Goal: Task Accomplishment & Management: Complete application form

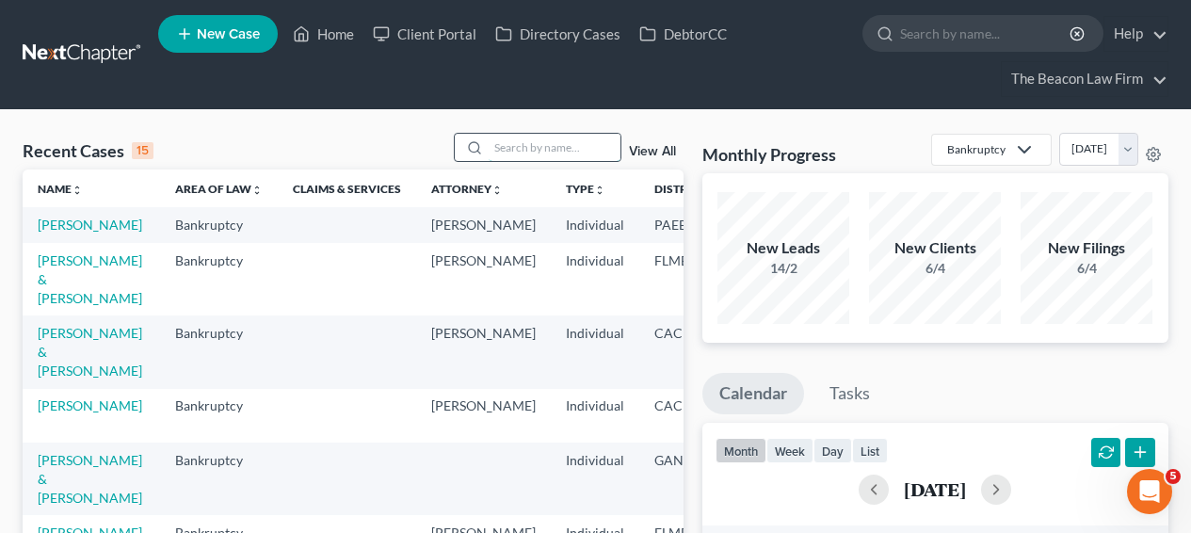
click at [563, 159] on input "search" at bounding box center [555, 147] width 132 height 27
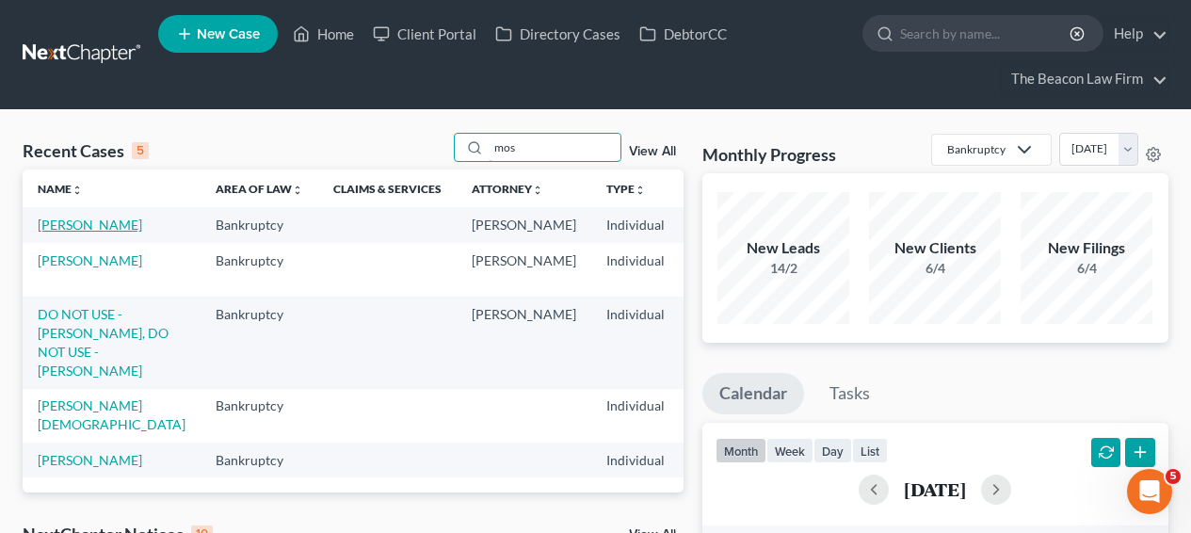
type input "mos"
click at [71, 226] on link "[PERSON_NAME]" at bounding box center [90, 225] width 105 height 16
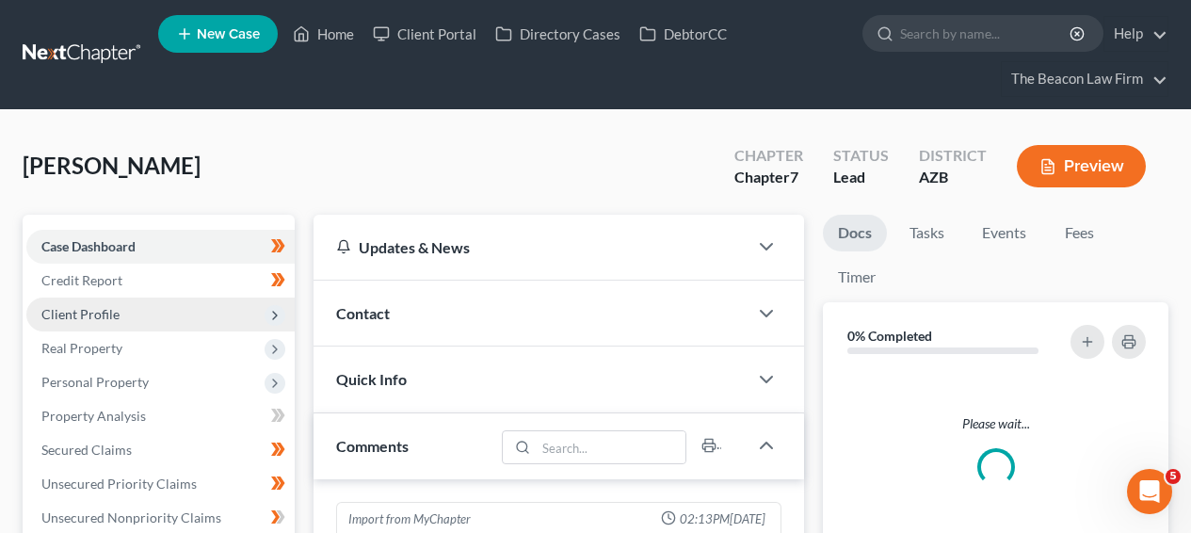
click at [209, 319] on span "Client Profile" at bounding box center [160, 315] width 268 height 34
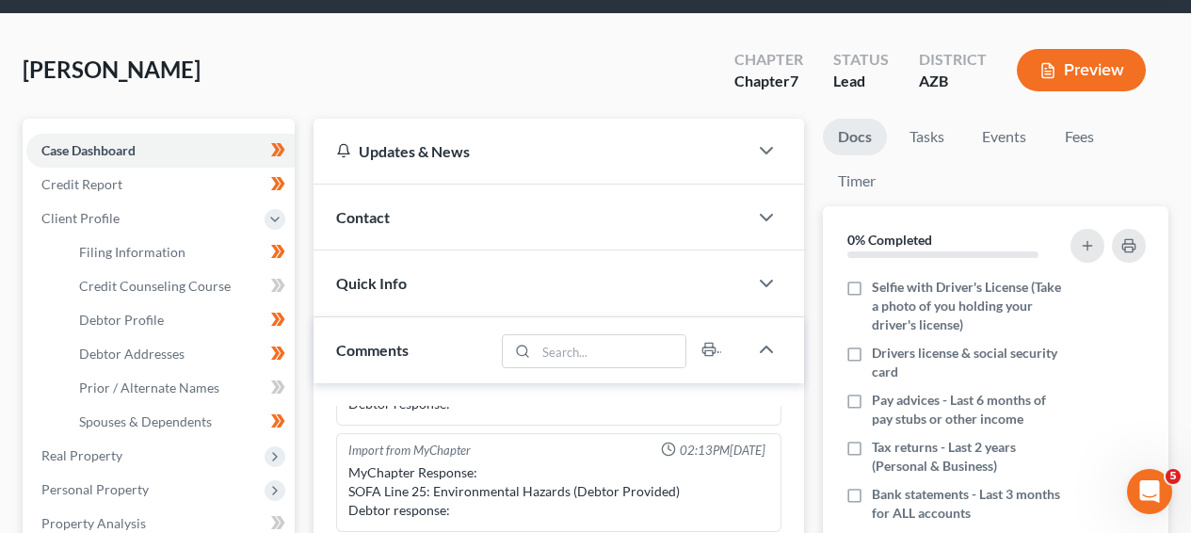
scroll to position [99, 0]
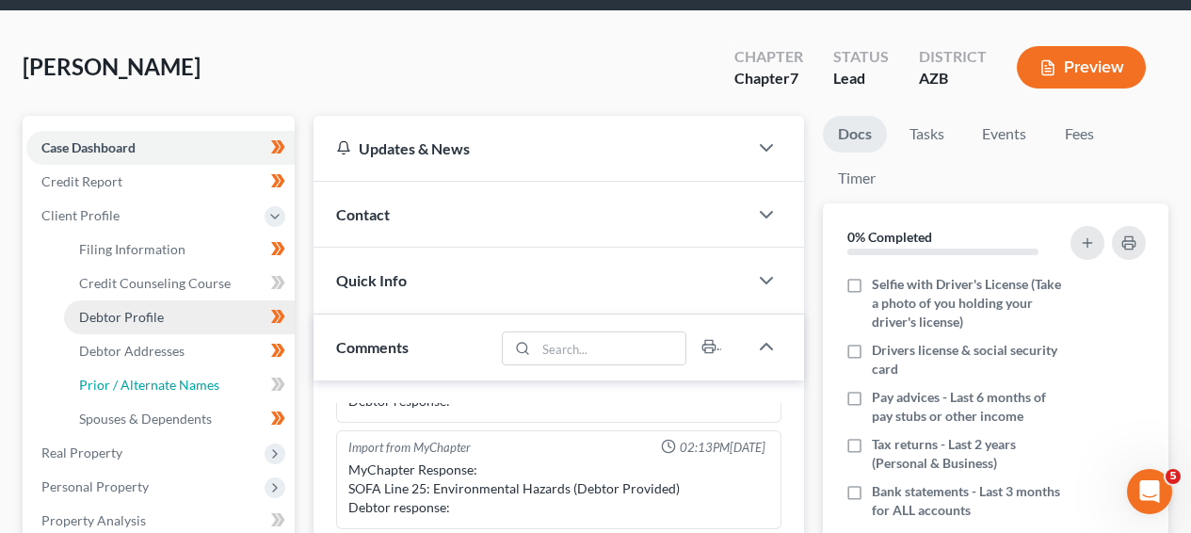
click at [169, 380] on span "Prior / Alternate Names" at bounding box center [149, 385] width 140 height 16
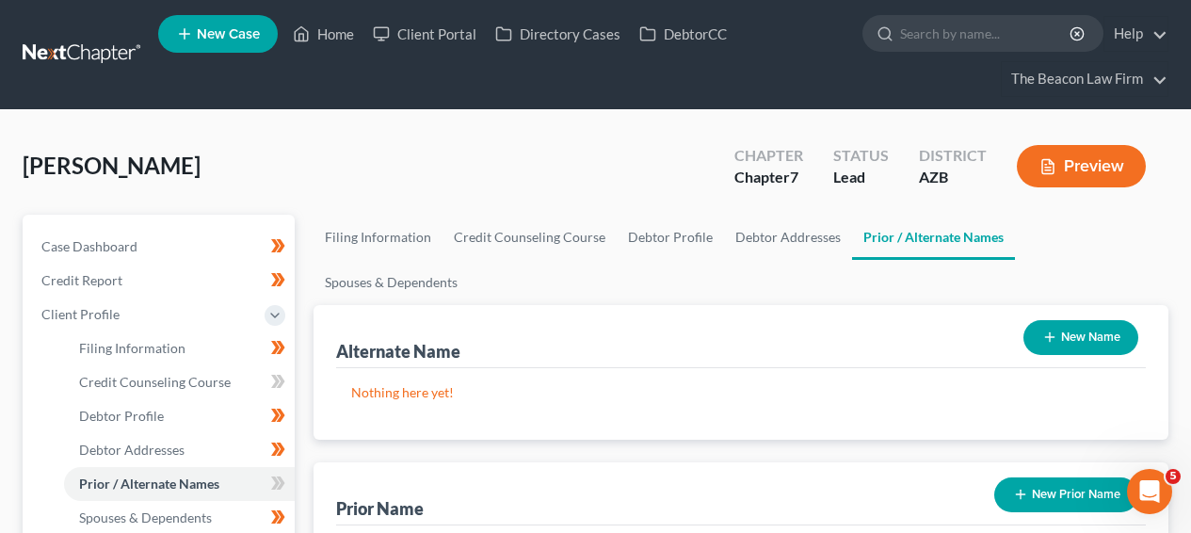
click at [1138, 313] on div "New Name" at bounding box center [1081, 338] width 130 height 50
click at [1111, 320] on button "New Name" at bounding box center [1081, 337] width 115 height 35
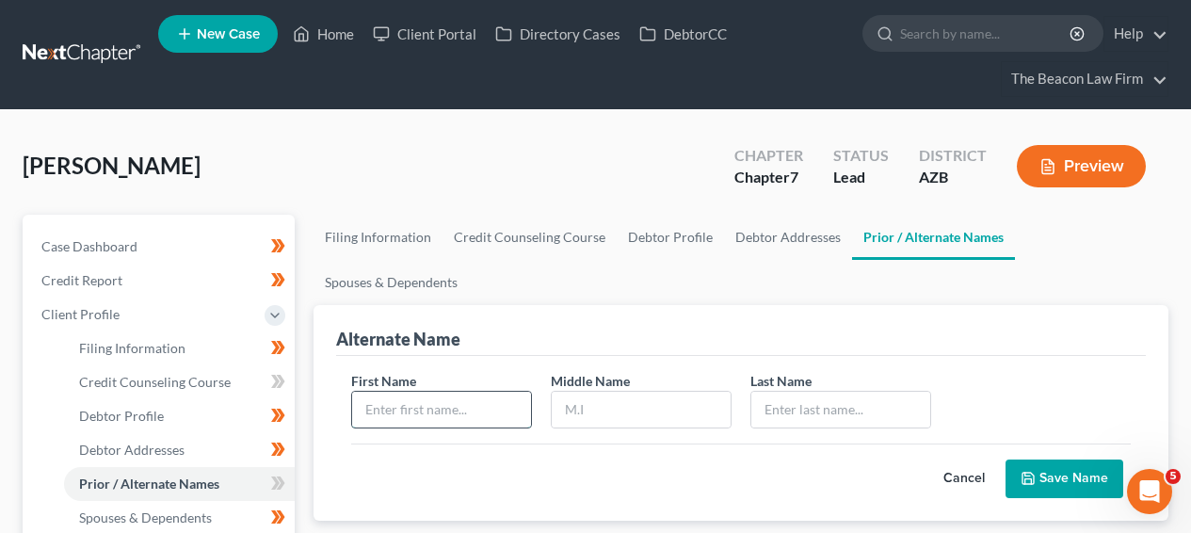
click at [489, 392] on input "text" at bounding box center [441, 410] width 179 height 36
paste input "Matty Mosley"
click at [434, 392] on input "Matty Mosley" at bounding box center [441, 410] width 179 height 36
type input "Matty"
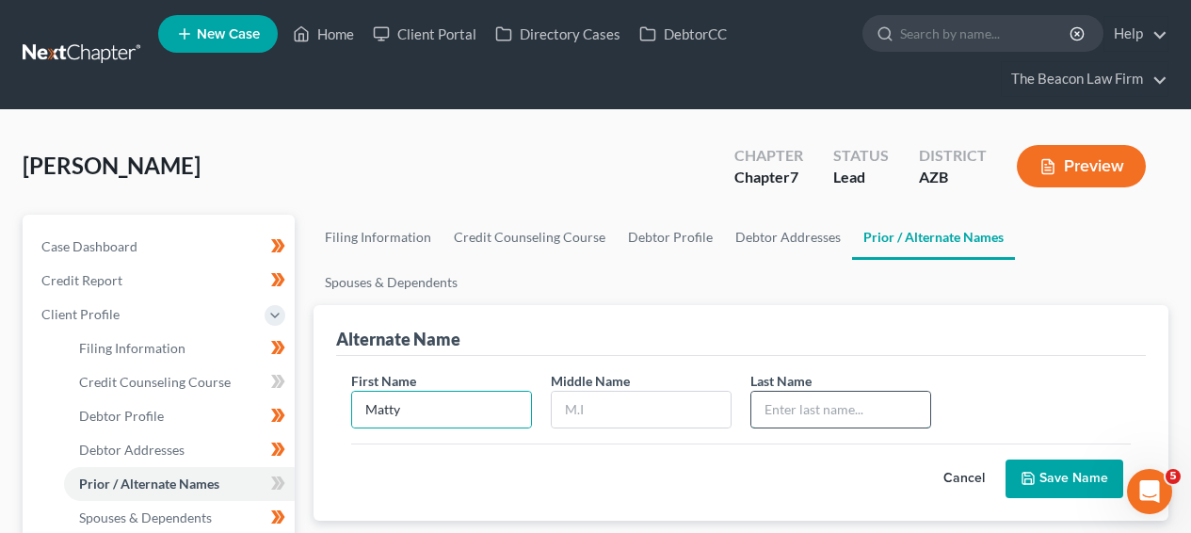
click at [794, 392] on input "text" at bounding box center [841, 410] width 179 height 36
paste input "Mosley"
type input "Mosley"
click at [1057, 460] on button "Save Name" at bounding box center [1065, 480] width 118 height 40
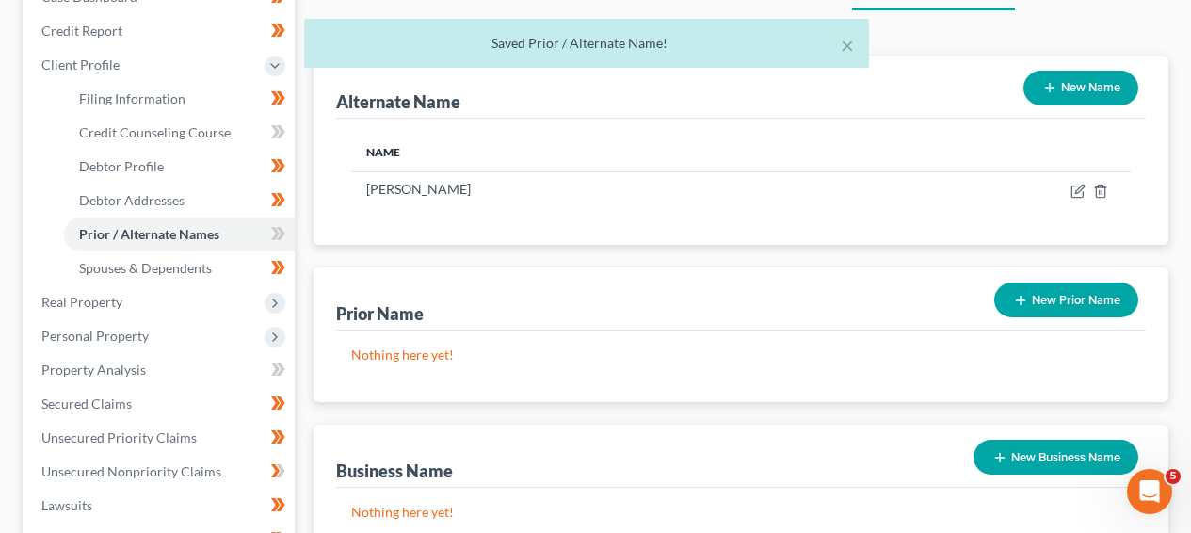
scroll to position [274, 0]
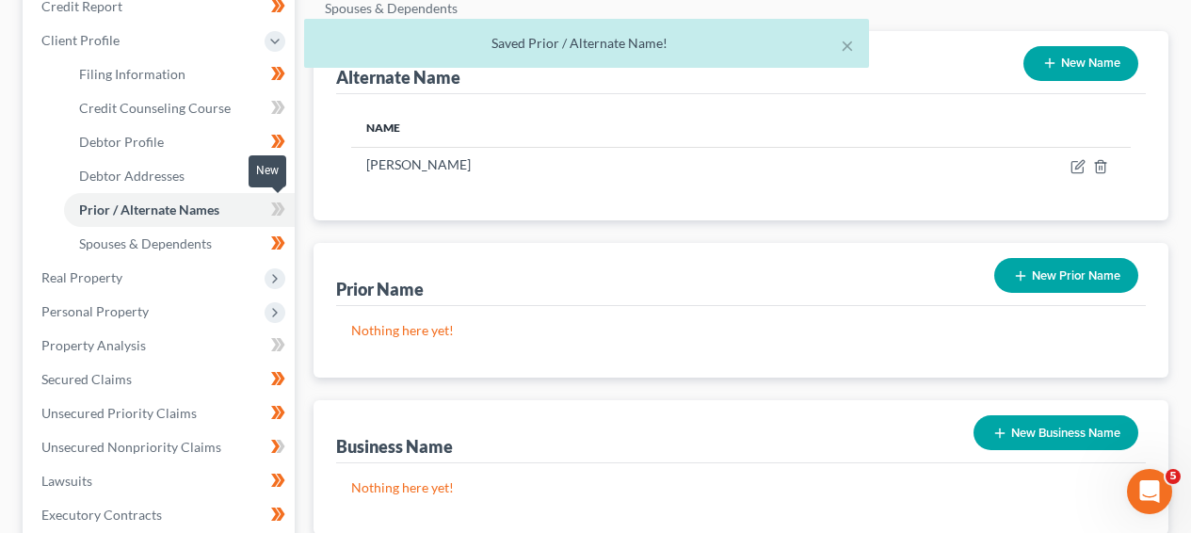
click at [278, 210] on icon at bounding box center [278, 210] width 14 height 24
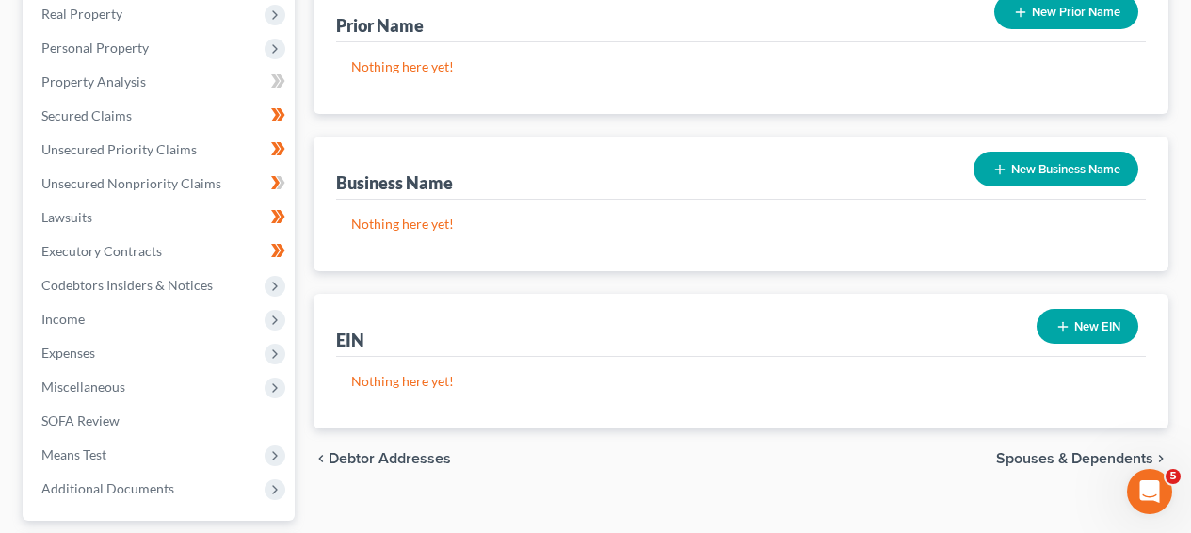
scroll to position [540, 0]
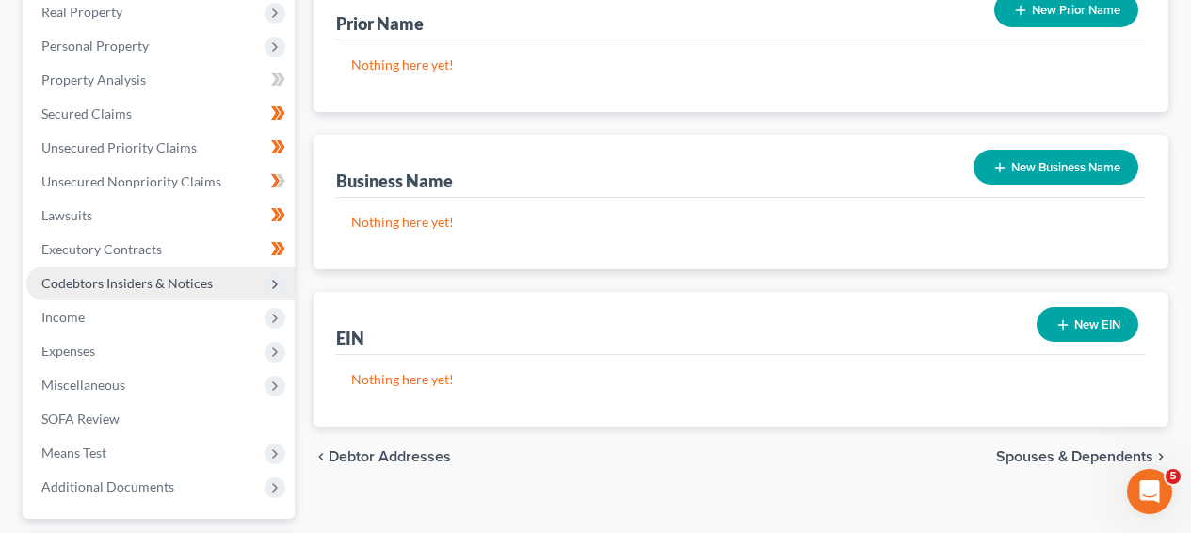
click at [132, 279] on span "Codebtors Insiders & Notices" at bounding box center [126, 283] width 171 height 16
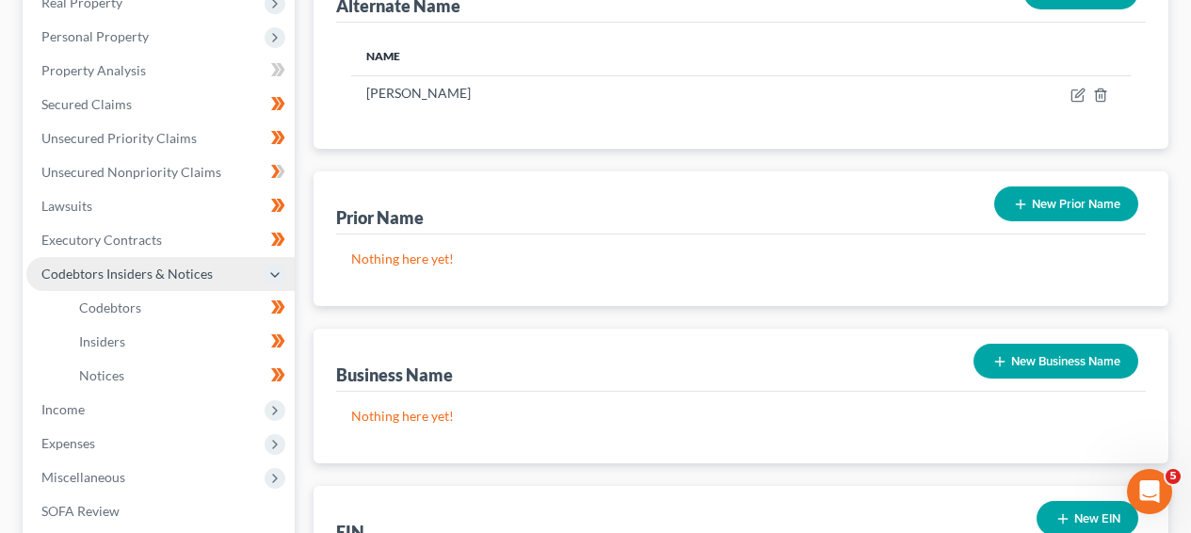
scroll to position [336, 0]
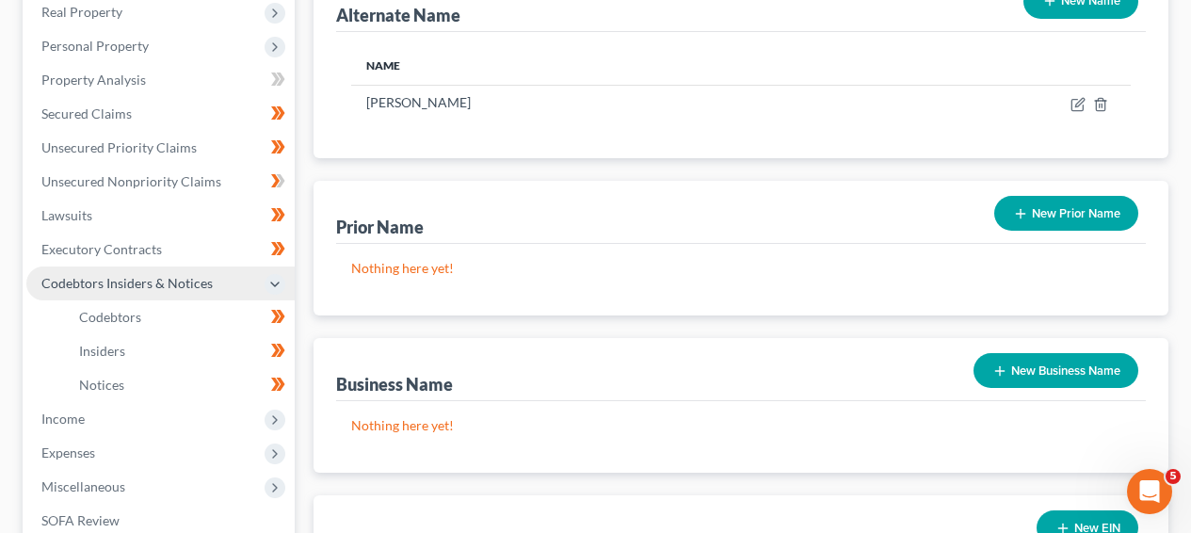
click at [132, 279] on span "Codebtors Insiders & Notices" at bounding box center [126, 283] width 171 height 16
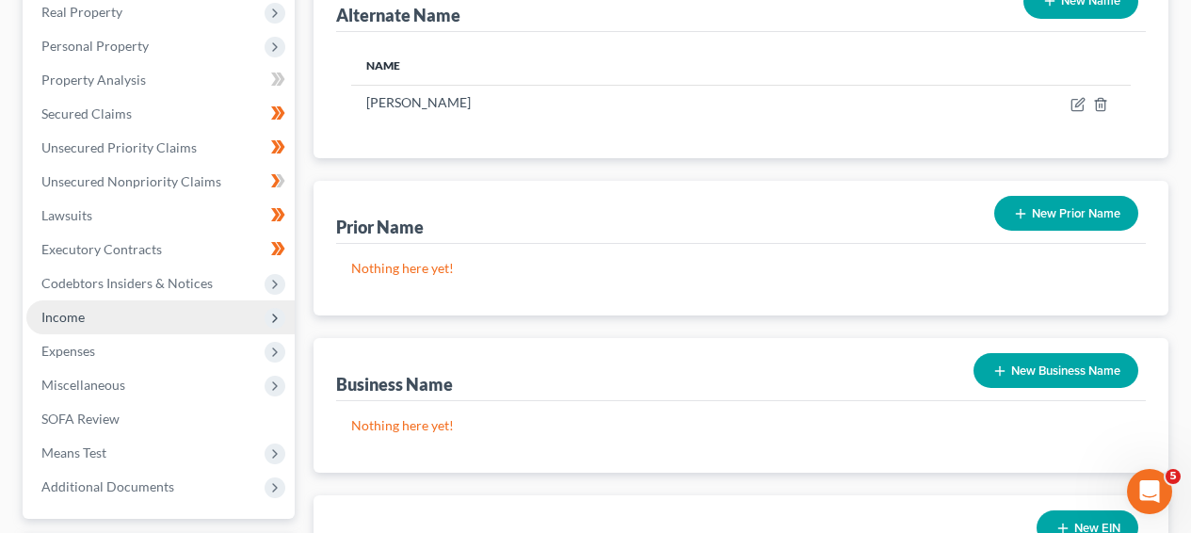
click at [118, 316] on span "Income" at bounding box center [160, 317] width 268 height 34
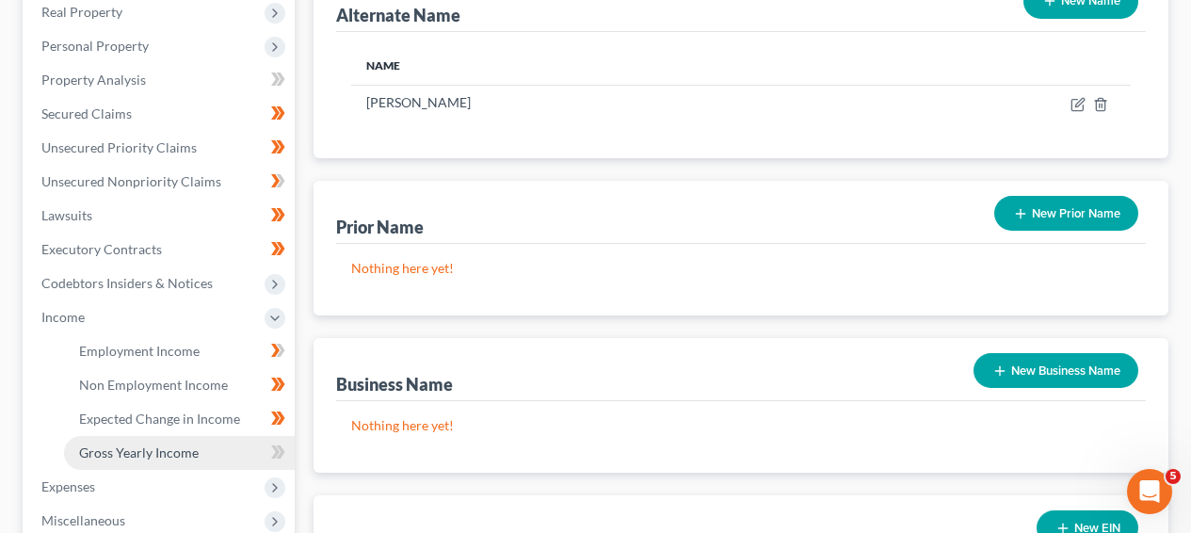
click at [137, 450] on span "Gross Yearly Income" at bounding box center [139, 453] width 120 height 16
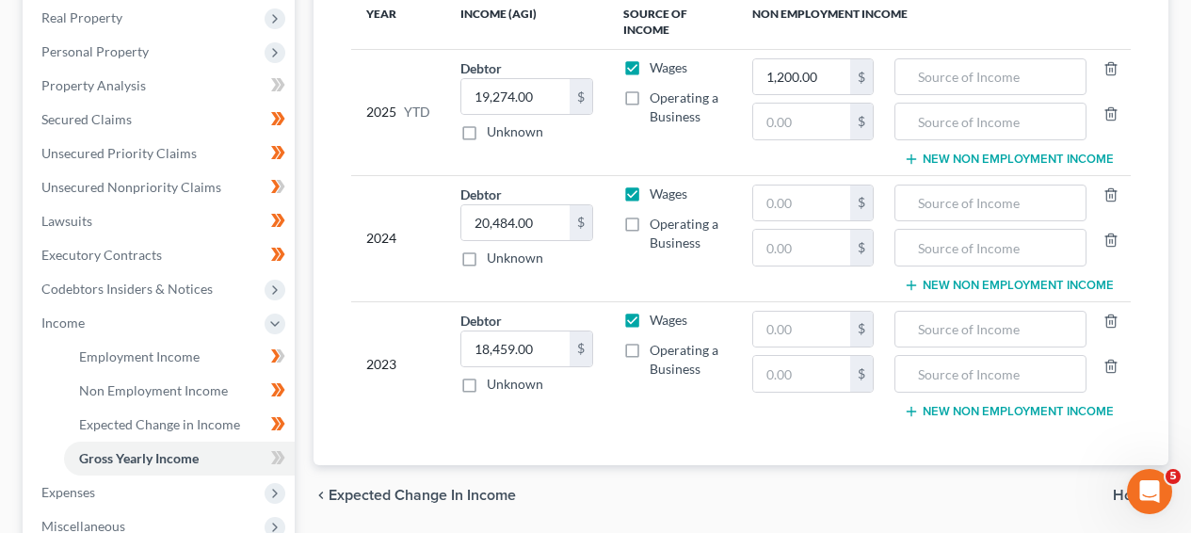
scroll to position [278, 0]
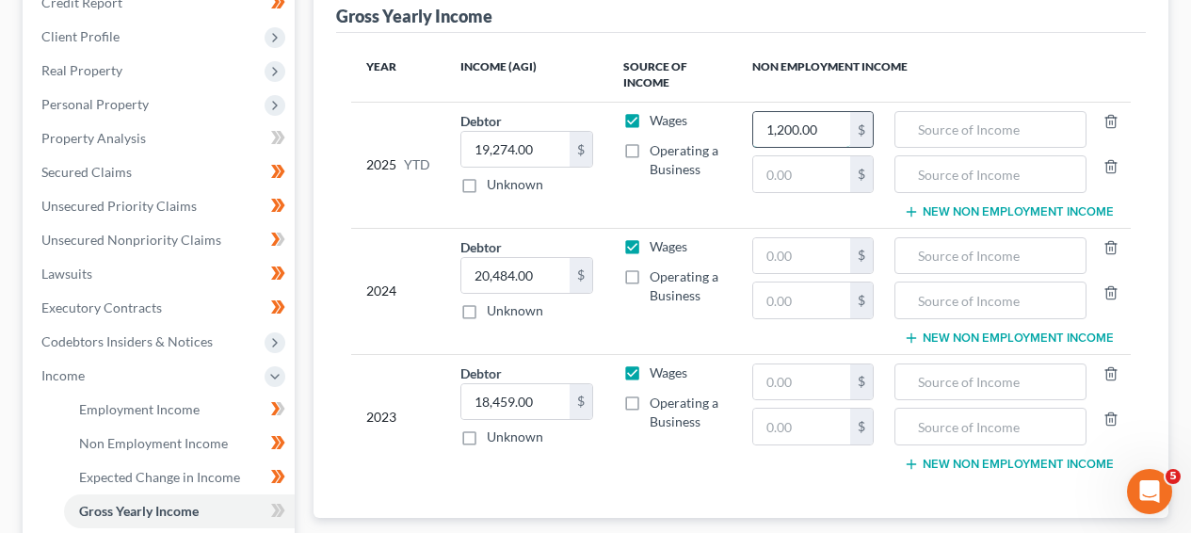
click at [815, 128] on input "1,200.00" at bounding box center [802, 130] width 97 height 36
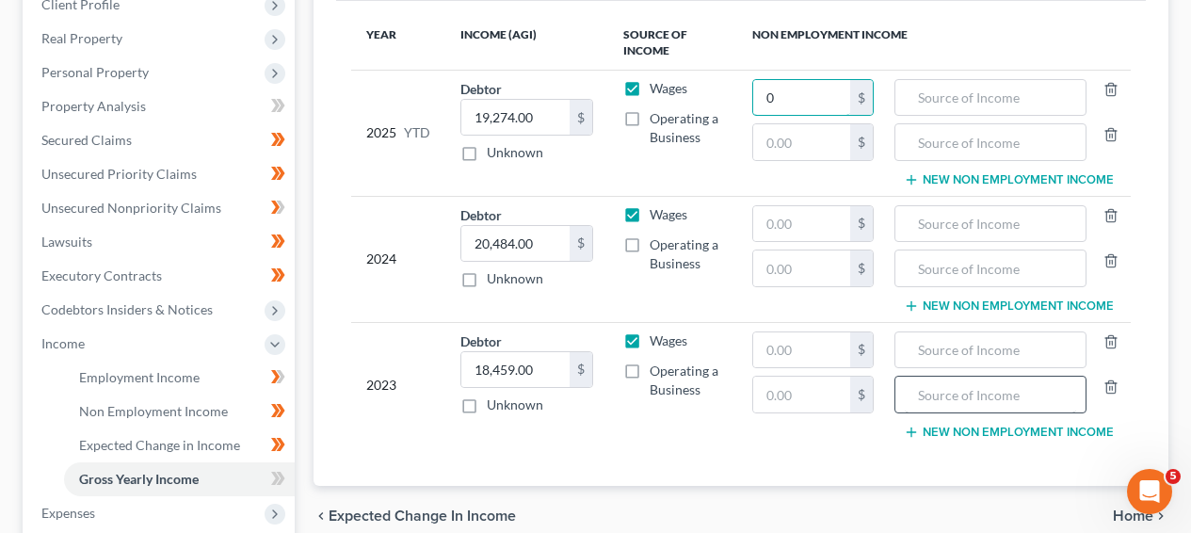
scroll to position [315, 0]
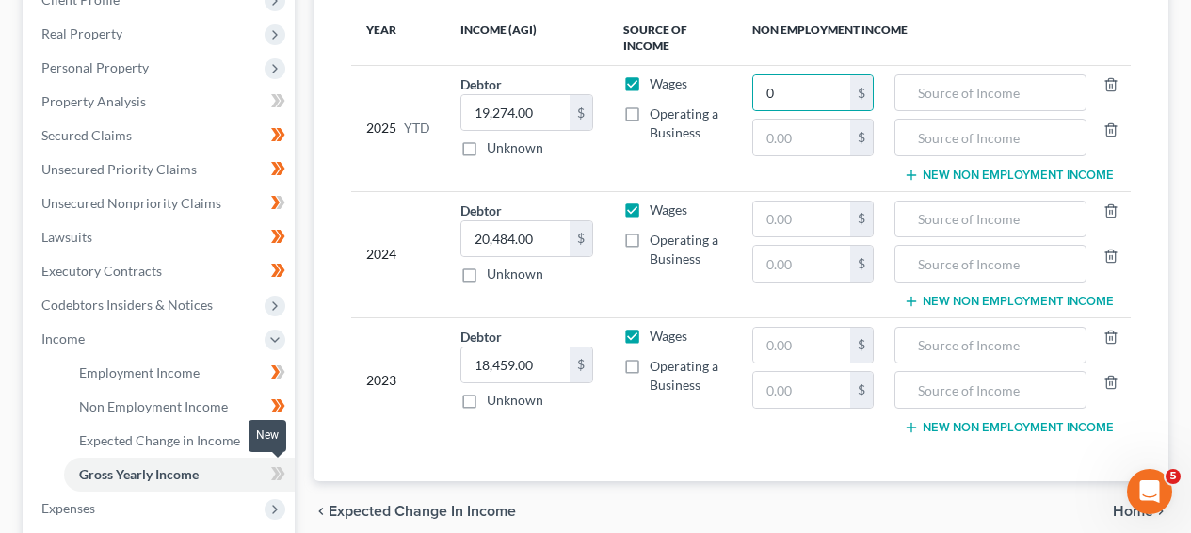
click at [270, 468] on span at bounding box center [278, 476] width 33 height 28
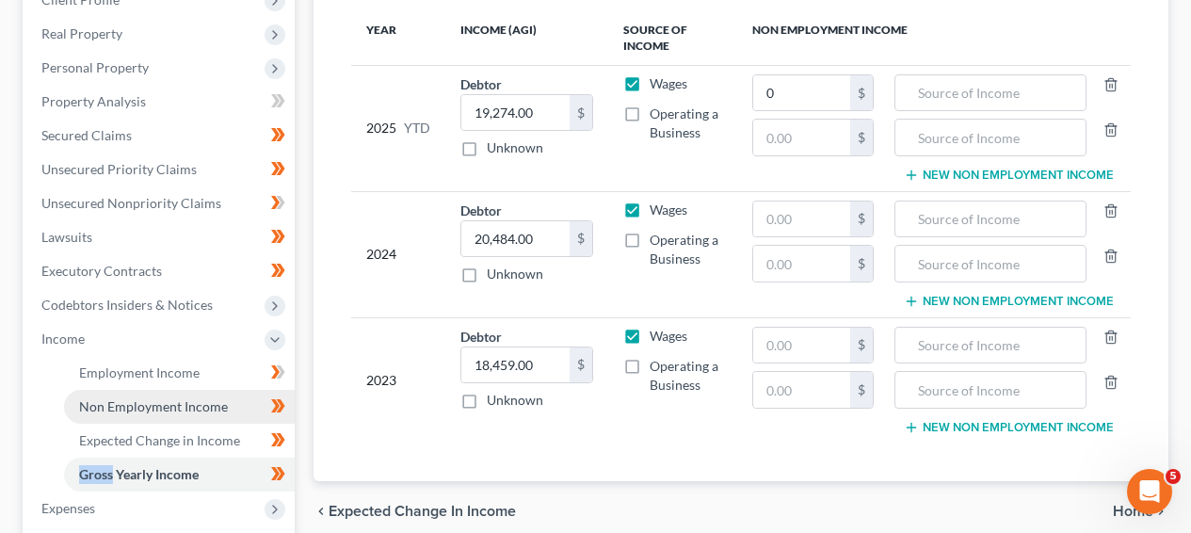
click at [203, 395] on link "Non Employment Income" at bounding box center [179, 407] width 231 height 34
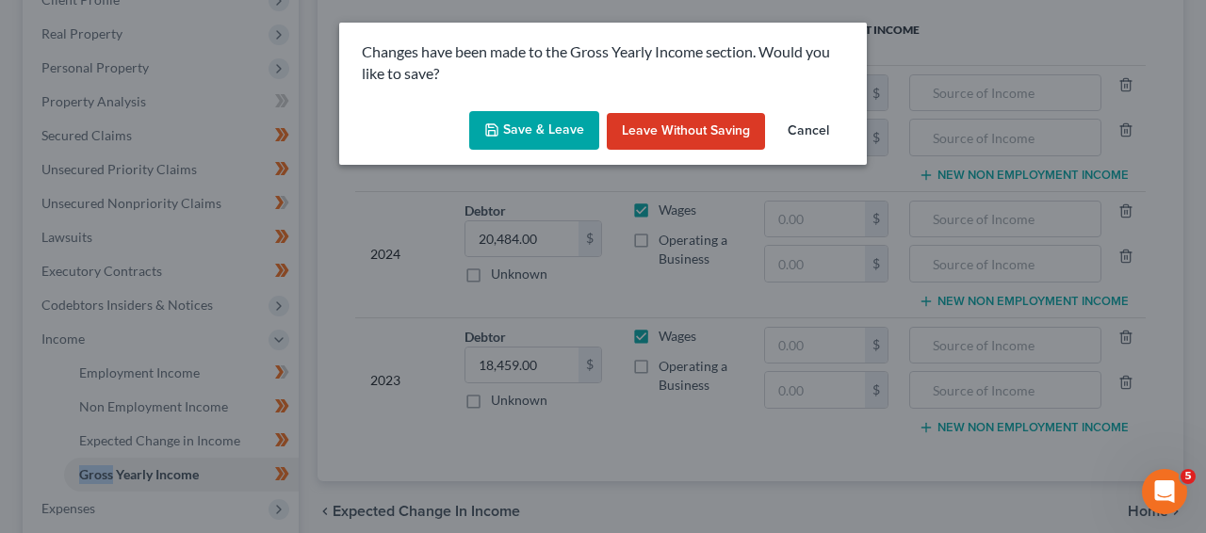
click at [515, 118] on button "Save & Leave" at bounding box center [534, 131] width 130 height 40
type input "0.00"
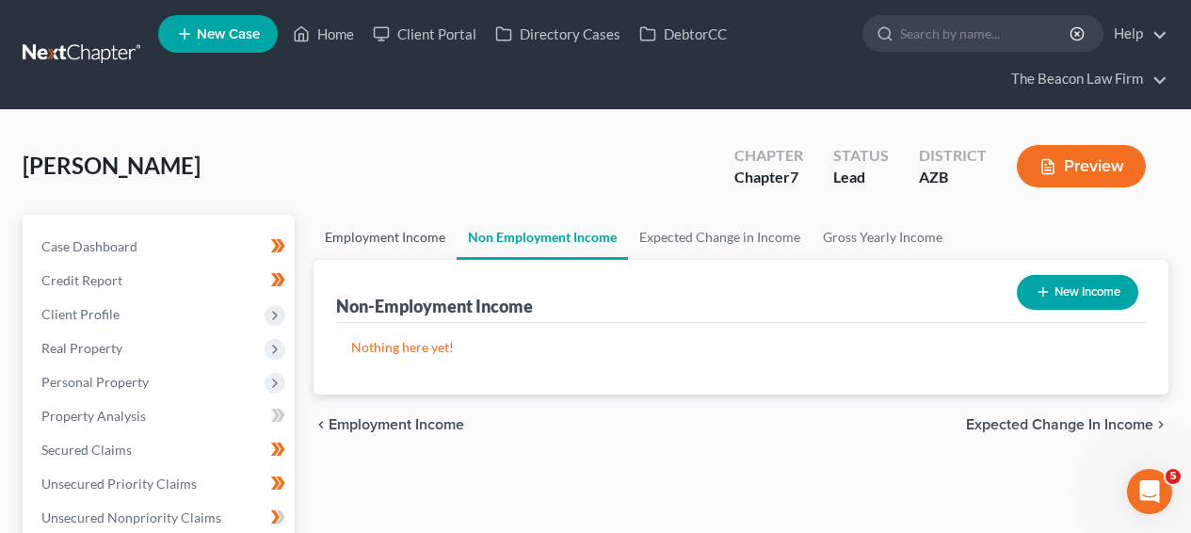
click at [428, 236] on link "Employment Income" at bounding box center [385, 237] width 143 height 45
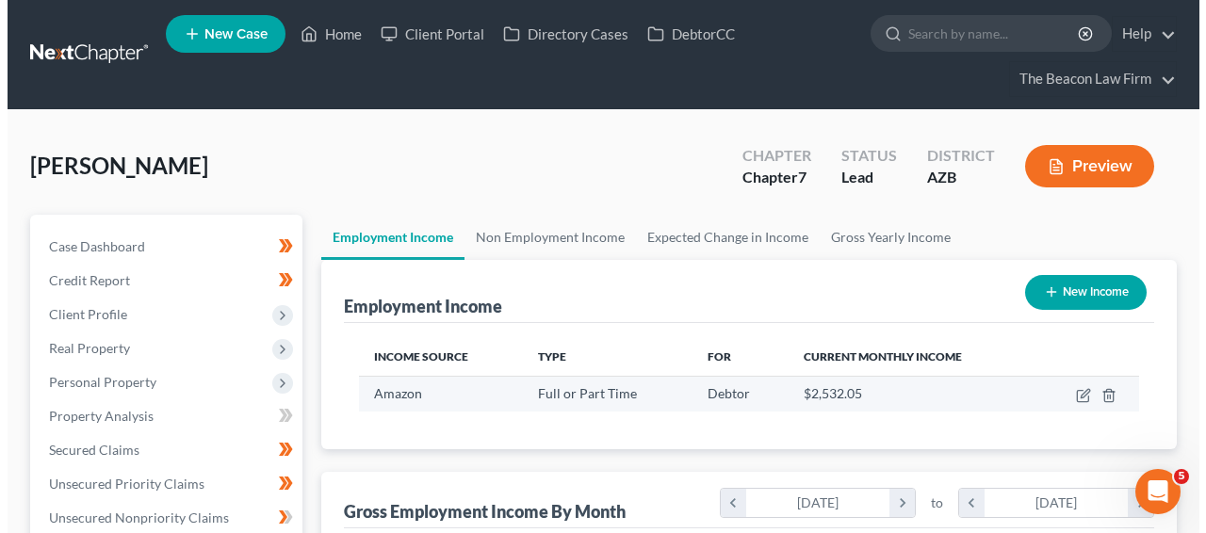
scroll to position [337, 477]
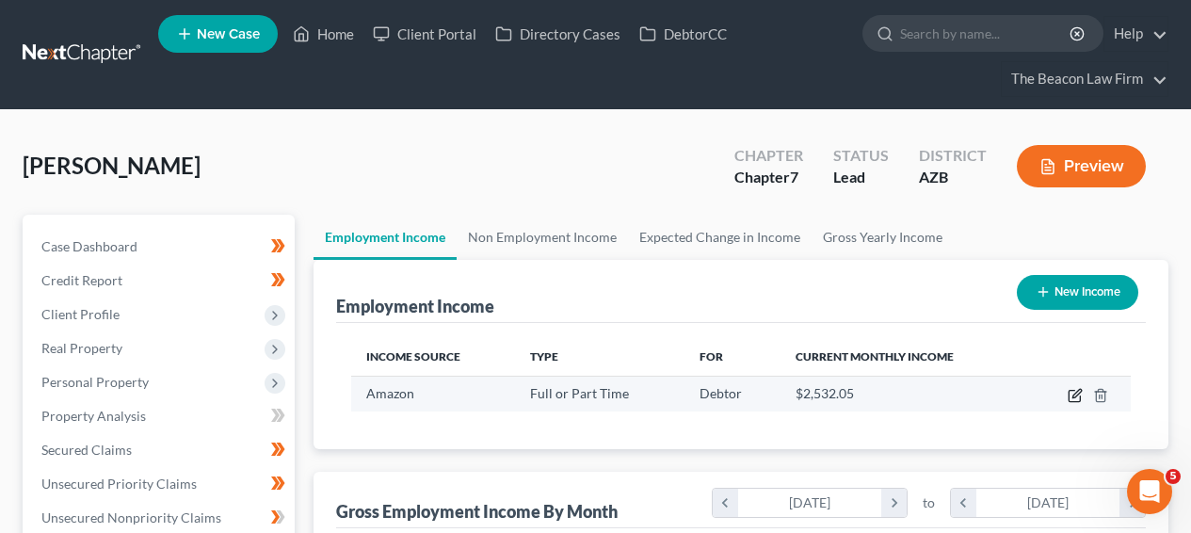
click at [1068, 392] on icon "button" at bounding box center [1075, 395] width 15 height 15
select select "0"
select select "3"
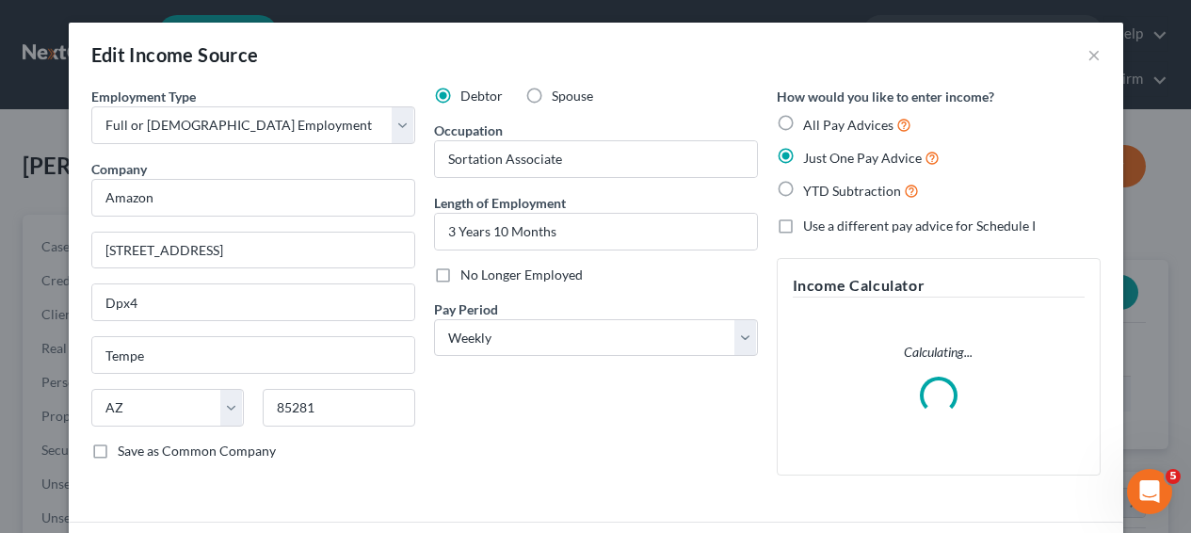
scroll to position [337, 482]
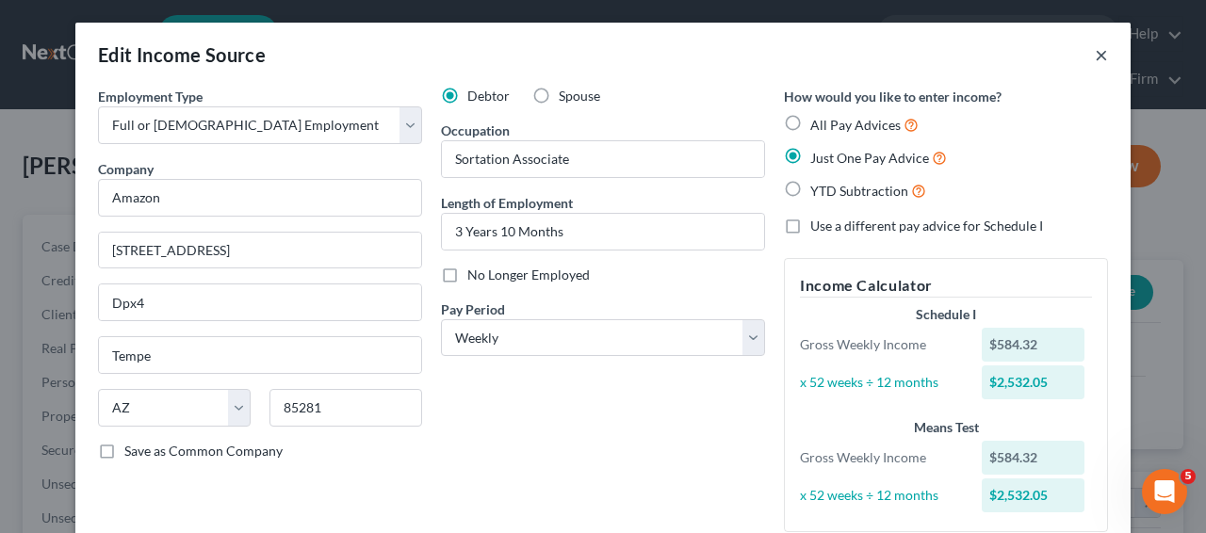
click at [1099, 57] on button "×" at bounding box center [1100, 54] width 13 height 23
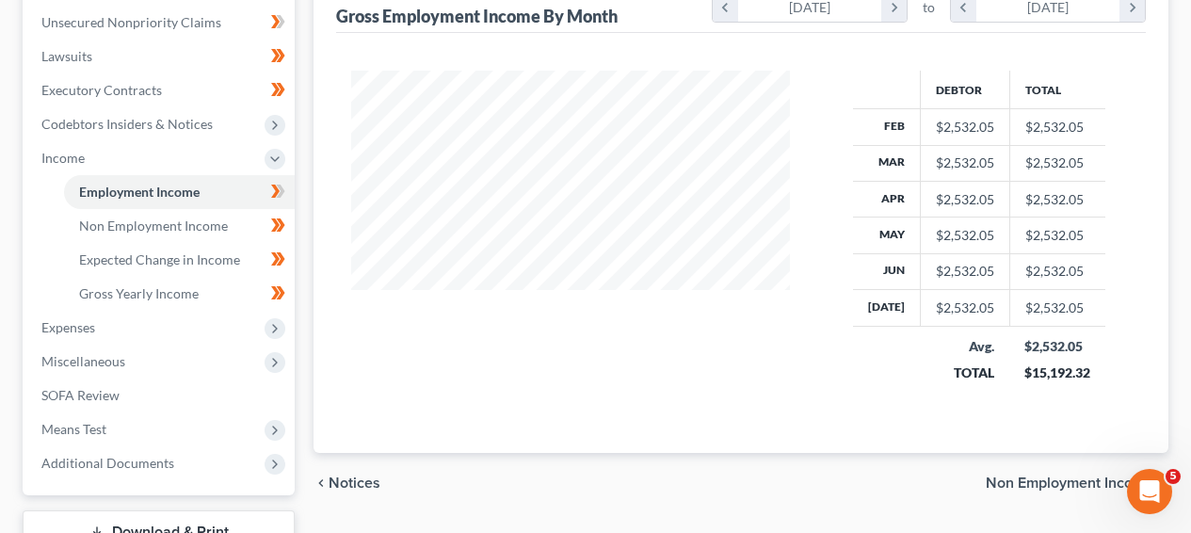
scroll to position [501, 0]
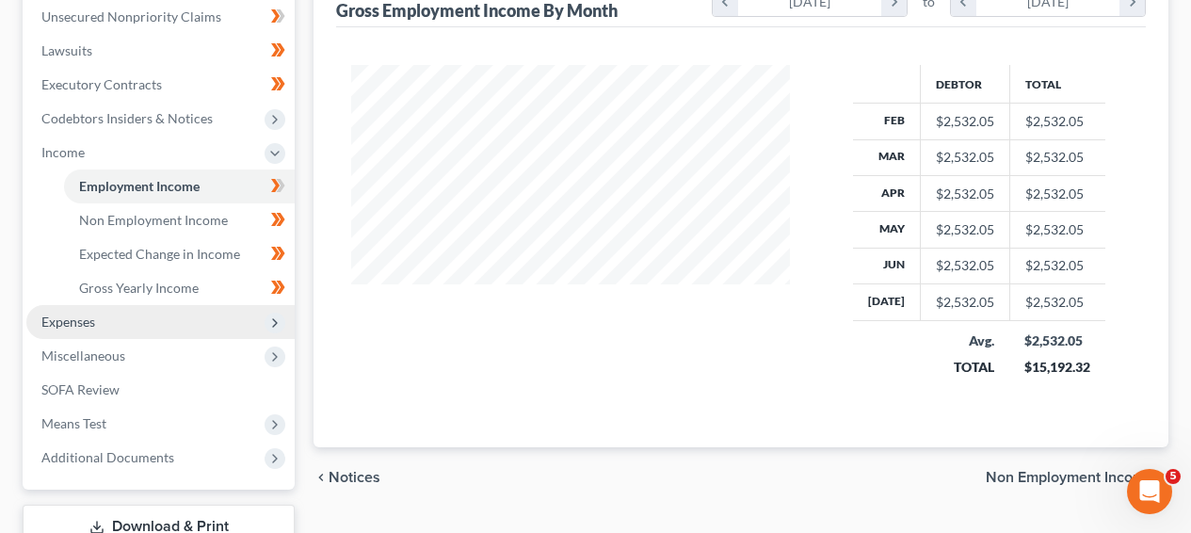
click at [214, 328] on span "Expenses" at bounding box center [160, 322] width 268 height 34
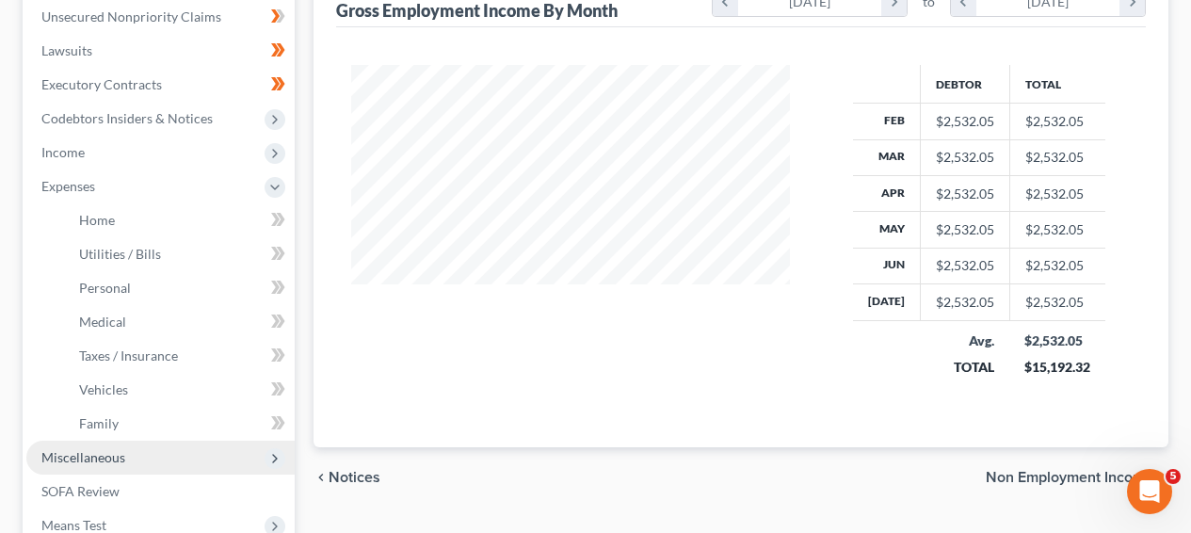
click at [203, 458] on span "Miscellaneous" at bounding box center [160, 458] width 268 height 34
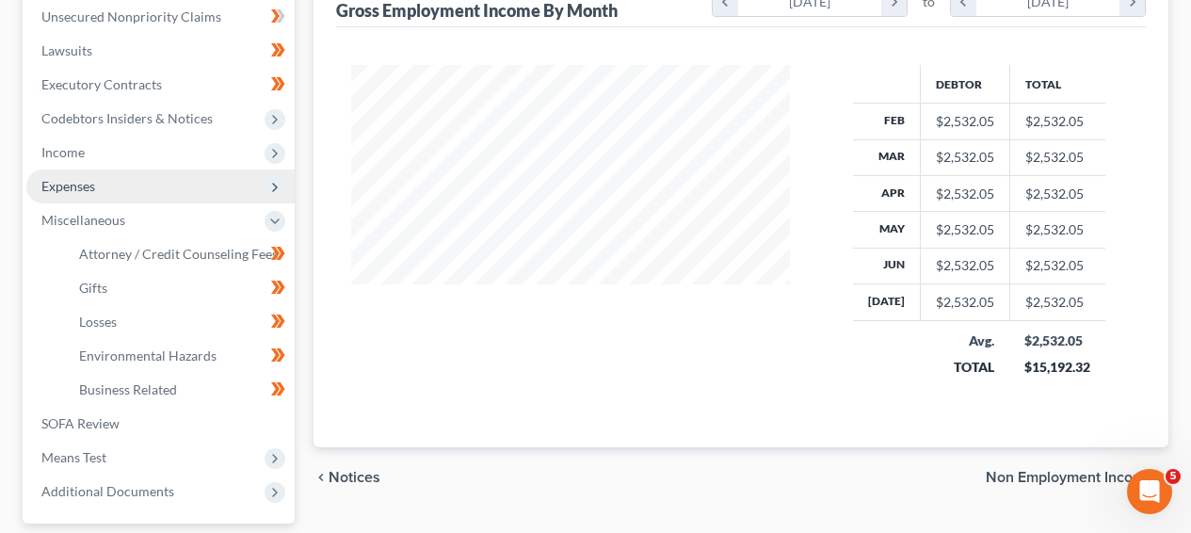
click at [155, 182] on span "Expenses" at bounding box center [160, 187] width 268 height 34
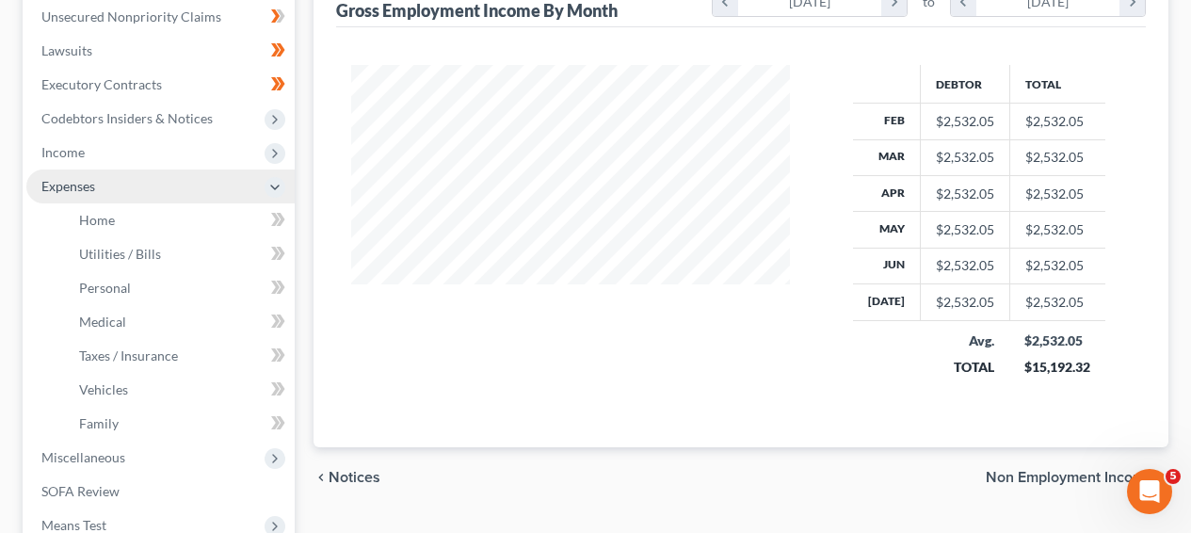
click at [154, 200] on span "Expenses" at bounding box center [160, 187] width 268 height 34
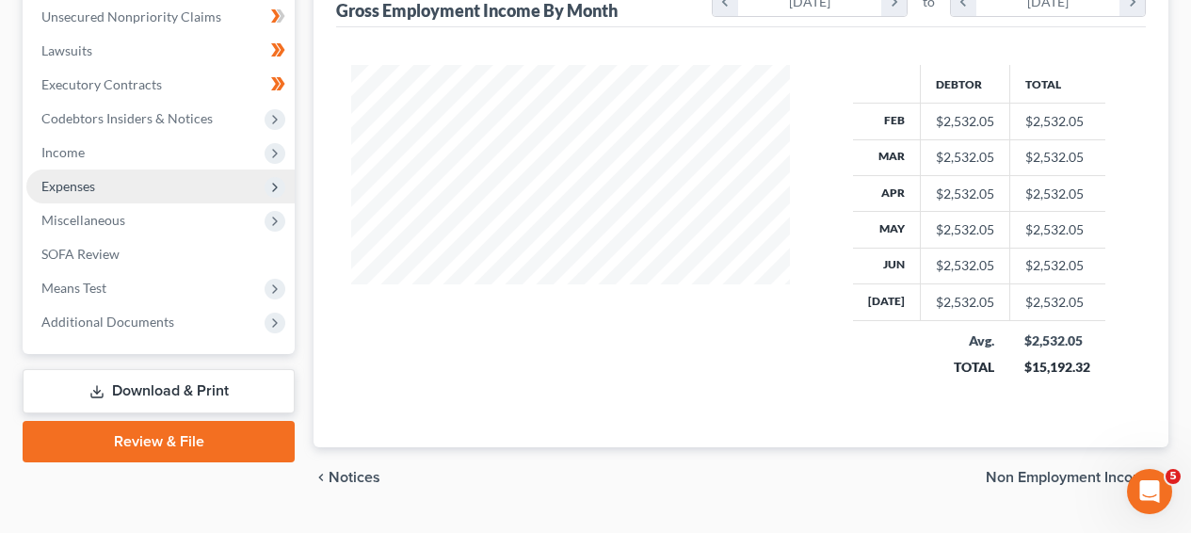
click at [154, 200] on span "Expenses" at bounding box center [160, 187] width 268 height 34
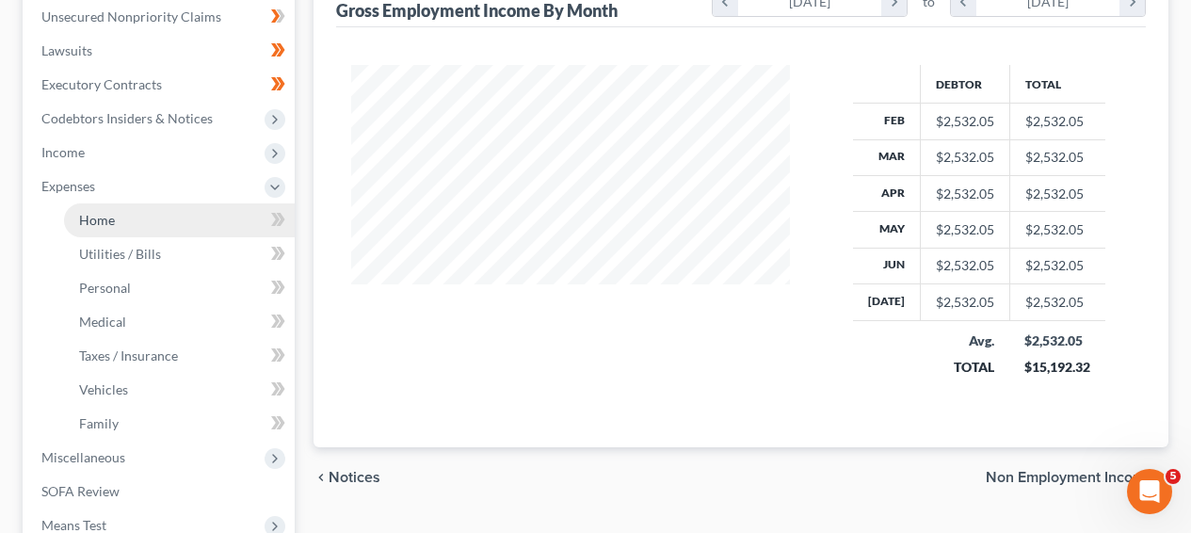
click at [154, 217] on link "Home" at bounding box center [179, 220] width 231 height 34
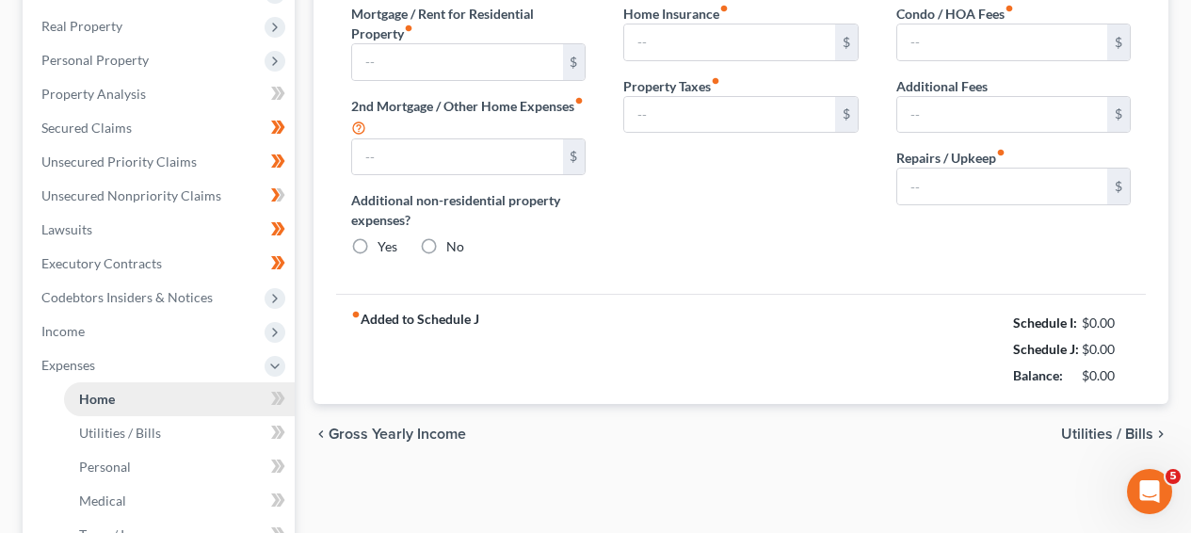
type input "1,368.42"
type input "0.00"
radio input "true"
type input "19.76"
type input "0.00"
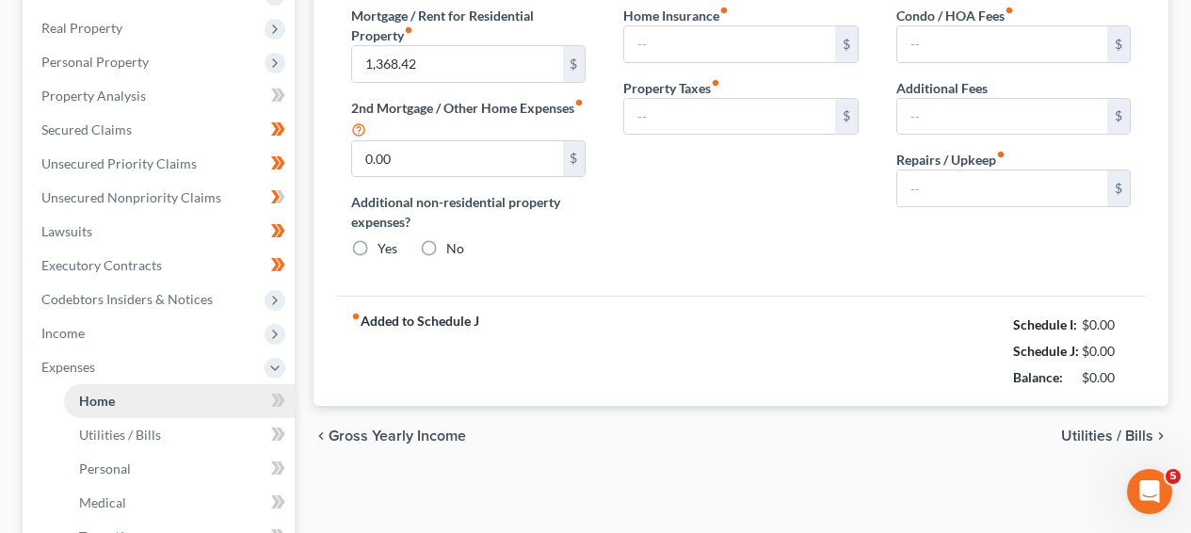
type input "0.00"
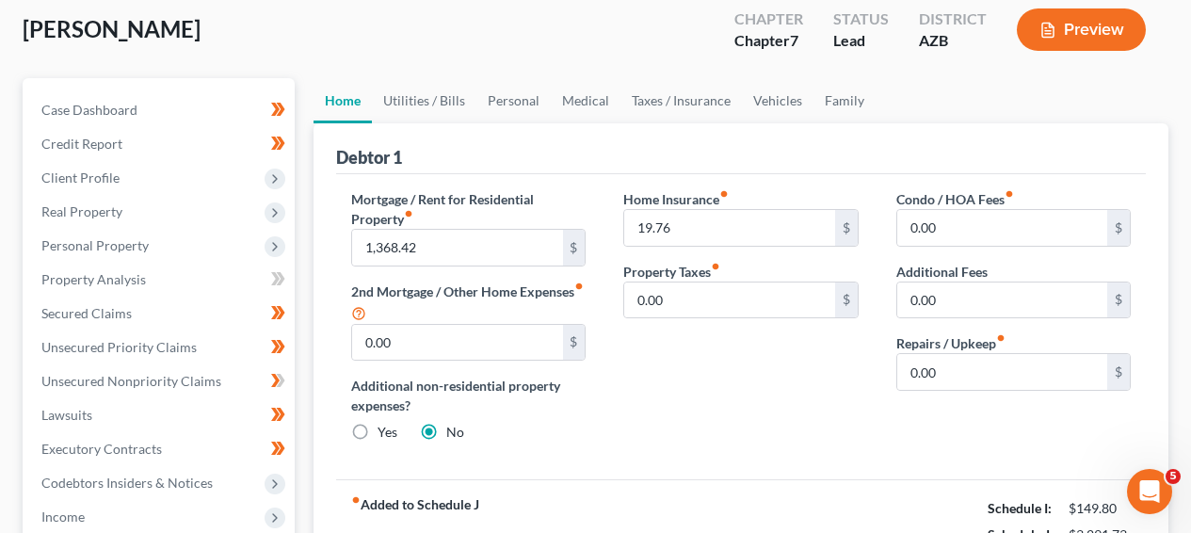
scroll to position [136, 0]
click at [427, 100] on link "Utilities / Bills" at bounding box center [424, 101] width 105 height 45
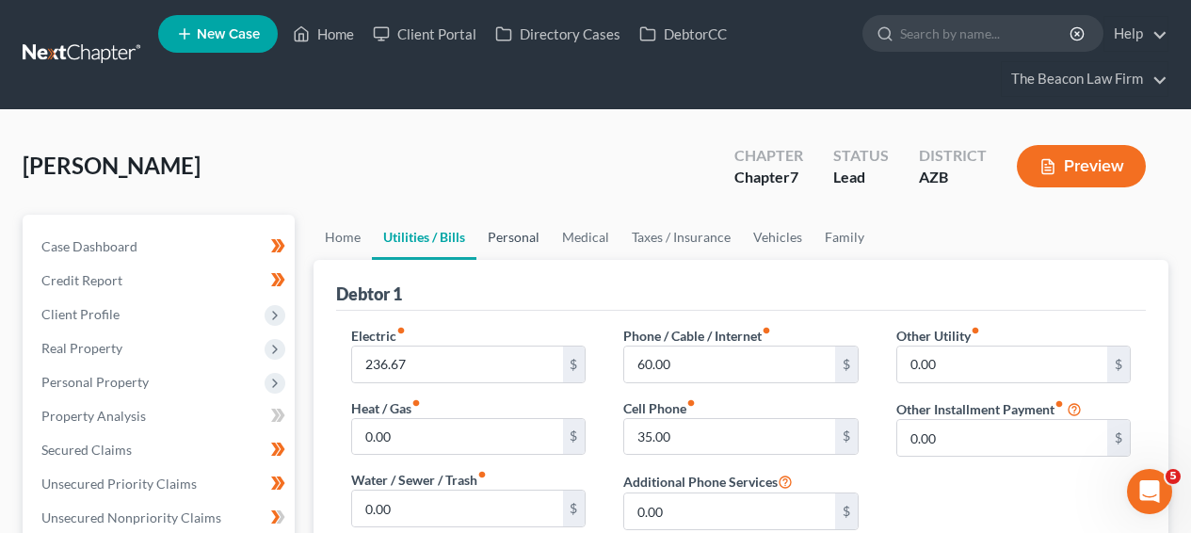
click at [514, 251] on link "Personal" at bounding box center [514, 237] width 74 height 45
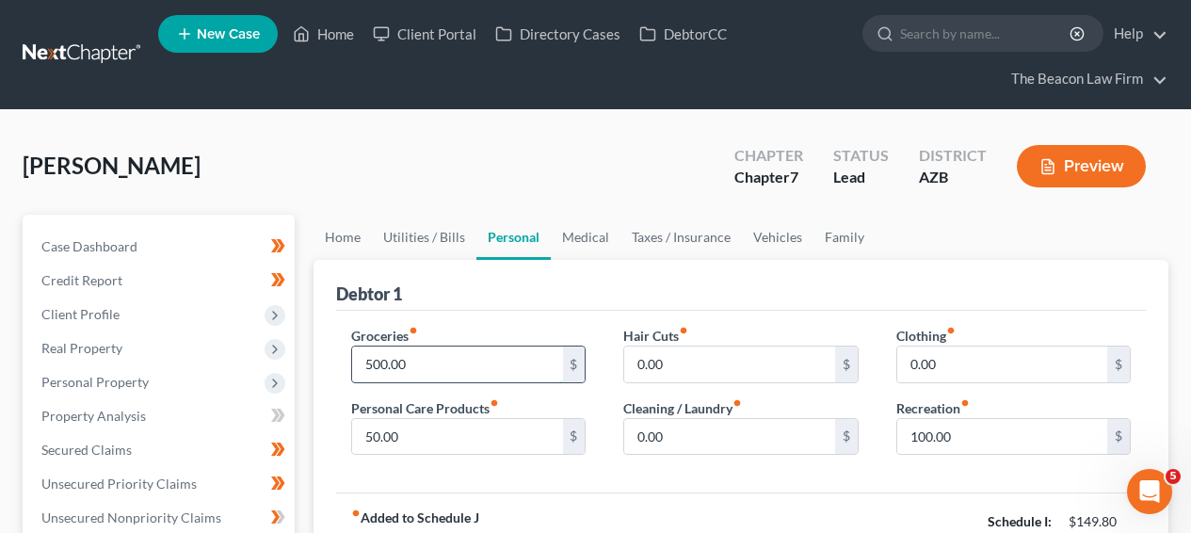
click at [497, 350] on input "500.00" at bounding box center [457, 365] width 210 height 36
type input "400"
click at [568, 223] on link "Medical" at bounding box center [586, 237] width 70 height 45
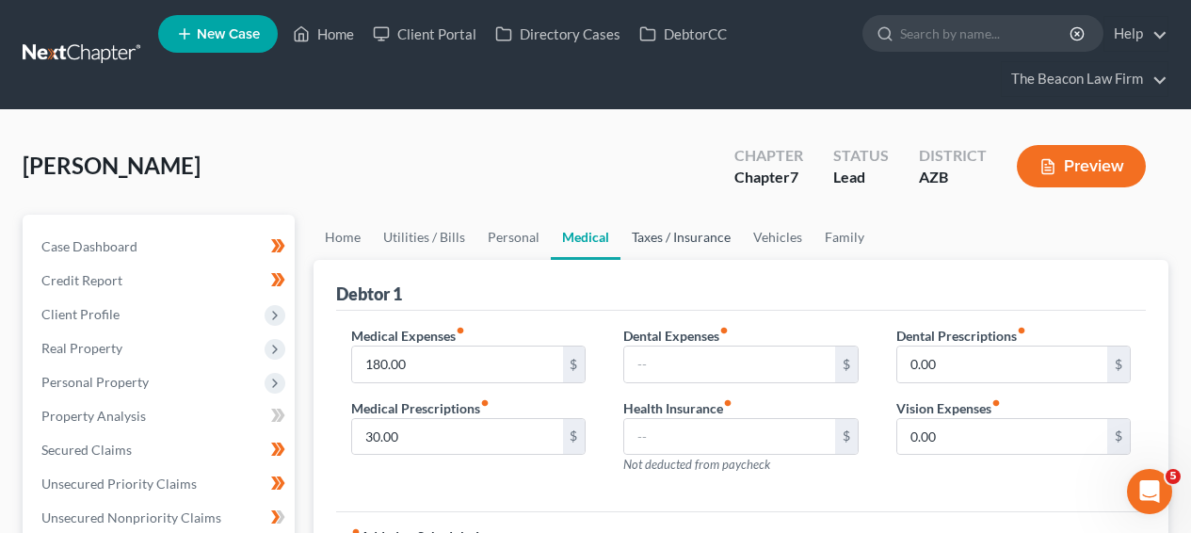
click at [670, 247] on link "Taxes / Insurance" at bounding box center [682, 237] width 122 height 45
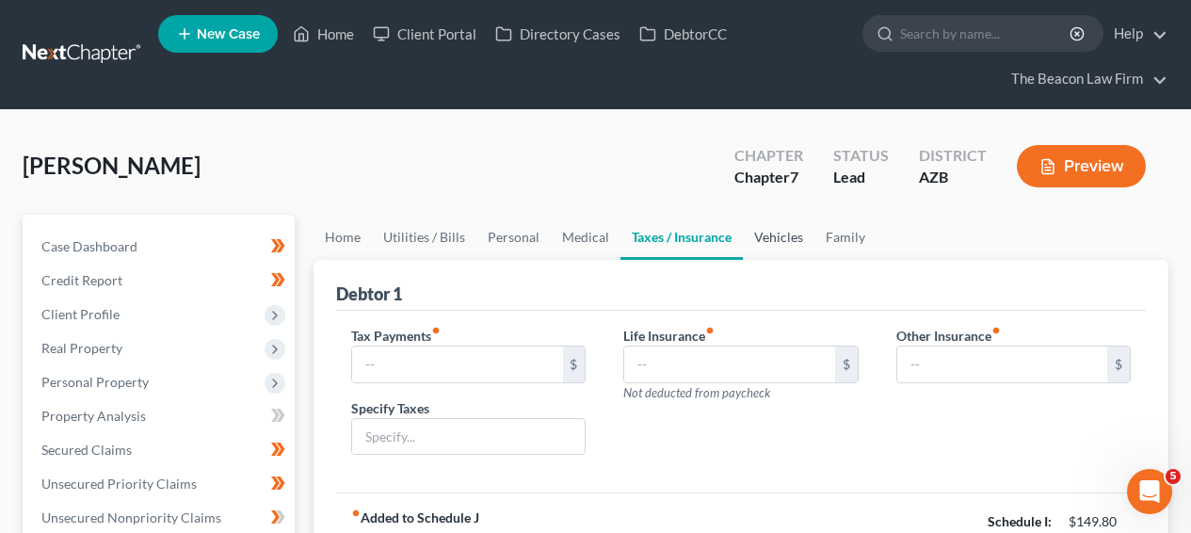
click at [767, 242] on link "Vehicles" at bounding box center [779, 237] width 72 height 45
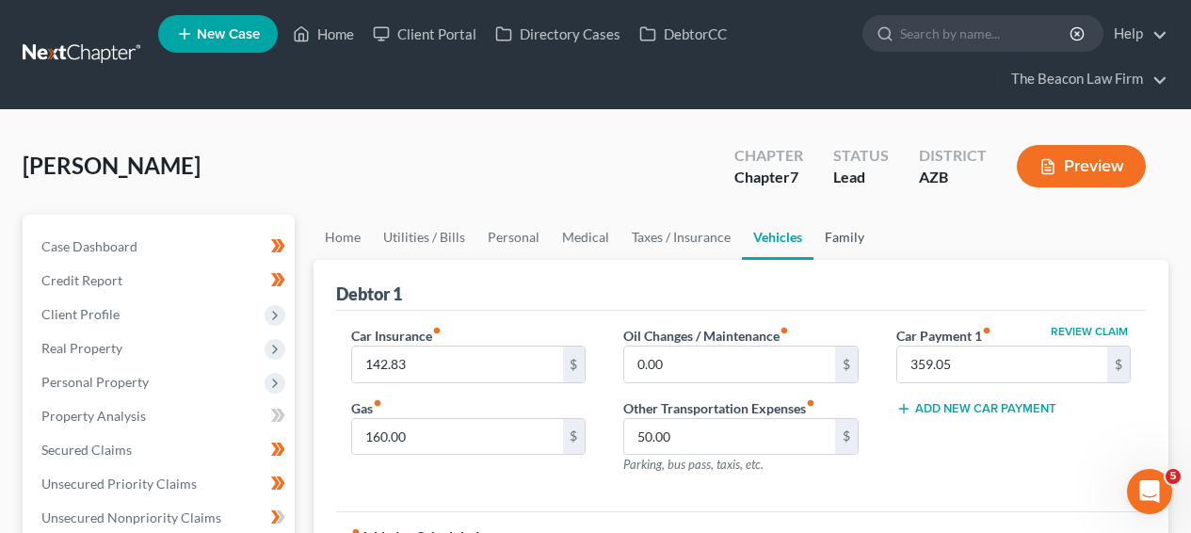
click at [817, 244] on link "Family" at bounding box center [845, 237] width 62 height 45
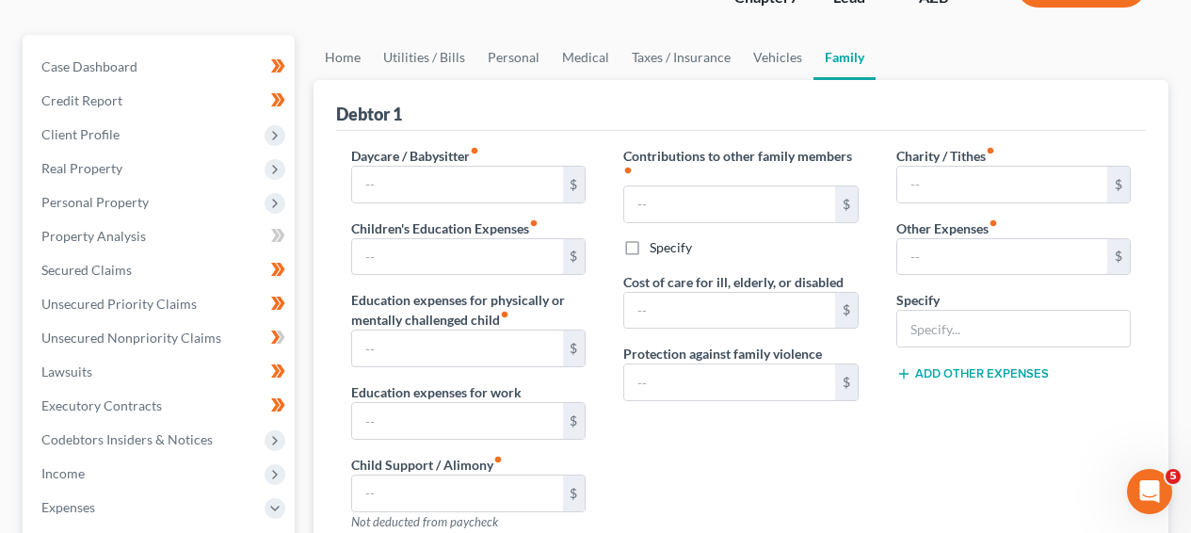
scroll to position [122, 0]
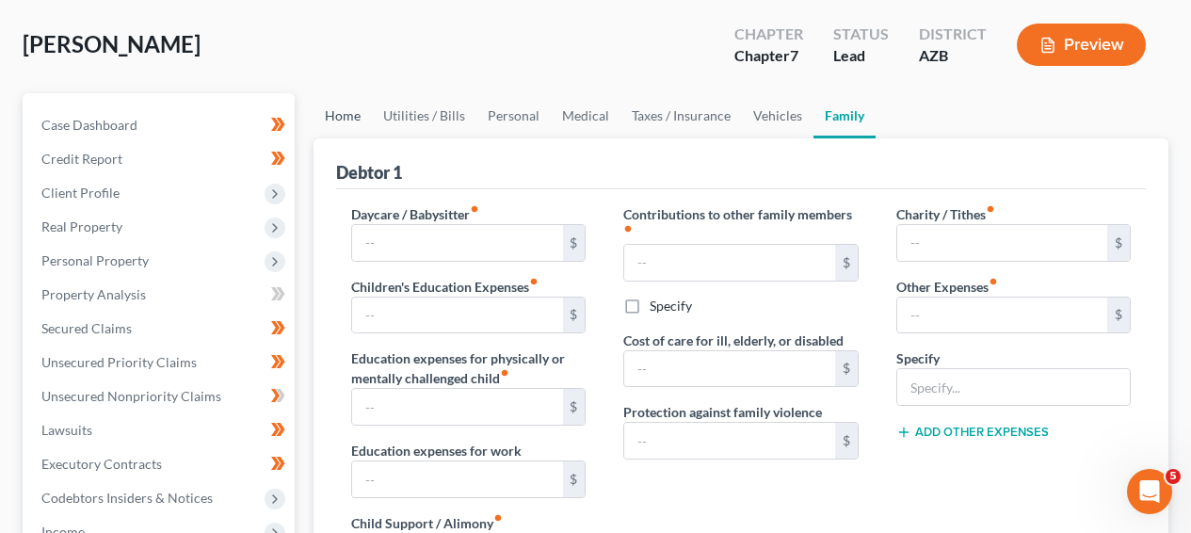
click at [335, 116] on link "Home" at bounding box center [343, 115] width 58 height 45
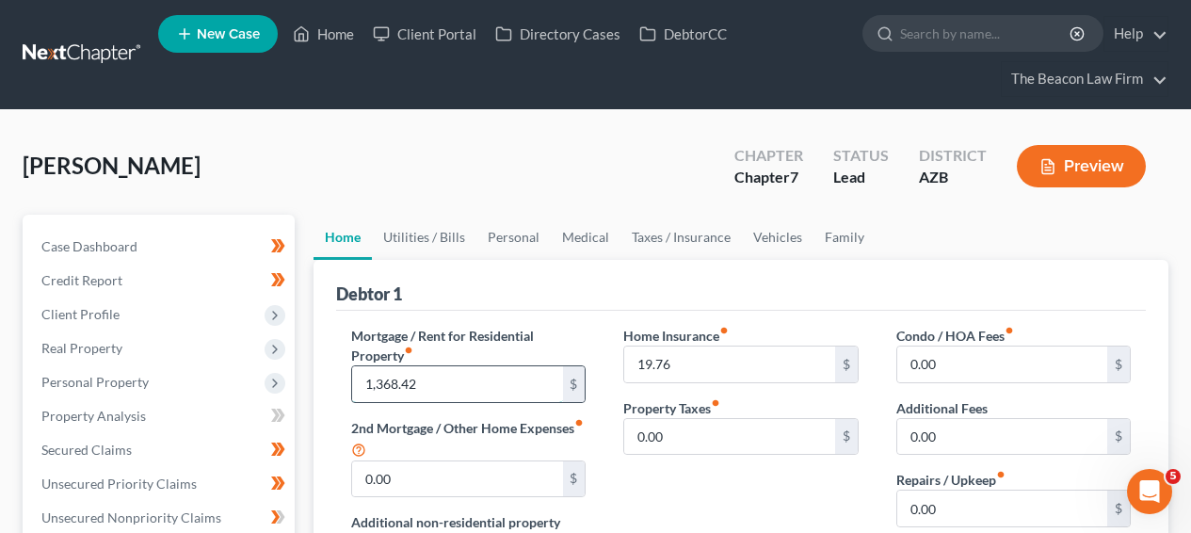
click at [454, 388] on input "1,368.42" at bounding box center [457, 384] width 210 height 36
click at [713, 373] on input "19.76" at bounding box center [729, 365] width 210 height 36
click at [443, 237] on link "Utilities / Bills" at bounding box center [424, 237] width 105 height 45
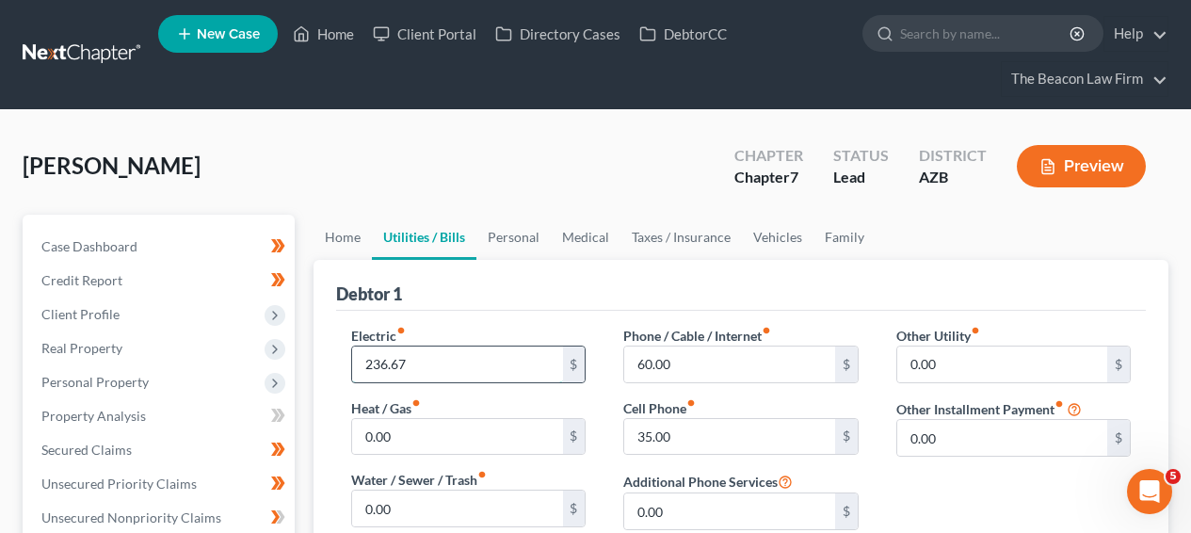
click at [461, 361] on input "236.67" at bounding box center [457, 365] width 210 height 36
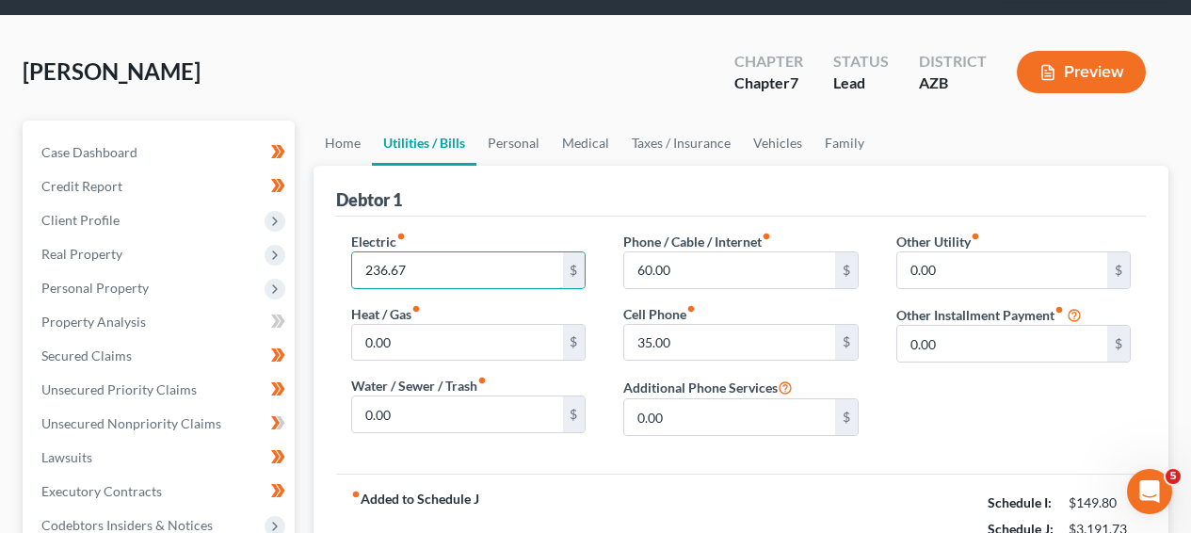
scroll to position [90, 0]
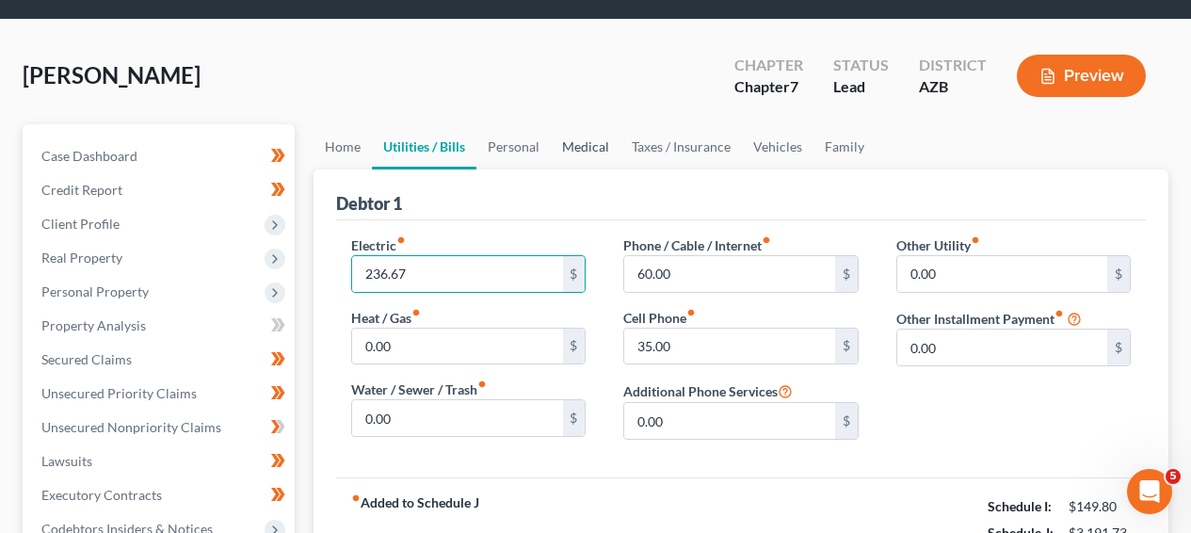
click at [591, 140] on link "Medical" at bounding box center [586, 146] width 70 height 45
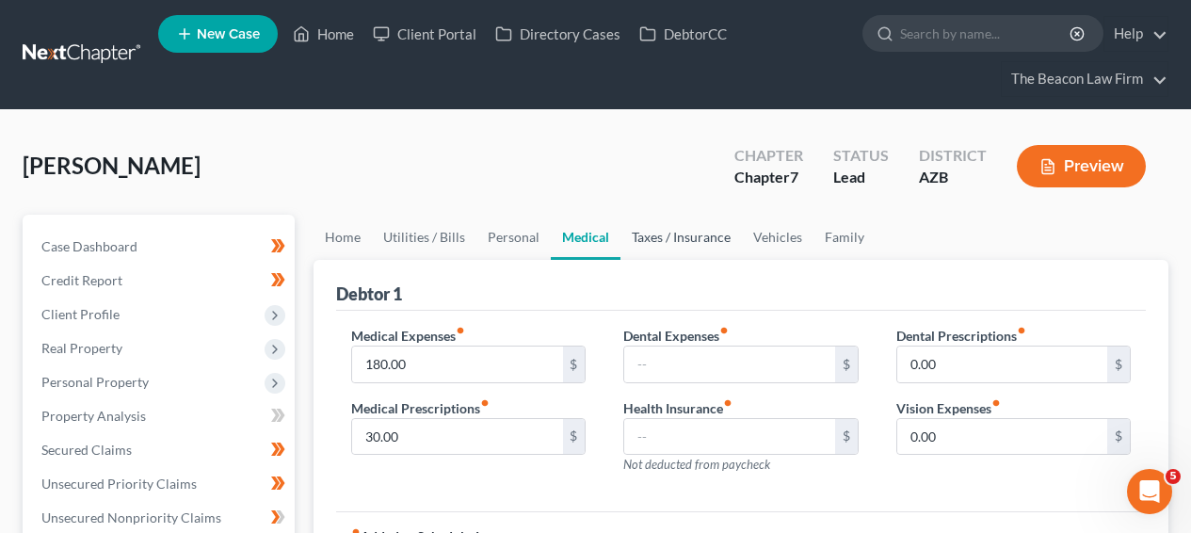
click at [630, 237] on link "Taxes / Insurance" at bounding box center [682, 237] width 122 height 45
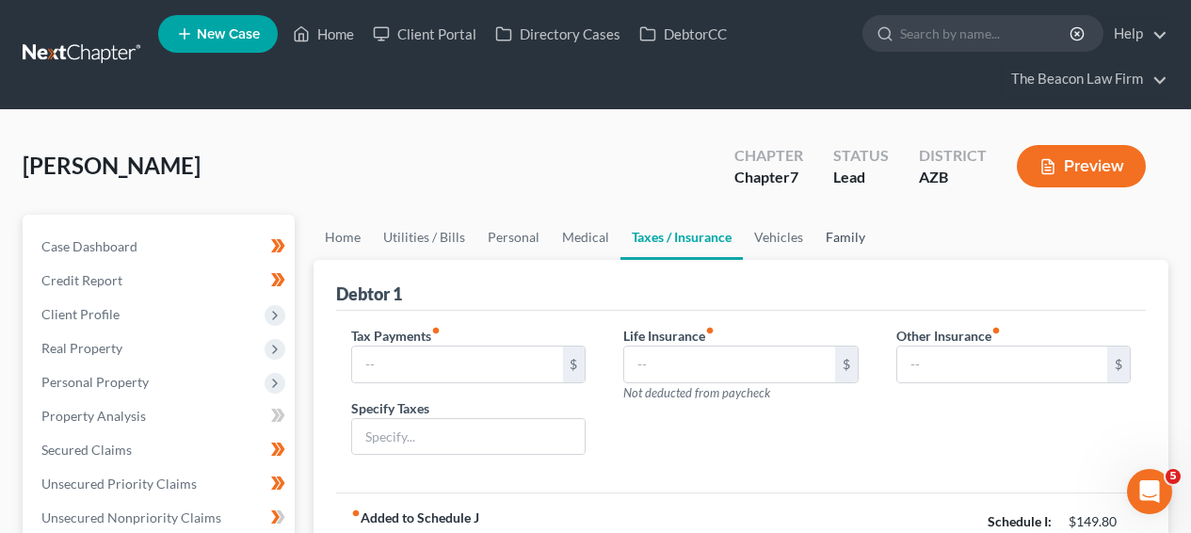
click at [815, 235] on link "Family" at bounding box center [846, 237] width 62 height 45
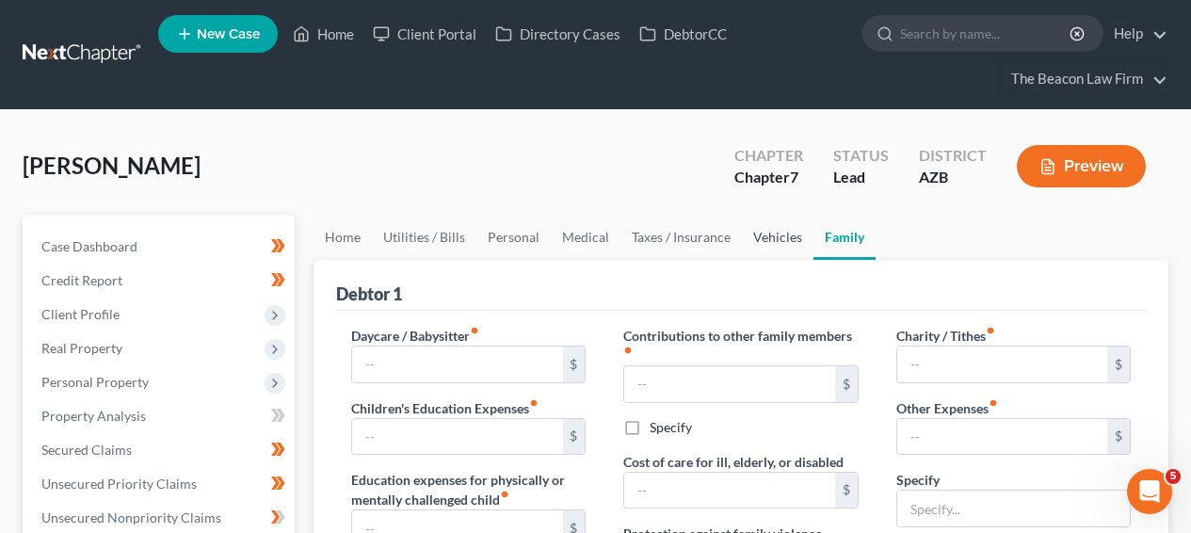
click at [783, 237] on link "Vehicles" at bounding box center [778, 237] width 72 height 45
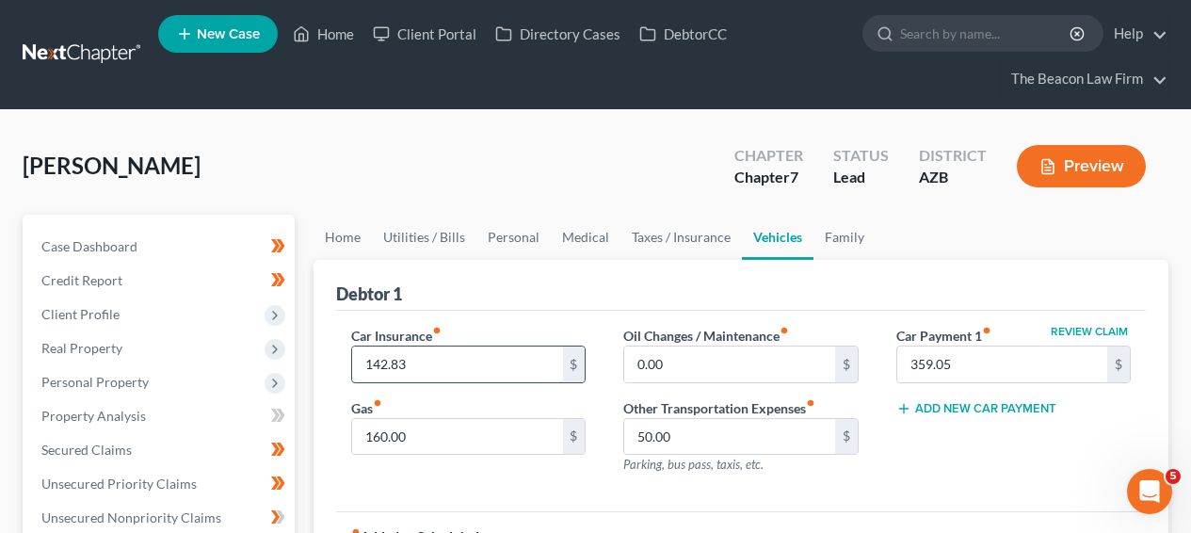
click at [428, 366] on input "142.83" at bounding box center [457, 365] width 210 height 36
click at [1064, 369] on input "359.05" at bounding box center [1003, 365] width 210 height 36
click at [834, 260] on div "Debtor 1" at bounding box center [741, 285] width 810 height 51
click at [836, 249] on link "Family" at bounding box center [845, 237] width 62 height 45
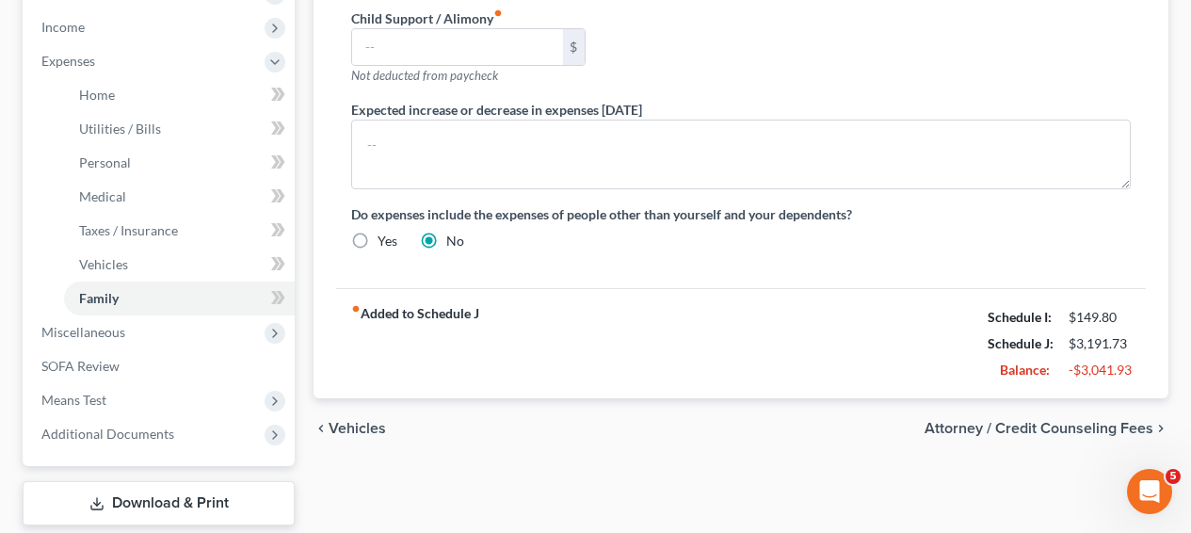
scroll to position [628, 0]
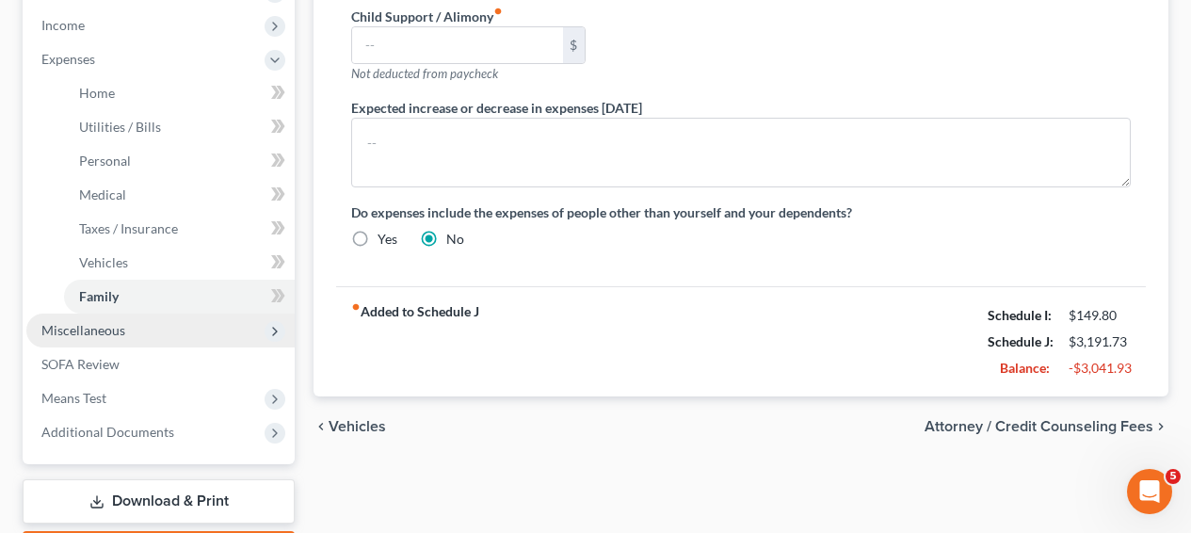
click at [156, 321] on span "Miscellaneous" at bounding box center [160, 331] width 268 height 34
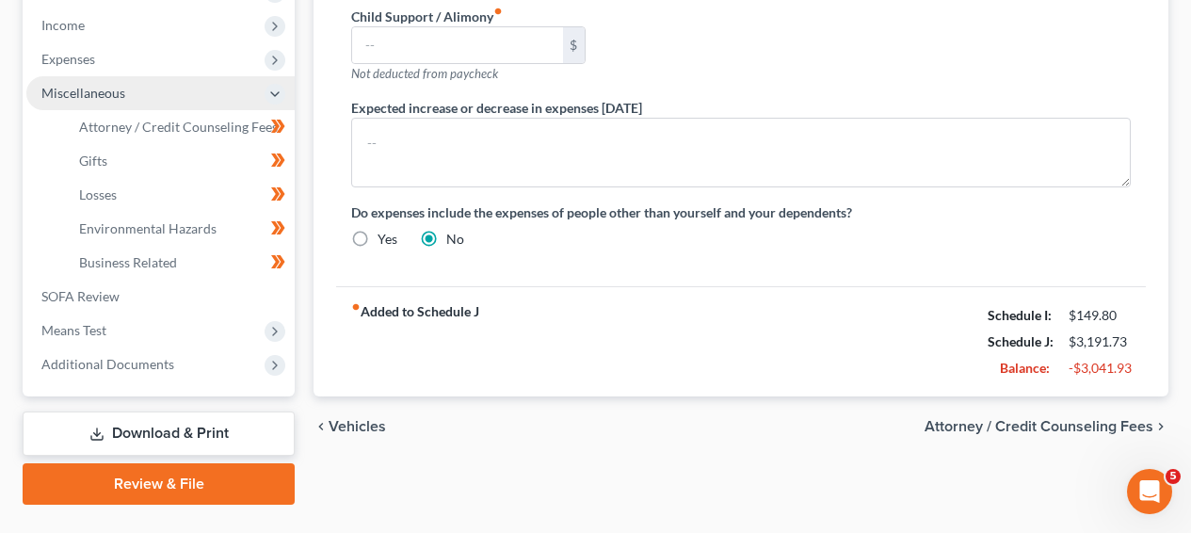
click at [156, 321] on span "Means Test" at bounding box center [160, 331] width 268 height 34
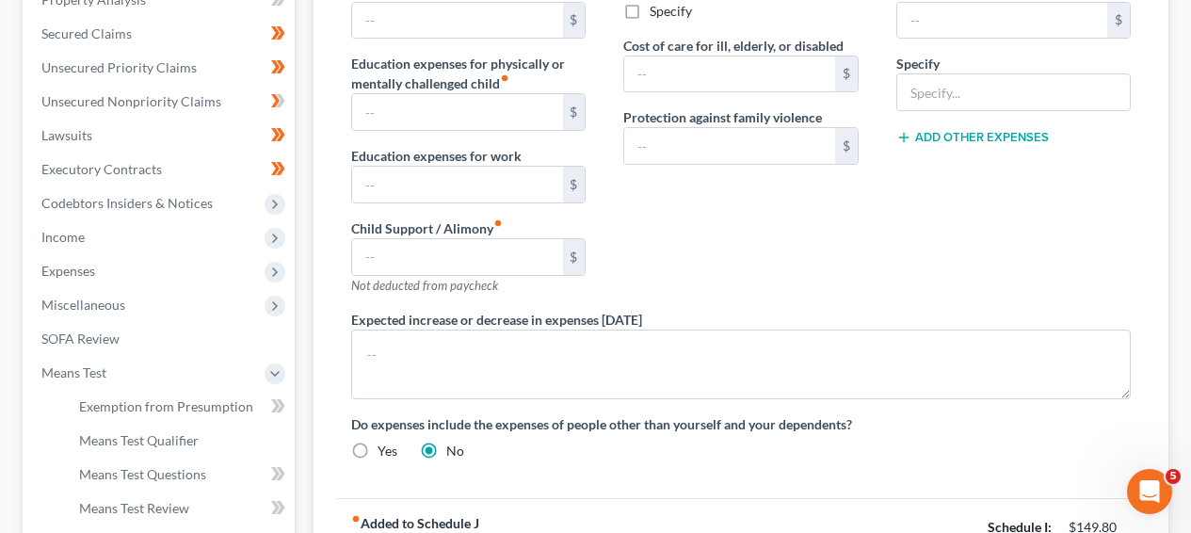
scroll to position [415, 0]
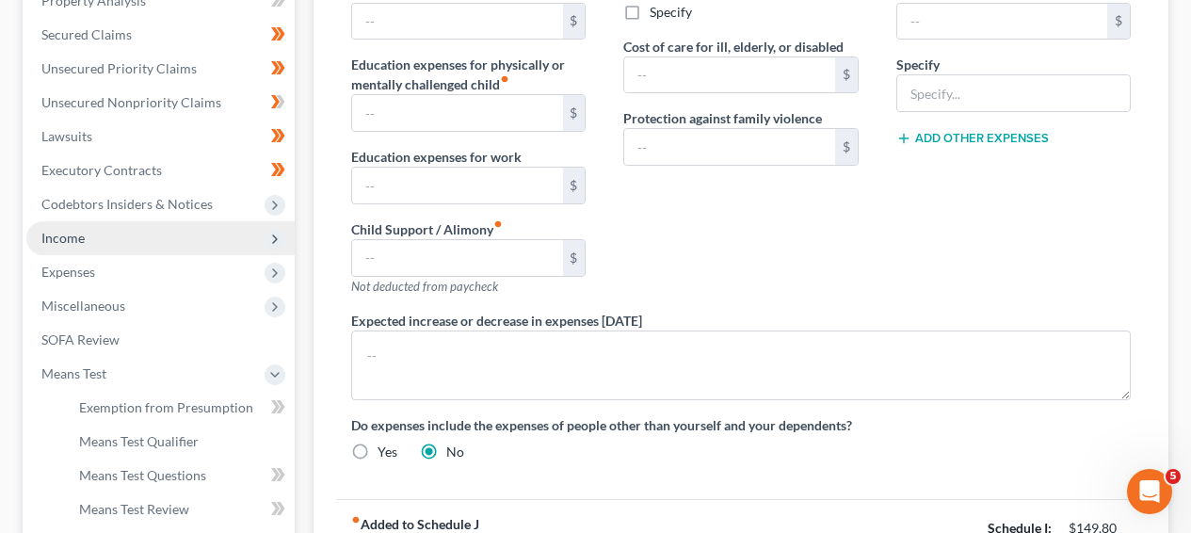
click at [175, 233] on span "Income" at bounding box center [160, 238] width 268 height 34
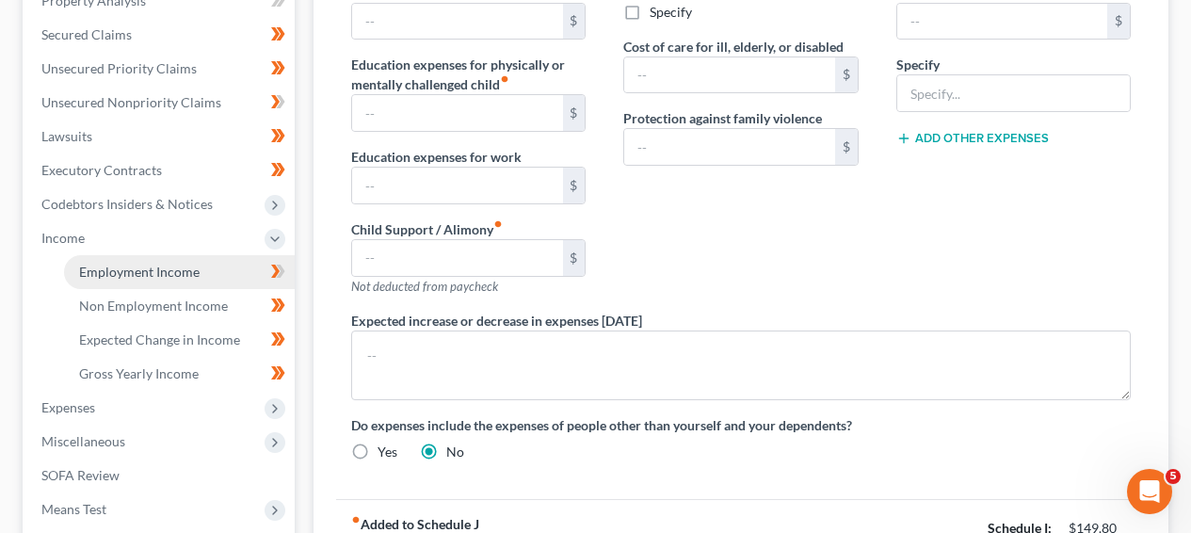
click at [173, 264] on span "Employment Income" at bounding box center [139, 272] width 121 height 16
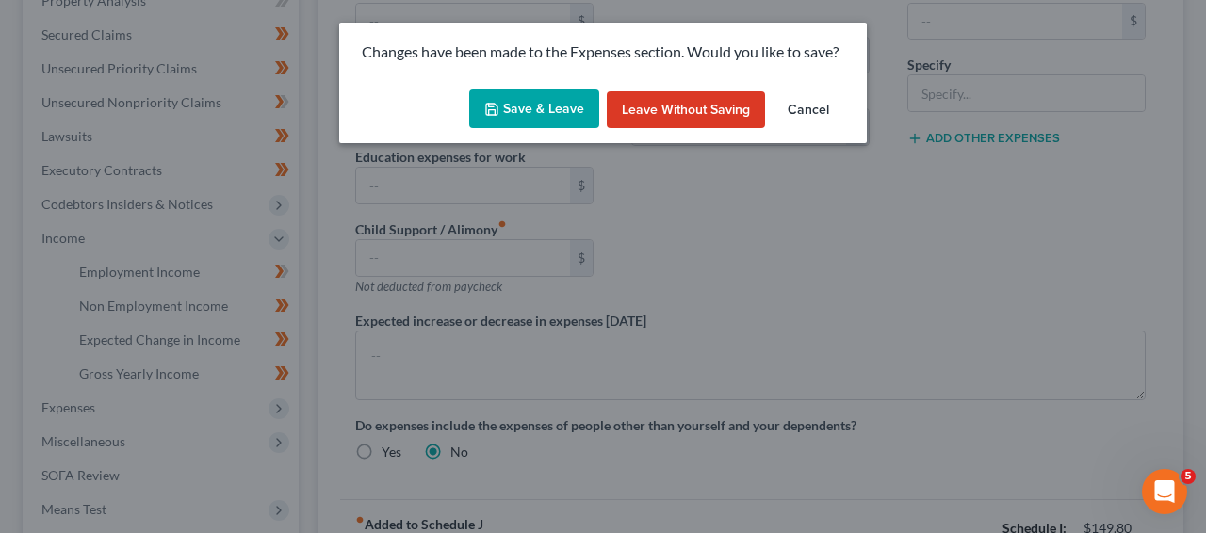
click at [565, 108] on button "Save & Leave" at bounding box center [534, 109] width 130 height 40
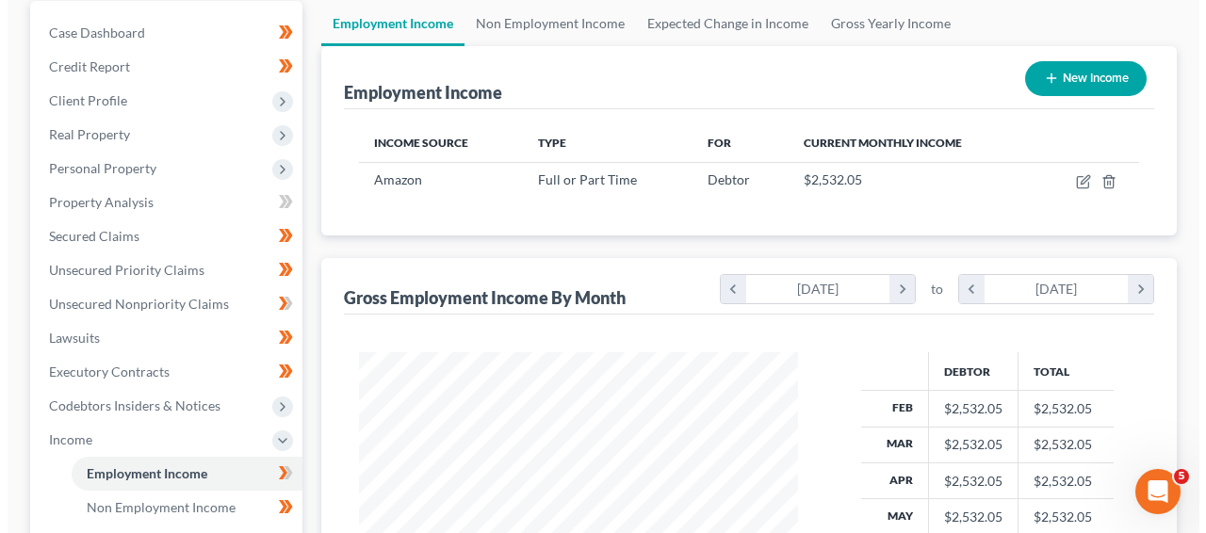
scroll to position [199, 0]
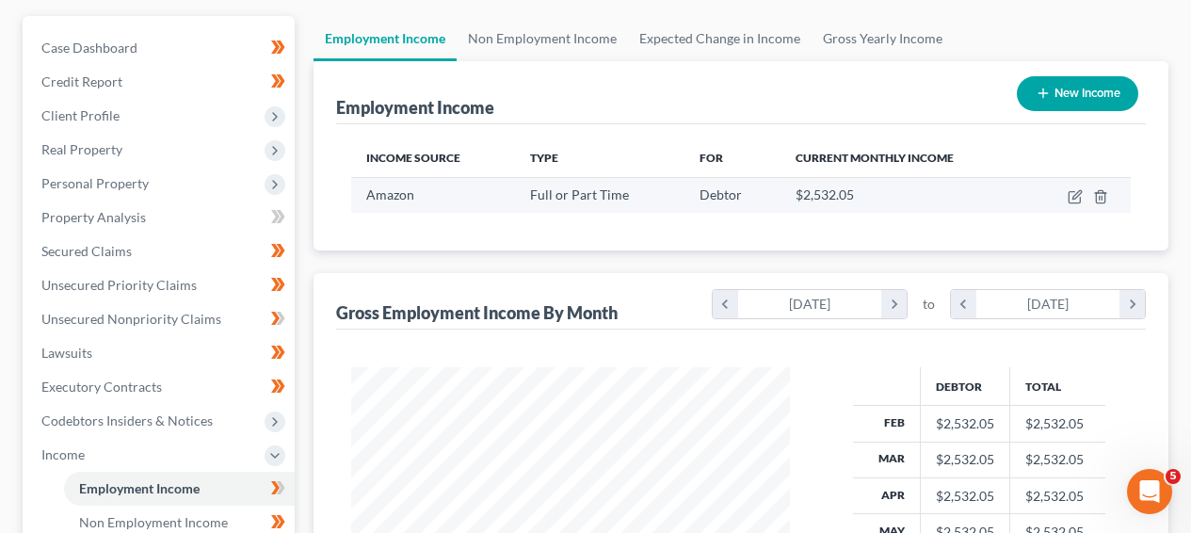
click at [1073, 186] on td at bounding box center [1080, 195] width 103 height 36
click at [1076, 195] on icon "button" at bounding box center [1075, 196] width 15 height 15
select select "0"
select select "3"
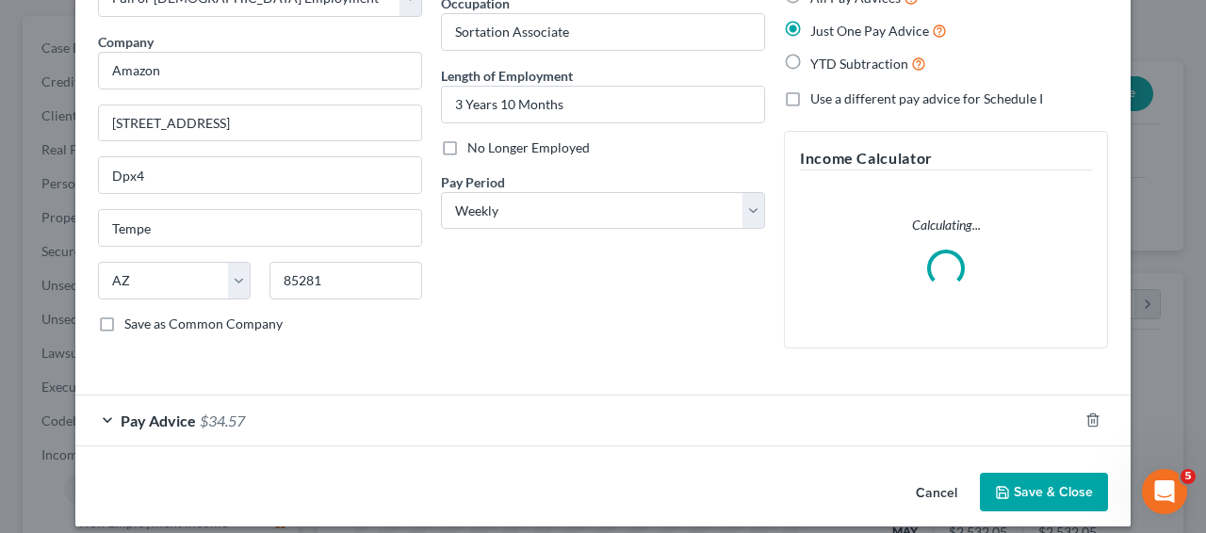
scroll to position [143, 0]
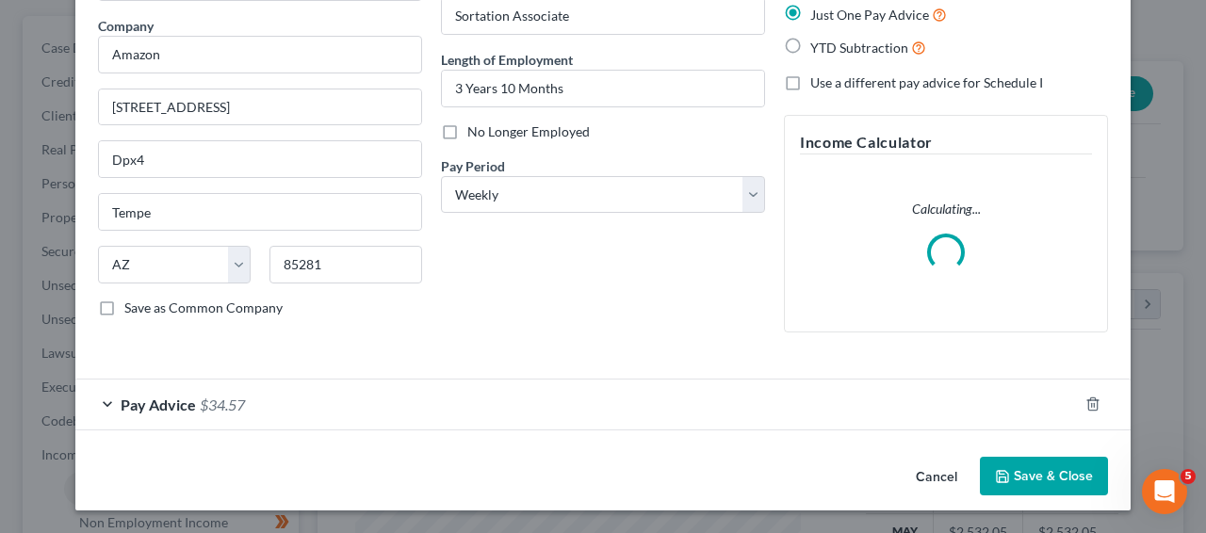
click at [462, 403] on div "Pay Advice $34.57" at bounding box center [576, 405] width 1002 height 50
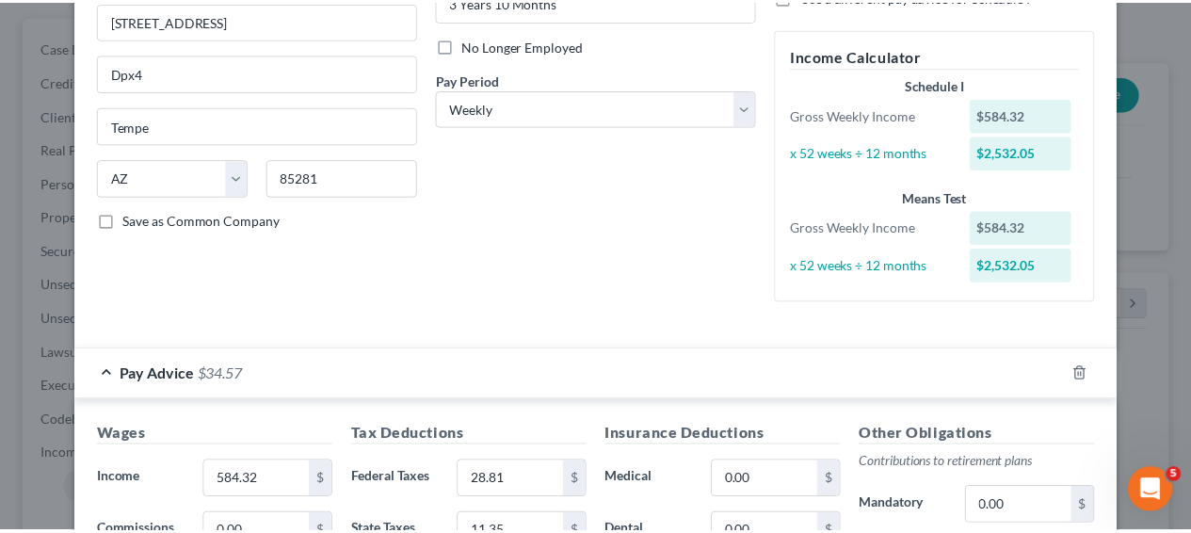
scroll to position [0, 0]
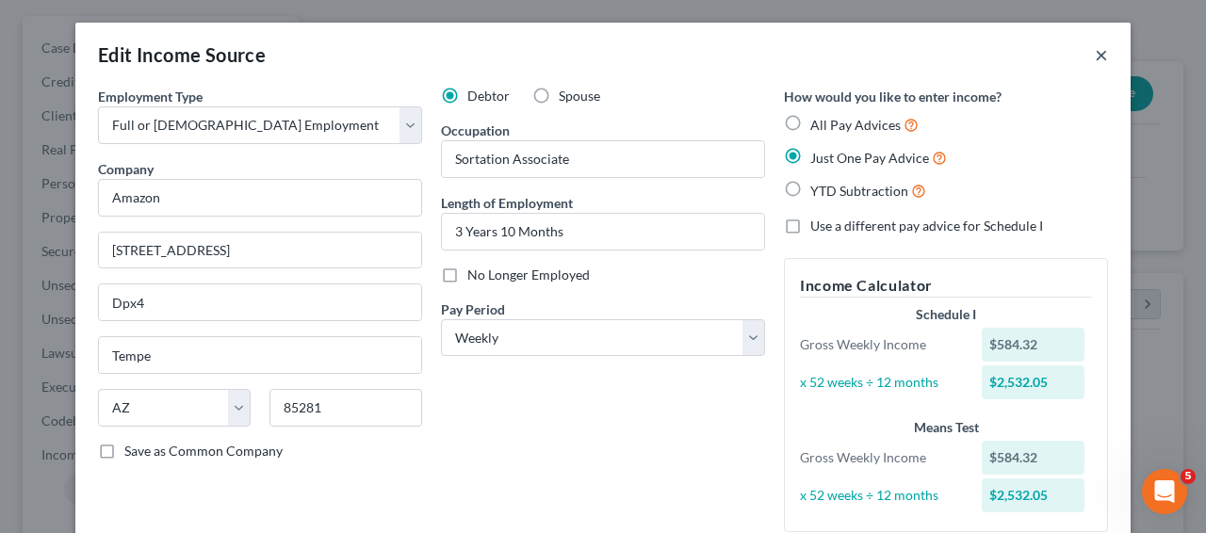
click at [1095, 64] on button "×" at bounding box center [1100, 54] width 13 height 23
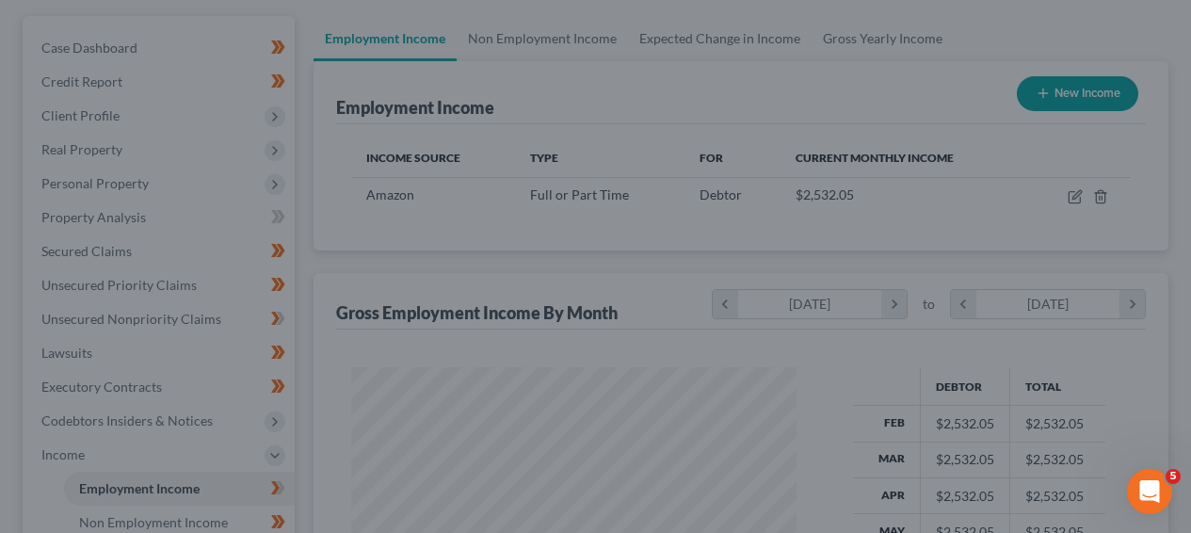
scroll to position [941553, 941414]
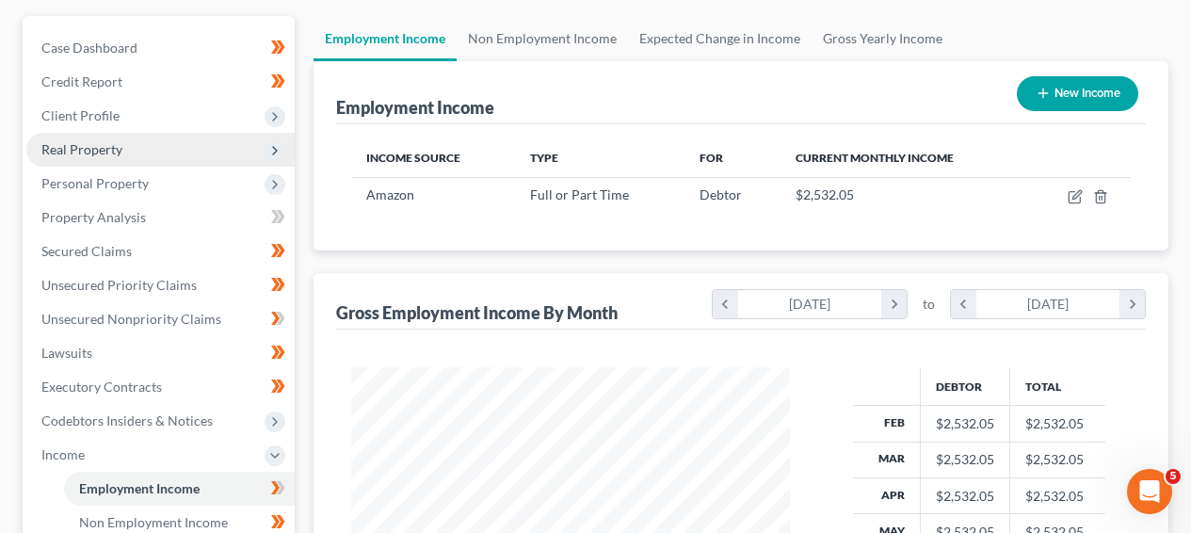
click at [222, 152] on span "Real Property" at bounding box center [160, 150] width 268 height 34
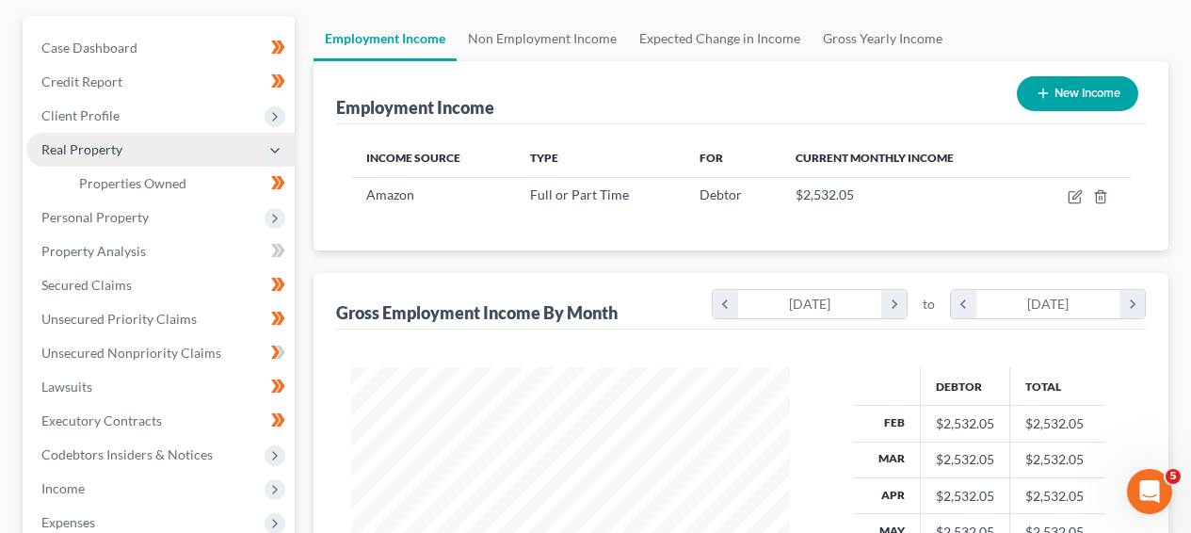
click at [222, 153] on span "Real Property" at bounding box center [160, 150] width 268 height 34
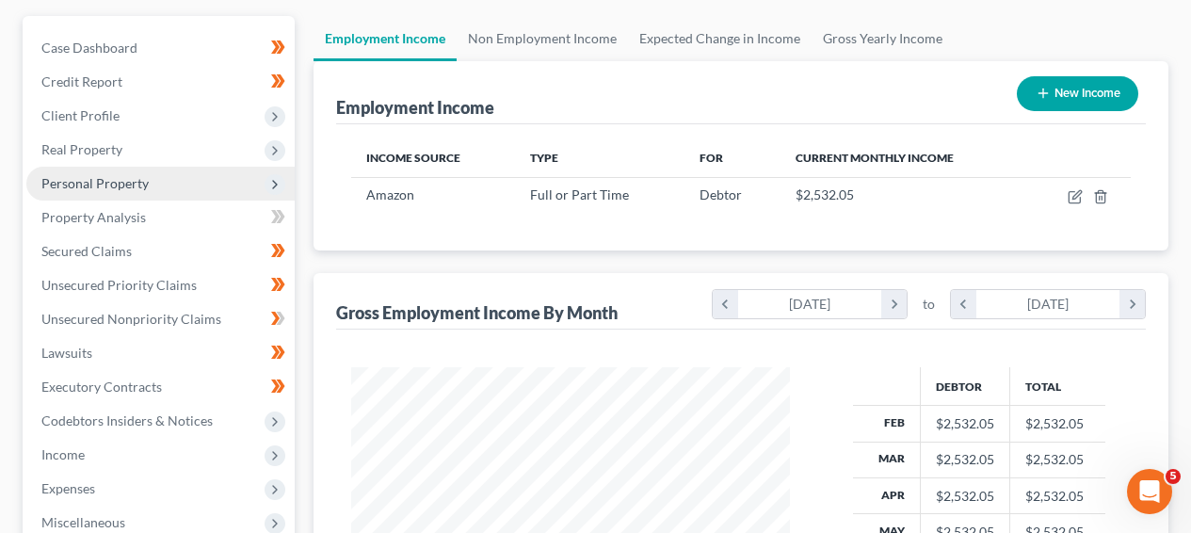
click at [212, 194] on span "Personal Property" at bounding box center [160, 184] width 268 height 34
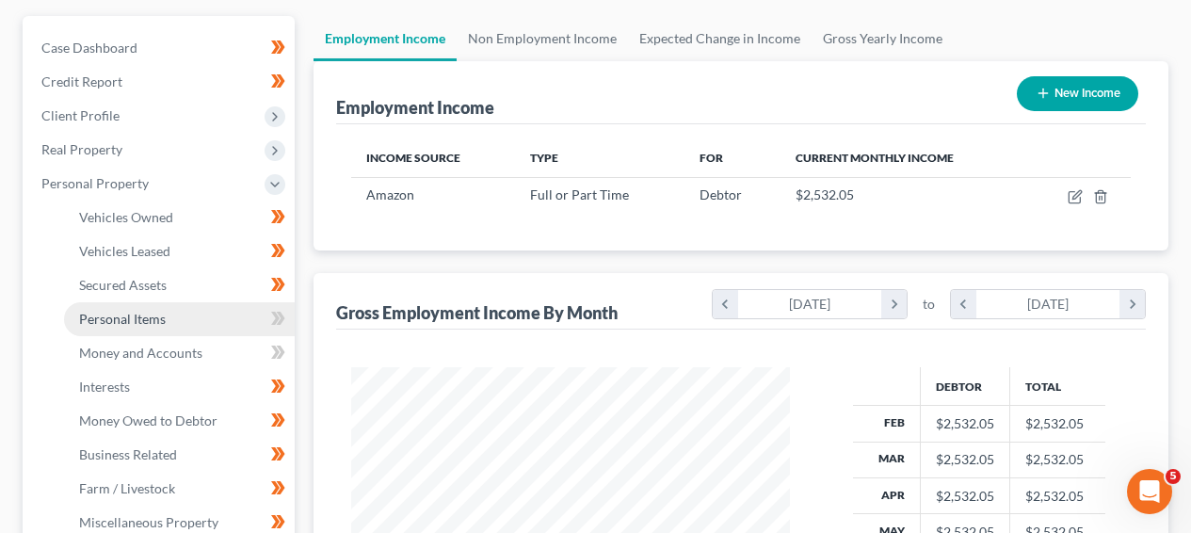
click at [202, 314] on link "Personal Items" at bounding box center [179, 319] width 231 height 34
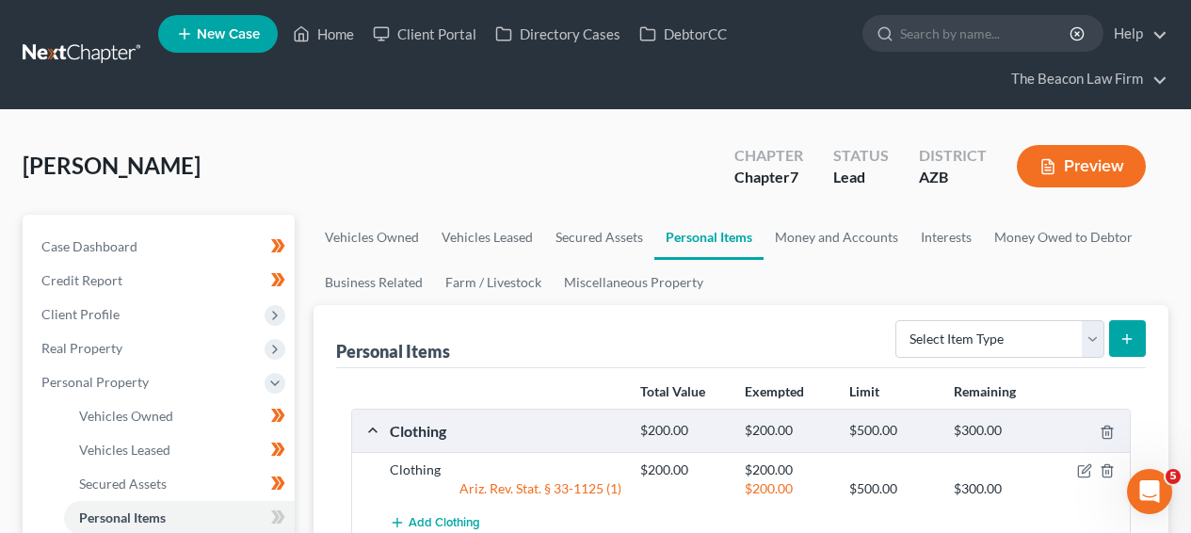
drag, startPoint x: 1187, startPoint y: 152, endPoint x: 1194, endPoint y: 179, distance: 28.3
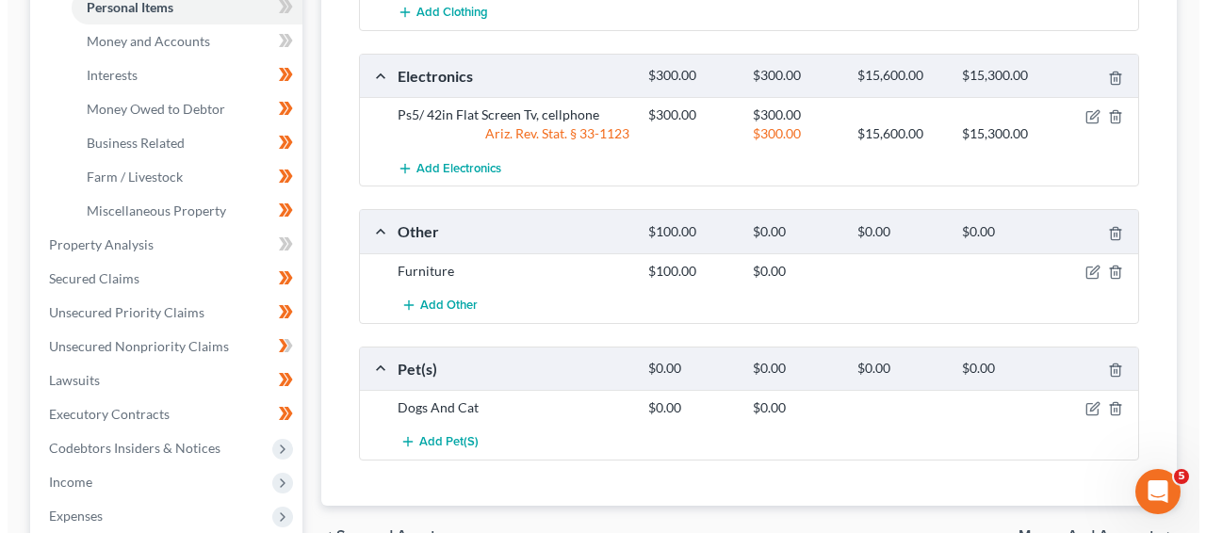
scroll to position [543, 0]
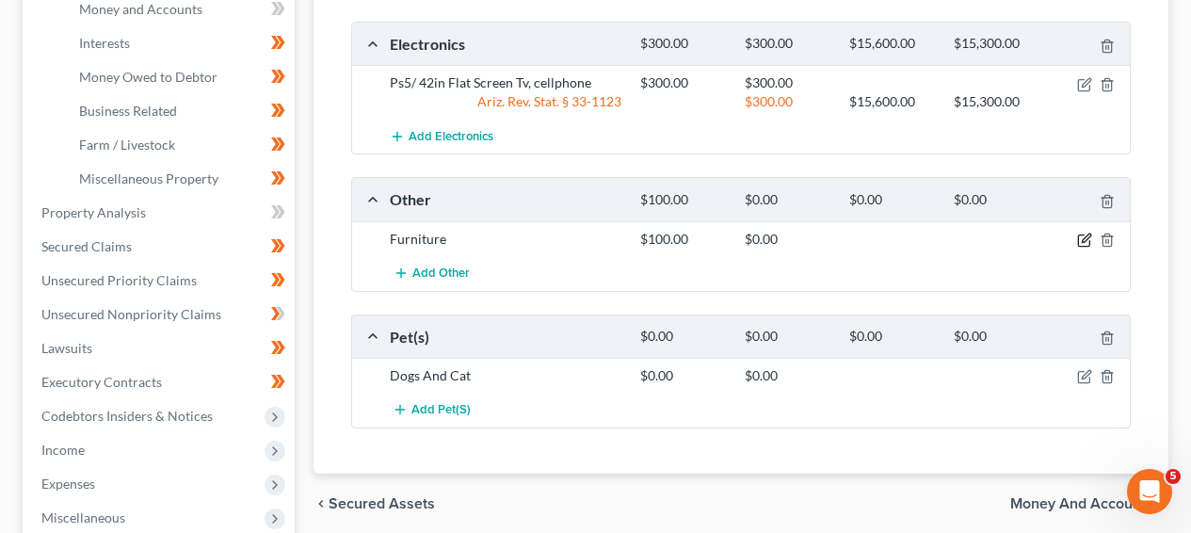
click at [1092, 242] on icon "button" at bounding box center [1085, 240] width 15 height 15
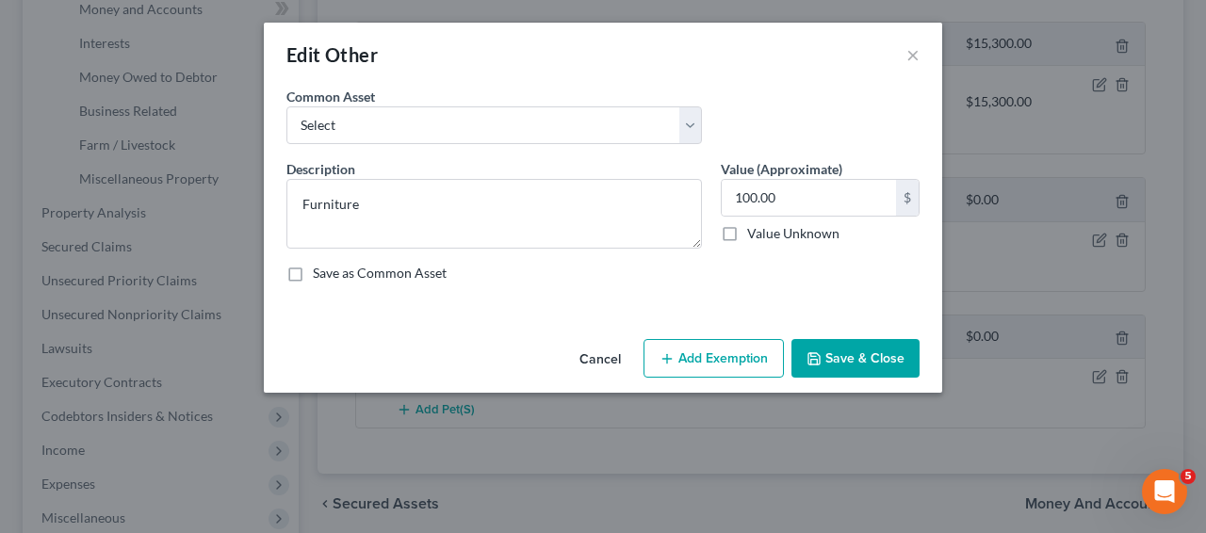
click at [748, 363] on button "Add Exemption" at bounding box center [713, 359] width 140 height 40
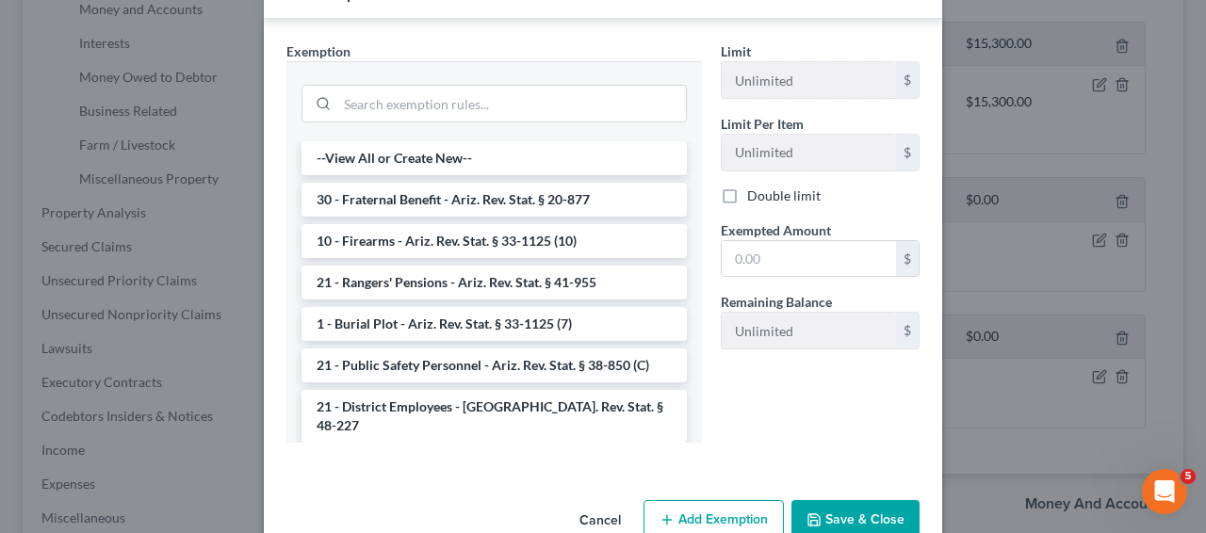
scroll to position [347, 0]
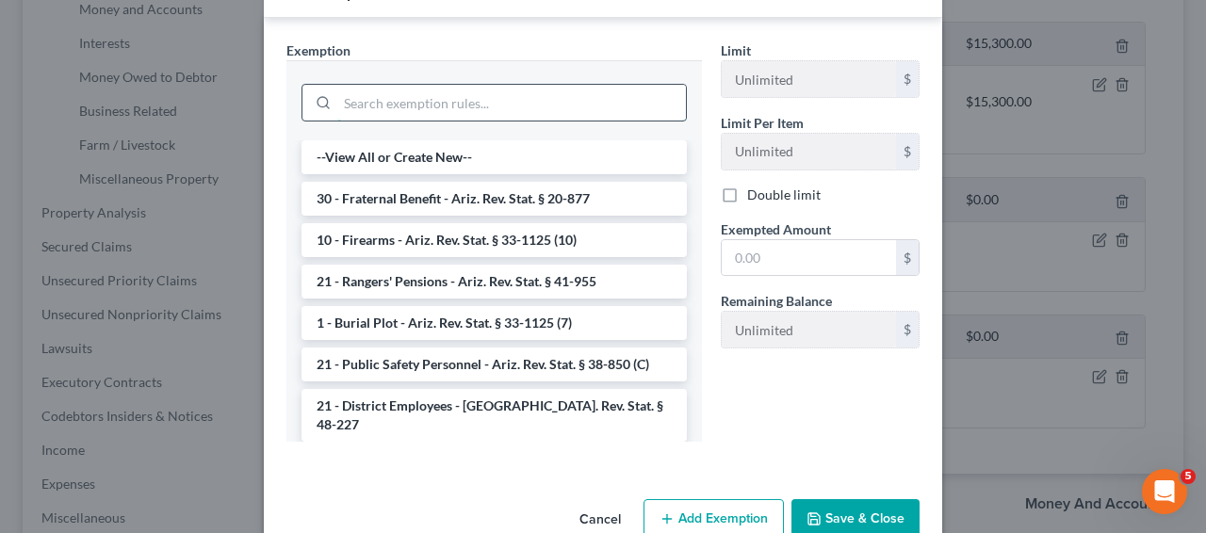
click at [538, 109] on input "search" at bounding box center [511, 103] width 348 height 36
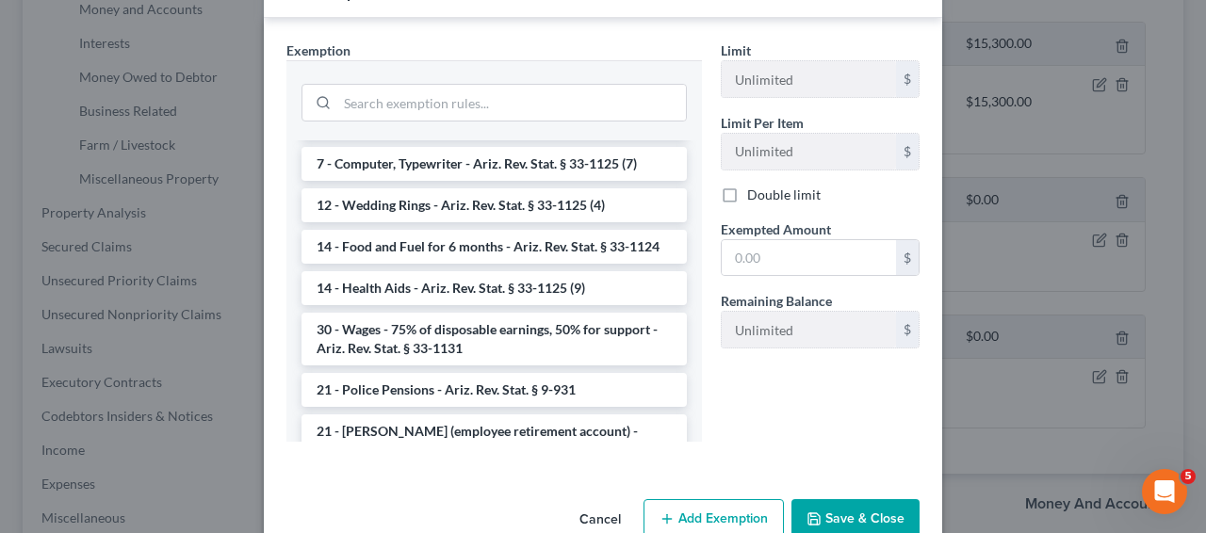
scroll to position [0, 0]
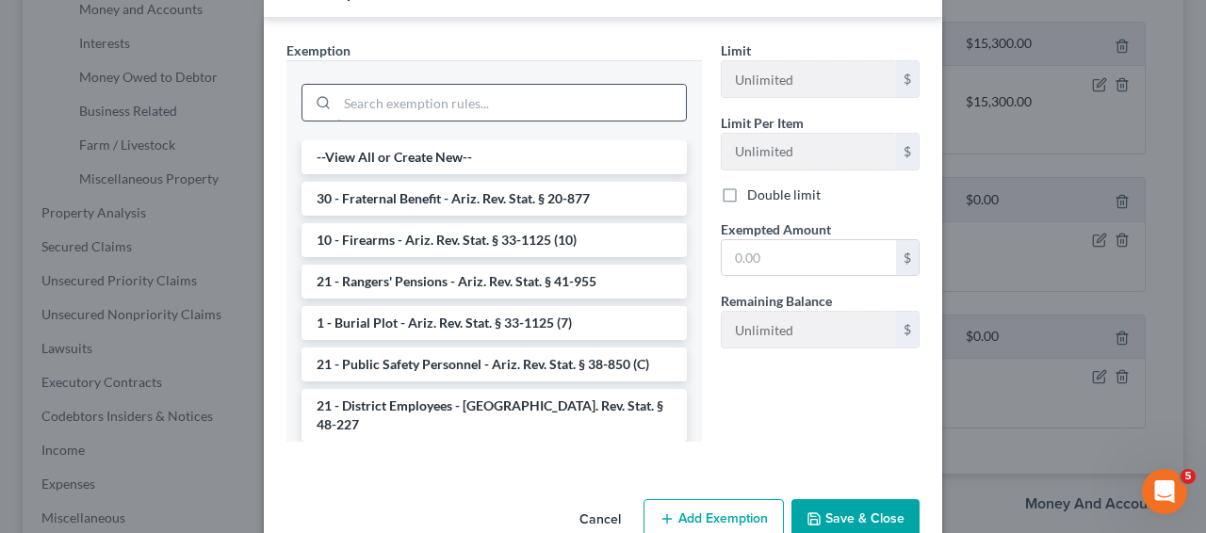
click at [625, 92] on input "search" at bounding box center [511, 103] width 348 height 36
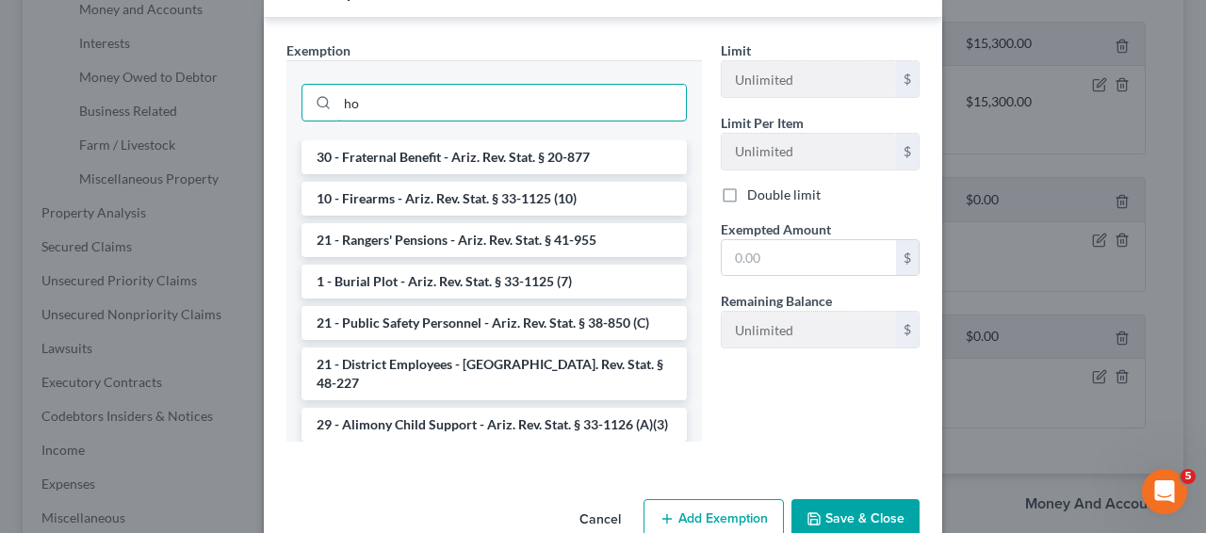
type input "h"
type input "g"
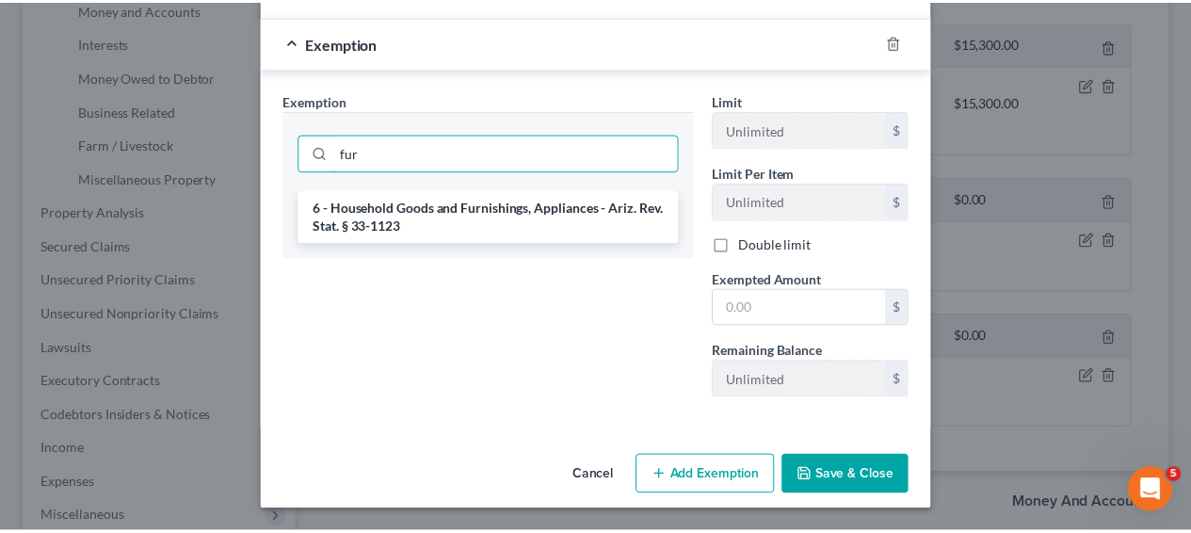
scroll to position [297, 0]
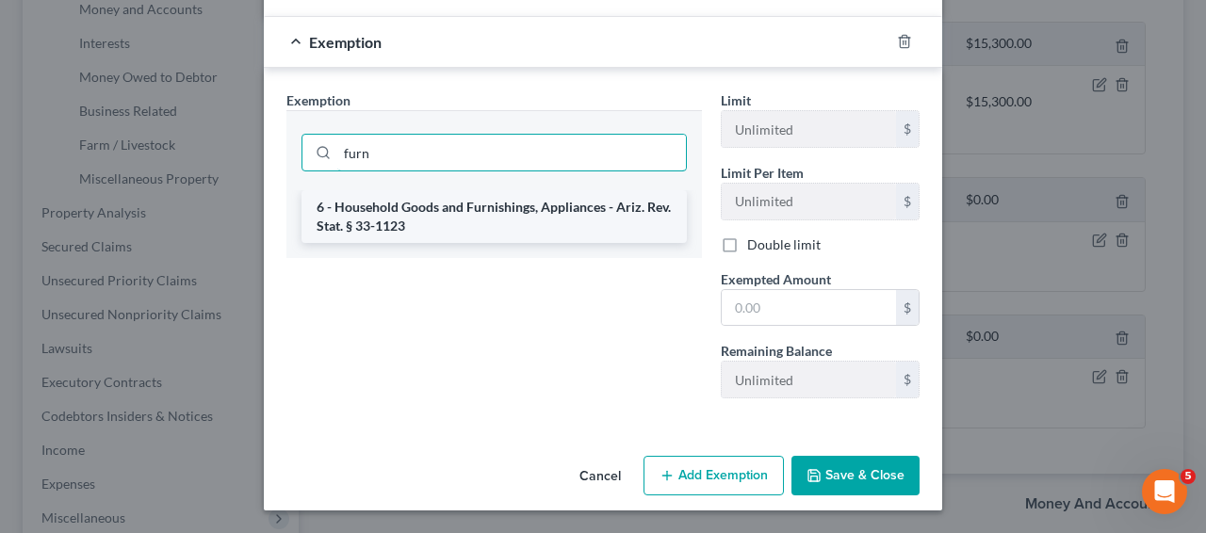
type input "furn"
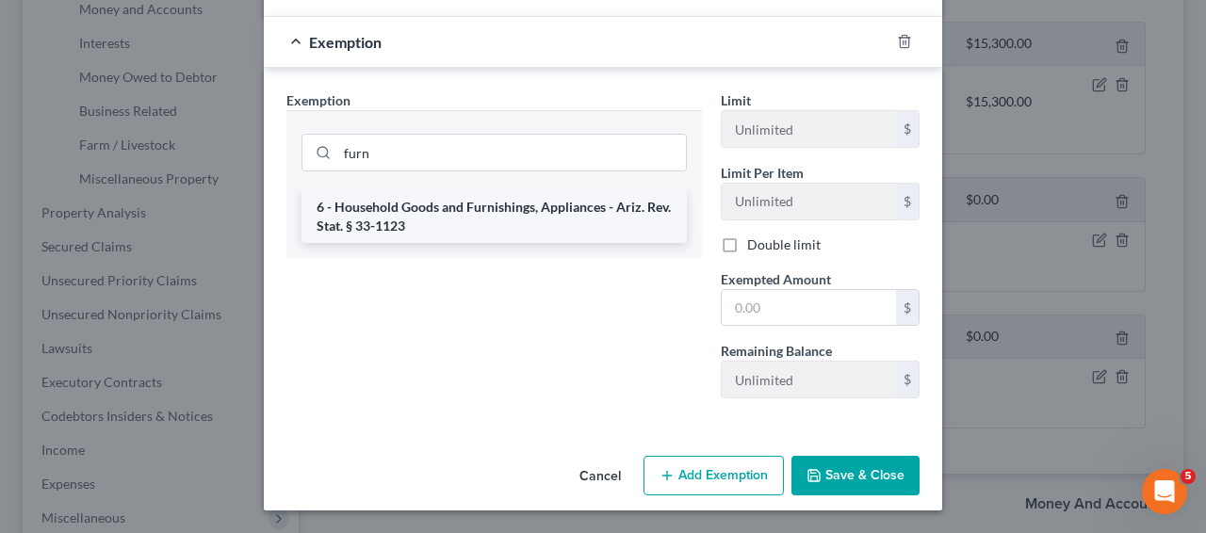
click at [615, 212] on li "6 - Household Goods and Furnishings, Appliances - Ariz. Rev. Stat. § 33-1123" at bounding box center [493, 216] width 385 height 53
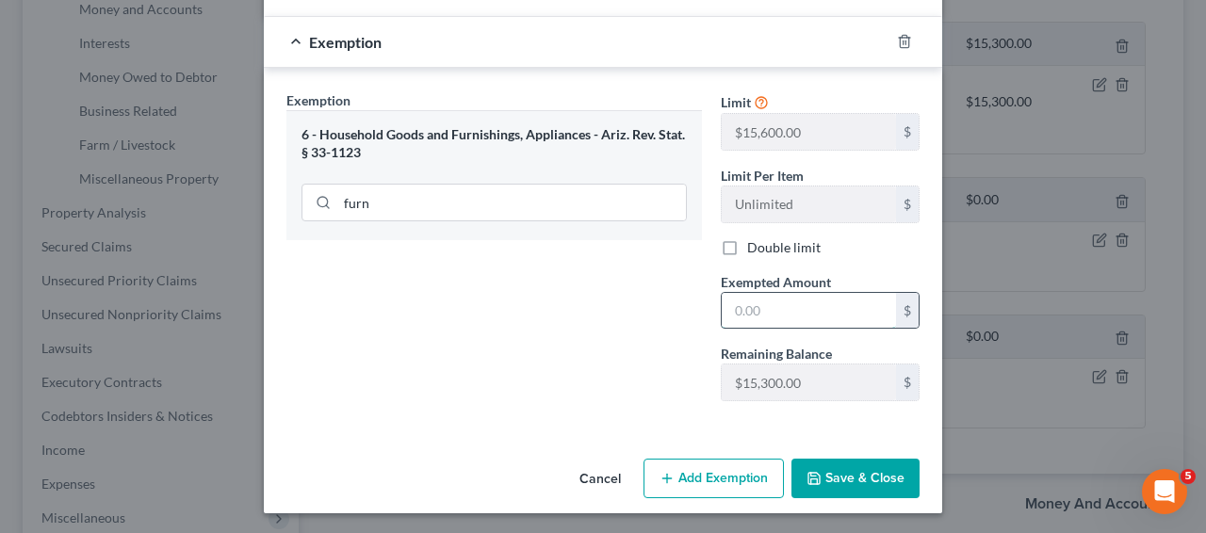
click at [871, 322] on input "text" at bounding box center [808, 311] width 174 height 36
type input "100"
click at [640, 357] on div "Exemption Set must be selected for CA. Exemption * 6 - Household Goods and Furn…" at bounding box center [494, 253] width 434 height 326
click at [805, 465] on button "Save & Close" at bounding box center [855, 479] width 128 height 40
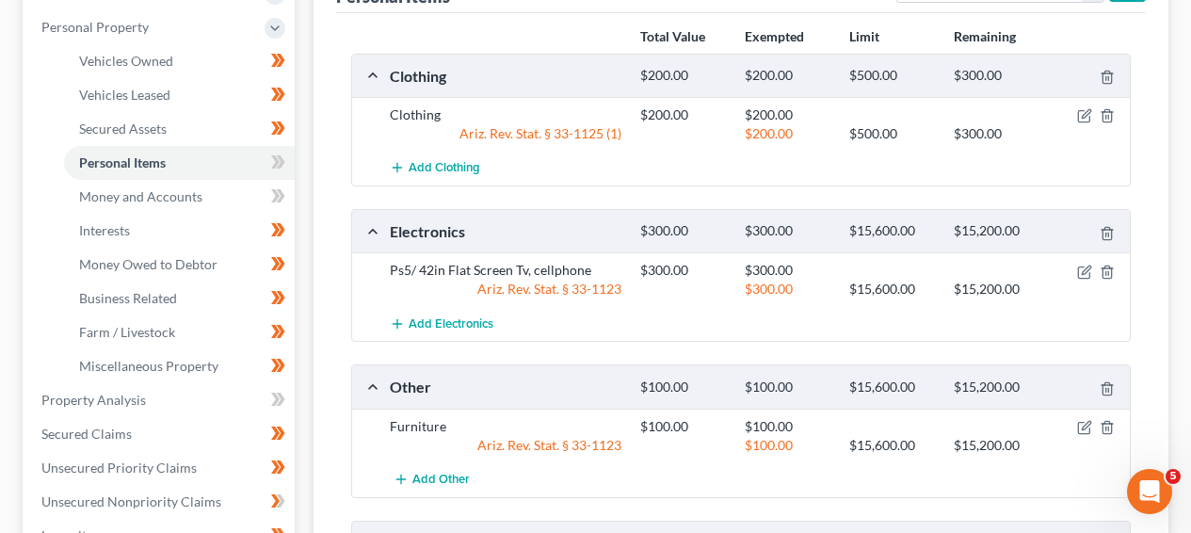
scroll to position [354, 0]
click at [276, 164] on icon at bounding box center [275, 162] width 8 height 13
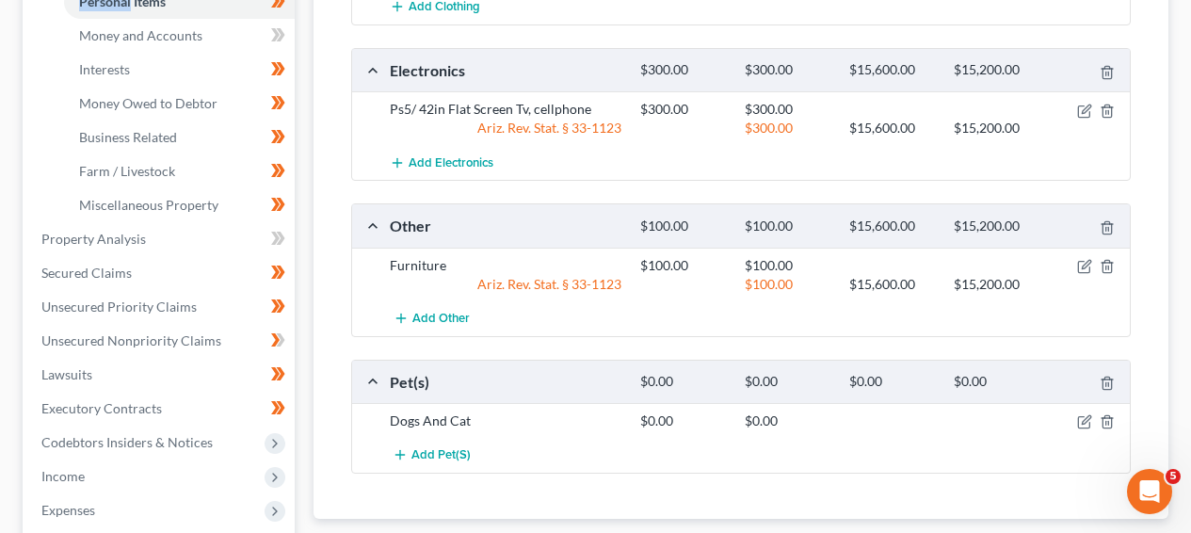
scroll to position [594, 0]
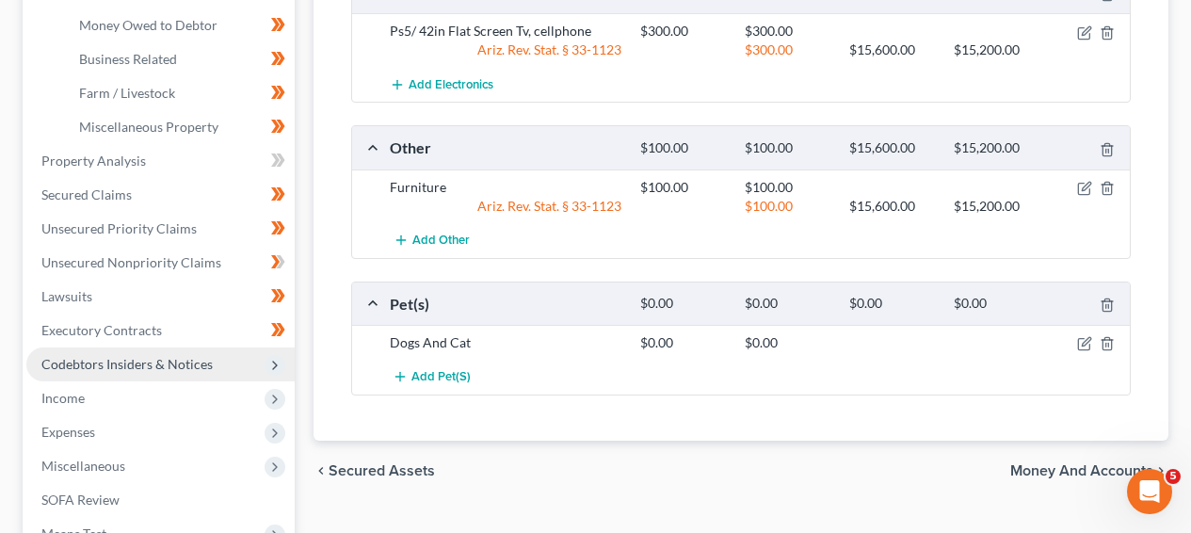
click at [219, 362] on span "Codebtors Insiders & Notices" at bounding box center [160, 365] width 268 height 34
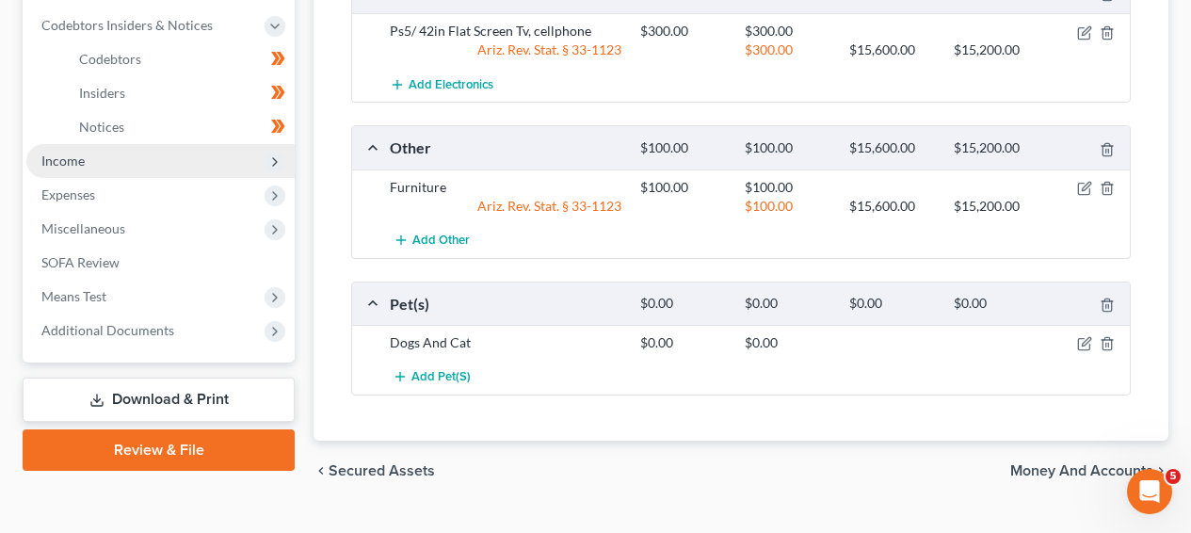
click at [213, 169] on span "Income" at bounding box center [160, 161] width 268 height 34
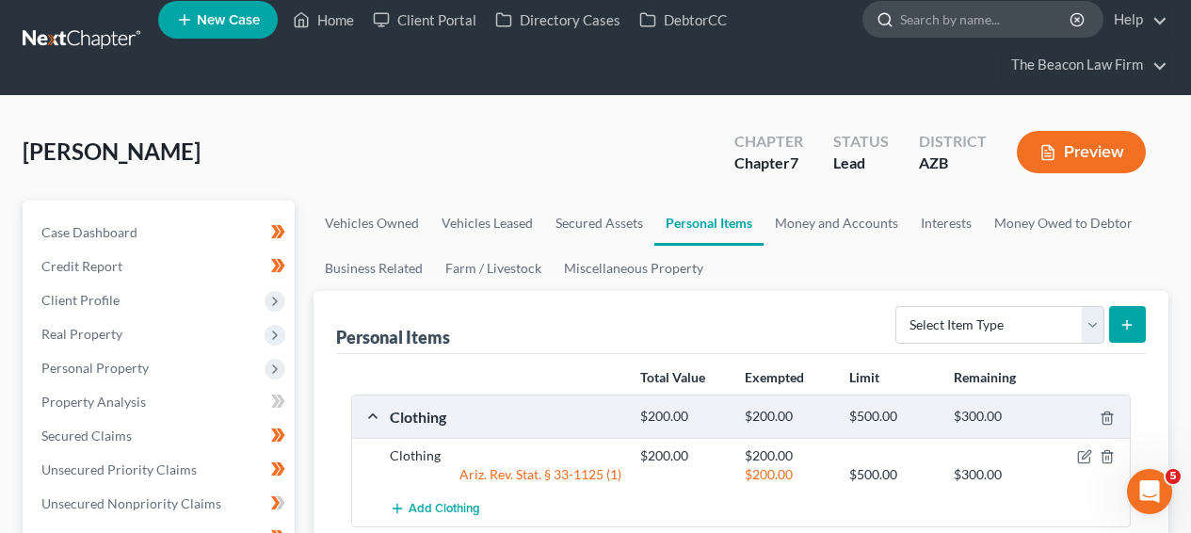
scroll to position [15, 0]
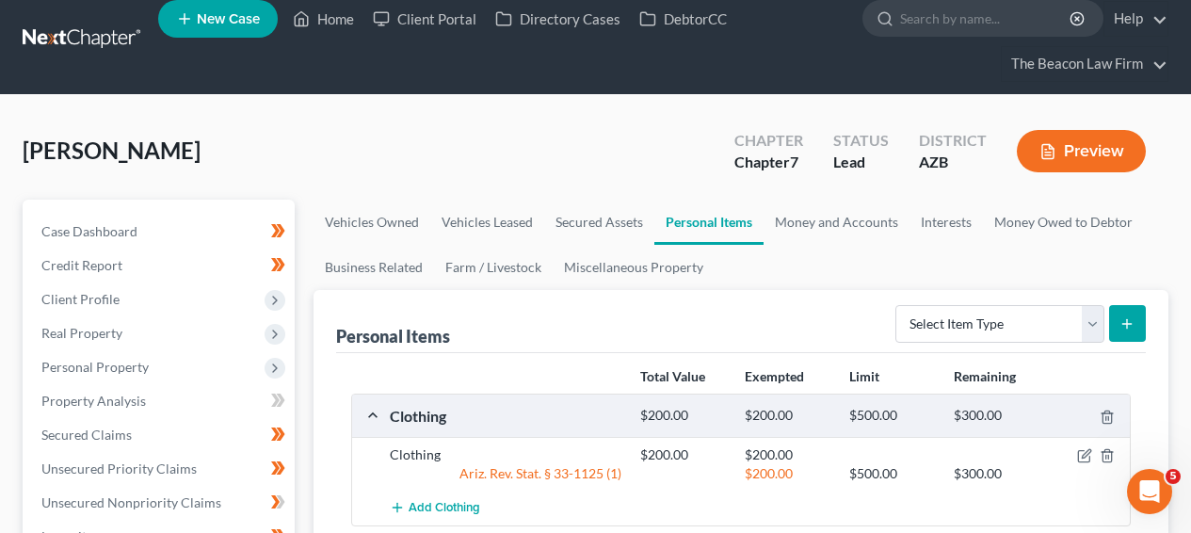
click at [44, 35] on link at bounding box center [83, 40] width 121 height 34
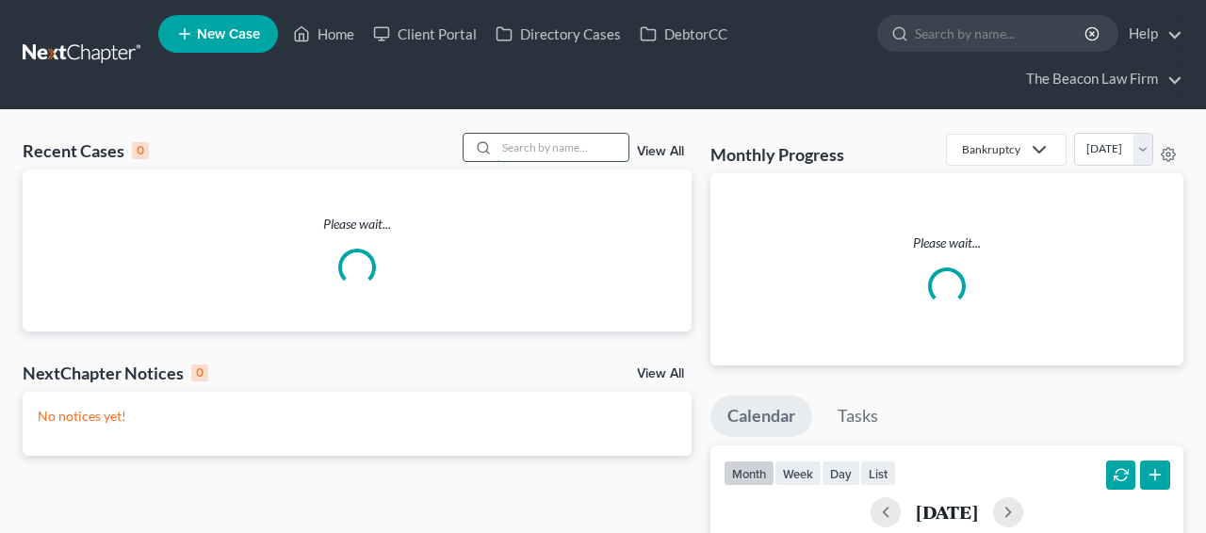
click at [592, 143] on input "search" at bounding box center [562, 147] width 132 height 27
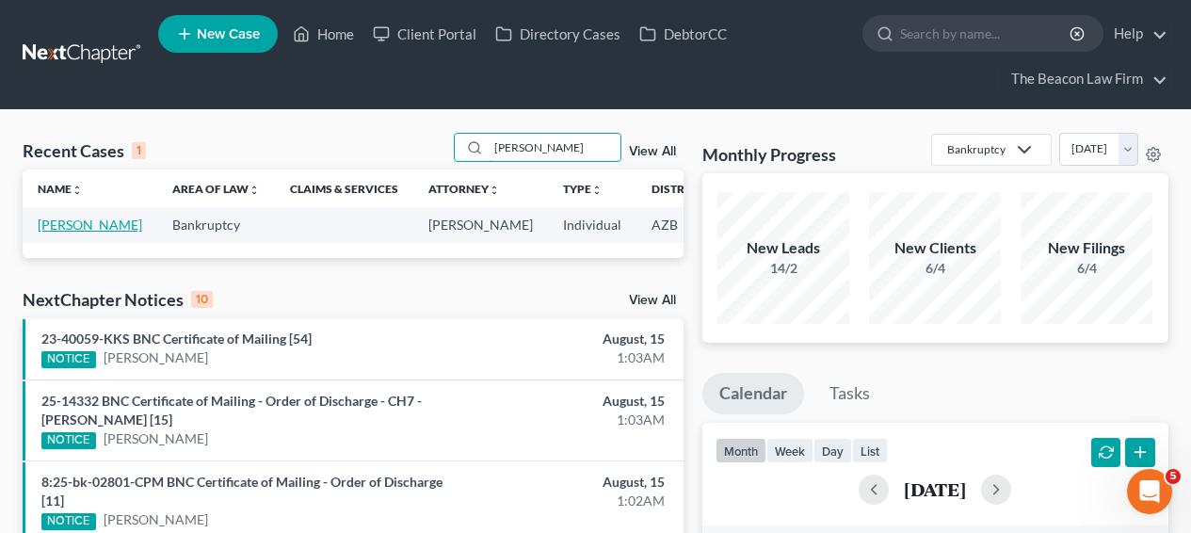
type input "darnell"
click at [60, 231] on link "Darnell, Novilla" at bounding box center [90, 225] width 105 height 16
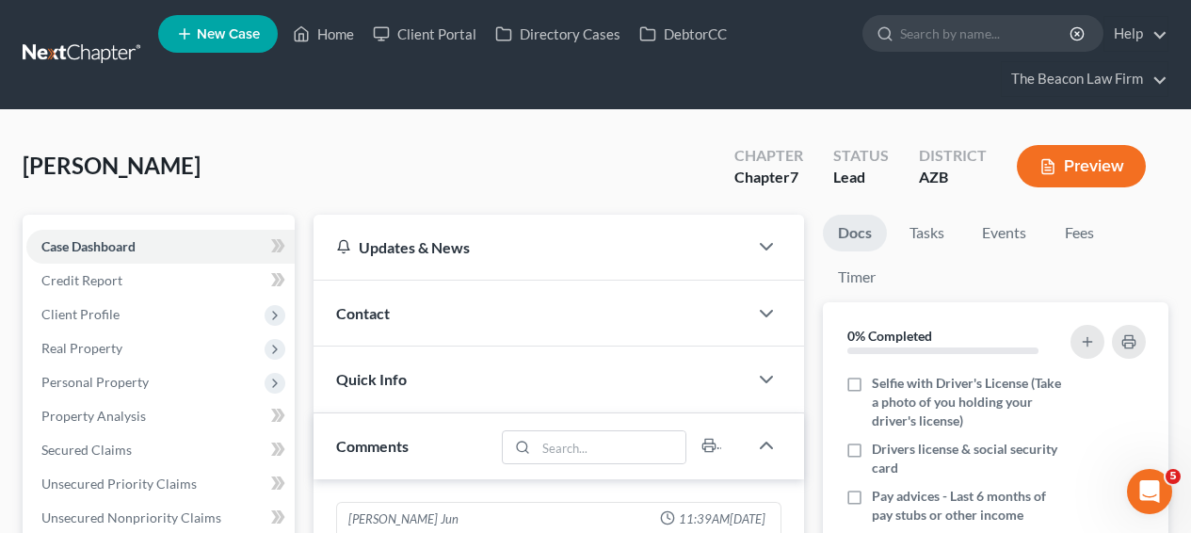
click at [105, 58] on link at bounding box center [83, 55] width 121 height 34
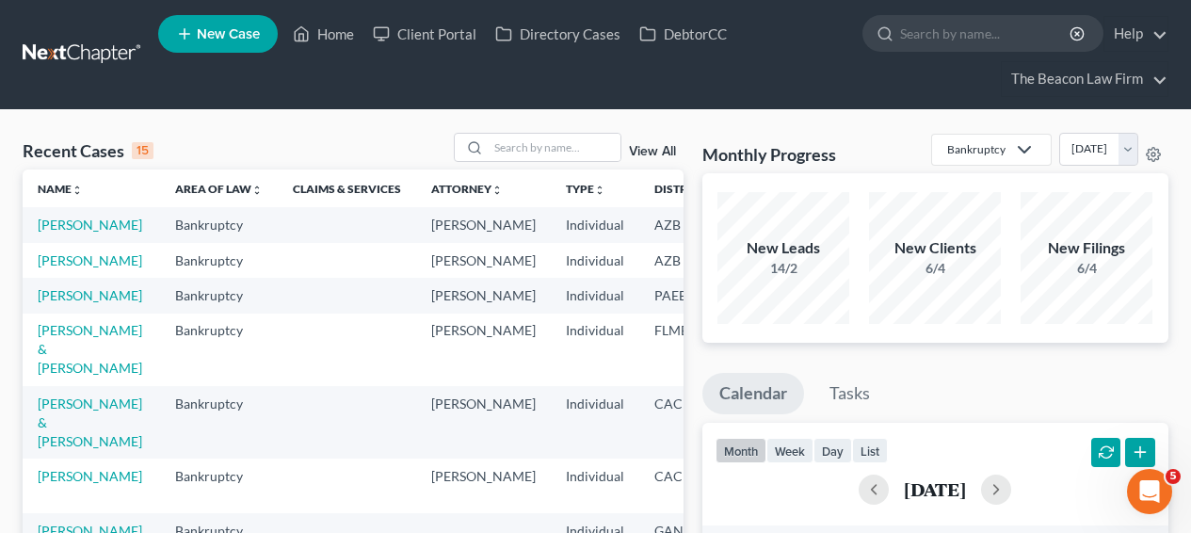
click at [71, 234] on td "[PERSON_NAME]" at bounding box center [92, 224] width 138 height 35
click at [70, 233] on link "[PERSON_NAME]" at bounding box center [90, 225] width 105 height 16
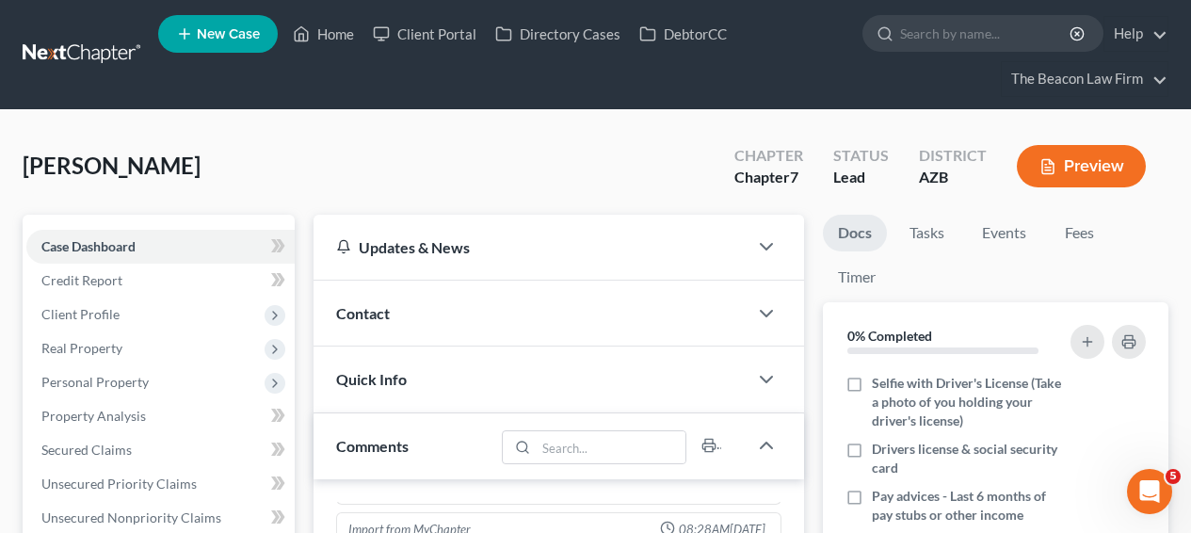
scroll to position [514, 0]
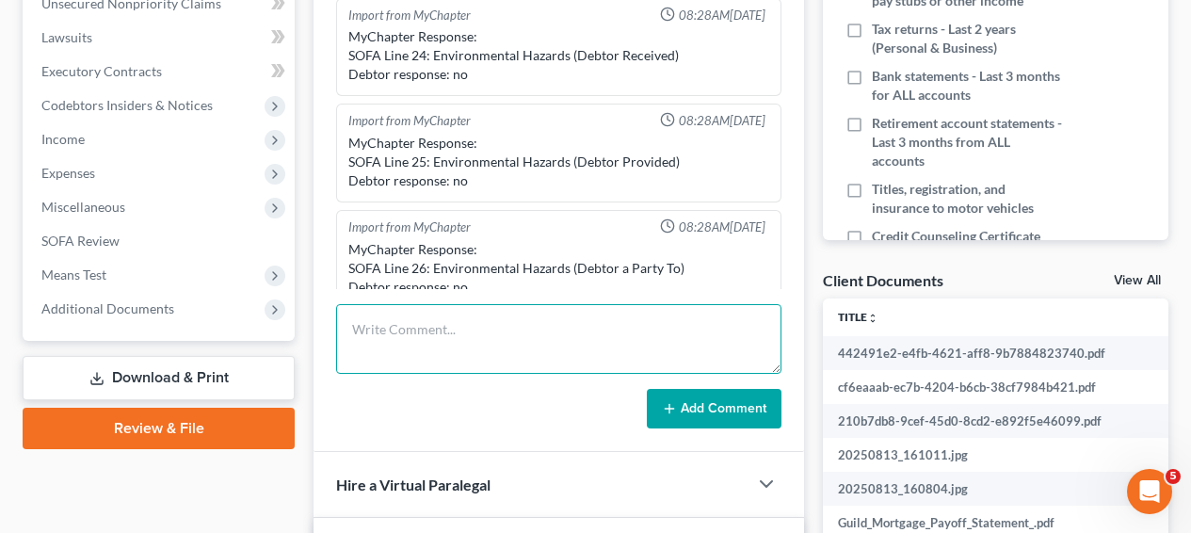
click at [535, 355] on textarea at bounding box center [559, 339] width 446 height 70
paste textarea "Phoenix"
type textarea "Phoenix Division"
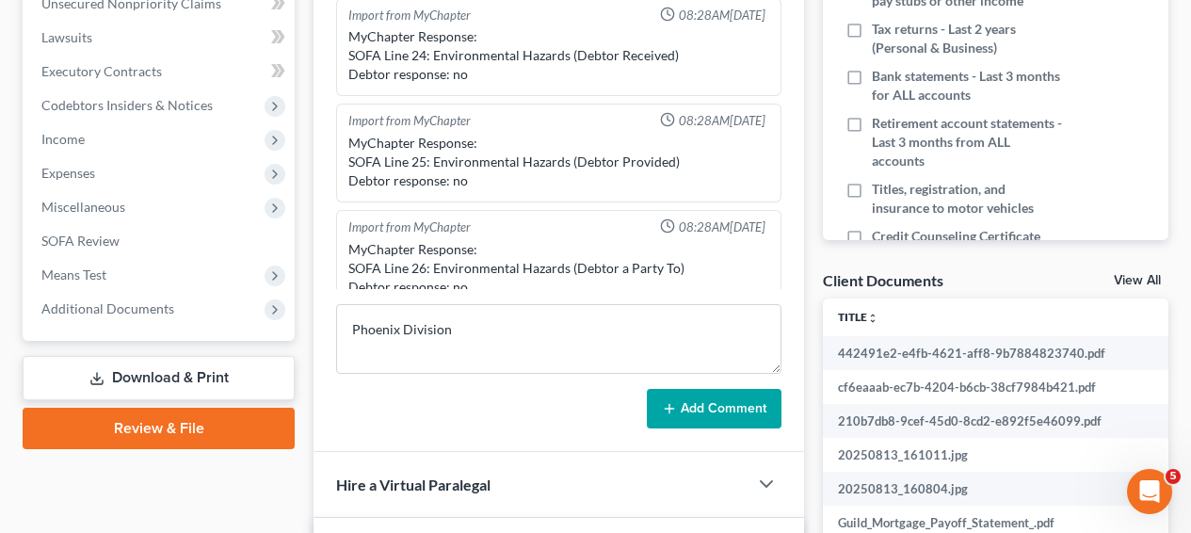
click at [744, 434] on div "[PERSON_NAME] Jun 11:39AM[DATE] Sent potential client notification email corres…" at bounding box center [559, 208] width 491 height 487
click at [741, 413] on button "Add Comment" at bounding box center [714, 409] width 135 height 40
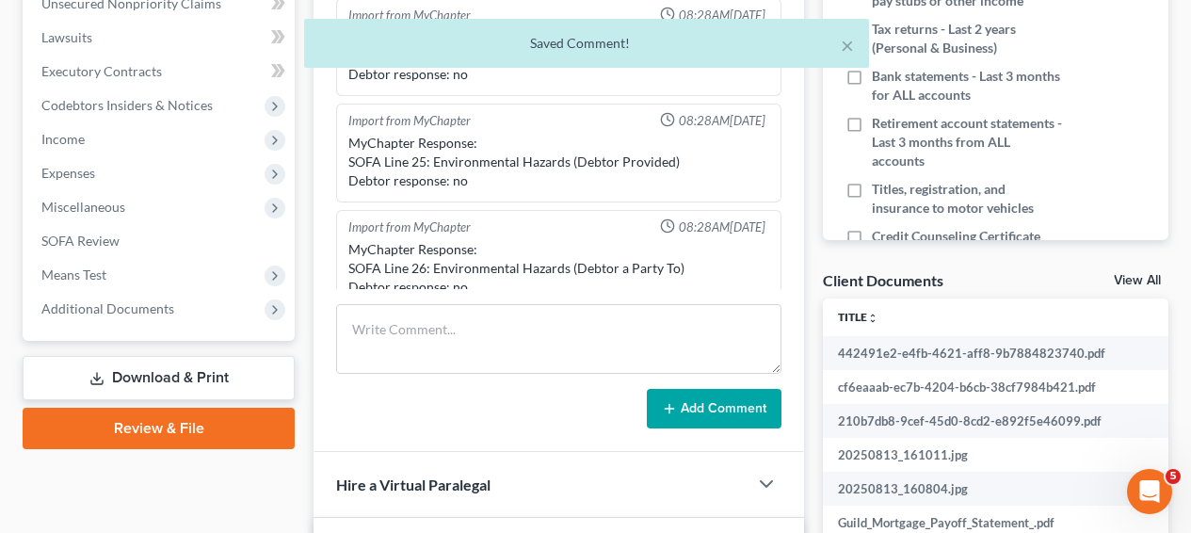
scroll to position [590, 0]
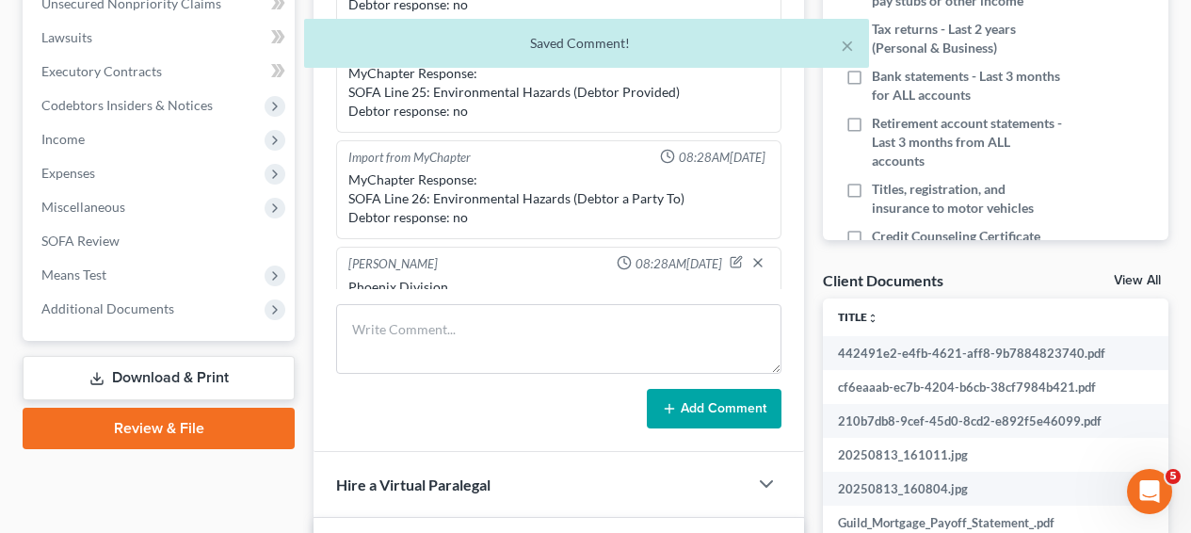
click at [1191, 81] on html "Home New Case Client Portal Directory Cases DebtorCC The Beacon Law Firm [EMAIL…" at bounding box center [595, 196] width 1191 height 1420
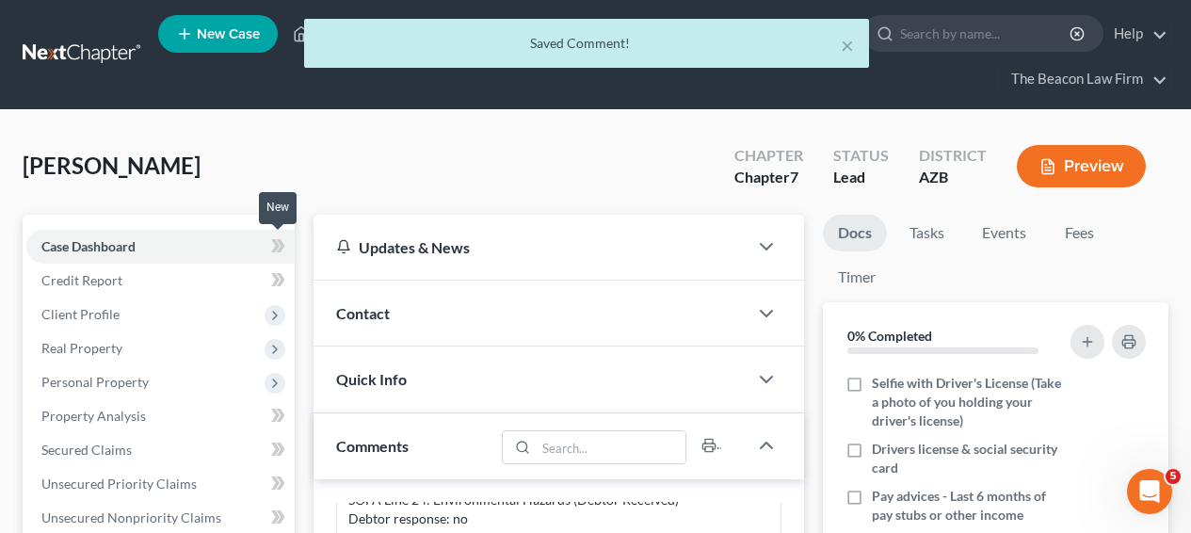
click at [281, 247] on icon at bounding box center [281, 245] width 8 height 13
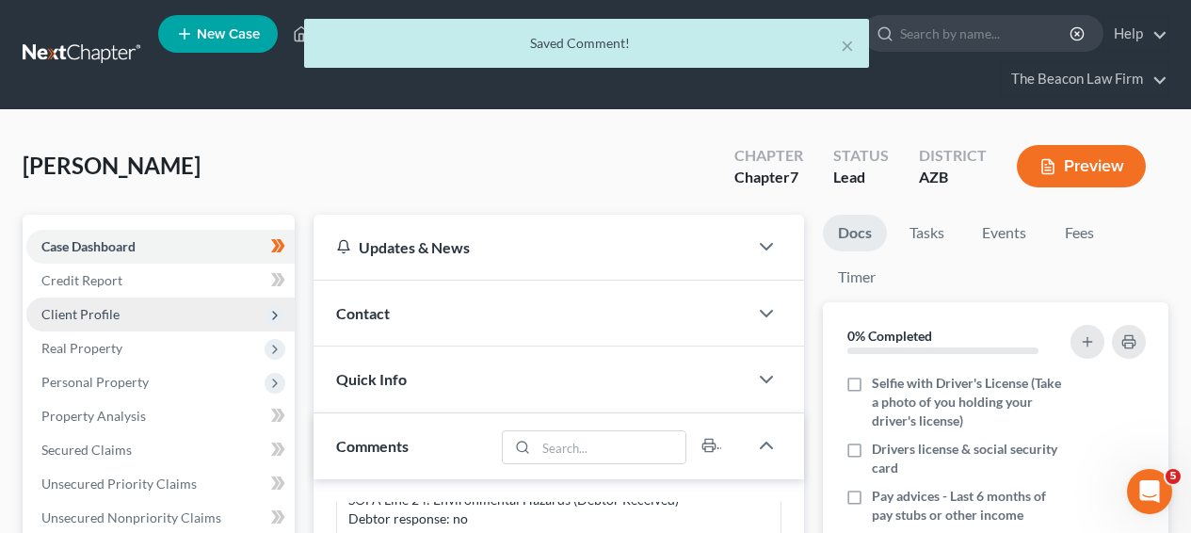
click at [134, 328] on span "Client Profile" at bounding box center [160, 315] width 268 height 34
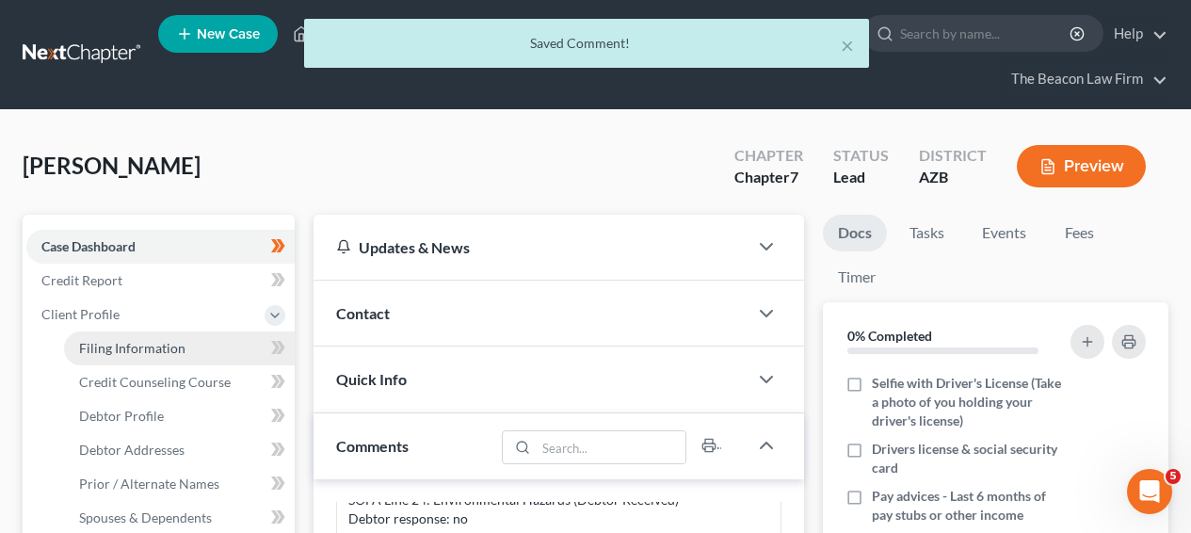
click at [138, 341] on span "Filing Information" at bounding box center [132, 348] width 106 height 16
select select "1"
select select "0"
select select "4"
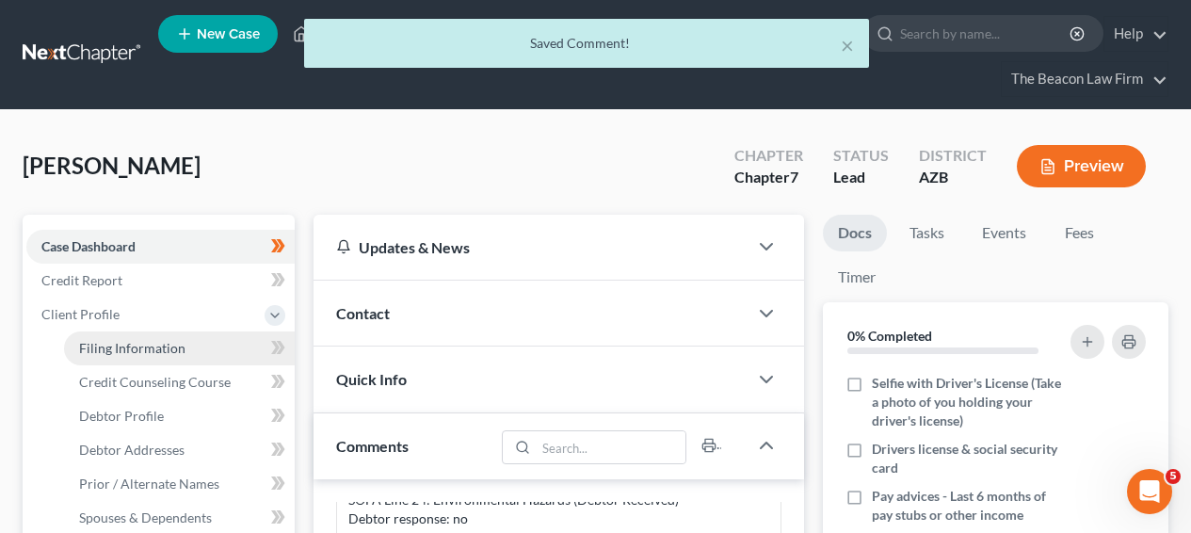
select select "9"
select select "3"
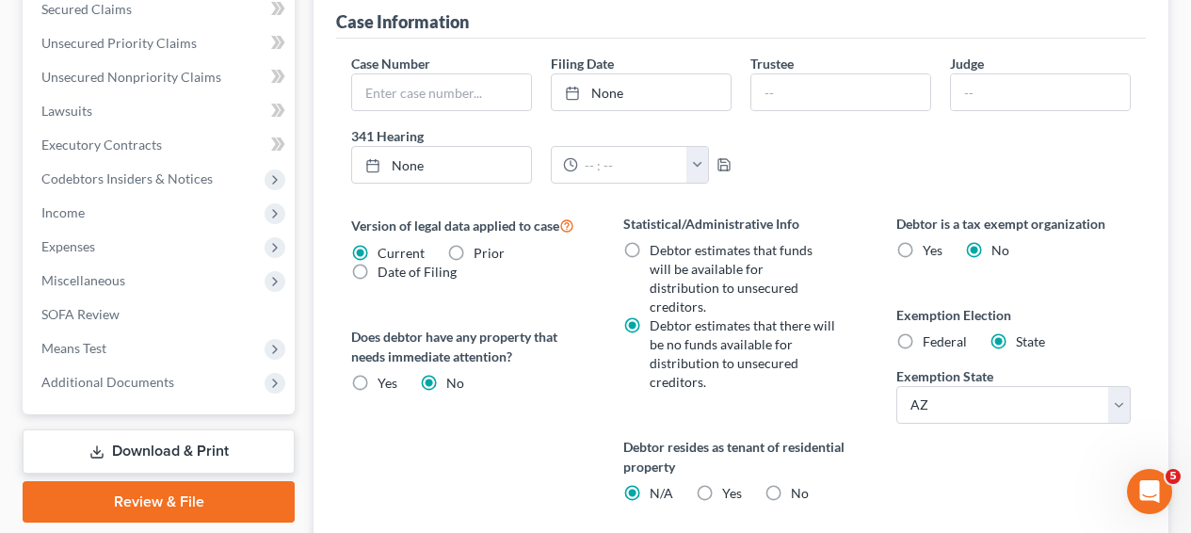
scroll to position [701, 0]
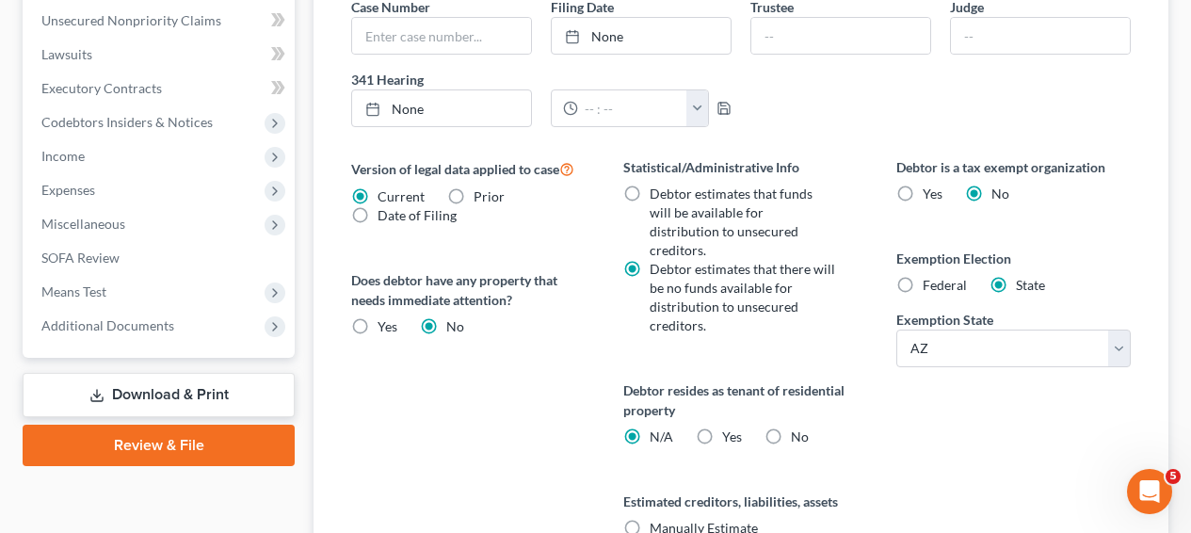
click at [791, 428] on label "No" at bounding box center [800, 437] width 18 height 19
click at [799, 428] on input "No" at bounding box center [805, 434] width 12 height 12
radio input "true"
radio input "false"
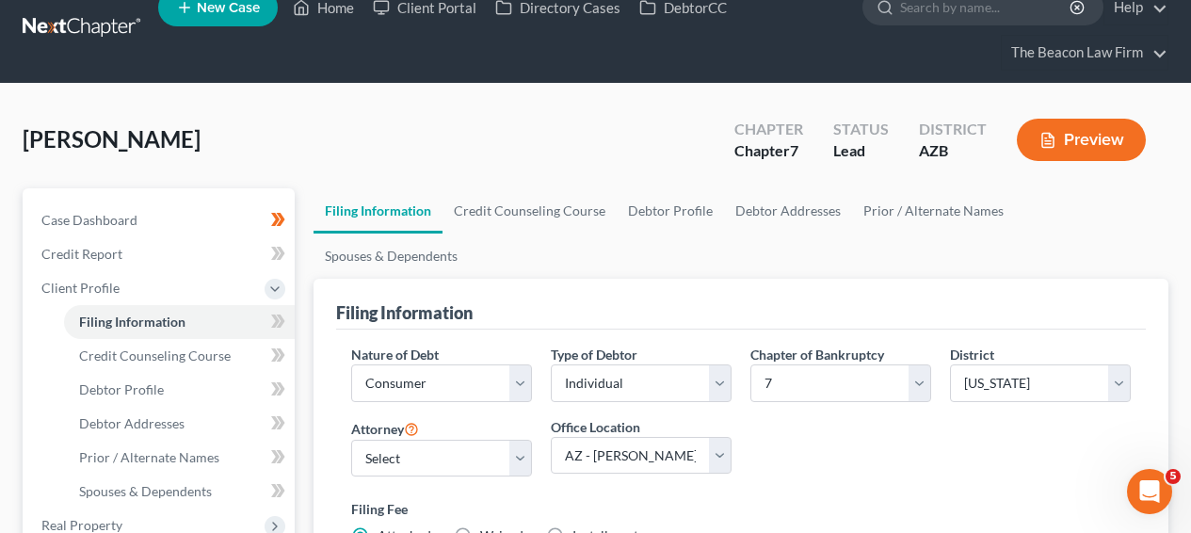
scroll to position [0, 0]
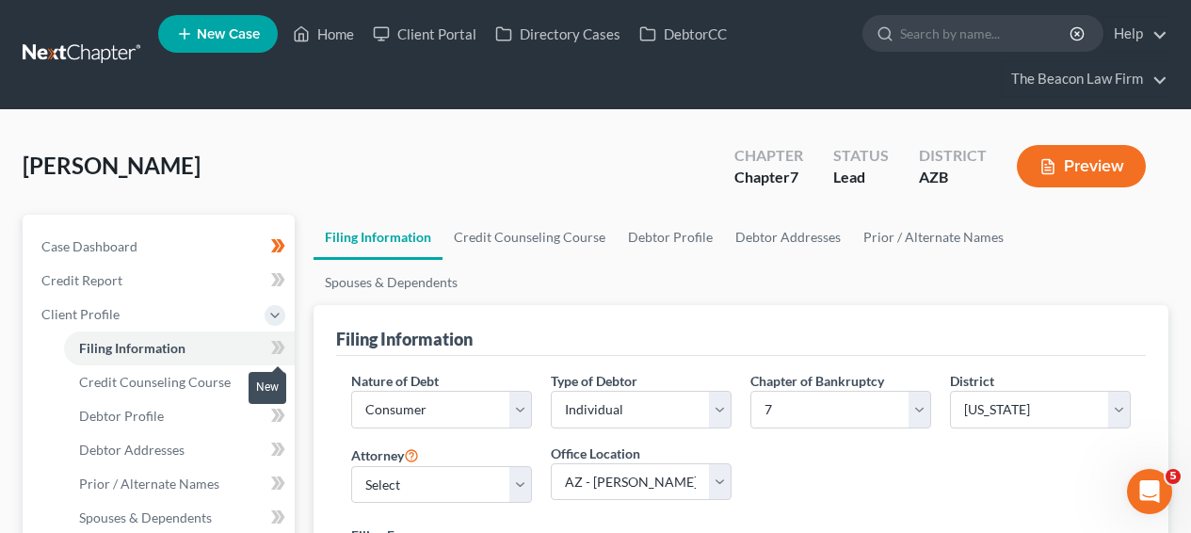
click at [289, 346] on span at bounding box center [278, 350] width 33 height 28
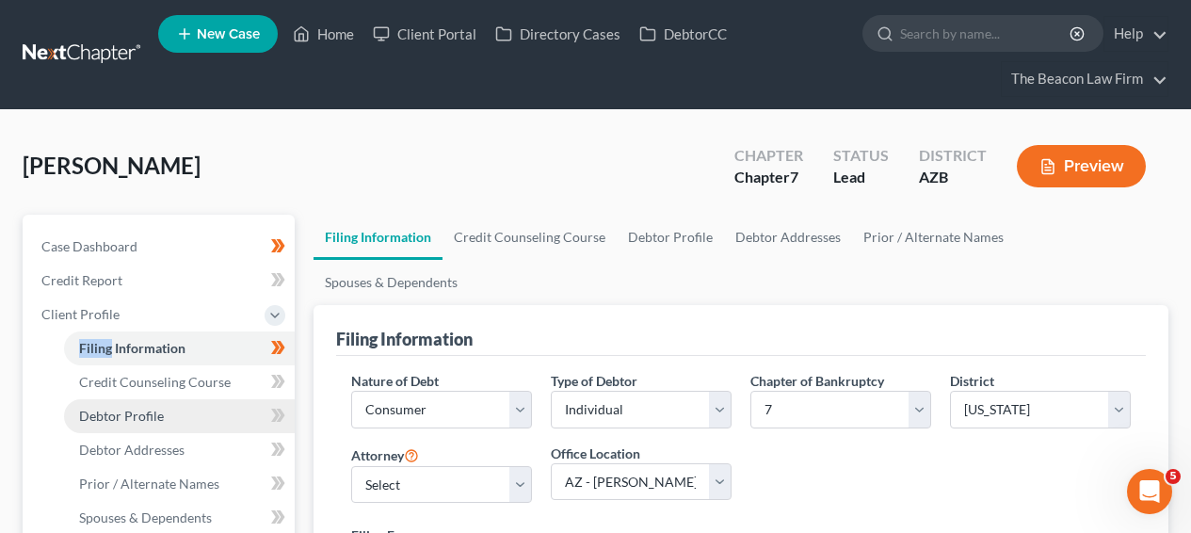
click at [219, 405] on link "Debtor Profile" at bounding box center [179, 416] width 231 height 34
select select "0"
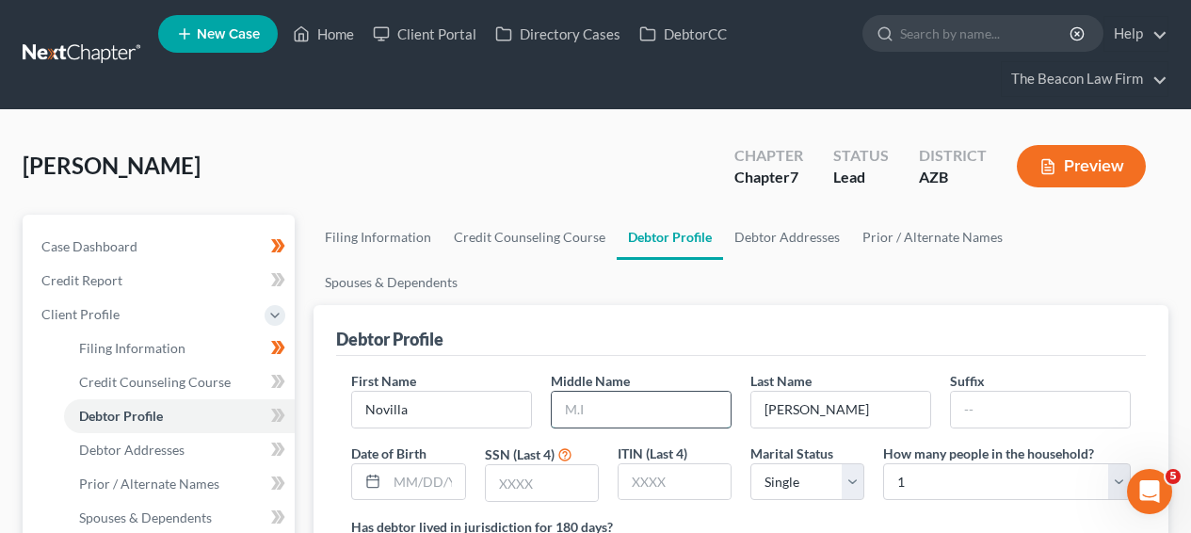
click at [655, 392] on input "text" at bounding box center [641, 410] width 179 height 36
type input "[PERSON_NAME]"
click at [579, 465] on input "text" at bounding box center [542, 483] width 112 height 36
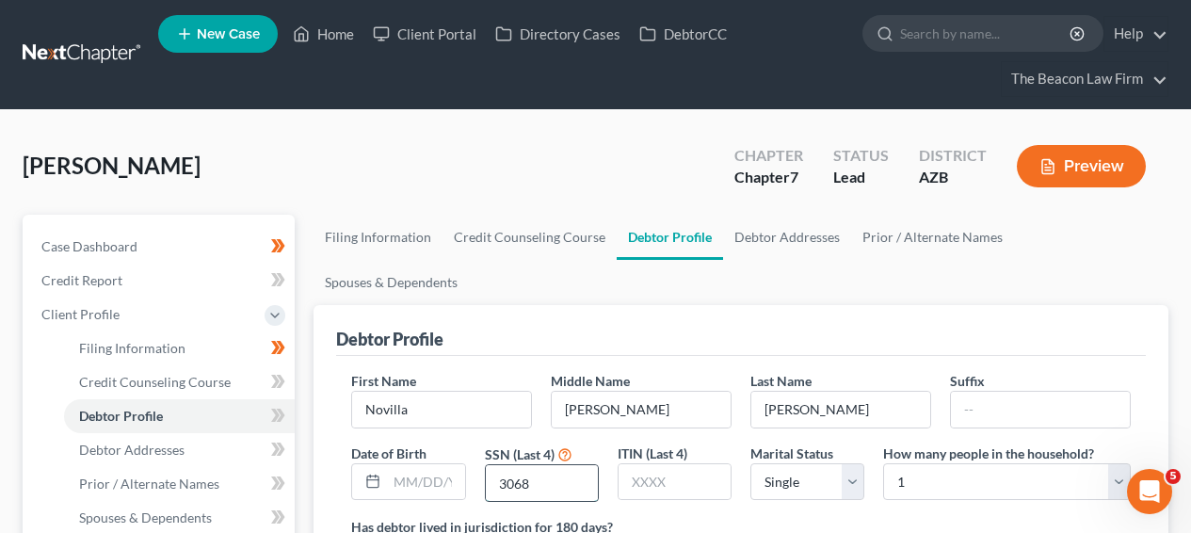
type input "3068"
click at [417, 464] on input "text" at bounding box center [425, 482] width 77 height 36
type input "[DATE]"
drag, startPoint x: 431, startPoint y: 433, endPoint x: 490, endPoint y: 440, distance: 58.8
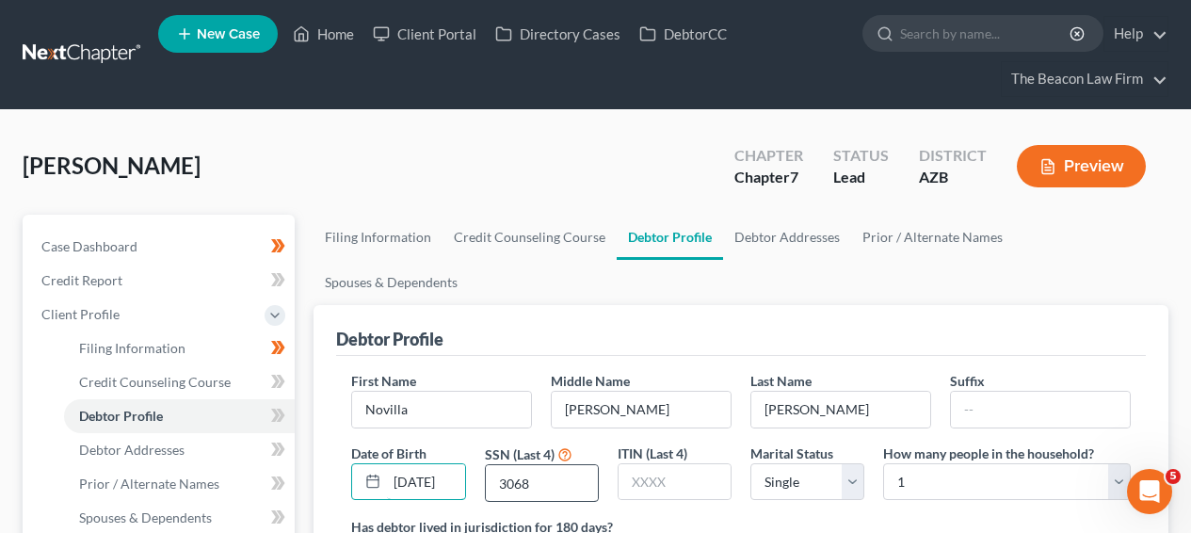
click at [490, 440] on div "First Name [PERSON_NAME] Middle Name [PERSON_NAME] Last Name [PERSON_NAME] Date…" at bounding box center [741, 444] width 799 height 146
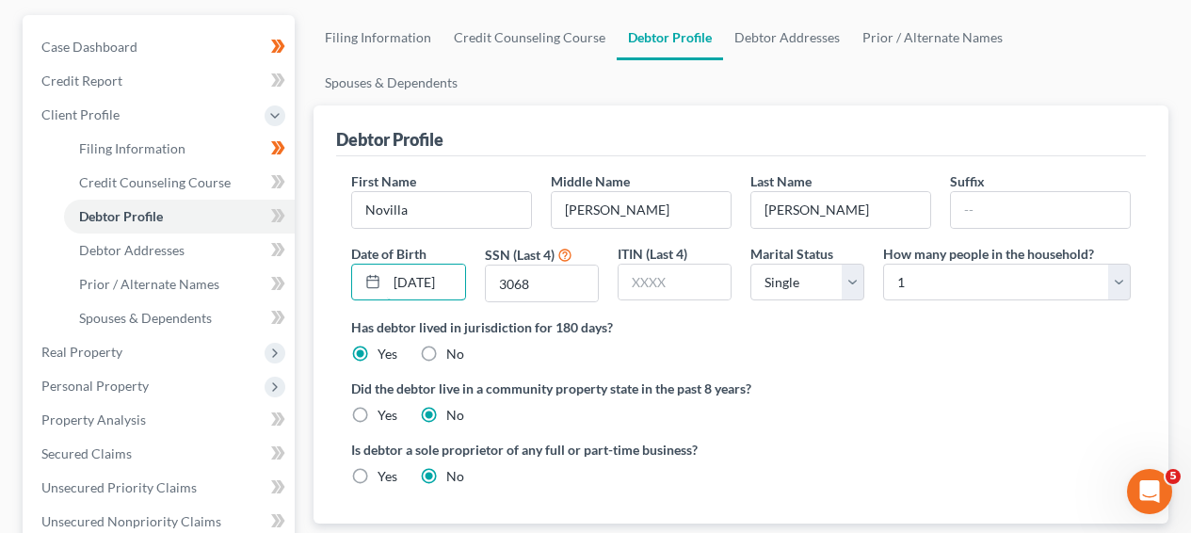
scroll to position [206, 0]
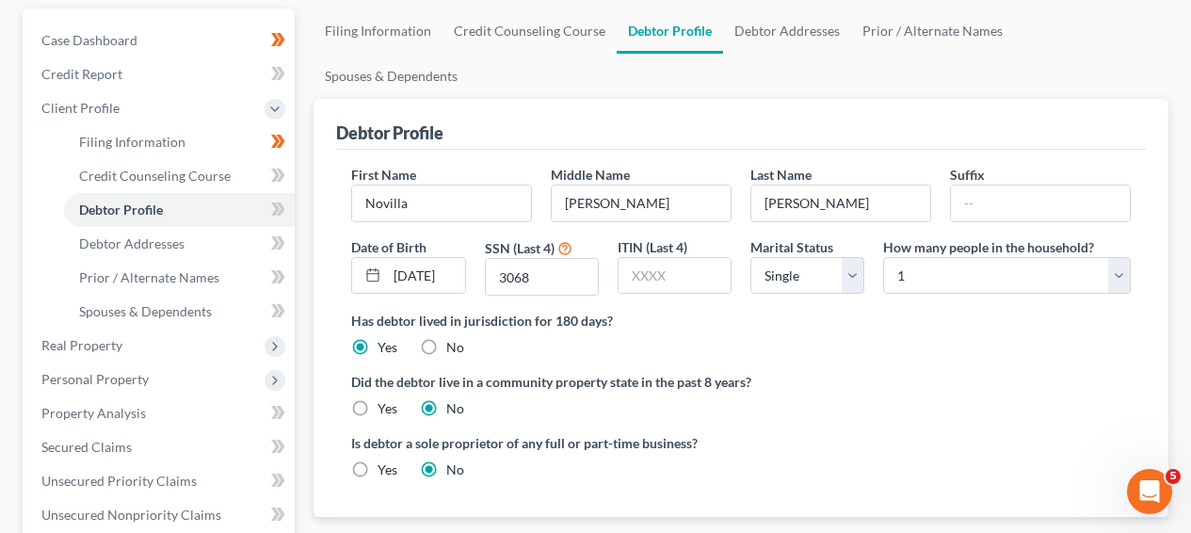
click at [378, 399] on label "Yes" at bounding box center [388, 408] width 20 height 19
click at [385, 399] on input "Yes" at bounding box center [391, 405] width 12 height 12
radio input "true"
radio input "false"
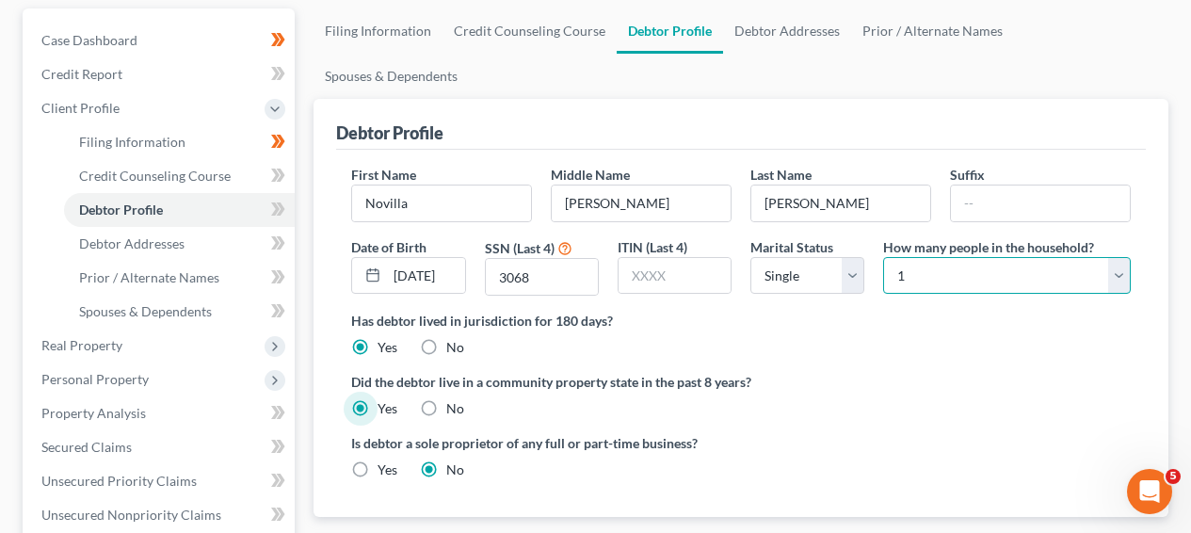
click at [901, 257] on select "Select 1 2 3 4 5 6 7 8 9 10 11 12 13 14 15 16 17 18 19 20" at bounding box center [1007, 276] width 248 height 38
select select "1"
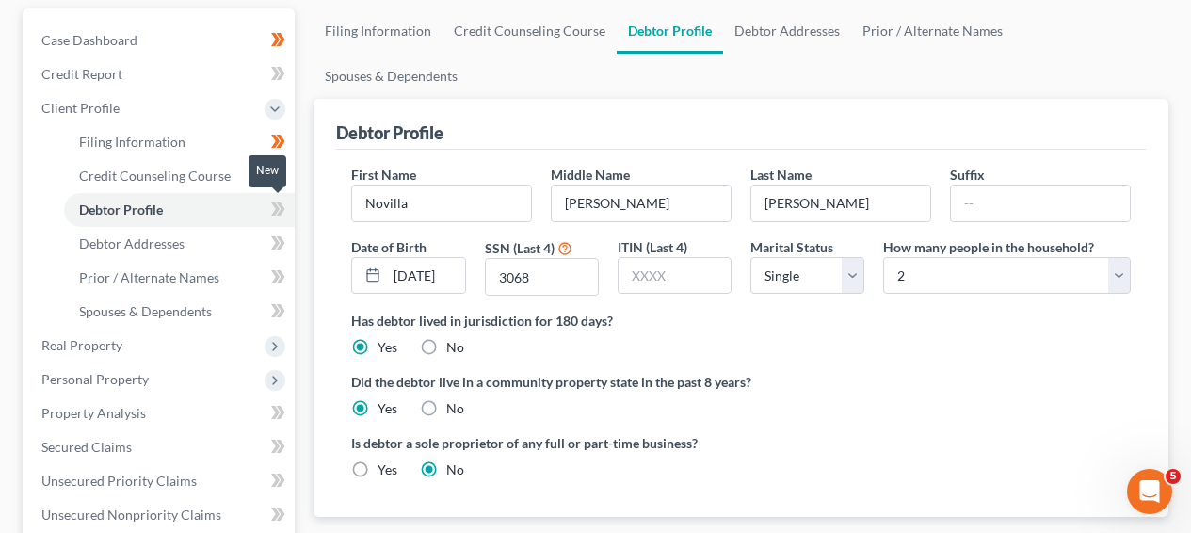
click at [291, 202] on span at bounding box center [278, 212] width 33 height 28
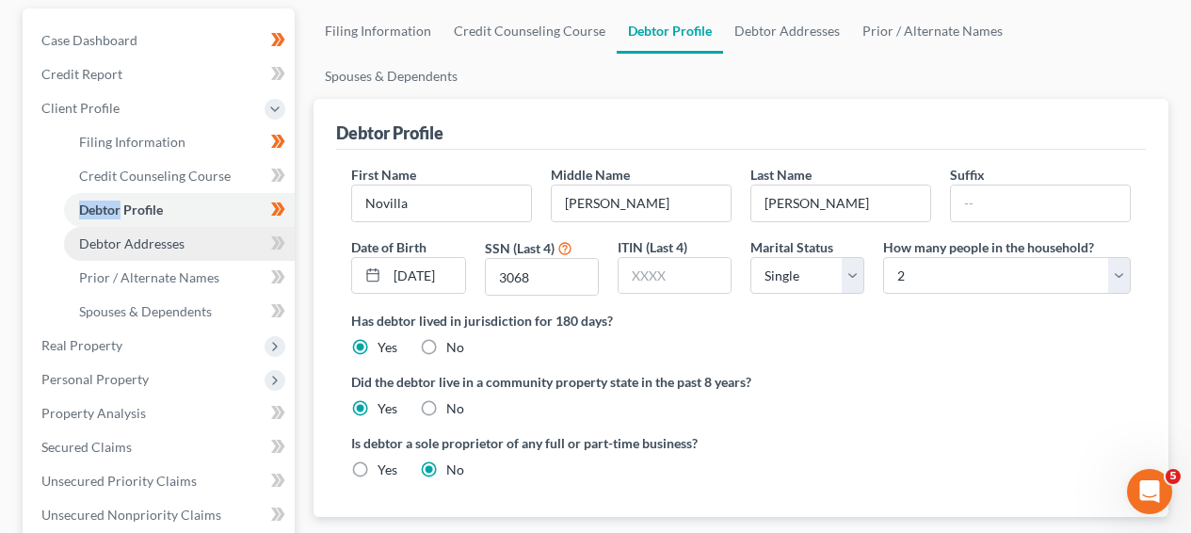
click at [183, 242] on span "Debtor Addresses" at bounding box center [131, 243] width 105 height 16
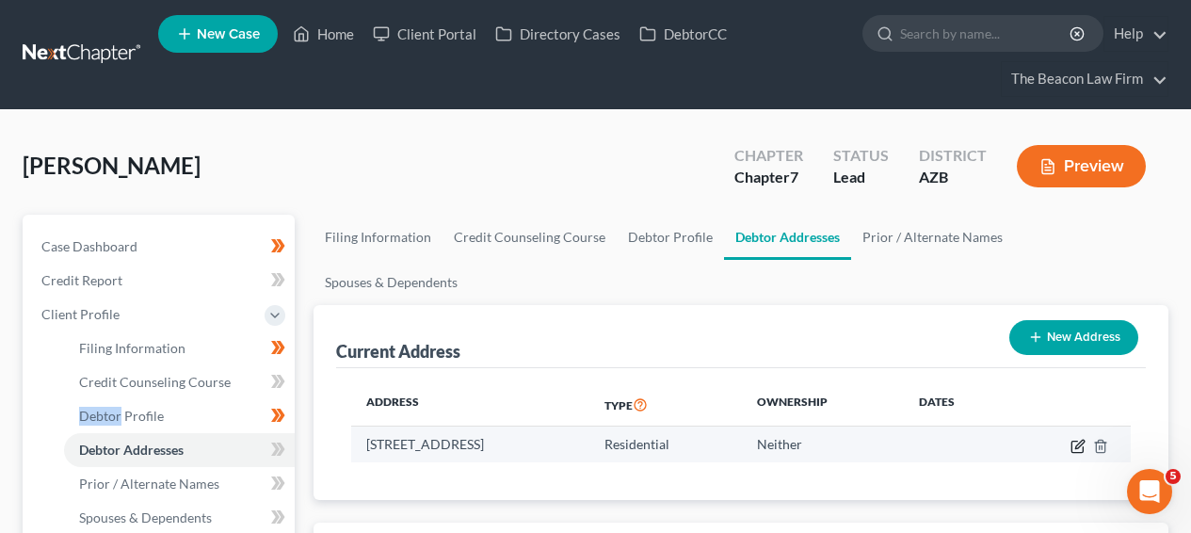
click at [1071, 439] on icon "button" at bounding box center [1078, 446] width 15 height 15
select select "3"
select select "7"
select select "0"
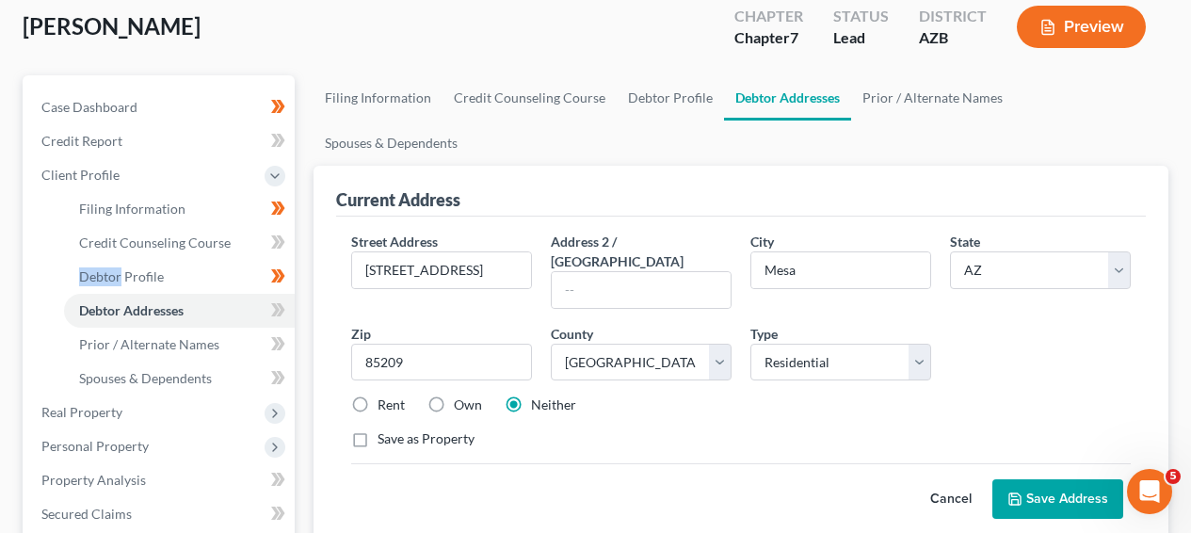
scroll to position [156, 0]
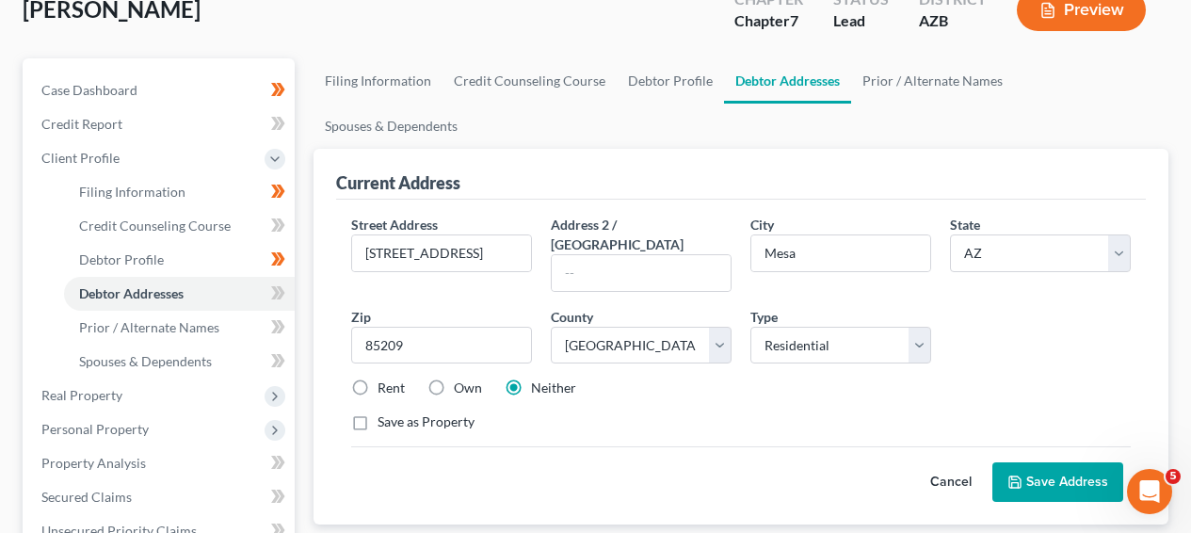
click at [454, 379] on label "Own" at bounding box center [468, 388] width 28 height 19
click at [462, 379] on input "Own" at bounding box center [468, 385] width 12 height 12
radio input "true"
click at [1082, 462] on button "Save Address" at bounding box center [1058, 482] width 131 height 40
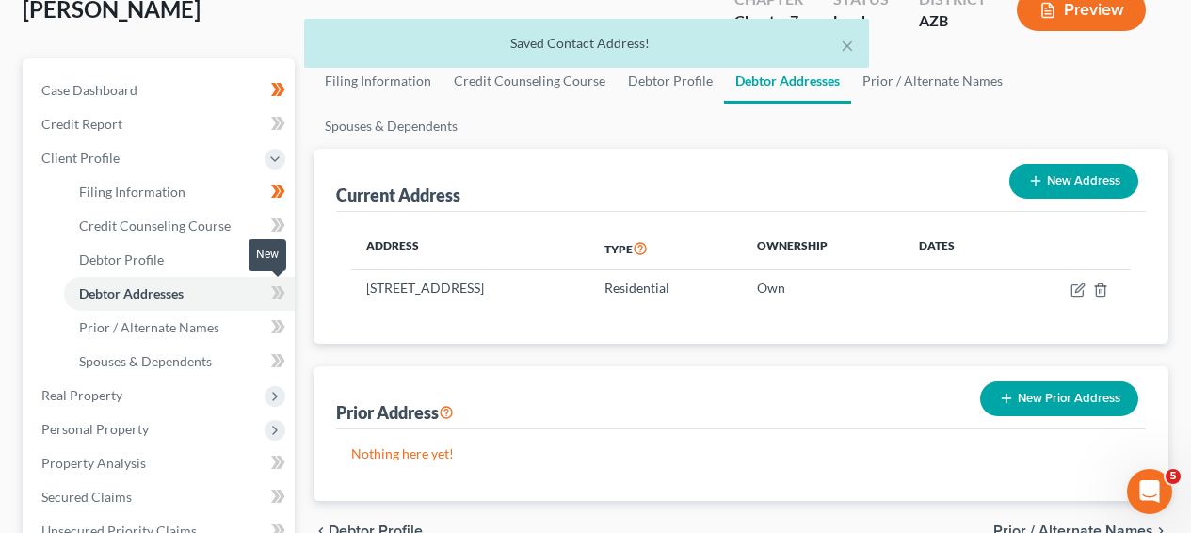
click at [274, 295] on icon at bounding box center [275, 292] width 8 height 13
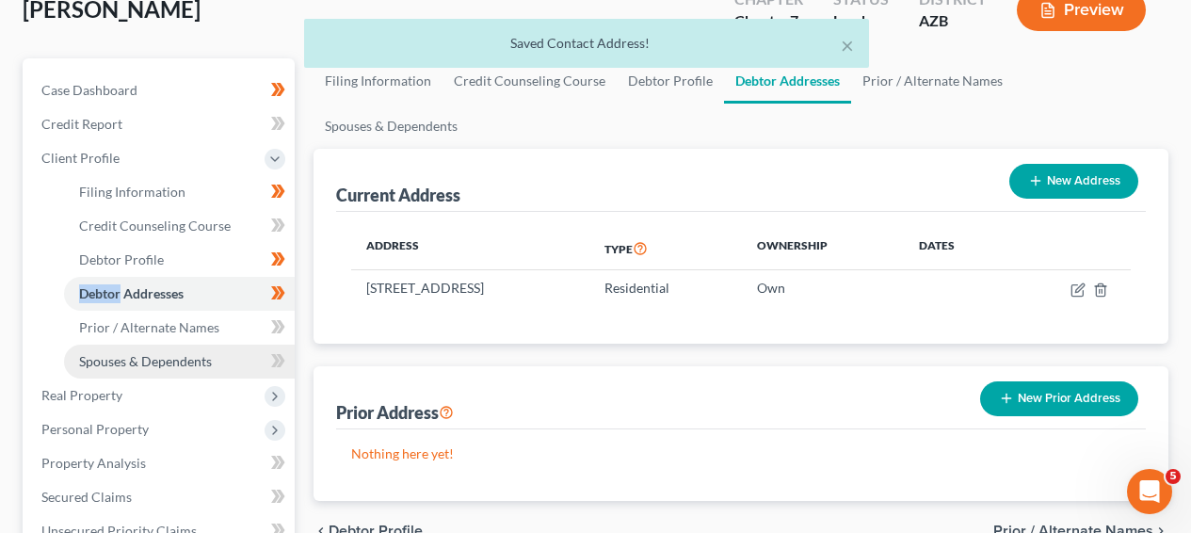
click at [221, 346] on link "Spouses & Dependents" at bounding box center [179, 362] width 231 height 34
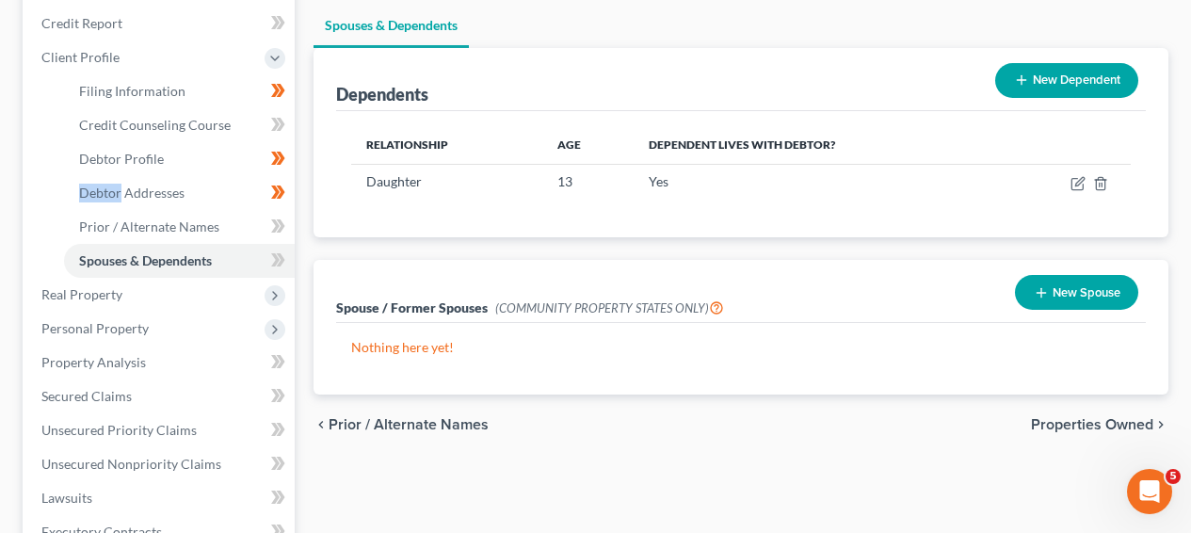
scroll to position [272, 0]
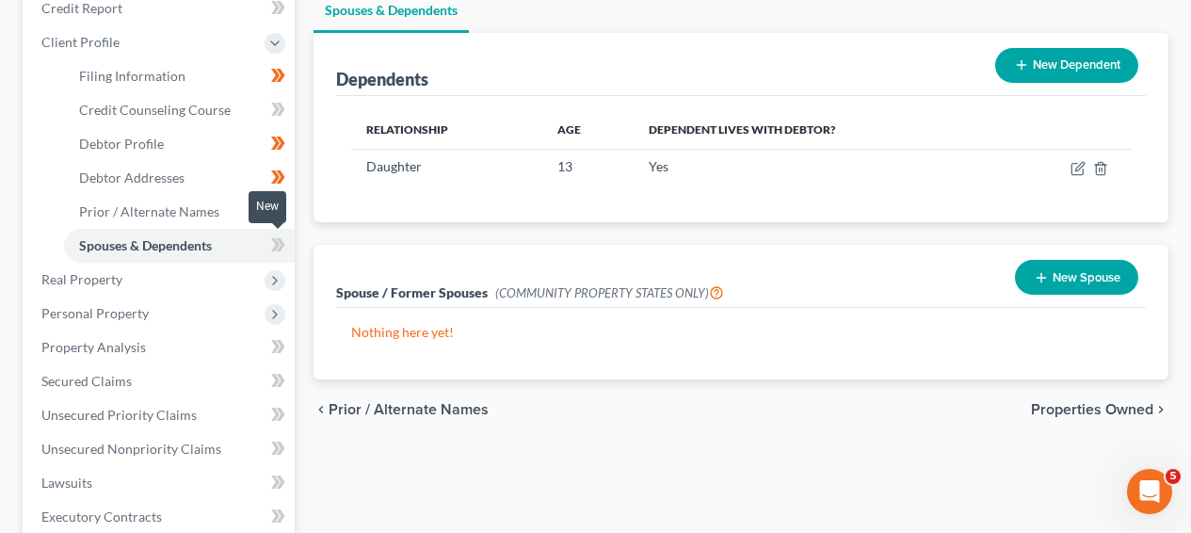
click at [267, 243] on span at bounding box center [278, 248] width 33 height 28
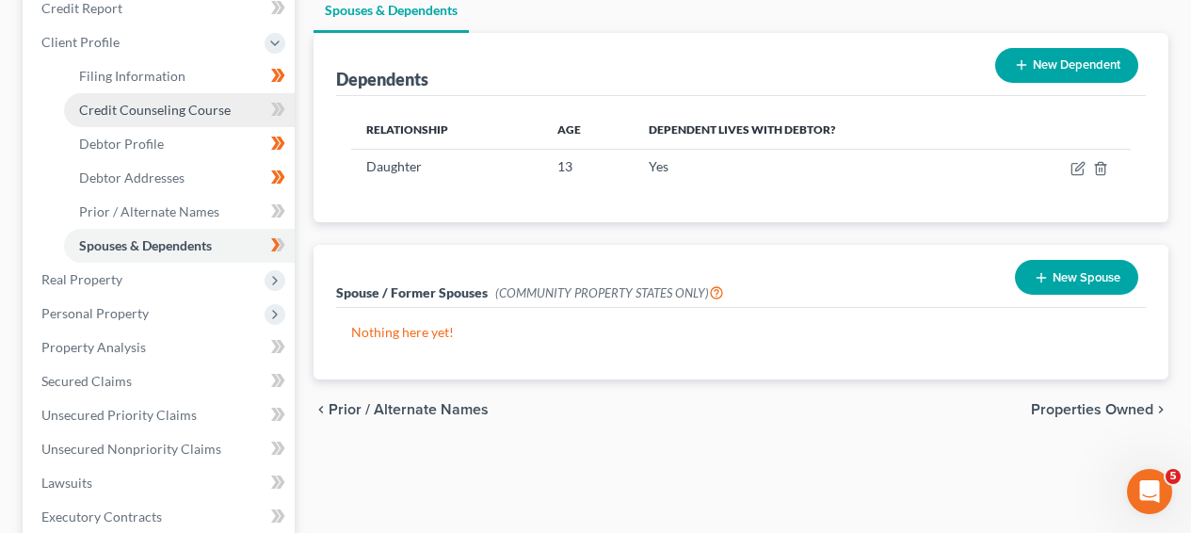
click at [254, 111] on link "Credit Counseling Course" at bounding box center [179, 110] width 231 height 34
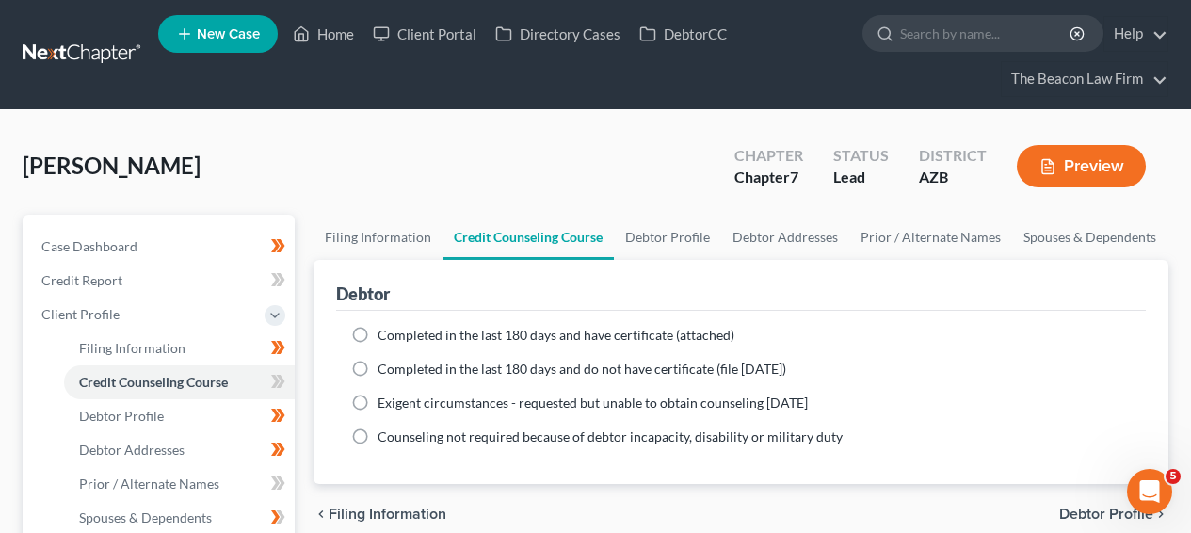
click at [481, 332] on span "Completed in the last 180 days and have certificate (attached)" at bounding box center [556, 335] width 357 height 16
click at [397, 332] on input "Completed in the last 180 days and have certificate (attached)" at bounding box center [391, 332] width 12 height 12
radio input "true"
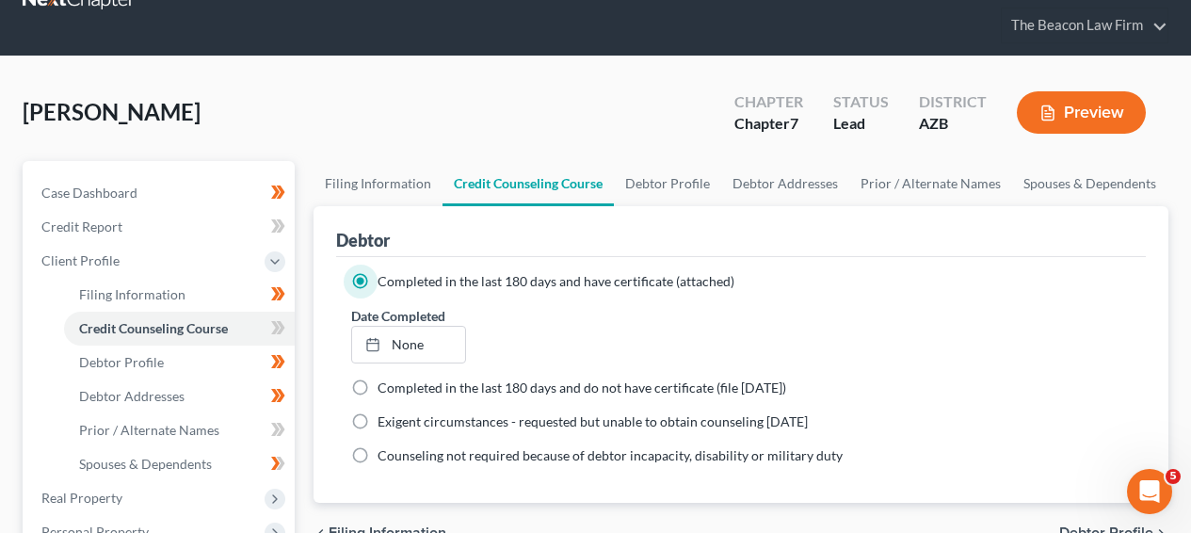
scroll to position [79, 0]
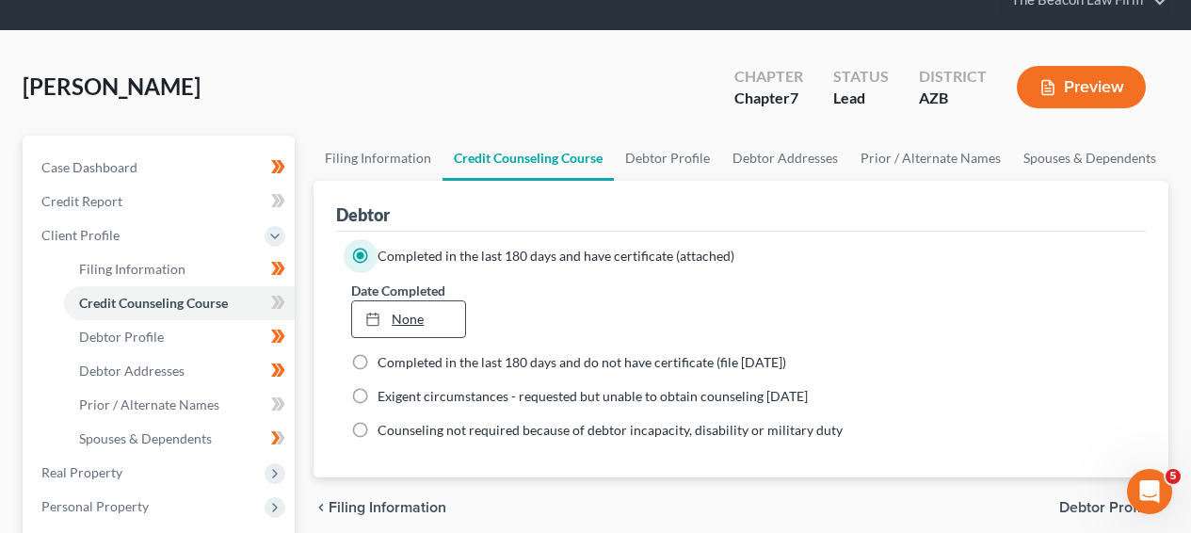
click at [389, 315] on div at bounding box center [378, 319] width 26 height 16
type input "[DATE]"
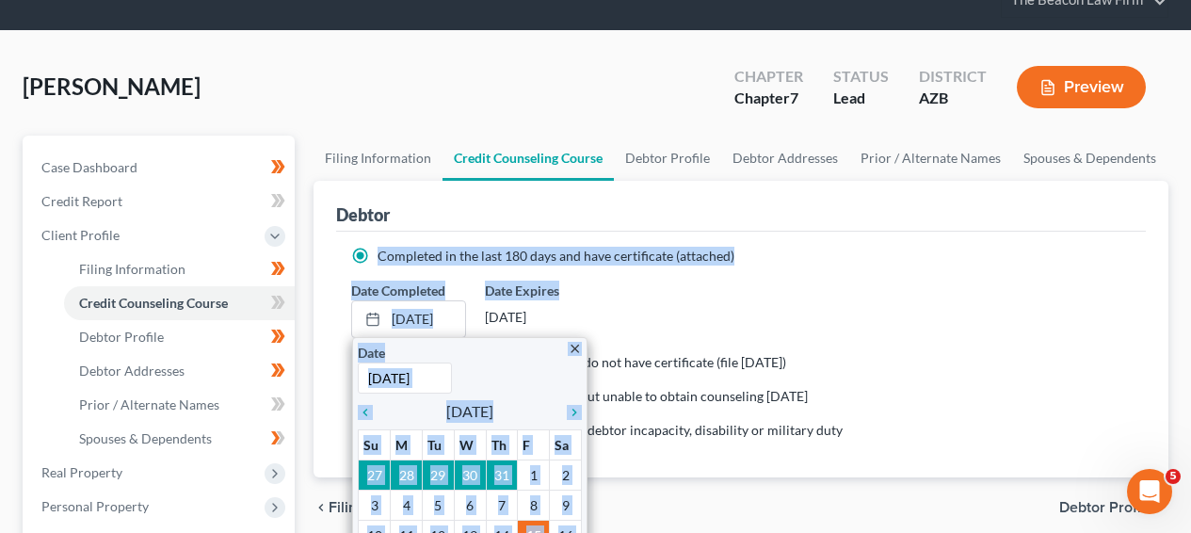
drag, startPoint x: 1190, startPoint y: 226, endPoint x: 1190, endPoint y: 280, distance: 53.7
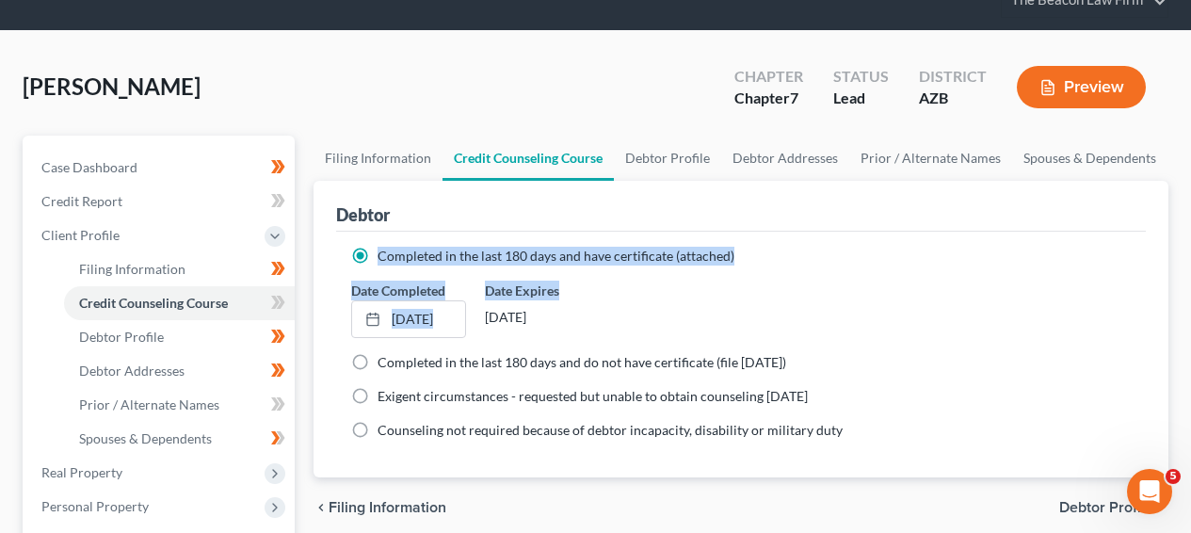
click at [428, 274] on ng-include "Completed in the last 180 days and have certificate (attached) Date Completed […" at bounding box center [741, 343] width 780 height 193
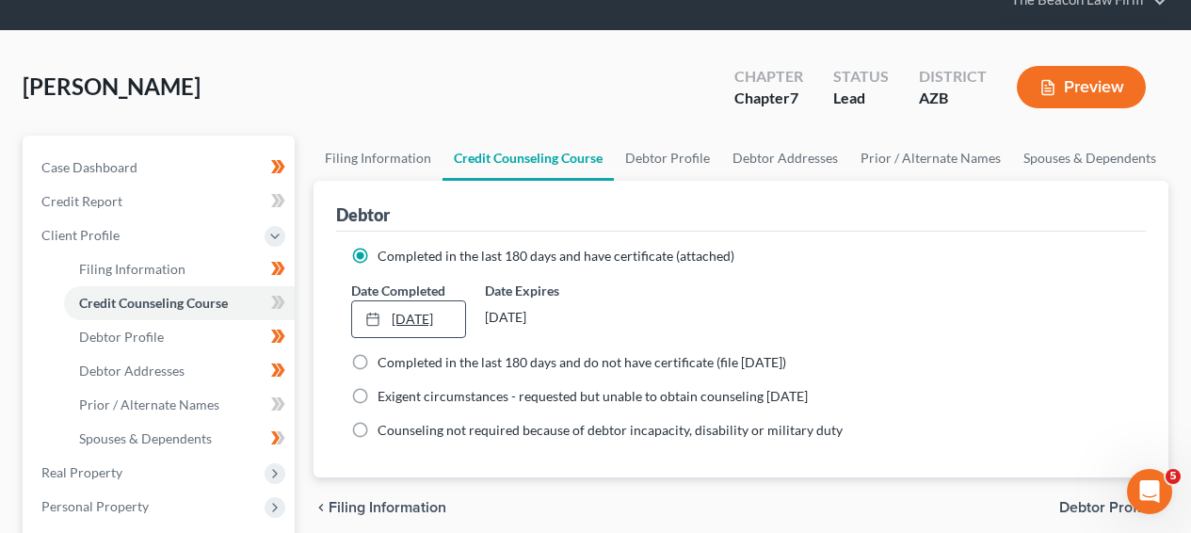
click at [413, 326] on link "[DATE]" at bounding box center [408, 319] width 112 height 36
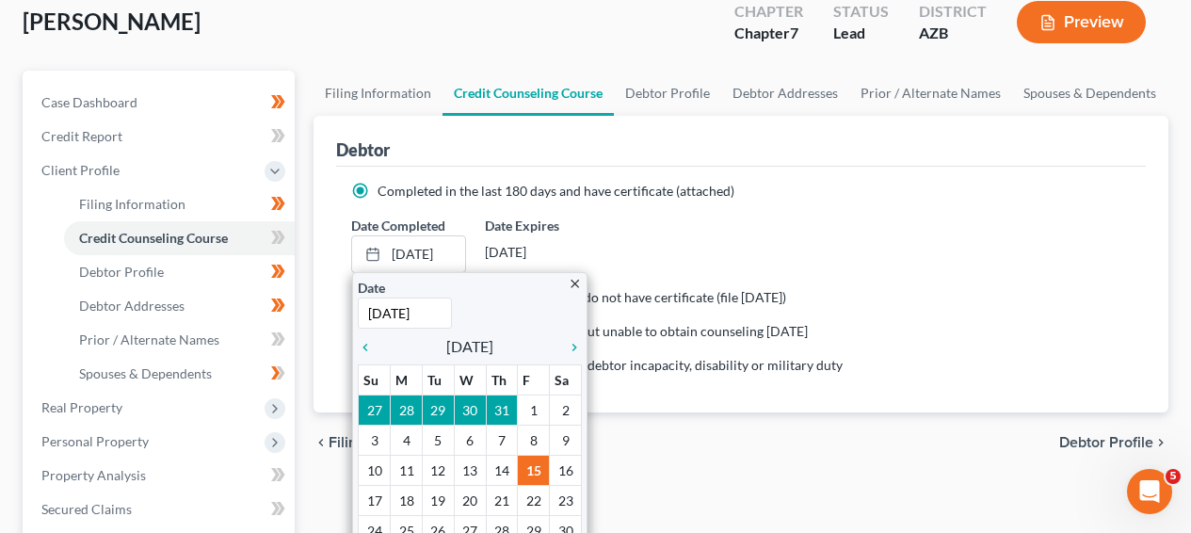
scroll to position [183, 0]
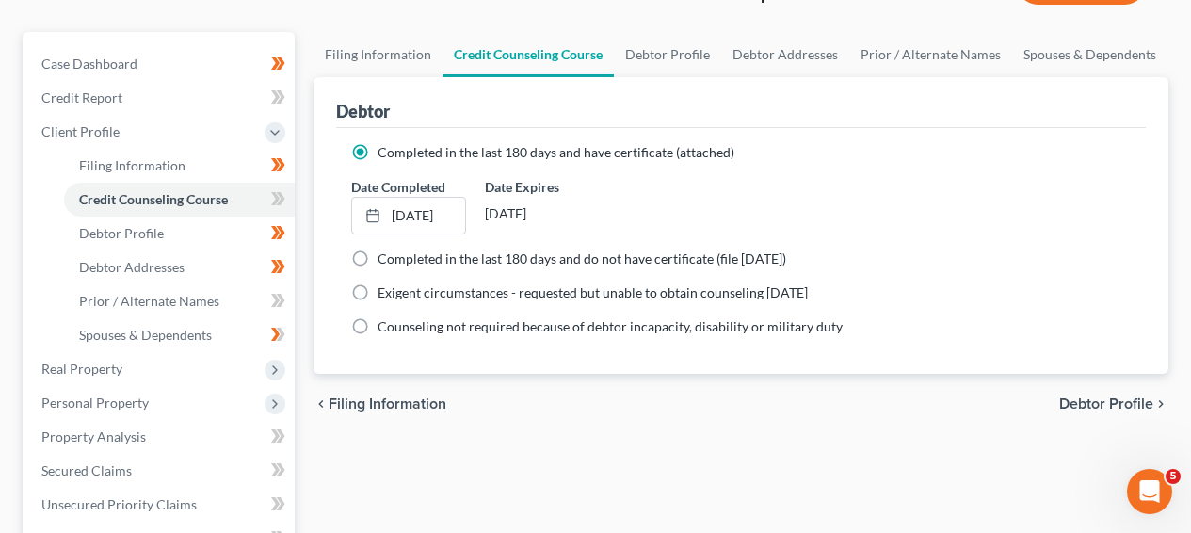
drag, startPoint x: 460, startPoint y: 462, endPoint x: 442, endPoint y: 457, distance: 18.8
click at [459, 463] on div "Filing Information Credit Counseling Course Debtor Profile Debtor Addresses Pri…" at bounding box center [741, 508] width 874 height 952
click at [294, 197] on span at bounding box center [278, 201] width 33 height 28
click at [289, 197] on span at bounding box center [278, 201] width 33 height 28
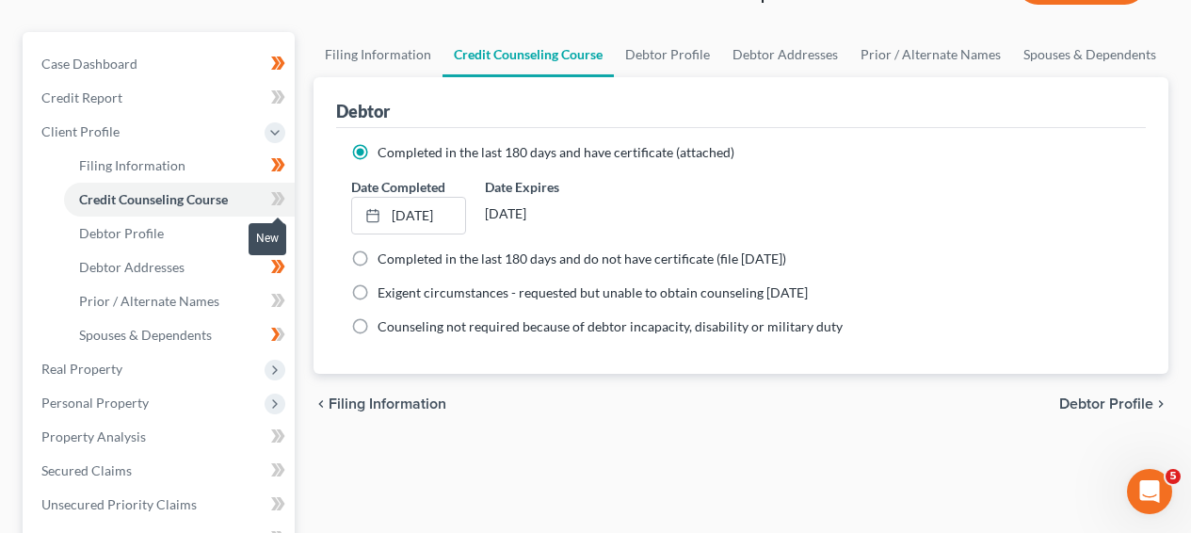
click at [288, 195] on span at bounding box center [278, 201] width 33 height 28
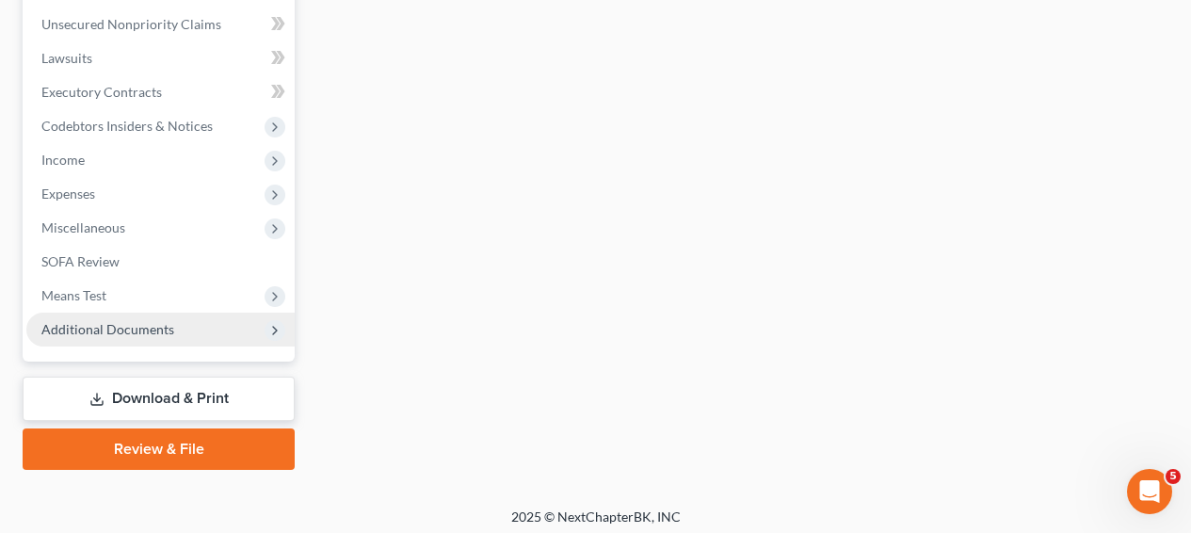
click at [72, 332] on span "Additional Documents" at bounding box center [107, 329] width 133 height 16
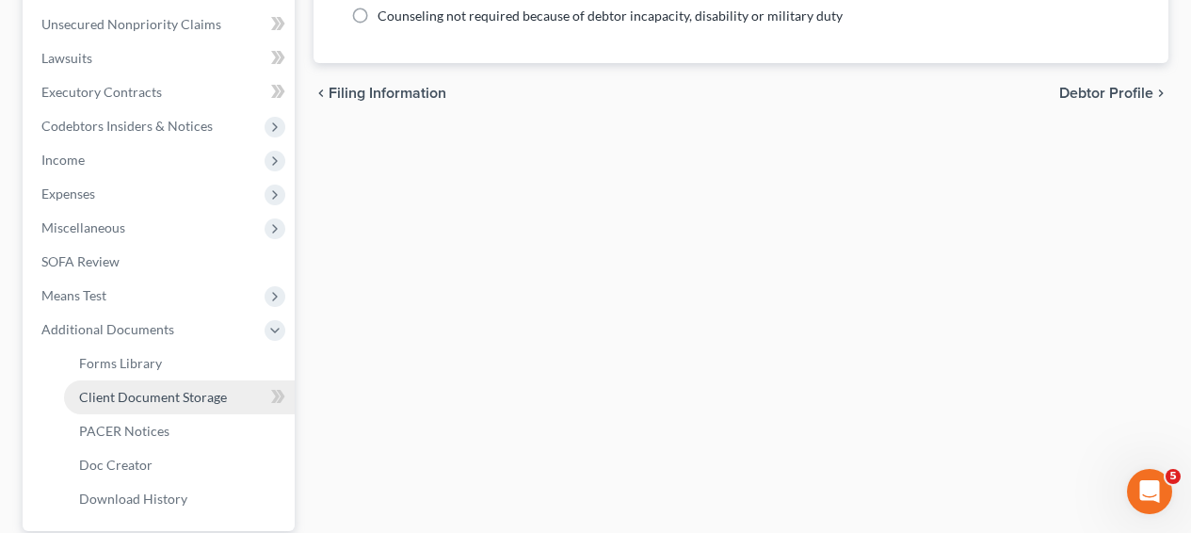
click at [179, 402] on span "Client Document Storage" at bounding box center [153, 397] width 148 height 16
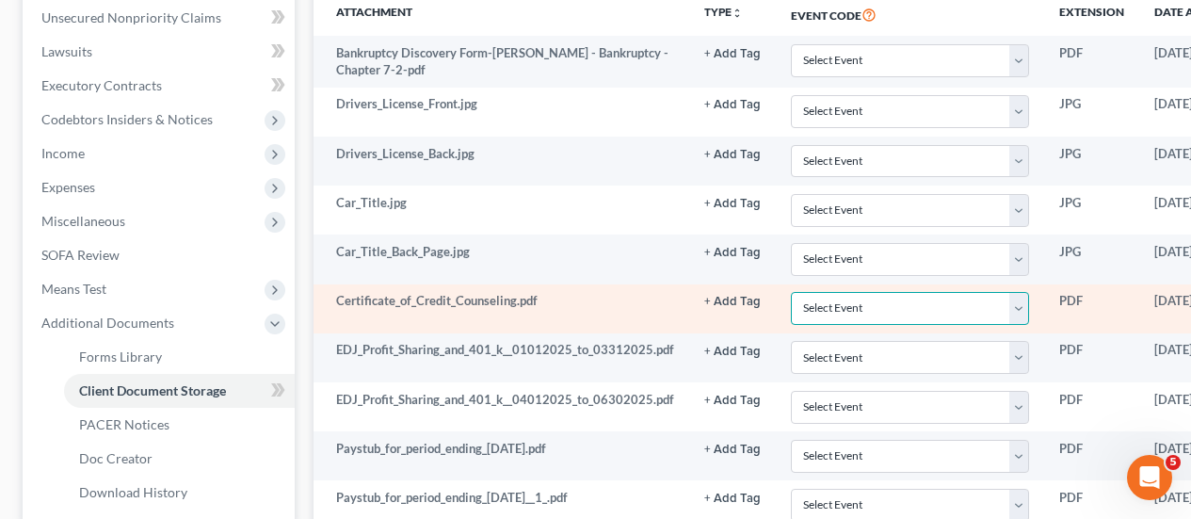
click at [852, 309] on select "Select Event AA Schedules and Statements (Formerly All Required) Amended Chapte…" at bounding box center [910, 308] width 238 height 33
select select "14"
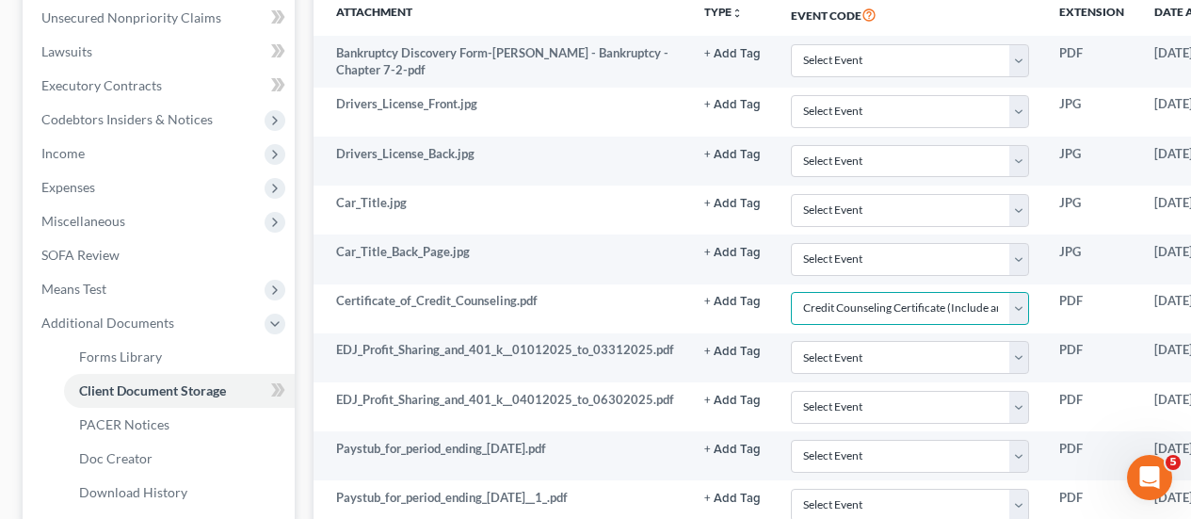
scroll to position [547, 0]
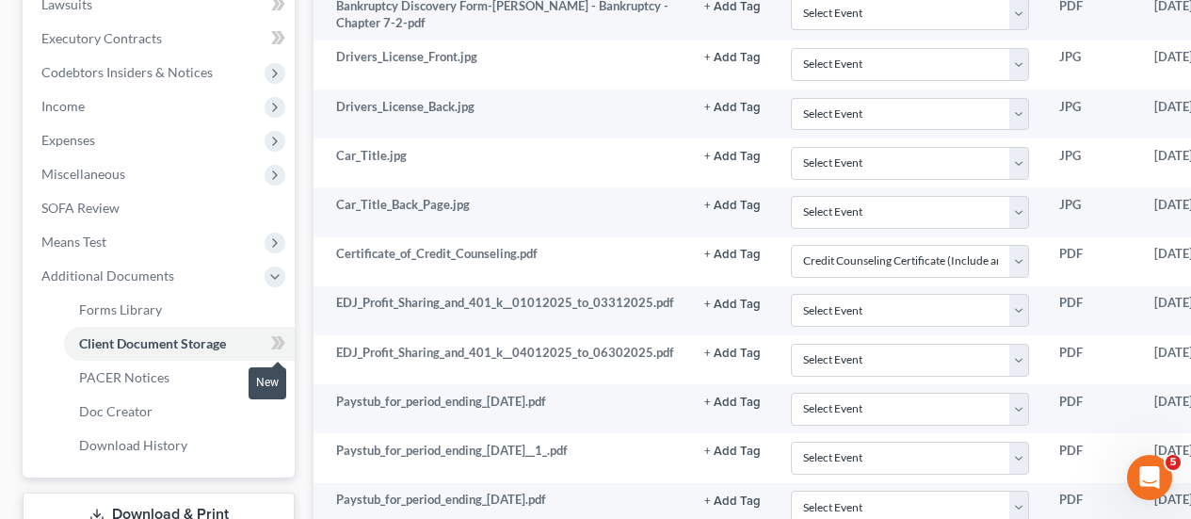
click at [287, 337] on span at bounding box center [278, 346] width 33 height 28
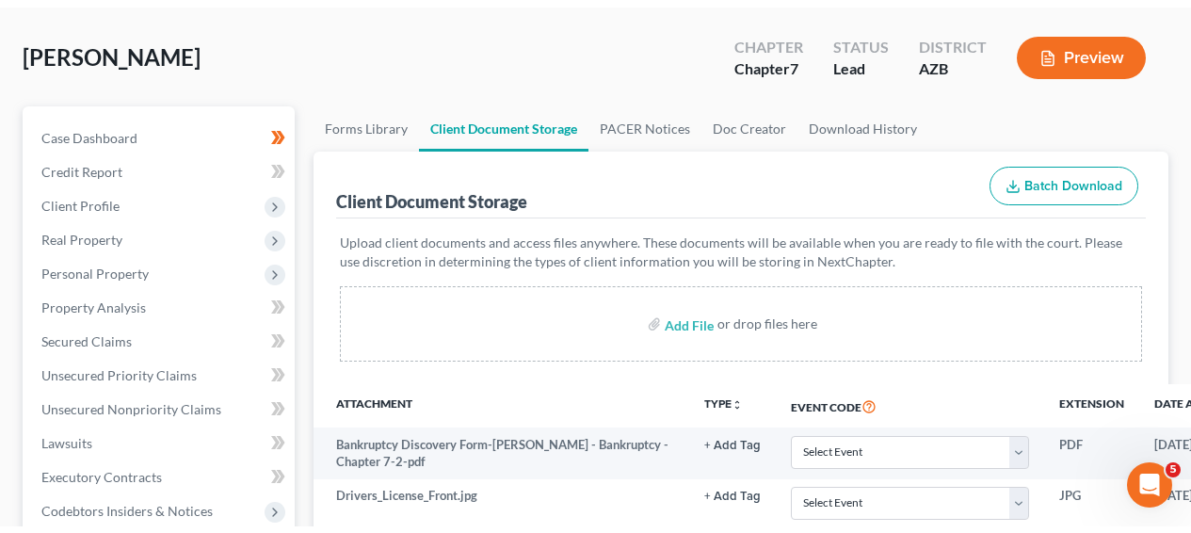
scroll to position [109, 0]
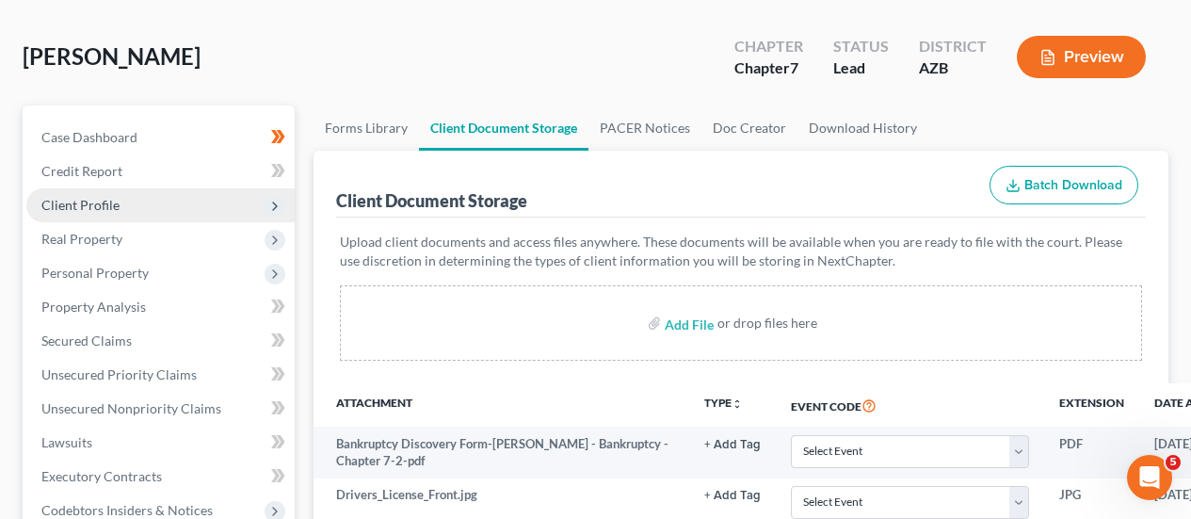
click at [253, 211] on span "Client Profile" at bounding box center [160, 205] width 268 height 34
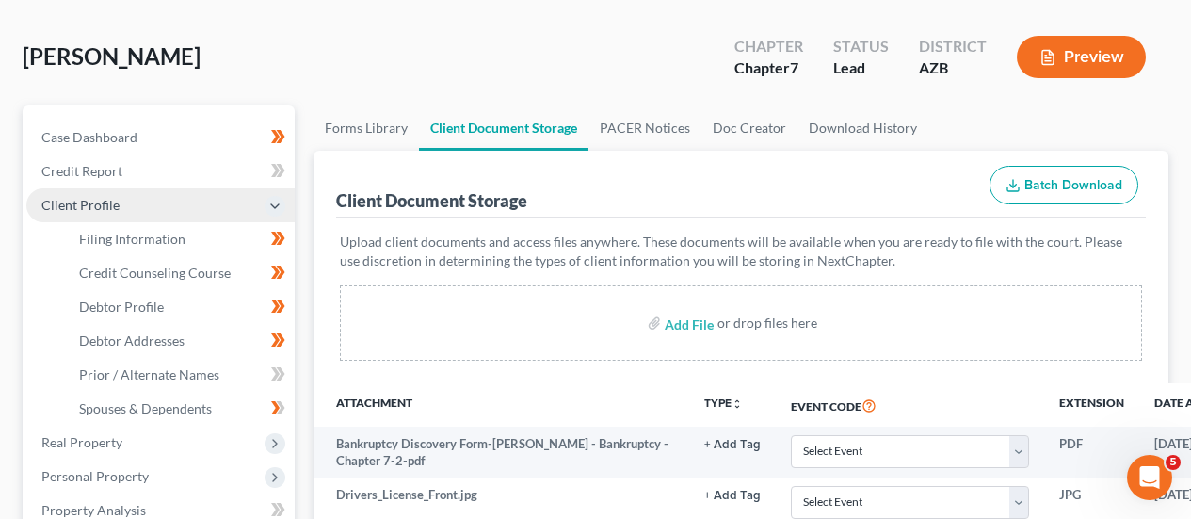
click at [253, 211] on span "Client Profile" at bounding box center [160, 205] width 268 height 34
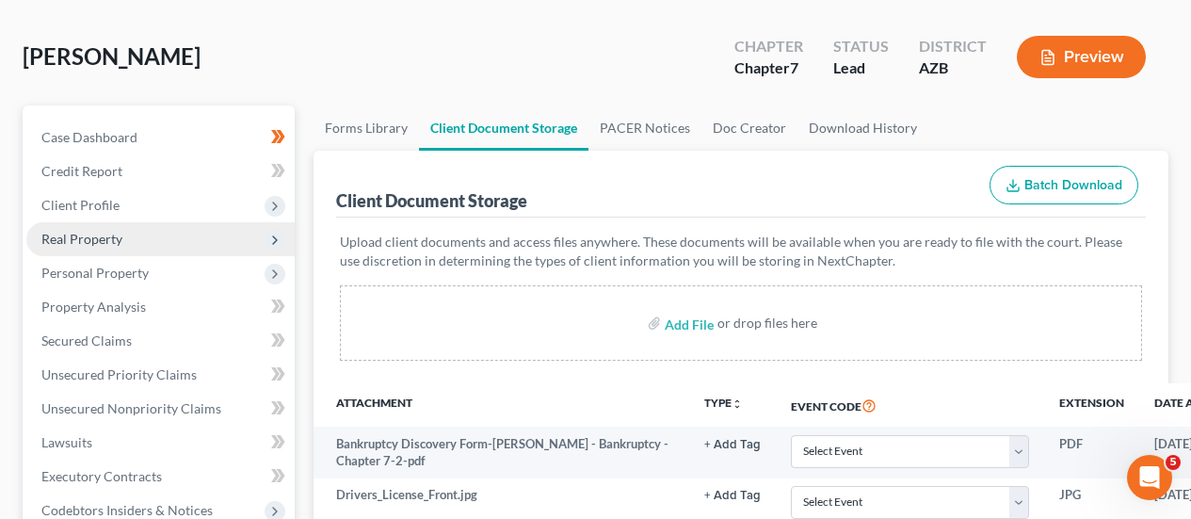
click at [241, 234] on span "Real Property" at bounding box center [160, 239] width 268 height 34
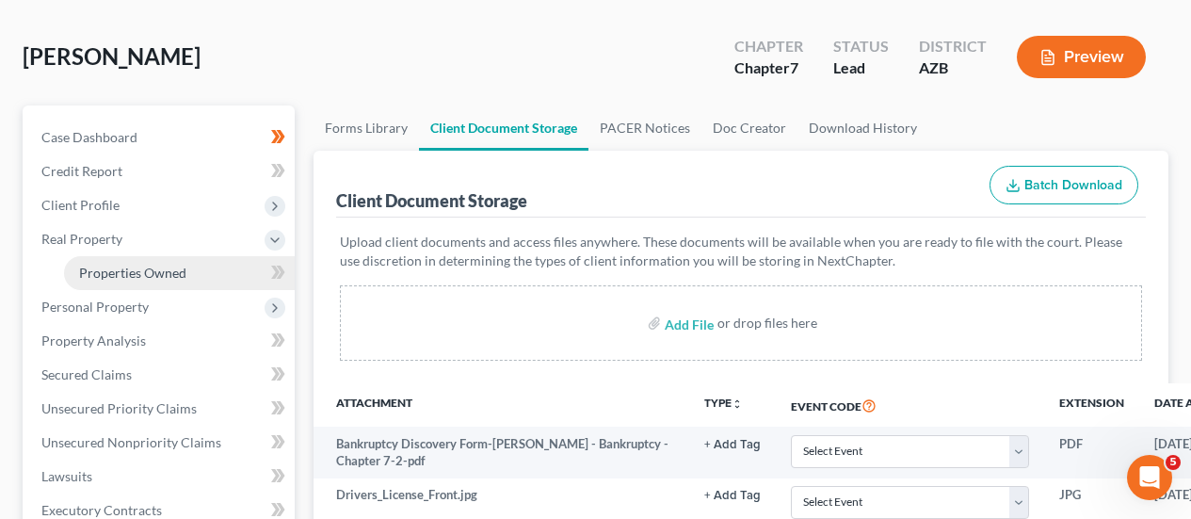
click at [227, 269] on link "Properties Owned" at bounding box center [179, 273] width 231 height 34
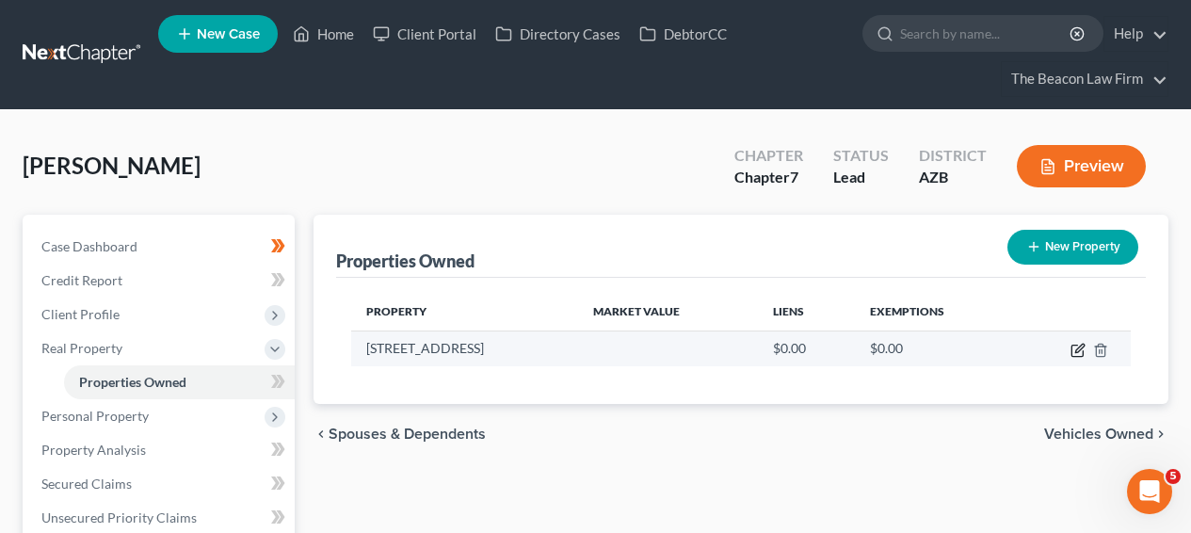
click at [1081, 353] on icon "button" at bounding box center [1078, 350] width 15 height 15
select select "3"
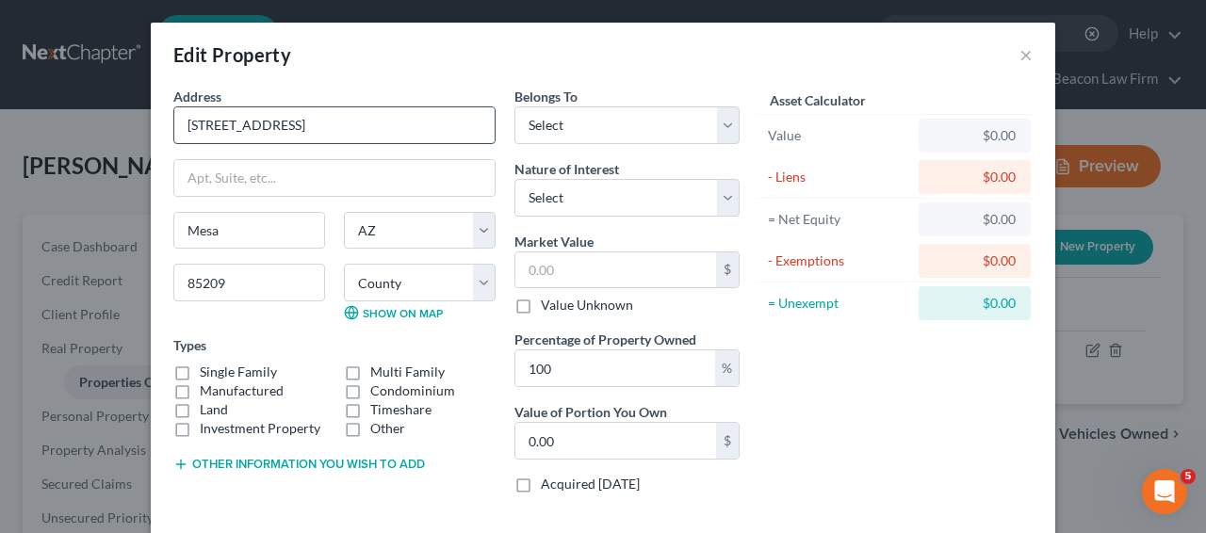
click at [383, 134] on input "[STREET_ADDRESS]" at bounding box center [334, 125] width 320 height 36
click at [543, 125] on select "Select Debtor 1 Only Debtor 2 Only Debtor 1 And Debtor 2 Only At Least One Of T…" at bounding box center [626, 125] width 225 height 38
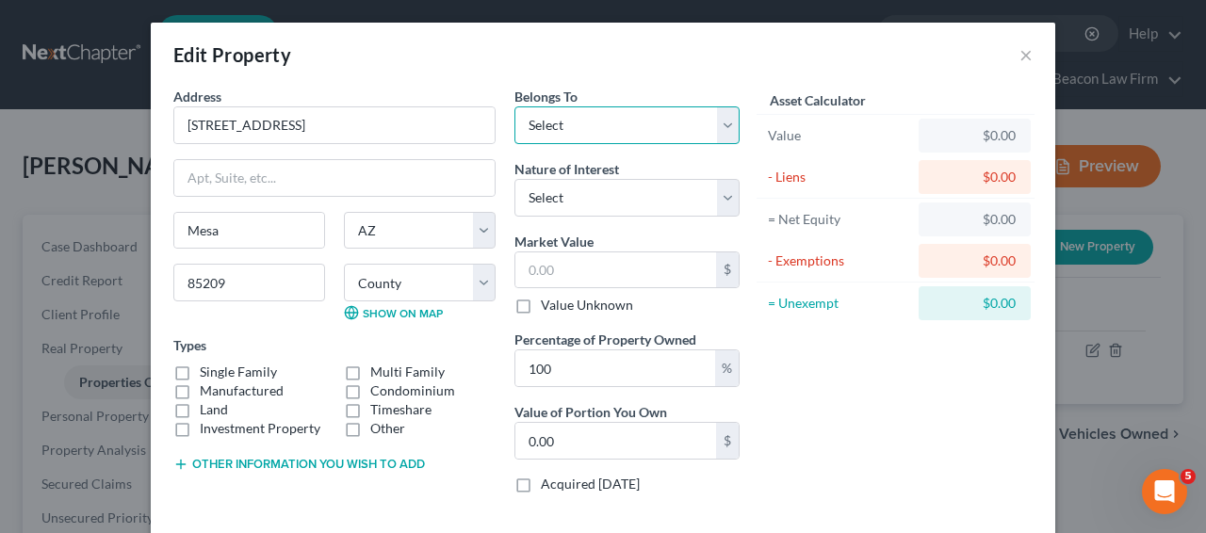
select select "0"
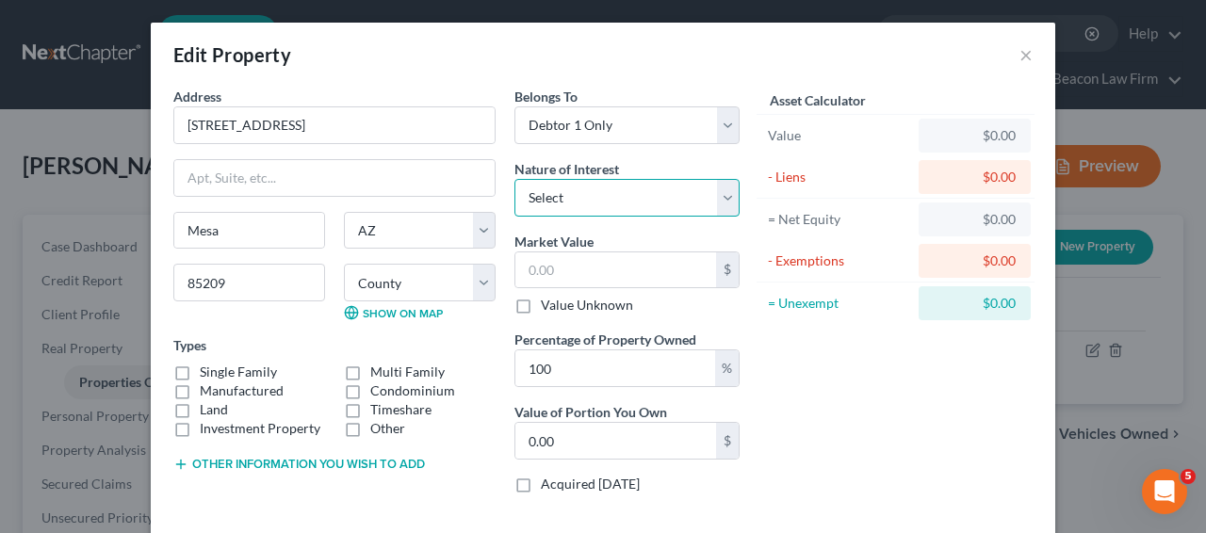
click at [564, 199] on select "Select Fee Simple Joint Tenant Life Estate Equitable Interest Future Interest T…" at bounding box center [626, 198] width 225 height 38
select select "0"
click at [586, 278] on input "text" at bounding box center [615, 270] width 201 height 36
paste input "426,200"
type input "426,200"
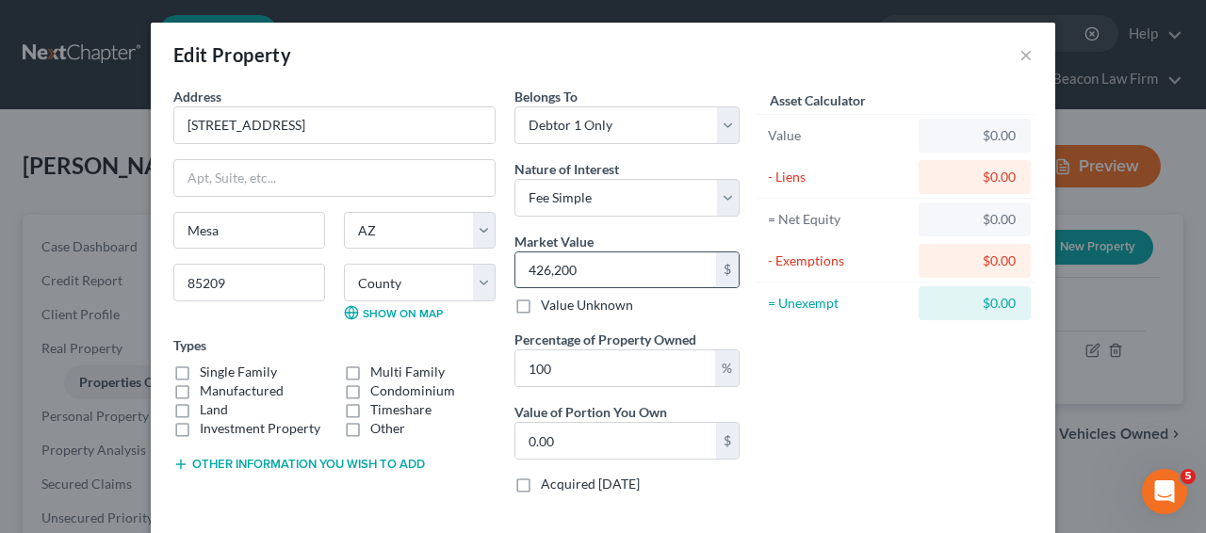
type input "426,200.00"
type input "426,200"
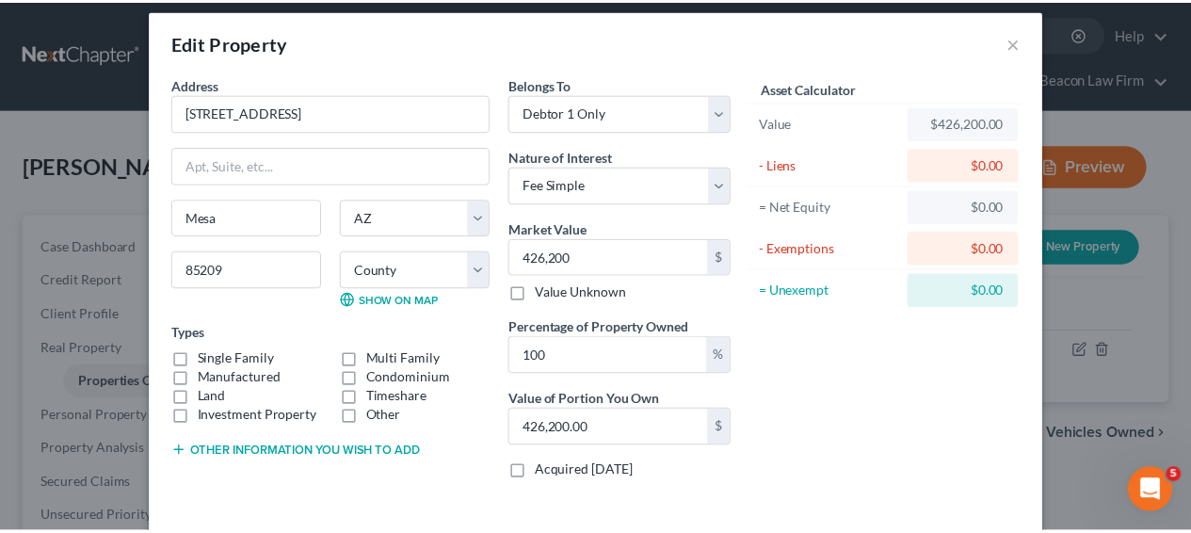
scroll to position [93, 0]
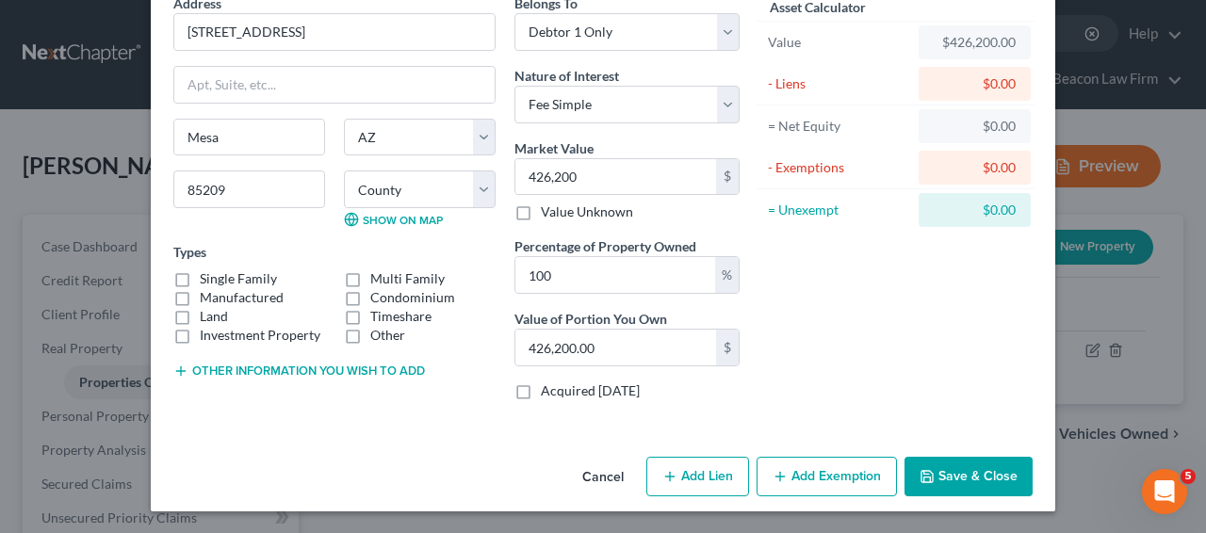
click at [981, 471] on button "Save & Close" at bounding box center [968, 477] width 128 height 40
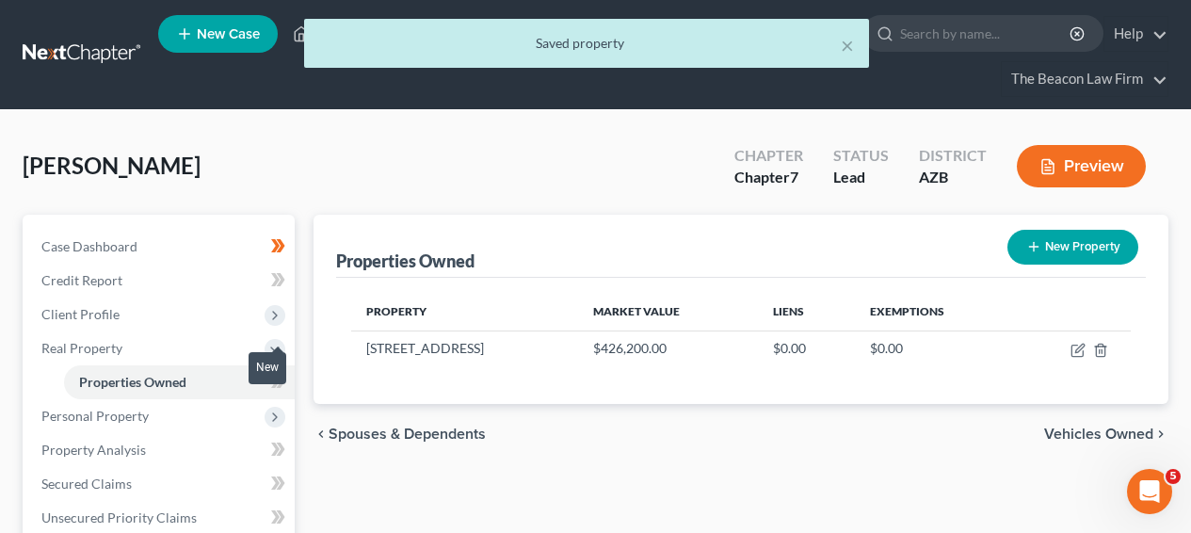
click at [289, 381] on span at bounding box center [278, 384] width 33 height 28
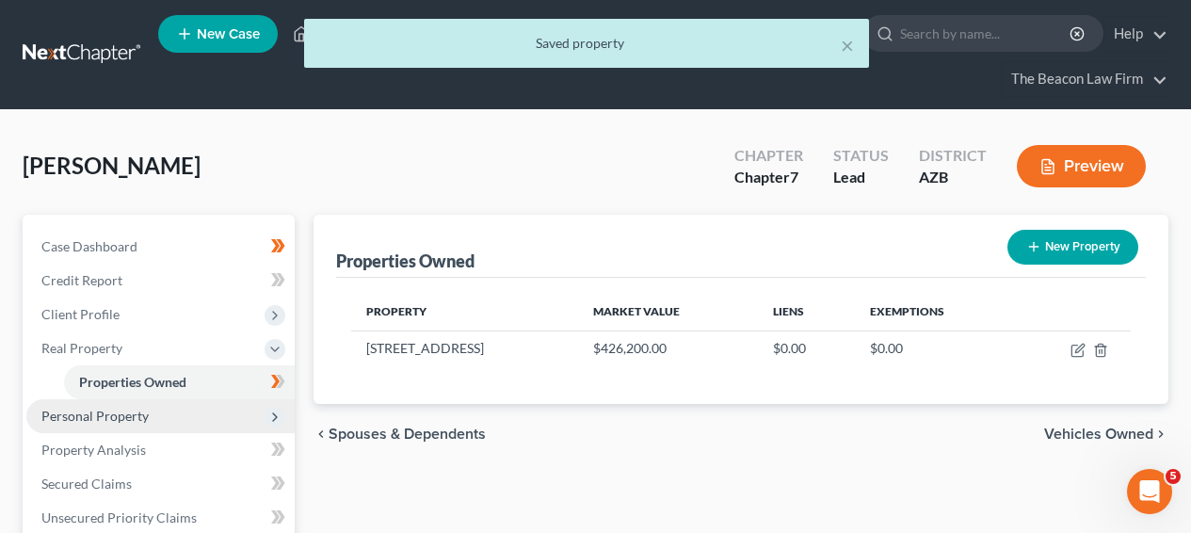
click at [86, 424] on span "Personal Property" at bounding box center [160, 416] width 268 height 34
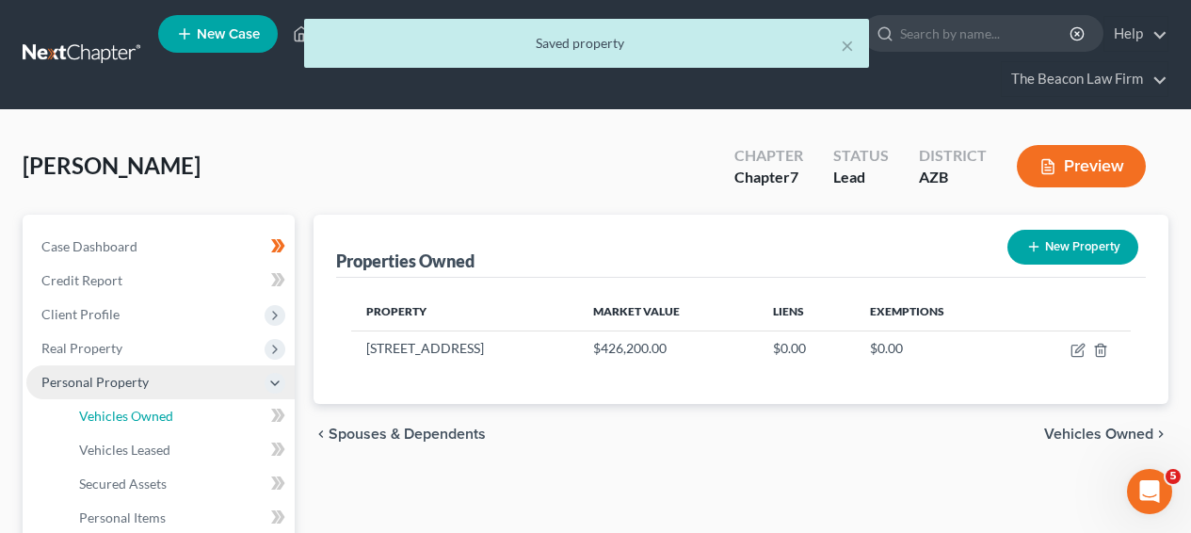
click at [86, 424] on link "Vehicles Owned" at bounding box center [179, 416] width 231 height 34
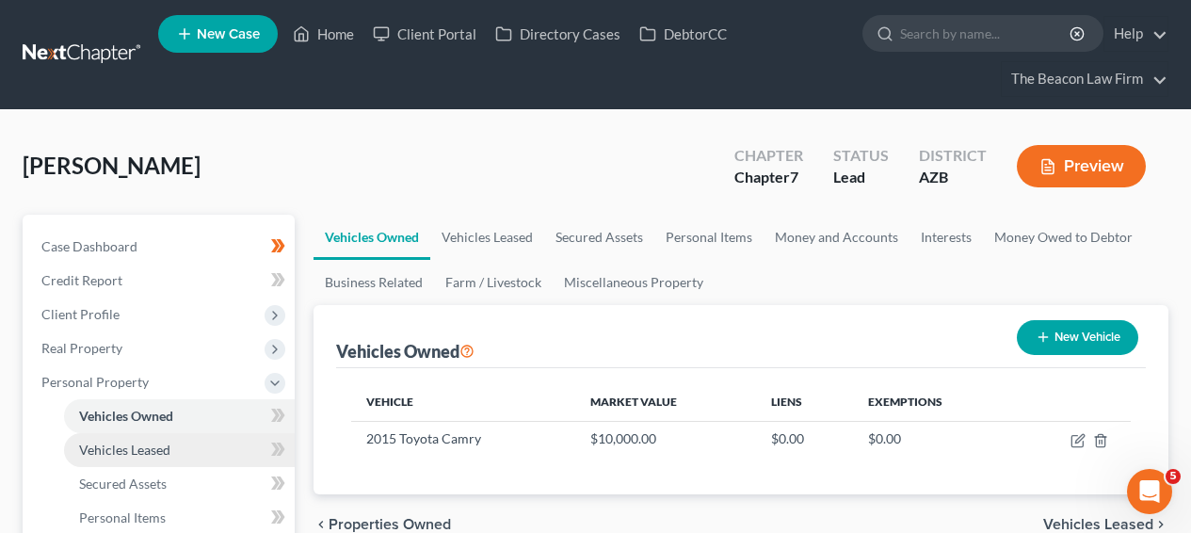
click at [176, 447] on link "Vehicles Leased" at bounding box center [179, 450] width 231 height 34
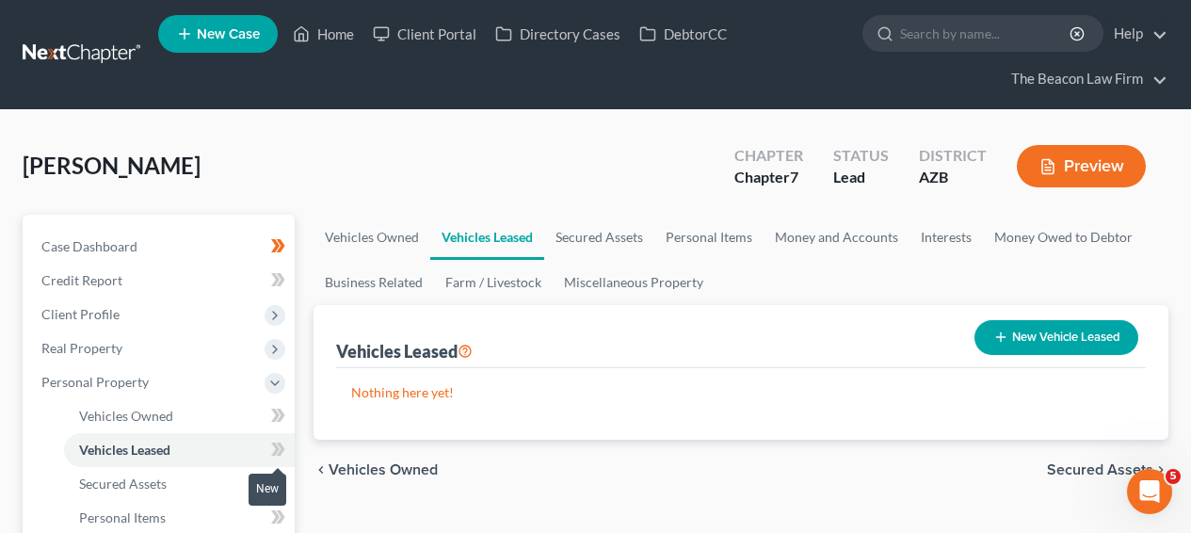
click at [279, 455] on icon at bounding box center [278, 450] width 14 height 24
click at [279, 454] on icon at bounding box center [278, 450] width 14 height 24
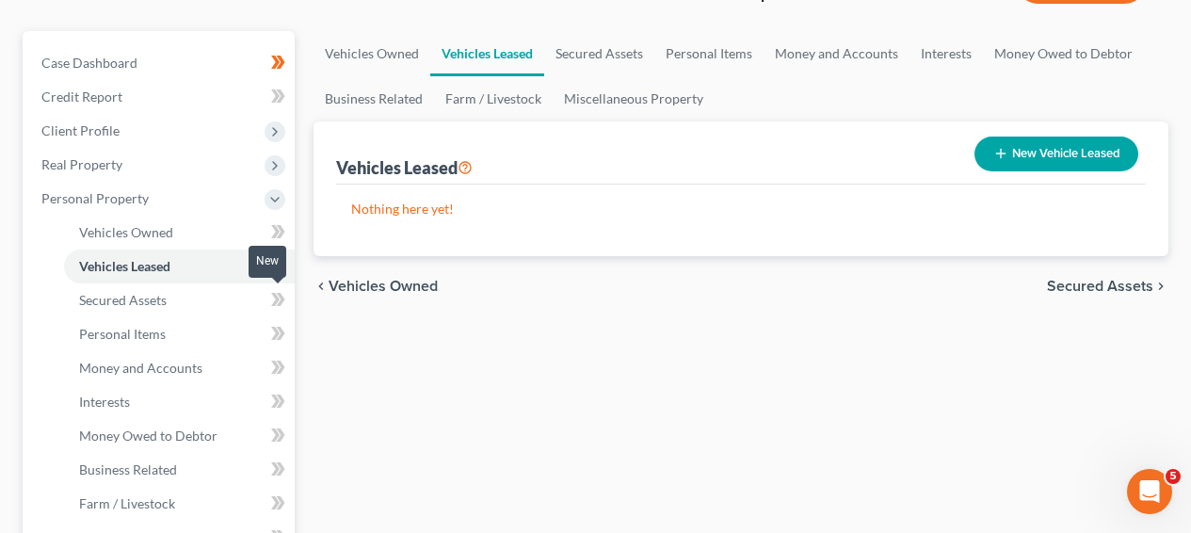
click at [269, 298] on span at bounding box center [278, 302] width 33 height 28
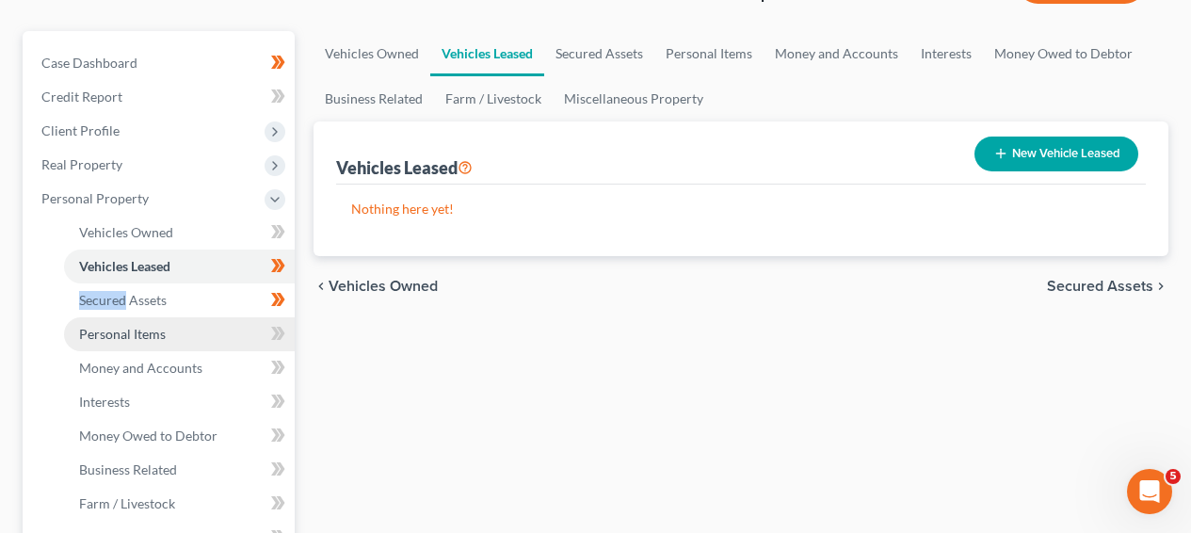
click at [198, 330] on link "Personal Items" at bounding box center [179, 334] width 231 height 34
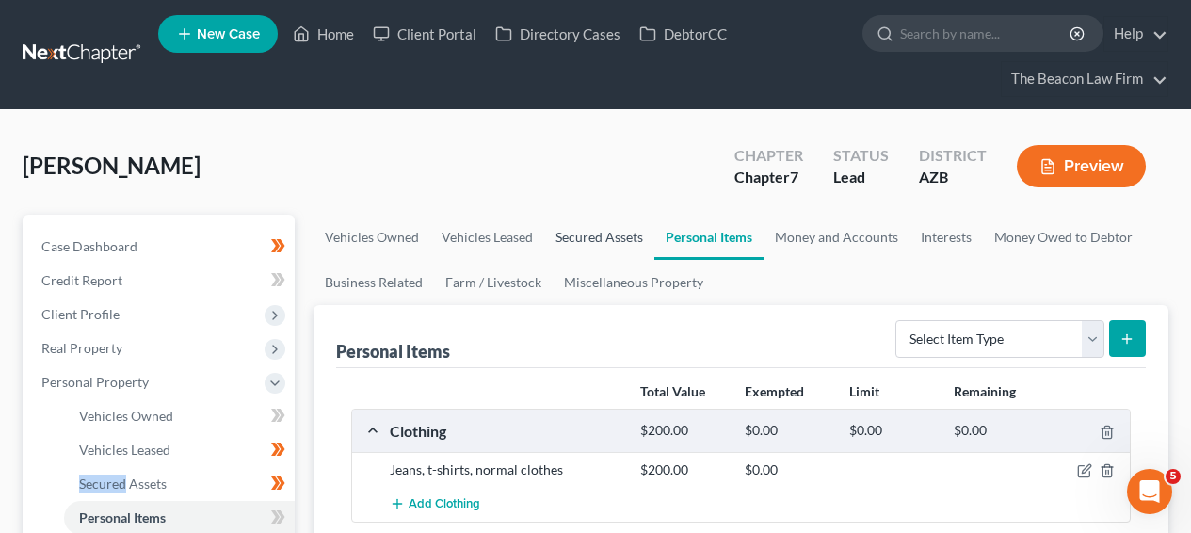
drag, startPoint x: 575, startPoint y: 219, endPoint x: 596, endPoint y: 221, distance: 21.7
click at [575, 219] on link "Secured Assets" at bounding box center [599, 237] width 110 height 45
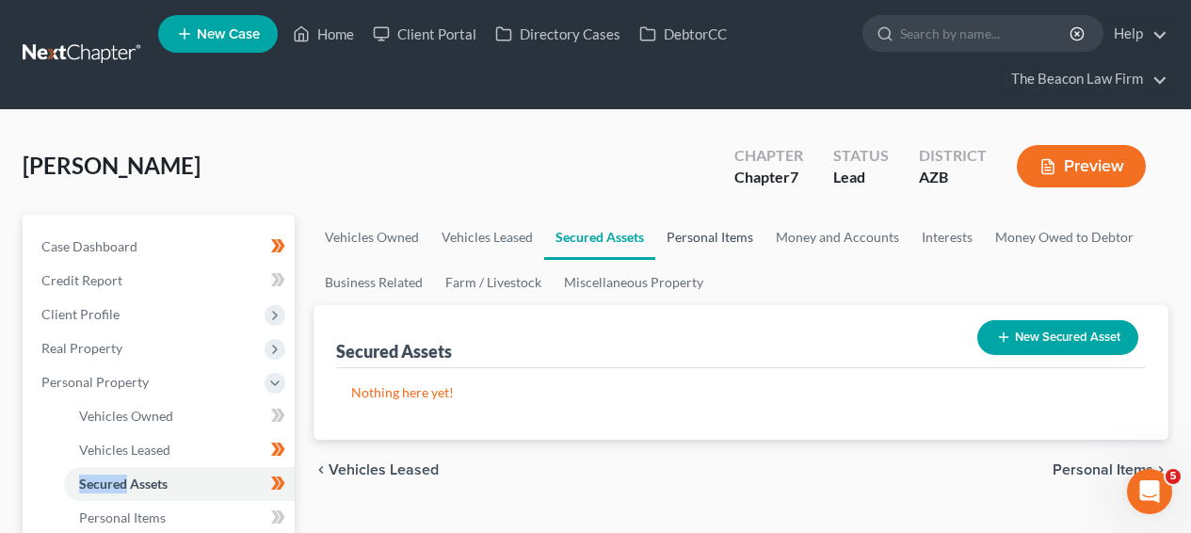
click at [683, 233] on link "Personal Items" at bounding box center [710, 237] width 109 height 45
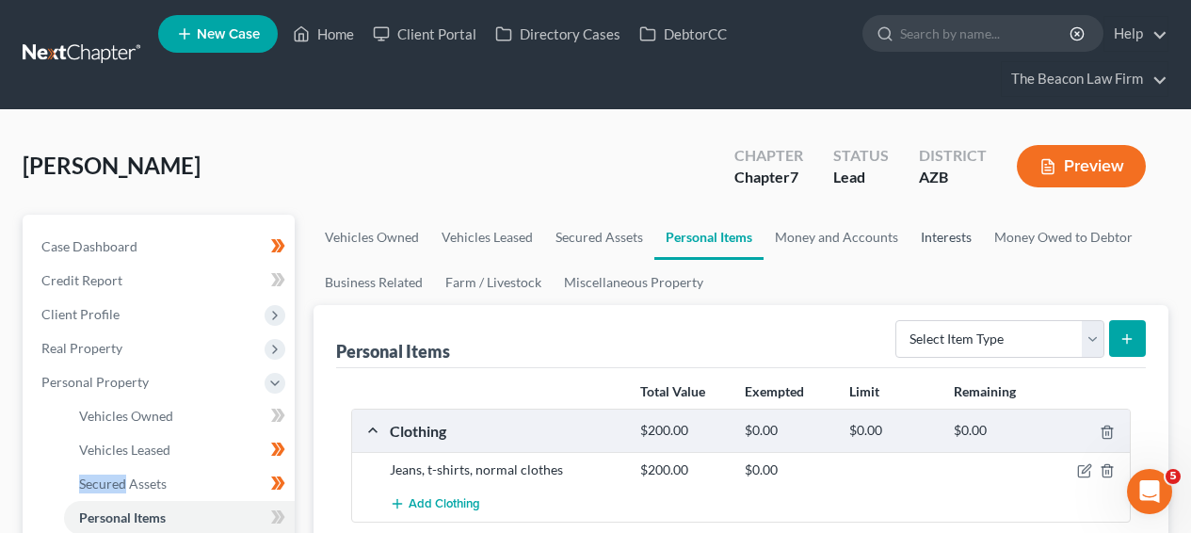
click at [961, 229] on link "Interests" at bounding box center [946, 237] width 73 height 45
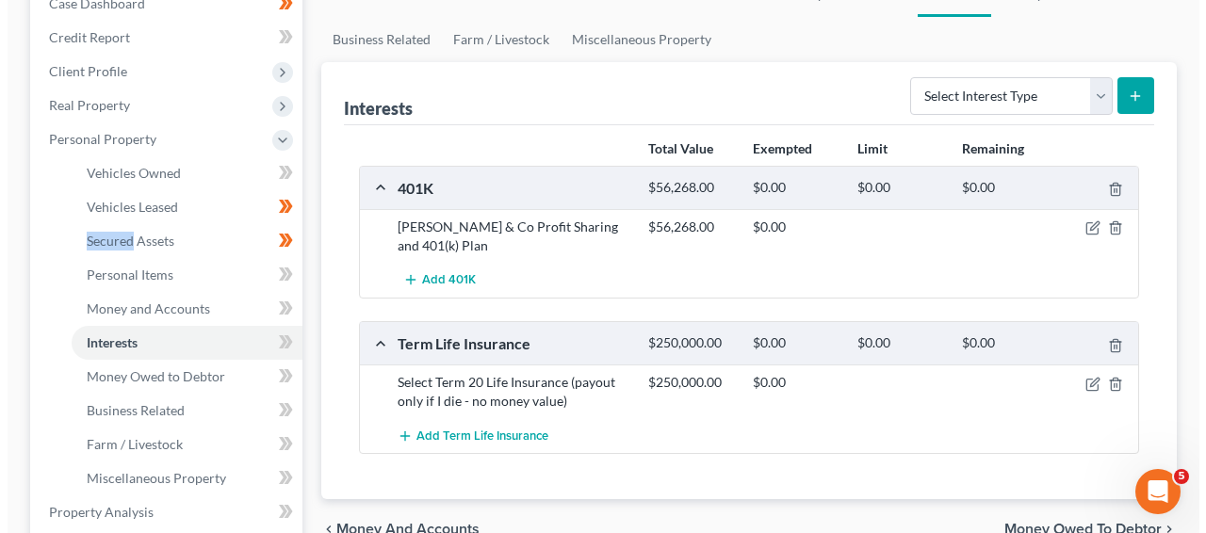
scroll to position [245, 0]
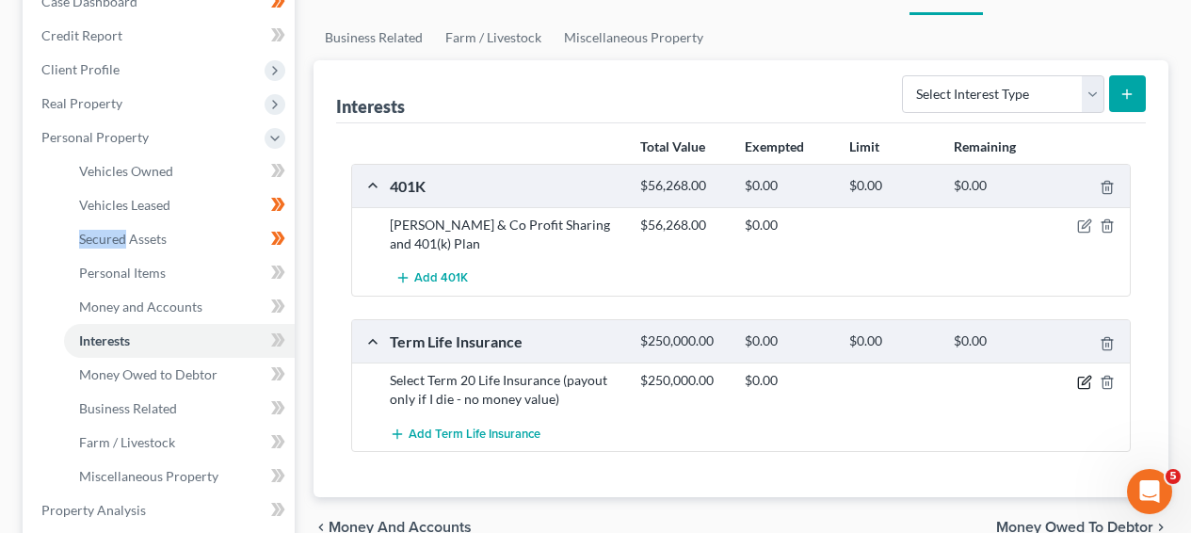
click at [1078, 384] on icon "button" at bounding box center [1085, 382] width 15 height 15
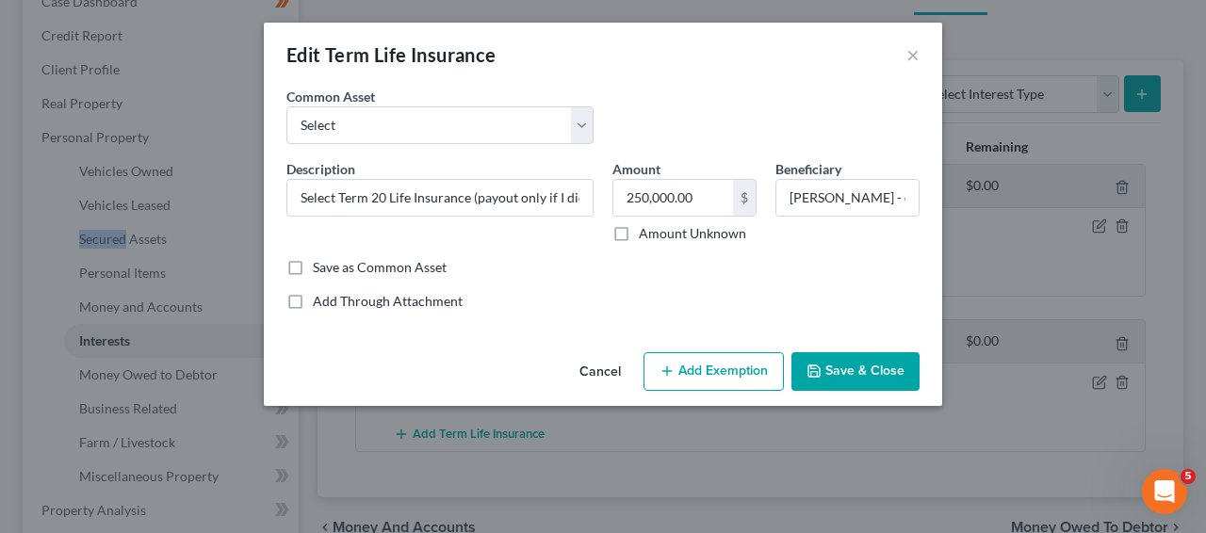
click at [689, 365] on button "Add Exemption" at bounding box center [713, 372] width 140 height 40
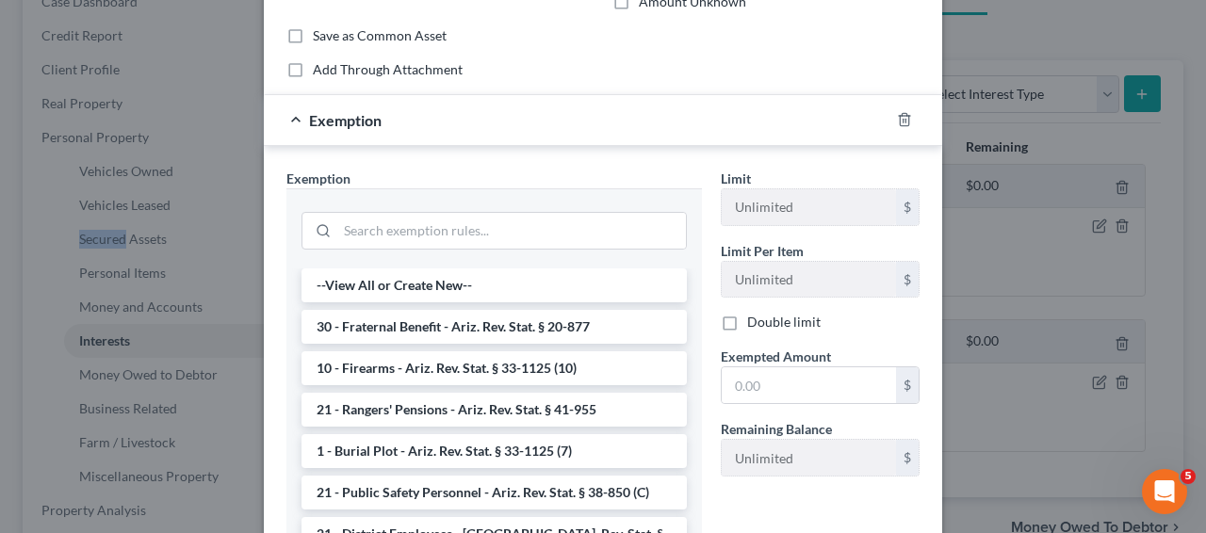
scroll to position [236, 0]
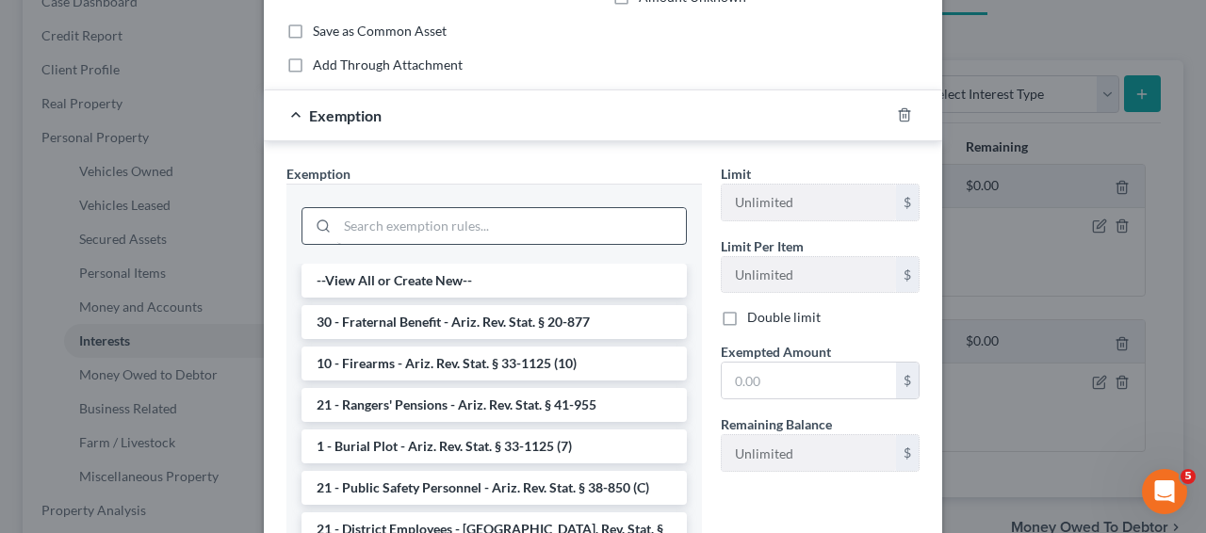
click at [508, 209] on div at bounding box center [493, 226] width 385 height 38
click at [512, 219] on input "search" at bounding box center [511, 226] width 348 height 36
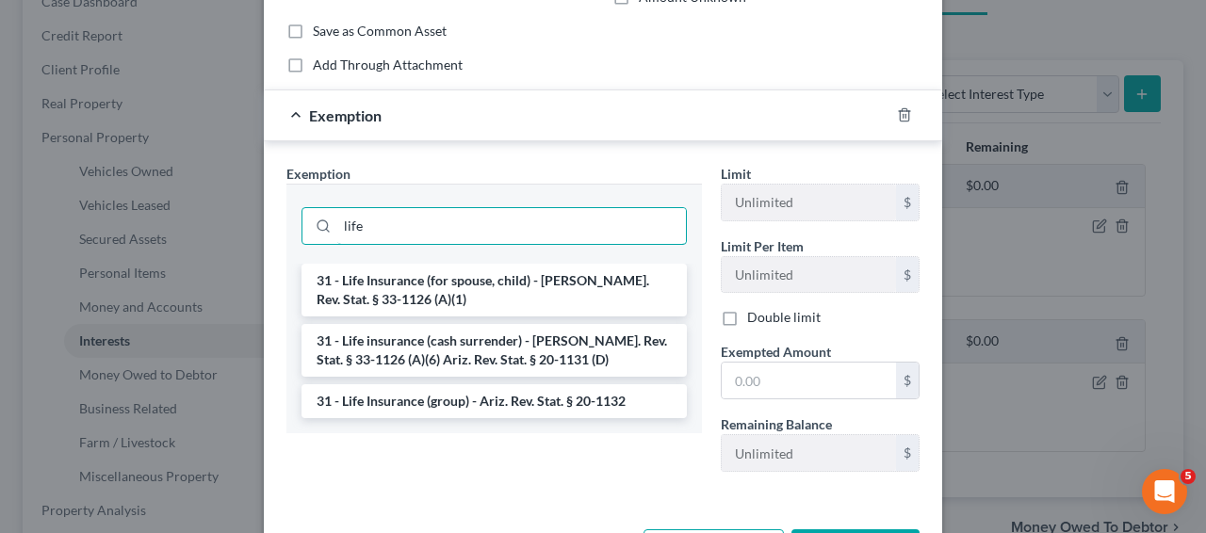
type input "life"
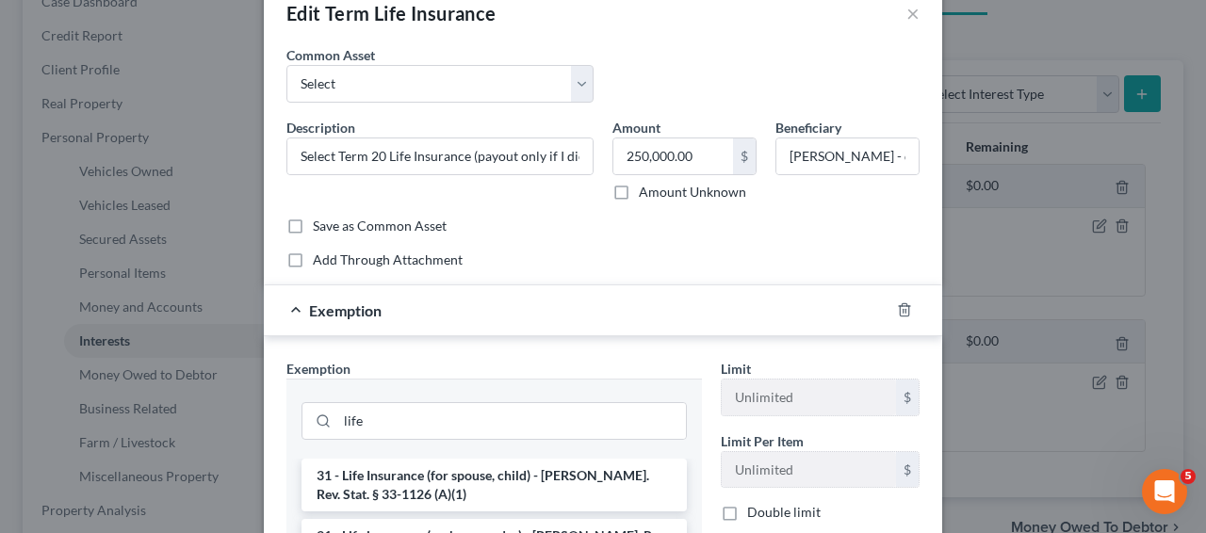
scroll to position [3, 0]
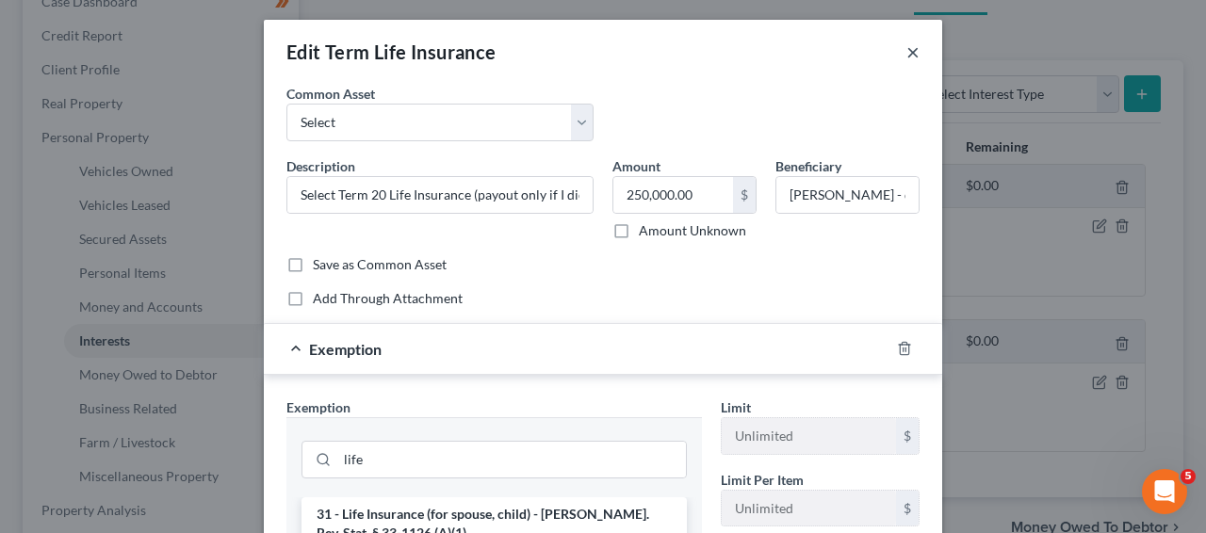
click at [906, 47] on button "×" at bounding box center [912, 52] width 13 height 23
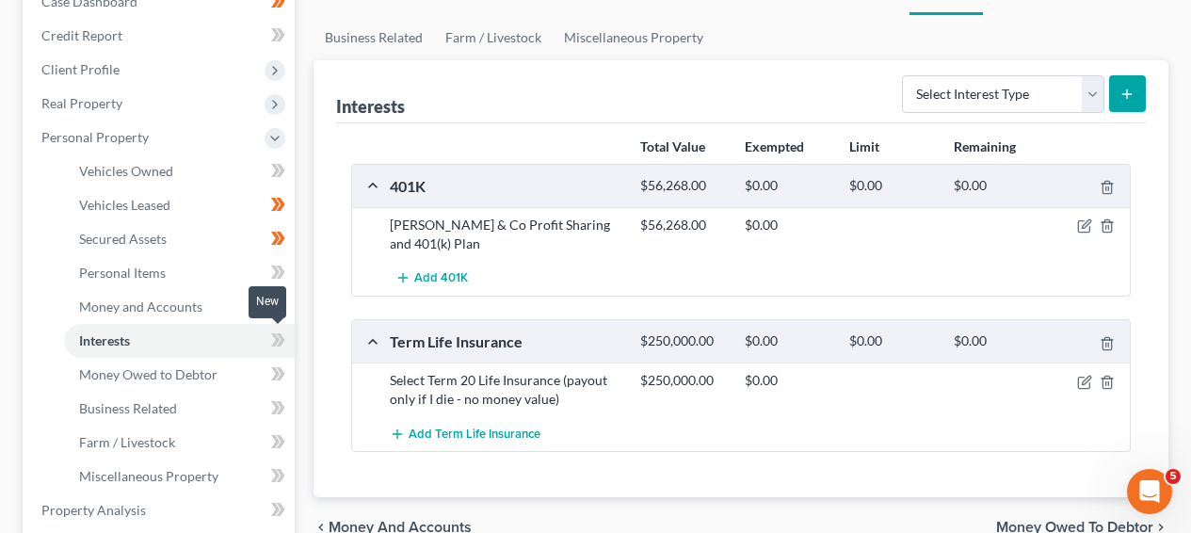
click at [282, 338] on icon at bounding box center [281, 339] width 8 height 13
click at [1080, 221] on icon "button" at bounding box center [1083, 226] width 11 height 11
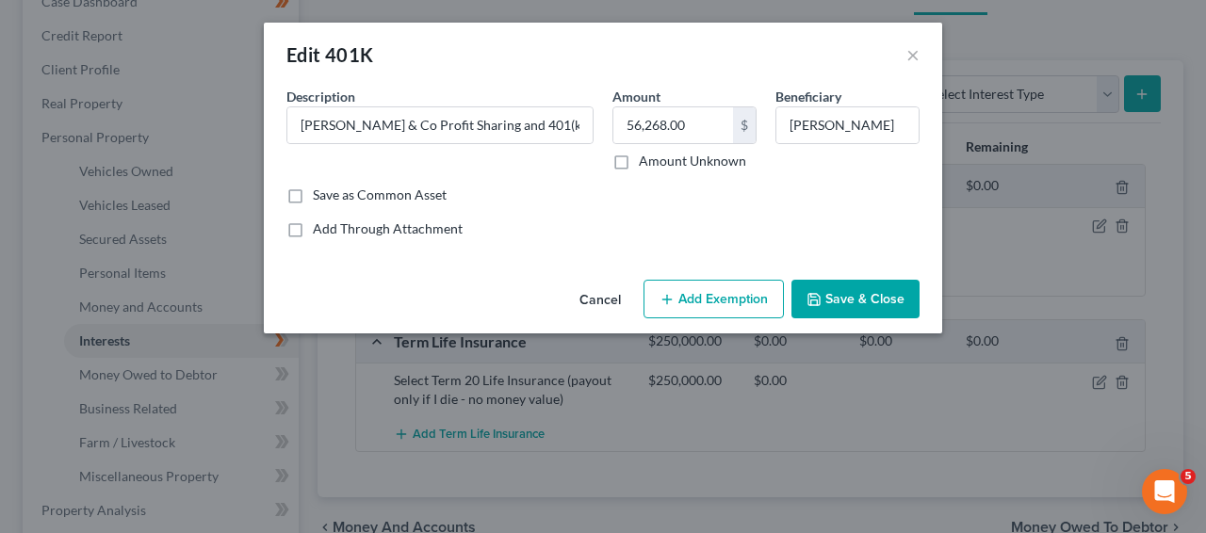
click at [694, 308] on button "Add Exemption" at bounding box center [713, 300] width 140 height 40
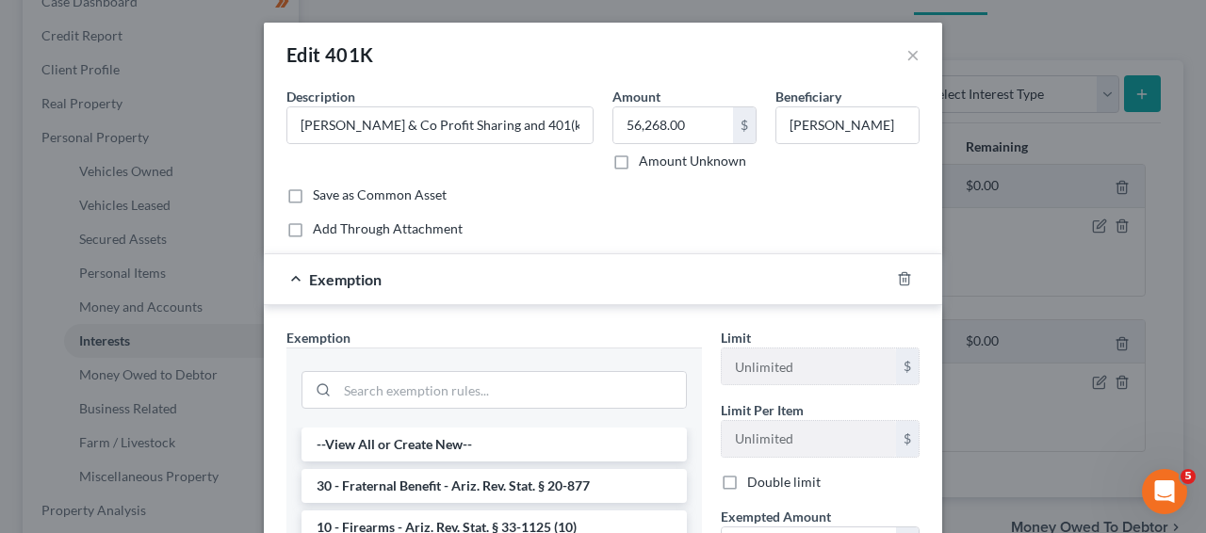
click at [520, 367] on div at bounding box center [493, 388] width 385 height 49
click at [518, 373] on div at bounding box center [493, 390] width 385 height 38
click at [517, 375] on input "search" at bounding box center [511, 390] width 348 height 36
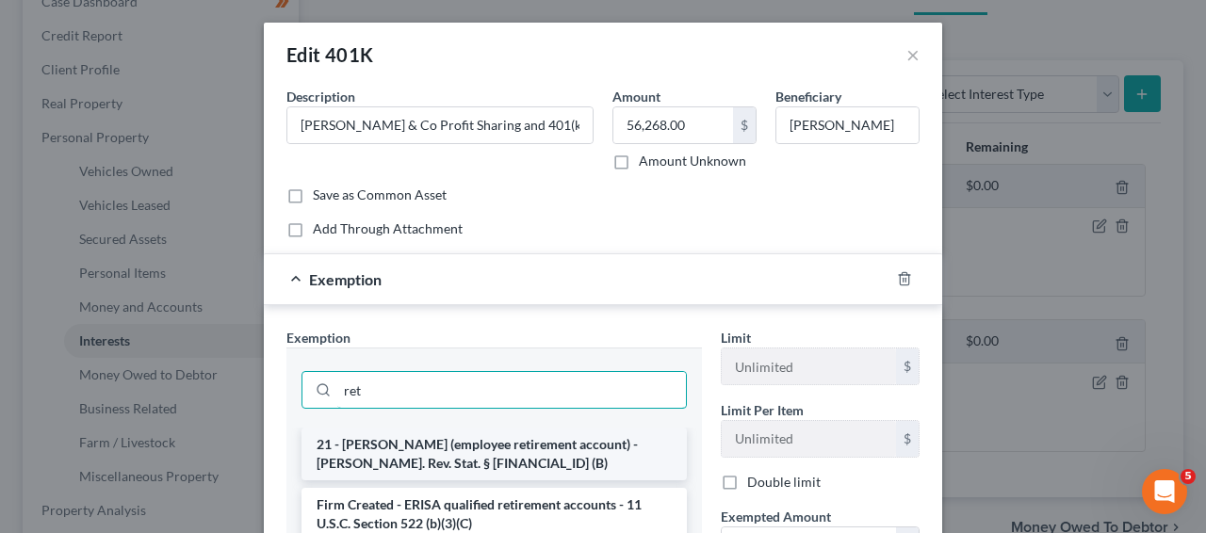
type input "ret"
click at [504, 429] on li "21 - [PERSON_NAME] (employee retirement account) - [PERSON_NAME]. Rev. Stat. § …" at bounding box center [493, 454] width 385 height 53
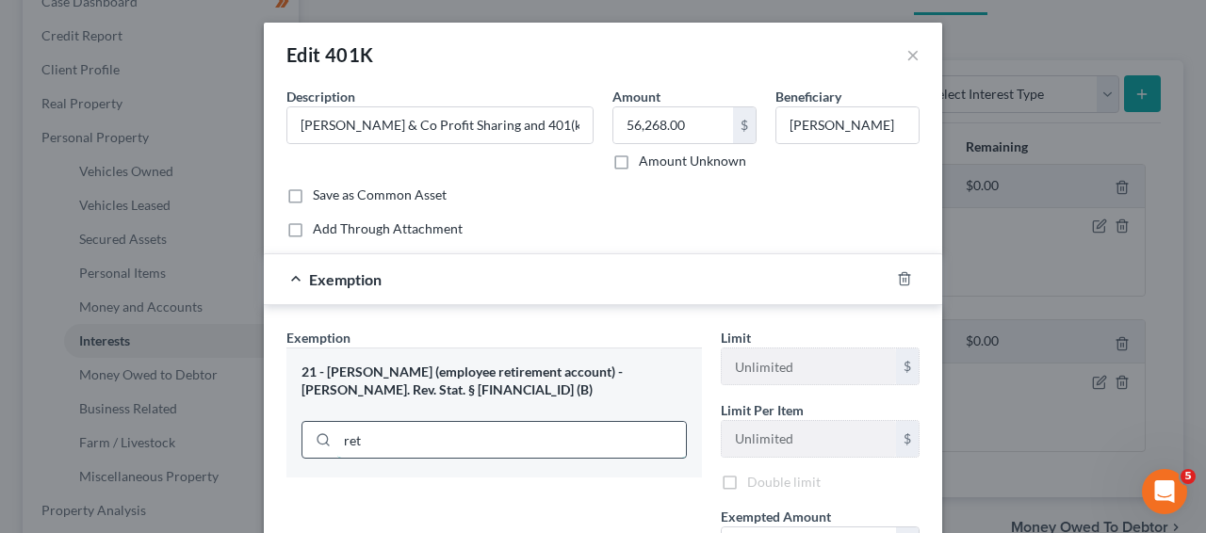
click at [502, 443] on input "ret" at bounding box center [511, 440] width 348 height 36
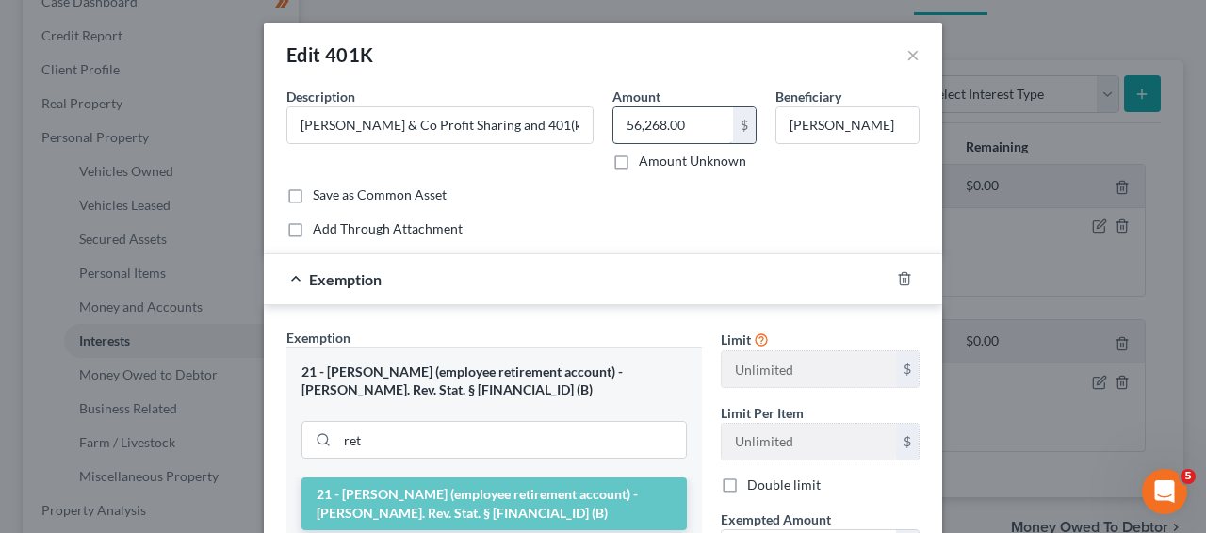
click at [668, 129] on input "56,268.00" at bounding box center [673, 125] width 120 height 36
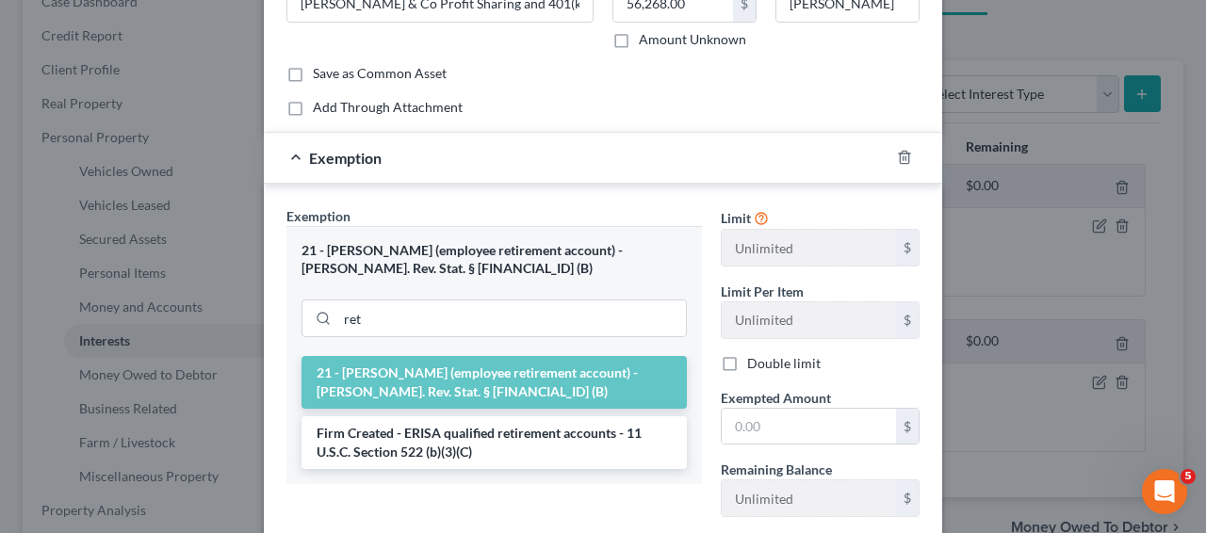
scroll to position [138, 0]
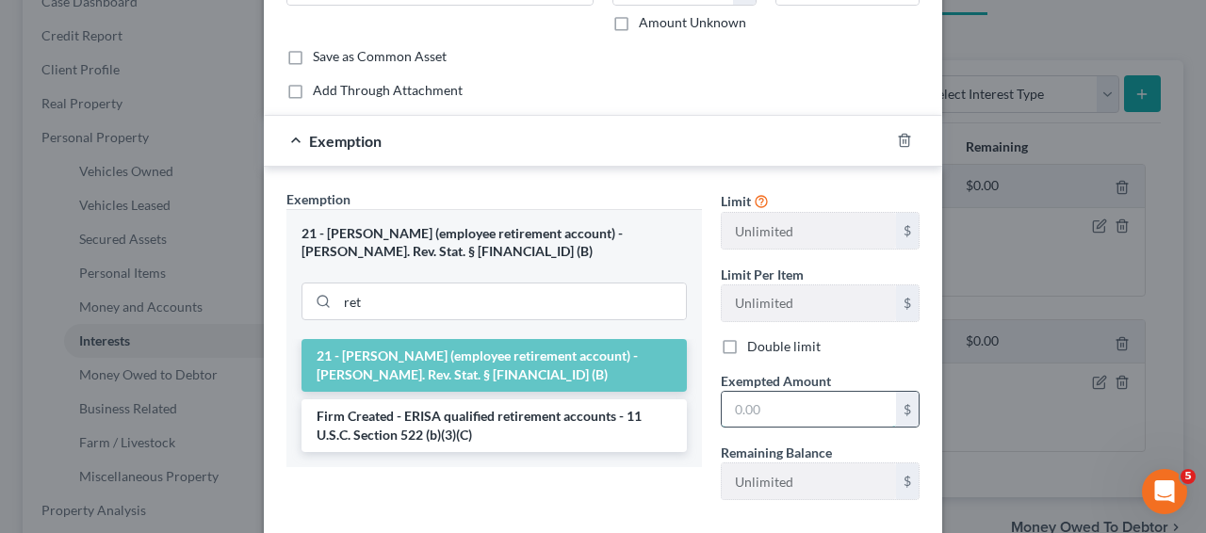
click at [768, 400] on input "text" at bounding box center [808, 410] width 174 height 36
paste input "56,268.00"
type input "56,268.00"
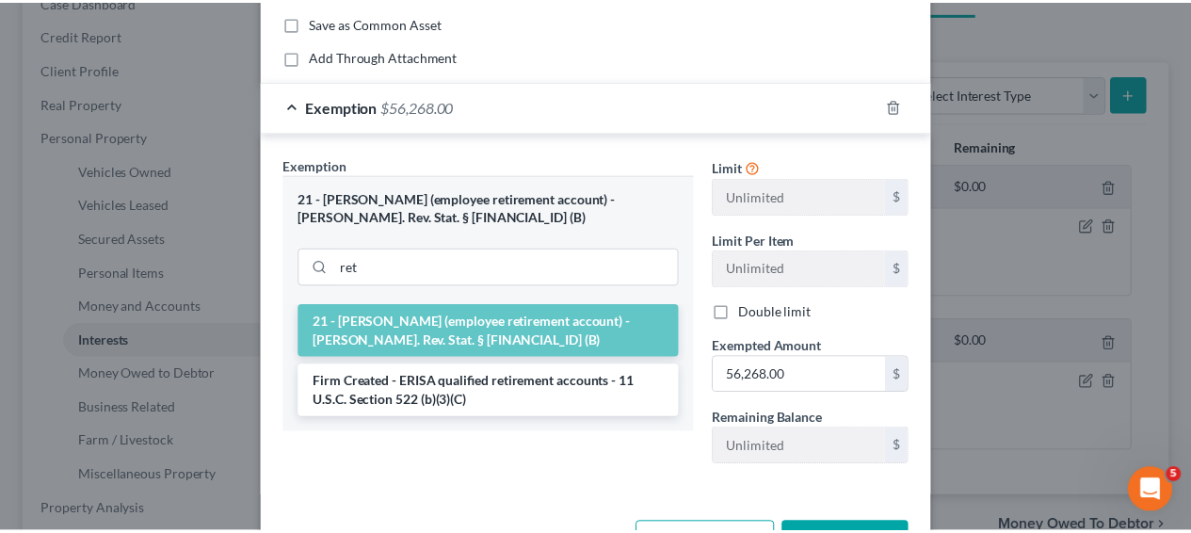
scroll to position [240, 0]
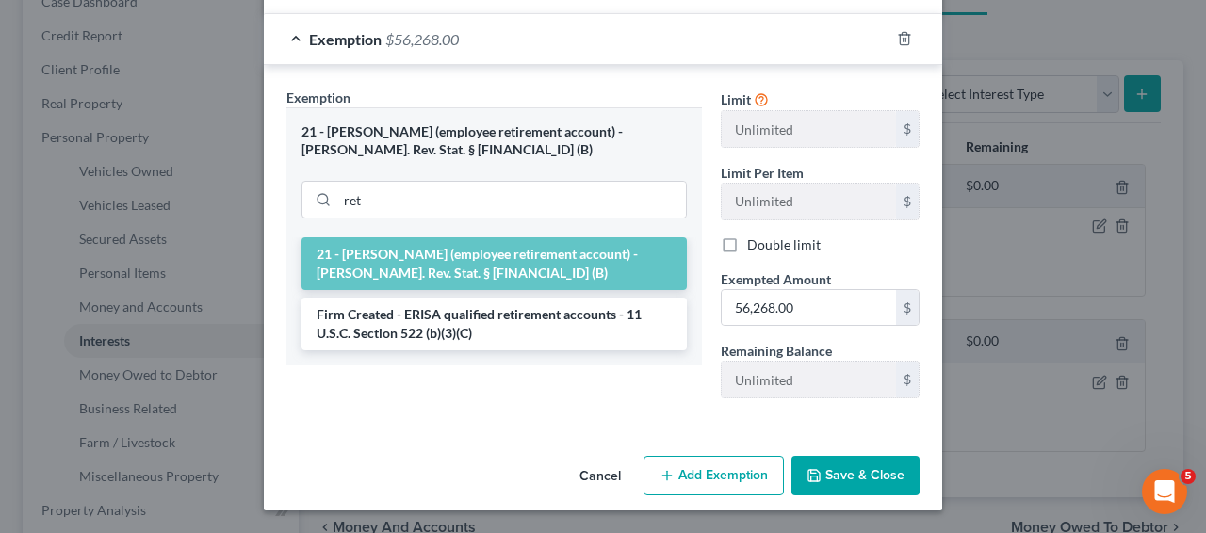
click at [893, 464] on button "Save & Close" at bounding box center [855, 476] width 128 height 40
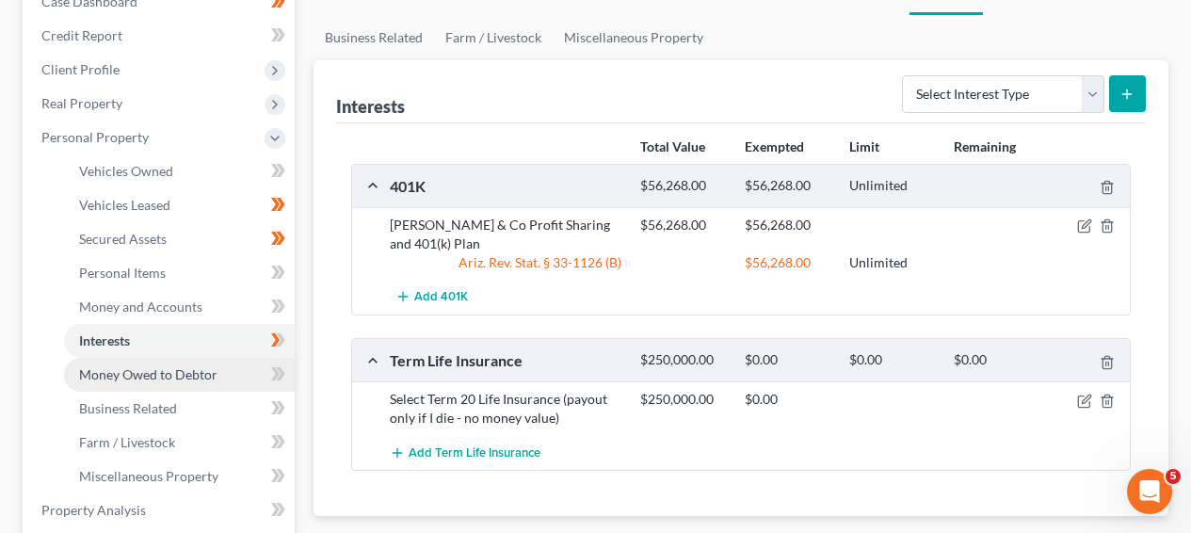
click at [247, 369] on link "Money Owed to Debtor" at bounding box center [179, 375] width 231 height 34
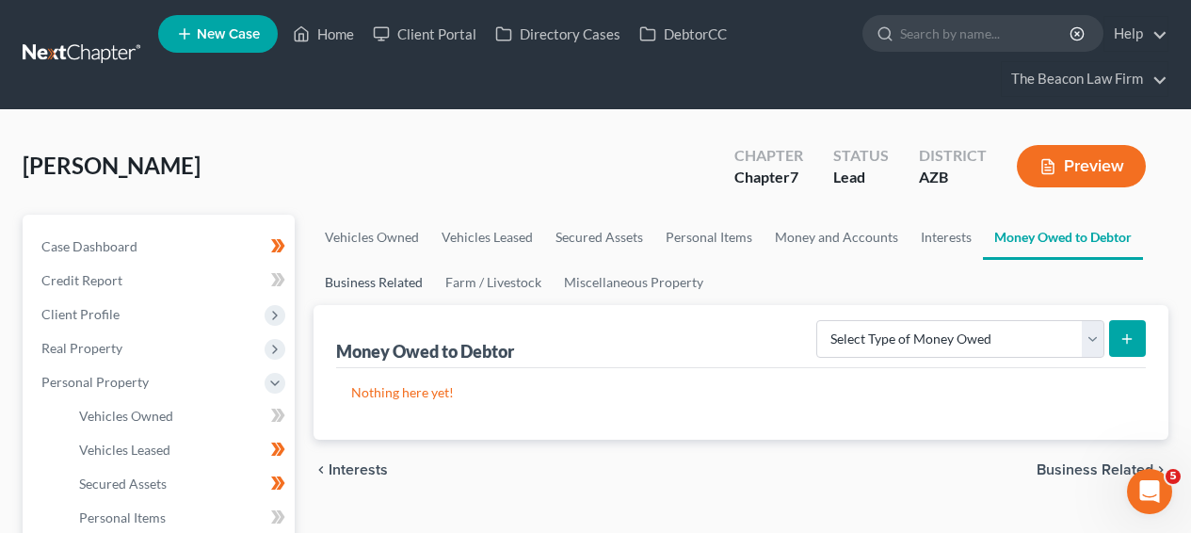
click at [387, 289] on link "Business Related" at bounding box center [374, 282] width 121 height 45
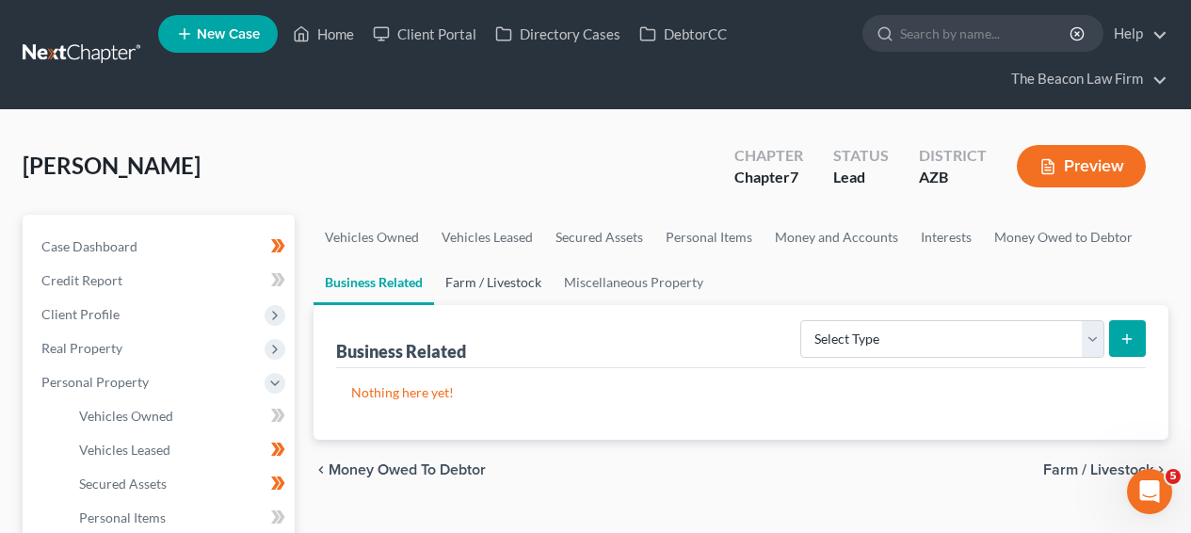
click at [478, 281] on link "Farm / Livestock" at bounding box center [493, 282] width 119 height 45
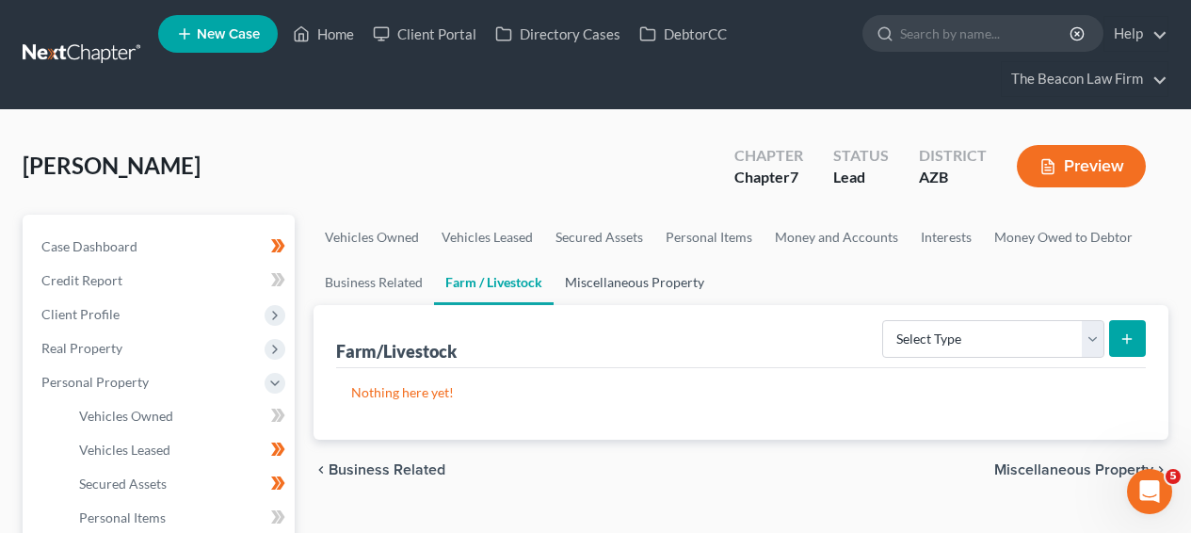
click at [576, 280] on link "Miscellaneous Property" at bounding box center [635, 282] width 162 height 45
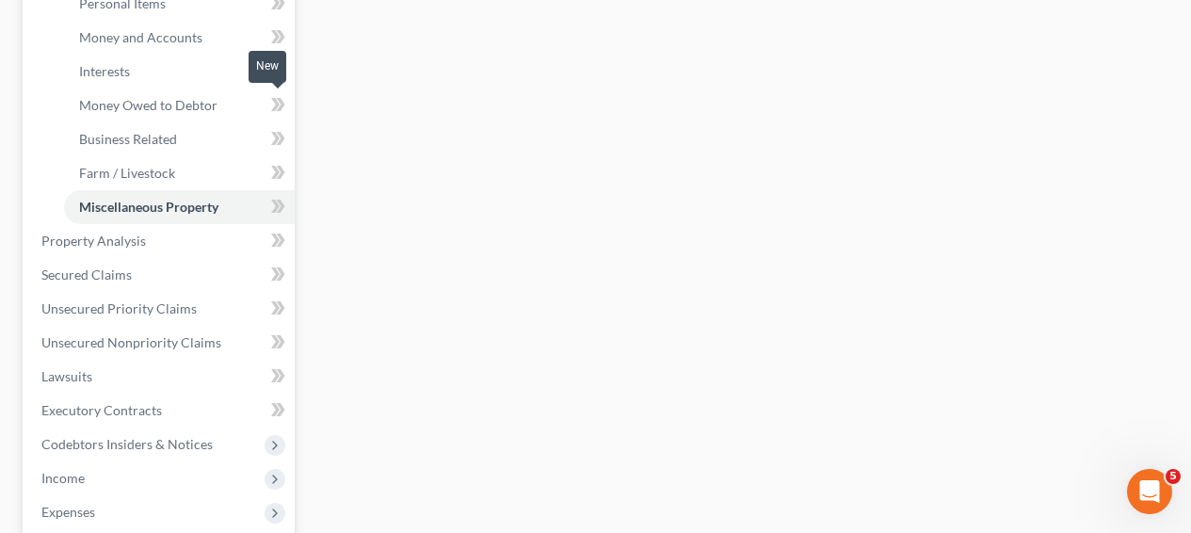
click at [284, 102] on span at bounding box center [278, 107] width 33 height 28
click at [284, 102] on icon at bounding box center [278, 105] width 14 height 24
click at [284, 131] on icon at bounding box center [278, 139] width 14 height 24
click at [283, 179] on icon at bounding box center [278, 173] width 14 height 24
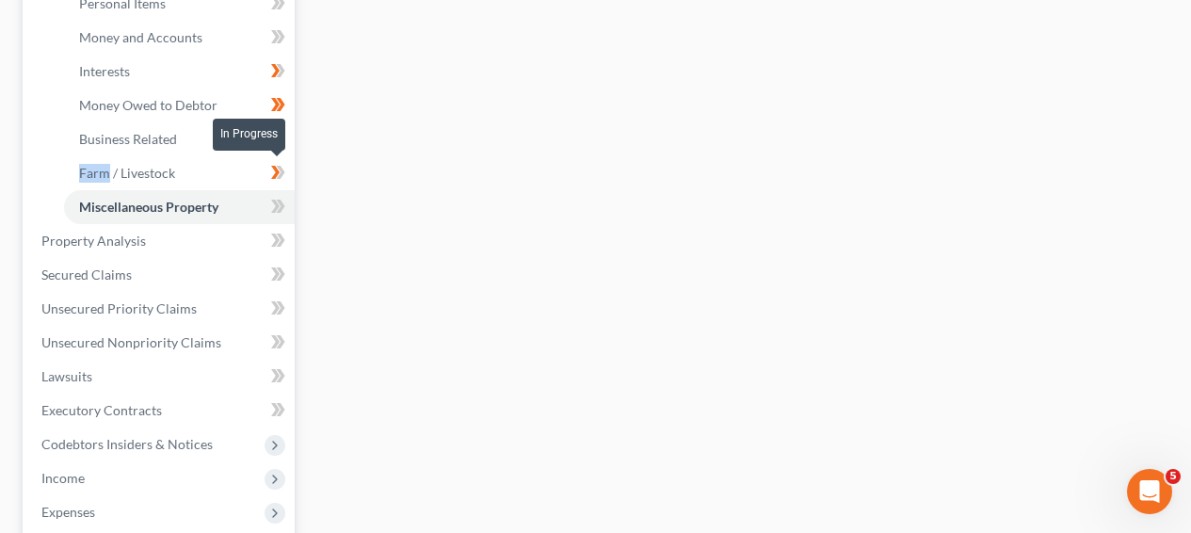
click at [283, 179] on icon at bounding box center [278, 173] width 14 height 24
click at [278, 205] on icon at bounding box center [275, 206] width 8 height 13
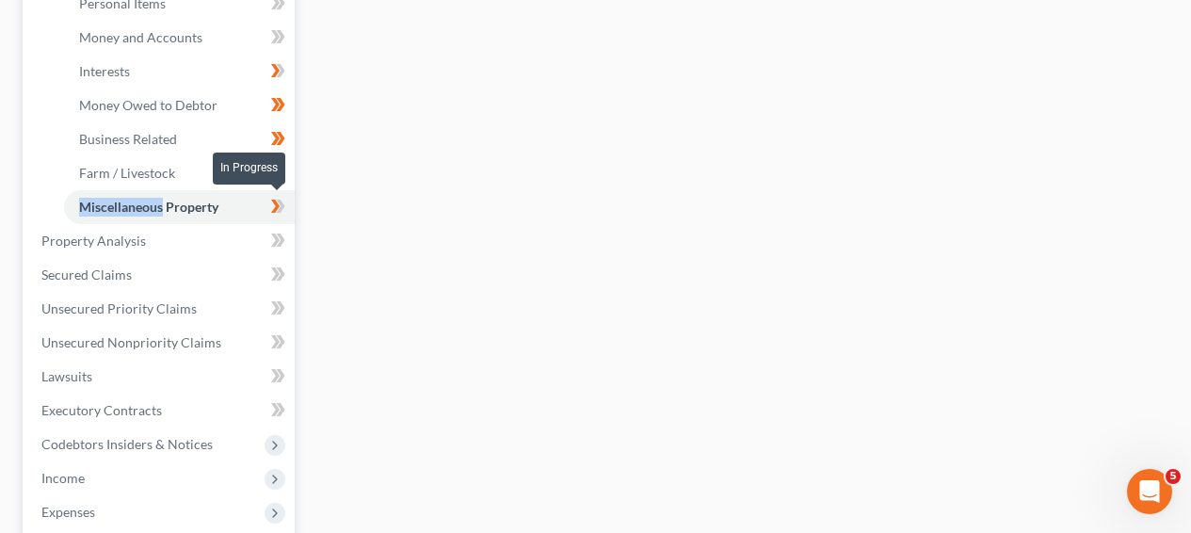
click at [279, 205] on icon at bounding box center [275, 206] width 8 height 13
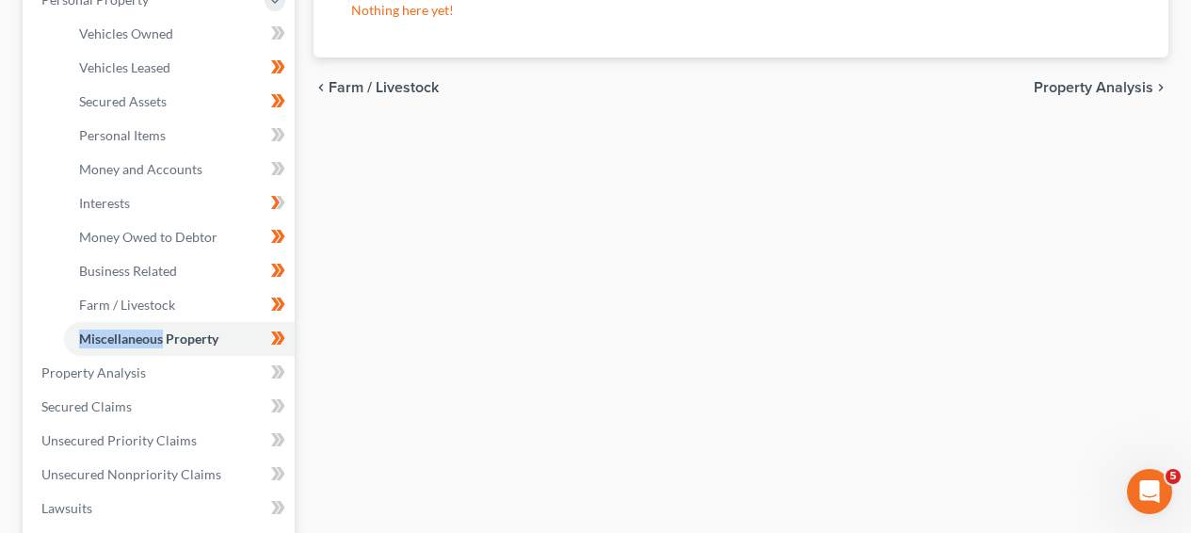
scroll to position [377, 0]
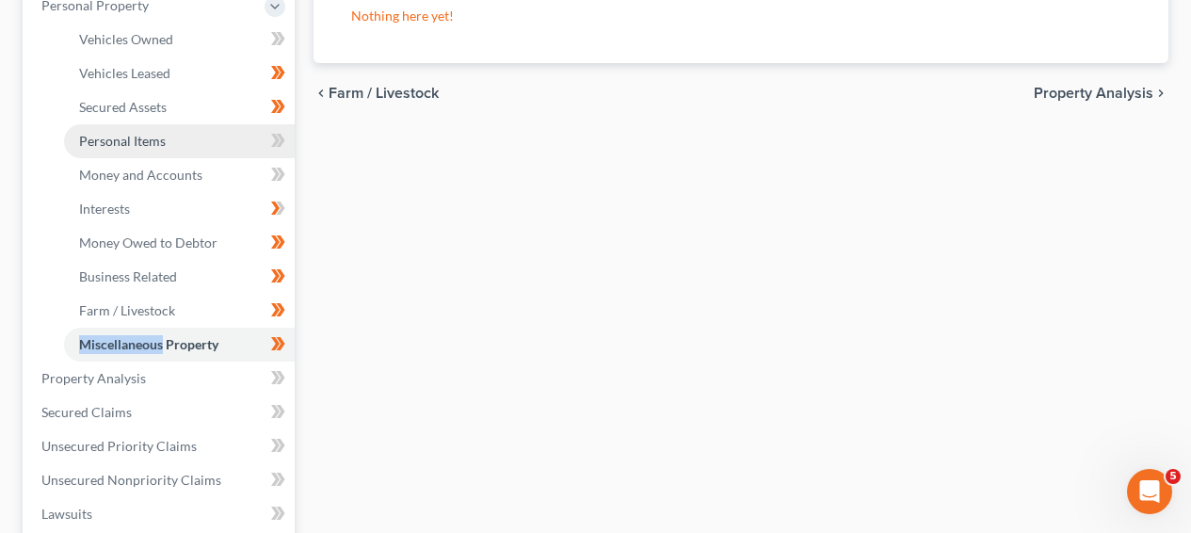
click at [131, 150] on link "Personal Items" at bounding box center [179, 141] width 231 height 34
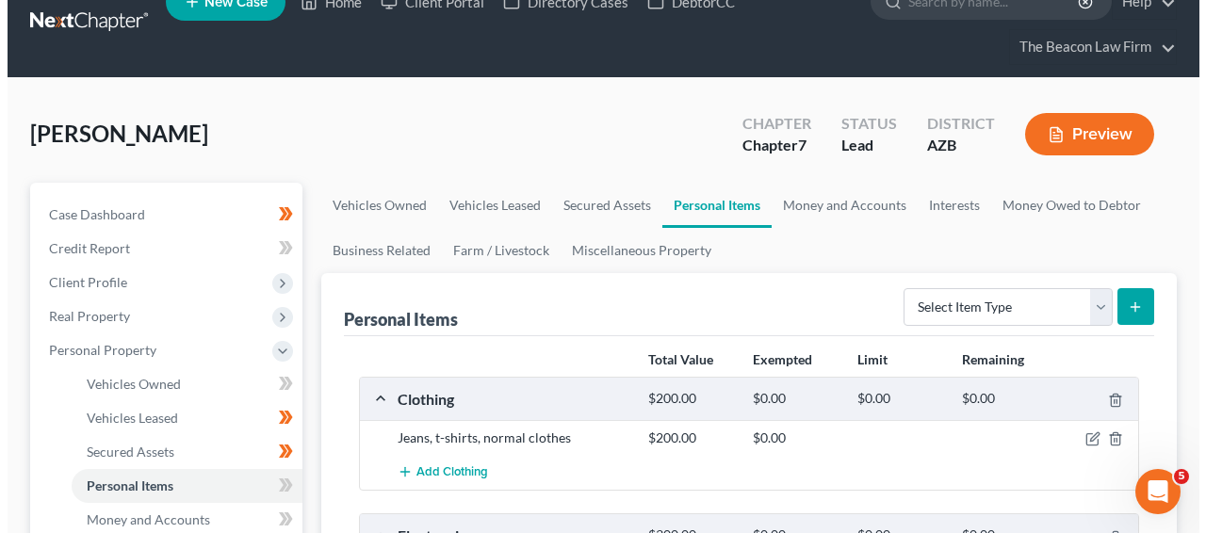
scroll to position [240, 0]
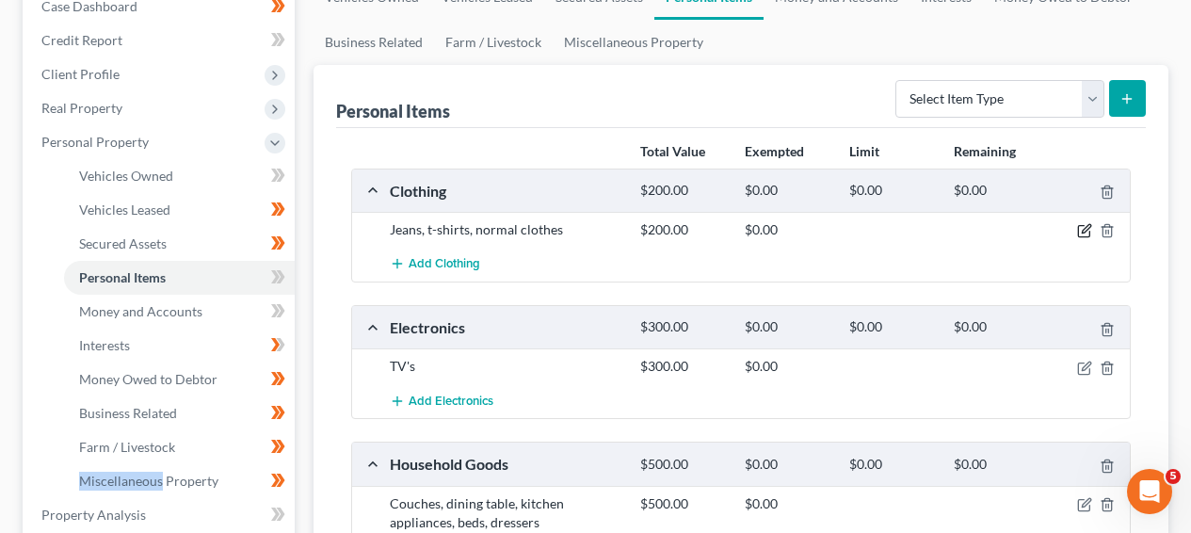
click at [1088, 223] on icon "button" at bounding box center [1085, 230] width 15 height 15
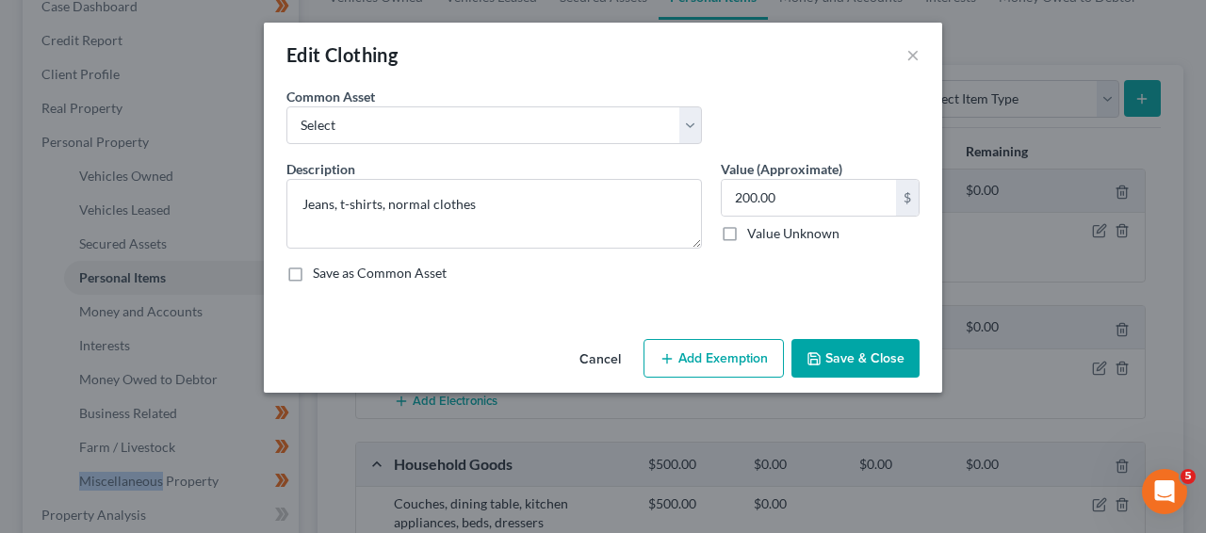
click at [708, 348] on button "Add Exemption" at bounding box center [713, 359] width 140 height 40
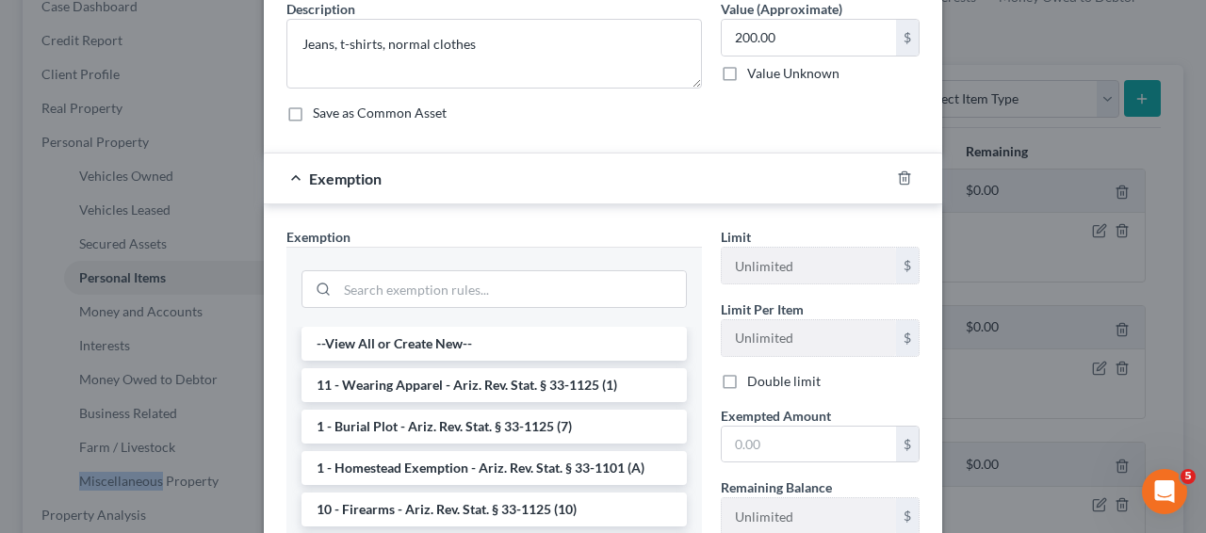
scroll to position [162, 0]
click at [627, 366] on li "11 - Wearing Apparel - Ariz. Rev. Stat. § 33-1125 (1)" at bounding box center [493, 383] width 385 height 34
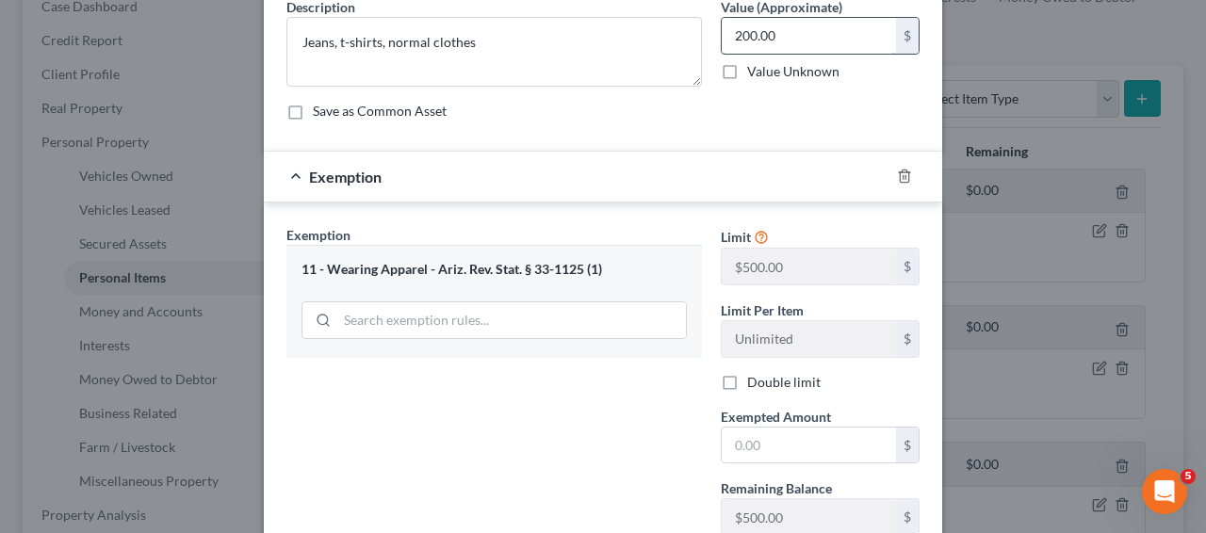
click at [819, 46] on input "200.00" at bounding box center [808, 36] width 174 height 36
click at [739, 457] on input "text" at bounding box center [808, 446] width 174 height 36
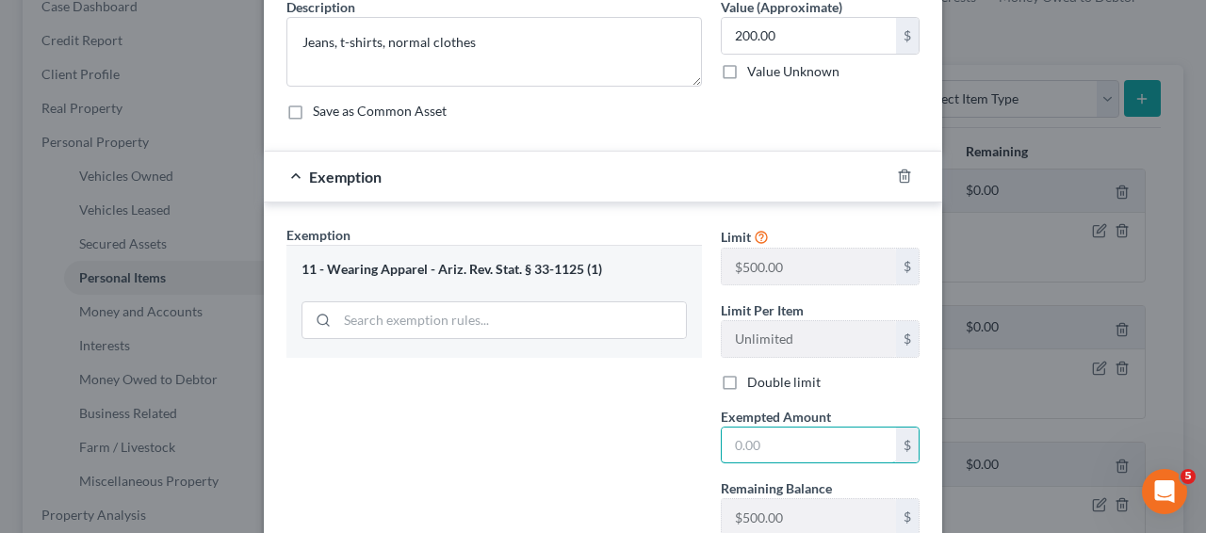
paste input "200.00"
type input "200.00"
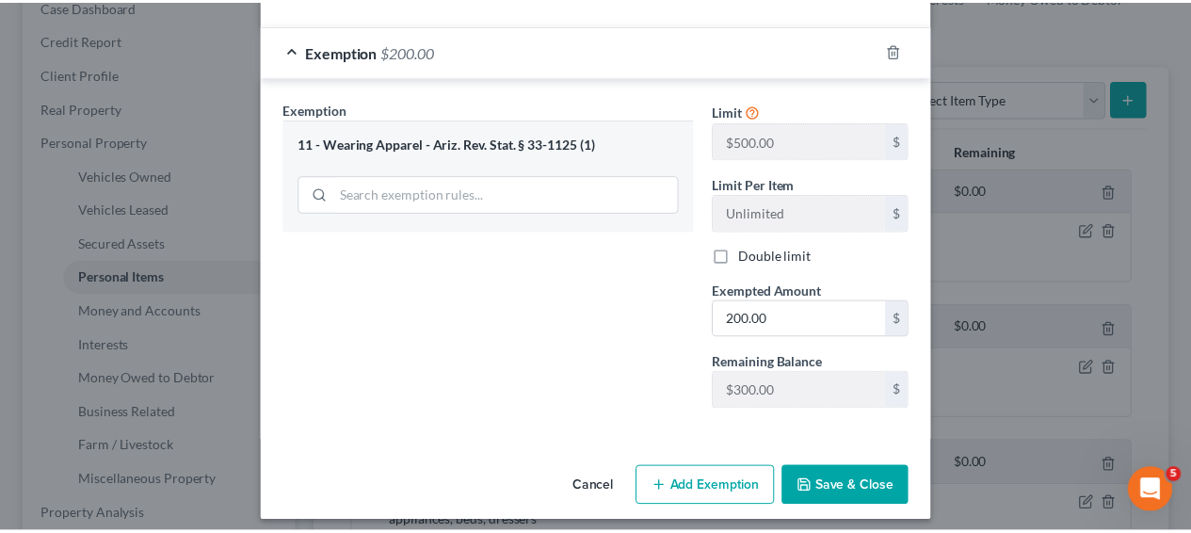
scroll to position [300, 0]
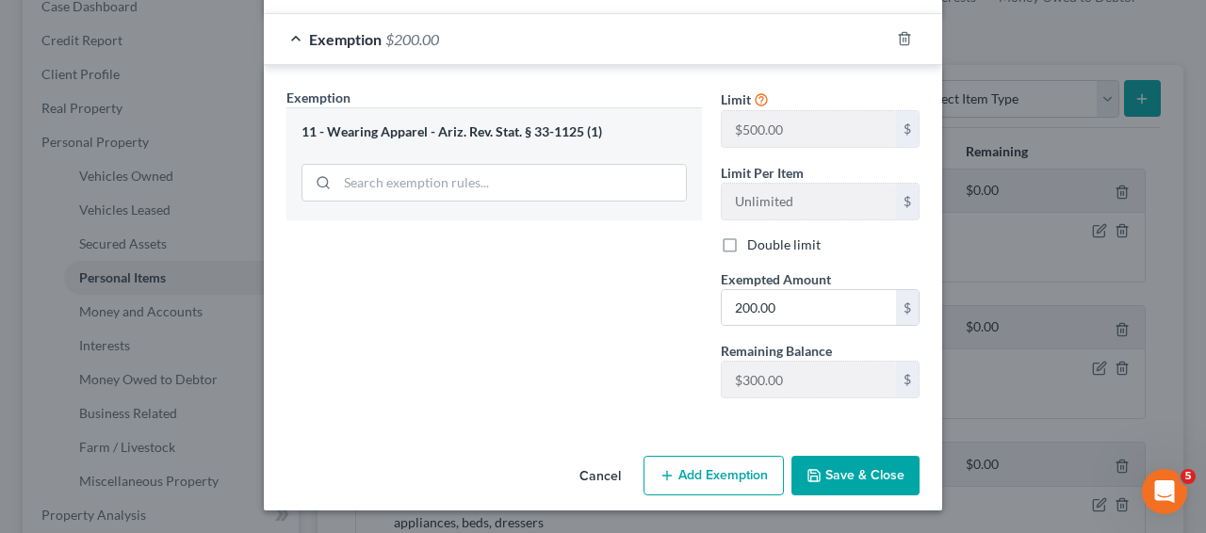
click at [816, 483] on button "Save & Close" at bounding box center [855, 476] width 128 height 40
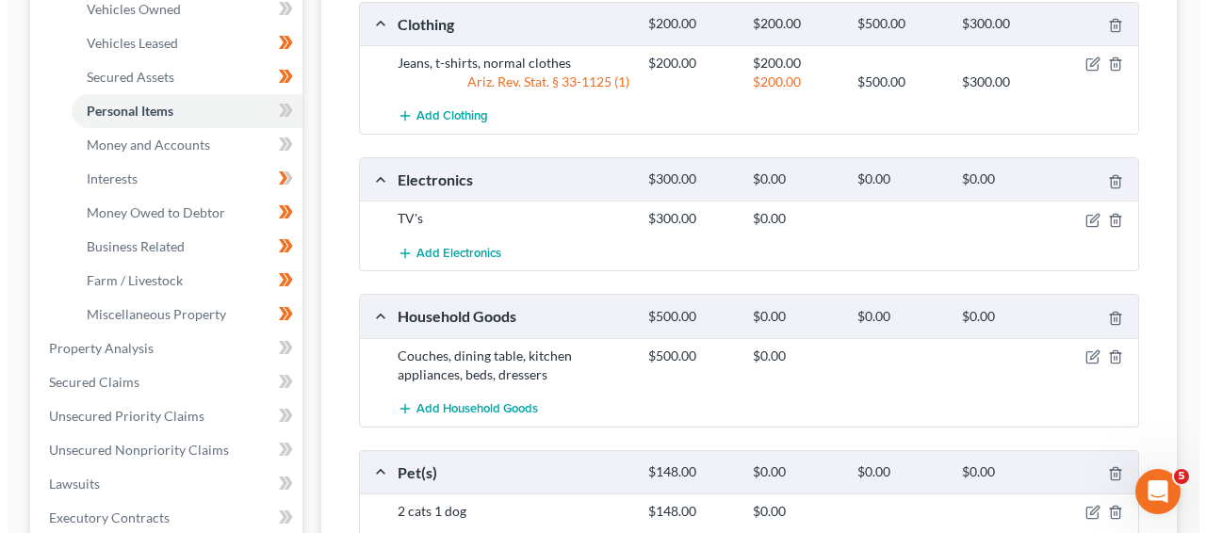
scroll to position [519, 0]
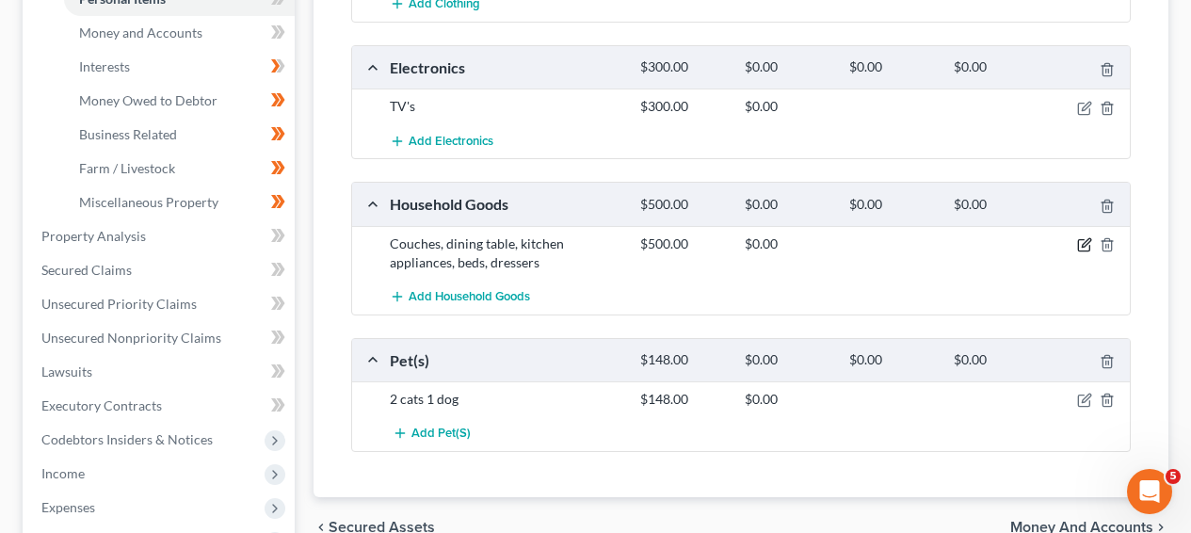
click at [1083, 244] on icon "button" at bounding box center [1086, 242] width 8 height 8
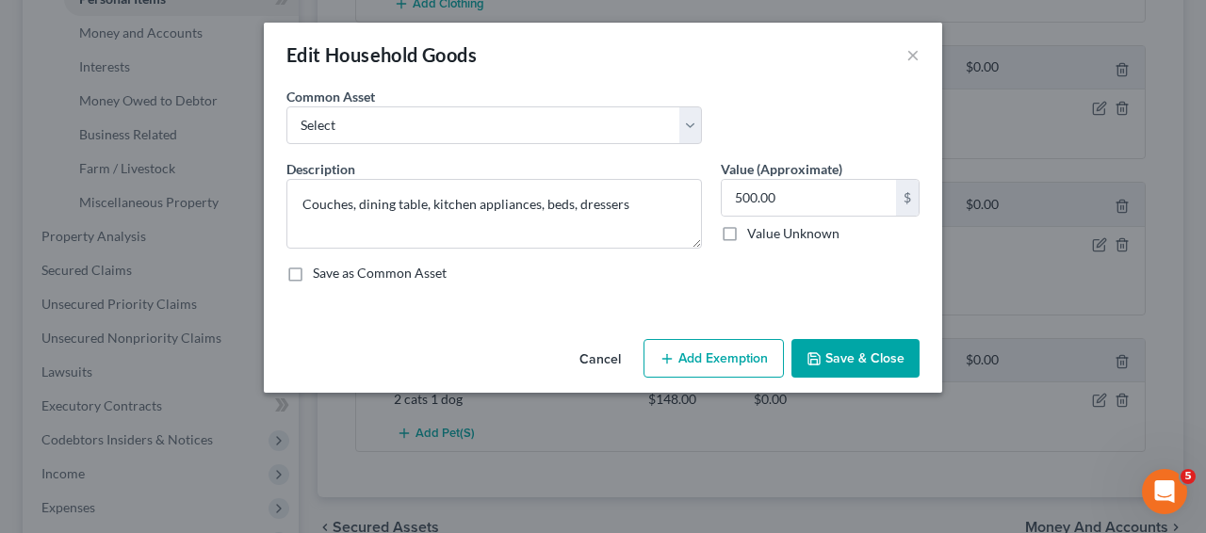
click at [721, 367] on button "Add Exemption" at bounding box center [713, 359] width 140 height 40
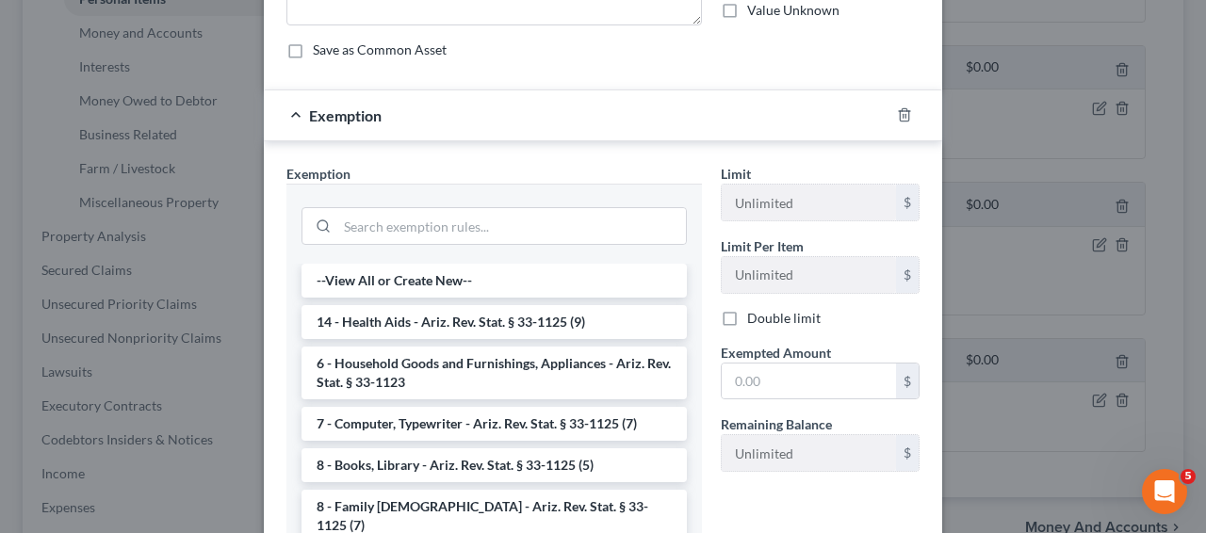
scroll to position [256, 0]
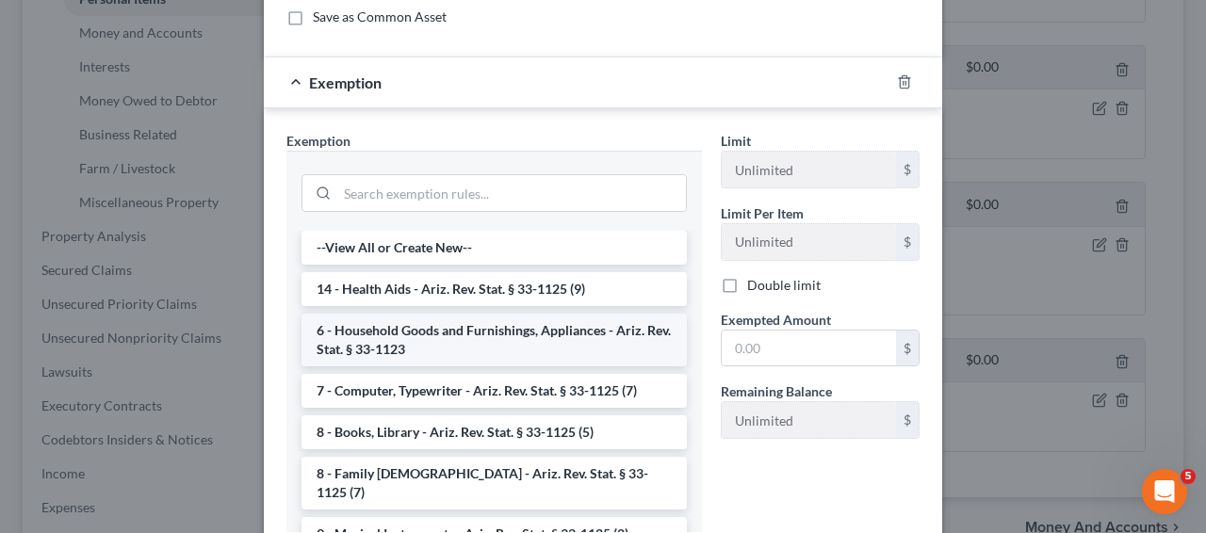
click at [478, 320] on li "6 - Household Goods and Furnishings, Appliances - Ariz. Rev. Stat. § 33-1123" at bounding box center [493, 340] width 385 height 53
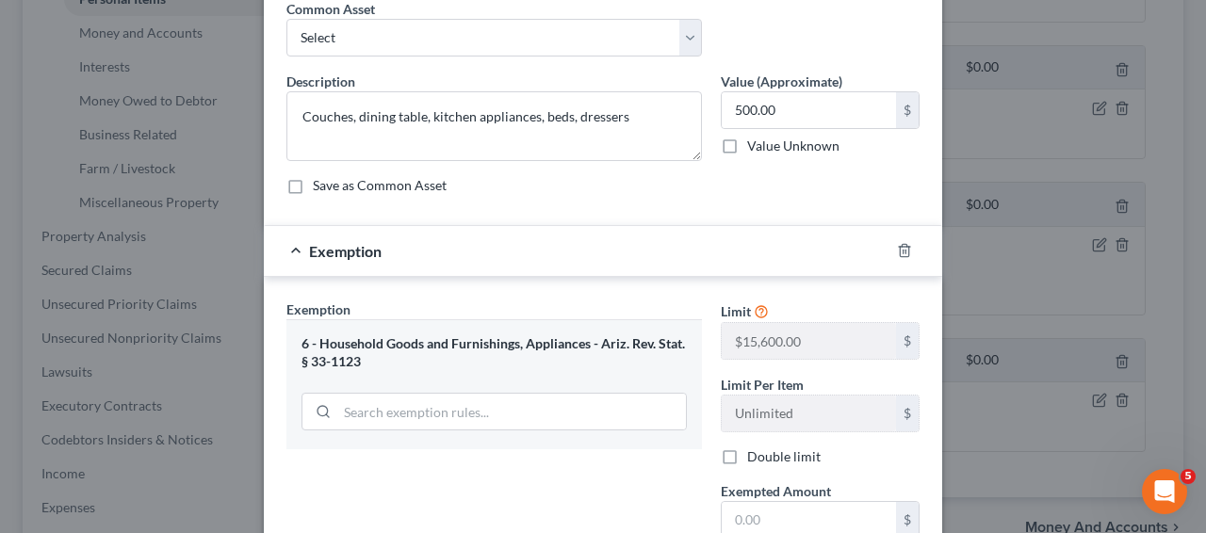
scroll to position [85, 0]
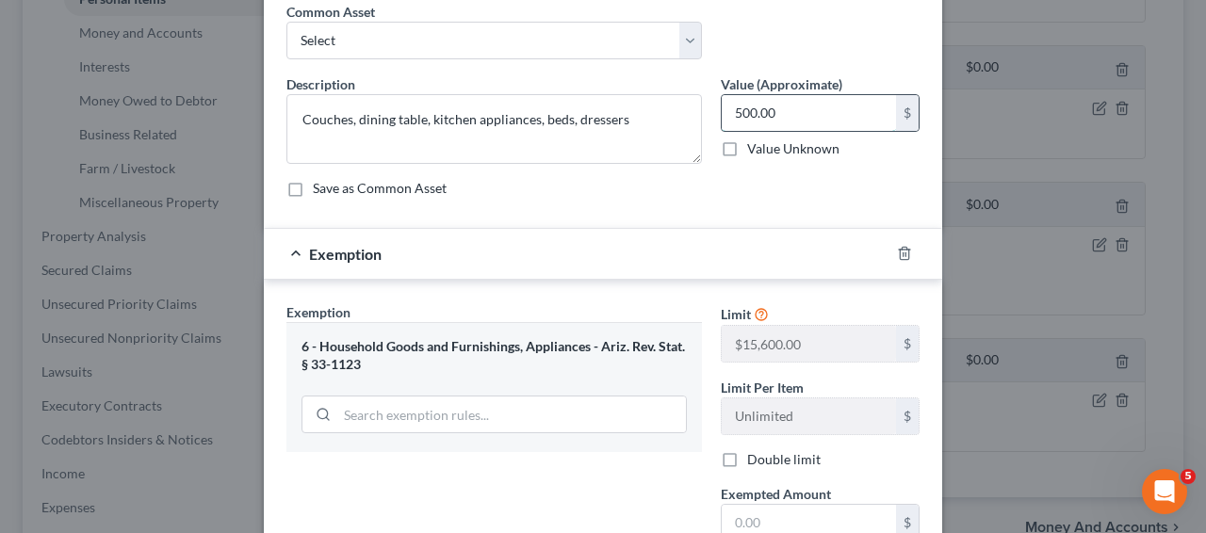
click at [770, 110] on input "500.00" at bounding box center [808, 113] width 174 height 36
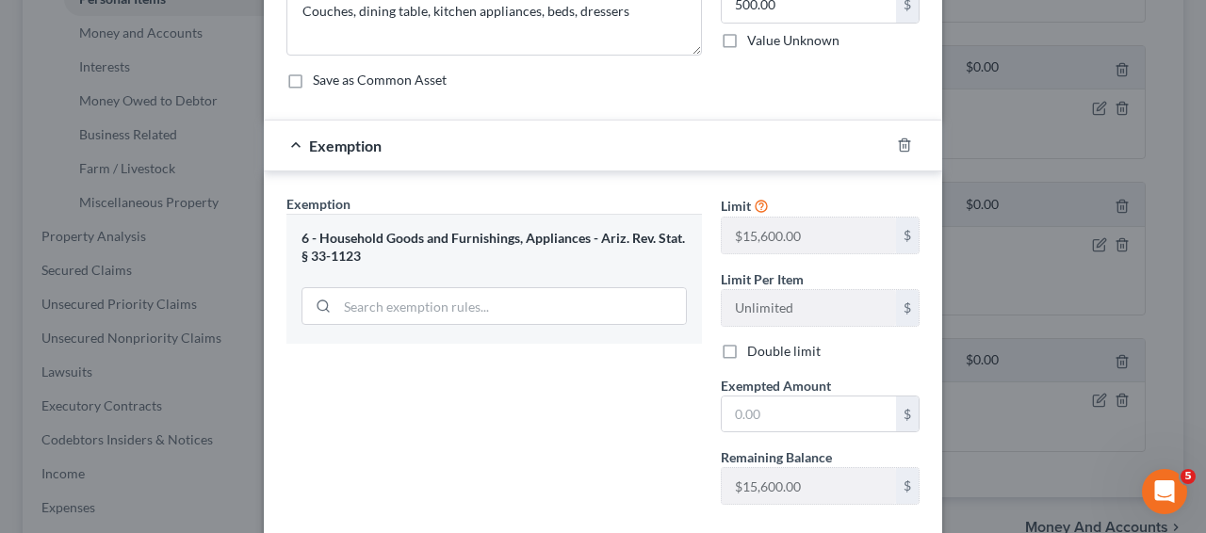
scroll to position [300, 0]
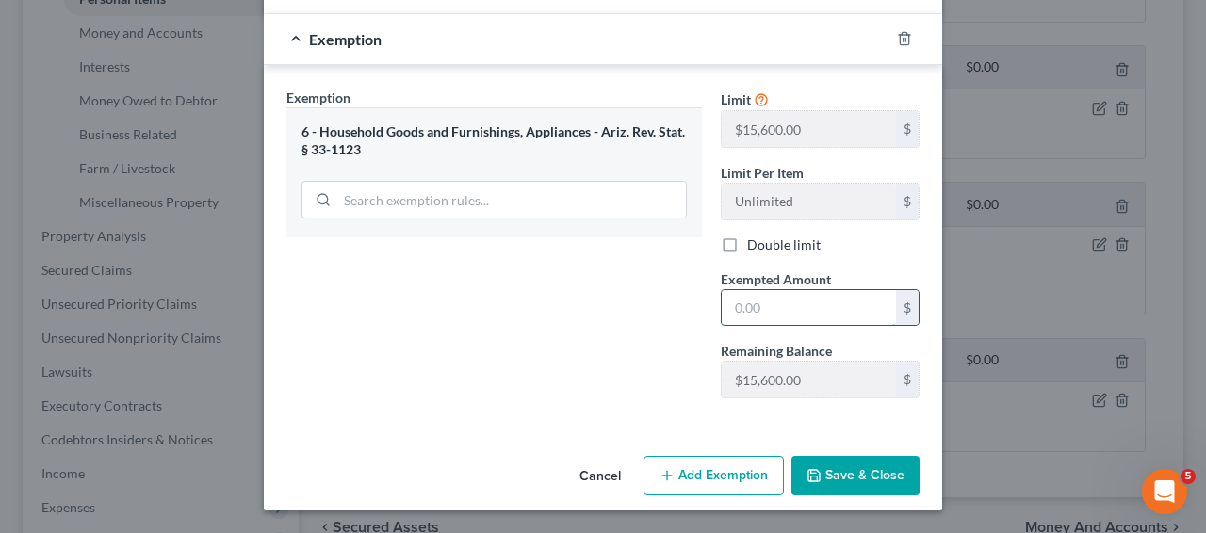
click at [835, 321] on input "text" at bounding box center [808, 308] width 174 height 36
paste input "500.00"
type input "500.00"
click at [824, 457] on button "Save & Close" at bounding box center [855, 476] width 128 height 40
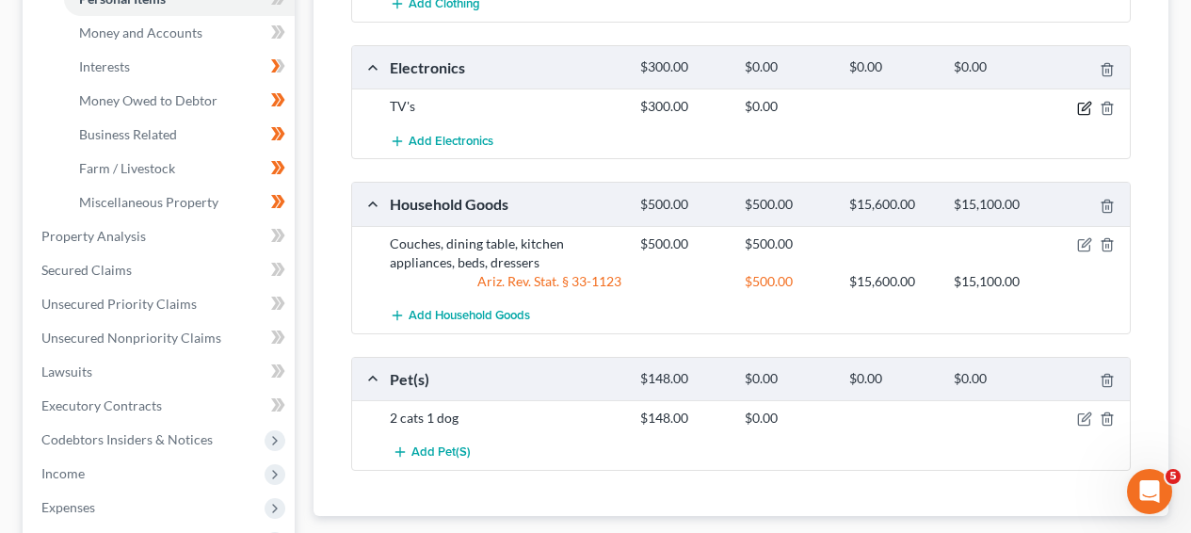
click at [1079, 104] on icon "button" at bounding box center [1085, 108] width 15 height 15
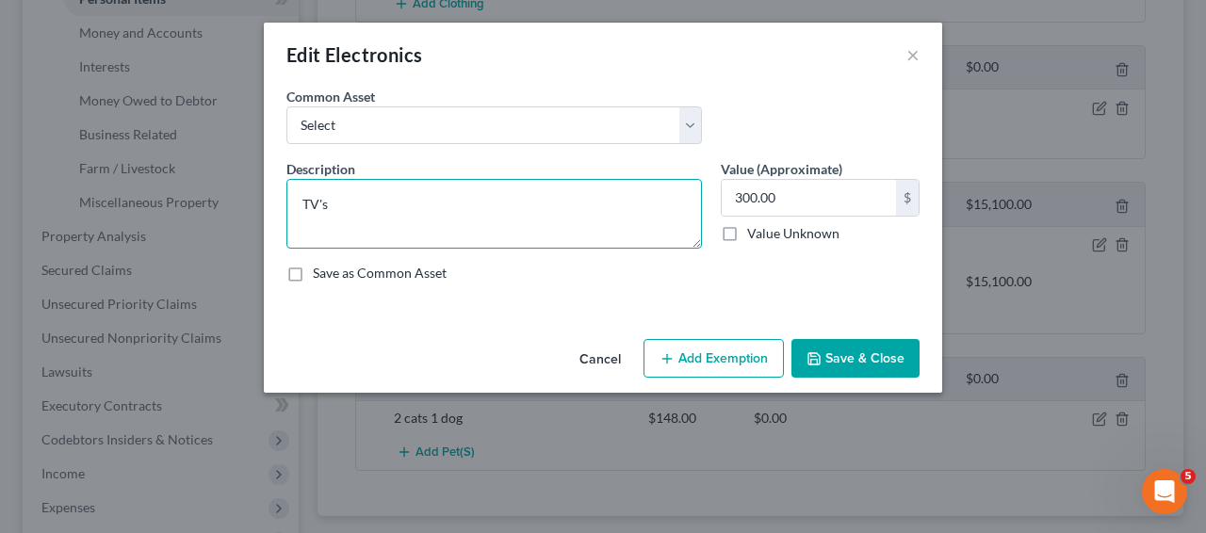
click at [609, 232] on textarea "TV's" at bounding box center [493, 214] width 415 height 70
type textarea "TVs, cellphones"
click at [724, 369] on button "Add Exemption" at bounding box center [713, 359] width 140 height 40
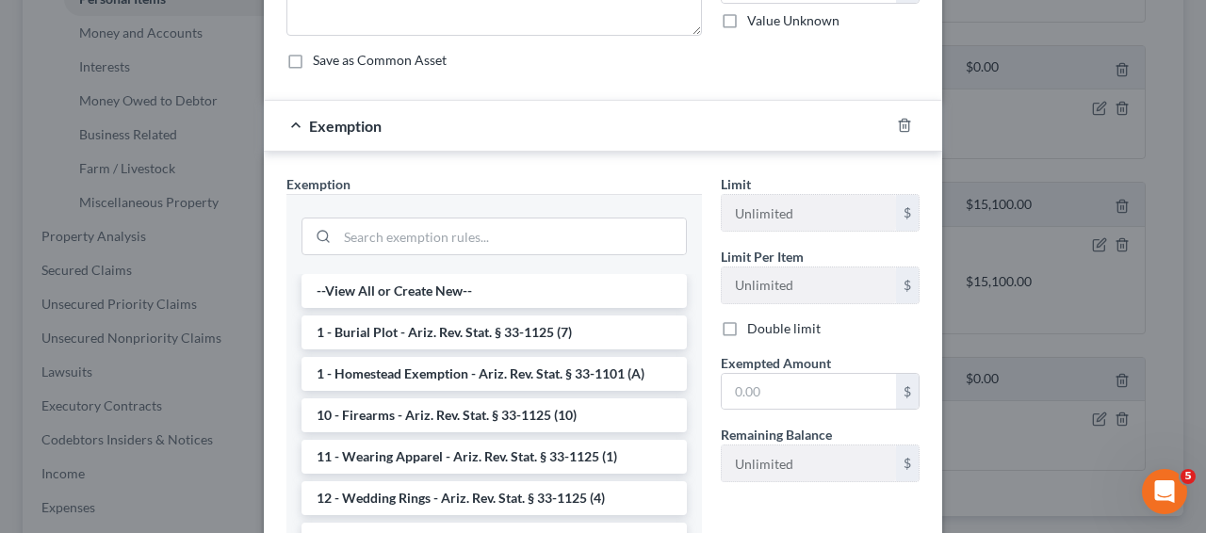
scroll to position [224, 0]
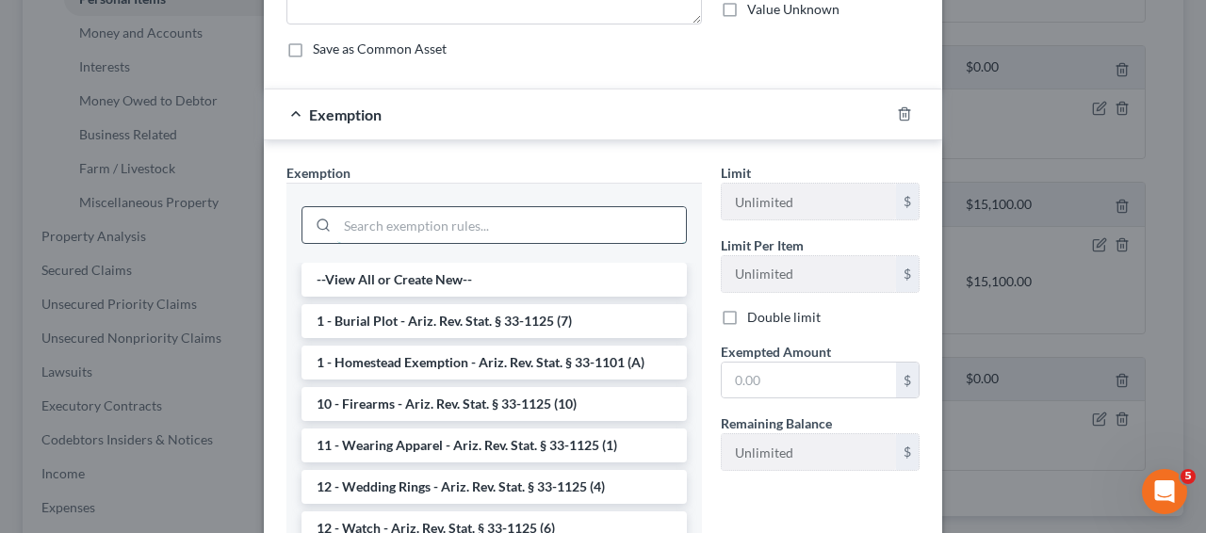
click at [455, 234] on input "search" at bounding box center [511, 225] width 348 height 36
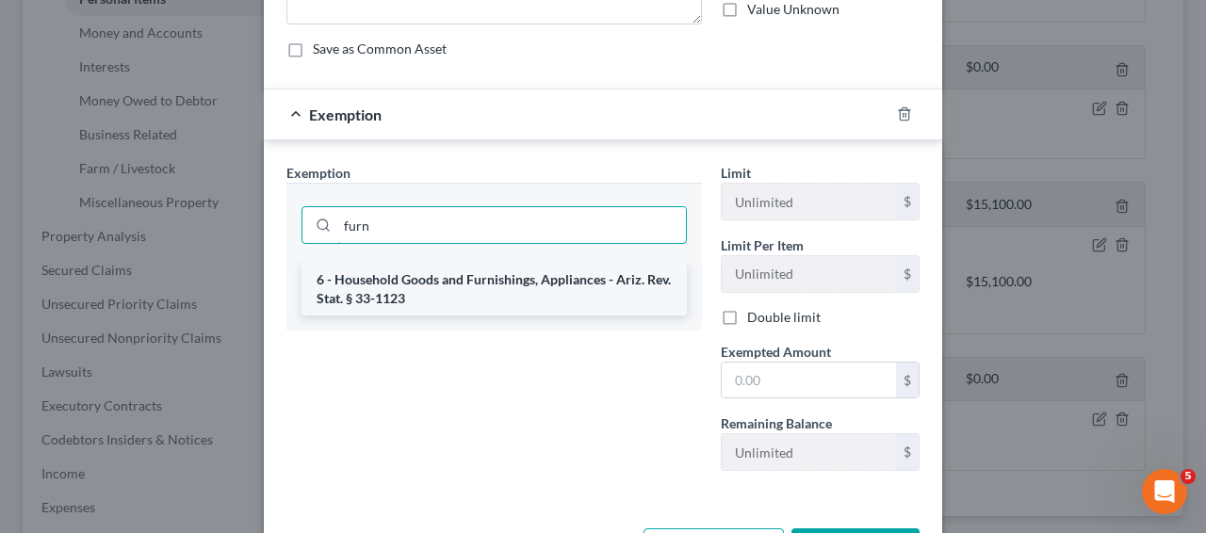
type input "furn"
click at [474, 307] on li "6 - Household Goods and Furnishings, Appliances - Ariz. Rev. Stat. § 33-1123" at bounding box center [493, 289] width 385 height 53
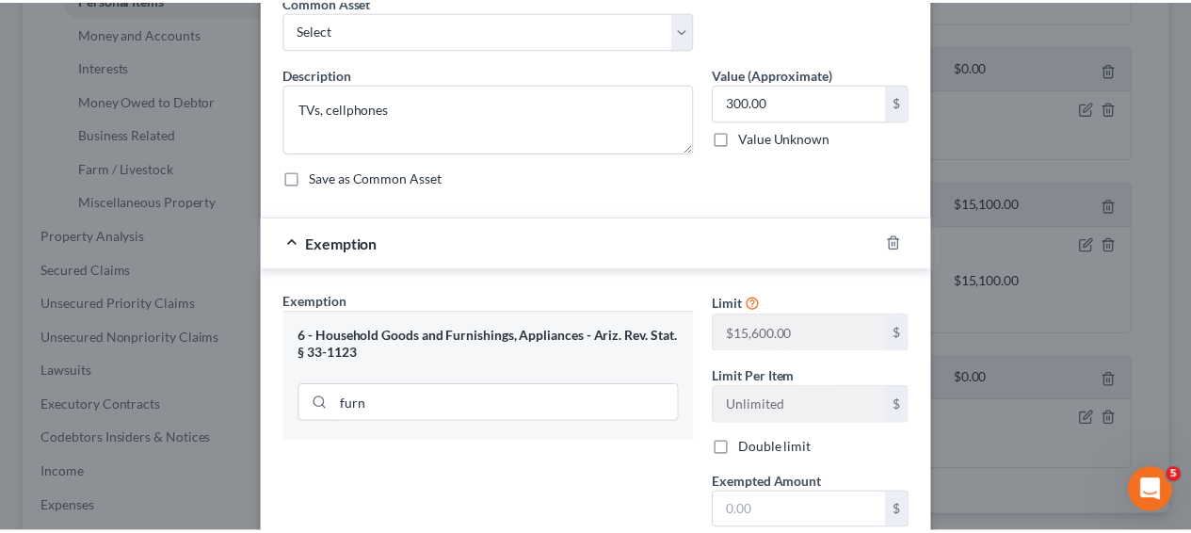
scroll to position [300, 0]
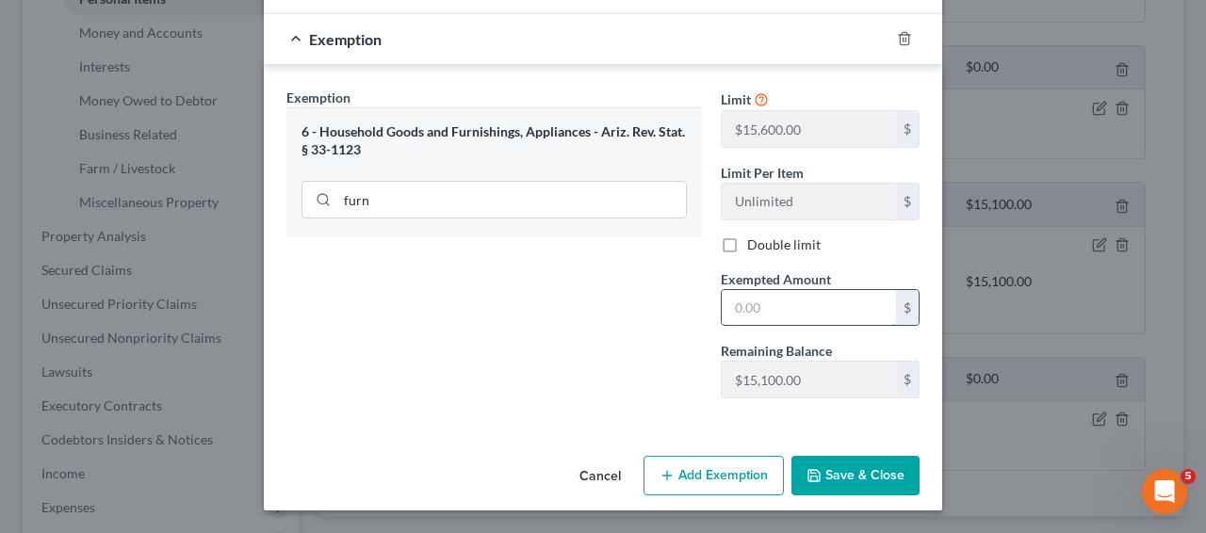
click at [801, 317] on input "text" at bounding box center [808, 308] width 174 height 36
type input "300"
click at [841, 476] on button "Save & Close" at bounding box center [855, 476] width 128 height 40
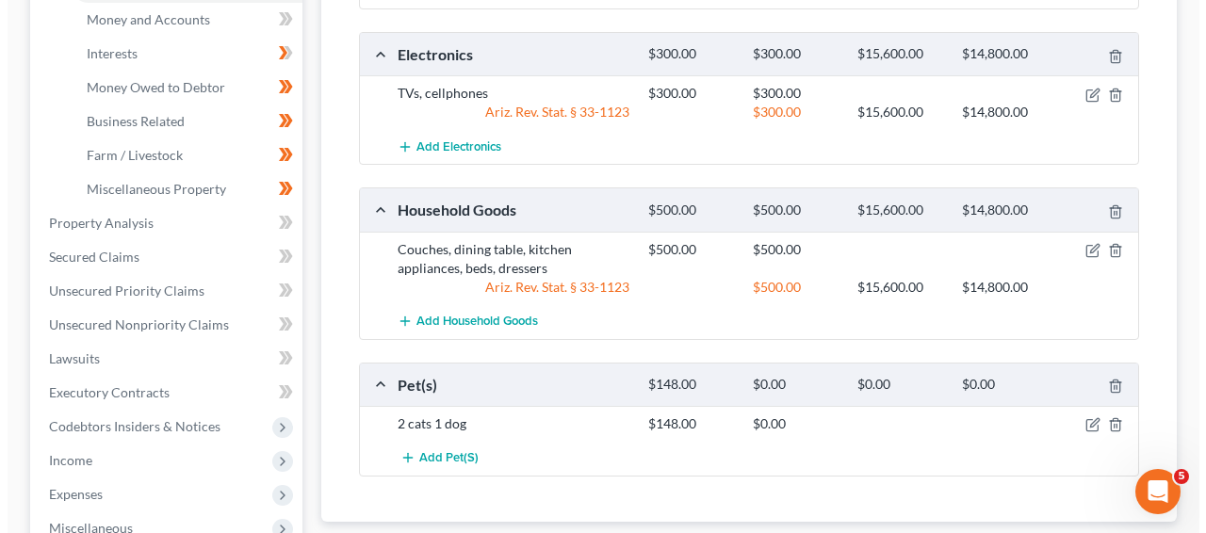
scroll to position [693, 0]
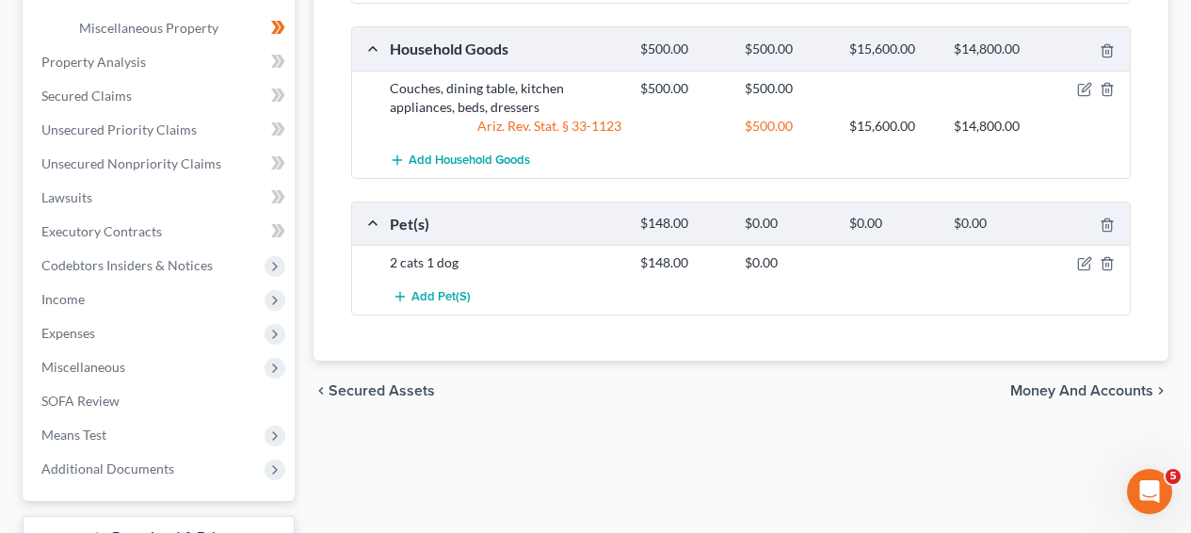
click at [1082, 255] on div at bounding box center [1090, 262] width 84 height 19
click at [1080, 265] on icon "button" at bounding box center [1085, 263] width 15 height 15
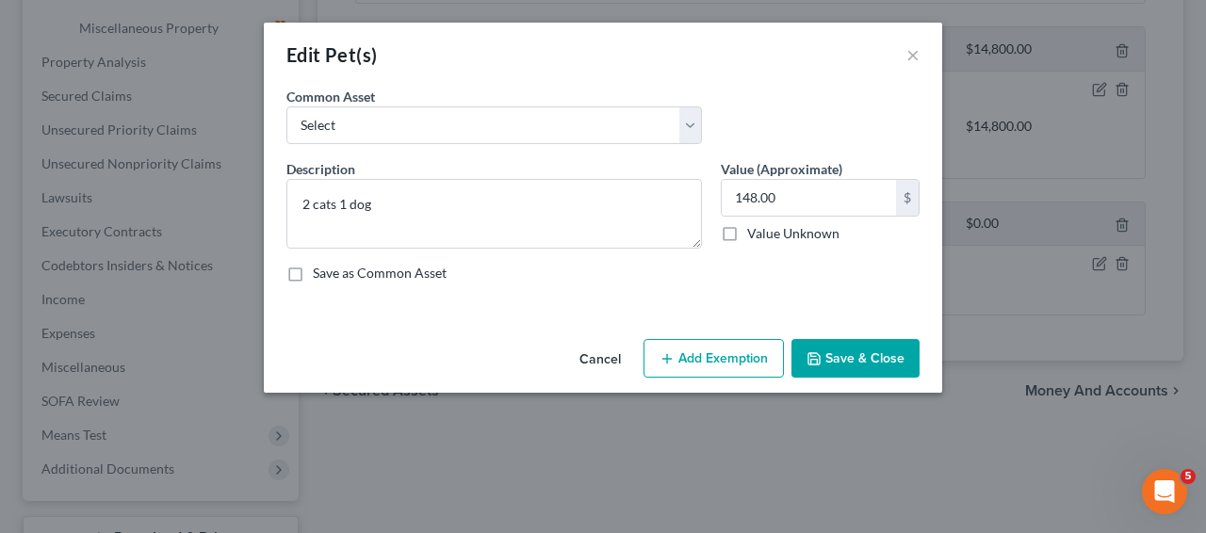
click at [733, 365] on button "Add Exemption" at bounding box center [713, 359] width 140 height 40
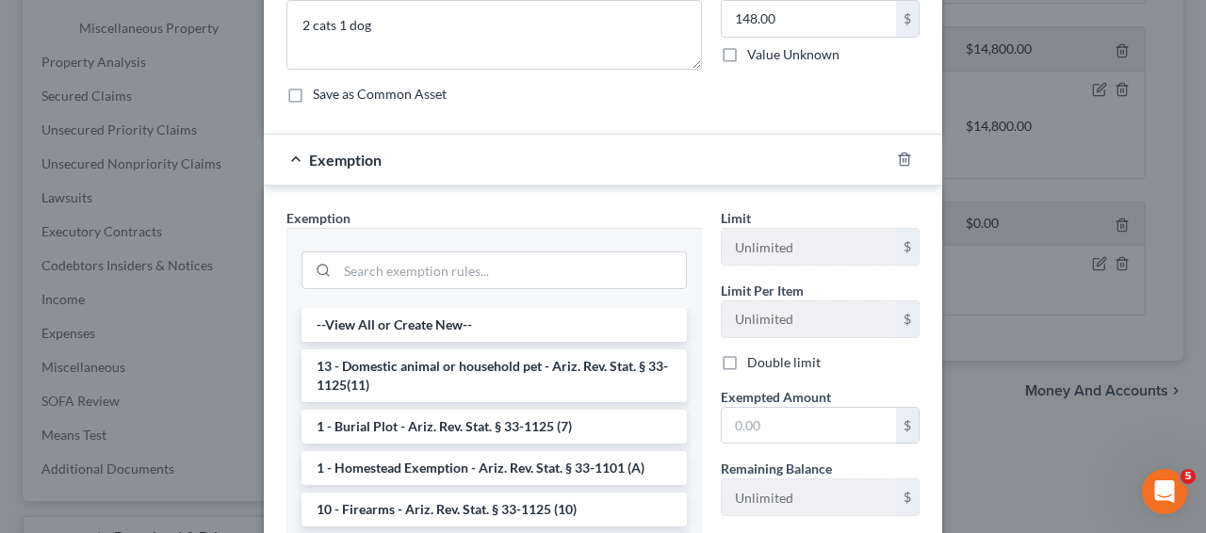
scroll to position [214, 0]
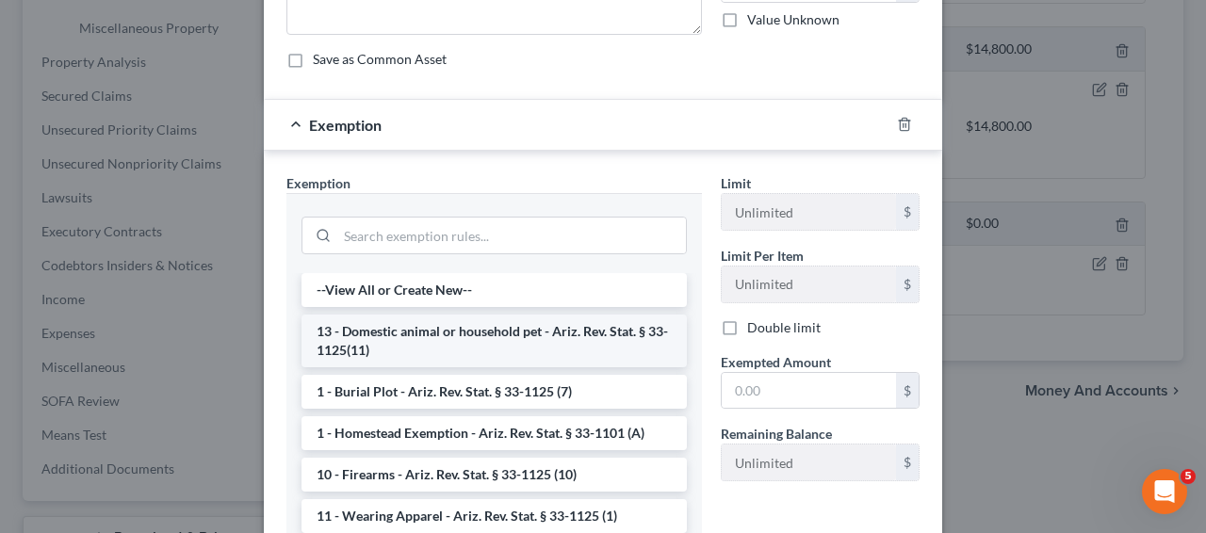
click at [592, 338] on li "13 - Domestic animal or household pet - Ariz. Rev. Stat. § 33-1125(11)" at bounding box center [493, 341] width 385 height 53
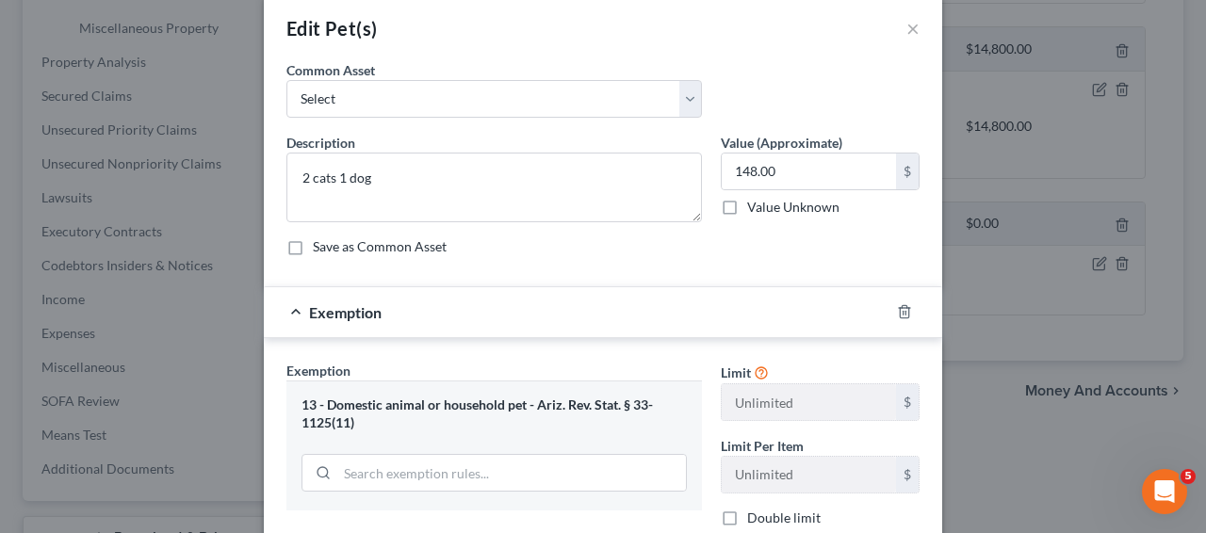
scroll to position [24, 0]
click at [781, 157] on input "148.00" at bounding box center [808, 173] width 174 height 36
click at [776, 165] on input "150" at bounding box center [808, 173] width 174 height 36
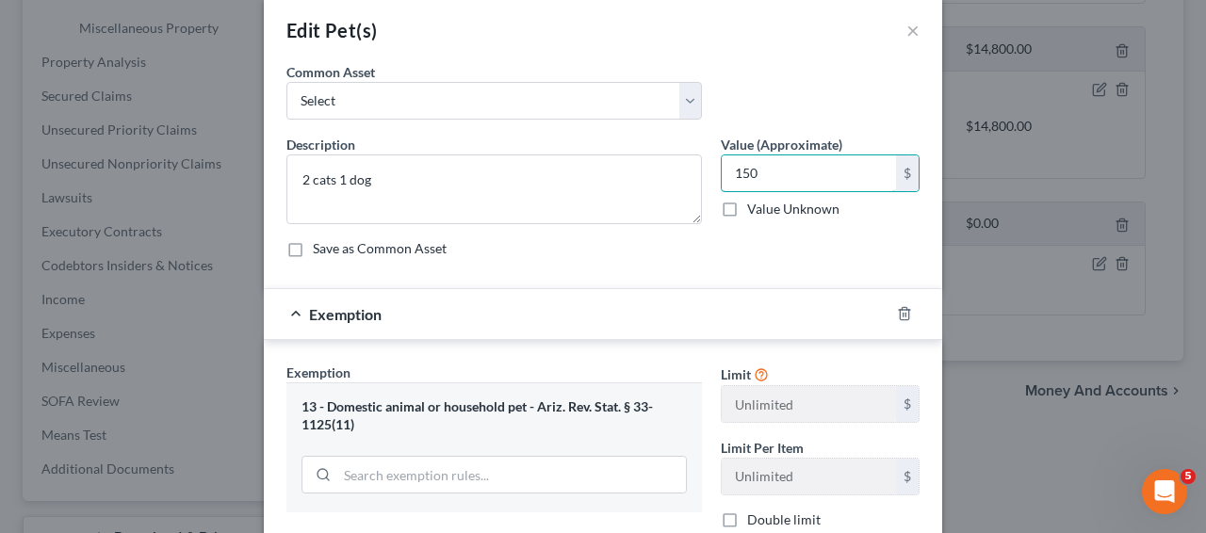
type input "150"
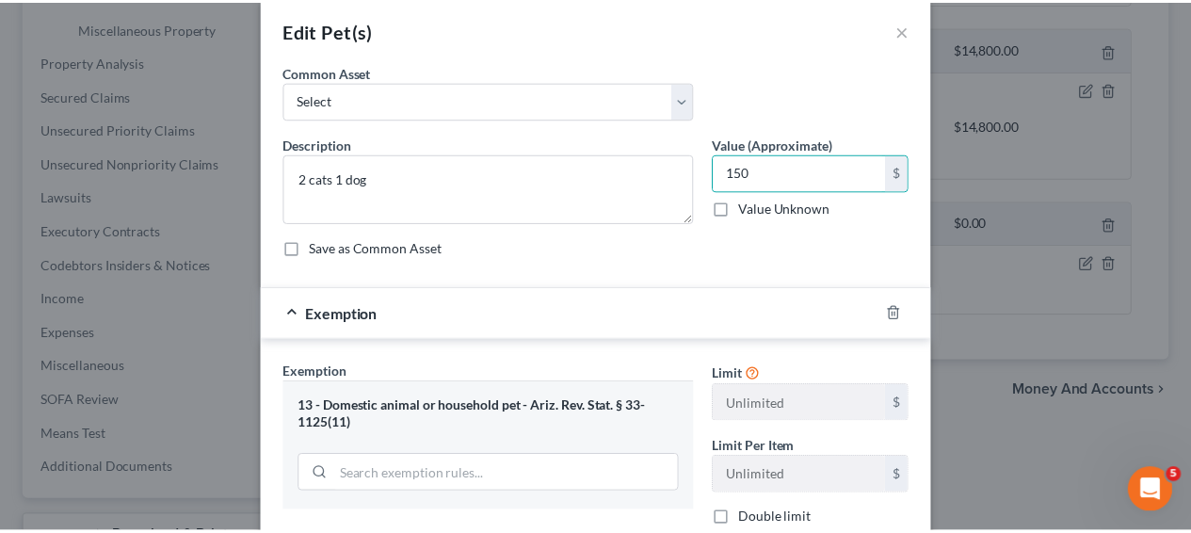
scroll to position [300, 0]
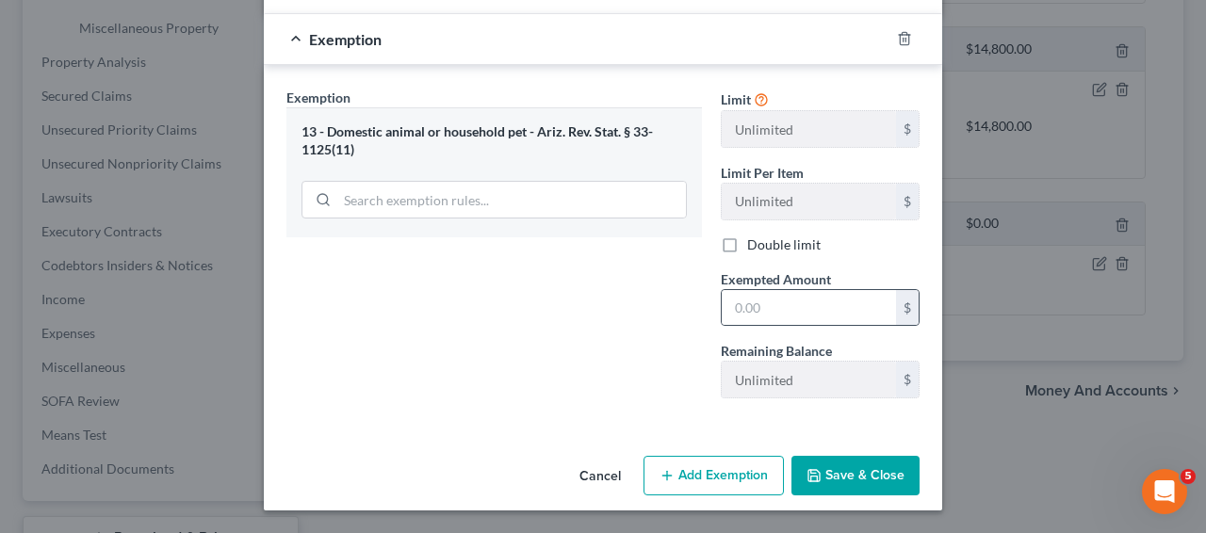
click at [839, 326] on div "$" at bounding box center [820, 308] width 199 height 38
click at [834, 311] on input "text" at bounding box center [808, 308] width 174 height 36
paste input "150"
type input "150"
click at [686, 420] on div "Exemption Set must be selected for CA. Exemption * 13 - Domestic animal or hous…" at bounding box center [603, 247] width 678 height 365
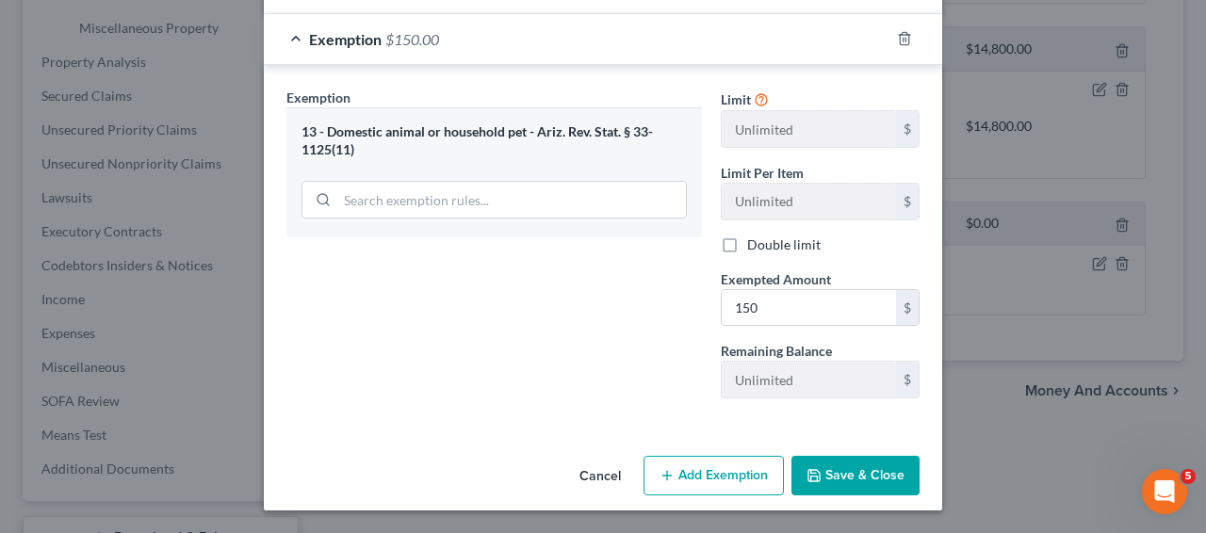
click at [819, 474] on button "Save & Close" at bounding box center [855, 476] width 128 height 40
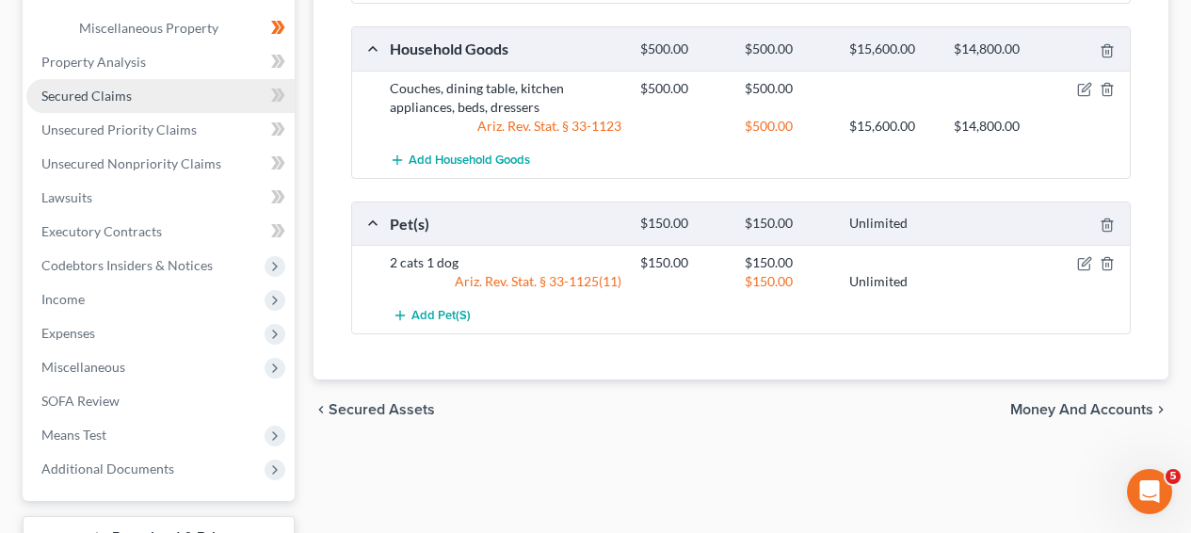
click at [189, 90] on link "Secured Claims" at bounding box center [160, 96] width 268 height 34
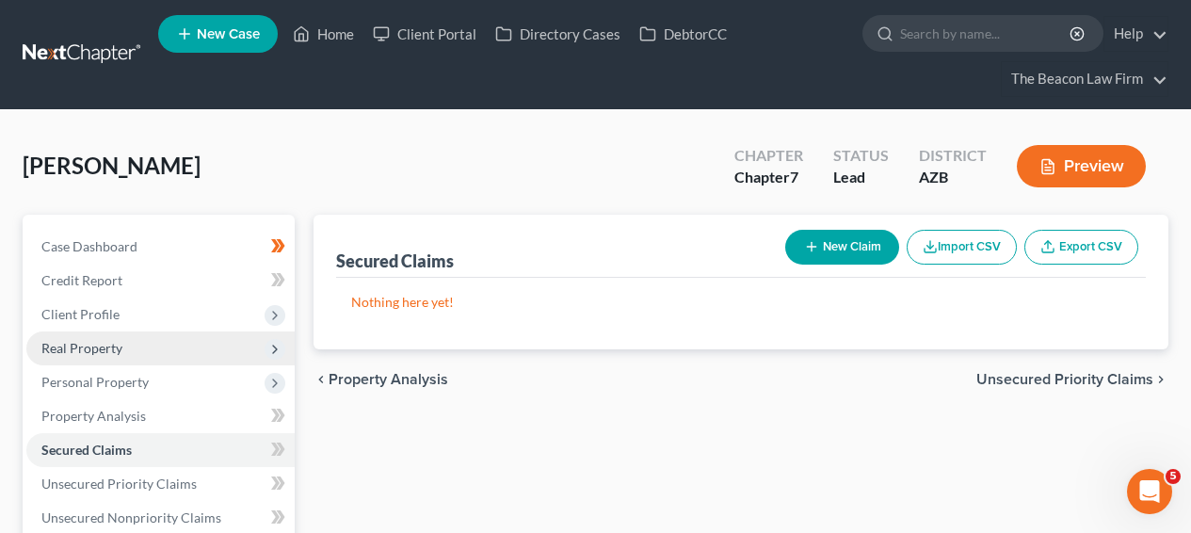
click at [209, 339] on span "Real Property" at bounding box center [160, 349] width 268 height 34
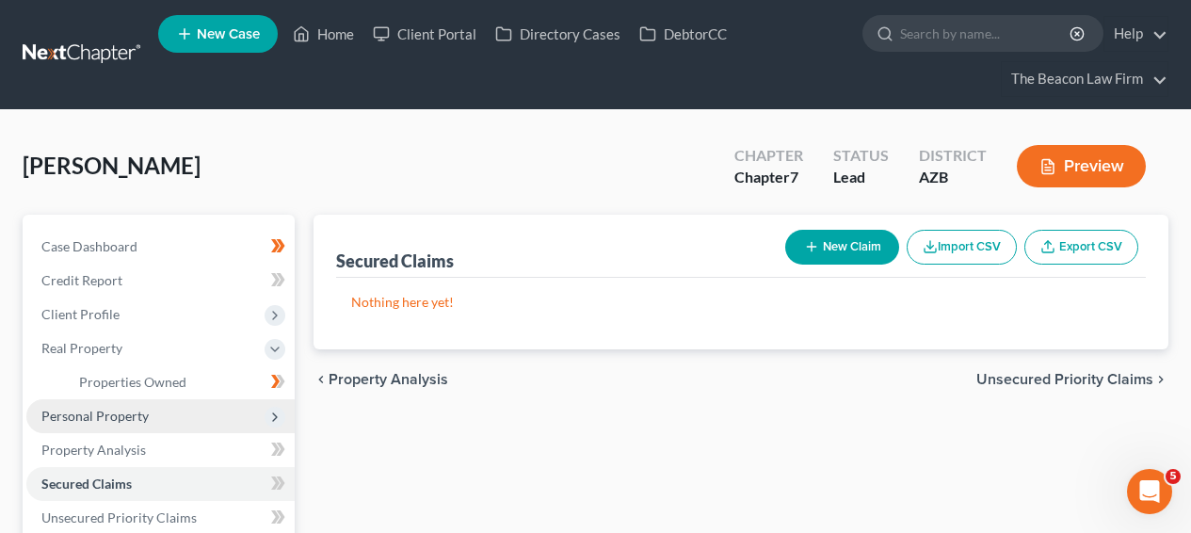
click at [192, 414] on span "Personal Property" at bounding box center [160, 416] width 268 height 34
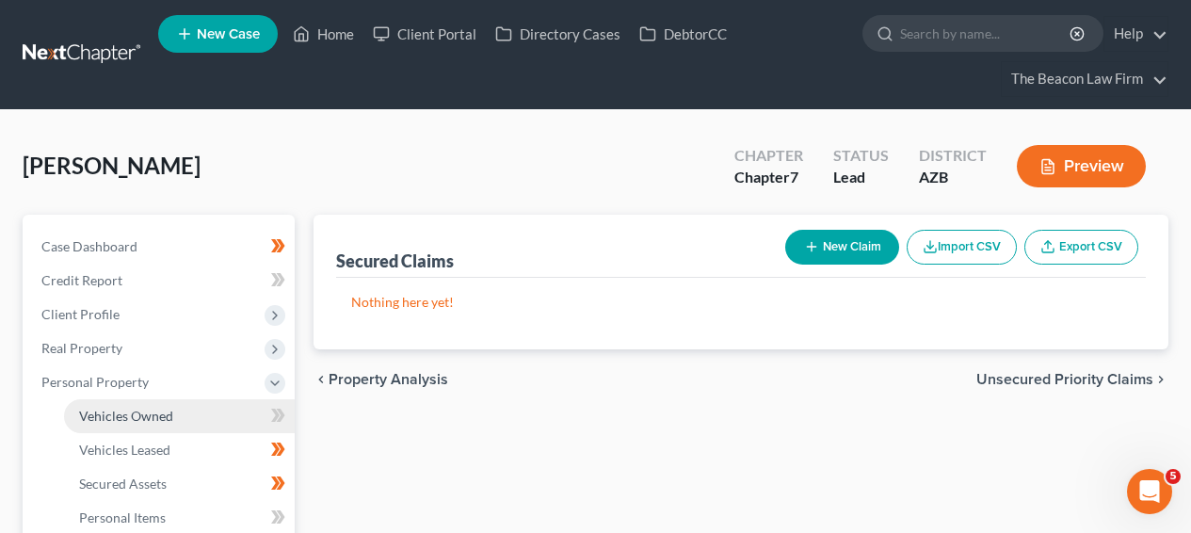
click at [192, 416] on link "Vehicles Owned" at bounding box center [179, 416] width 231 height 34
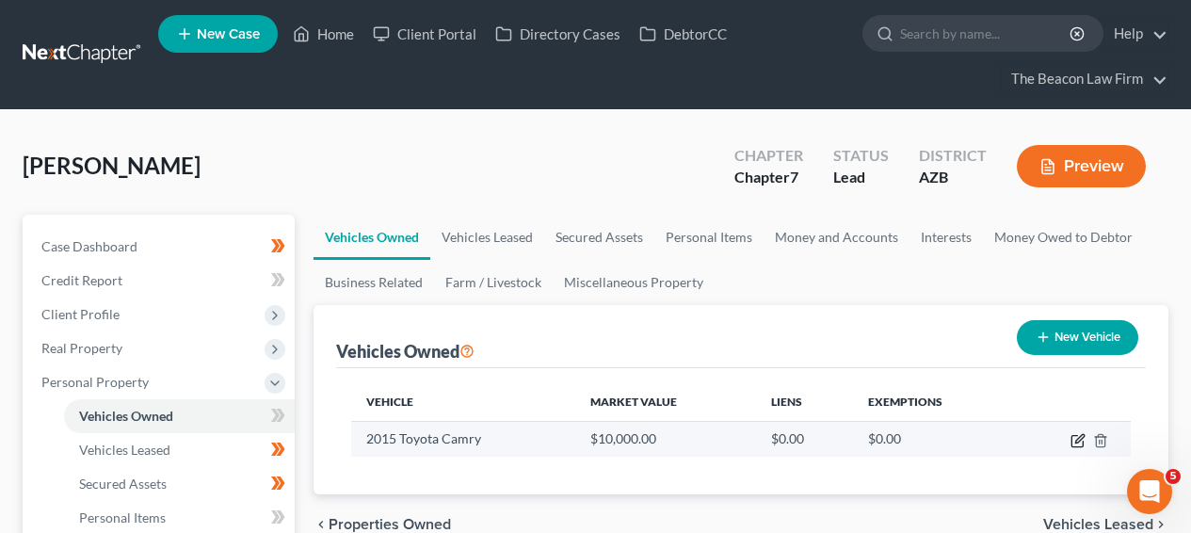
click at [1080, 444] on icon "button" at bounding box center [1078, 440] width 15 height 15
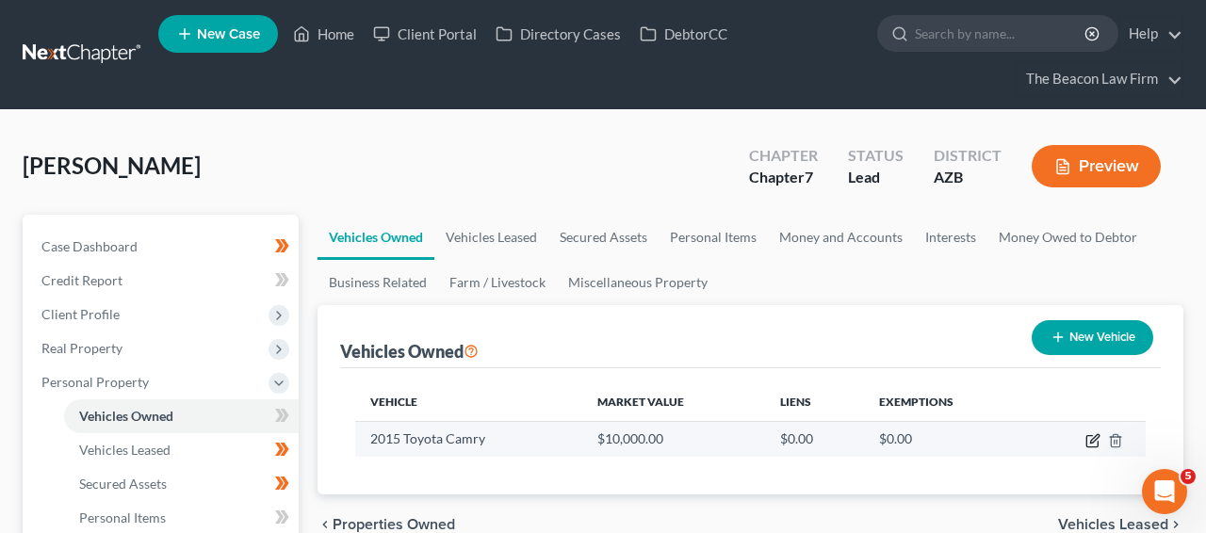
select select "0"
select select "11"
select select "1"
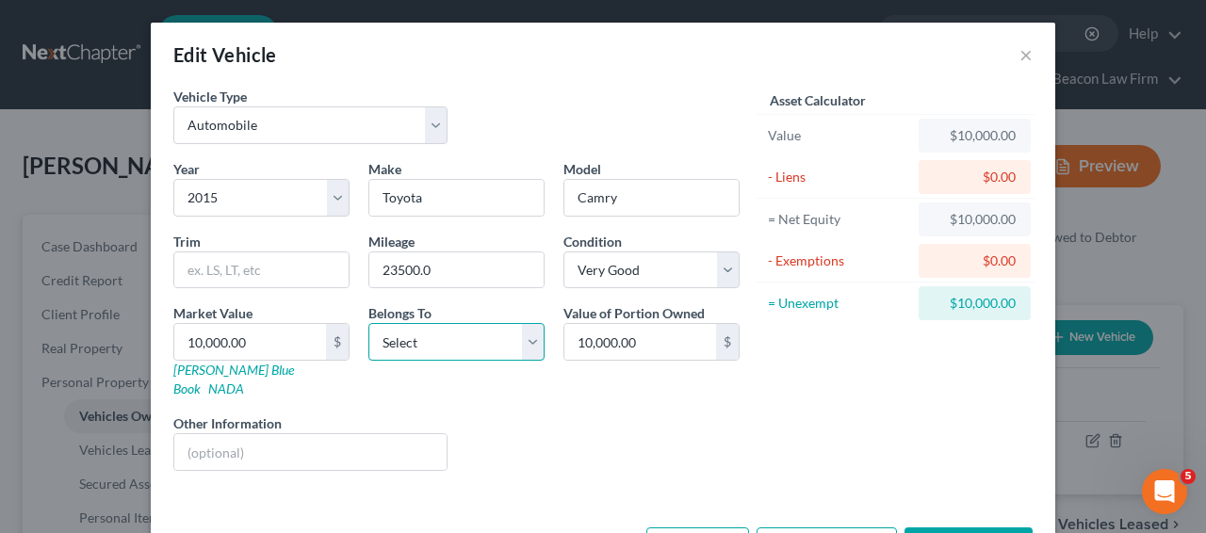
click at [421, 353] on select "Select Debtor 1 Only Debtor 2 Only Debtor 1 And Debtor 2 Only At Least One Of T…" at bounding box center [456, 342] width 176 height 38
select select "0"
click at [225, 368] on link "[PERSON_NAME] Blue Book" at bounding box center [233, 379] width 121 height 35
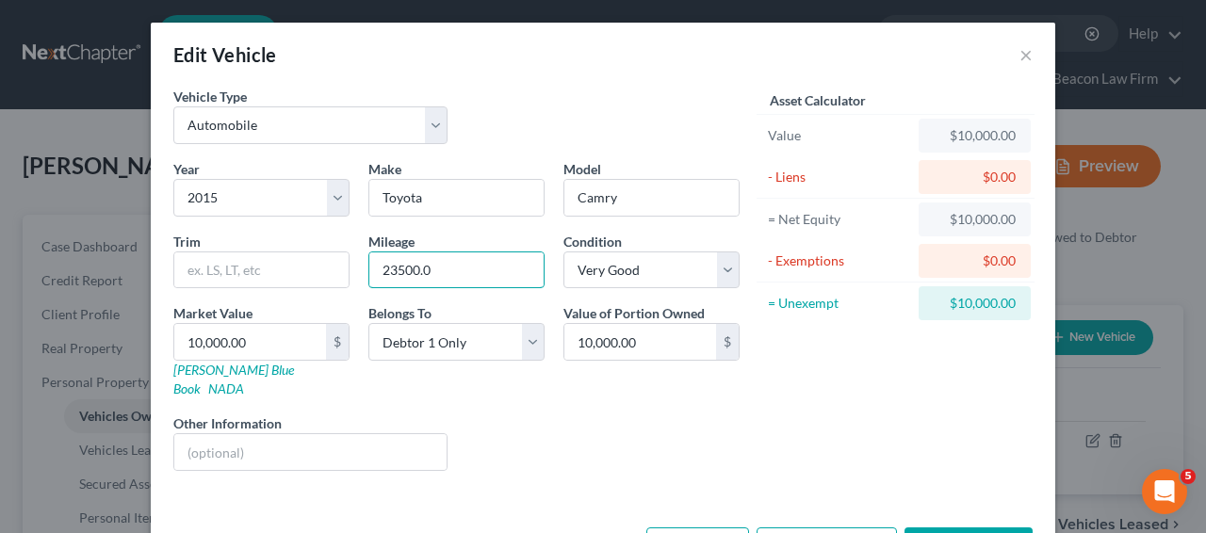
drag, startPoint x: 410, startPoint y: 272, endPoint x: 357, endPoint y: 273, distance: 52.8
click at [359, 273] on div "Mileage 23500.0" at bounding box center [456, 260] width 195 height 57
click at [205, 352] on input "10,000.00" at bounding box center [250, 342] width 152 height 36
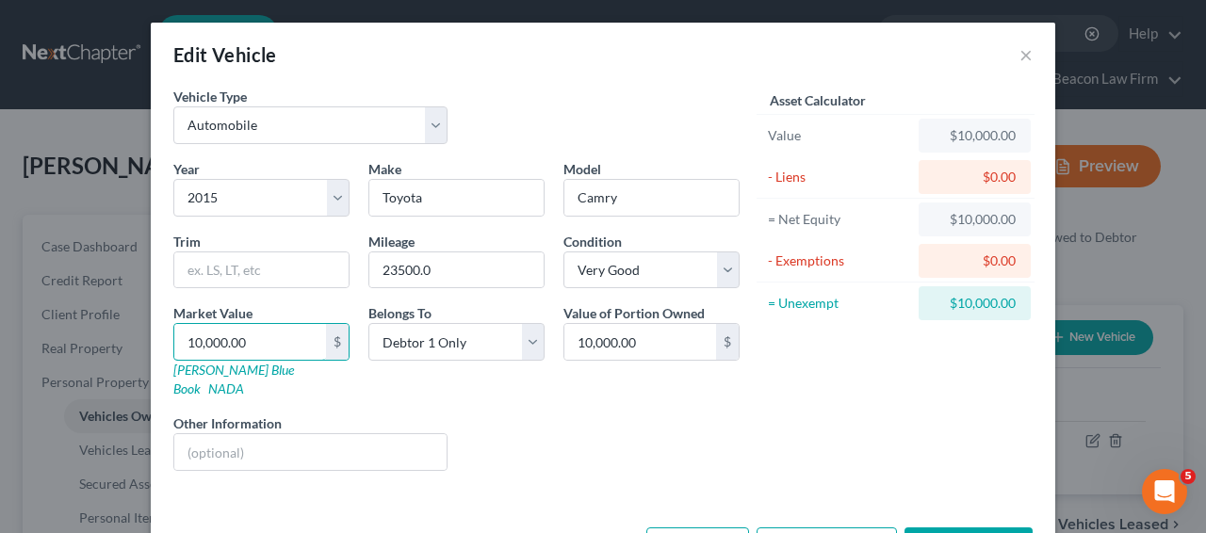
type input "1"
type input "1.00"
type input "13"
type input "13.00"
type input "139"
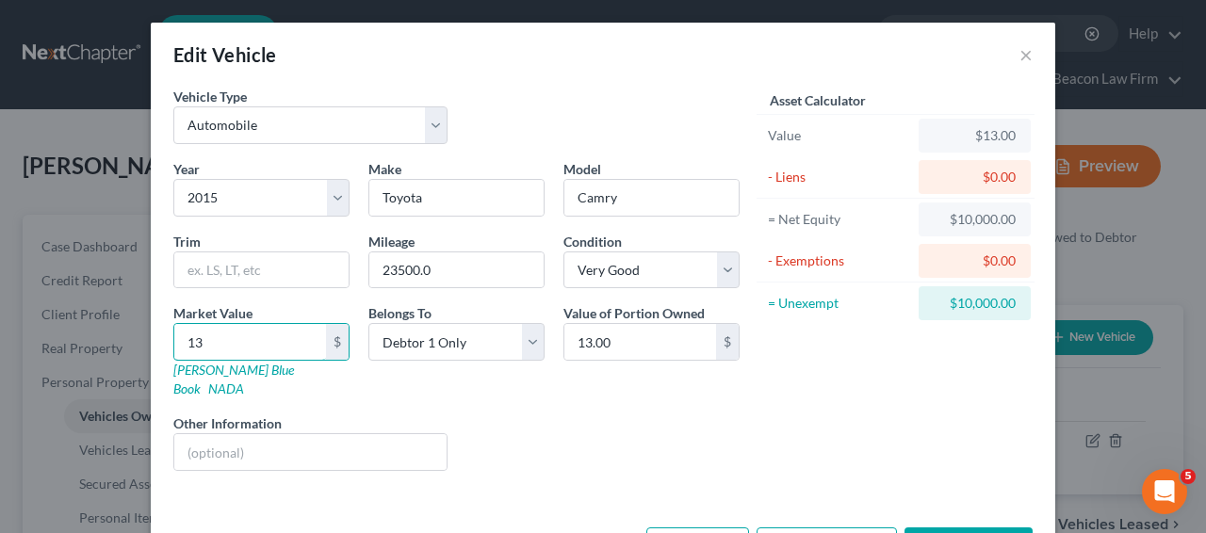
type input "139.00"
type input "1390"
type input "1,390.00"
type input "1,3900"
type input "13,900.00"
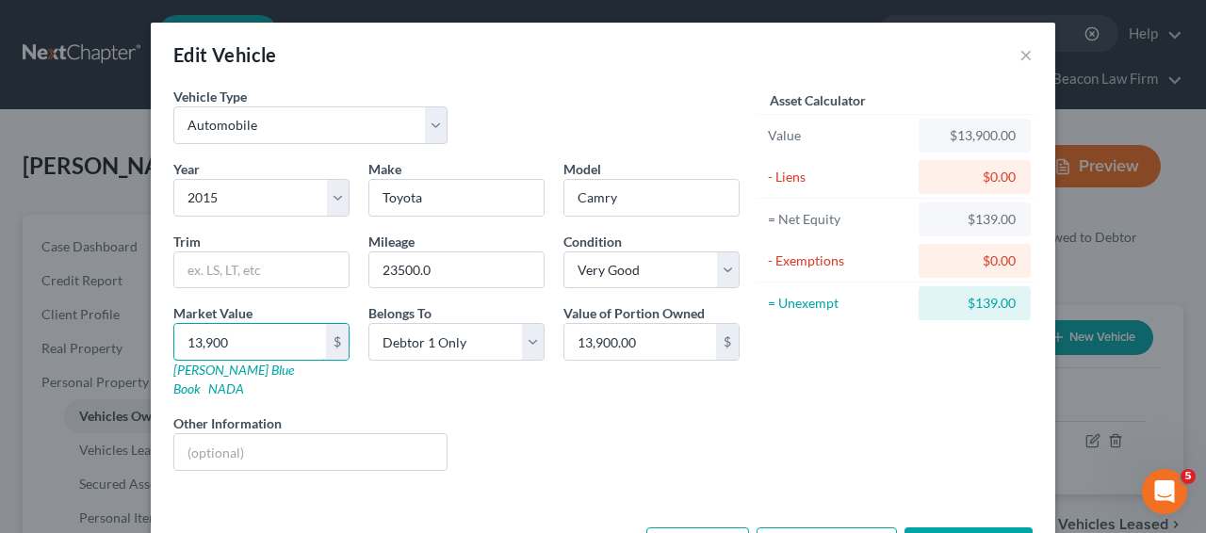
type input "13,900"
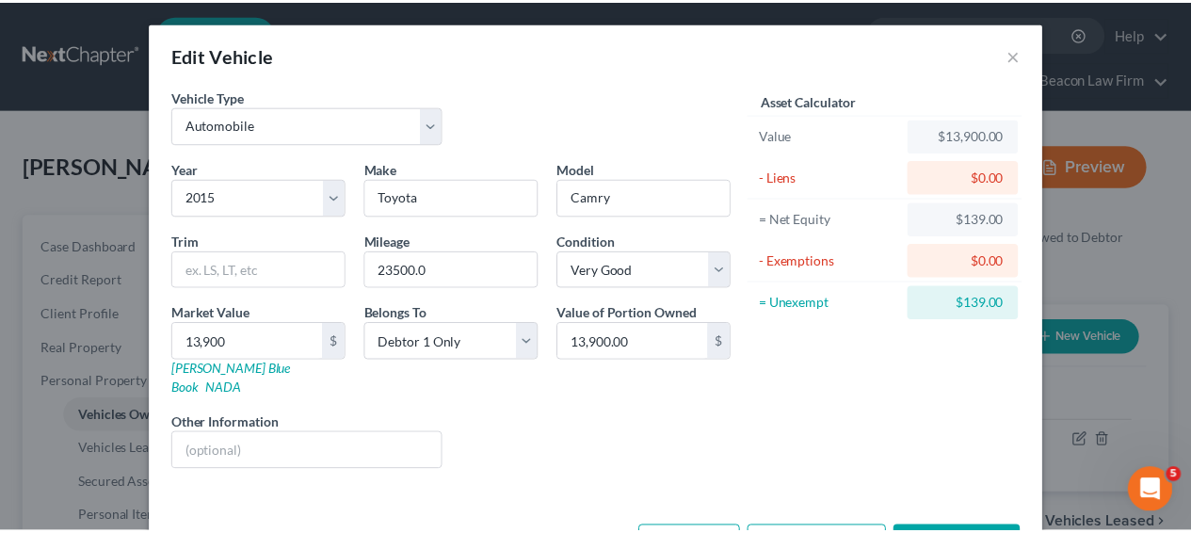
scroll to position [52, 0]
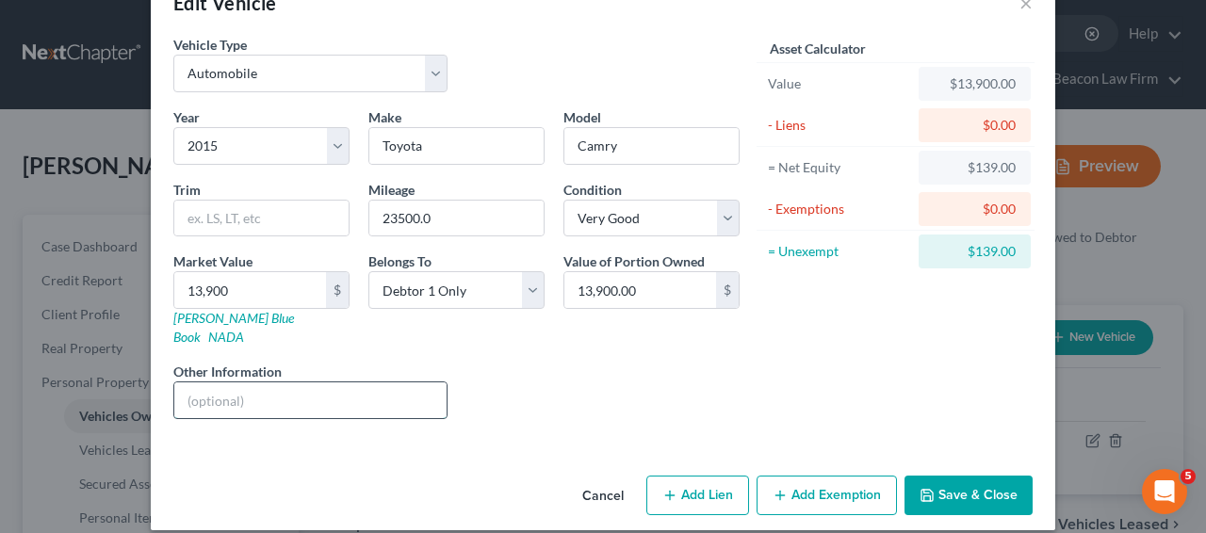
click at [341, 382] on input "text" at bounding box center [310, 400] width 272 height 36
paste input "VIN: [US_VEHICLE_IDENTIFICATION_NUMBER] Print"
type input "VIN: [US_VEHICLE_IDENTIFICATION_NUMBER]"
click at [939, 476] on button "Save & Close" at bounding box center [968, 496] width 128 height 40
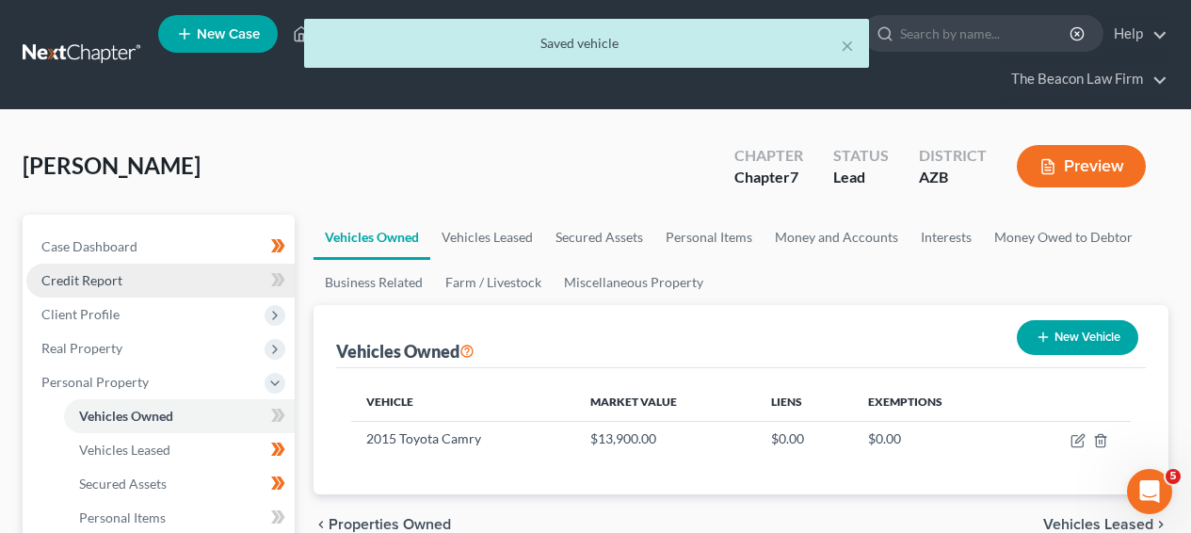
click at [136, 281] on link "Credit Report" at bounding box center [160, 281] width 268 height 34
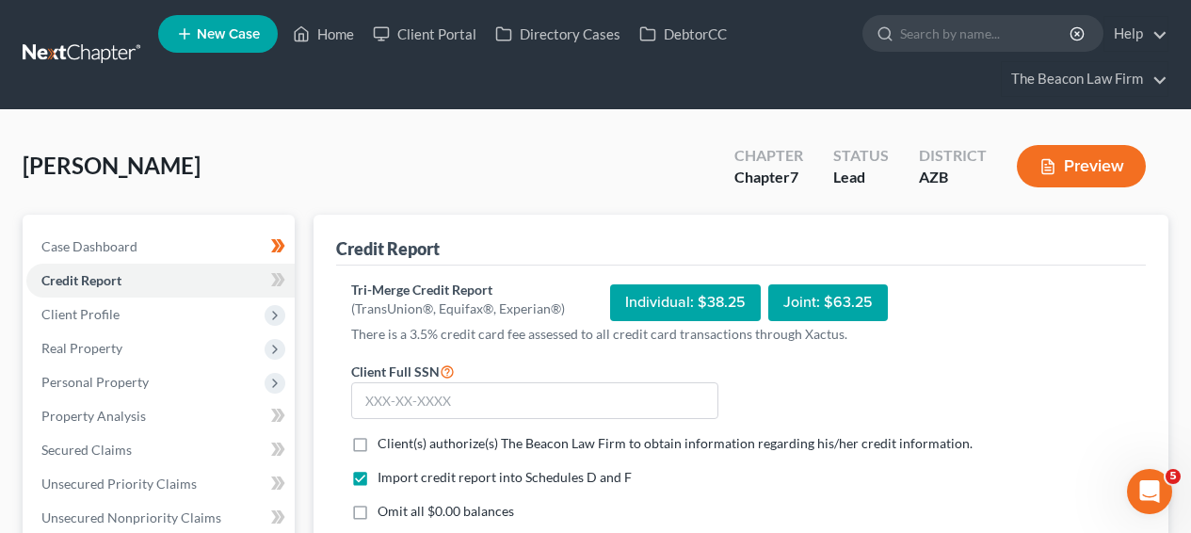
click at [446, 447] on span "Client(s) authorize(s) The Beacon Law Firm to obtain information regarding his/…" at bounding box center [675, 443] width 595 height 16
click at [397, 446] on input "Client(s) authorize(s) The Beacon Law Firm to obtain information regarding his/…" at bounding box center [391, 440] width 12 height 12
checkbox input "true"
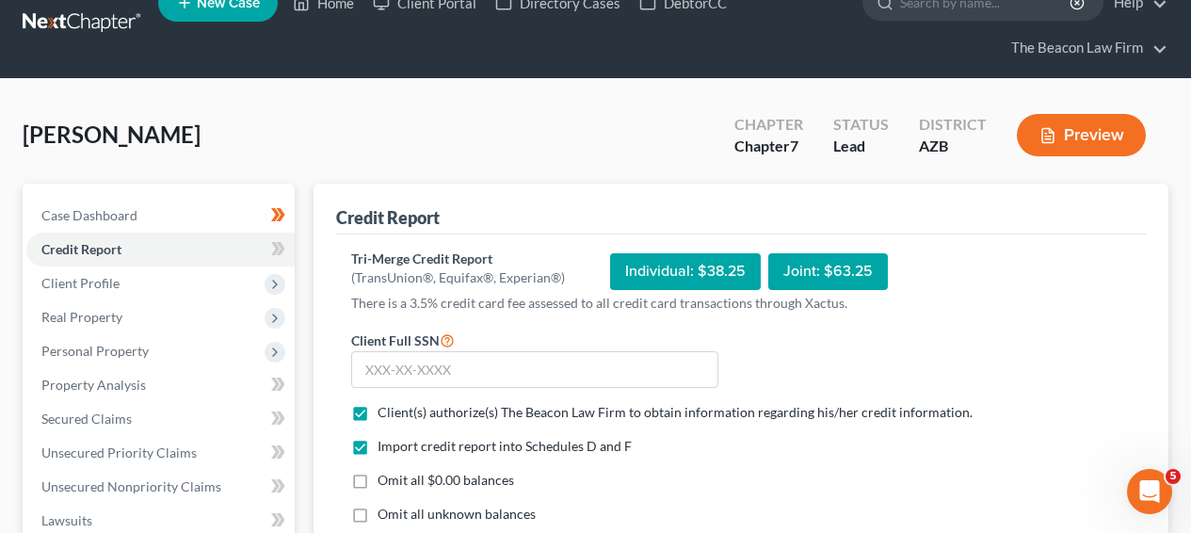
scroll to position [150, 0]
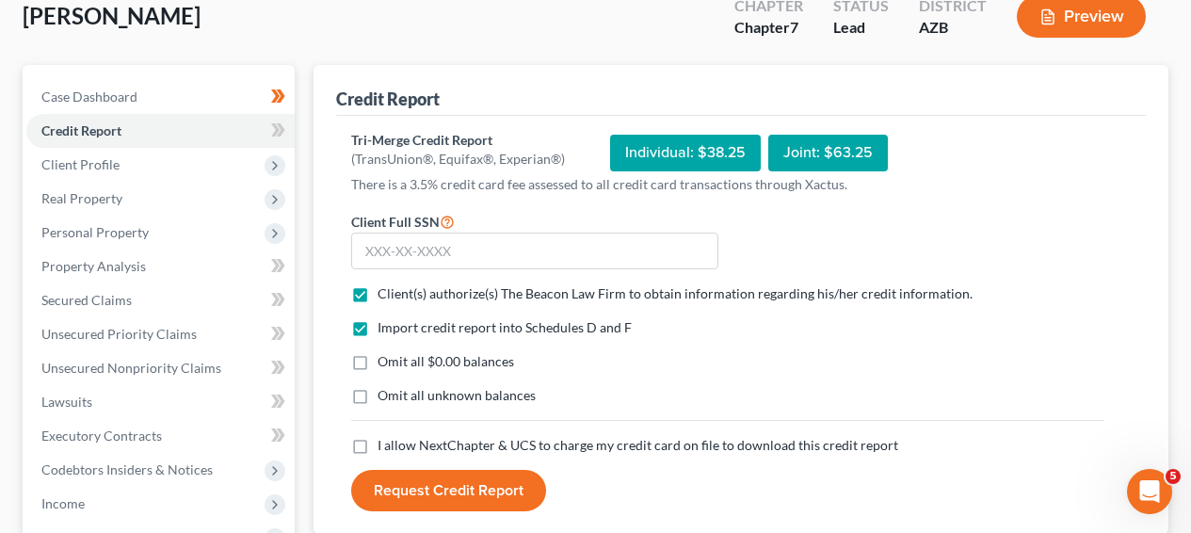
click at [378, 444] on label "I allow NextChapter & UCS to charge my credit card on file to download this cre…" at bounding box center [638, 445] width 521 height 19
click at [385, 444] on input "I allow NextChapter & UCS to charge my credit card on file to download this cre…" at bounding box center [391, 442] width 12 height 12
checkbox input "true"
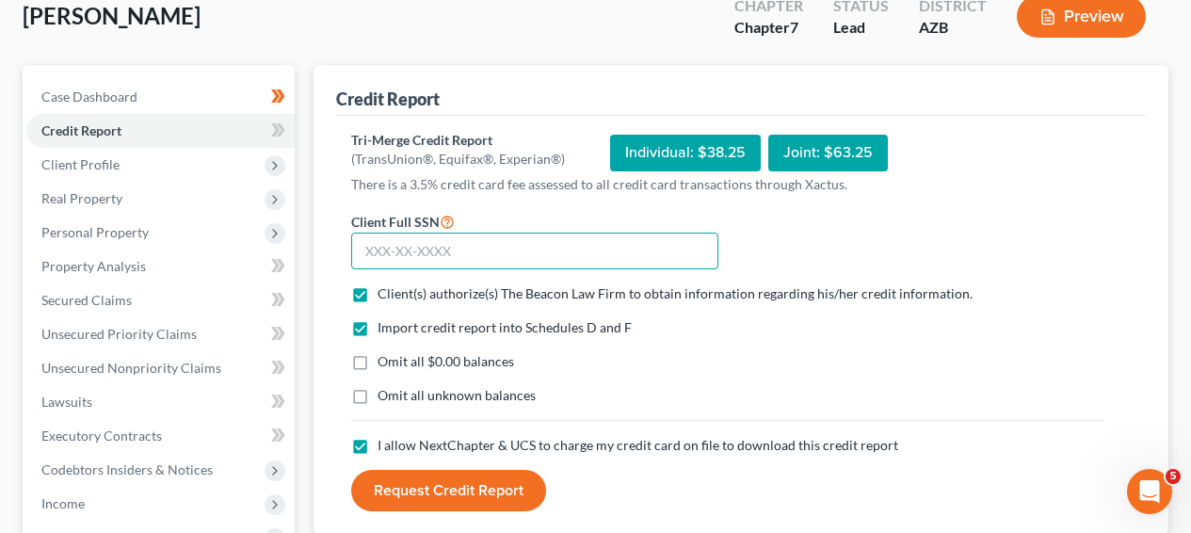
click at [409, 253] on input "text" at bounding box center [534, 252] width 367 height 38
type input "466-73-3068"
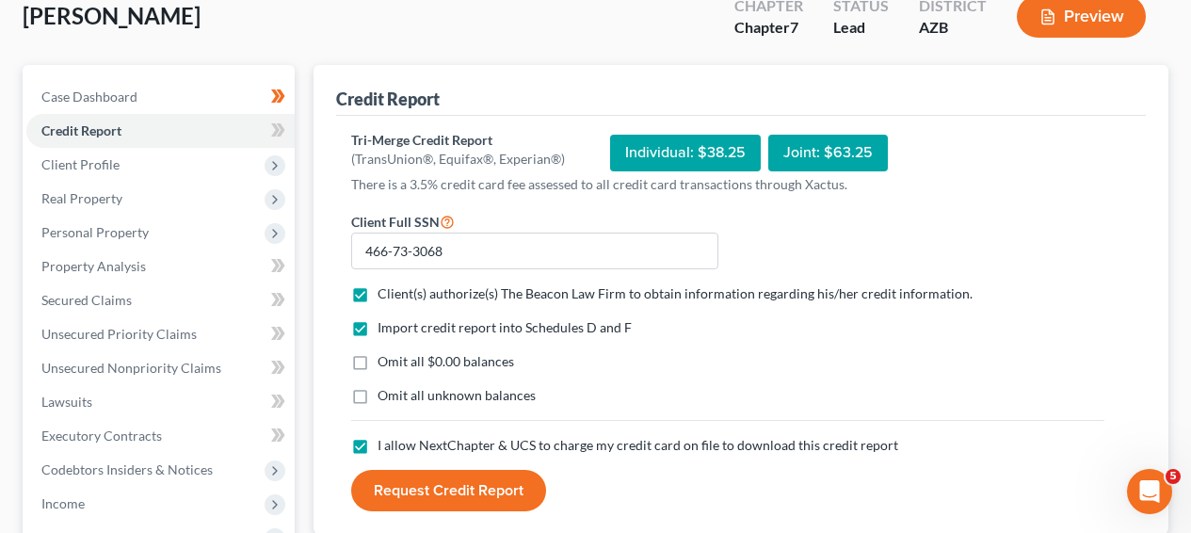
click at [411, 471] on button "Request Credit Report" at bounding box center [448, 490] width 195 height 41
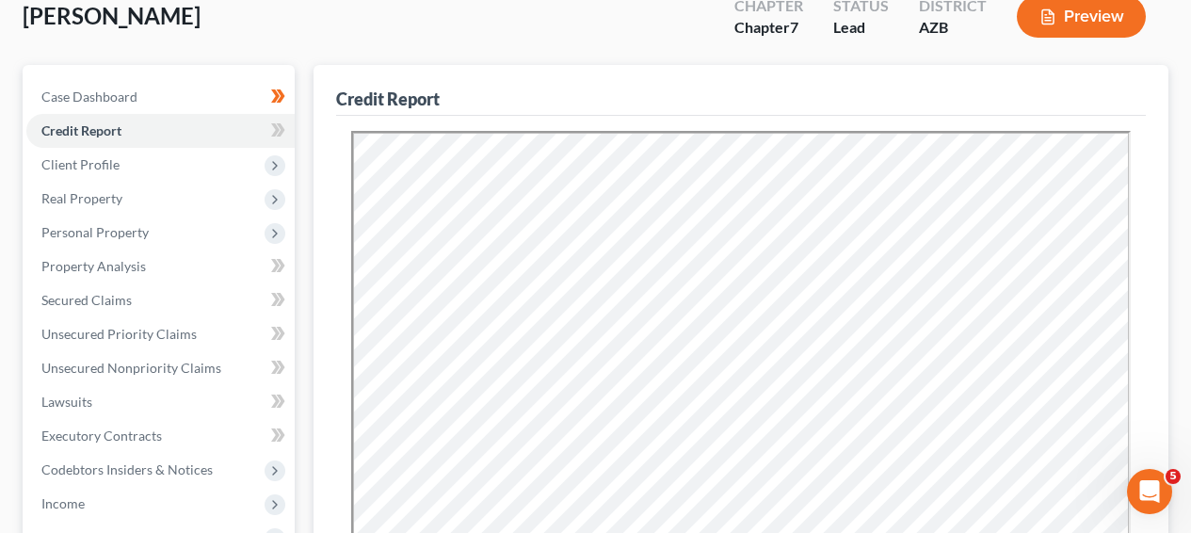
scroll to position [0, 0]
click at [283, 126] on icon at bounding box center [281, 129] width 8 height 13
click at [235, 212] on span "Real Property" at bounding box center [160, 199] width 268 height 34
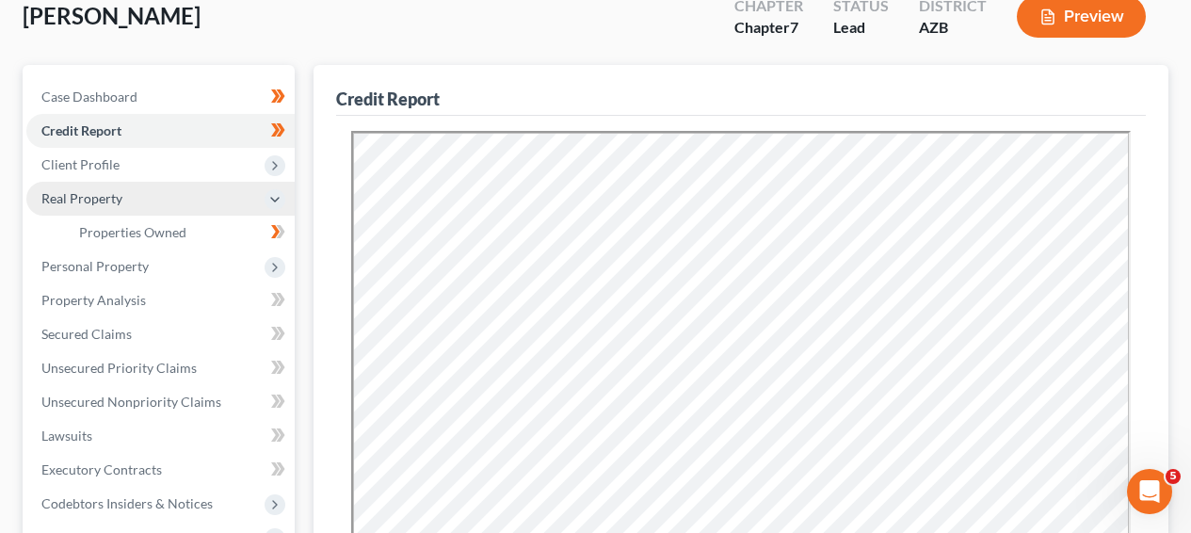
click at [235, 212] on span "Real Property" at bounding box center [160, 199] width 268 height 34
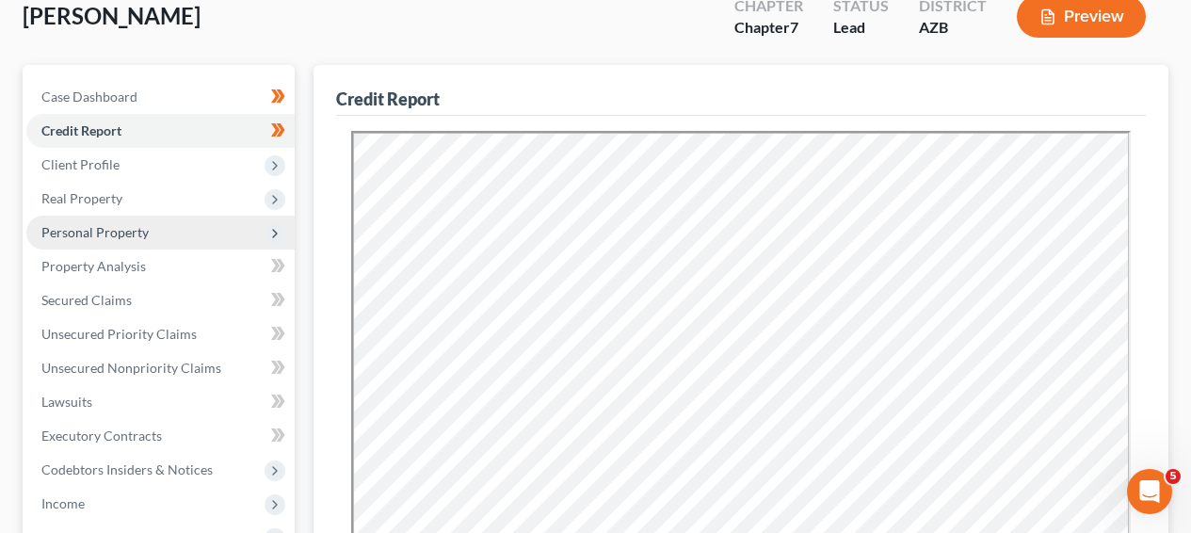
click at [228, 228] on span "Personal Property" at bounding box center [160, 233] width 268 height 34
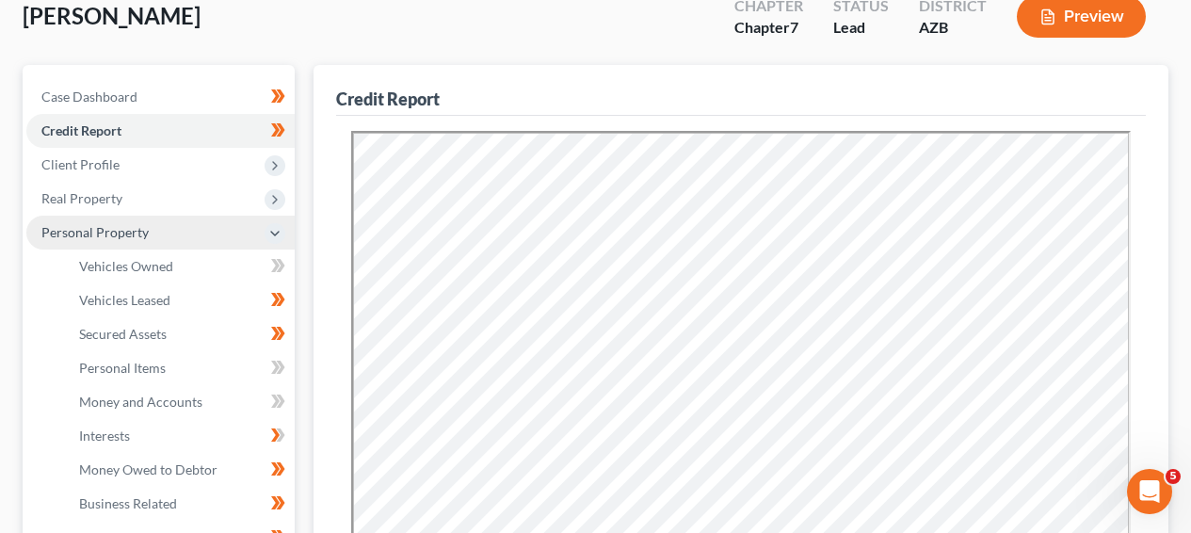
click at [200, 231] on span "Personal Property" at bounding box center [160, 233] width 268 height 34
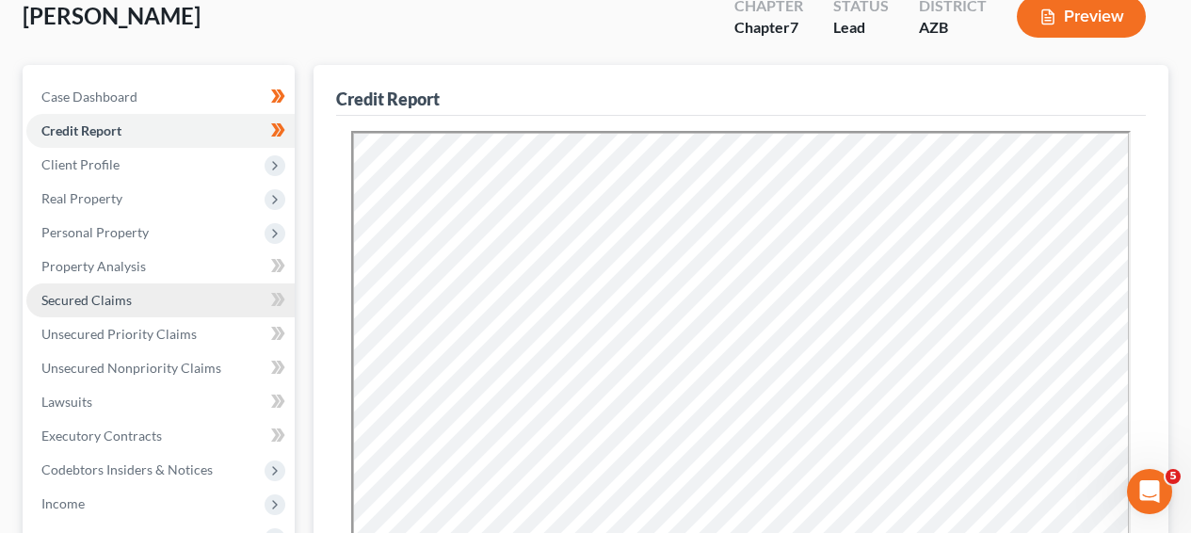
click at [197, 292] on link "Secured Claims" at bounding box center [160, 301] width 268 height 34
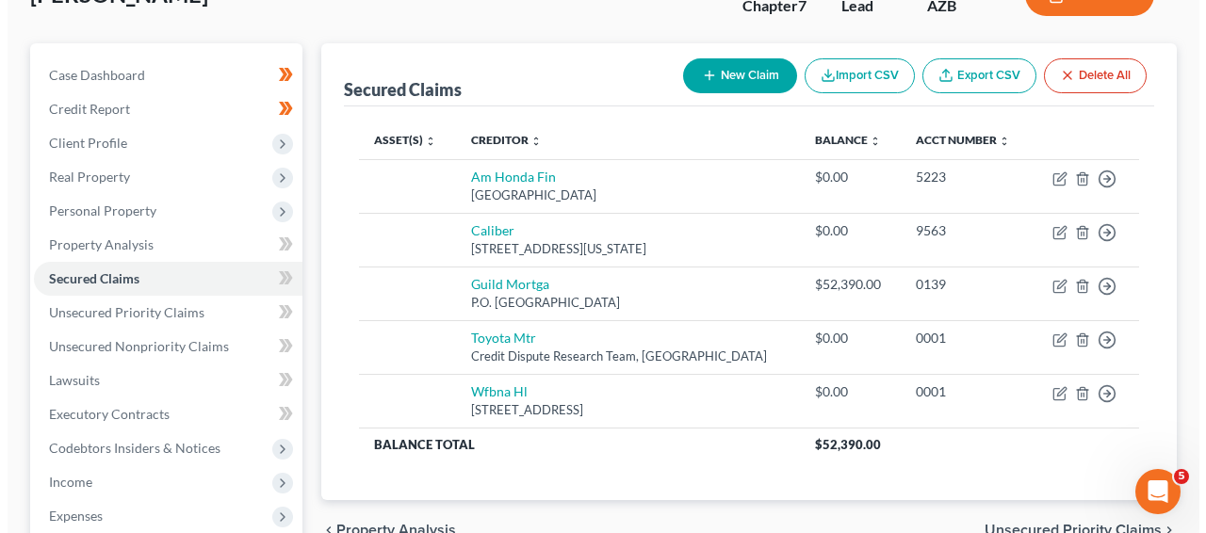
scroll to position [184, 0]
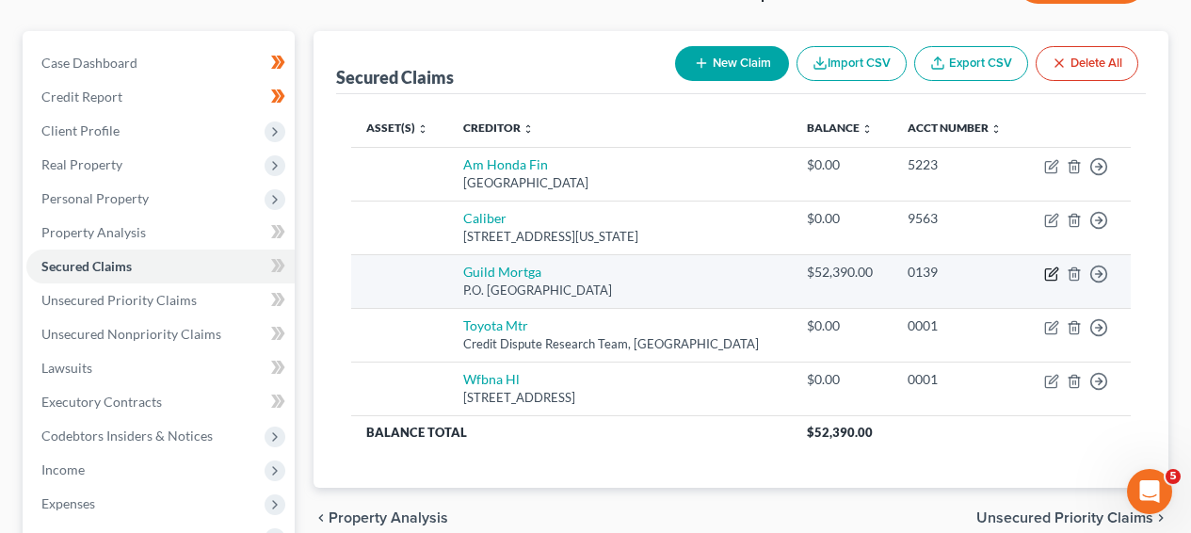
click at [1054, 275] on icon "button" at bounding box center [1052, 274] width 15 height 15
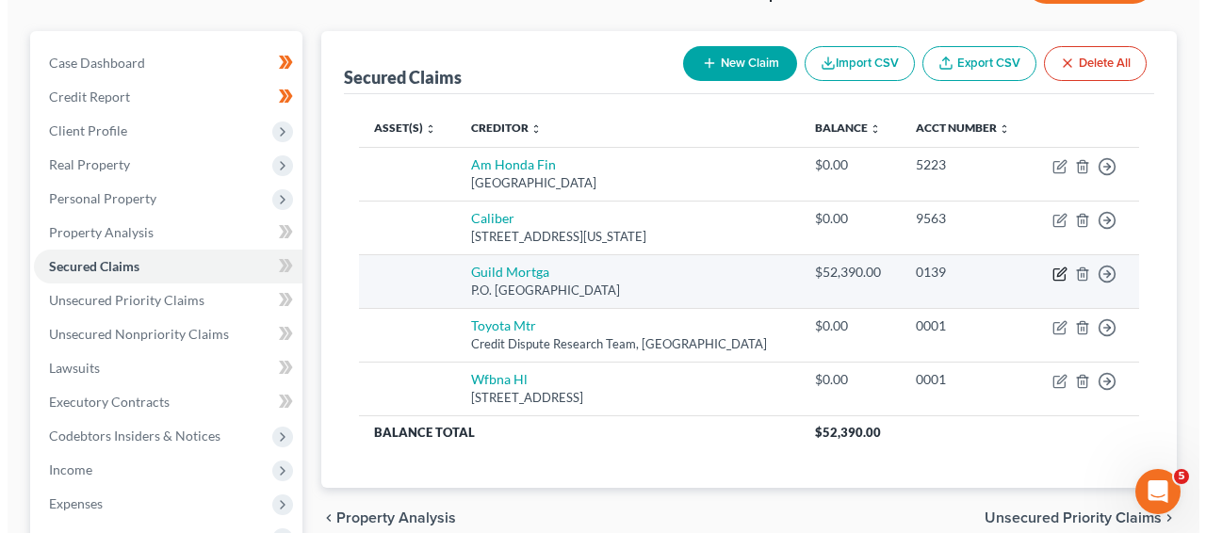
select select "4"
select select "0"
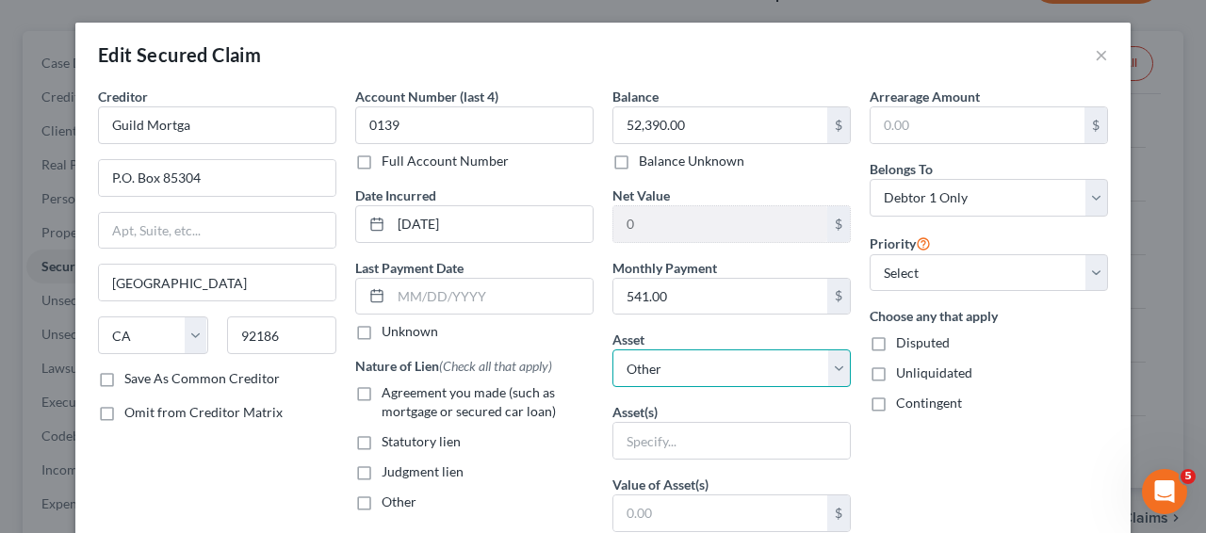
click at [741, 360] on select "Select Other Multiple Assets Bank of America (Checking Account) - $432.23 Selec…" at bounding box center [731, 368] width 238 height 38
select select "4"
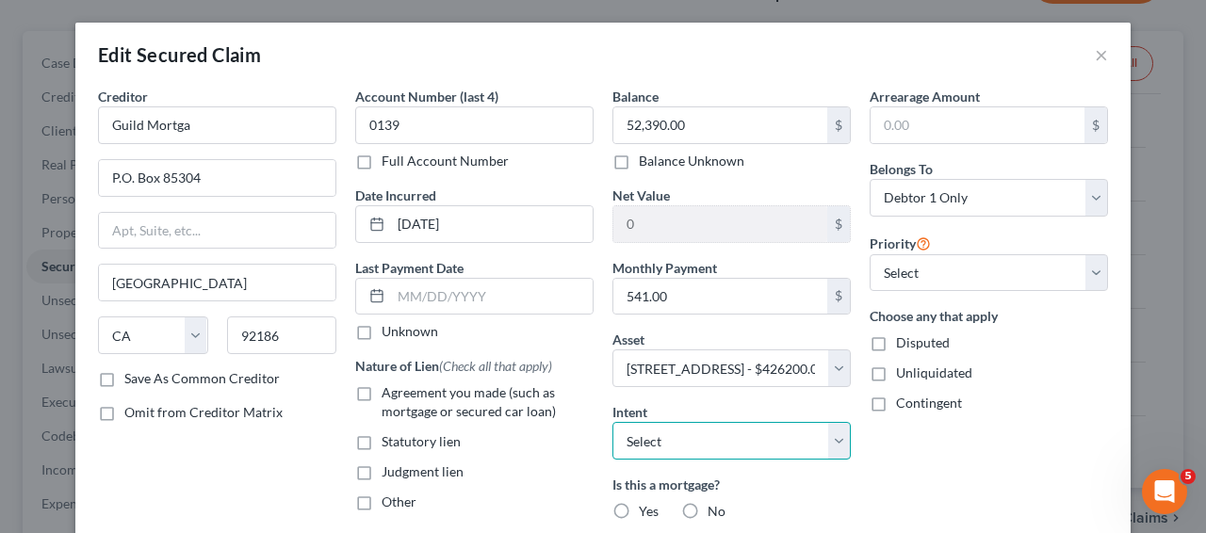
click at [670, 424] on select "Select Surrender Redeem Reaffirm Avoid Other" at bounding box center [731, 441] width 238 height 38
select select "2"
drag, startPoint x: 648, startPoint y: 510, endPoint x: 759, endPoint y: 462, distance: 121.1
click at [647, 510] on span "Yes" at bounding box center [649, 511] width 20 height 16
click at [647, 510] on input "Yes" at bounding box center [652, 508] width 12 height 12
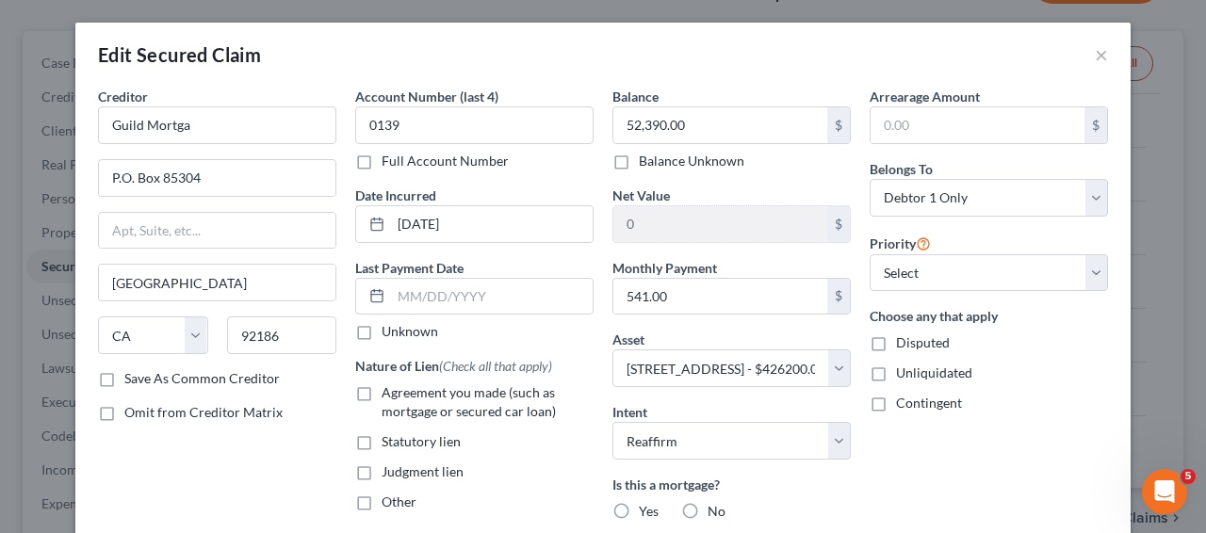
radio input "true"
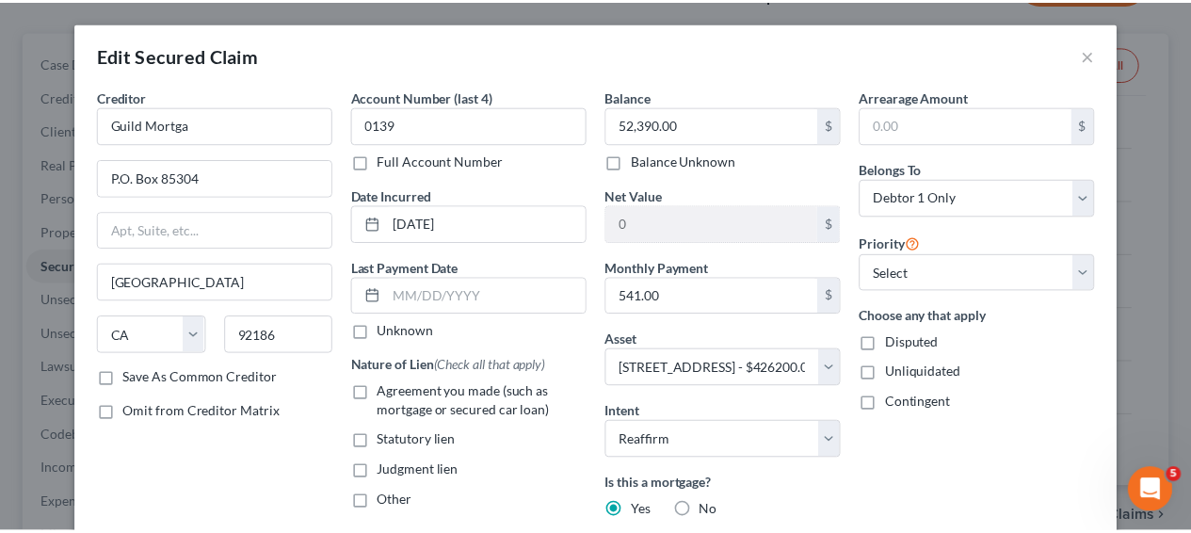
scroll to position [361, 0]
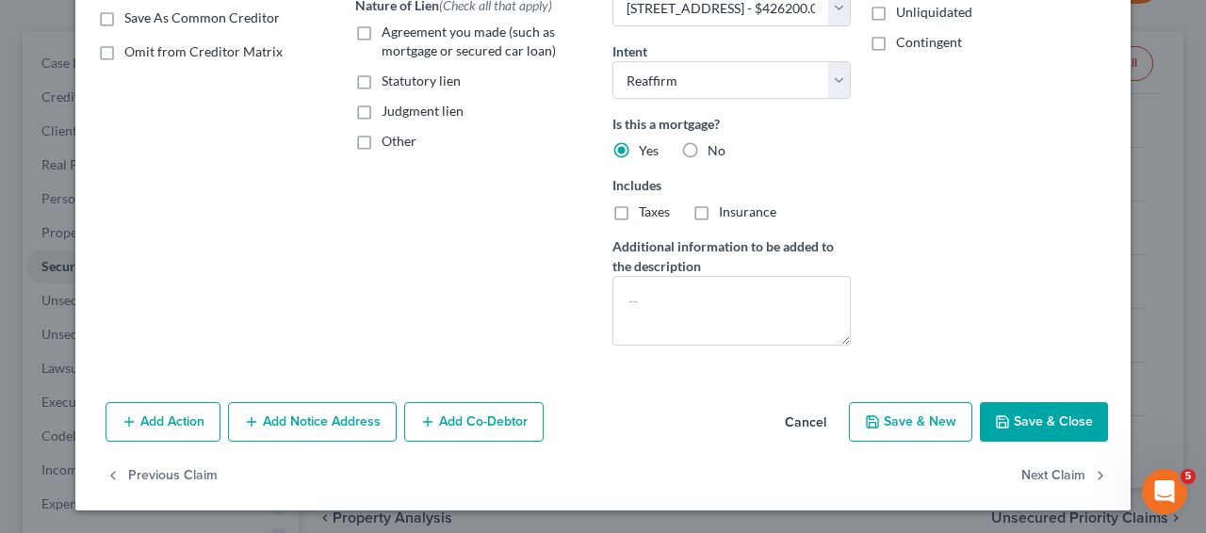
click at [1004, 422] on icon "button" at bounding box center [1002, 421] width 15 height 15
select select
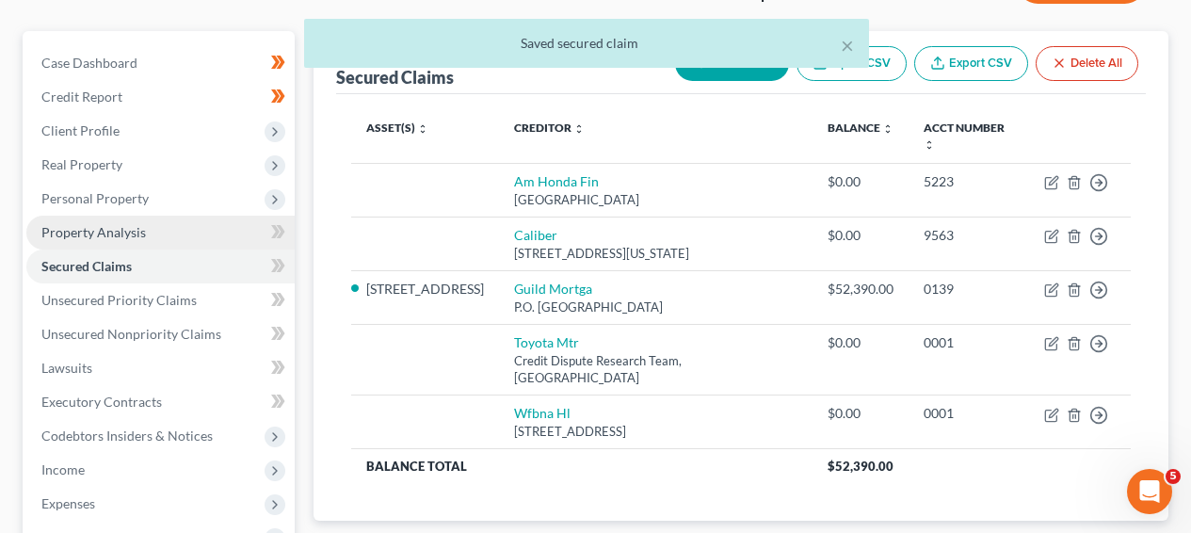
click at [199, 225] on link "Property Analysis" at bounding box center [160, 233] width 268 height 34
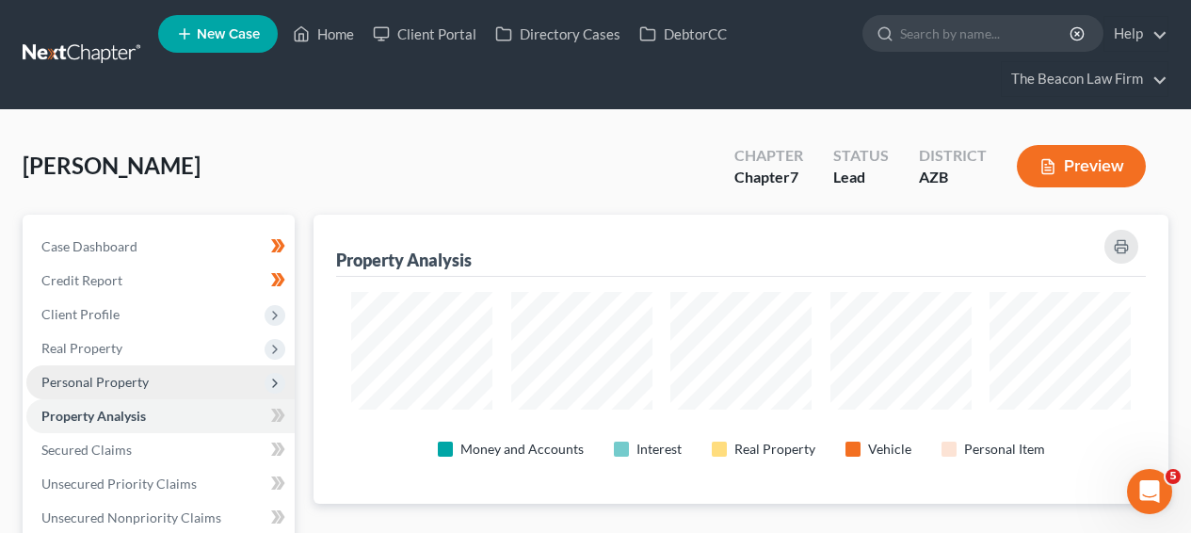
click at [193, 384] on span "Personal Property" at bounding box center [160, 382] width 268 height 34
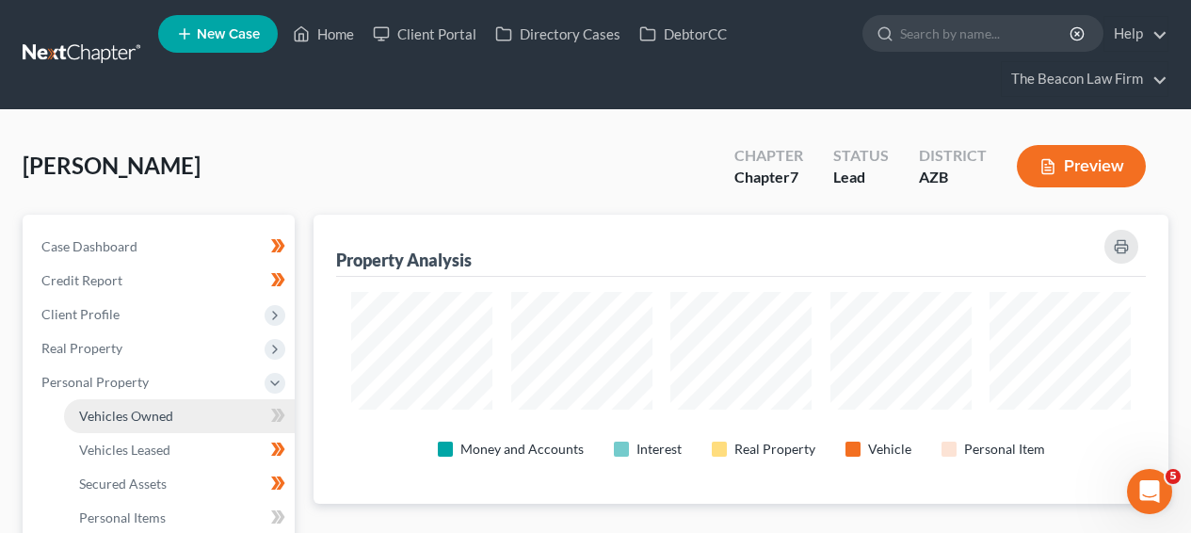
click at [185, 412] on link "Vehicles Owned" at bounding box center [179, 416] width 231 height 34
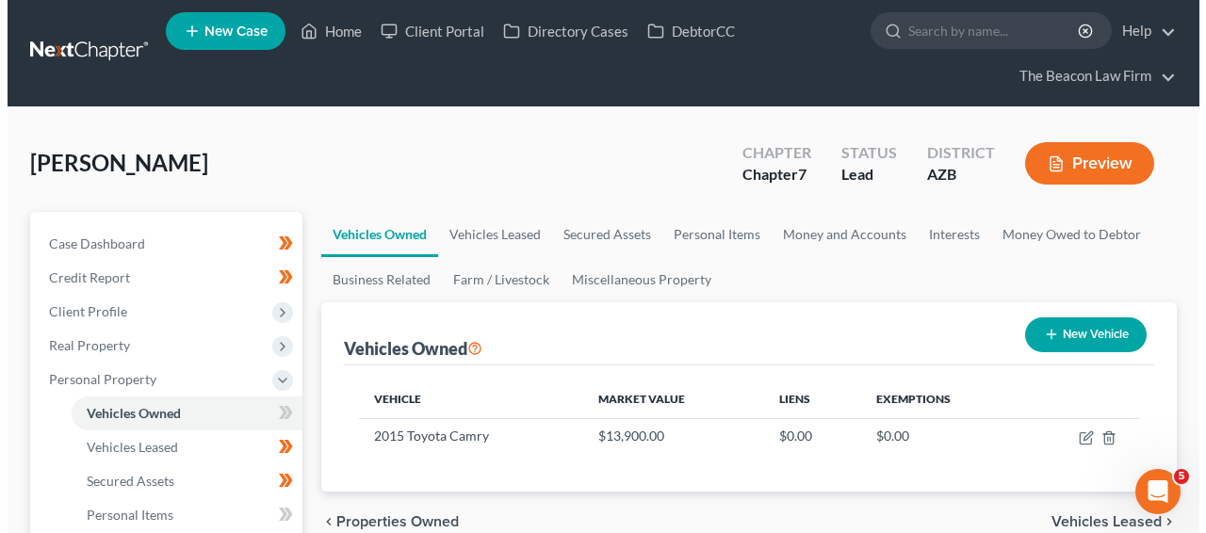
scroll to position [43, 0]
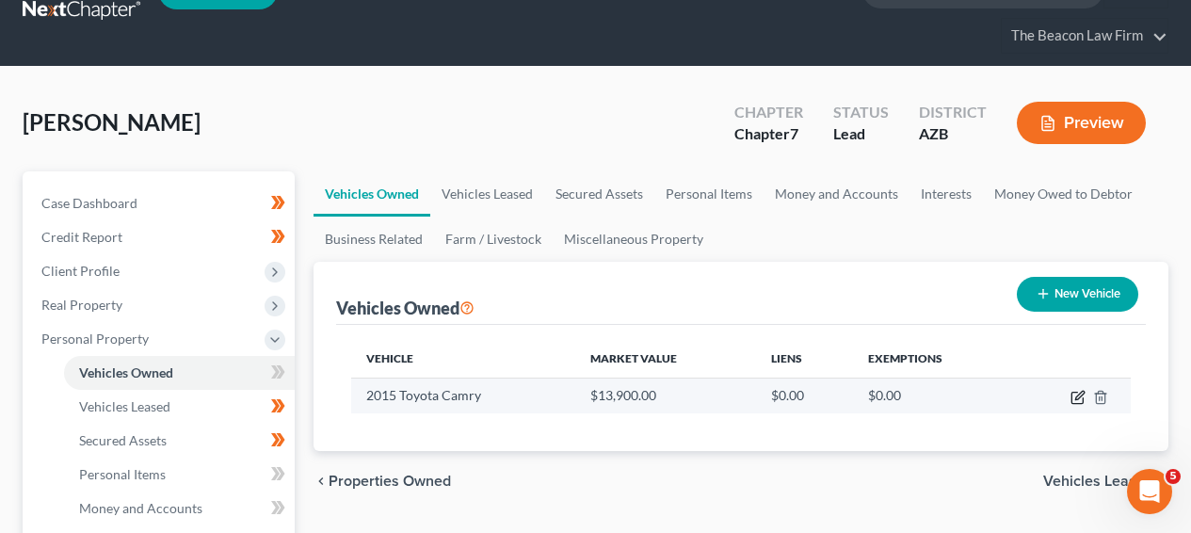
click at [1077, 400] on icon "button" at bounding box center [1078, 397] width 15 height 15
select select "0"
select select "11"
select select "1"
select select "0"
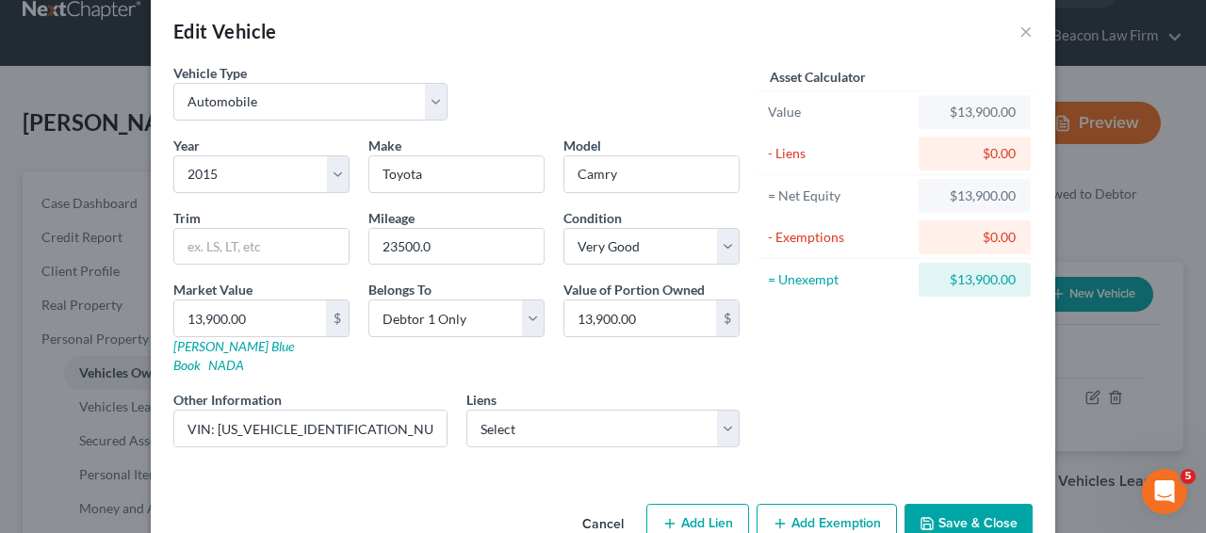
scroll to position [52, 0]
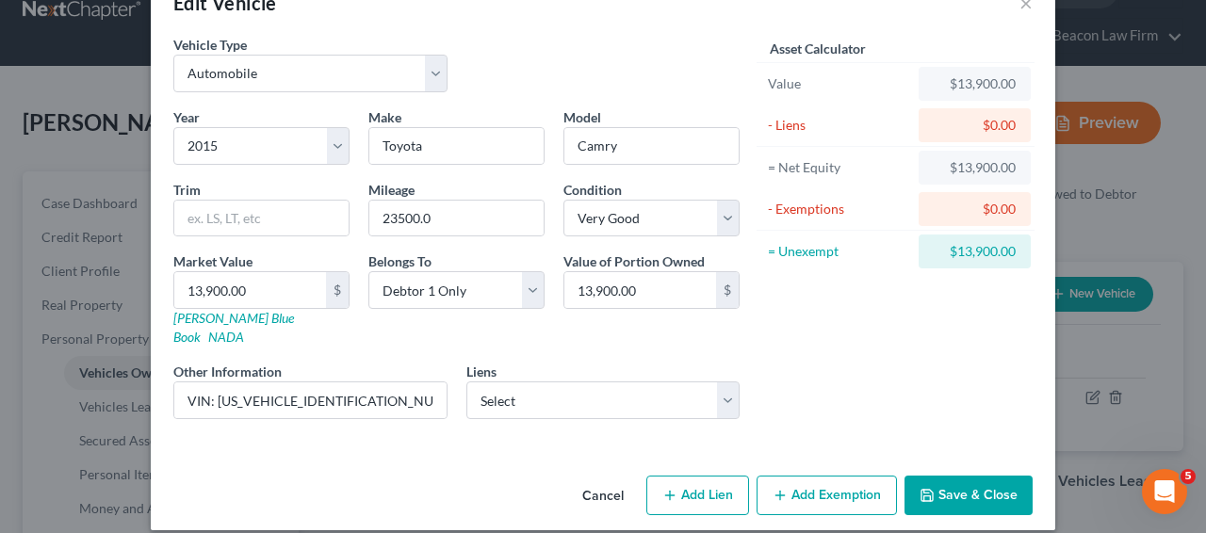
drag, startPoint x: 766, startPoint y: 465, endPoint x: 997, endPoint y: 383, distance: 244.9
click at [766, 476] on button "Add Exemption" at bounding box center [826, 496] width 140 height 40
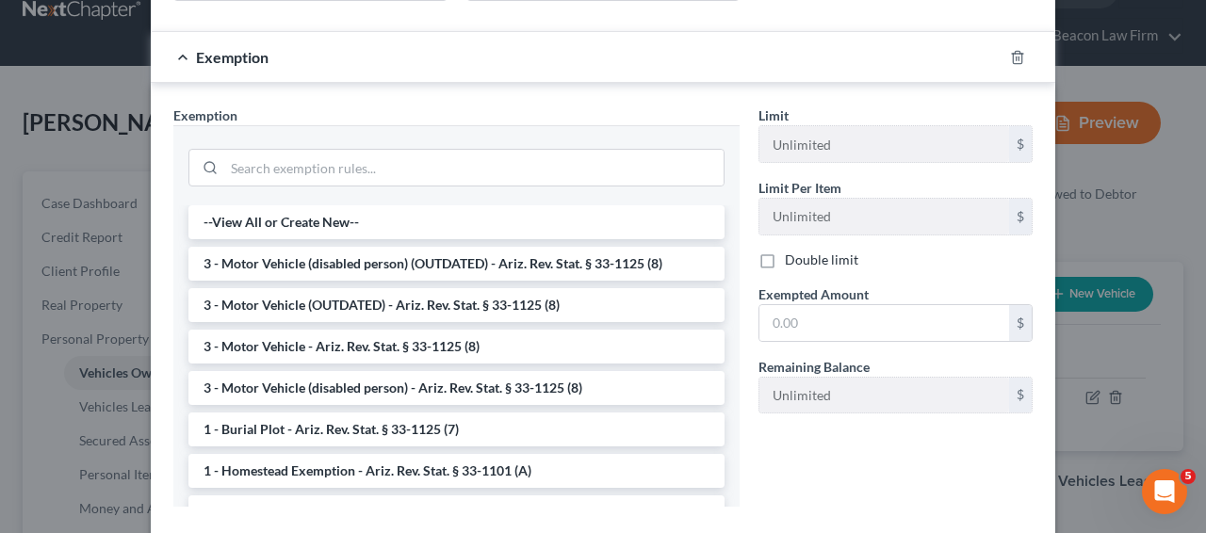
scroll to position [472, 0]
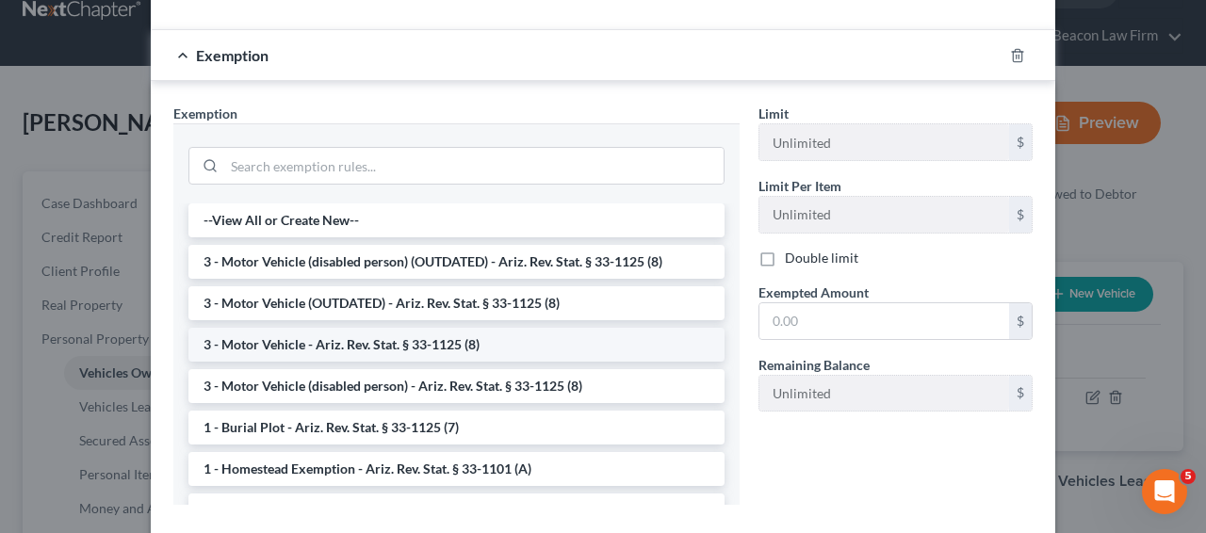
click at [582, 328] on li "3 - Motor Vehicle - Ariz. Rev. Stat. § 33-1125 (8)" at bounding box center [456, 345] width 536 height 34
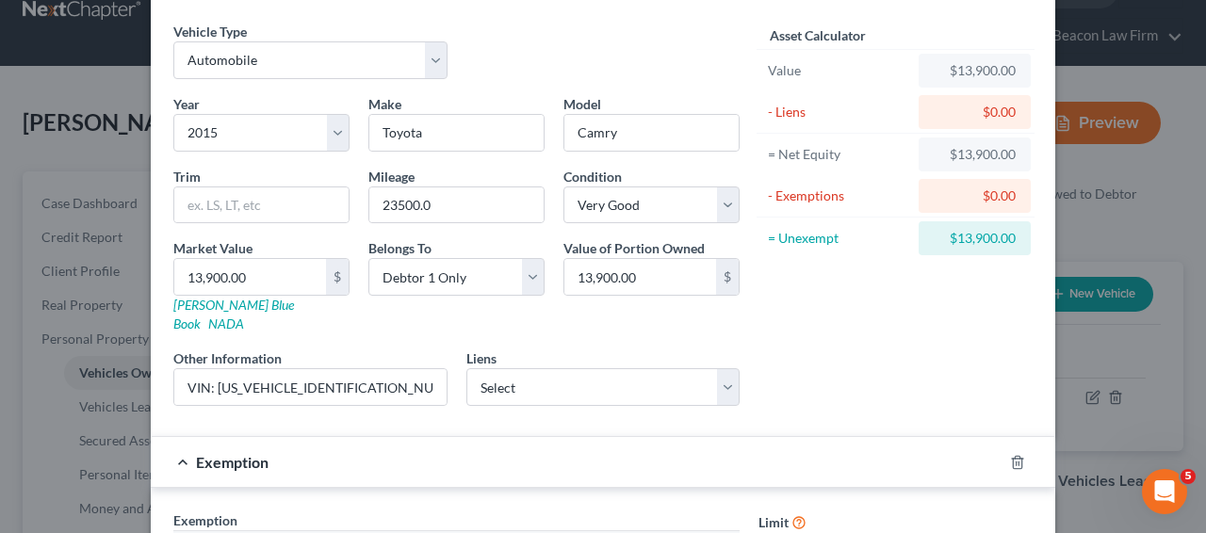
scroll to position [0, 0]
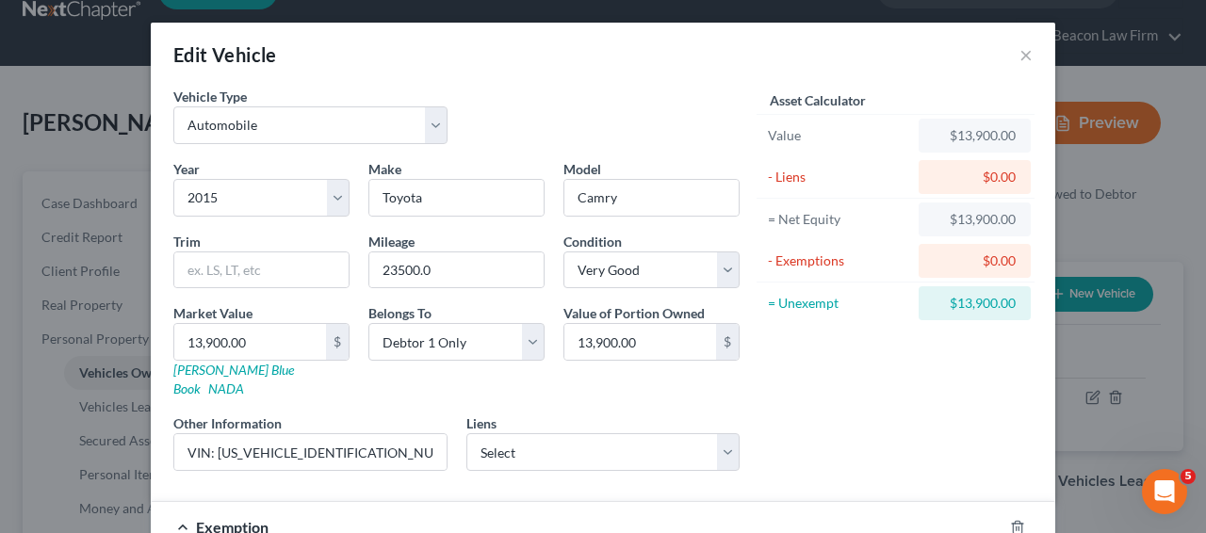
click at [994, 297] on div "$13,900.00" at bounding box center [974, 303] width 82 height 19
click at [993, 297] on div "$13,900.00" at bounding box center [974, 303] width 82 height 19
click at [991, 301] on div "$13,900.00" at bounding box center [974, 303] width 82 height 19
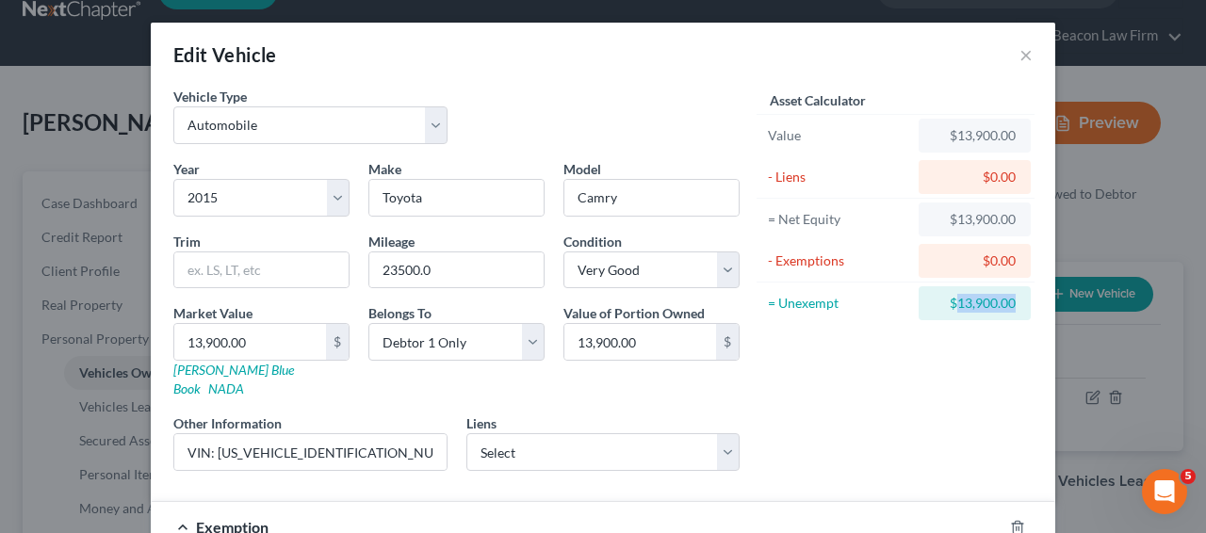
copy div "13,900.00"
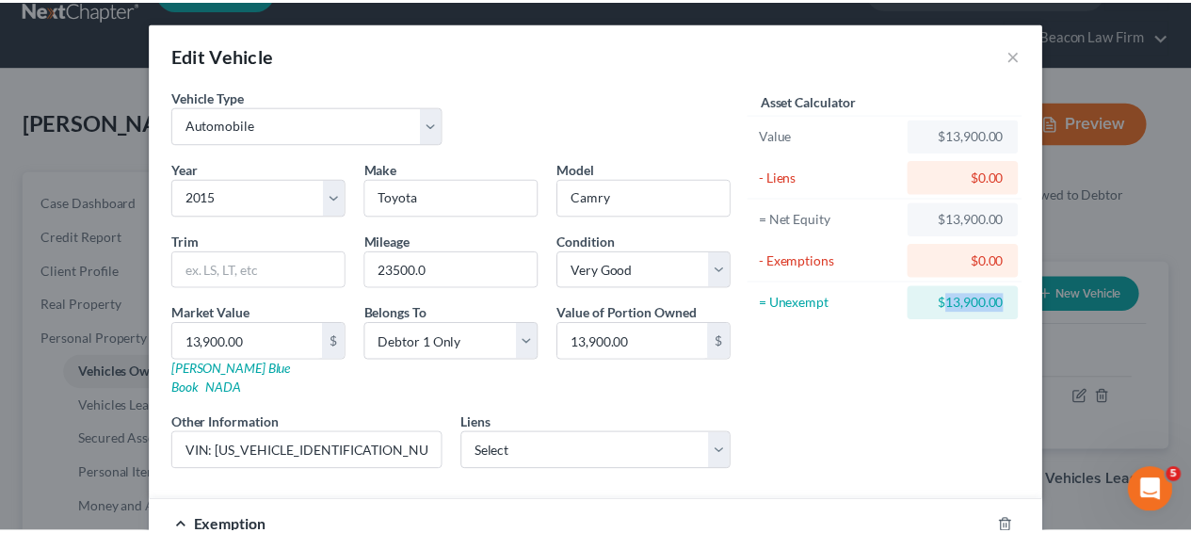
scroll to position [469, 0]
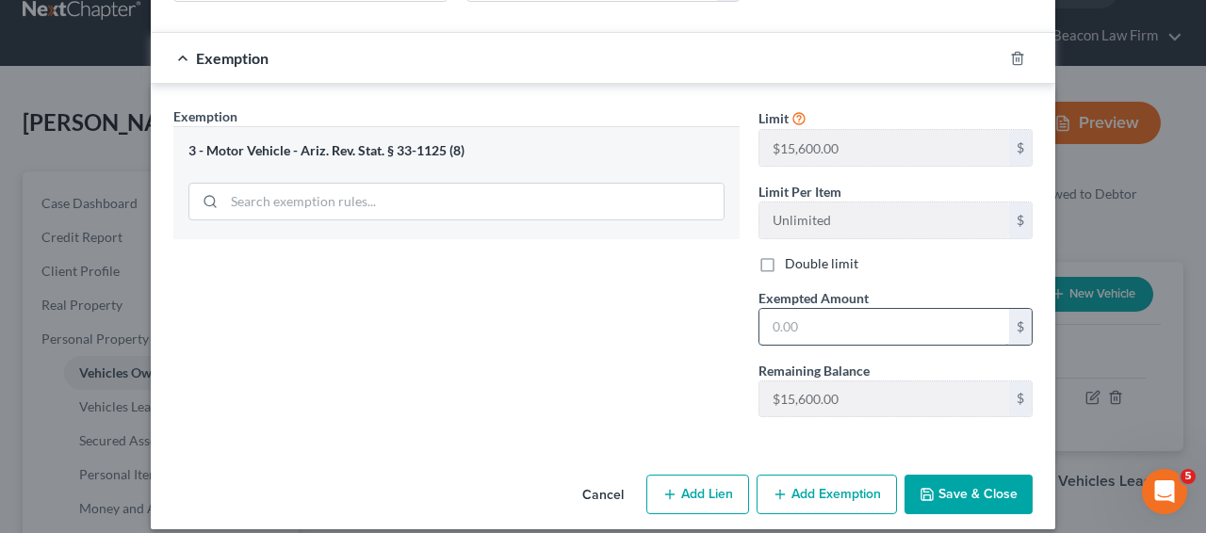
click at [851, 309] on input "text" at bounding box center [884, 327] width 250 height 36
paste input "13,900.00"
type input "13,900.00"
click at [940, 475] on button "Save & Close" at bounding box center [968, 495] width 128 height 40
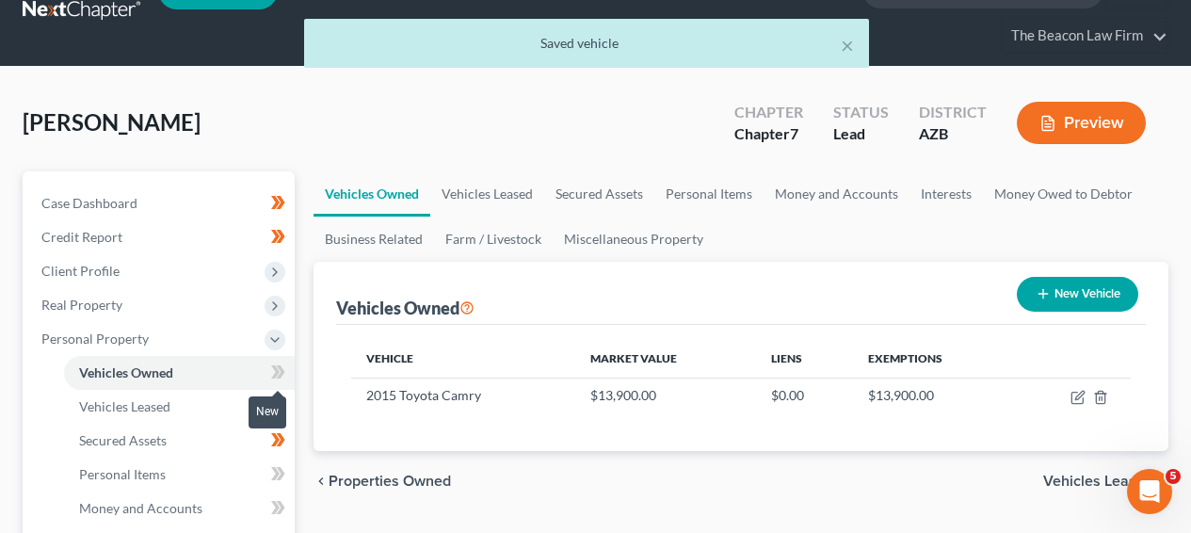
click at [288, 367] on span at bounding box center [278, 375] width 33 height 28
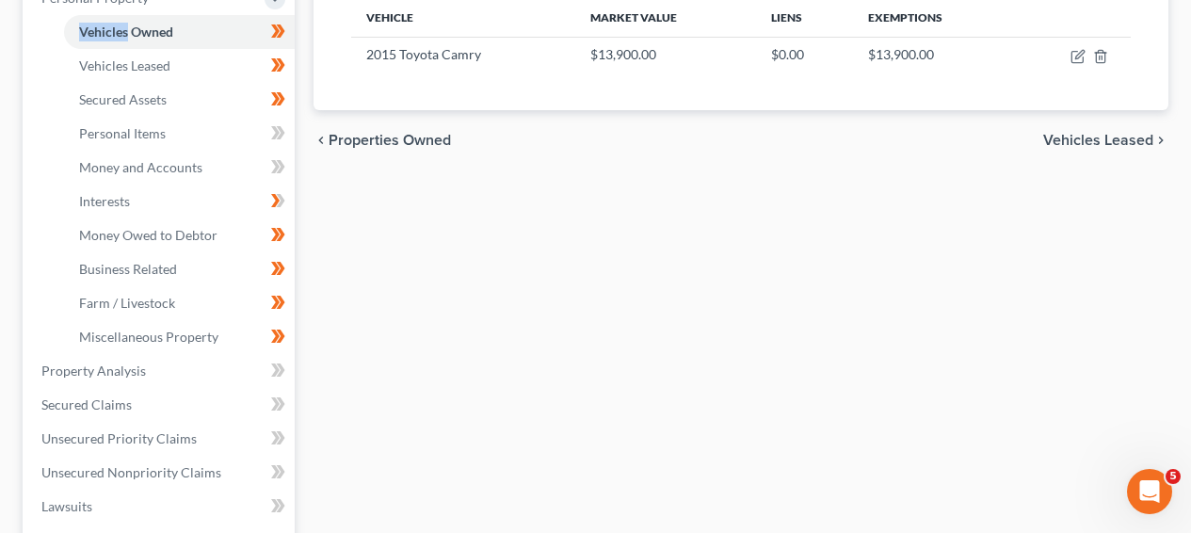
scroll to position [381, 0]
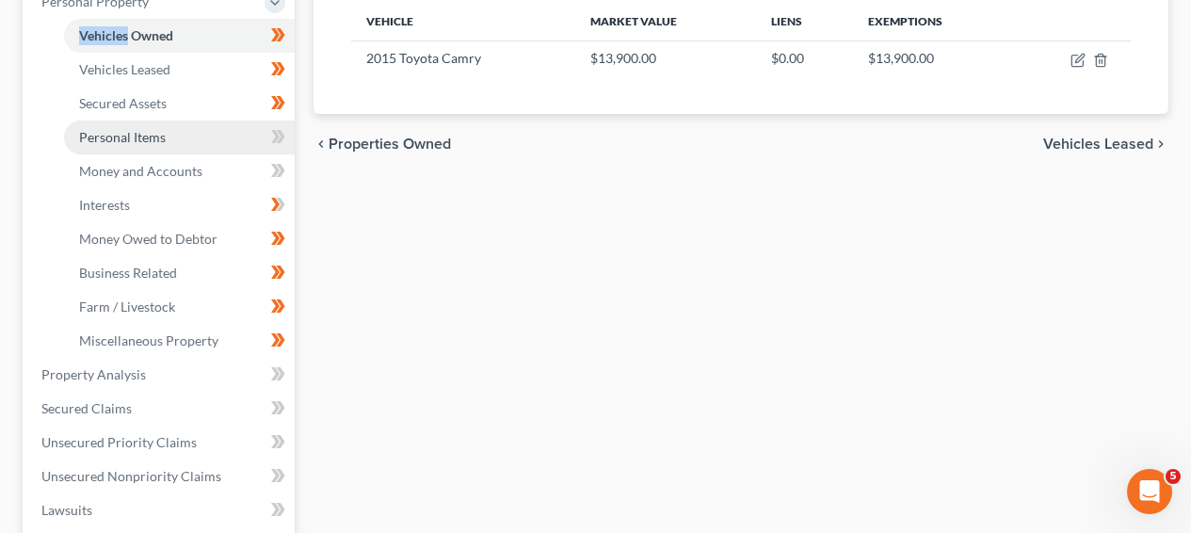
click at [185, 139] on link "Personal Items" at bounding box center [179, 138] width 231 height 34
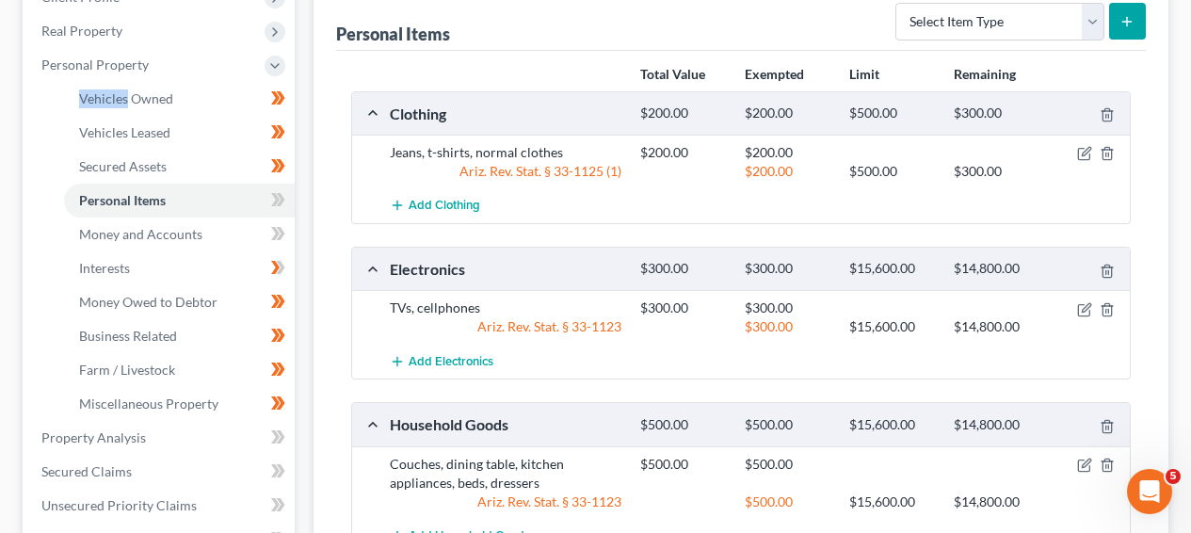
scroll to position [313, 0]
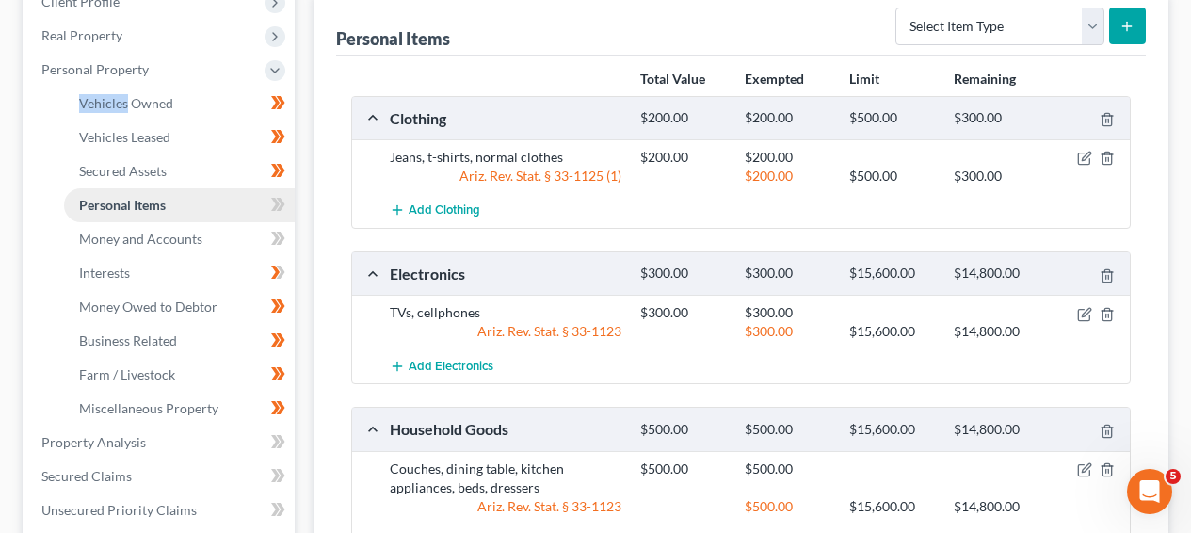
click at [259, 207] on link "Personal Items" at bounding box center [179, 205] width 231 height 34
click at [283, 205] on icon at bounding box center [278, 205] width 14 height 24
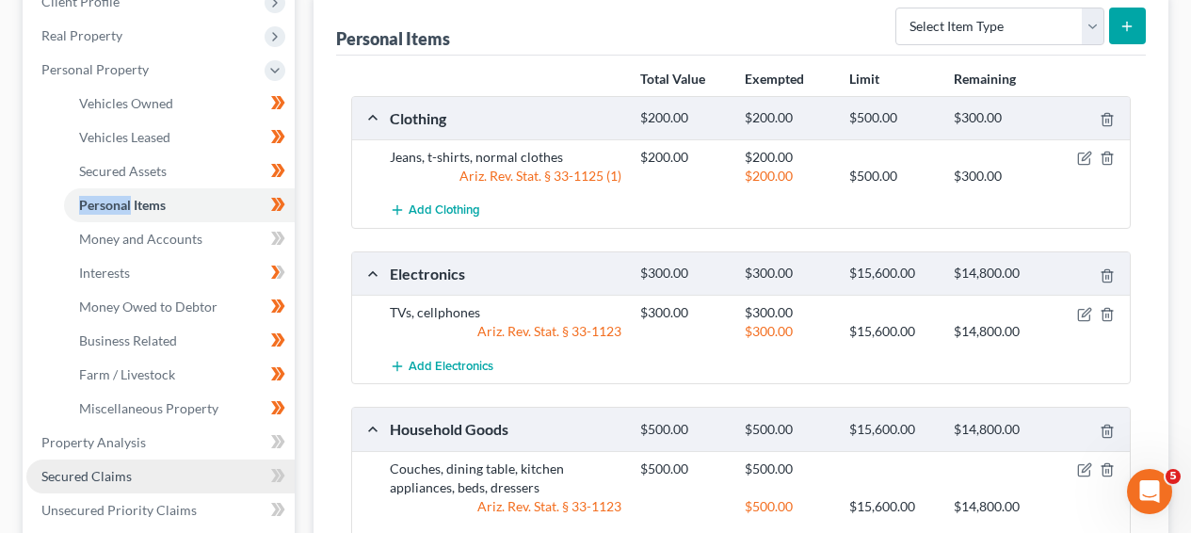
click at [115, 462] on link "Secured Claims" at bounding box center [160, 477] width 268 height 34
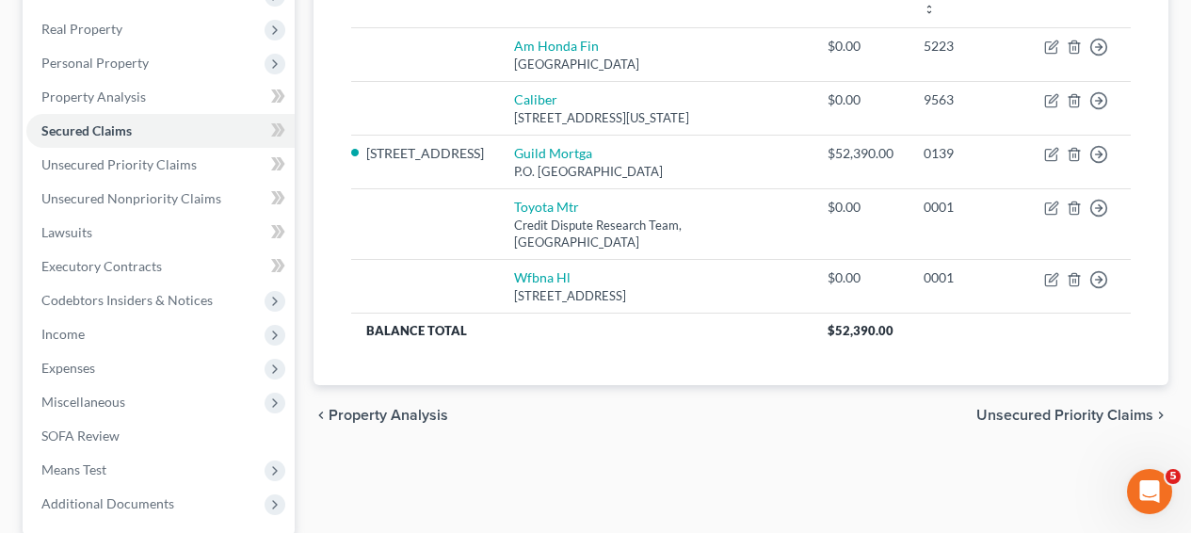
scroll to position [366, 0]
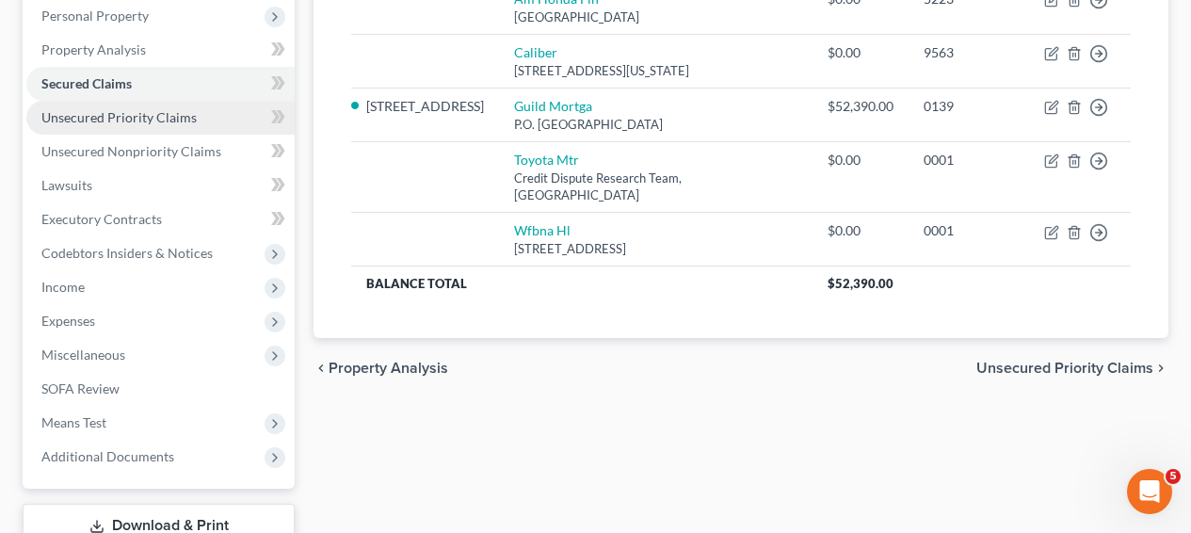
click at [73, 114] on span "Unsecured Priority Claims" at bounding box center [118, 117] width 155 height 16
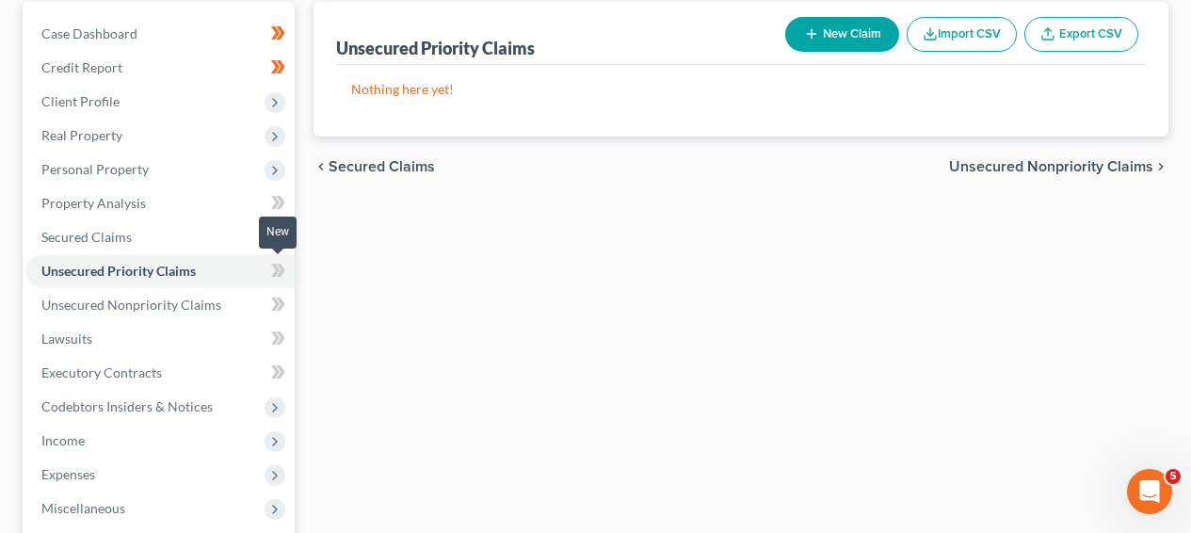
click at [281, 270] on icon at bounding box center [281, 270] width 8 height 13
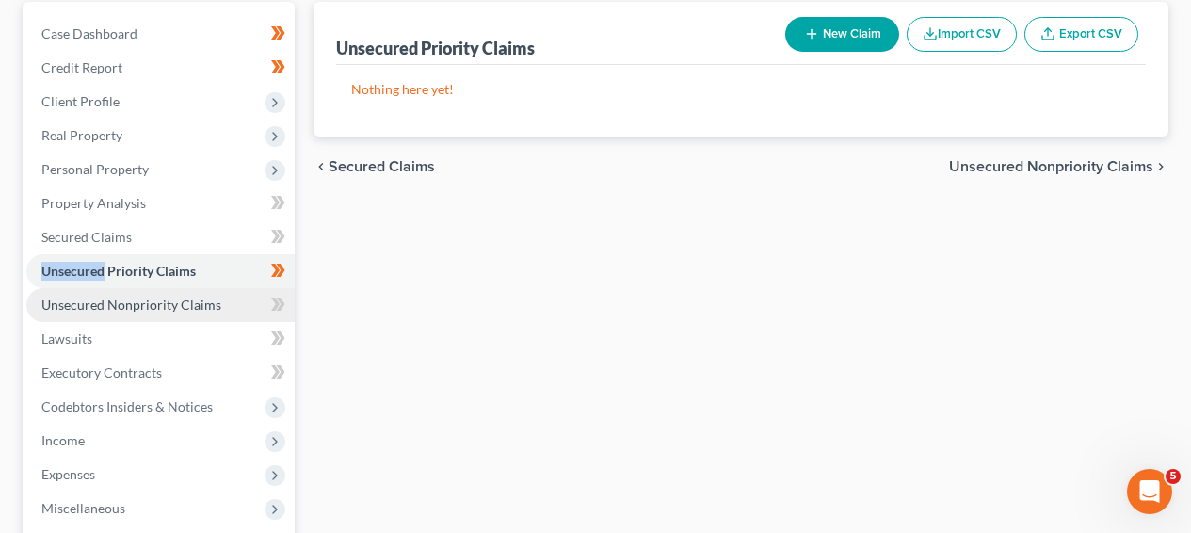
click at [228, 296] on link "Unsecured Nonpriority Claims" at bounding box center [160, 305] width 268 height 34
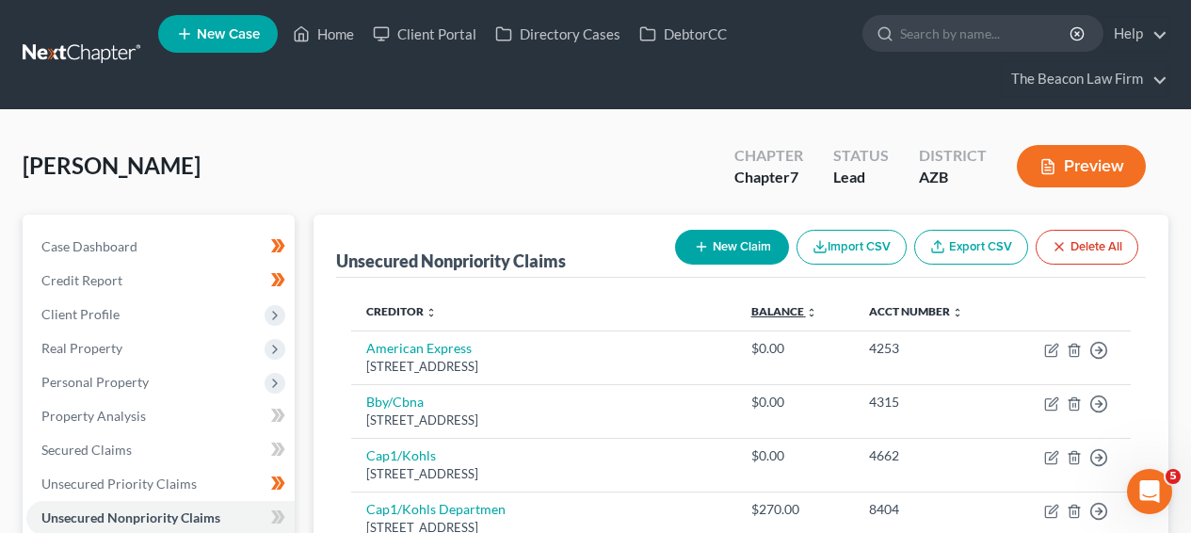
click at [775, 319] on th "Balance expand_more expand_less unfold_more" at bounding box center [796, 312] width 118 height 38
click at [776, 316] on link "Balance expand_more expand_less unfold_more" at bounding box center [785, 311] width 66 height 14
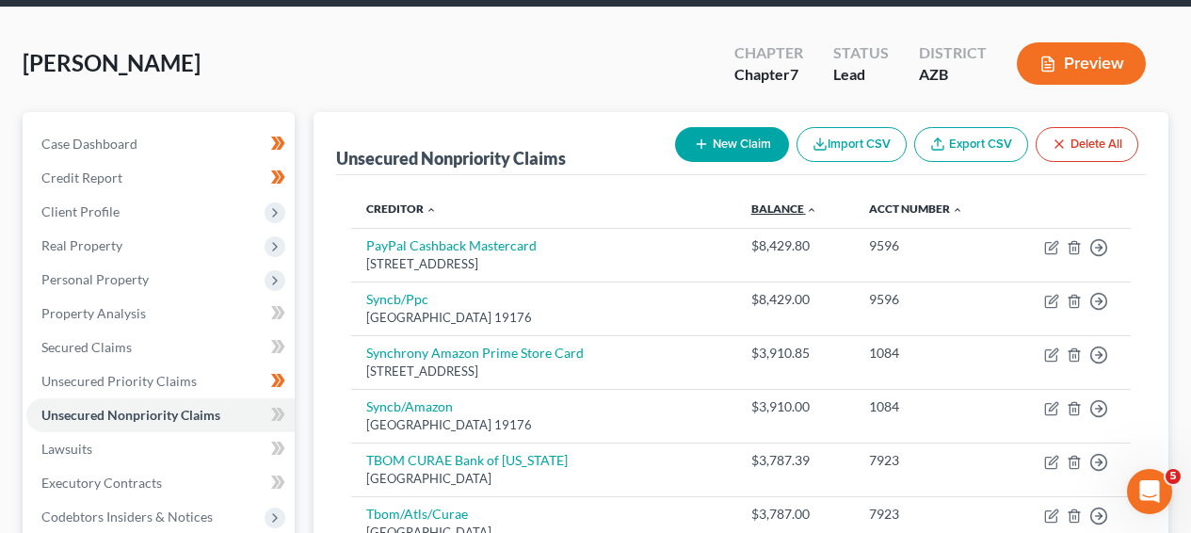
scroll to position [121, 0]
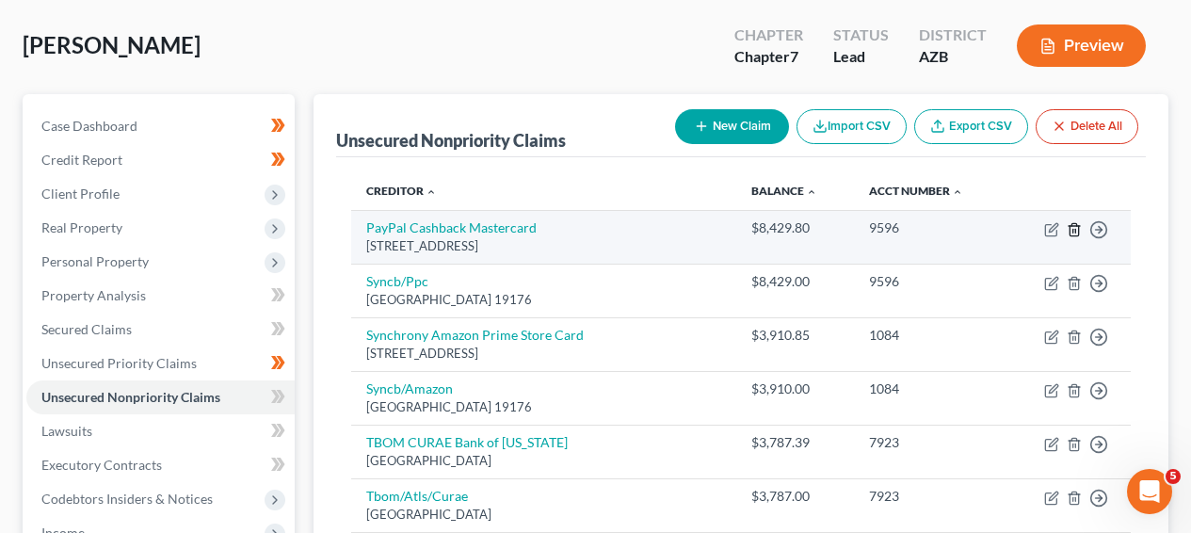
click at [1079, 229] on icon "button" at bounding box center [1074, 229] width 15 height 15
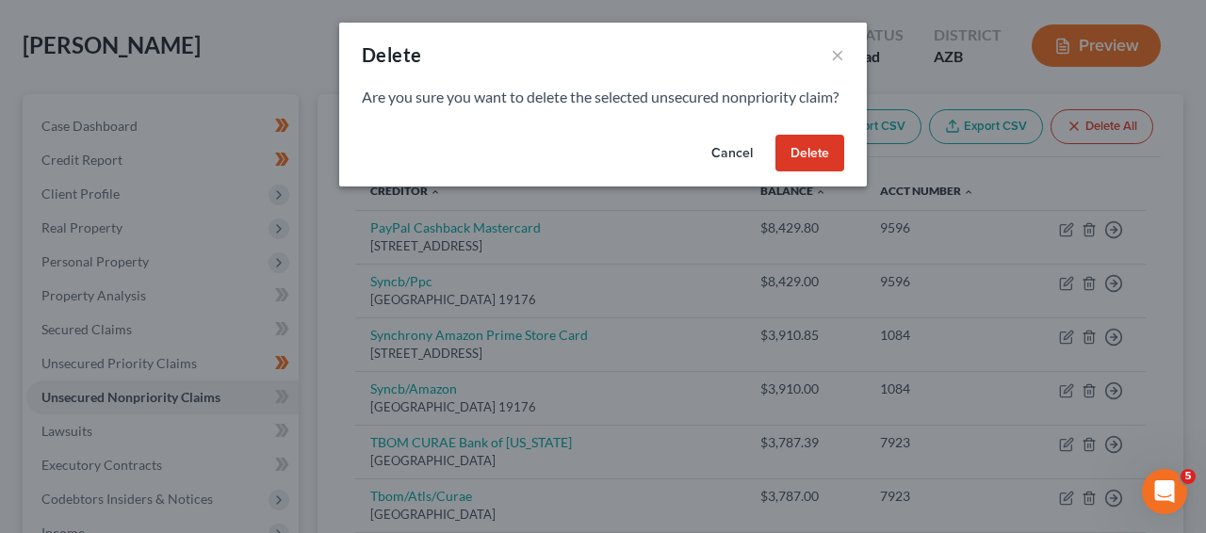
click at [795, 172] on button "Delete" at bounding box center [809, 154] width 69 height 38
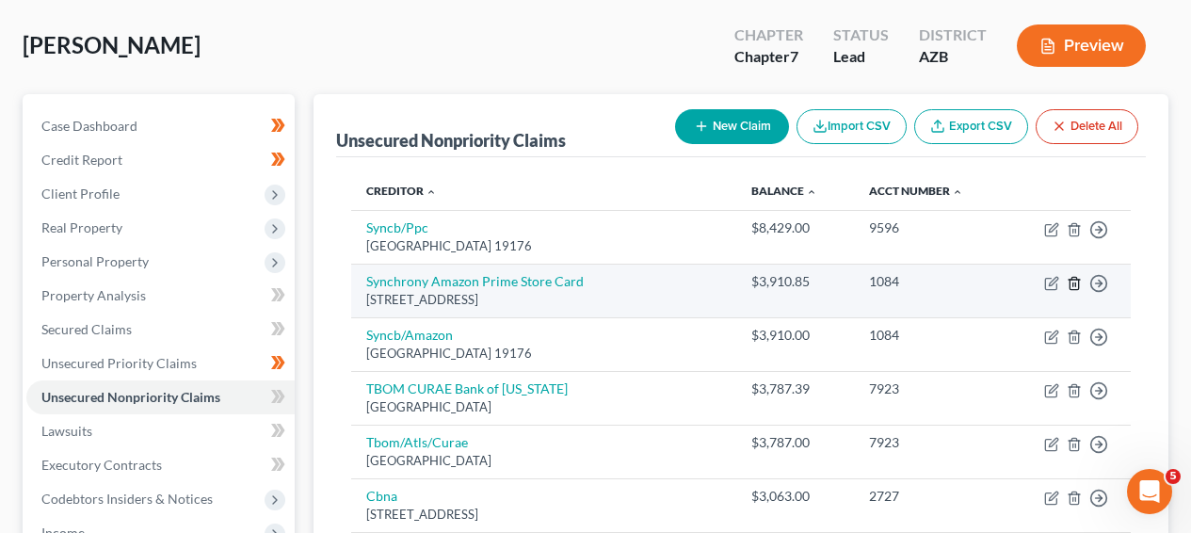
click at [1074, 282] on icon "button" at bounding box center [1074, 283] width 15 height 15
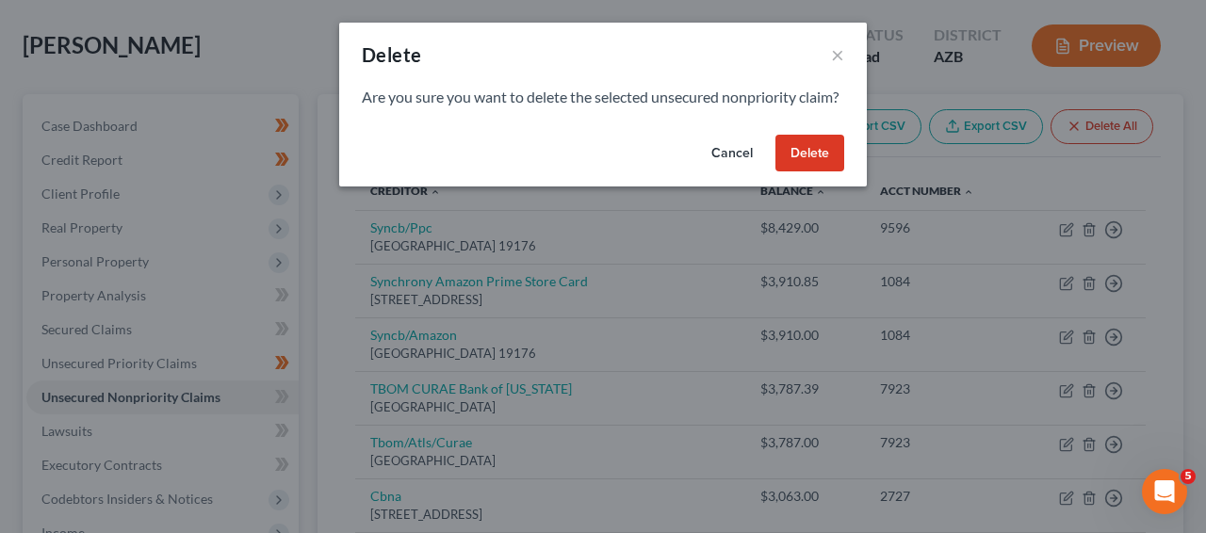
click at [788, 172] on button "Delete" at bounding box center [809, 154] width 69 height 38
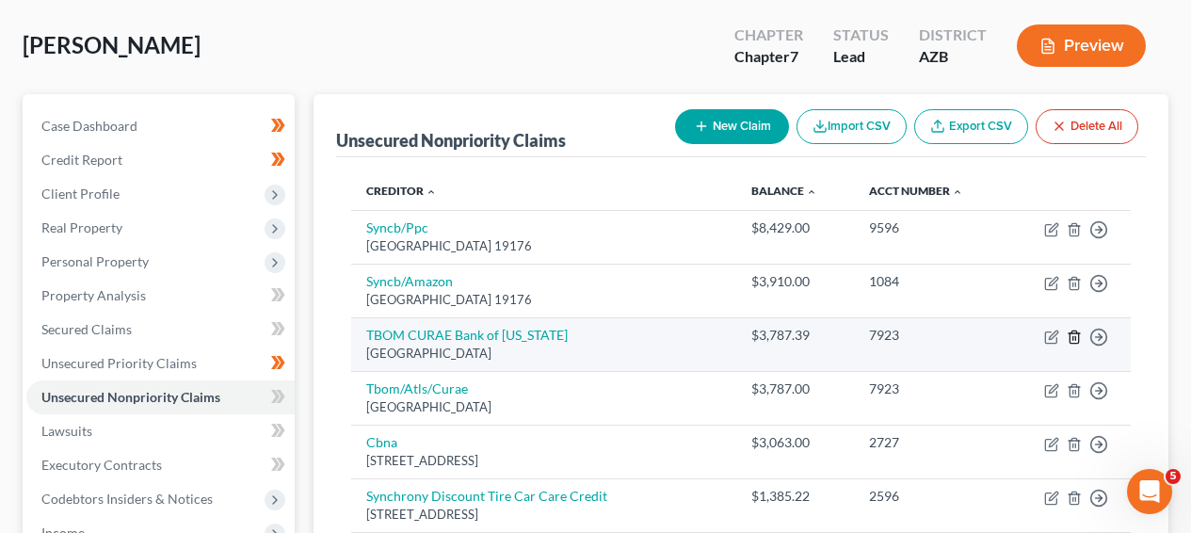
click at [1071, 333] on icon "button" at bounding box center [1074, 337] width 15 height 15
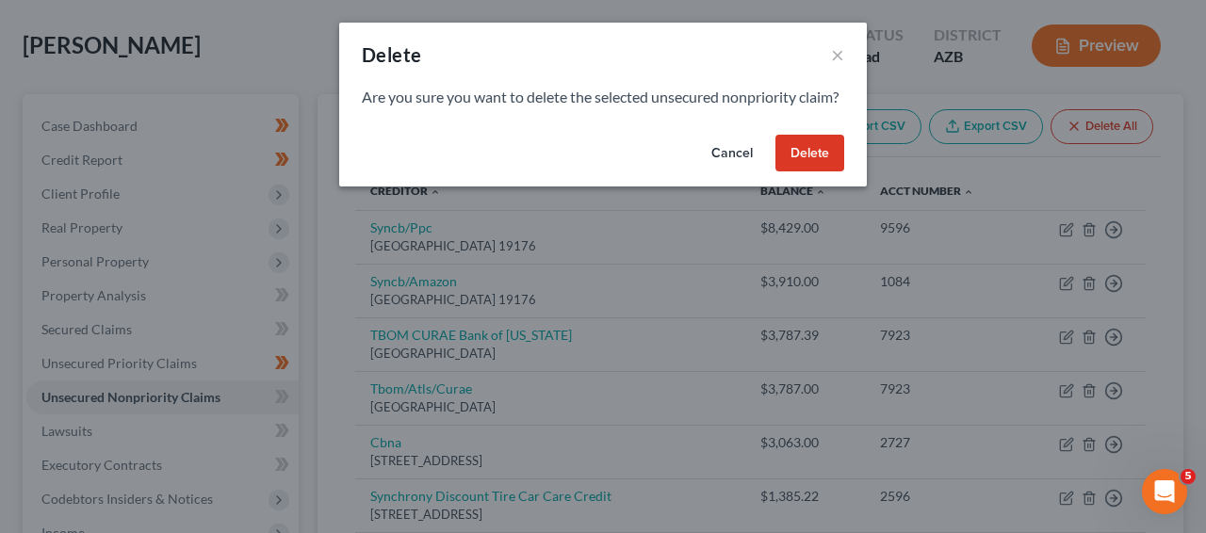
click at [801, 172] on button "Delete" at bounding box center [809, 154] width 69 height 38
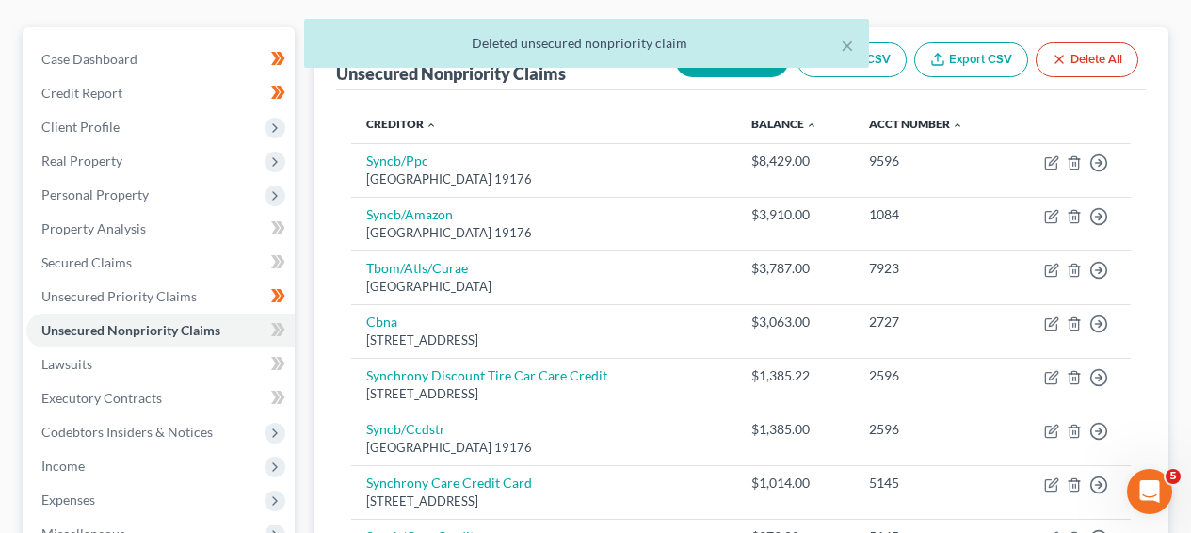
scroll to position [230, 0]
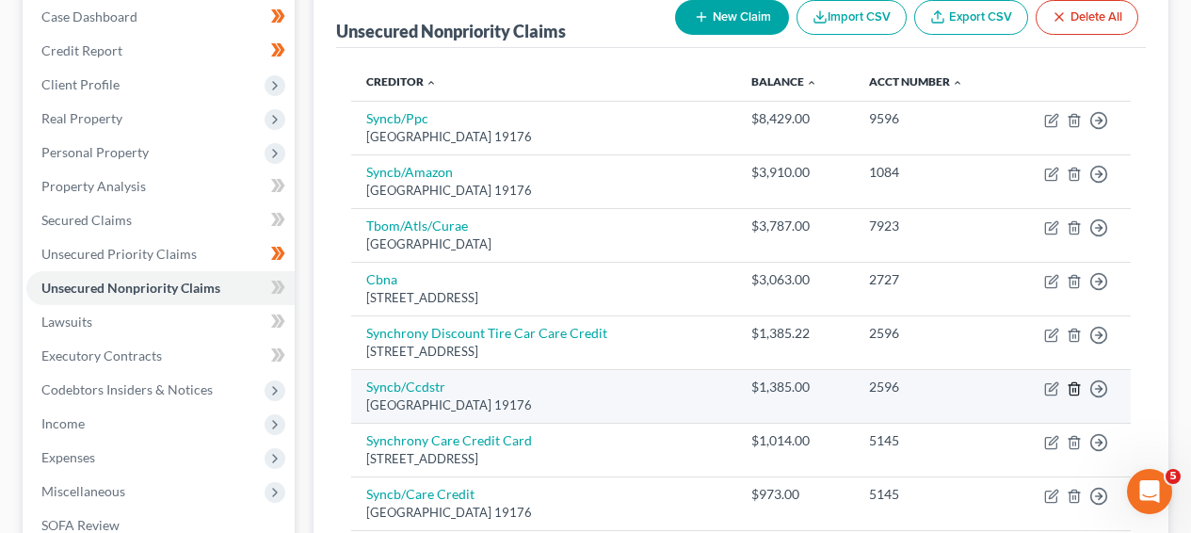
click at [1070, 389] on icon "button" at bounding box center [1074, 388] width 8 height 12
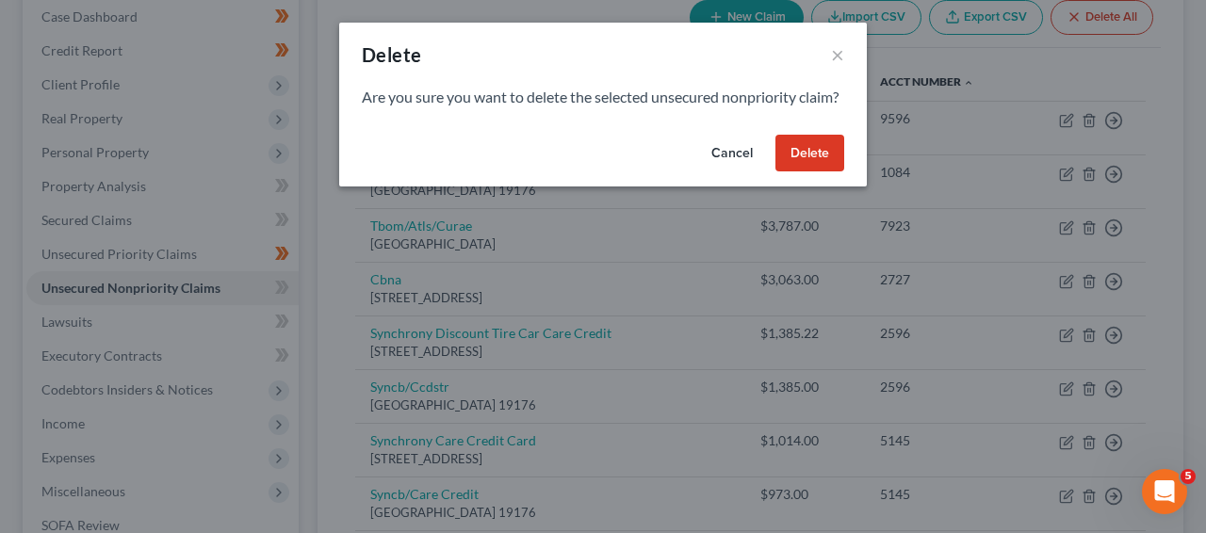
click at [814, 167] on button "Delete" at bounding box center [809, 154] width 69 height 38
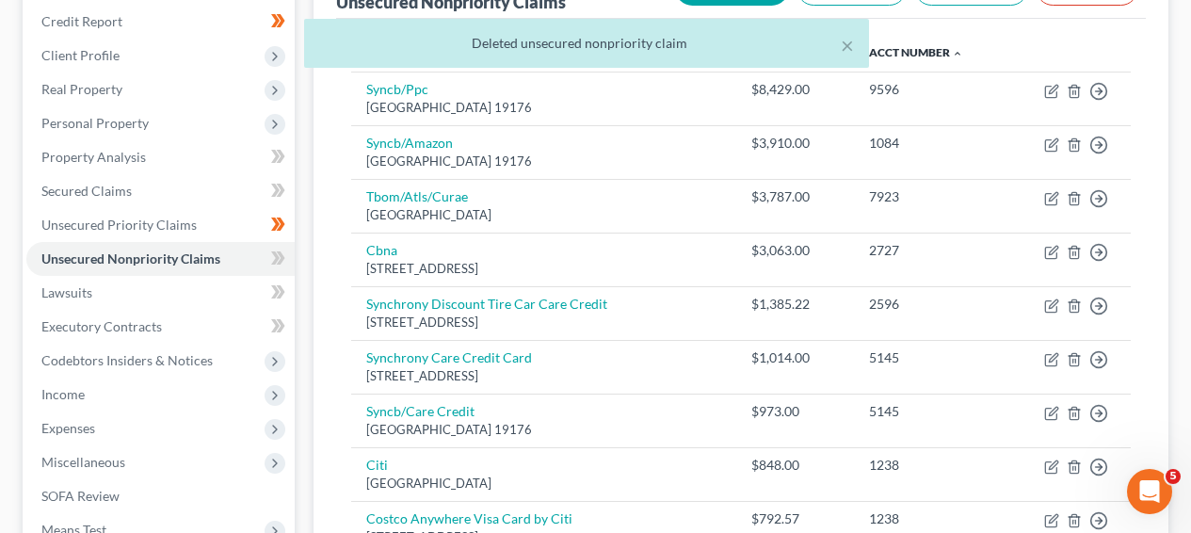
scroll to position [278, 0]
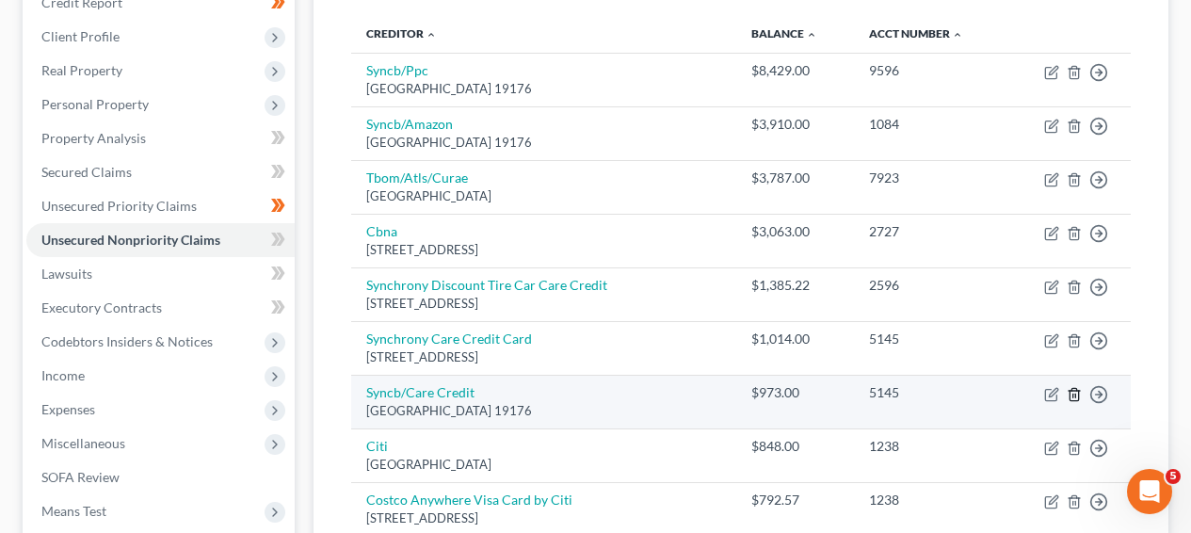
click at [1078, 390] on icon "button" at bounding box center [1074, 394] width 8 height 12
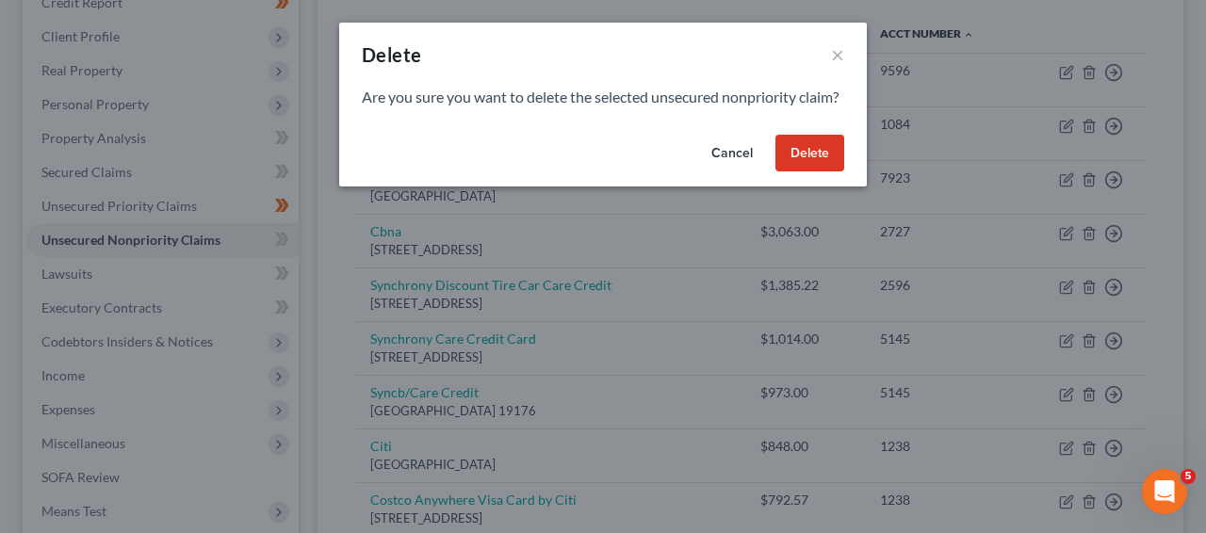
click at [805, 172] on button "Delete" at bounding box center [809, 154] width 69 height 38
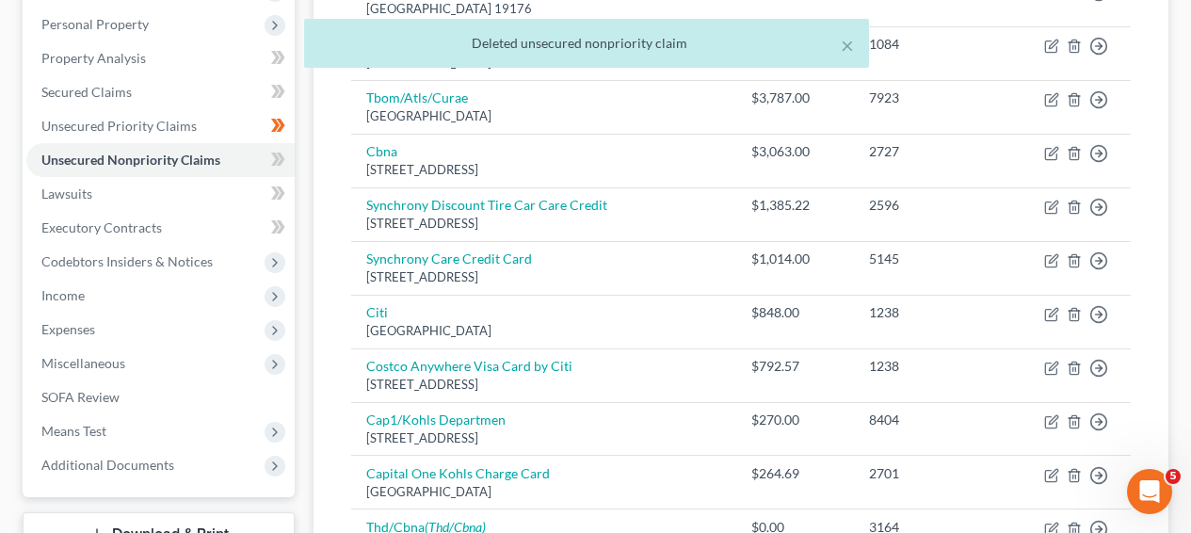
scroll to position [374, 0]
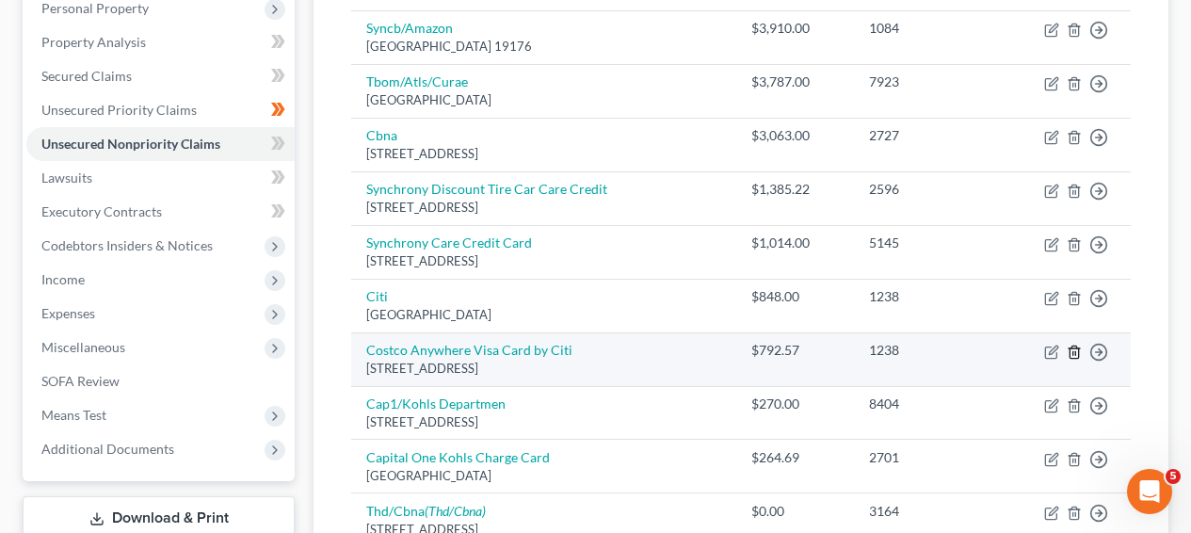
click at [1068, 351] on icon "button" at bounding box center [1074, 352] width 15 height 15
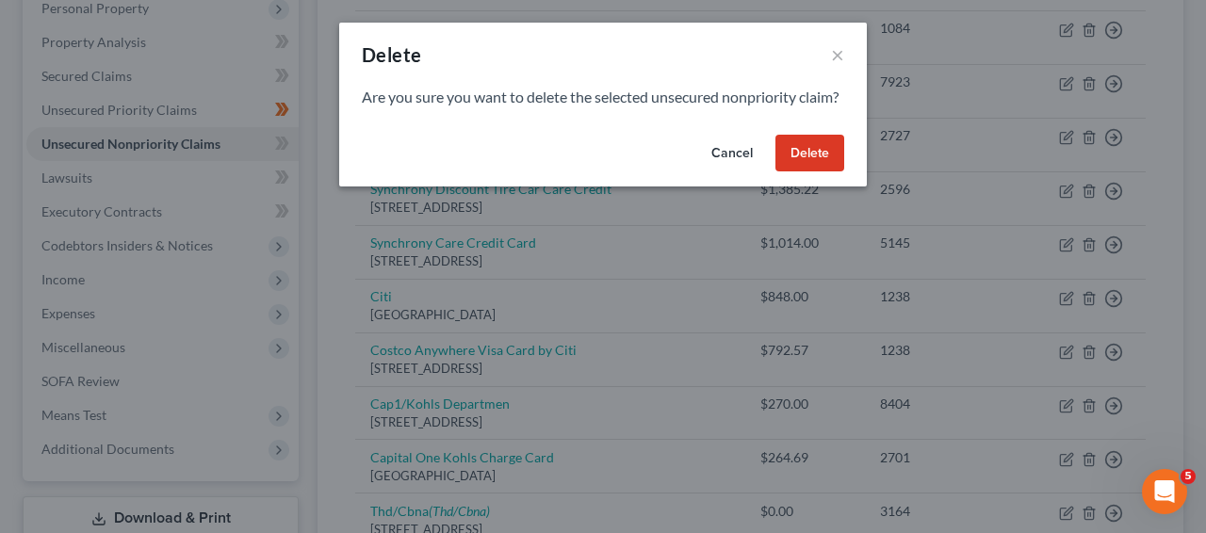
click at [827, 172] on button "Delete" at bounding box center [809, 154] width 69 height 38
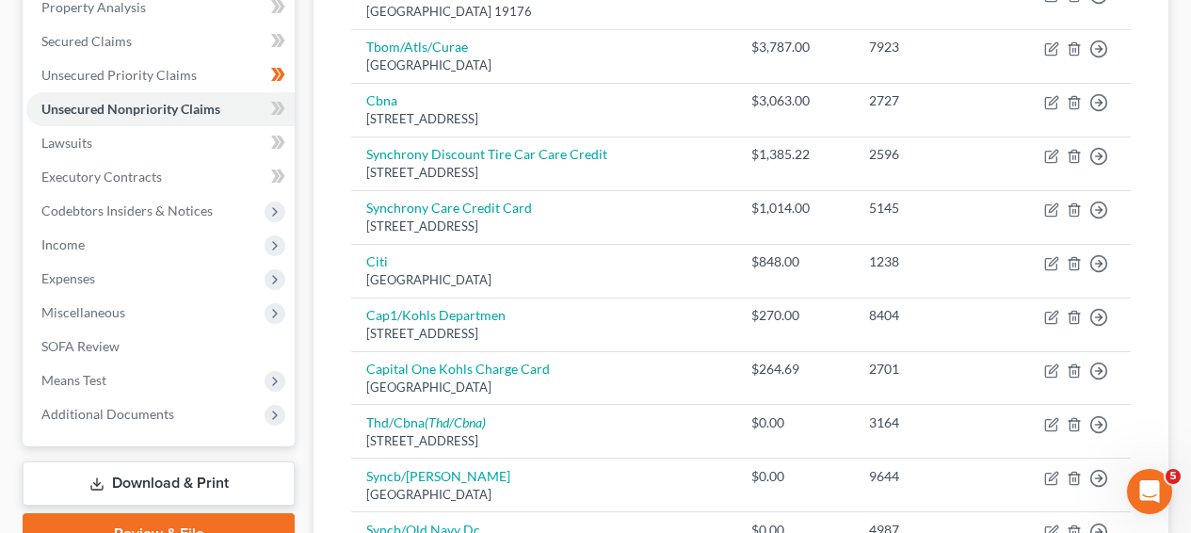
scroll to position [1353, 0]
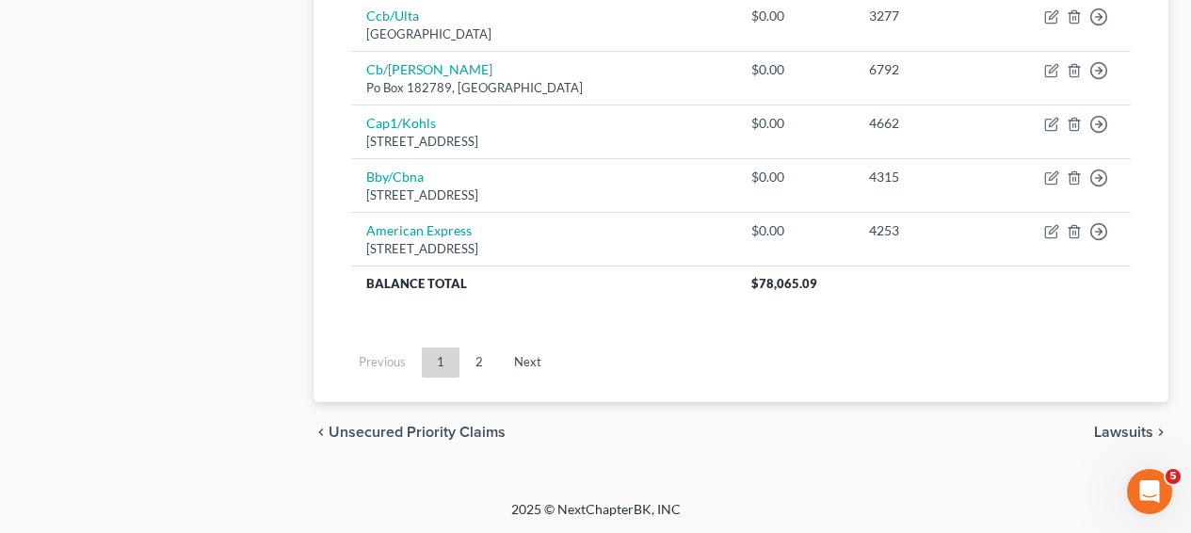
click at [572, 366] on ul "Previous 1 2 Next" at bounding box center [741, 362] width 810 height 49
click at [545, 355] on link "Next" at bounding box center [527, 363] width 57 height 30
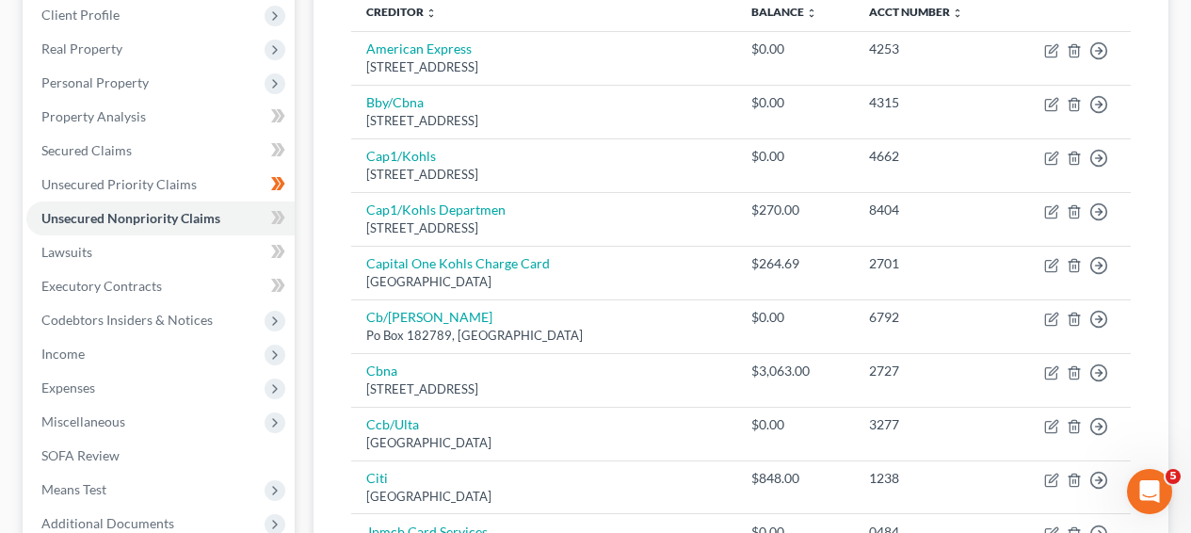
scroll to position [315, 0]
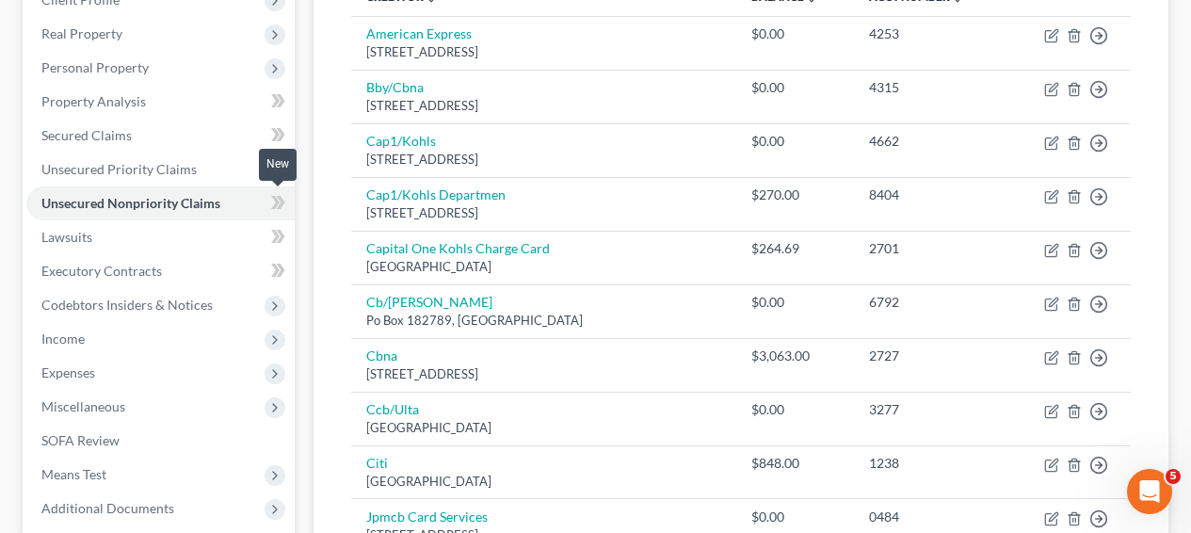
click at [288, 212] on span at bounding box center [278, 205] width 33 height 28
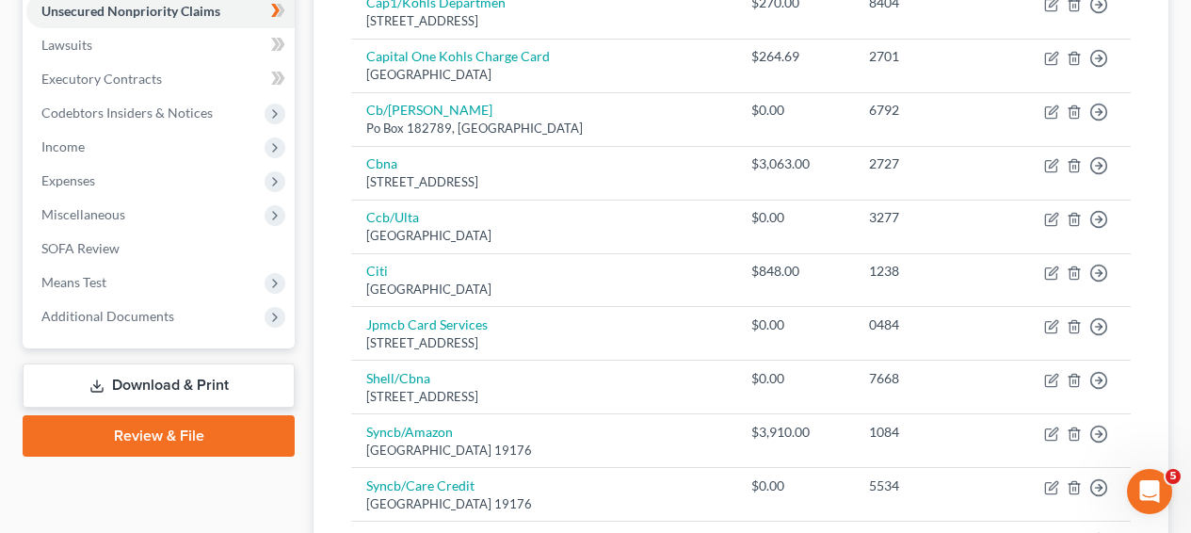
scroll to position [468, 0]
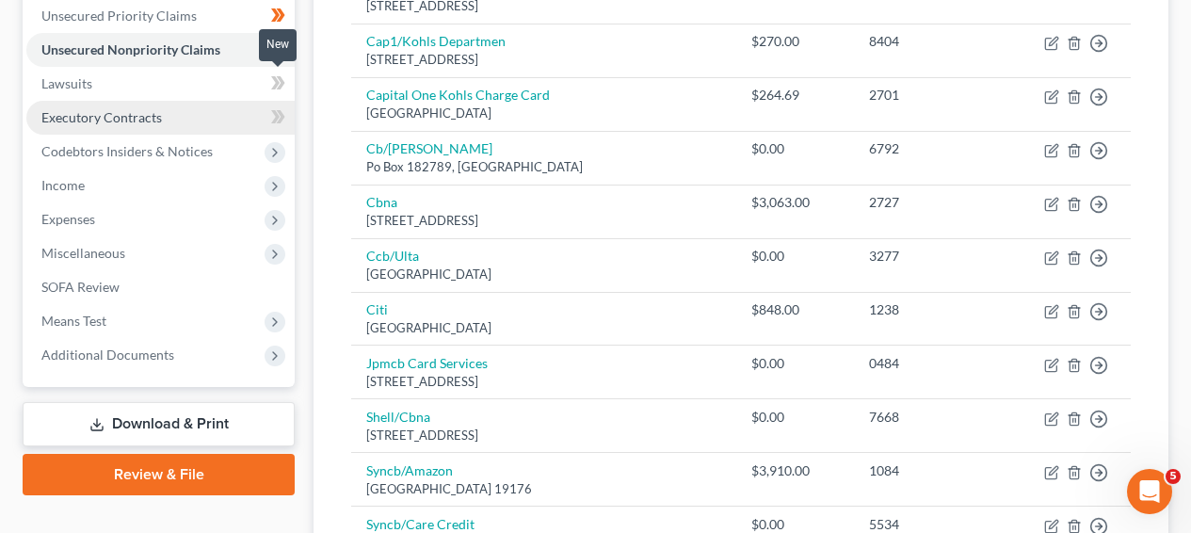
click at [274, 85] on icon at bounding box center [275, 82] width 8 height 13
click at [246, 116] on link "Executory Contracts" at bounding box center [160, 118] width 268 height 34
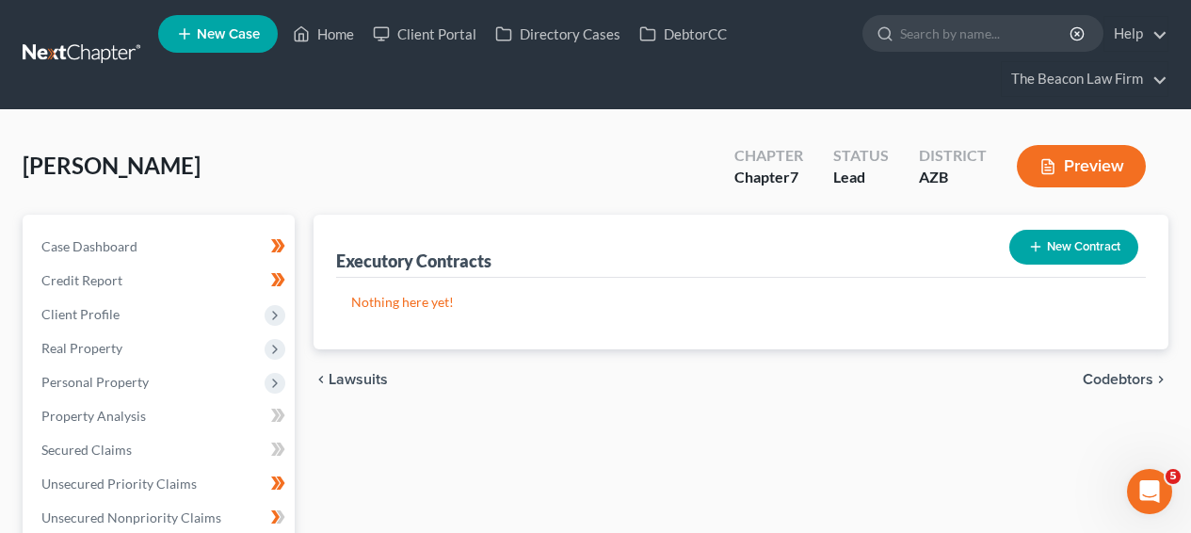
click at [1191, 303] on html "Home New Case Client Portal Directory Cases DebtorCC The Beacon Law Firm [EMAIL…" at bounding box center [595, 517] width 1191 height 1035
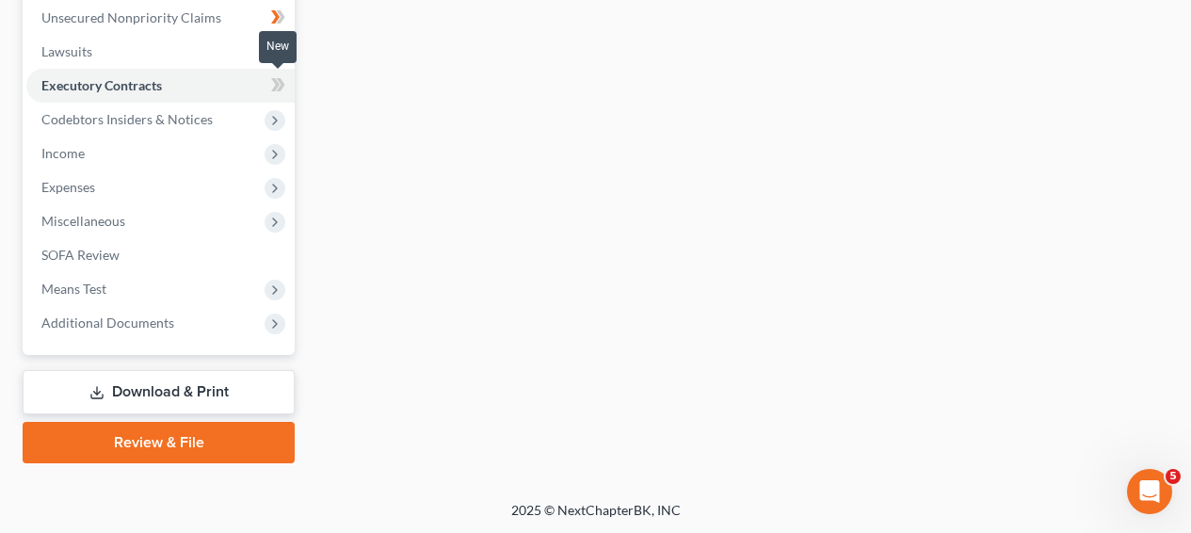
click at [280, 80] on icon at bounding box center [281, 84] width 8 height 13
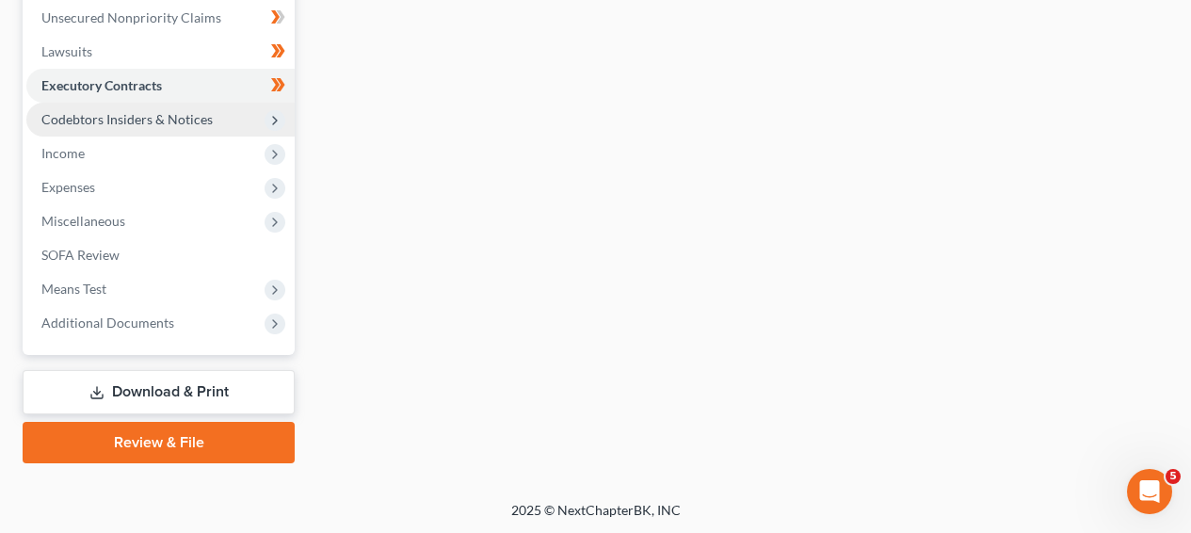
click at [234, 117] on span "Codebtors Insiders & Notices" at bounding box center [160, 120] width 268 height 34
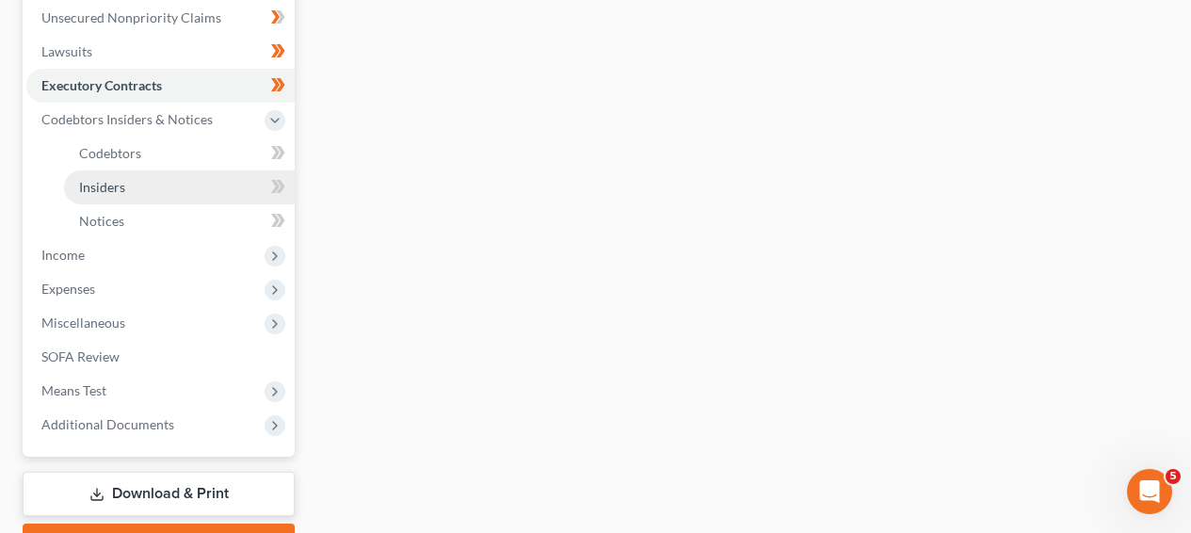
click at [224, 183] on link "Insiders" at bounding box center [179, 187] width 231 height 34
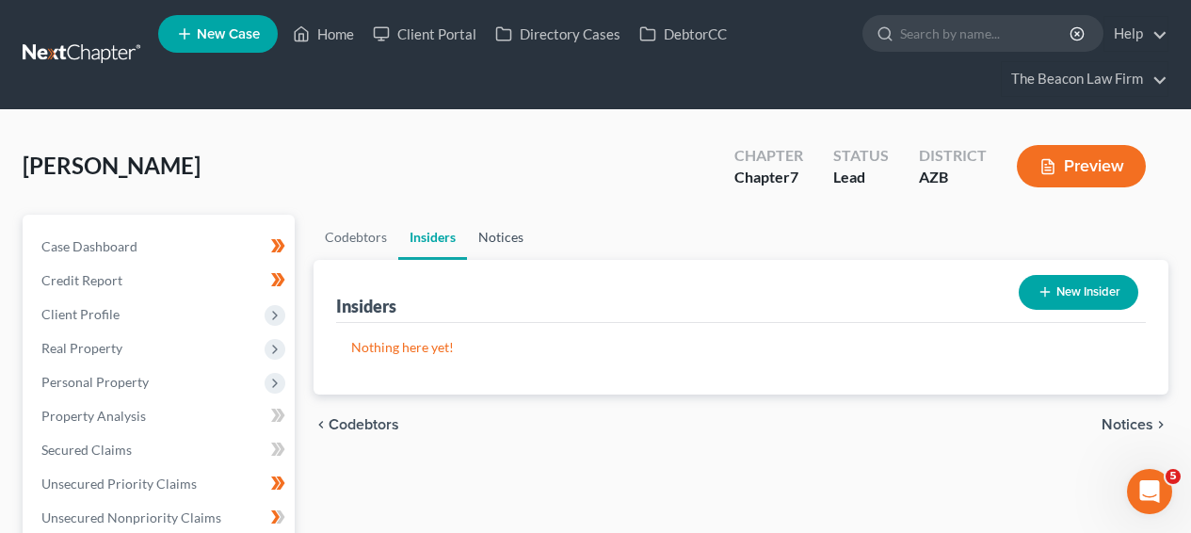
click at [473, 233] on link "Notices" at bounding box center [501, 237] width 68 height 45
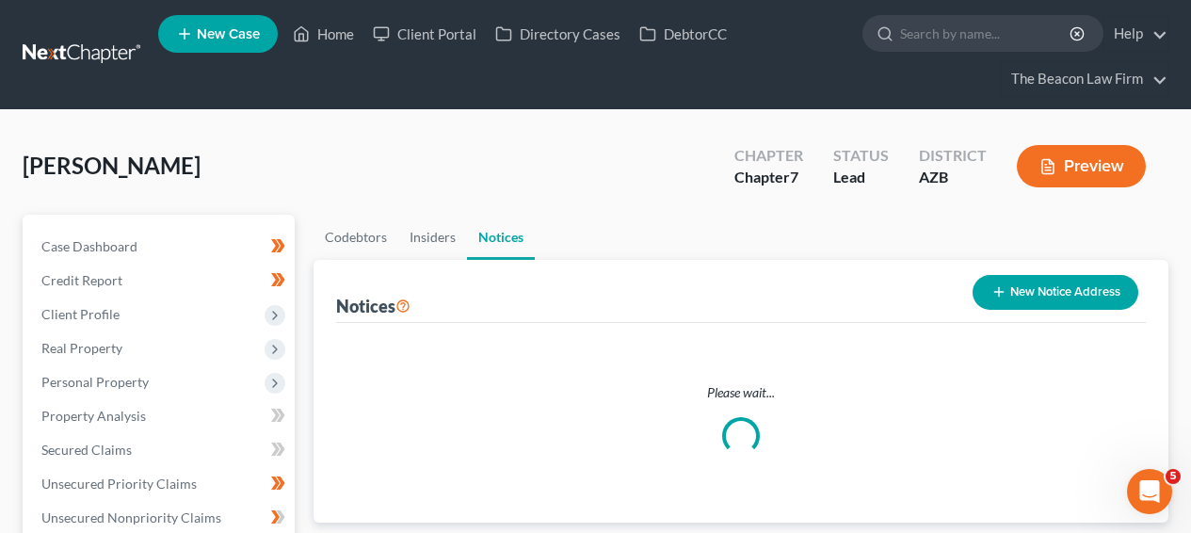
click at [482, 235] on link "Notices" at bounding box center [501, 237] width 68 height 45
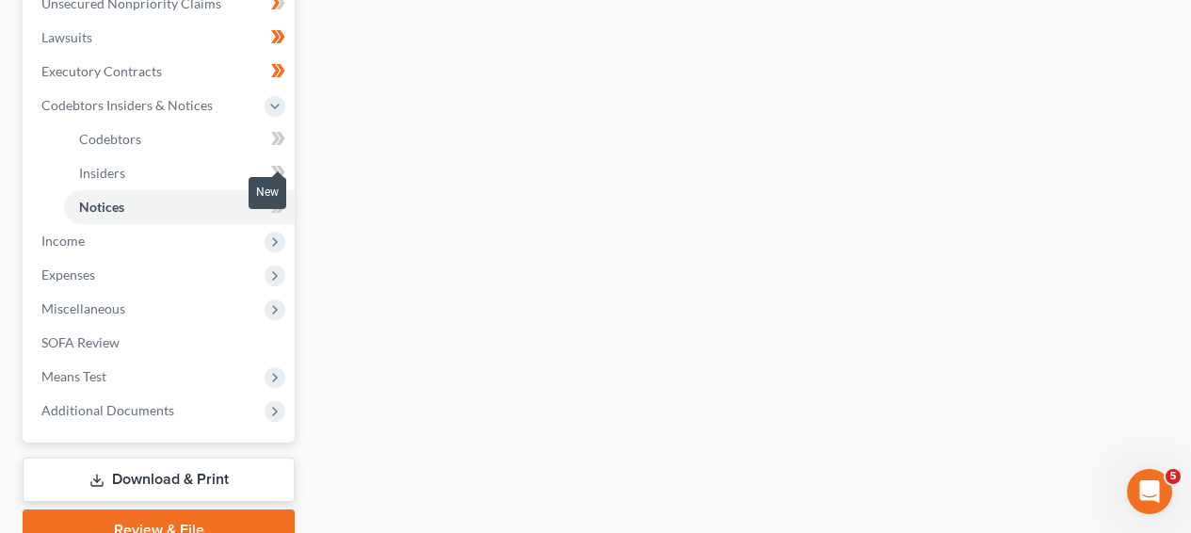
click at [288, 176] on span at bounding box center [278, 175] width 33 height 28
click at [283, 208] on icon at bounding box center [278, 207] width 14 height 24
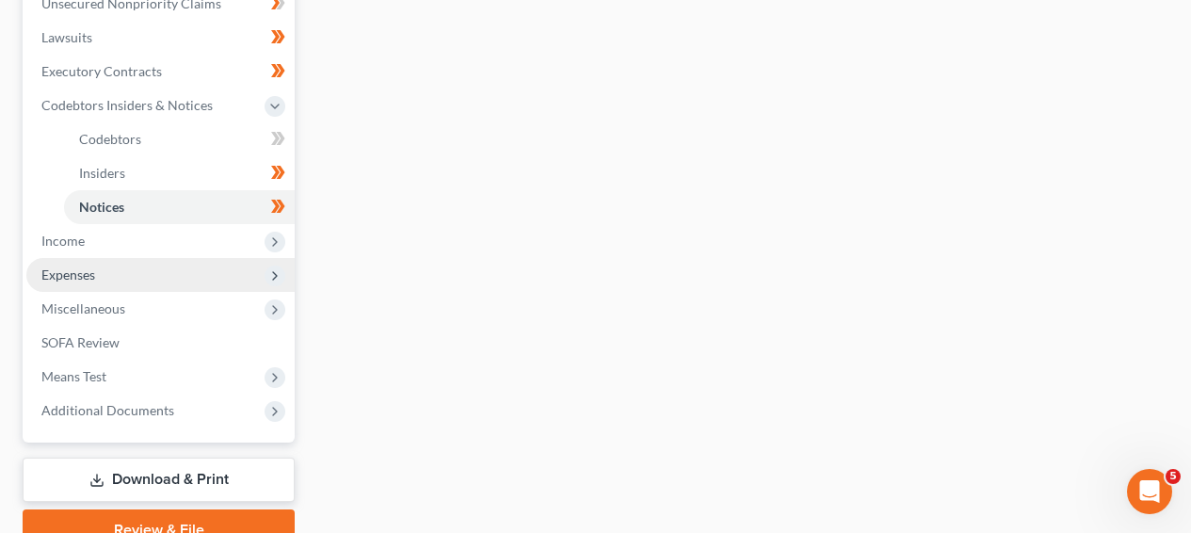
click at [224, 277] on span "Expenses" at bounding box center [160, 275] width 268 height 34
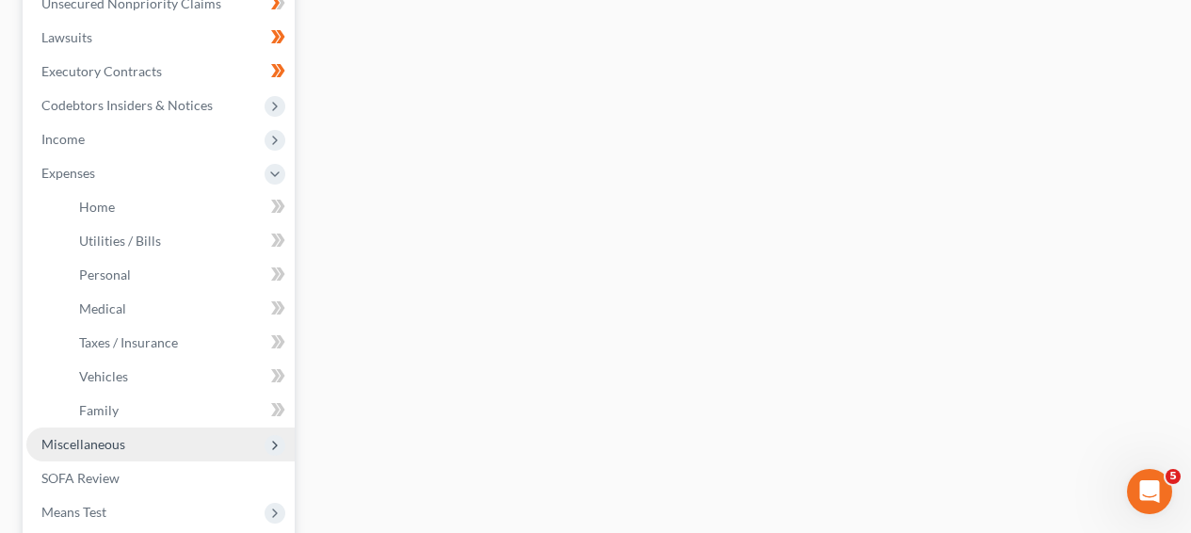
click at [142, 443] on span "Miscellaneous" at bounding box center [160, 445] width 268 height 34
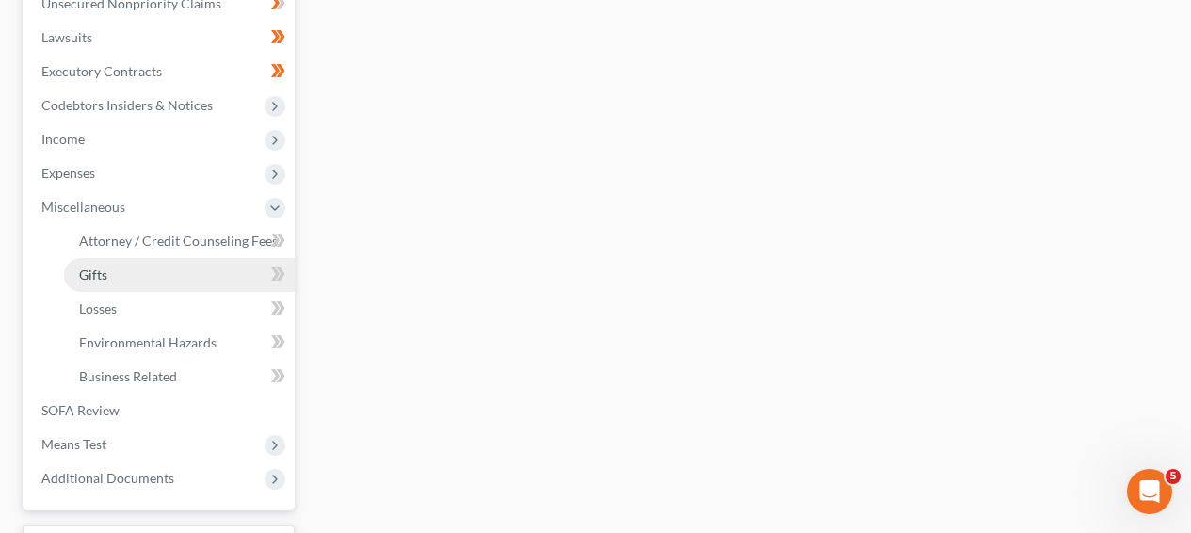
click at [191, 267] on link "Gifts" at bounding box center [179, 275] width 231 height 34
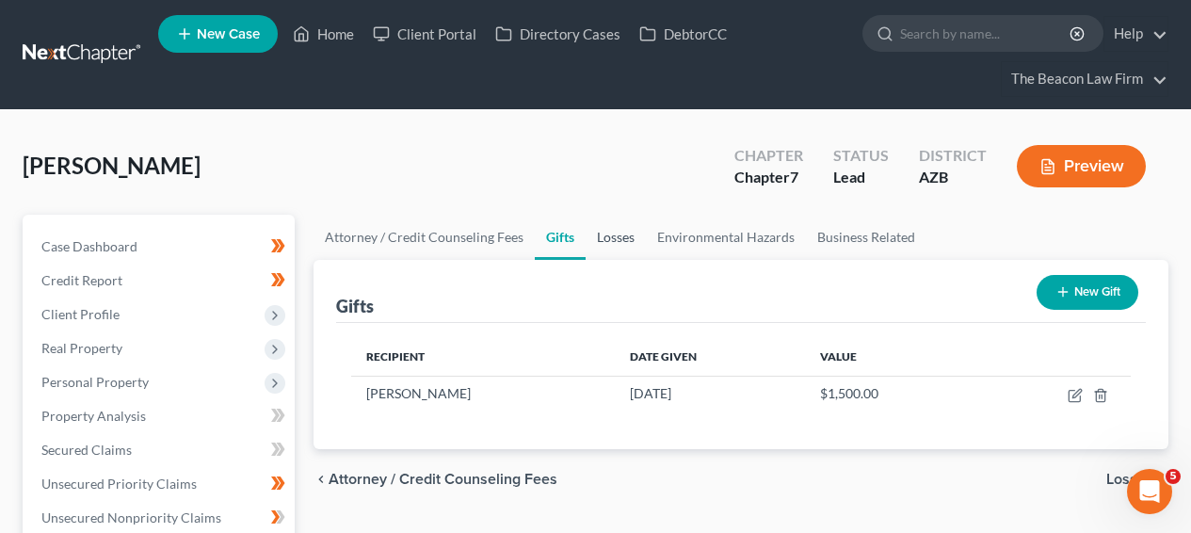
click at [624, 227] on link "Losses" at bounding box center [616, 237] width 60 height 45
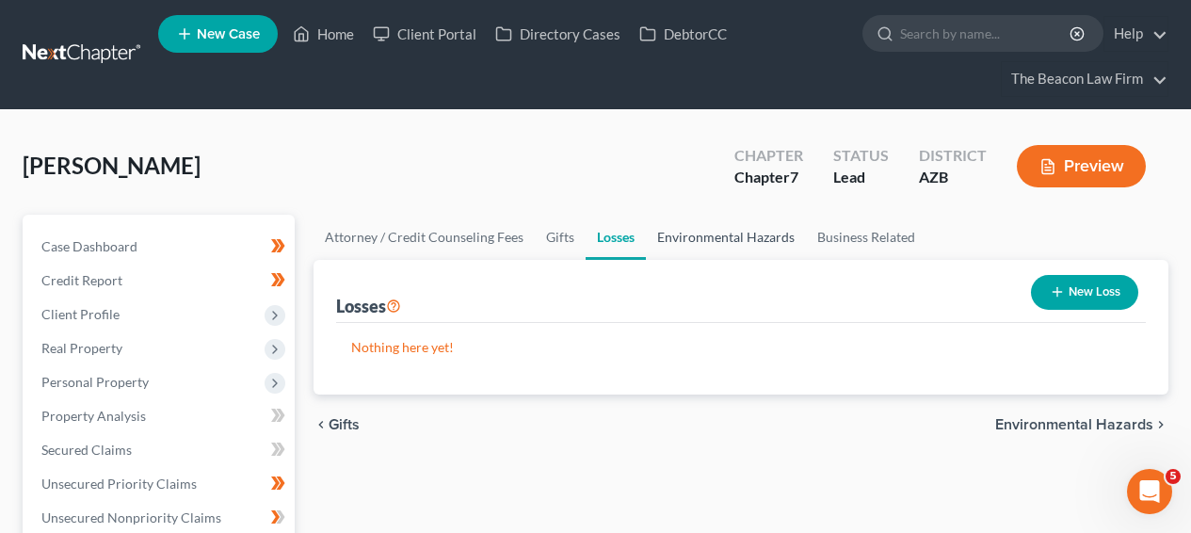
click at [665, 242] on link "Environmental Hazards" at bounding box center [726, 237] width 160 height 45
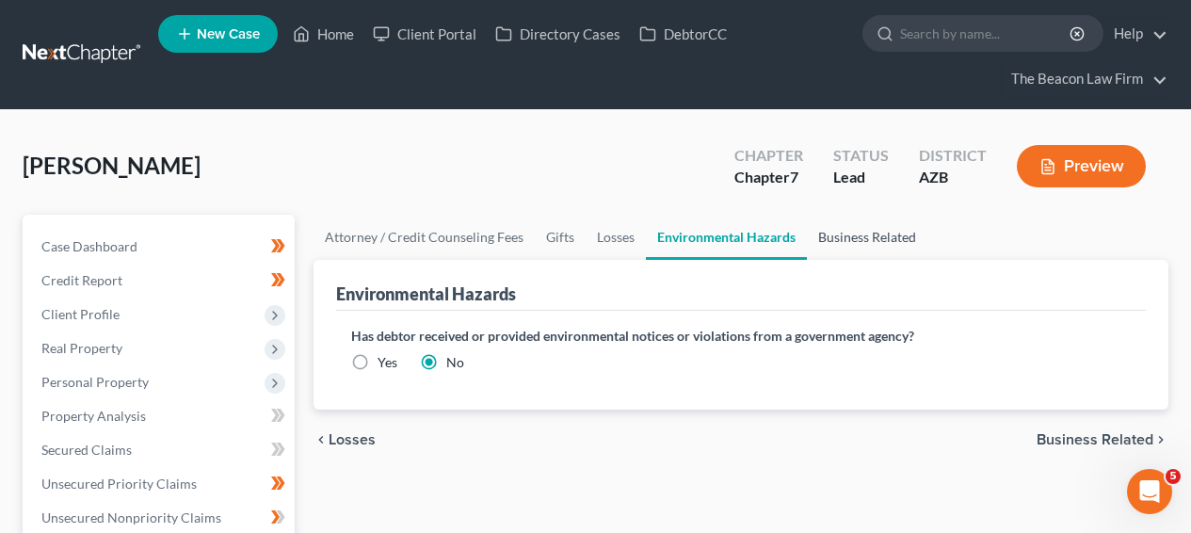
click at [833, 237] on link "Business Related" at bounding box center [867, 237] width 121 height 45
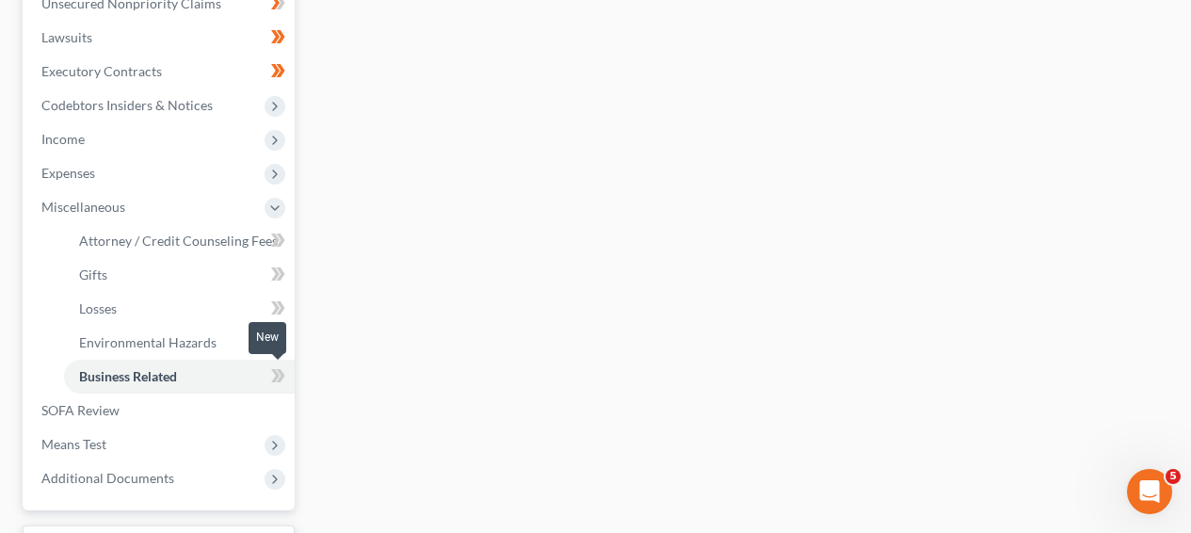
click at [280, 371] on icon at bounding box center [281, 375] width 8 height 13
click at [284, 348] on icon at bounding box center [278, 343] width 14 height 24
click at [284, 277] on icon at bounding box center [278, 275] width 14 height 24
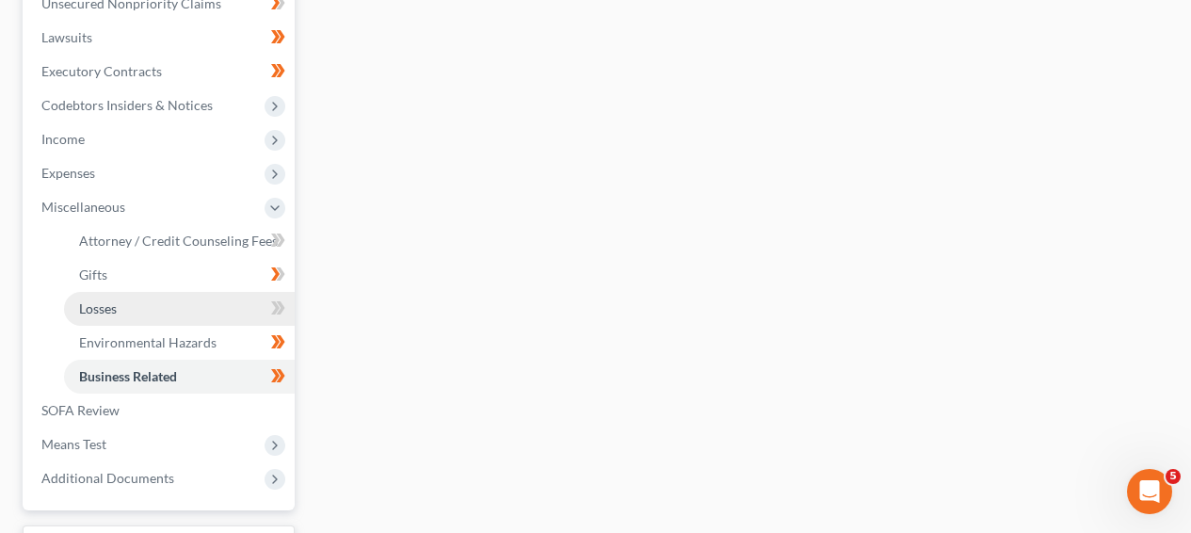
click at [238, 309] on link "Losses" at bounding box center [179, 309] width 231 height 34
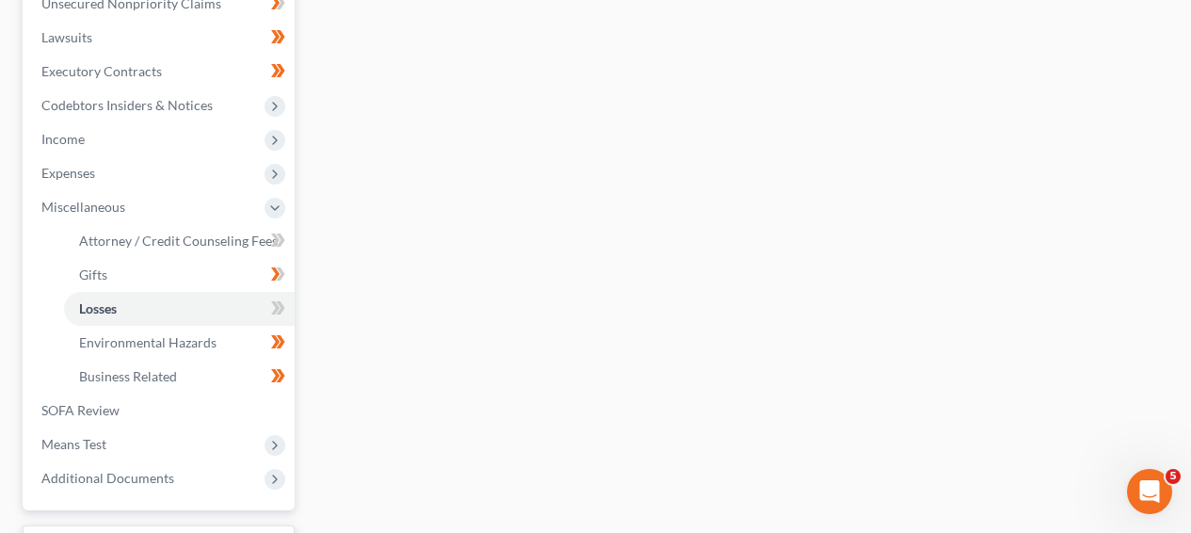
click at [276, 247] on icon at bounding box center [275, 240] width 8 height 13
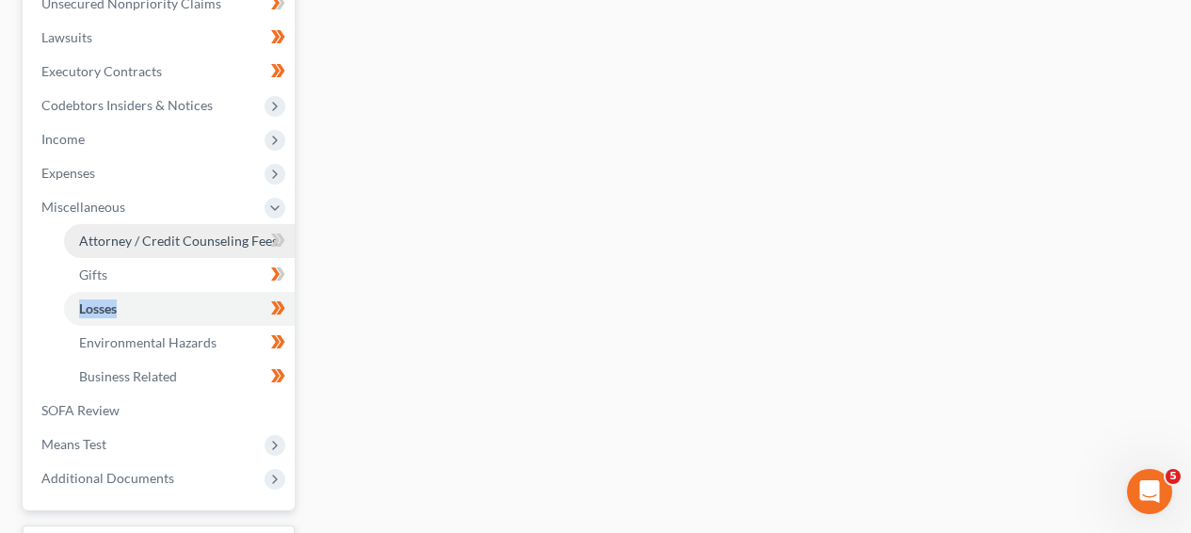
click at [231, 246] on span "Attorney / Credit Counseling Fees" at bounding box center [178, 241] width 199 height 16
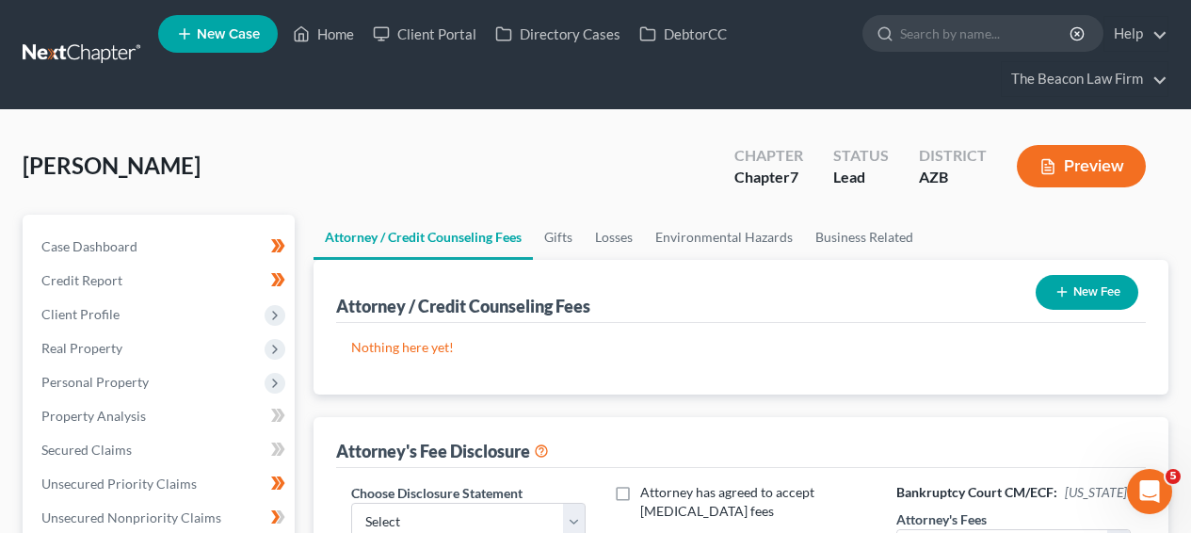
click at [1041, 300] on button "New Fee" at bounding box center [1087, 292] width 103 height 35
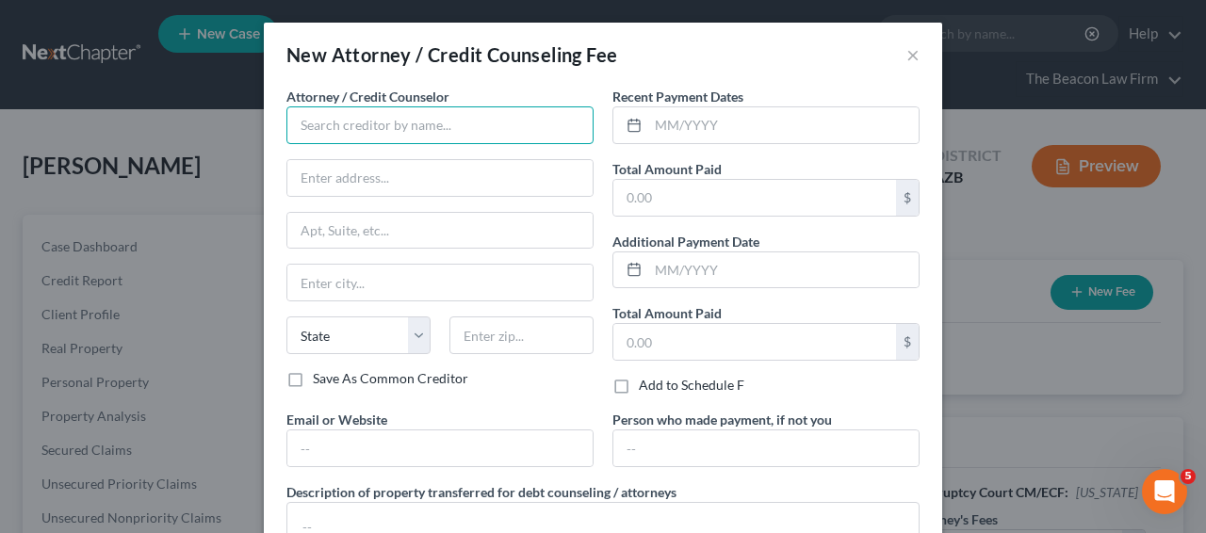
click at [403, 124] on input "text" at bounding box center [439, 125] width 307 height 38
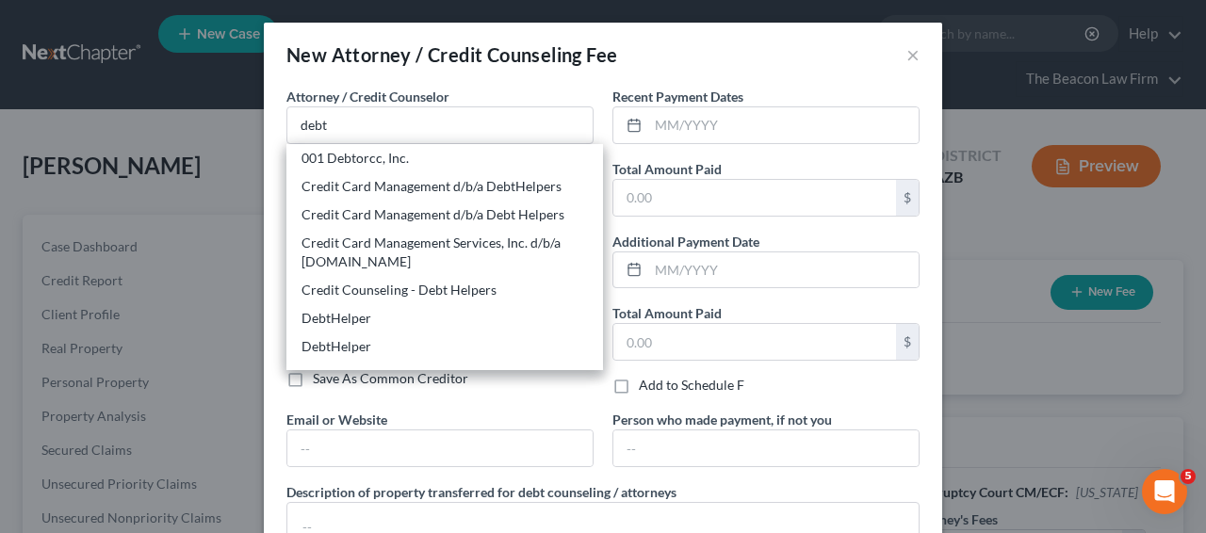
click at [403, 153] on div "001 Debtorcc, Inc." at bounding box center [444, 158] width 286 height 19
type input "001 Debtorcc, Inc."
type input "[STREET_ADDRESS]"
type input "[GEOGRAPHIC_DATA]"
select select "33"
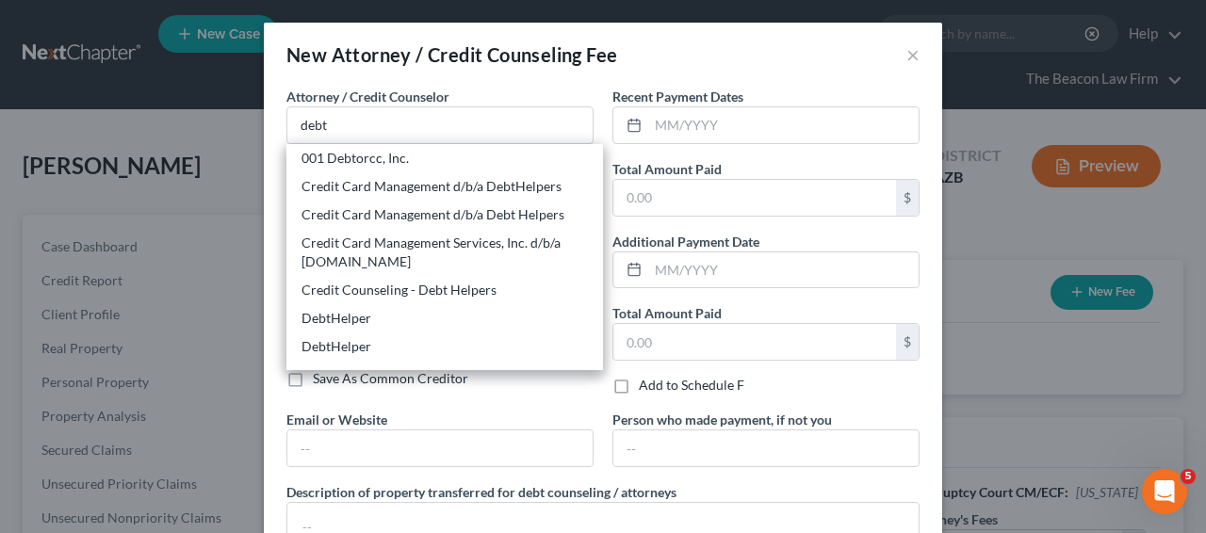
type input "07306"
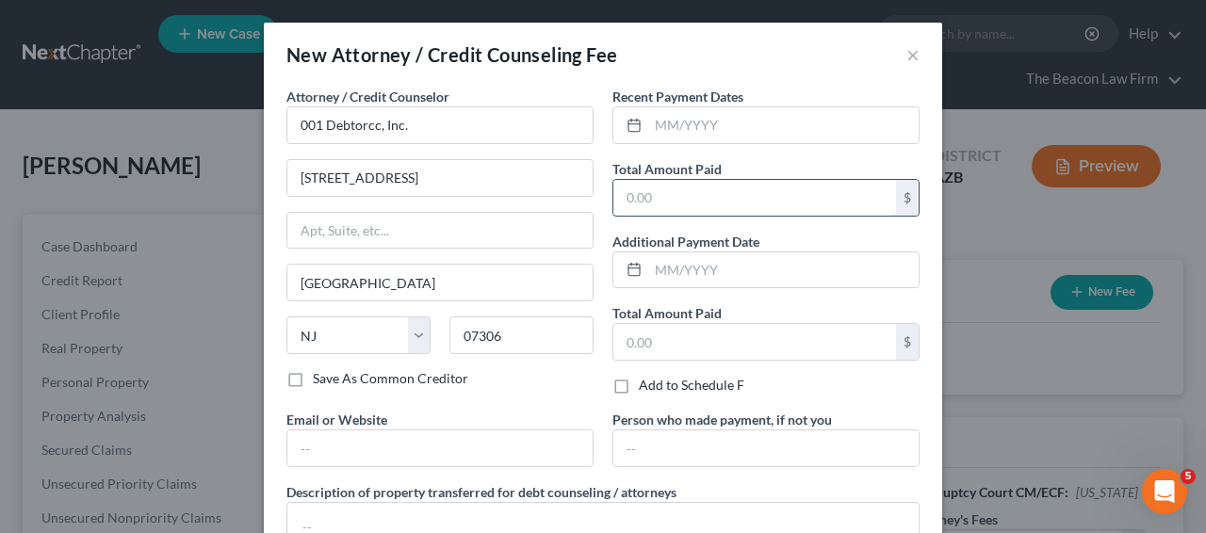
click at [649, 190] on input "text" at bounding box center [754, 198] width 283 height 36
type input "19.95"
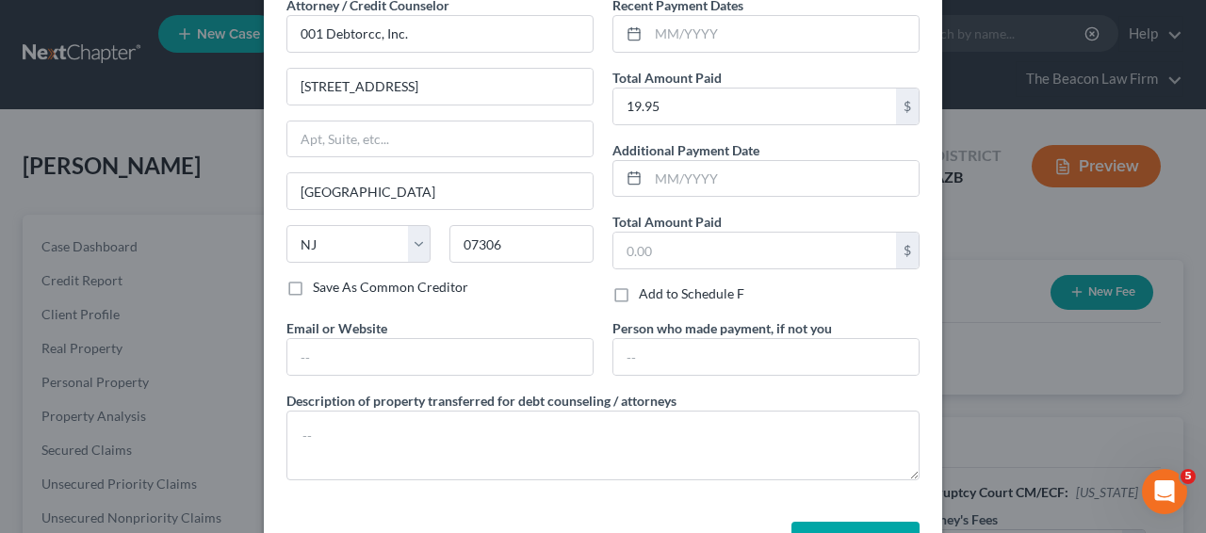
scroll to position [156, 0]
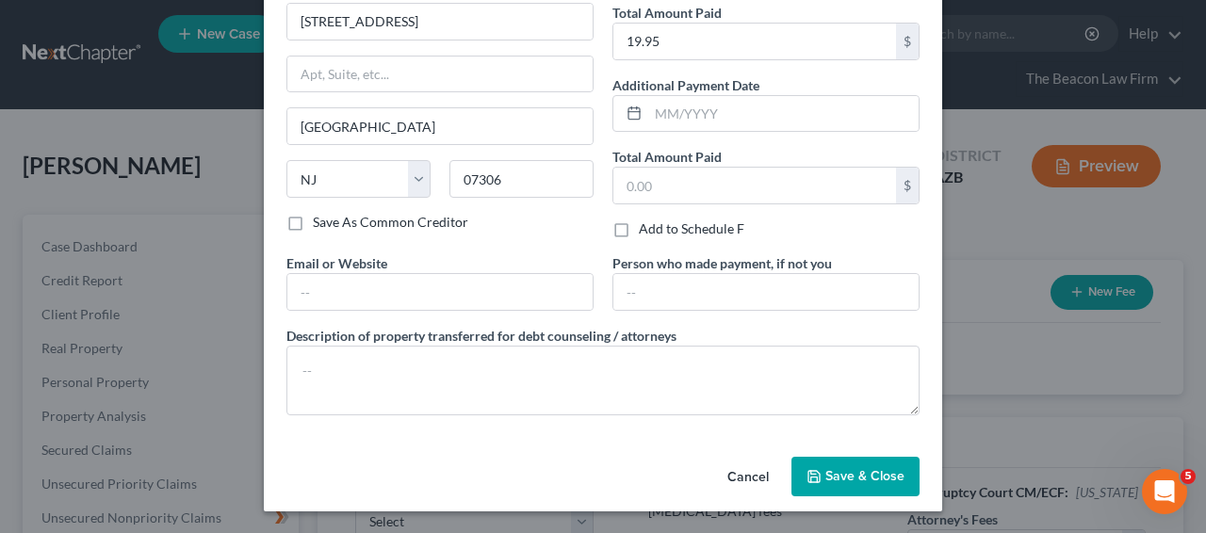
click at [882, 467] on button "Save & Close" at bounding box center [855, 477] width 128 height 40
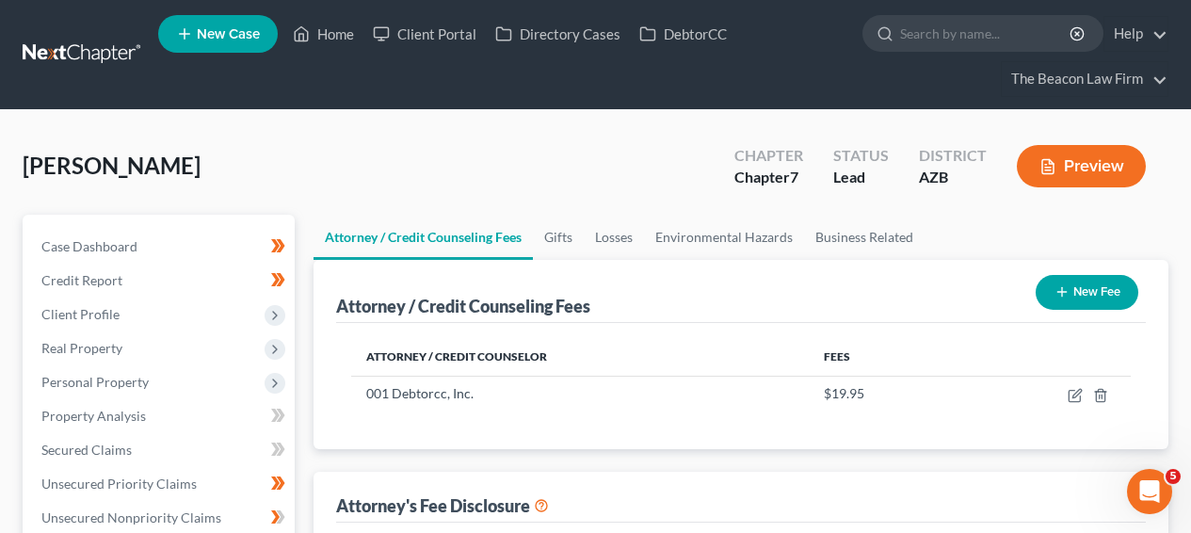
click at [1063, 292] on line "button" at bounding box center [1062, 292] width 8 height 0
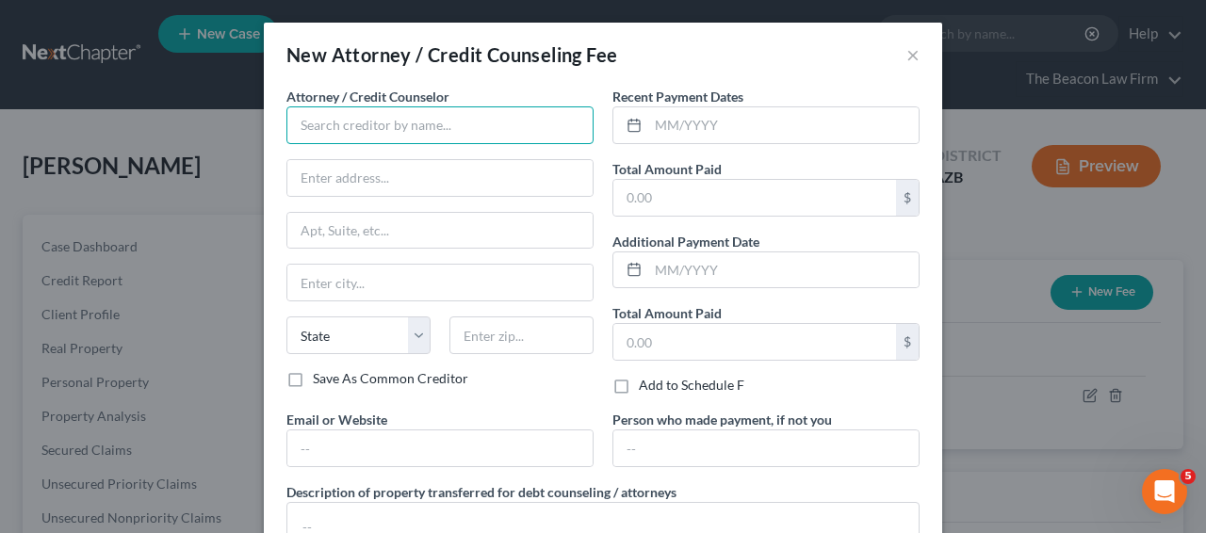
click at [393, 129] on input "text" at bounding box center [439, 125] width 307 height 38
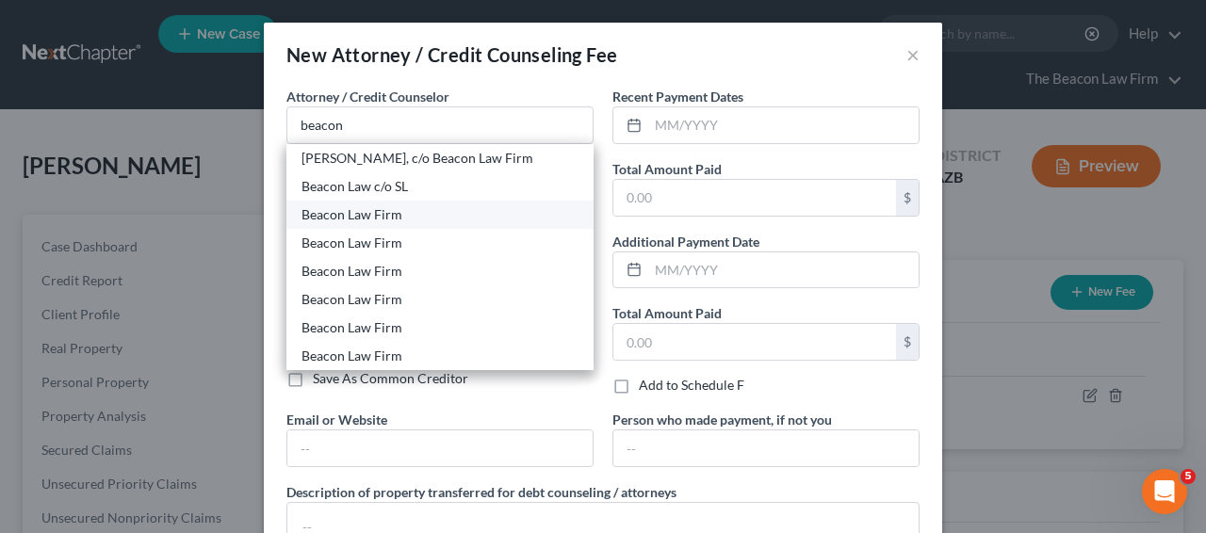
click at [394, 207] on div "Beacon Law Firm" at bounding box center [439, 214] width 277 height 19
type input "Beacon Law Firm"
type input "[STREET_ADDRESS]"
type input "[GEOGRAPHIC_DATA]"
select select "4"
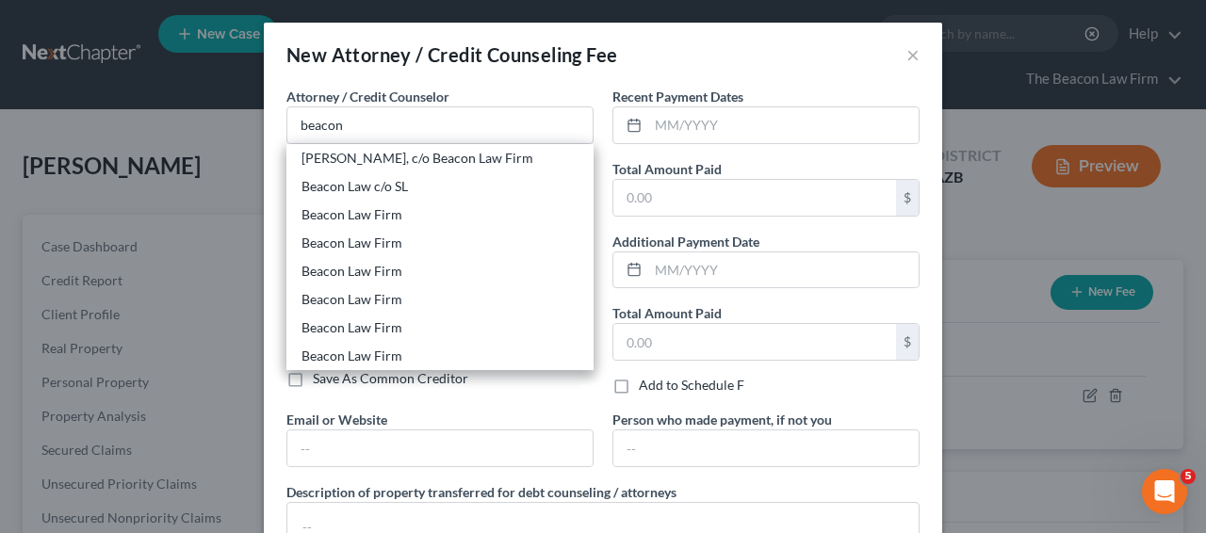
type input "95624"
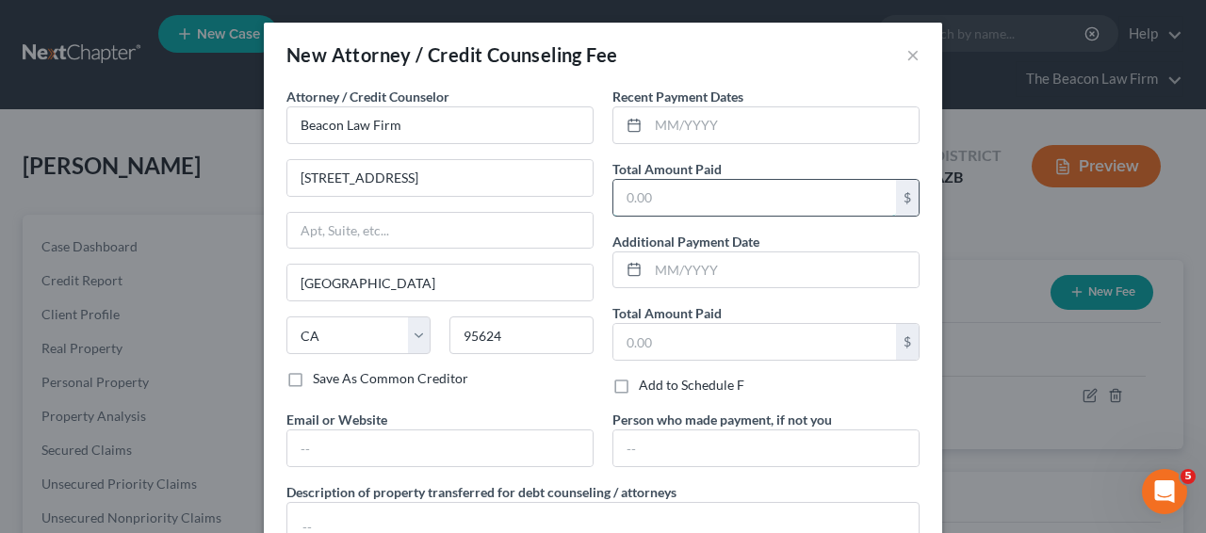
click at [676, 203] on input "text" at bounding box center [754, 198] width 283 height 36
type input "1,800"
click at [530, 161] on input "[STREET_ADDRESS]" at bounding box center [439, 178] width 305 height 36
click at [528, 170] on input "[STREET_ADDRESS]" at bounding box center [439, 178] width 305 height 36
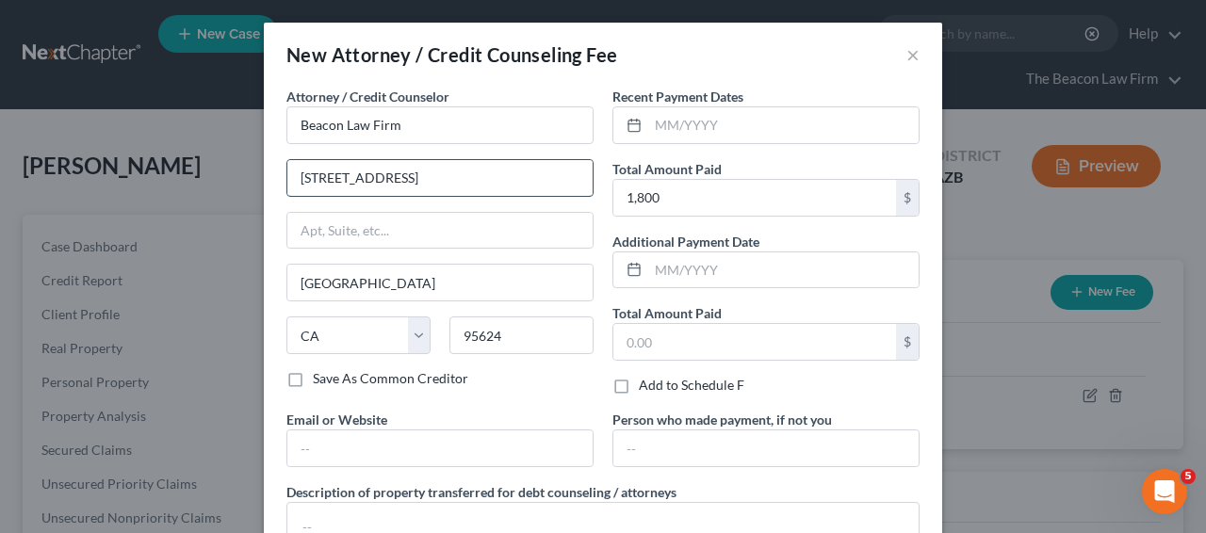
click at [528, 170] on input "[STREET_ADDRESS]" at bounding box center [439, 178] width 305 height 36
paste input "[STREET_ADDRESS][PERSON_NAME]"
type input "[STREET_ADDRESS][PERSON_NAME]"
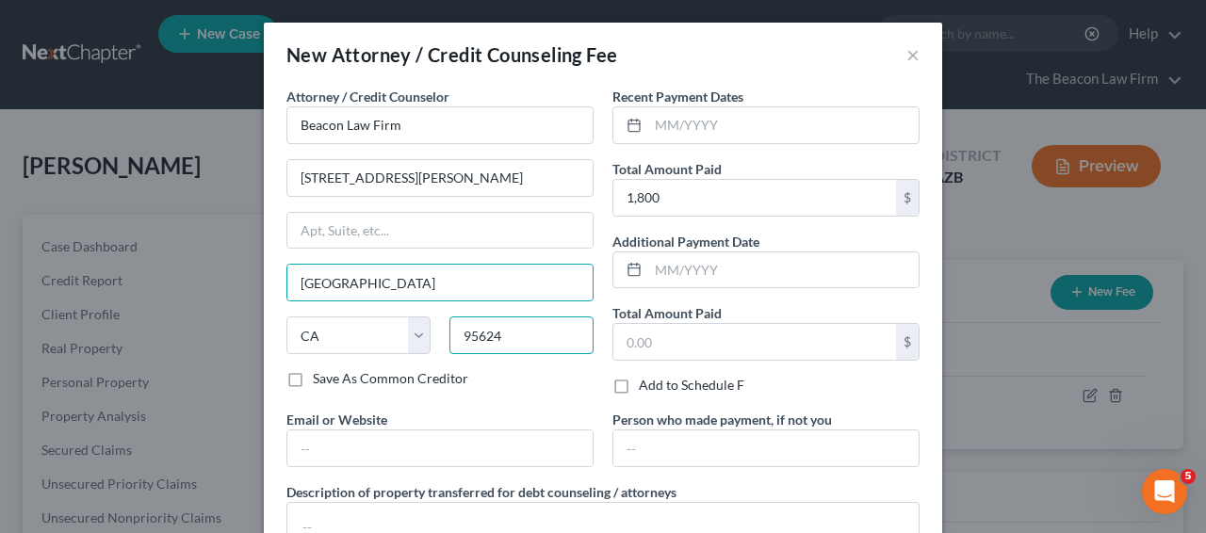
click at [508, 337] on input "95624" at bounding box center [521, 335] width 144 height 38
paste input "85258"
type input "85258"
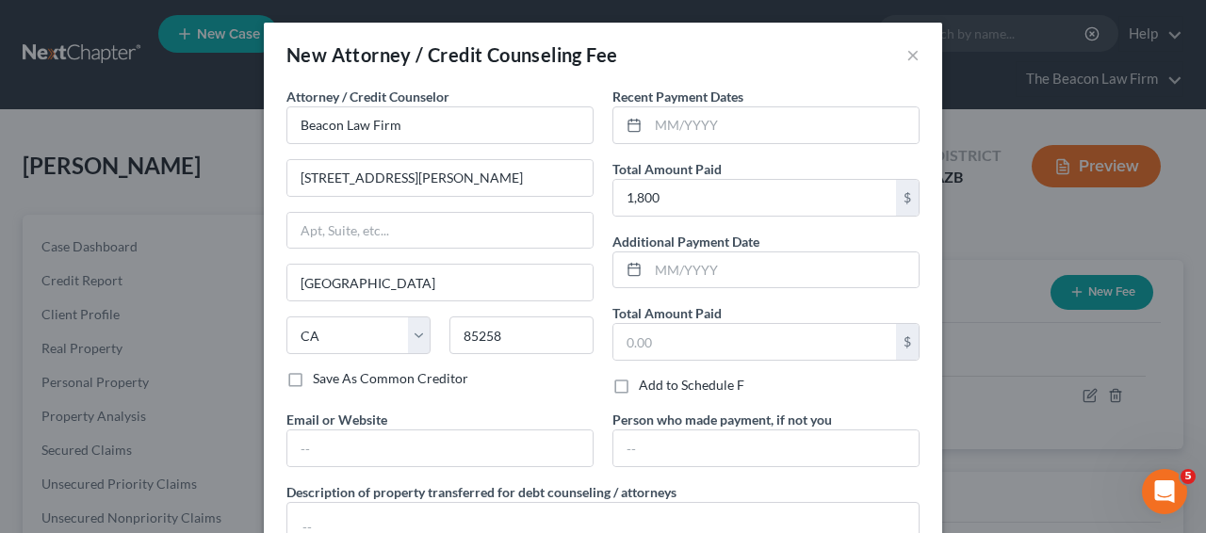
click at [399, 205] on div "Attorney / Credit Counselor * Beacon Law Firm [STREET_ADDRESS][PERSON_NAME] [GE…" at bounding box center [439, 228] width 307 height 283
click at [399, 219] on input "text" at bounding box center [439, 231] width 305 height 36
type input "Scottsdale"
select select "3"
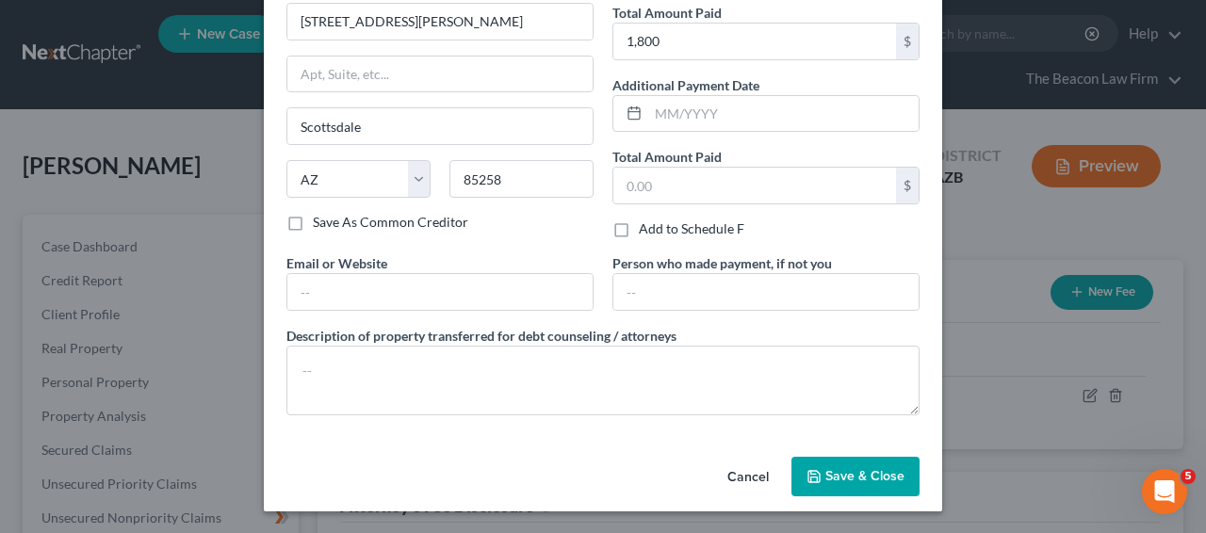
click at [832, 463] on button "Save & Close" at bounding box center [855, 477] width 128 height 40
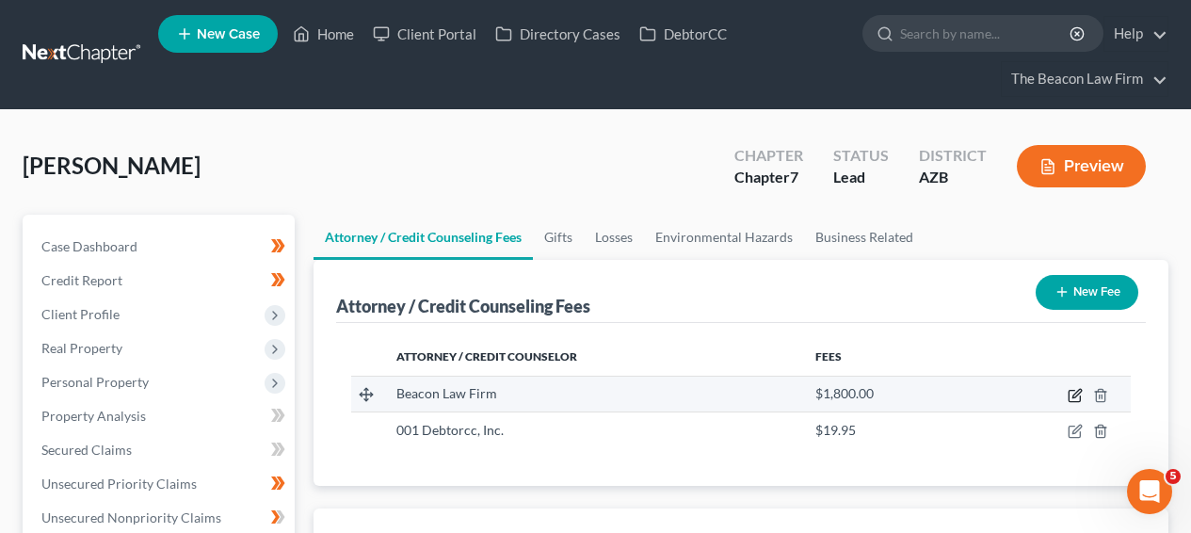
click at [1078, 400] on icon "button" at bounding box center [1074, 396] width 11 height 11
select select "3"
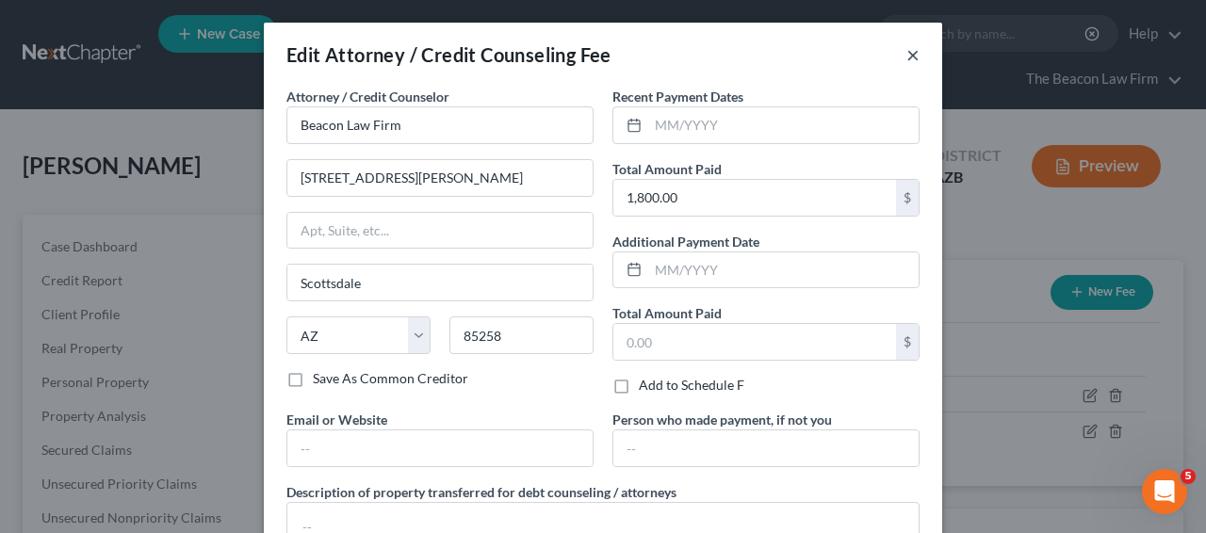
click at [906, 54] on button "×" at bounding box center [912, 54] width 13 height 23
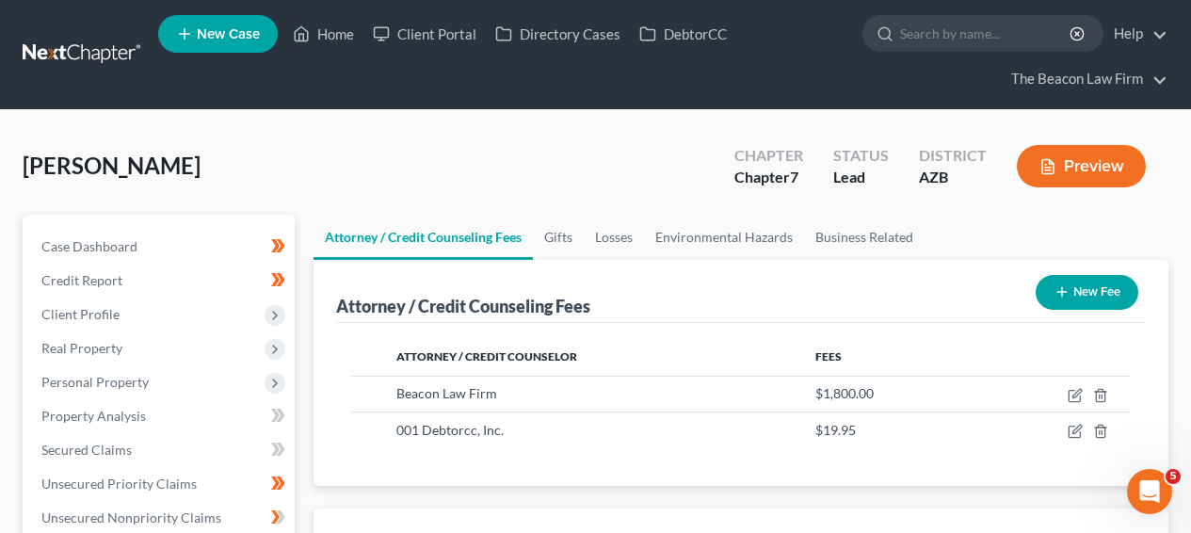
scroll to position [514, 0]
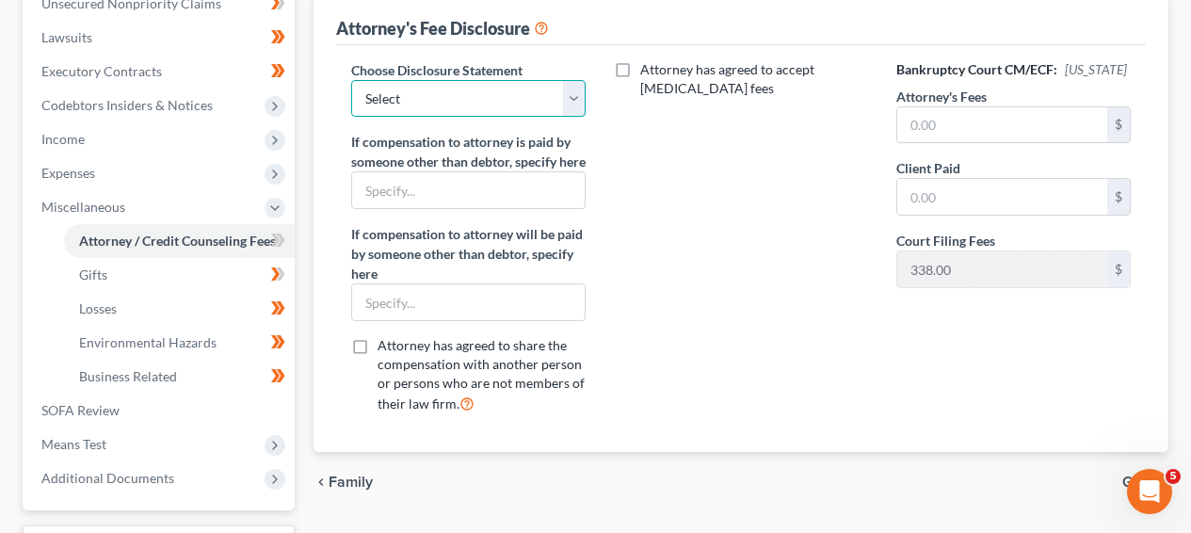
click at [465, 95] on select "Select WDPa - [PERSON_NAME] [GEOGRAPHIC_DATA] Eastern [DATE] - [PERSON_NAME] (C…" at bounding box center [468, 99] width 235 height 38
select select "3"
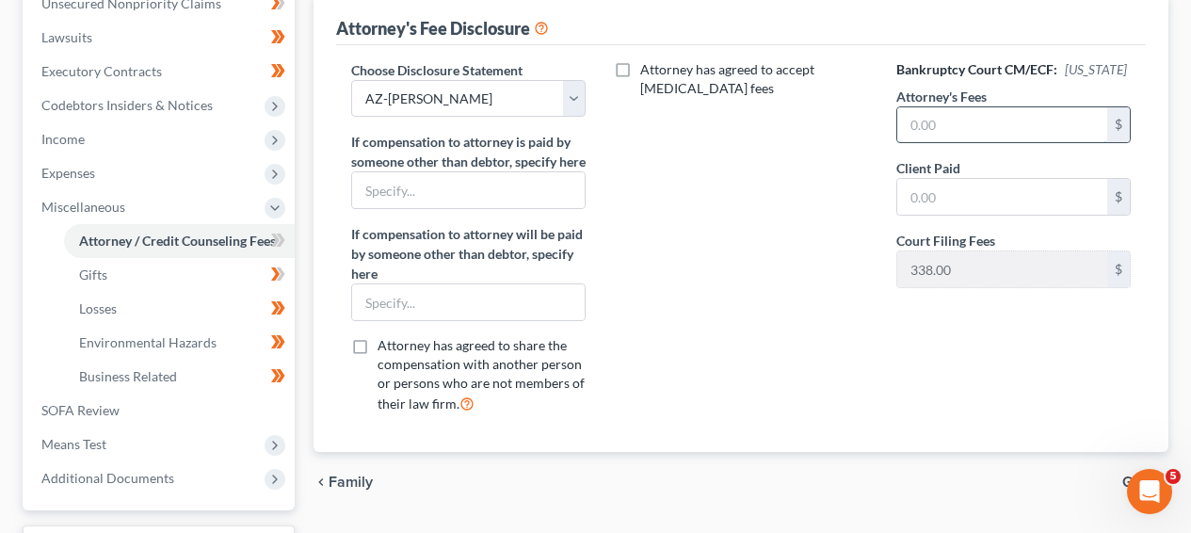
click at [980, 128] on input "text" at bounding box center [1003, 125] width 210 height 36
type input "1800"
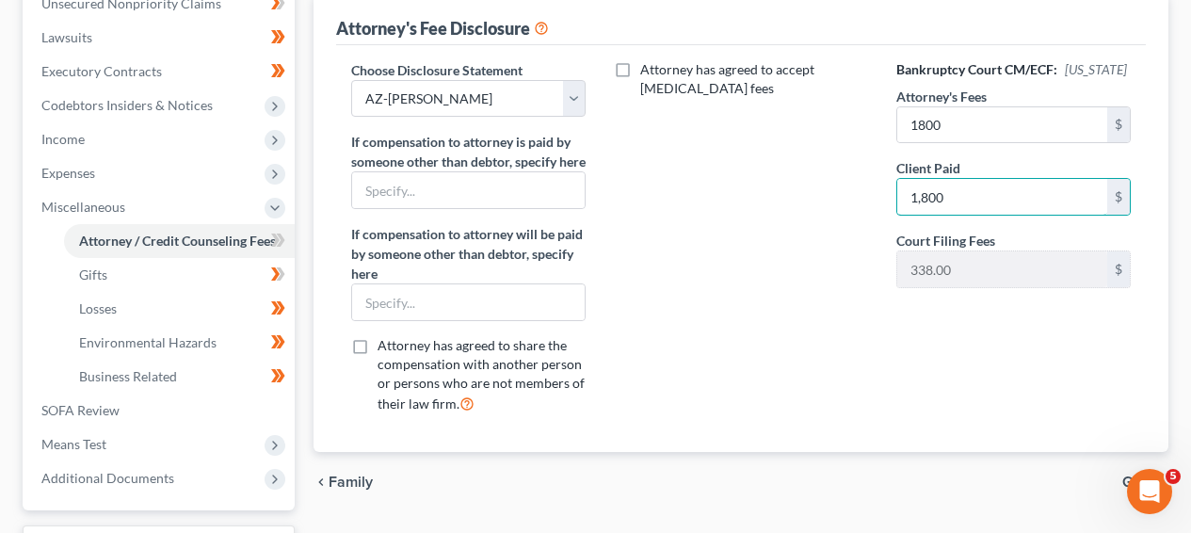
scroll to position [0, 0]
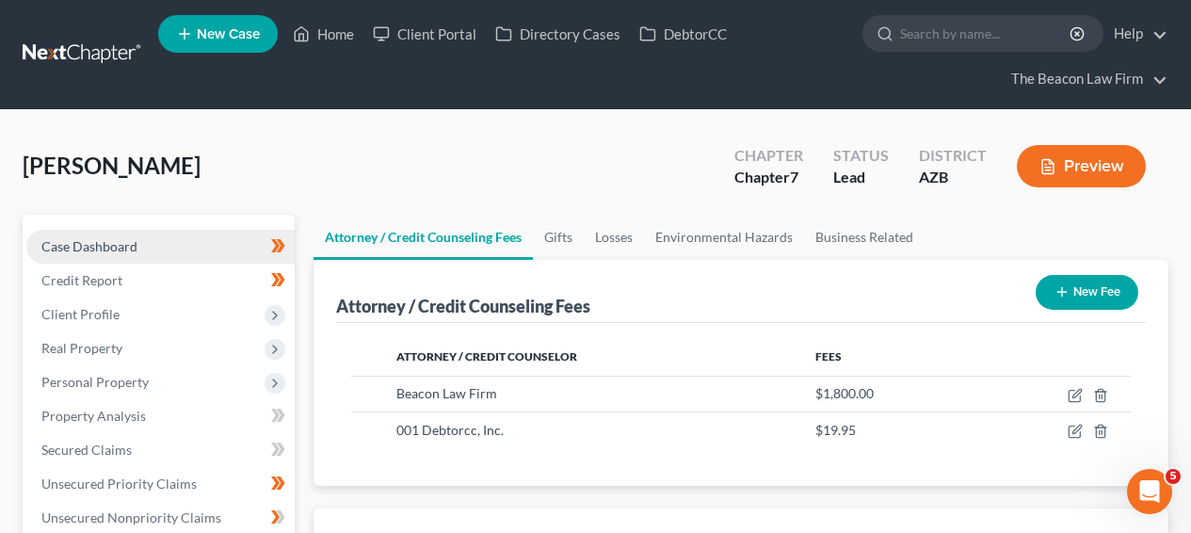
type input "1,800"
click at [128, 260] on link "Case Dashboard" at bounding box center [160, 247] width 268 height 34
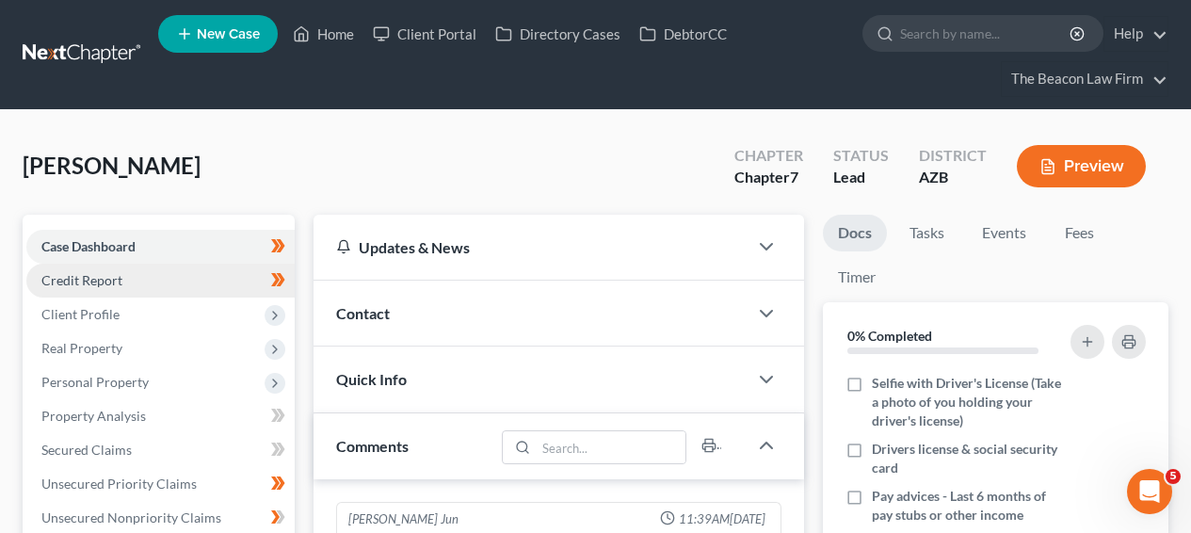
scroll to position [590, 0]
click at [126, 275] on link "Credit Report" at bounding box center [160, 281] width 268 height 34
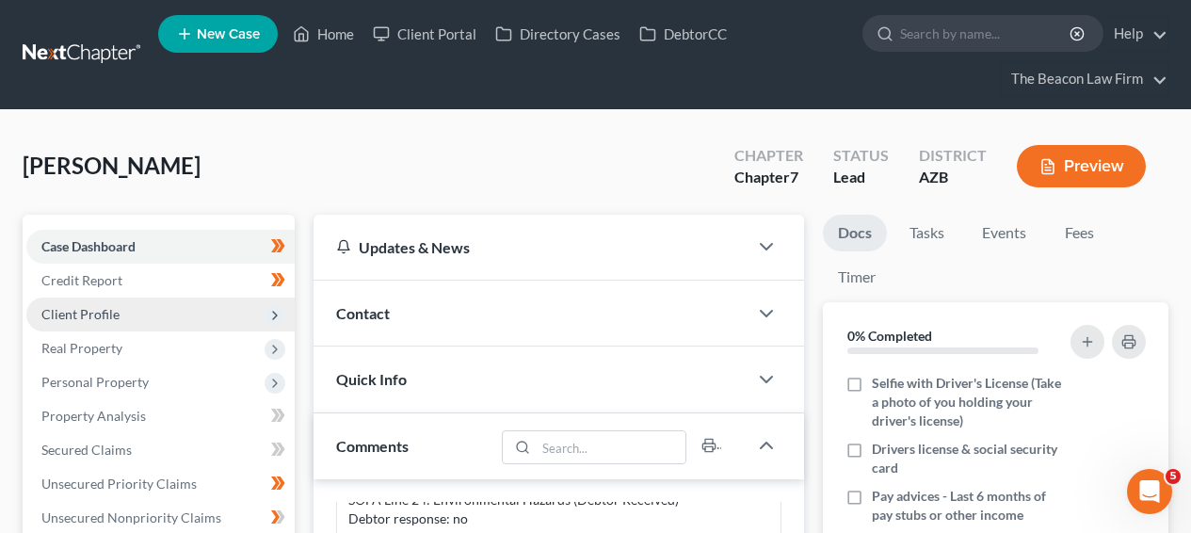
click at [119, 303] on span "Client Profile" at bounding box center [160, 315] width 268 height 34
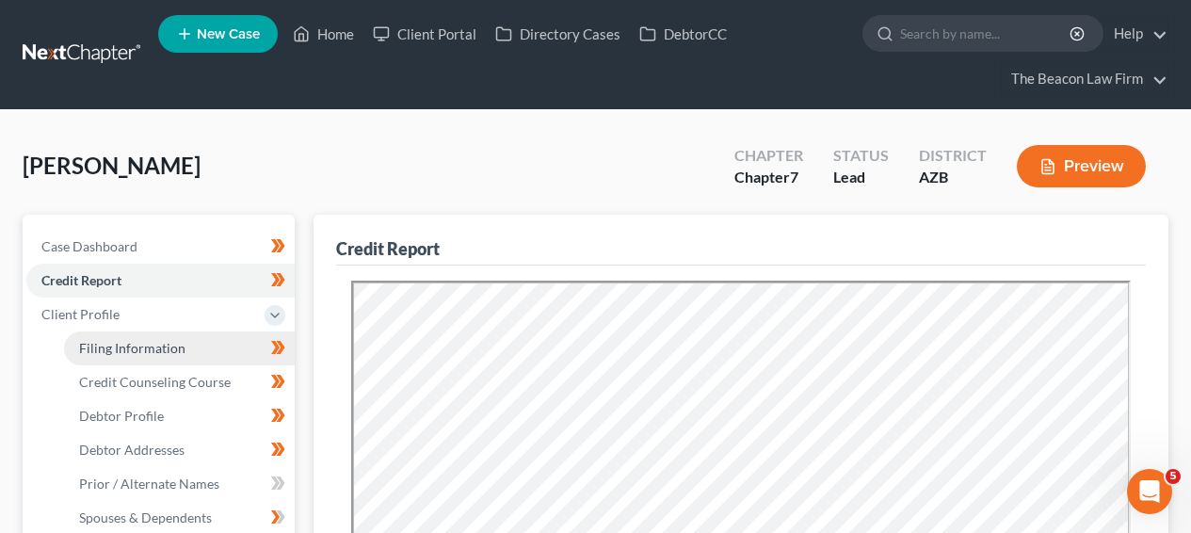
click at [121, 343] on span "Filing Information" at bounding box center [132, 348] width 106 height 16
select select "1"
select select "0"
select select "4"
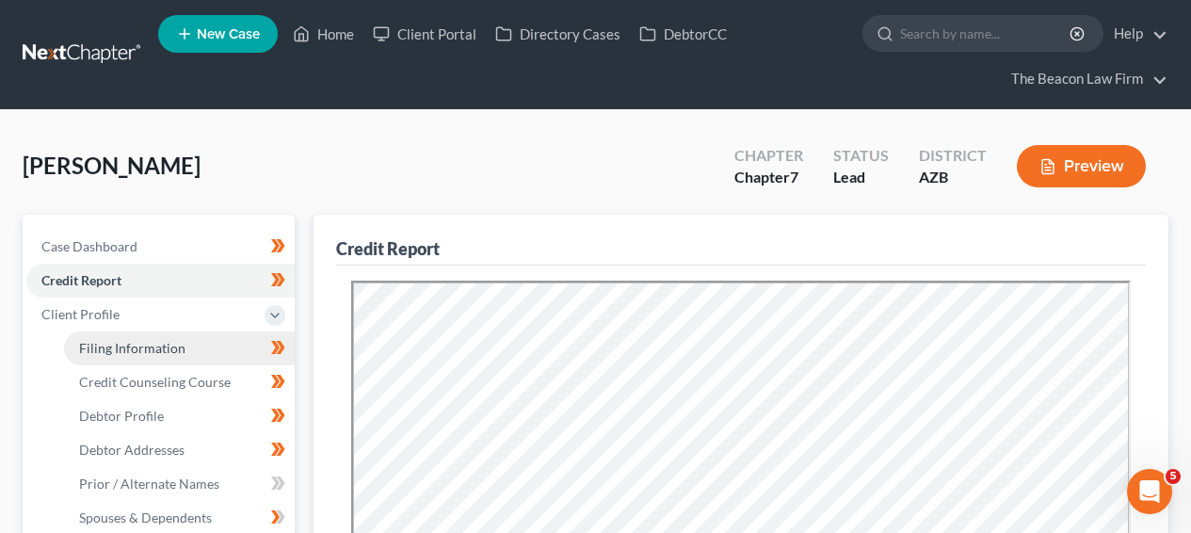
select select "18"
select select "9"
select select "3"
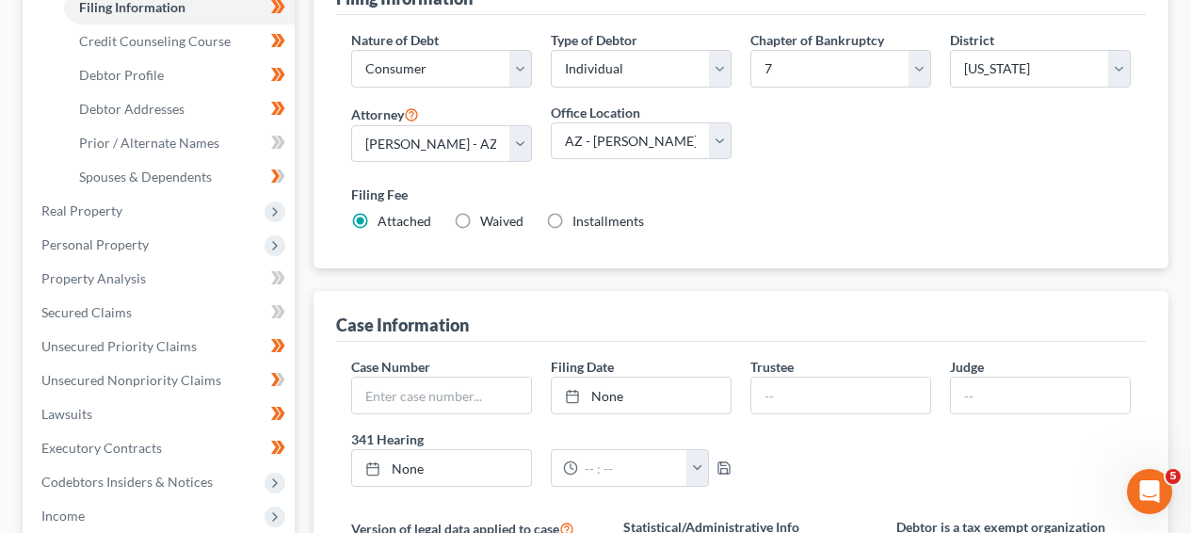
scroll to position [89, 0]
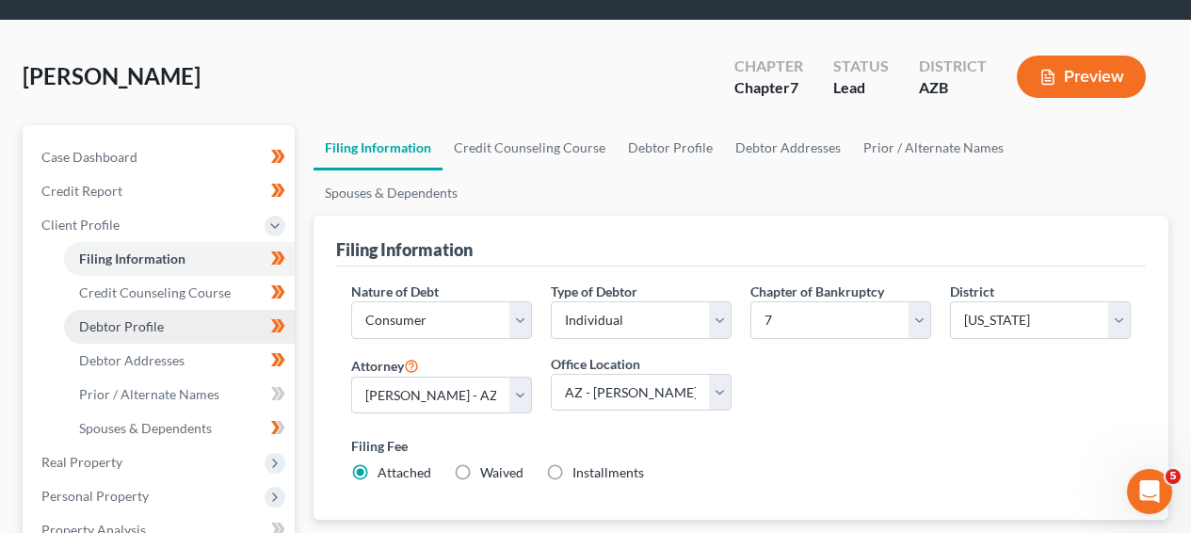
click at [156, 318] on span "Debtor Profile" at bounding box center [121, 326] width 85 height 16
select select "0"
select select "1"
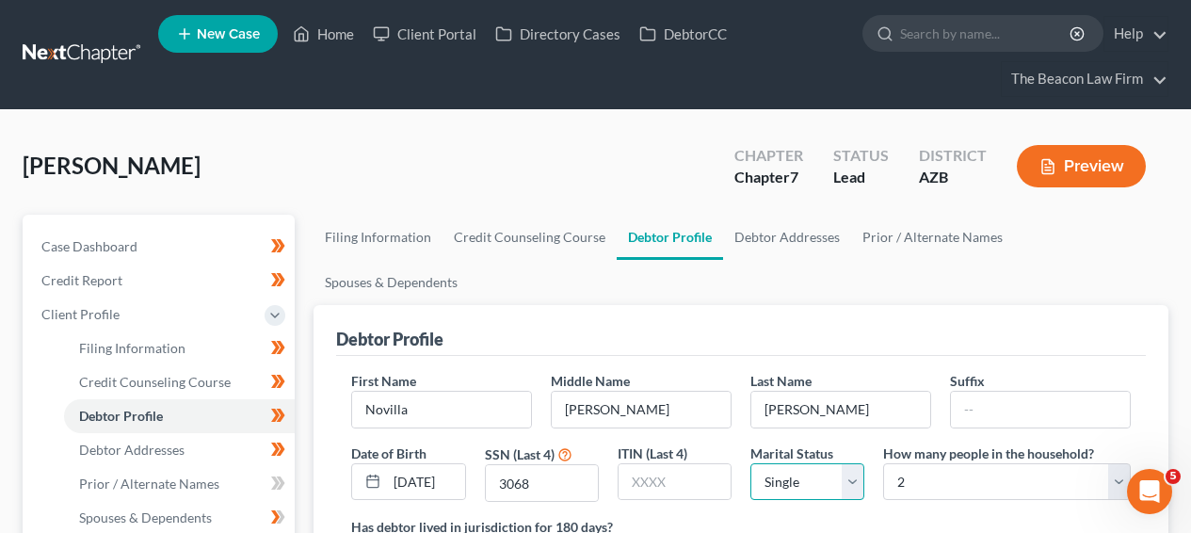
click at [829, 463] on select "Select Single Married Separated Divorced Widowed" at bounding box center [808, 482] width 114 height 38
select select "3"
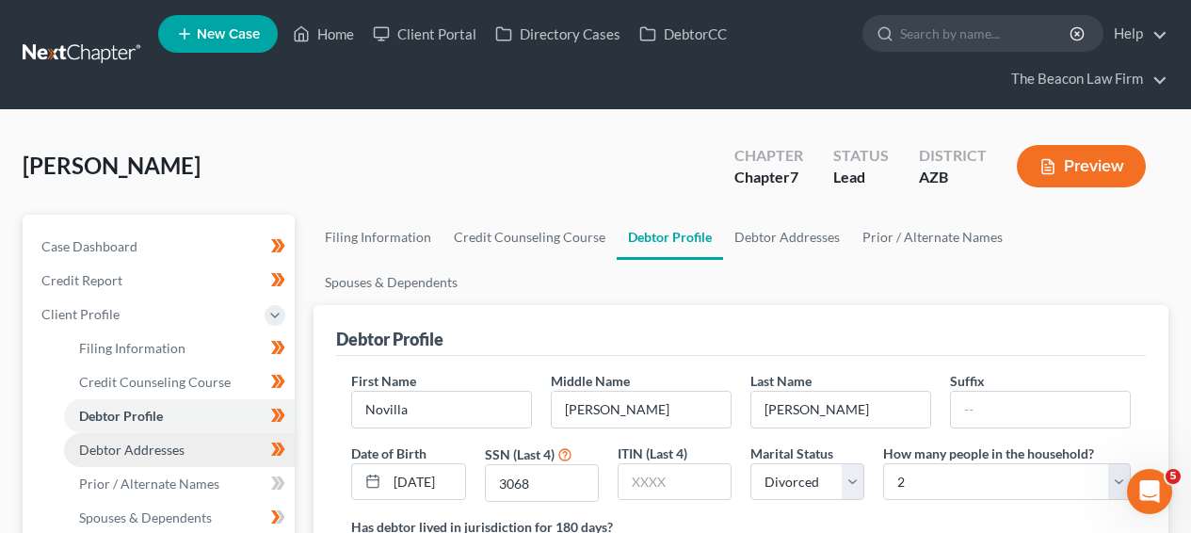
click at [119, 449] on span "Debtor Addresses" at bounding box center [131, 450] width 105 height 16
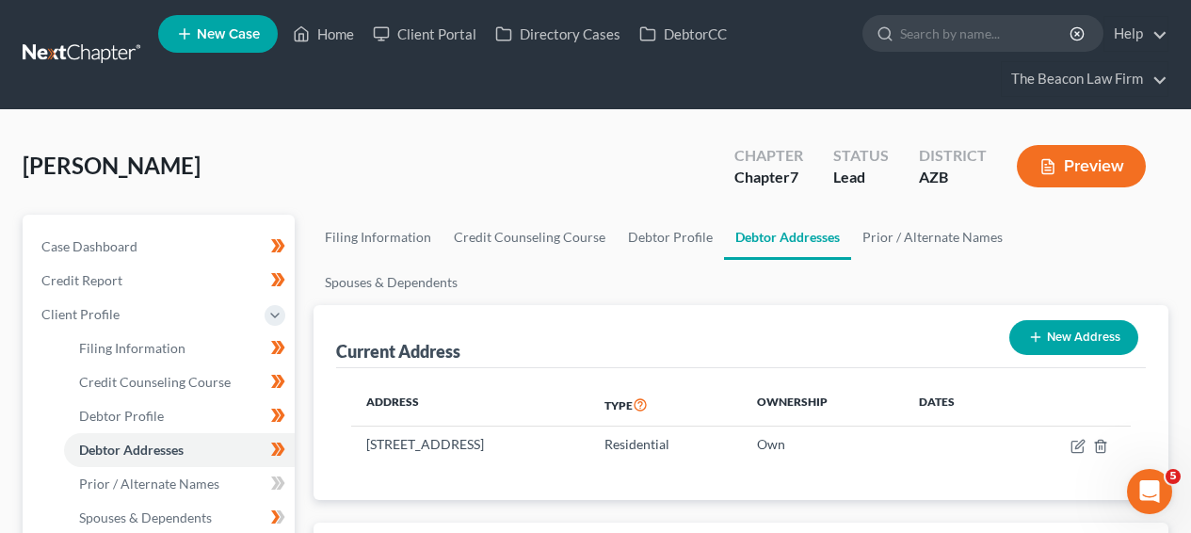
drag, startPoint x: 202, startPoint y: 172, endPoint x: 27, endPoint y: 164, distance: 174.5
click at [27, 164] on div "[PERSON_NAME] Upgraded Chapter Chapter 7 Status Lead District [GEOGRAPHIC_DATA]…" at bounding box center [596, 174] width 1146 height 82
copy span "[PERSON_NAME]"
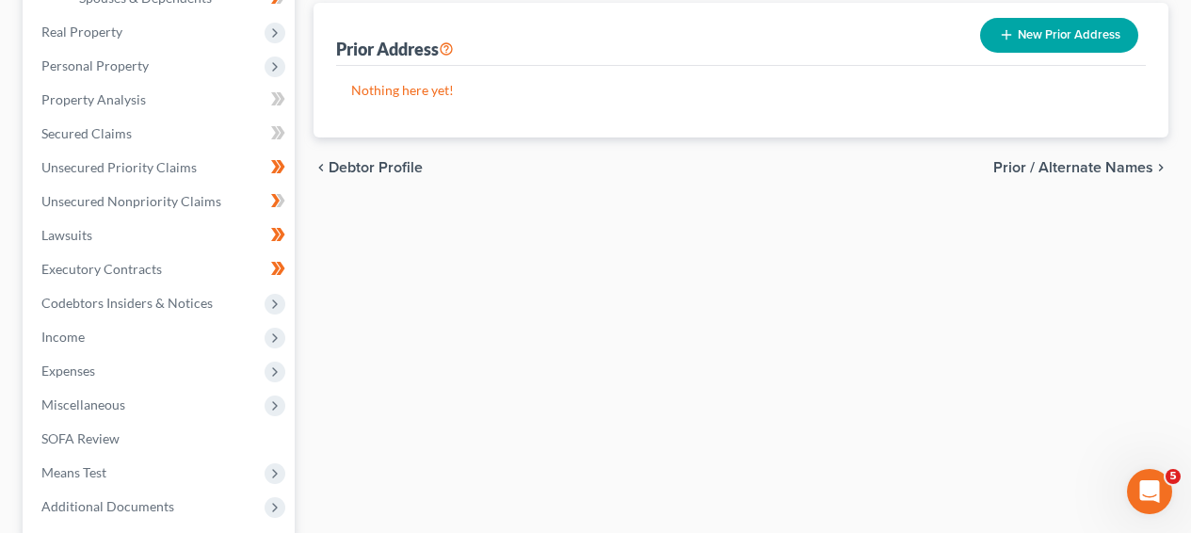
scroll to position [632, 0]
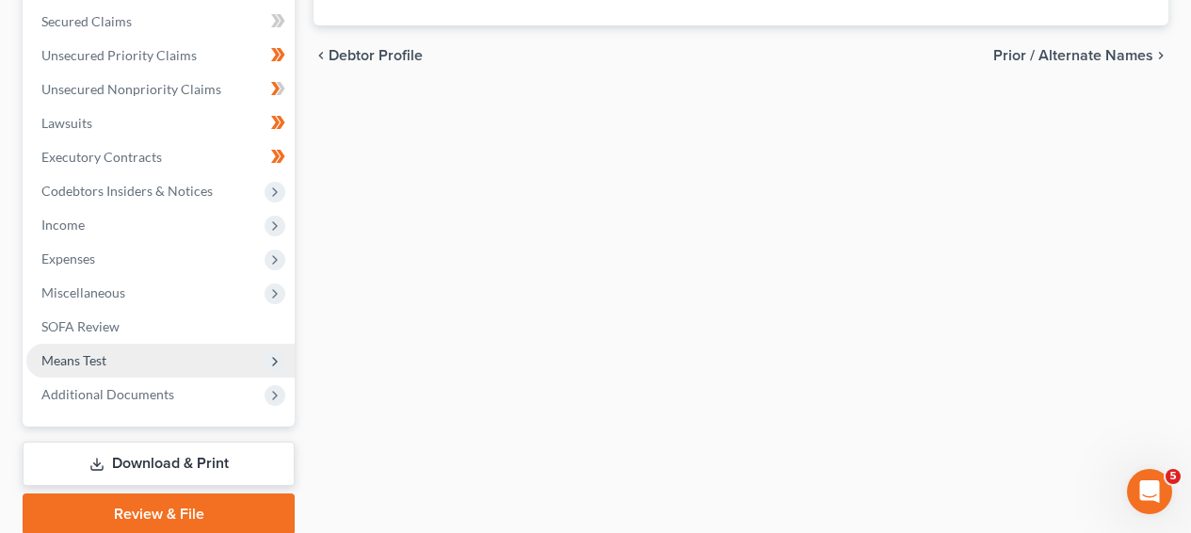
click at [208, 359] on span "Means Test" at bounding box center [160, 361] width 268 height 34
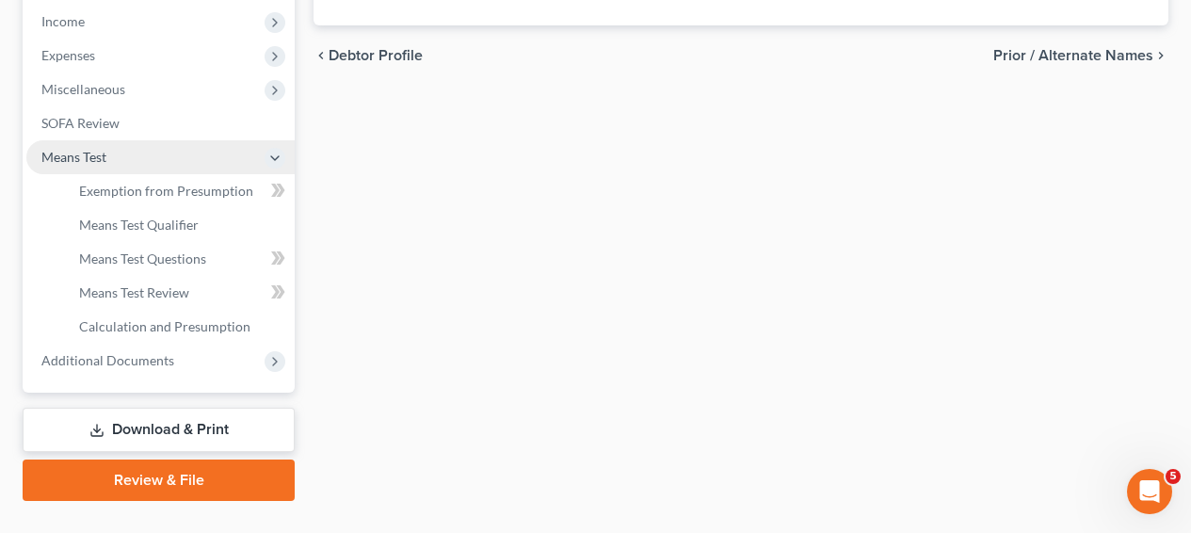
scroll to position [429, 0]
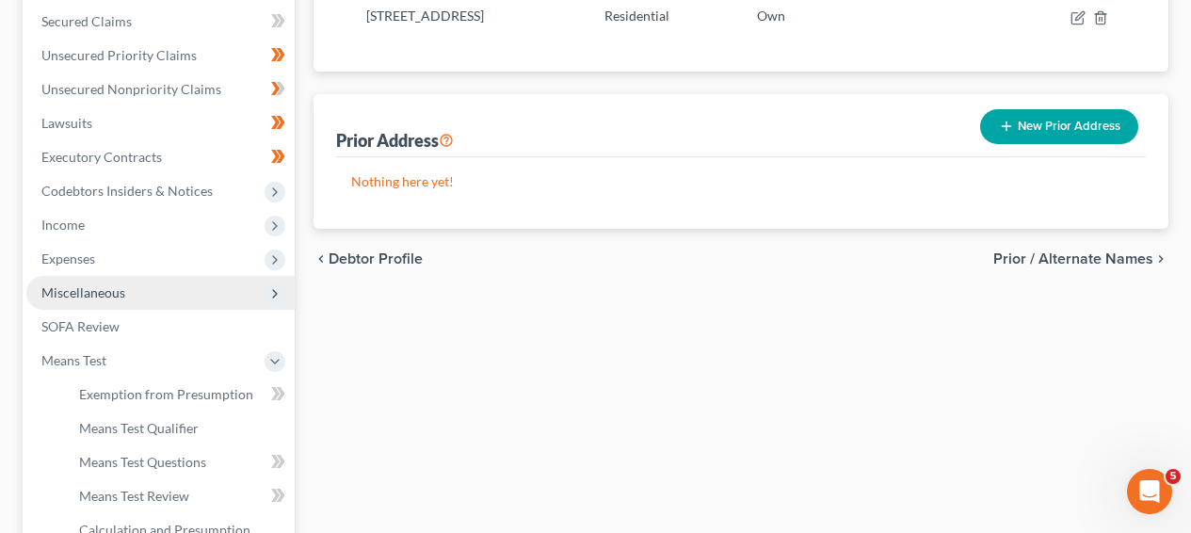
click at [215, 283] on span "Miscellaneous" at bounding box center [160, 293] width 268 height 34
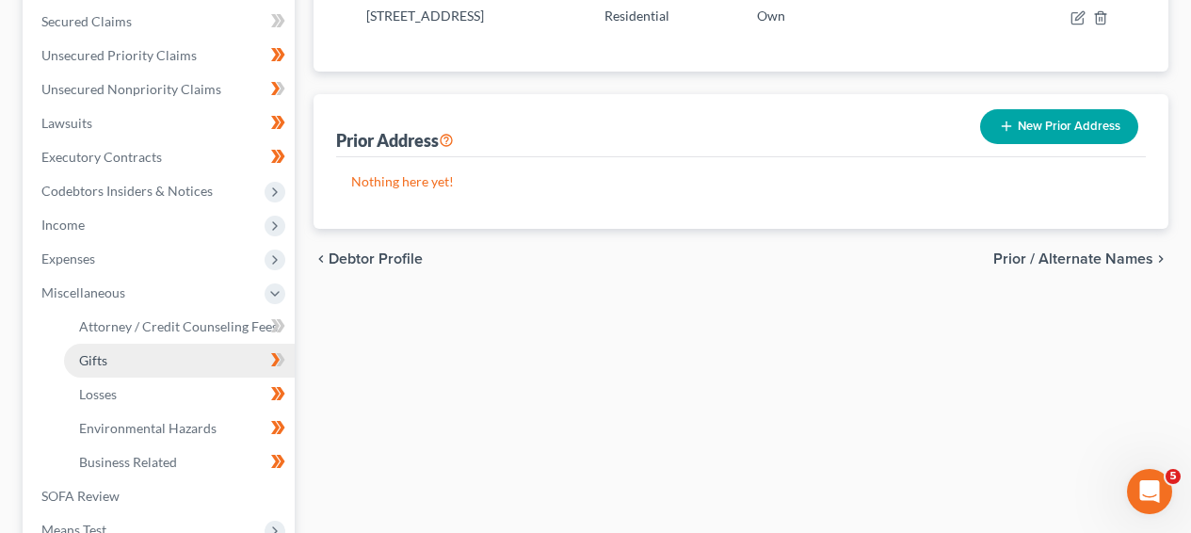
click at [203, 347] on link "Gifts" at bounding box center [179, 361] width 231 height 34
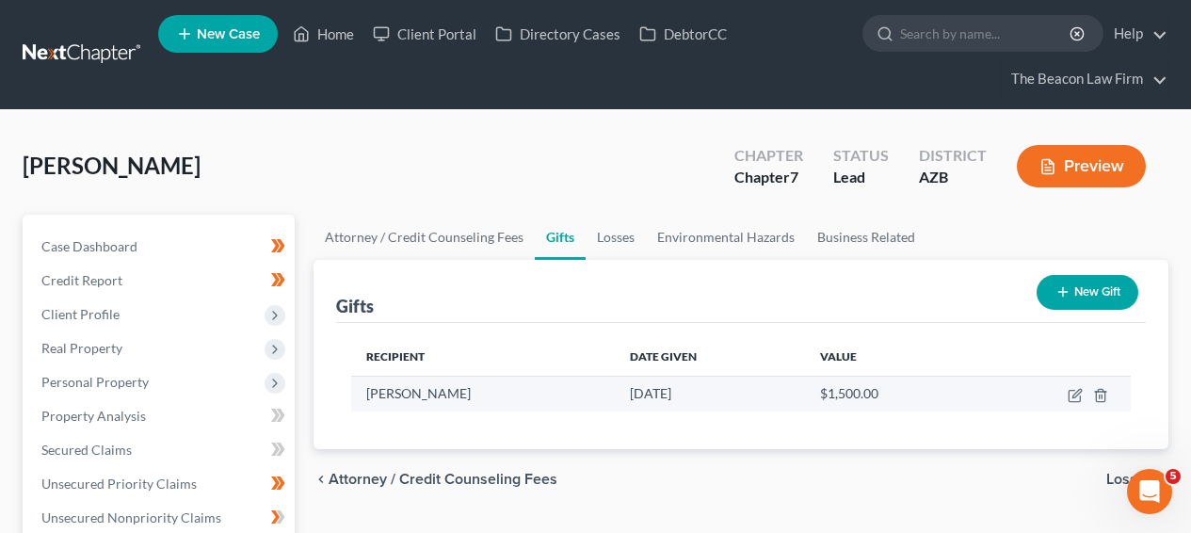
click at [435, 401] on div "[PERSON_NAME]" at bounding box center [483, 393] width 234 height 19
click at [435, 397] on span "[PERSON_NAME]" at bounding box center [418, 393] width 105 height 16
click at [425, 395] on span "[PERSON_NAME]" at bounding box center [418, 393] width 105 height 16
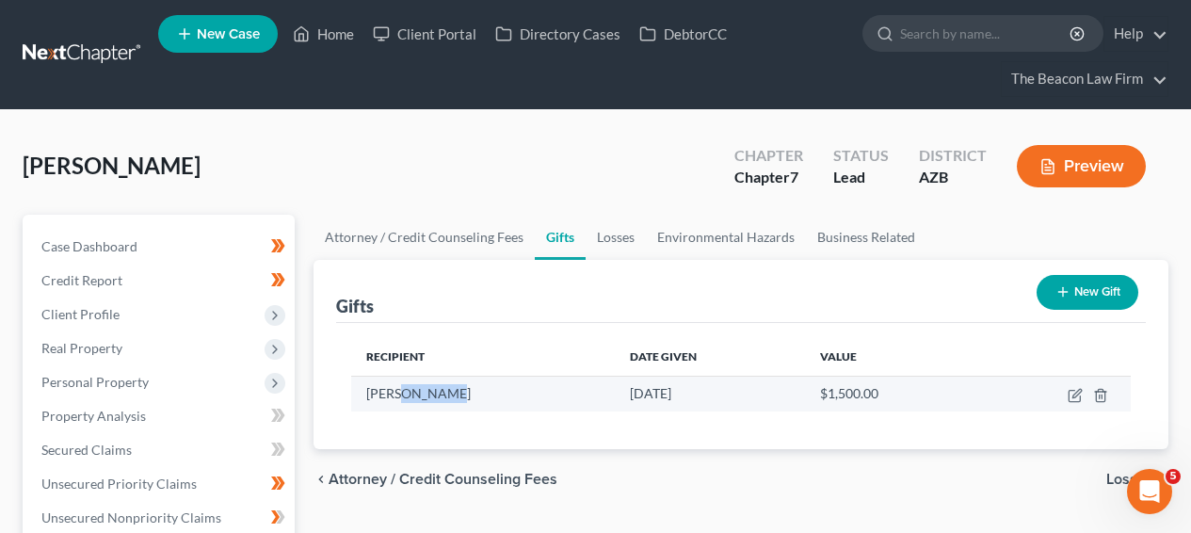
click at [425, 395] on span "[PERSON_NAME]" at bounding box center [418, 393] width 105 height 16
click at [447, 395] on div "[PERSON_NAME]" at bounding box center [483, 393] width 234 height 19
drag, startPoint x: 447, startPoint y: 395, endPoint x: 377, endPoint y: 392, distance: 70.7
click at [377, 392] on div "[PERSON_NAME]" at bounding box center [483, 393] width 234 height 19
copy span "[PERSON_NAME]"
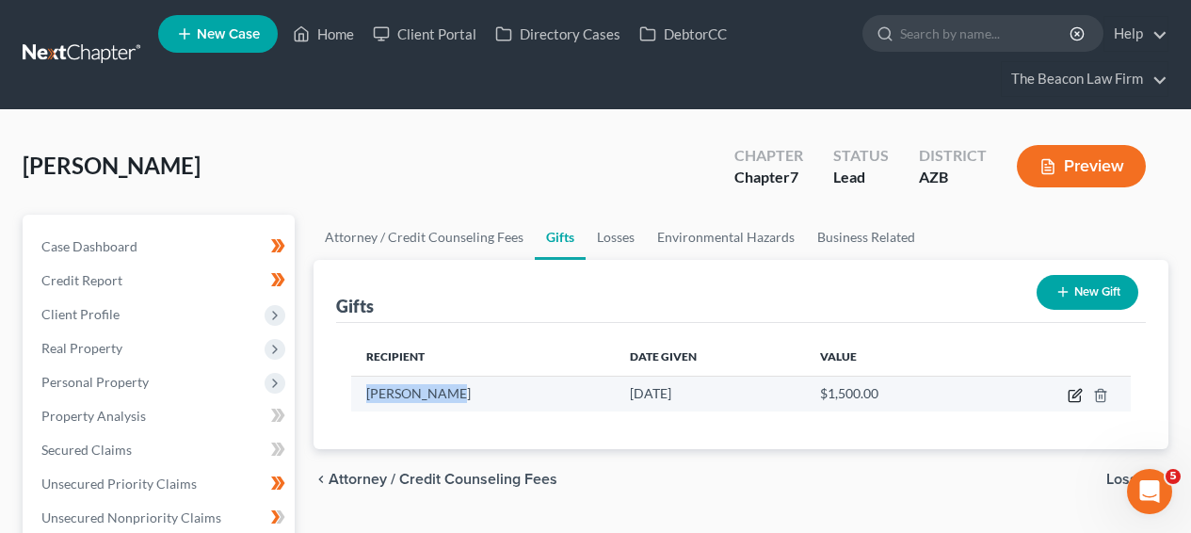
click at [1069, 391] on icon "button" at bounding box center [1074, 396] width 11 height 11
select select "3"
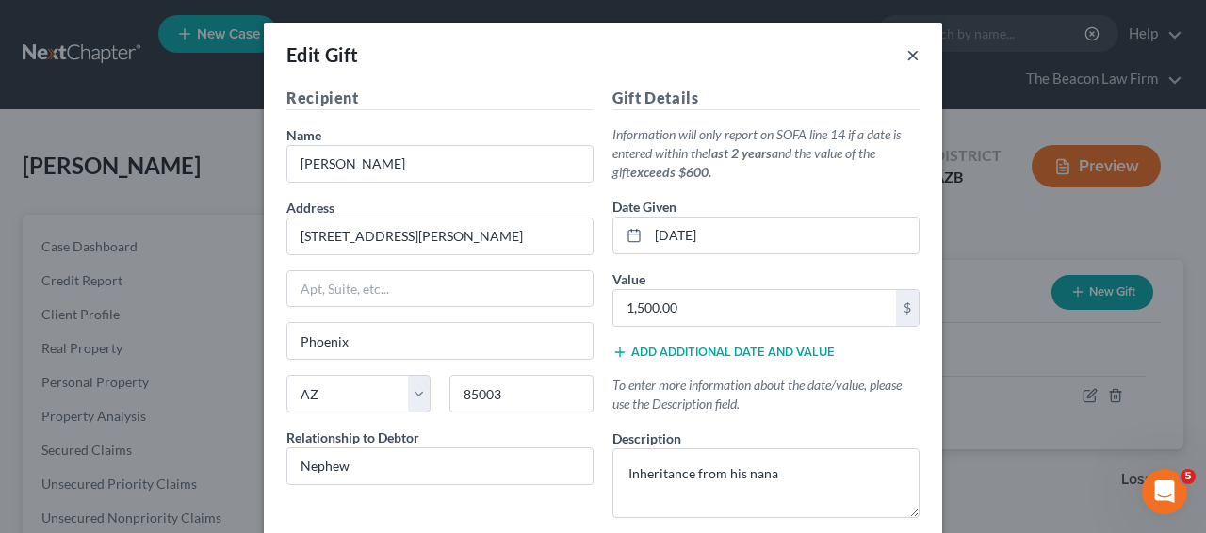
click at [909, 55] on button "×" at bounding box center [912, 54] width 13 height 23
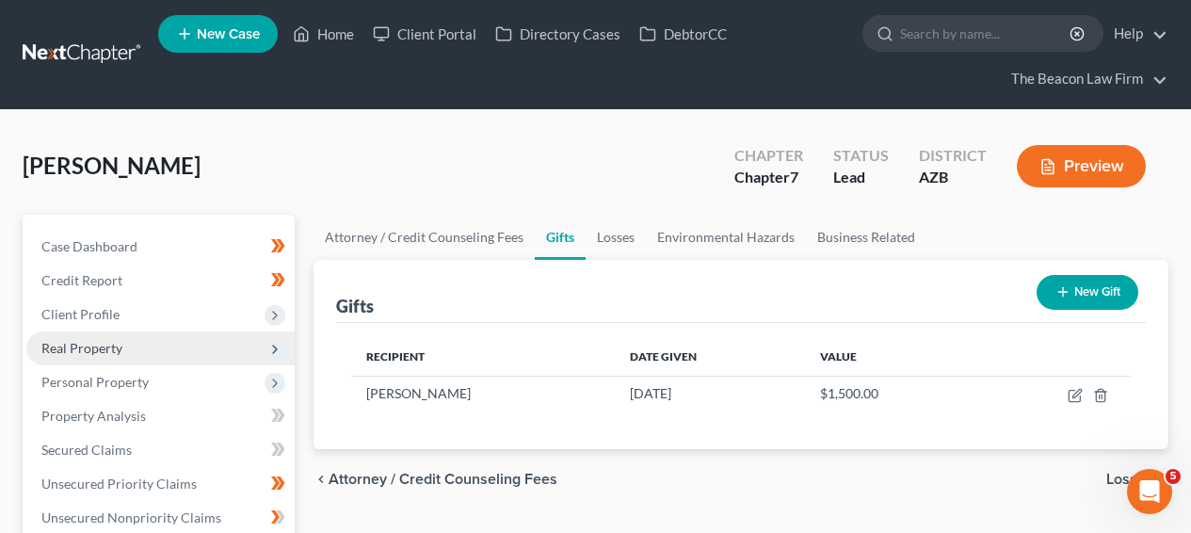
click at [240, 357] on span "Real Property" at bounding box center [160, 349] width 268 height 34
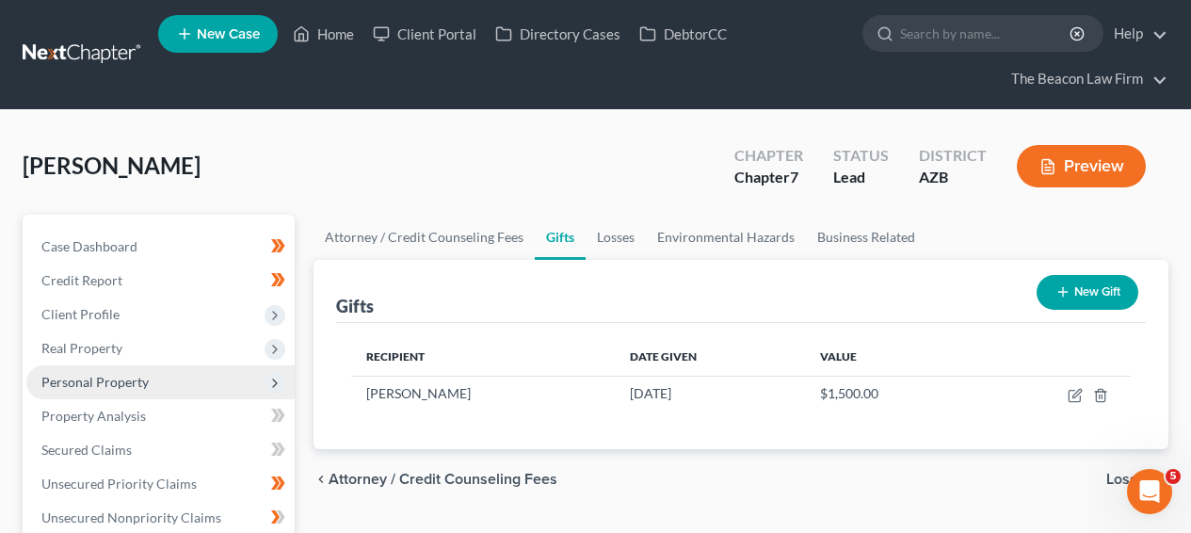
click at [234, 376] on span "Personal Property" at bounding box center [160, 382] width 268 height 34
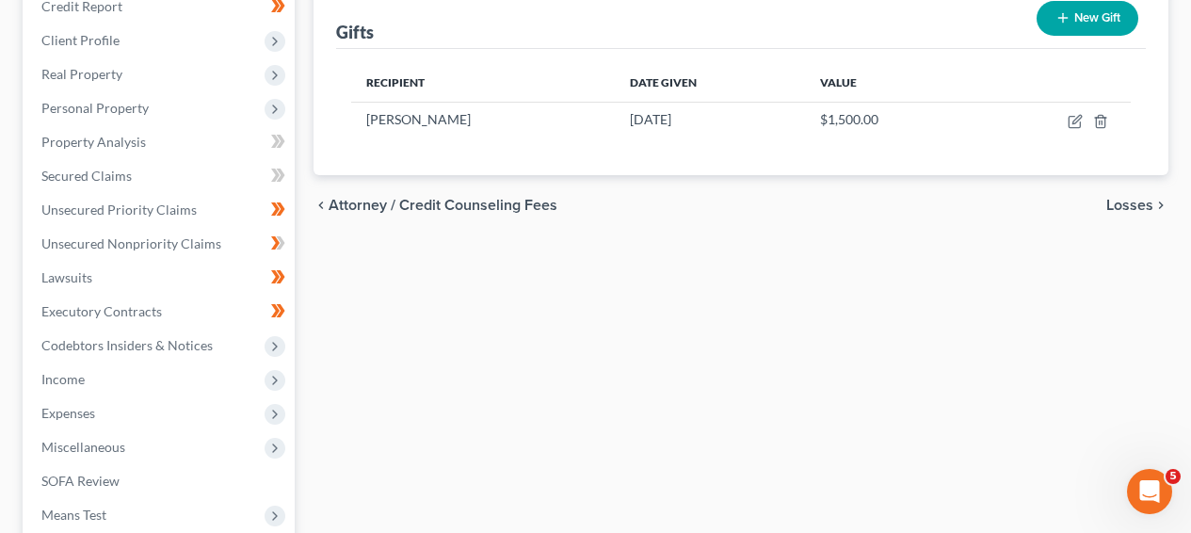
scroll to position [253, 0]
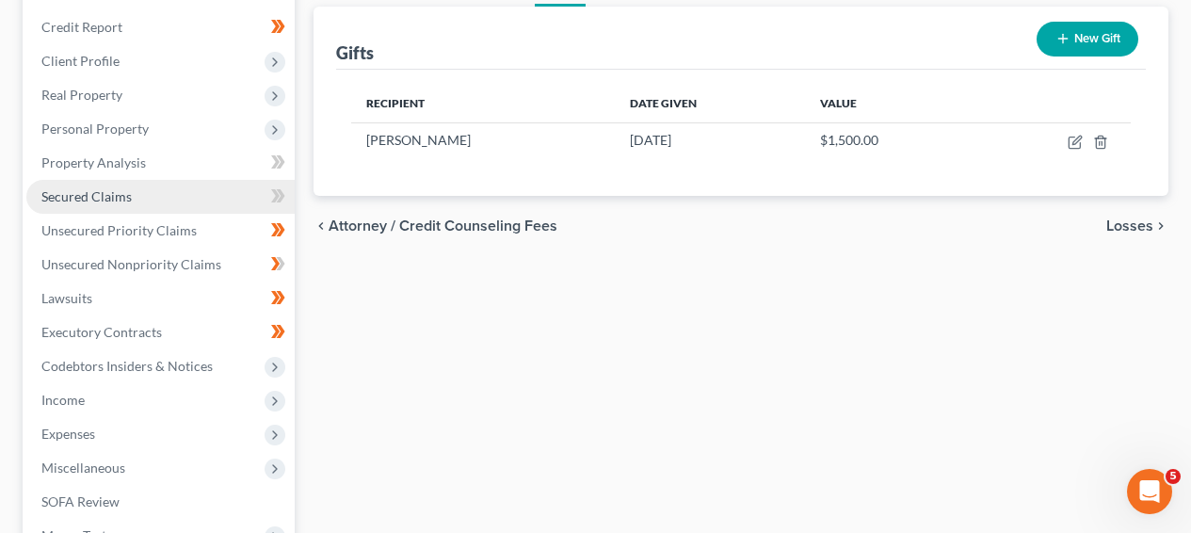
click at [174, 204] on link "Secured Claims" at bounding box center [160, 197] width 268 height 34
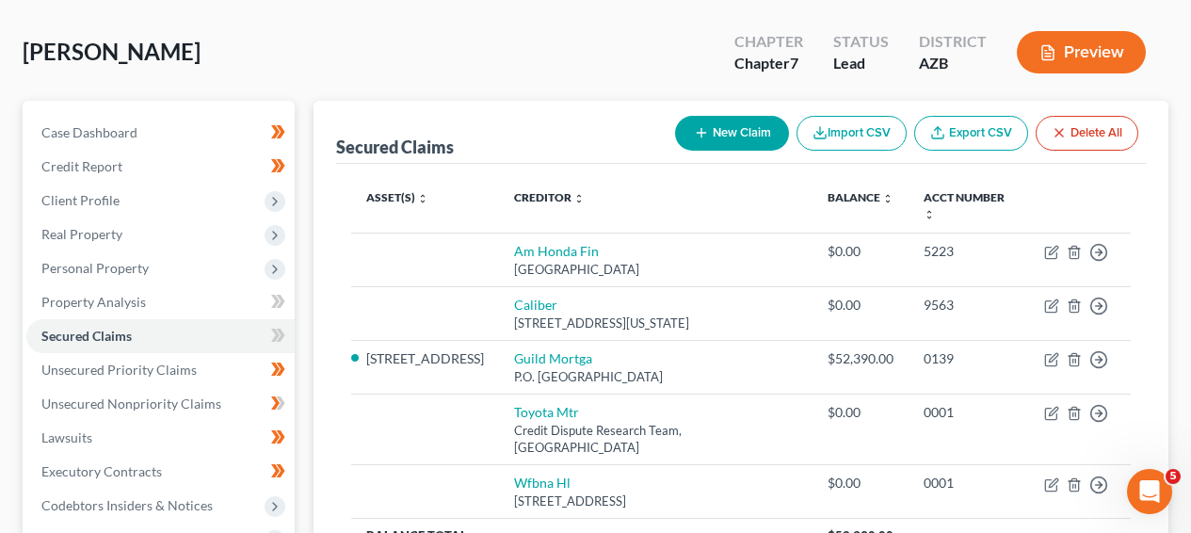
scroll to position [160, 0]
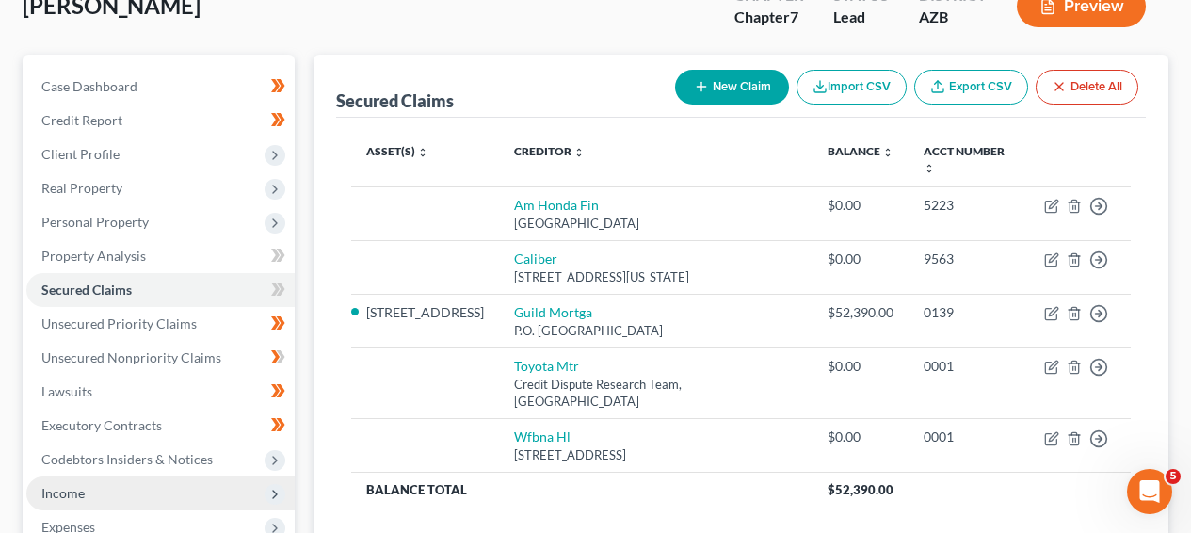
click at [183, 485] on span "Income" at bounding box center [160, 494] width 268 height 34
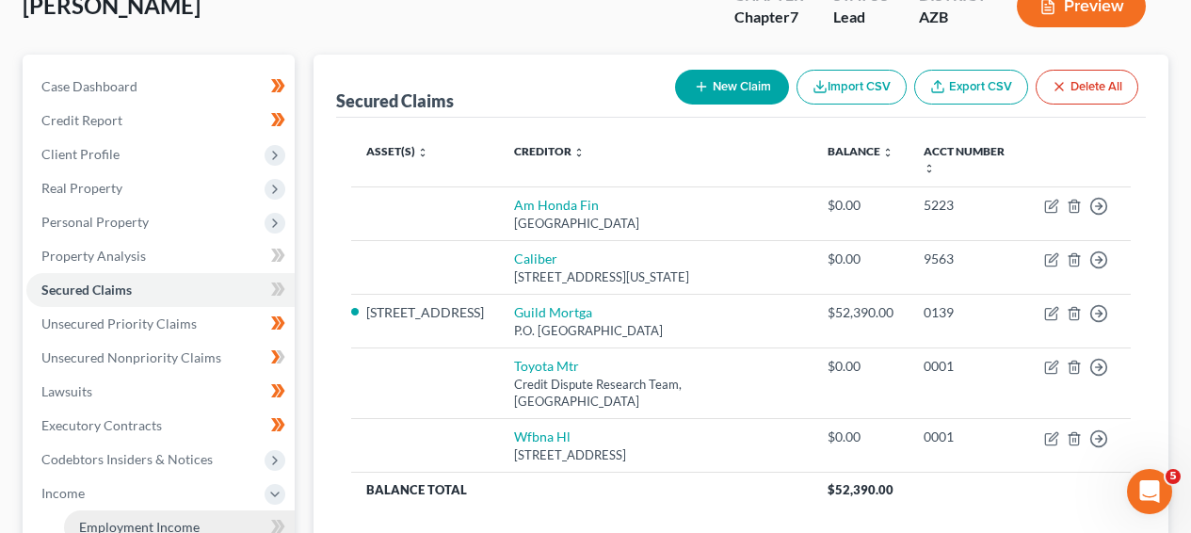
click at [175, 519] on span "Employment Income" at bounding box center [139, 527] width 121 height 16
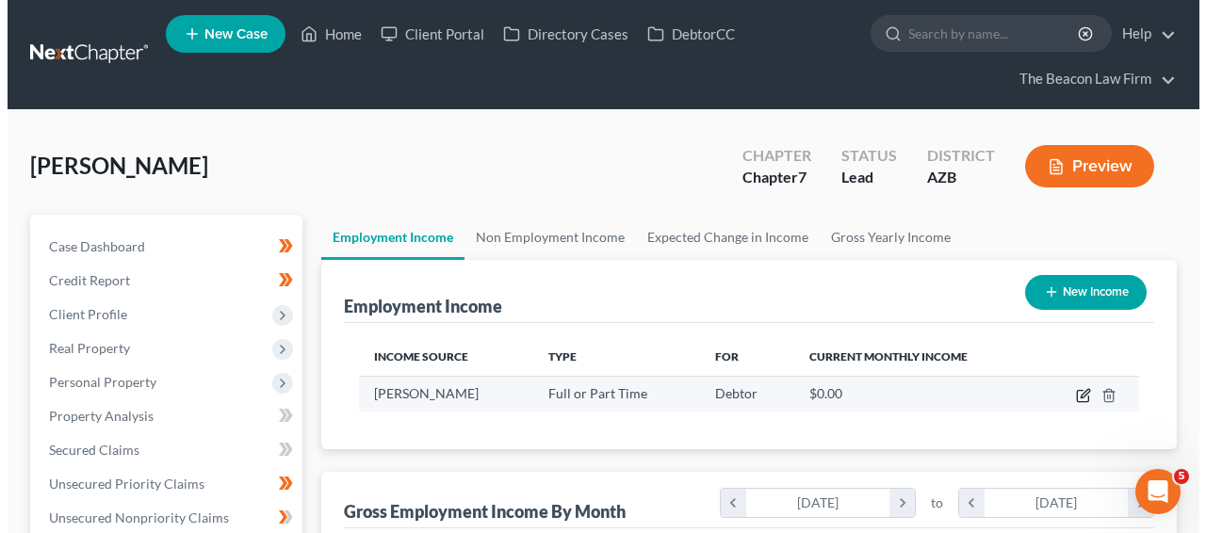
scroll to position [337, 477]
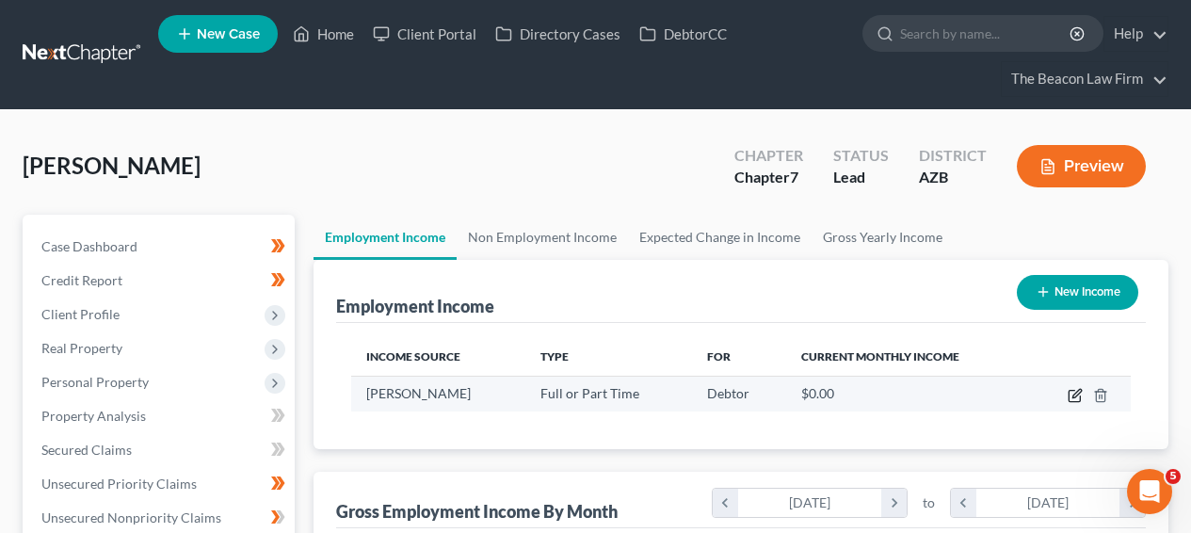
click at [1078, 390] on icon "button" at bounding box center [1075, 395] width 15 height 15
select select "0"
select select "3"
select select "2"
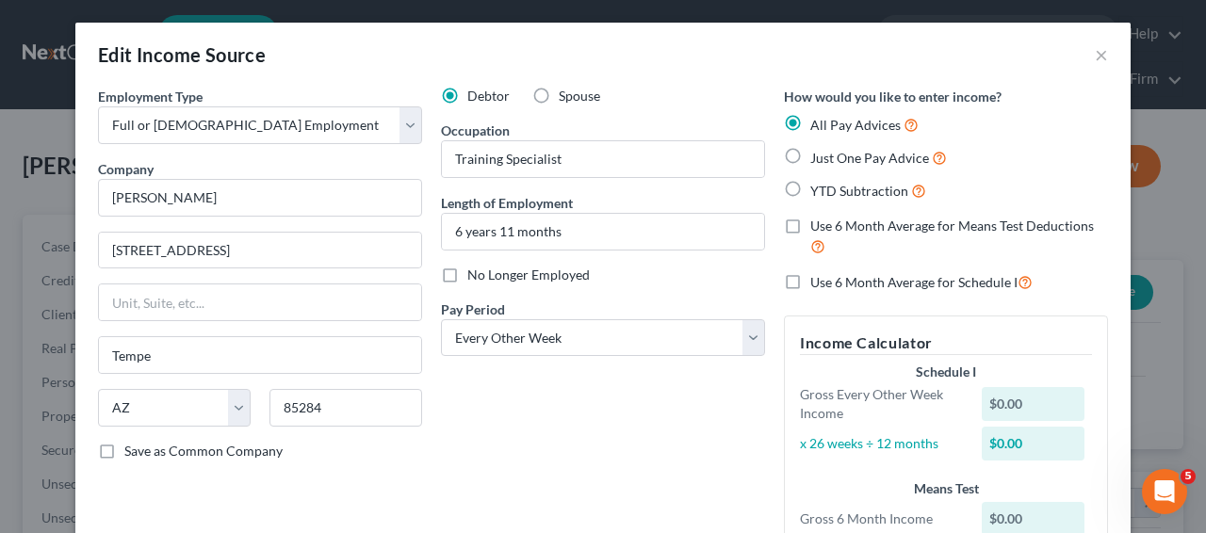
scroll to position [7, 0]
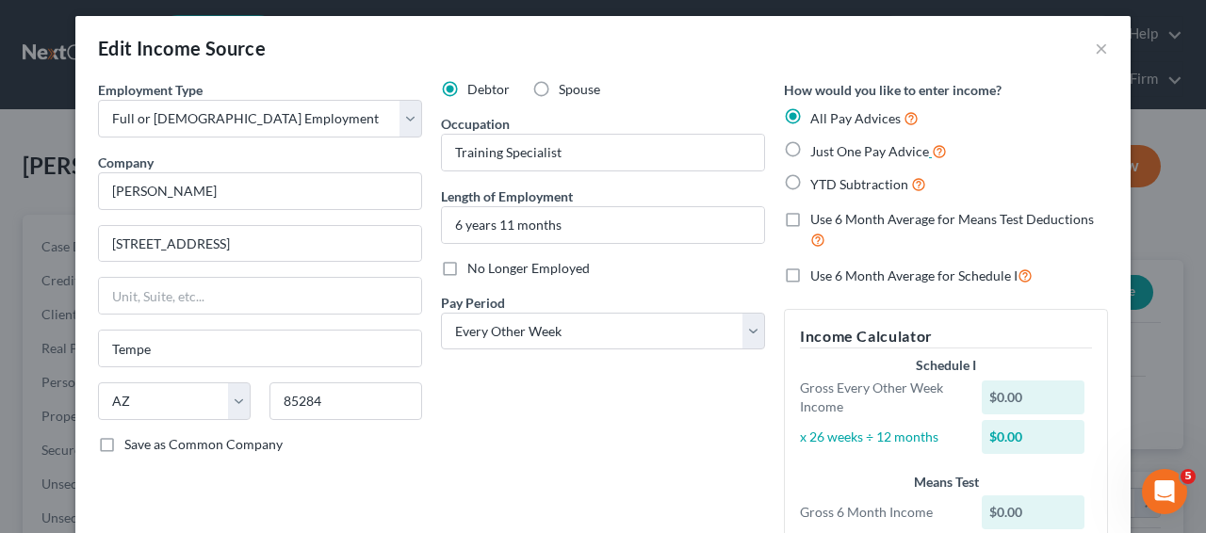
click at [857, 150] on span "Just One Pay Advice" at bounding box center [869, 151] width 119 height 16
click at [830, 150] on input "Just One Pay Advice" at bounding box center [824, 146] width 12 height 12
radio input "true"
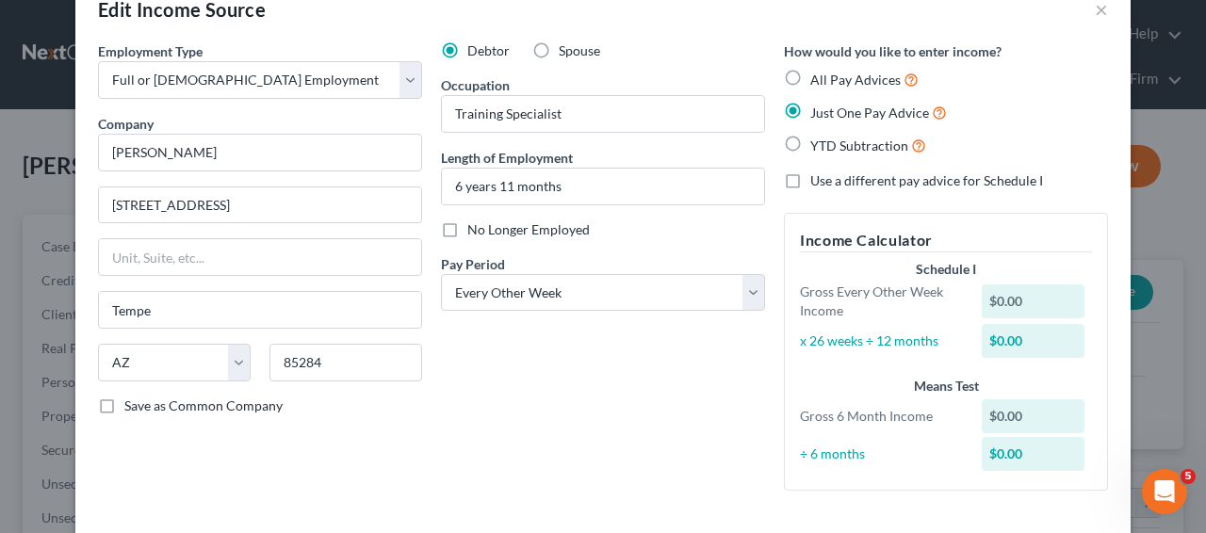
scroll to position [152, 0]
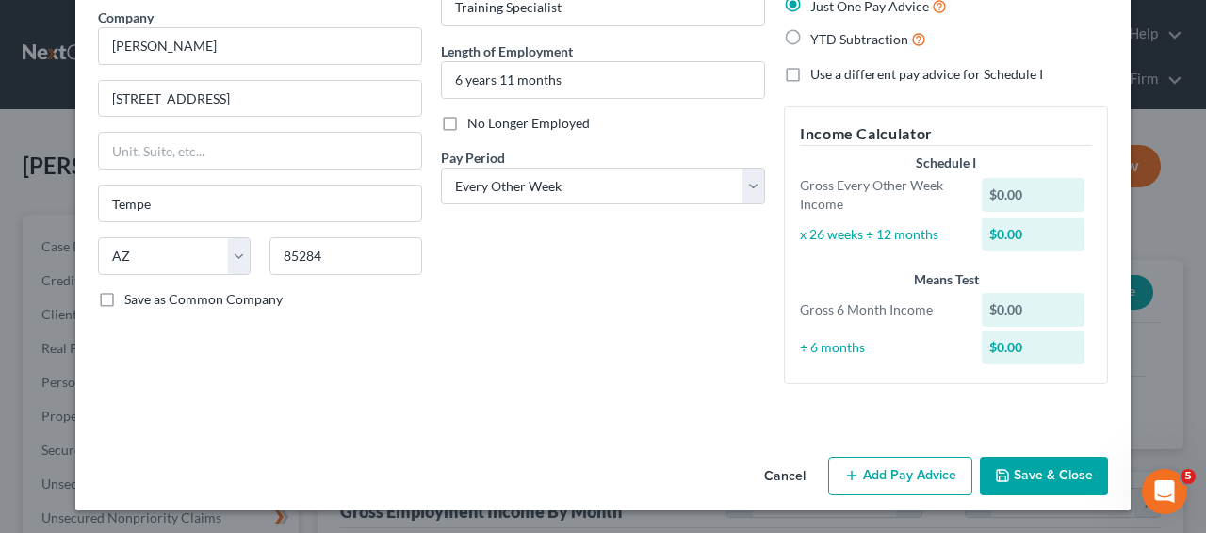
click at [898, 455] on div "Cancel Add Pay Advice Save & Close" at bounding box center [602, 480] width 1055 height 62
click at [893, 469] on button "Add Pay Advice" at bounding box center [900, 477] width 144 height 40
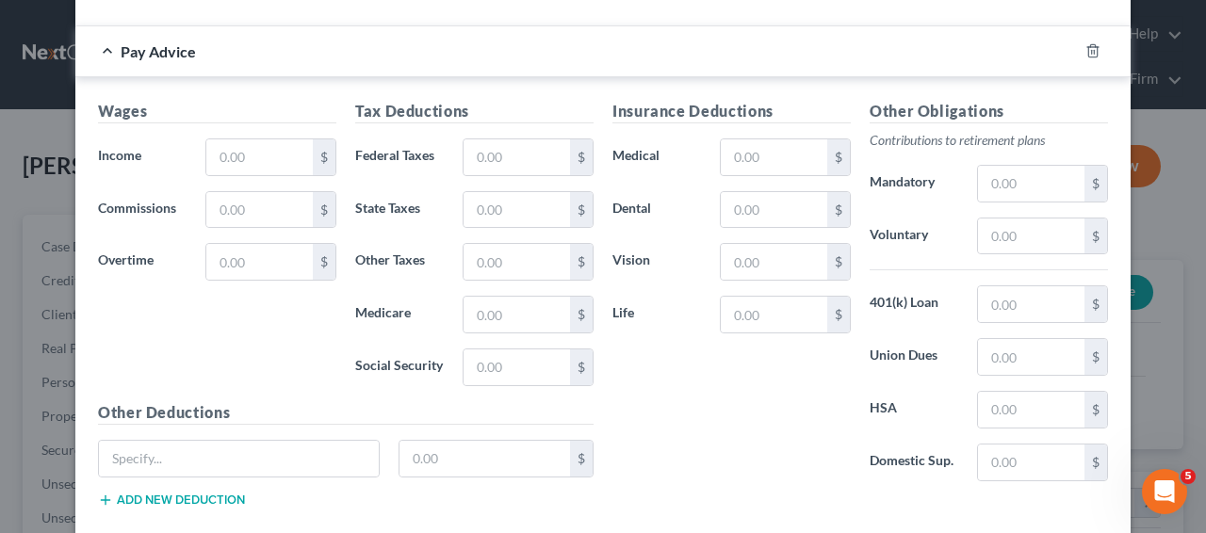
scroll to position [564, 0]
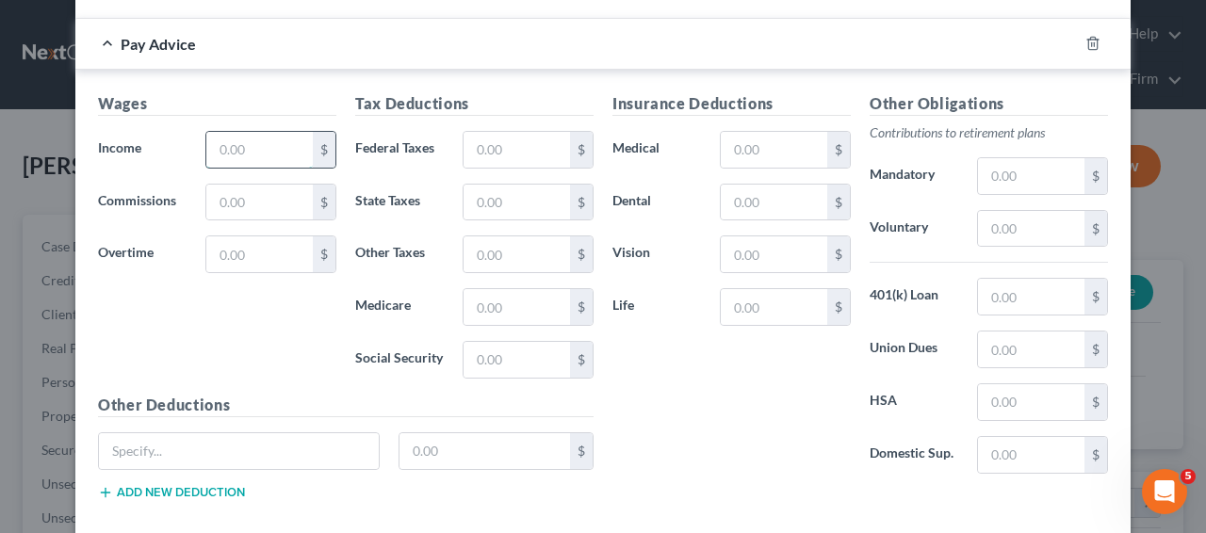
click at [276, 154] on input "text" at bounding box center [259, 150] width 106 height 36
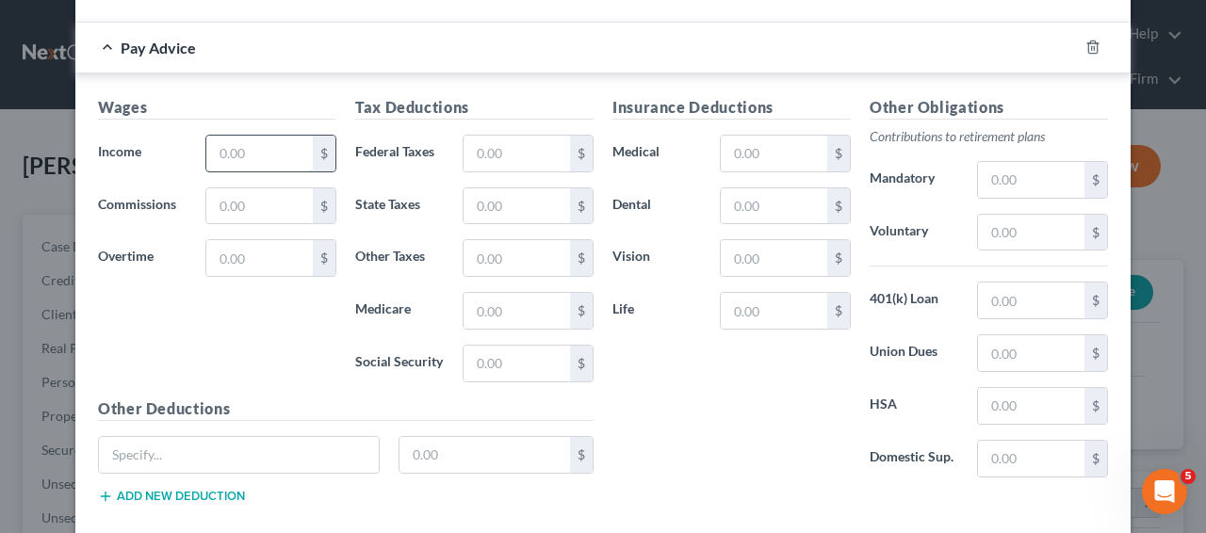
scroll to position [568, 0]
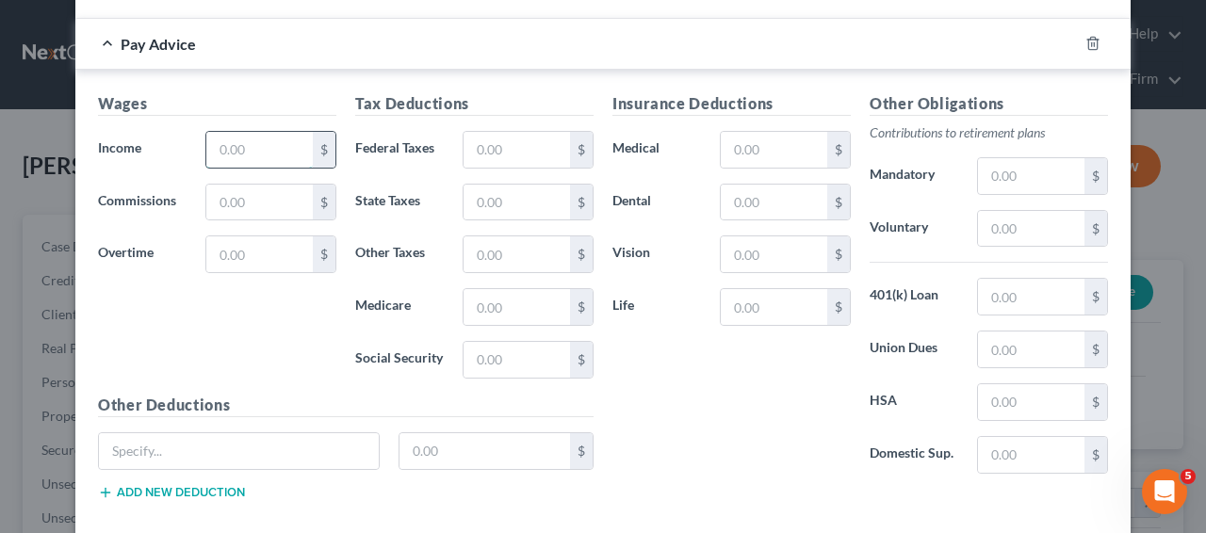
paste input "2,313.78"
type input "2,313.78"
click at [231, 219] on div "$" at bounding box center [270, 203] width 131 height 38
click at [235, 213] on input "text" at bounding box center [259, 203] width 106 height 36
paste input "48.08"
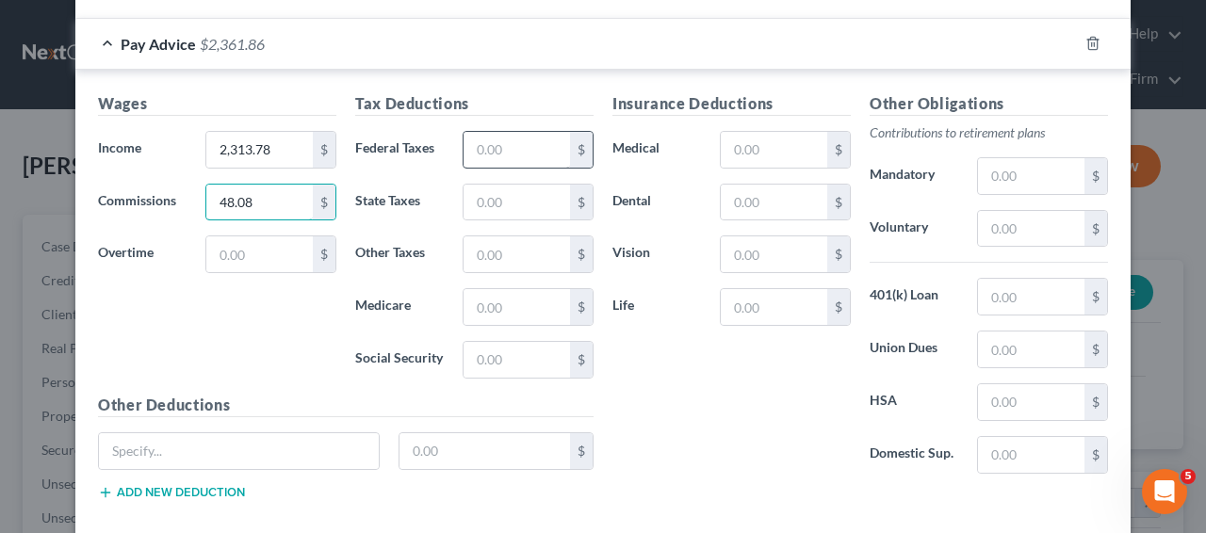
type input "48.08"
click at [500, 160] on input "text" at bounding box center [516, 150] width 106 height 36
drag, startPoint x: 516, startPoint y: 174, endPoint x: 499, endPoint y: 152, distance: 28.3
paste input "209.87"
type input "209.87"
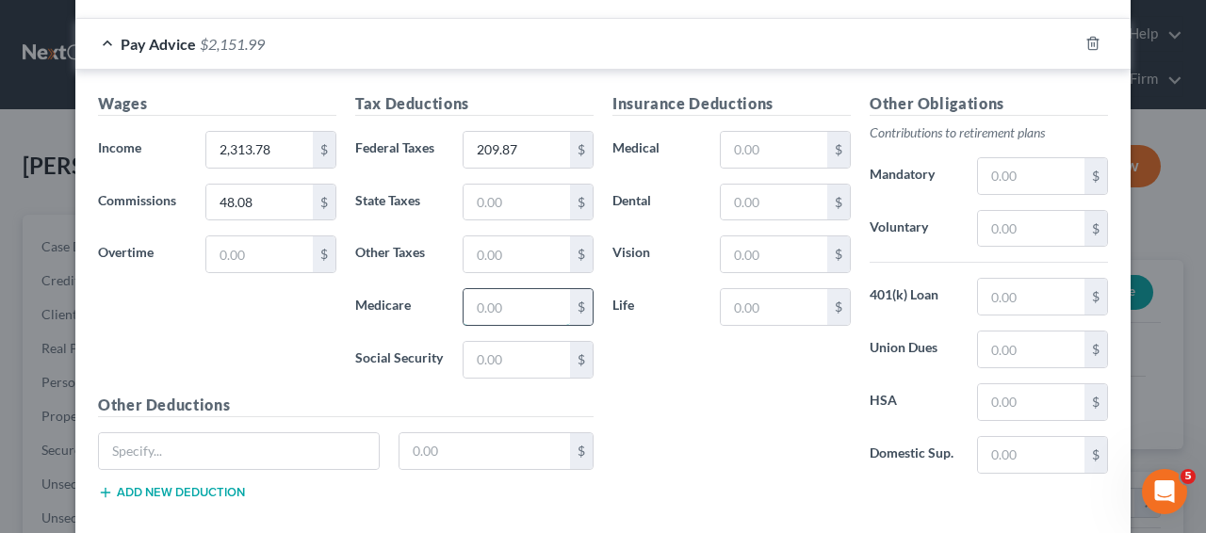
click at [529, 293] on input "text" at bounding box center [516, 307] width 106 height 36
paste input "31.71"
type input "31.71"
click at [529, 195] on input "text" at bounding box center [516, 203] width 106 height 36
paste input "105.65"
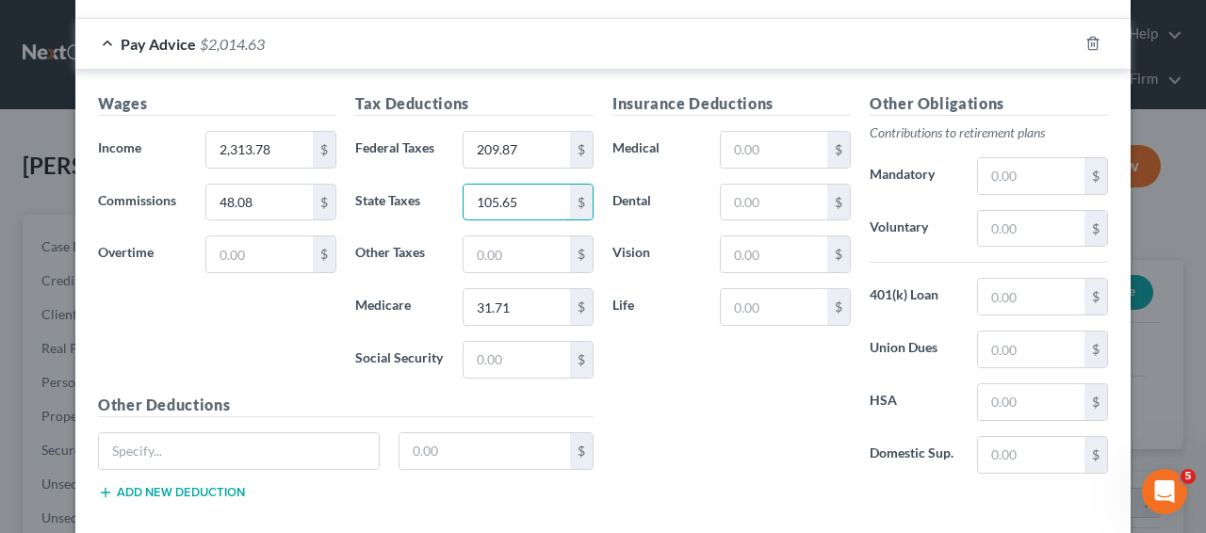
type input "105.65"
click at [499, 345] on input "text" at bounding box center [516, 360] width 106 height 36
paste input "135.61"
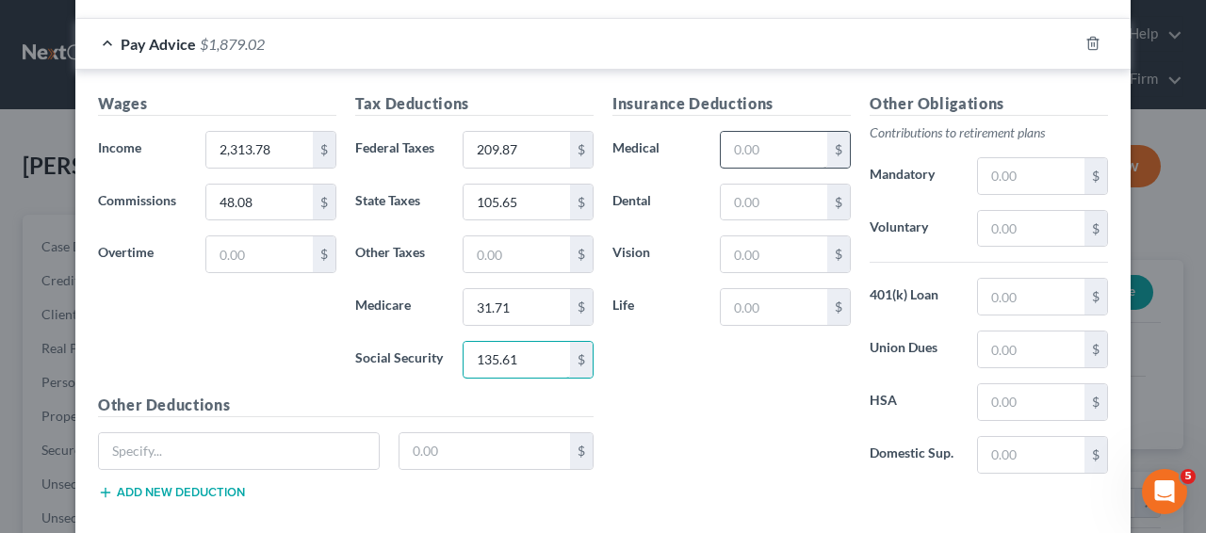
type input "135.61"
drag, startPoint x: 769, startPoint y: 148, endPoint x: 742, endPoint y: 141, distance: 27.2
click at [769, 148] on input "text" at bounding box center [774, 150] width 106 height 36
paste input "128.24"
type input "128.24"
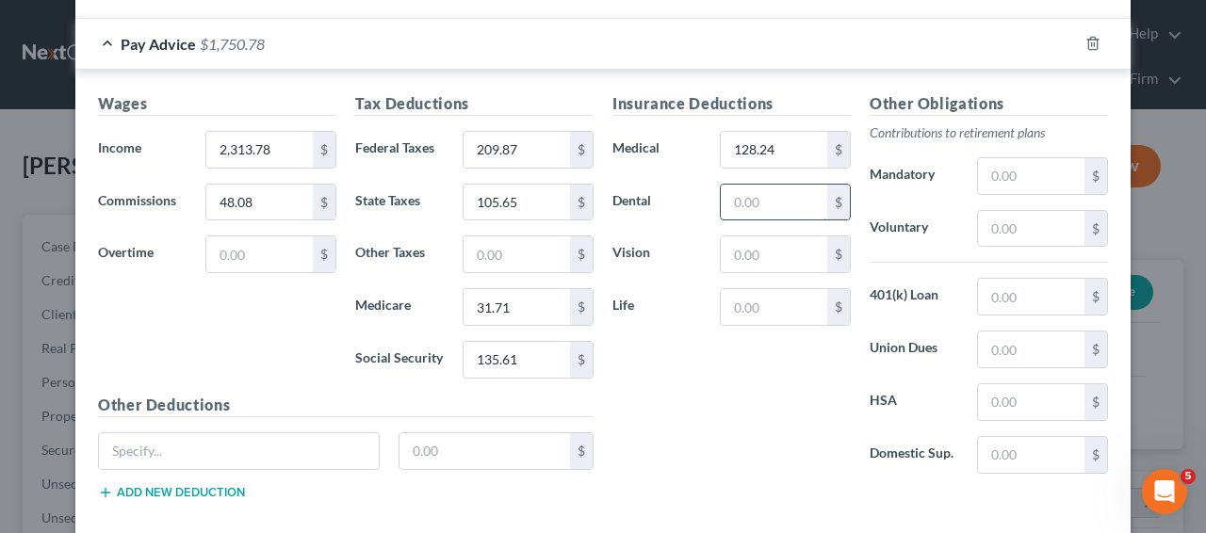
click at [755, 204] on input "text" at bounding box center [774, 203] width 106 height 36
paste input "43.92"
type input "43.92"
click at [789, 263] on input "text" at bounding box center [774, 254] width 106 height 36
paste input "7.80"
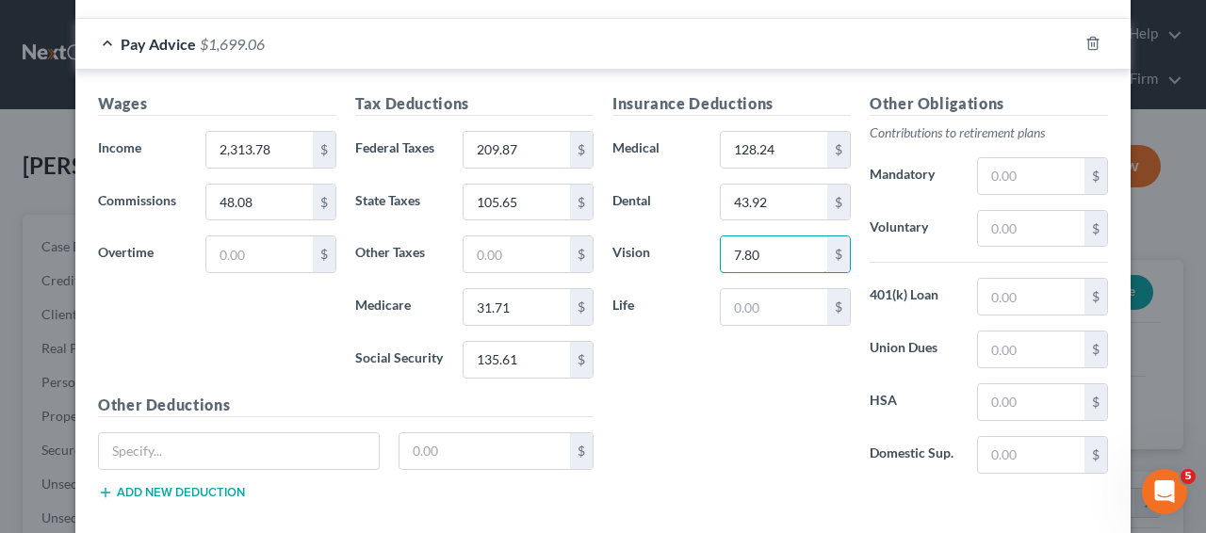
type input "7.80"
click at [991, 229] on input "text" at bounding box center [1031, 229] width 106 height 36
paste input "115.69"
type input "115.69"
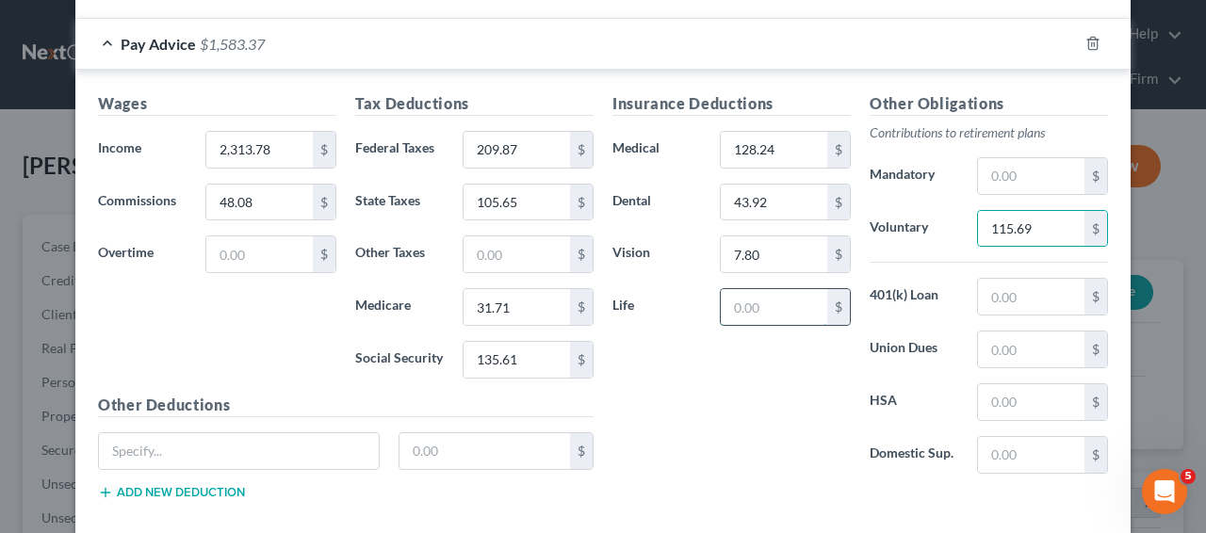
click at [776, 302] on input "text" at bounding box center [774, 307] width 106 height 36
paste input "29.91"
type input "29.91"
click at [280, 453] on input "text" at bounding box center [239, 451] width 280 height 36
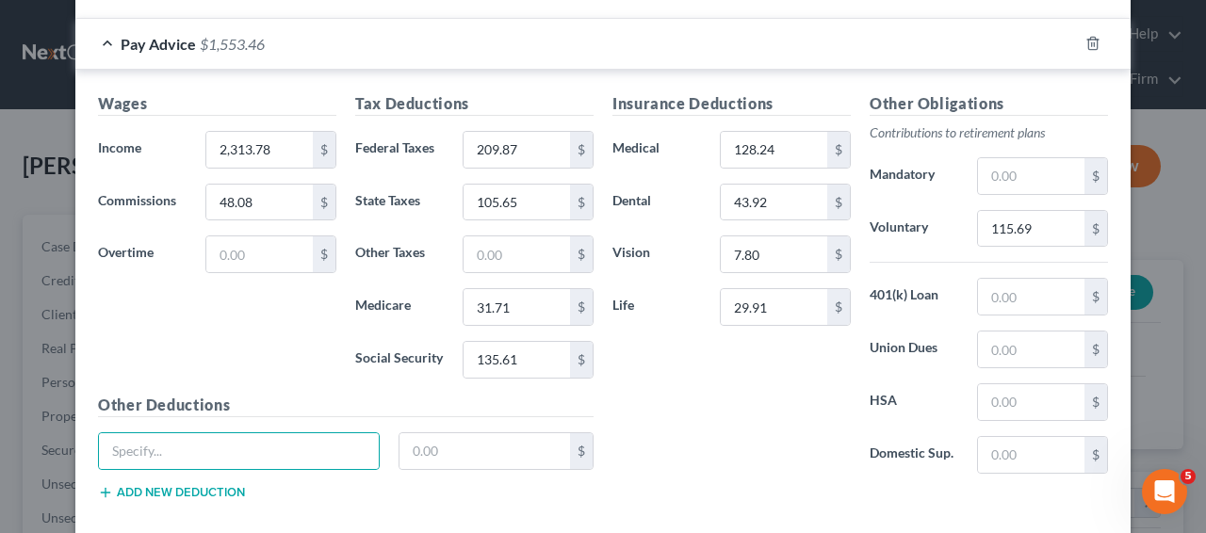
click at [208, 500] on div "Other Deductions $ Add new deduction" at bounding box center [346, 455] width 514 height 122
click at [208, 499] on button "Add new deduction" at bounding box center [171, 492] width 147 height 15
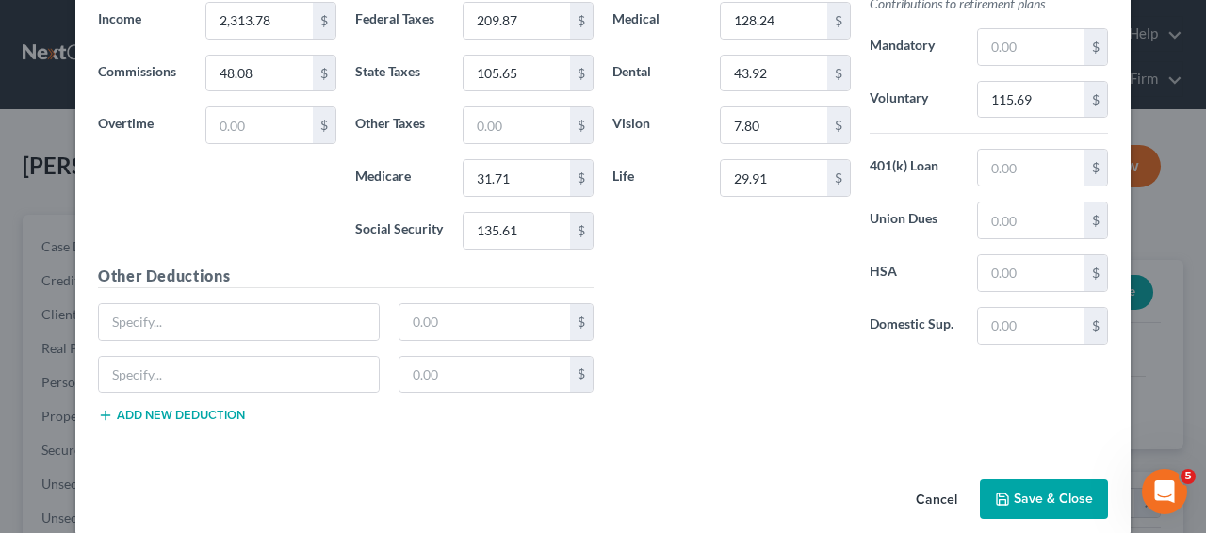
scroll to position [703, 0]
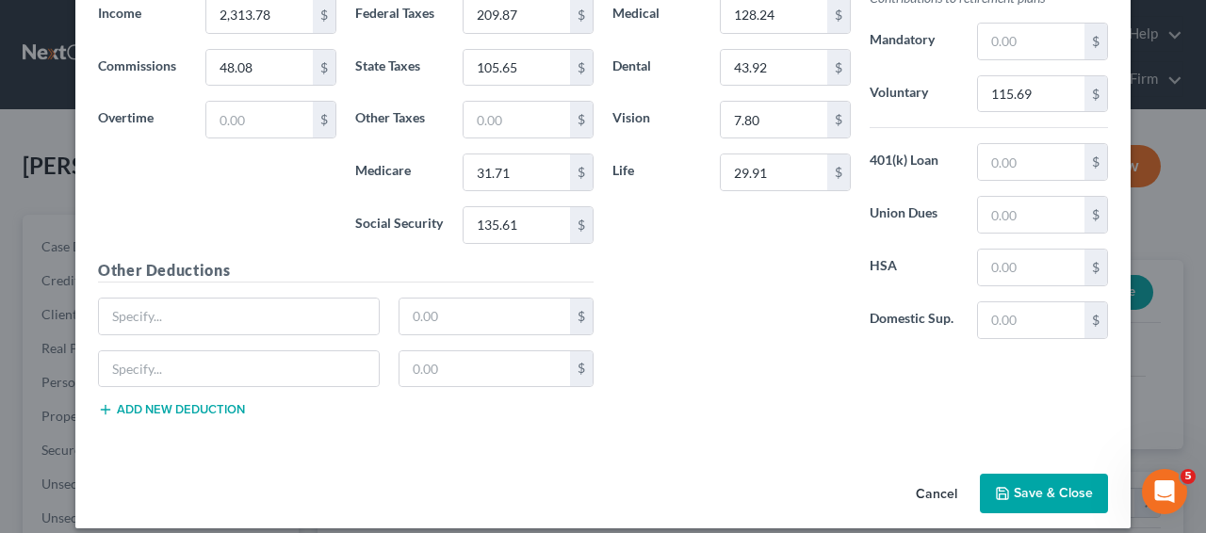
click at [231, 407] on button "Add new deduction" at bounding box center [171, 409] width 147 height 15
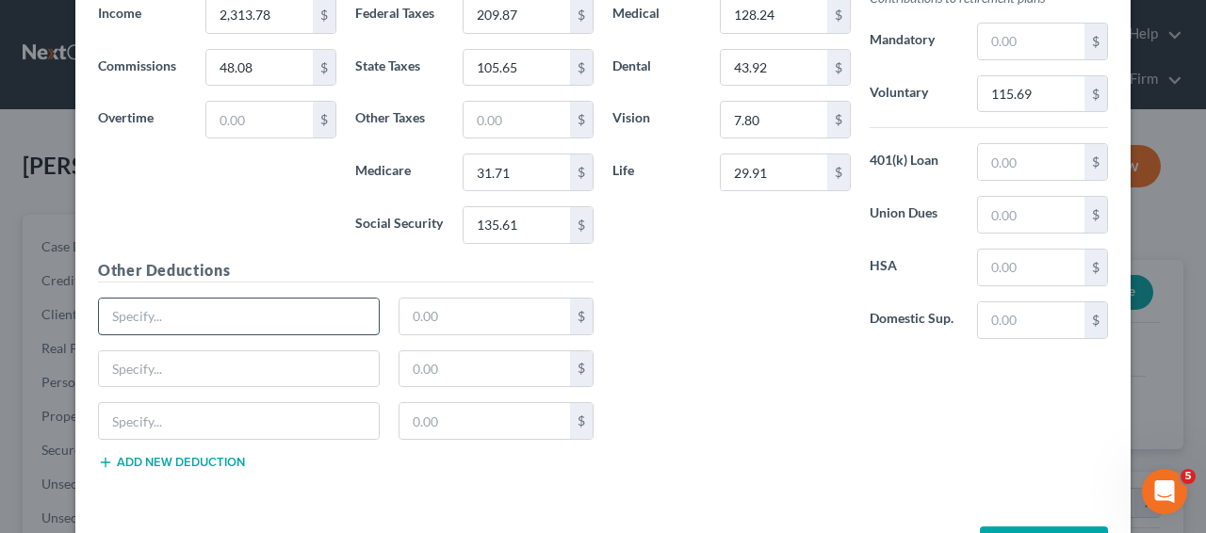
click at [264, 316] on input "text" at bounding box center [239, 317] width 280 height 36
type input "Child Life"
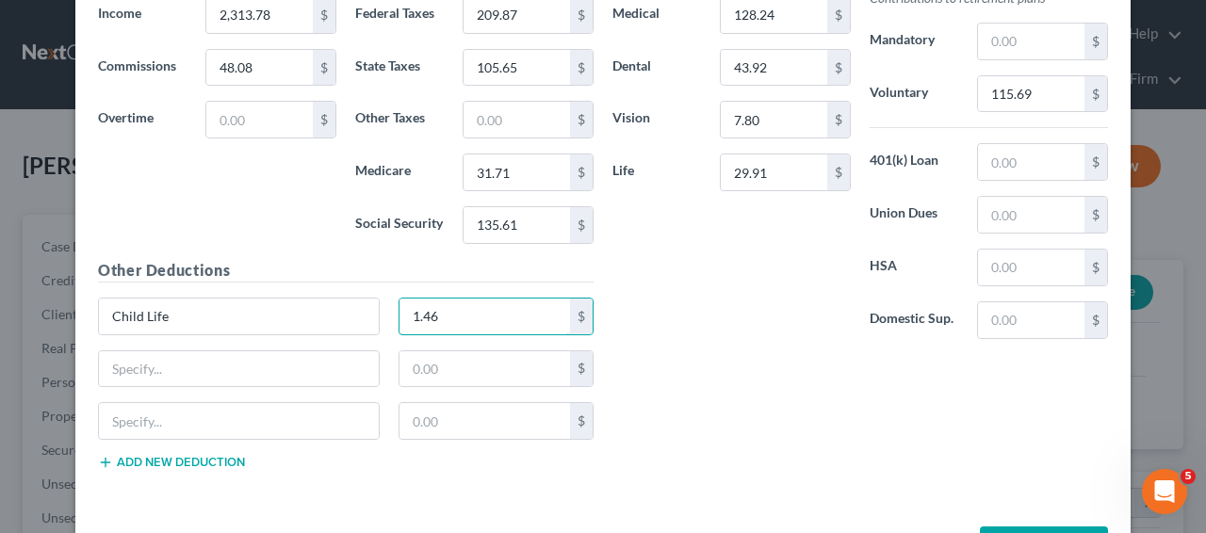
type input "1.46"
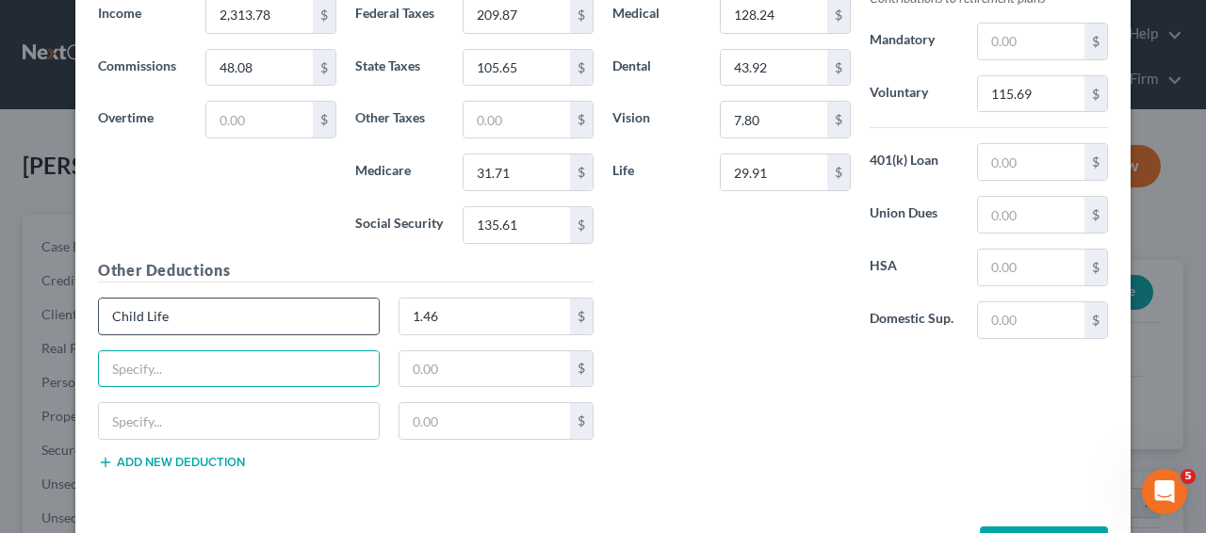
paste input "Opt. AD& D"
type input "Opt. AD& D"
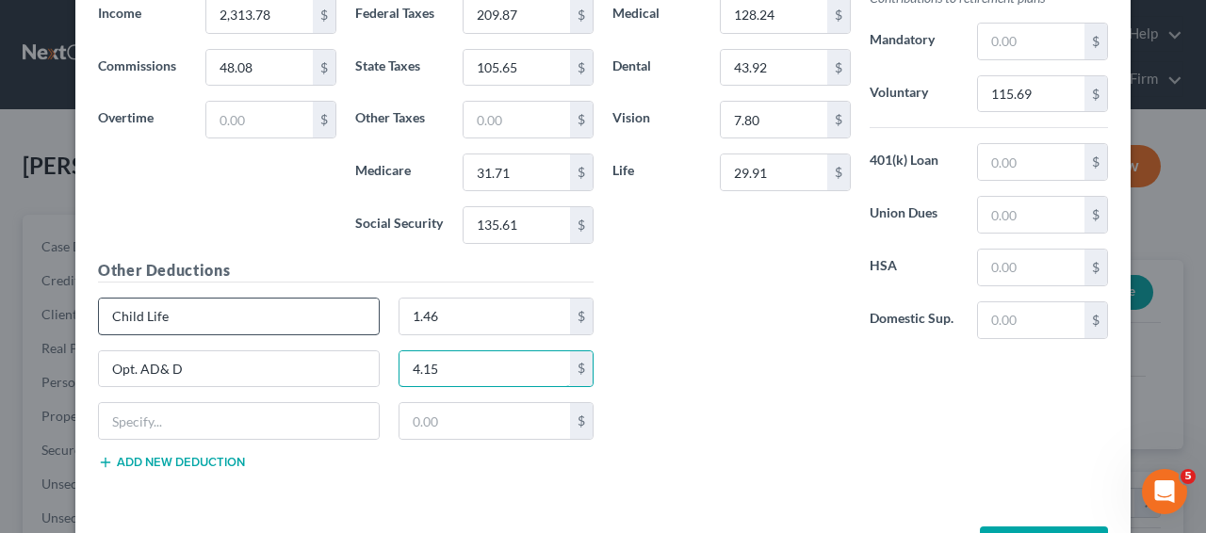
type input "4.15"
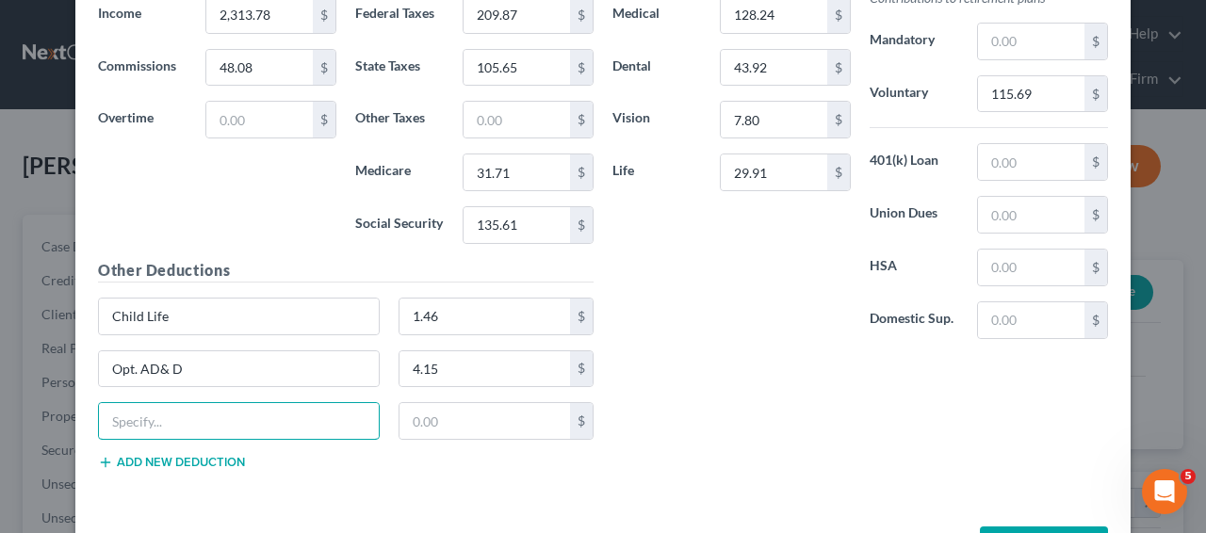
paste input "UWay−AZ"
type input "UWay−AZ"
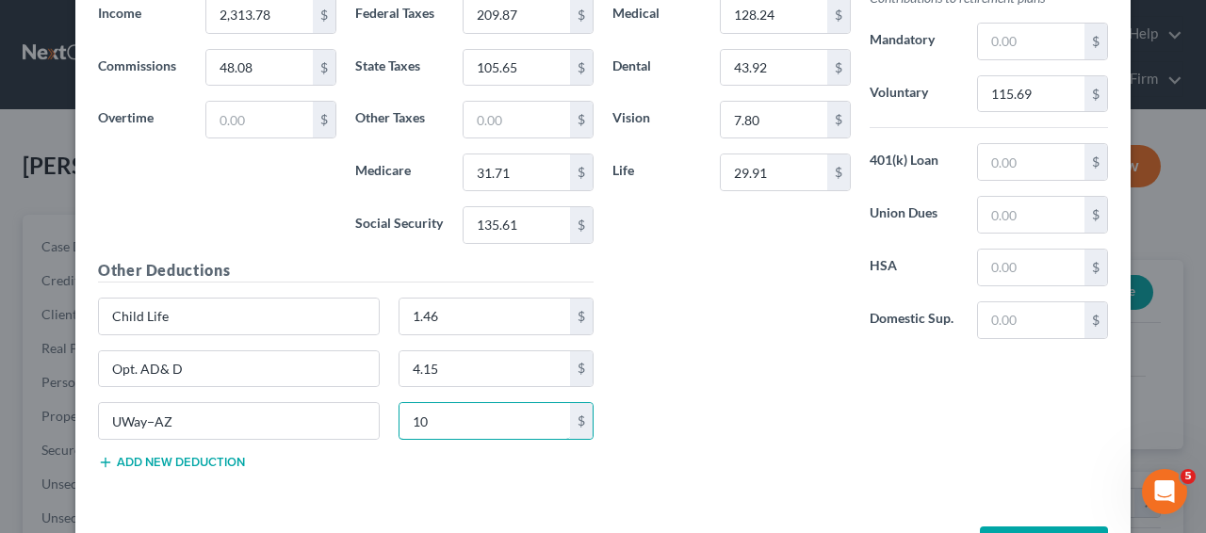
type input "10"
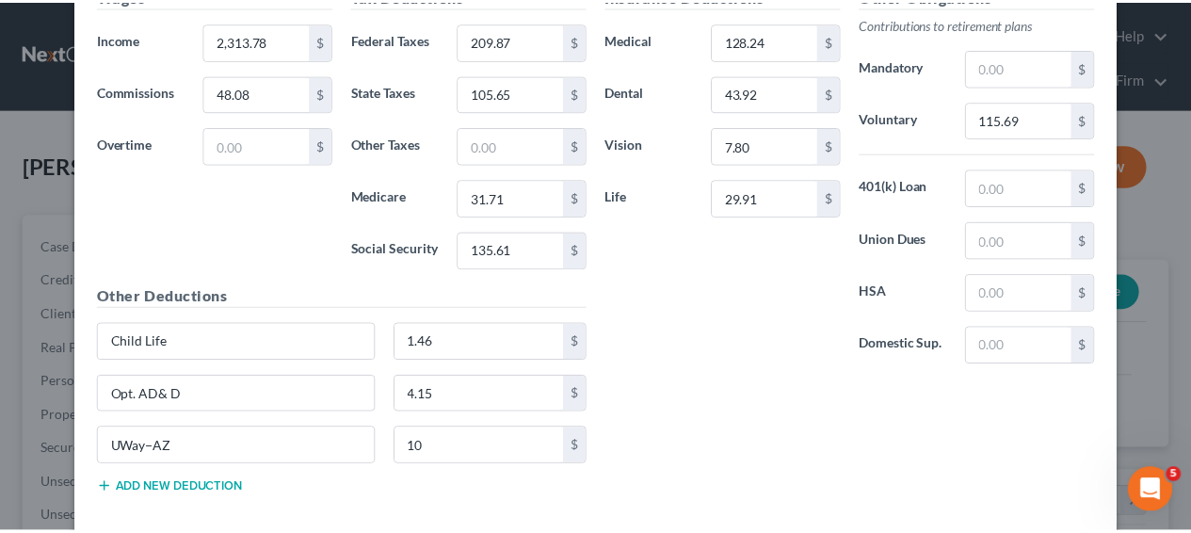
scroll to position [773, 0]
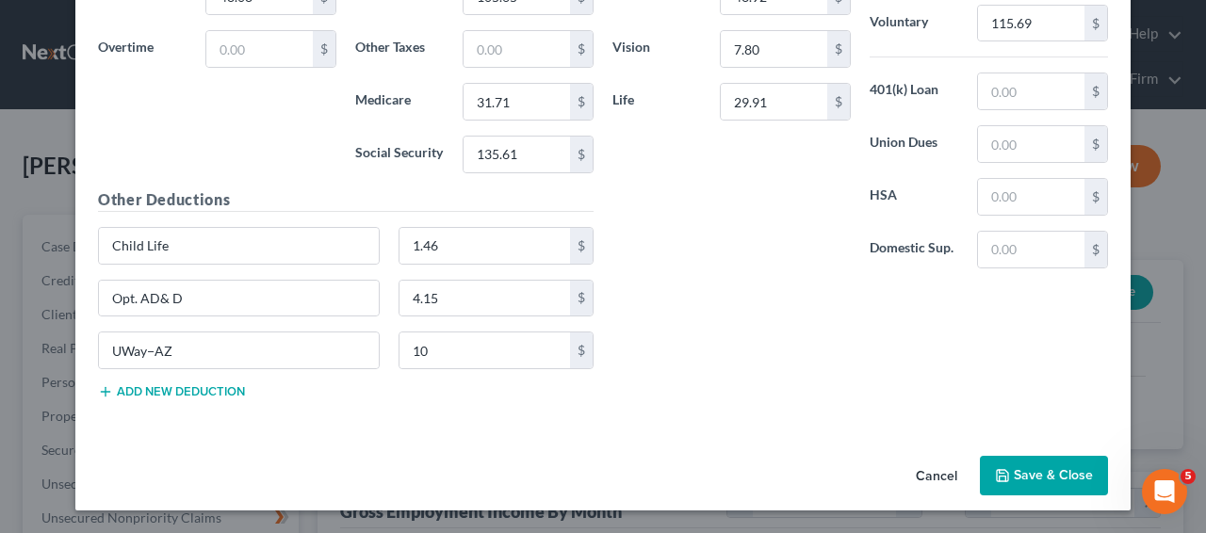
click at [1094, 486] on button "Save & Close" at bounding box center [1044, 476] width 128 height 40
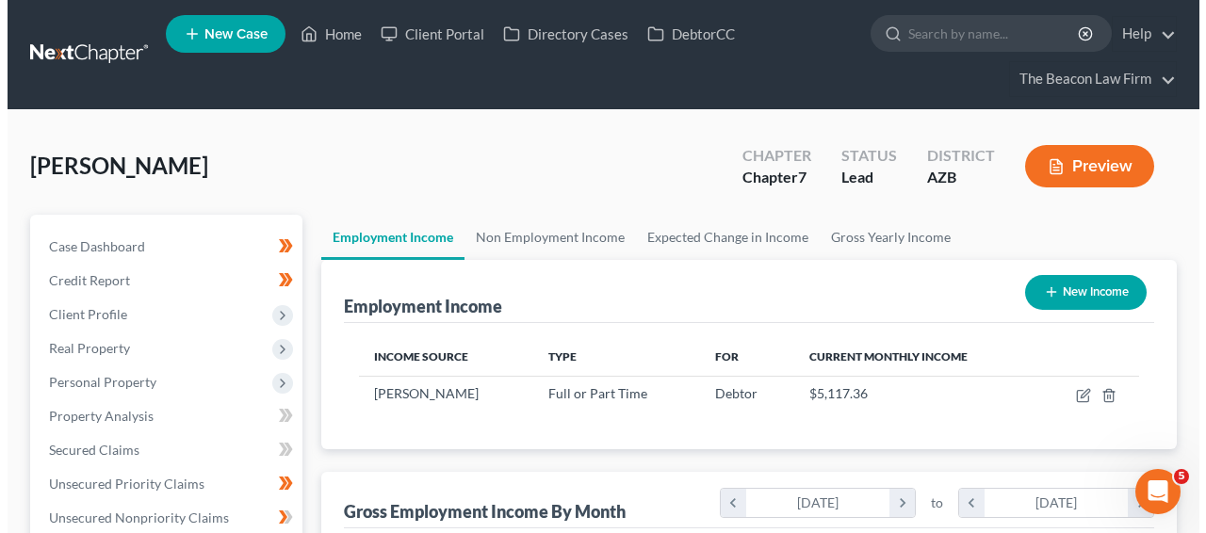
scroll to position [941553, 941414]
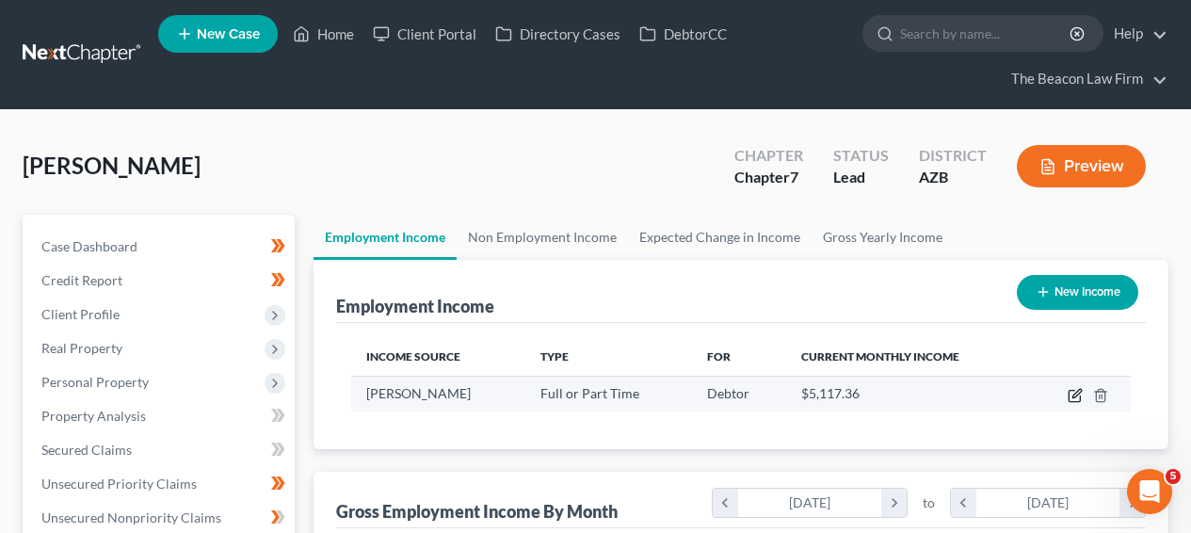
click at [1078, 394] on icon "button" at bounding box center [1077, 393] width 8 height 8
select select "0"
select select "3"
select select "2"
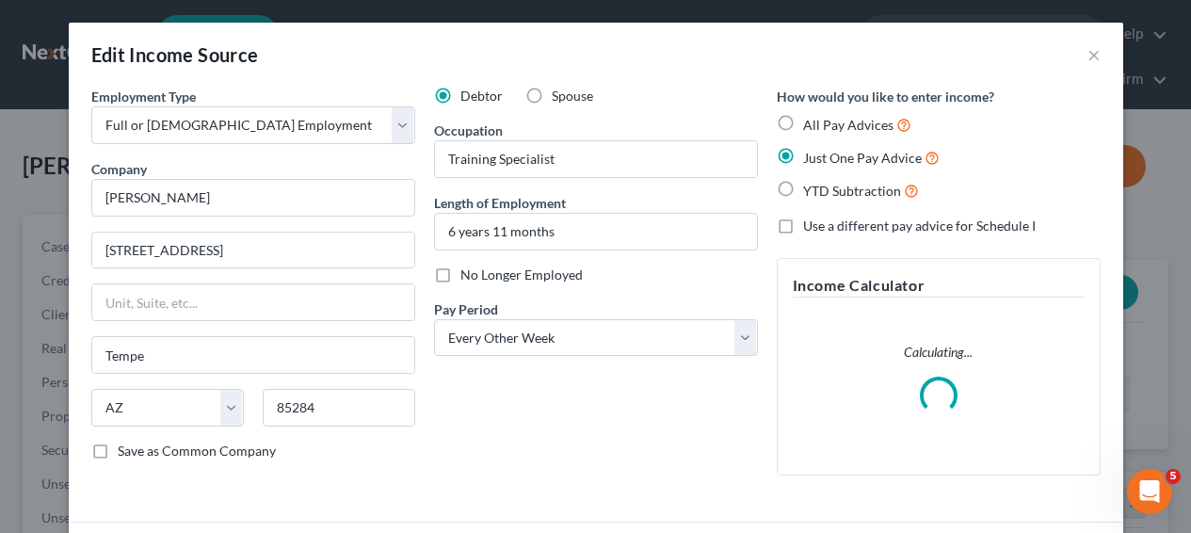
scroll to position [337, 482]
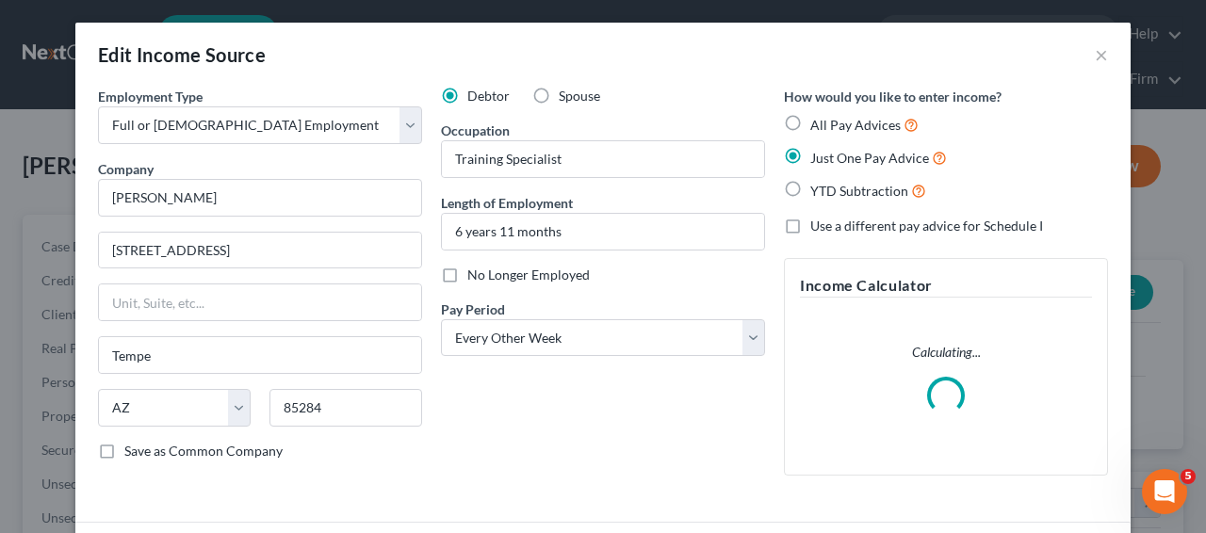
click at [1167, 348] on div "Edit Income Source × Employment Type * Select Full or [DEMOGRAPHIC_DATA] Employ…" at bounding box center [603, 266] width 1206 height 533
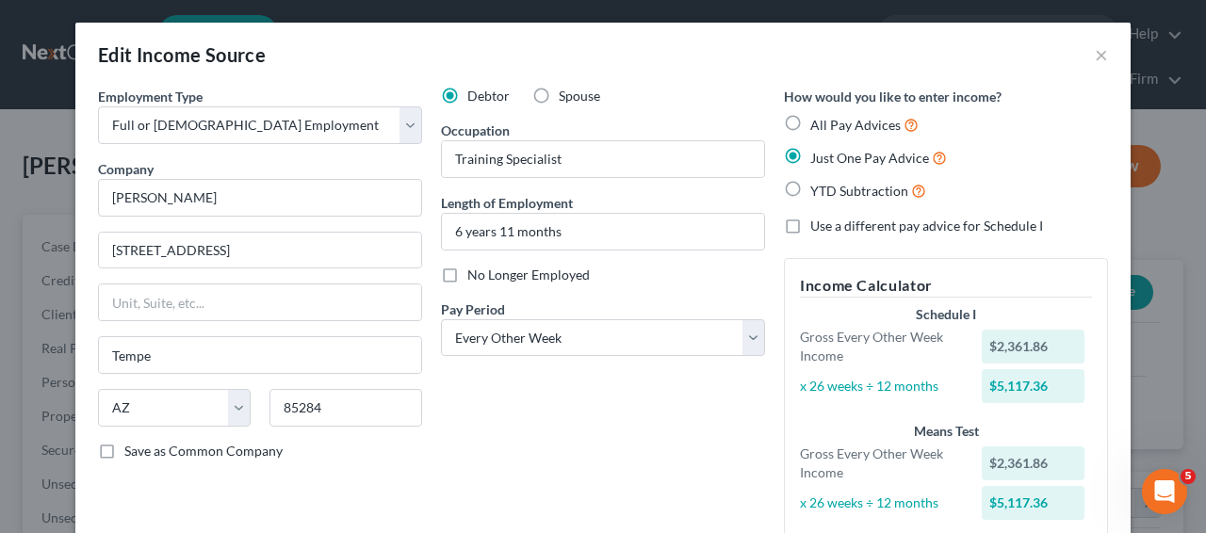
click at [1085, 52] on div "Edit Income Source ×" at bounding box center [602, 55] width 1055 height 64
click at [1094, 56] on button "×" at bounding box center [1100, 54] width 13 height 23
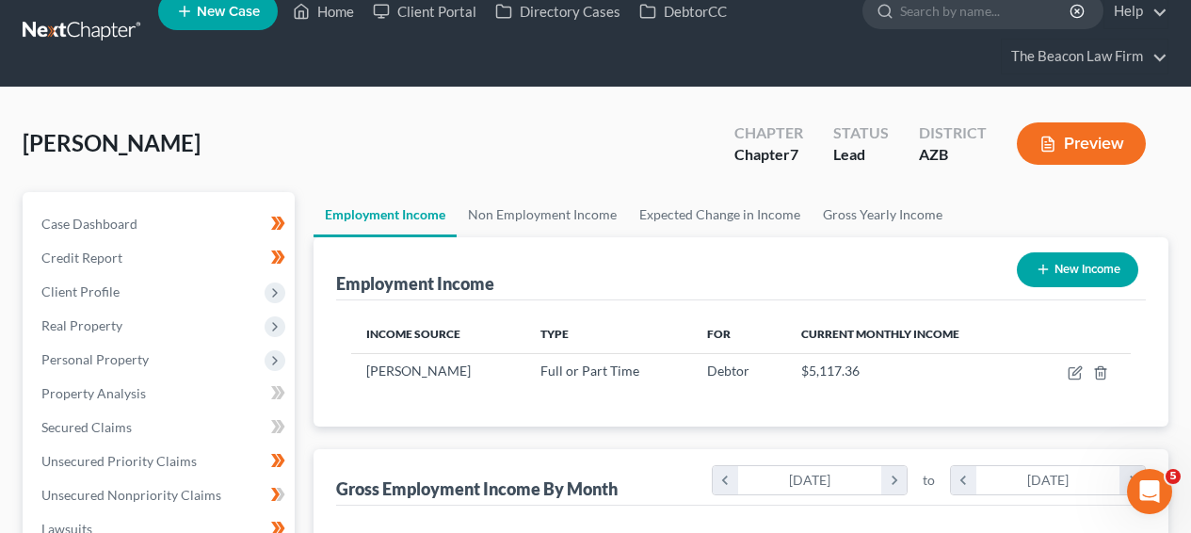
scroll to position [340, 0]
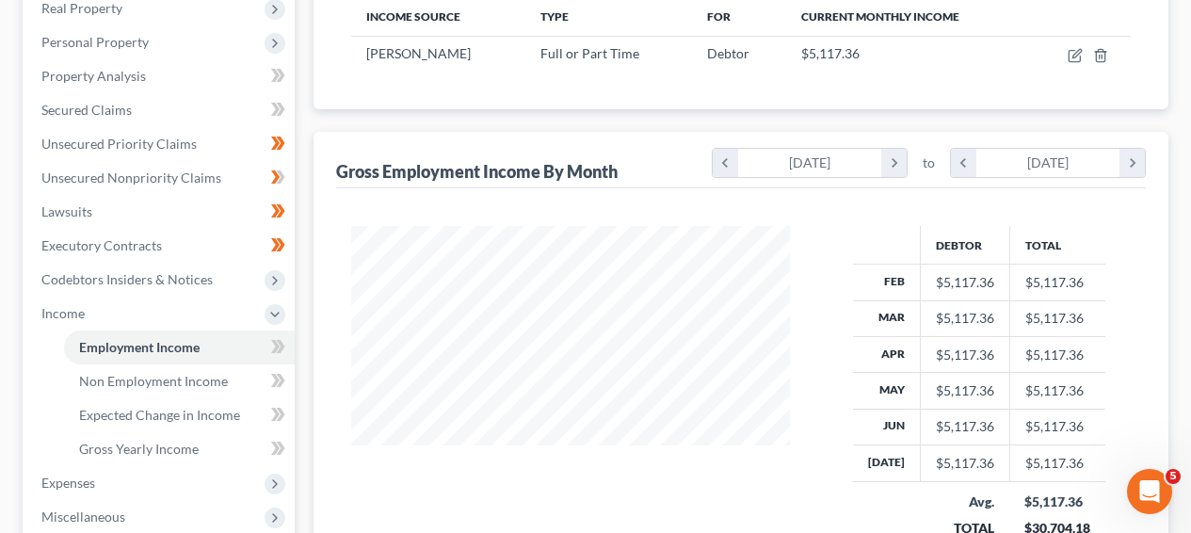
click at [297, 341] on div "Case Dashboard Payments Invoices Payments Payments Credit Report Client Profile" at bounding box center [158, 317] width 291 height 884
click at [282, 342] on icon at bounding box center [281, 346] width 8 height 13
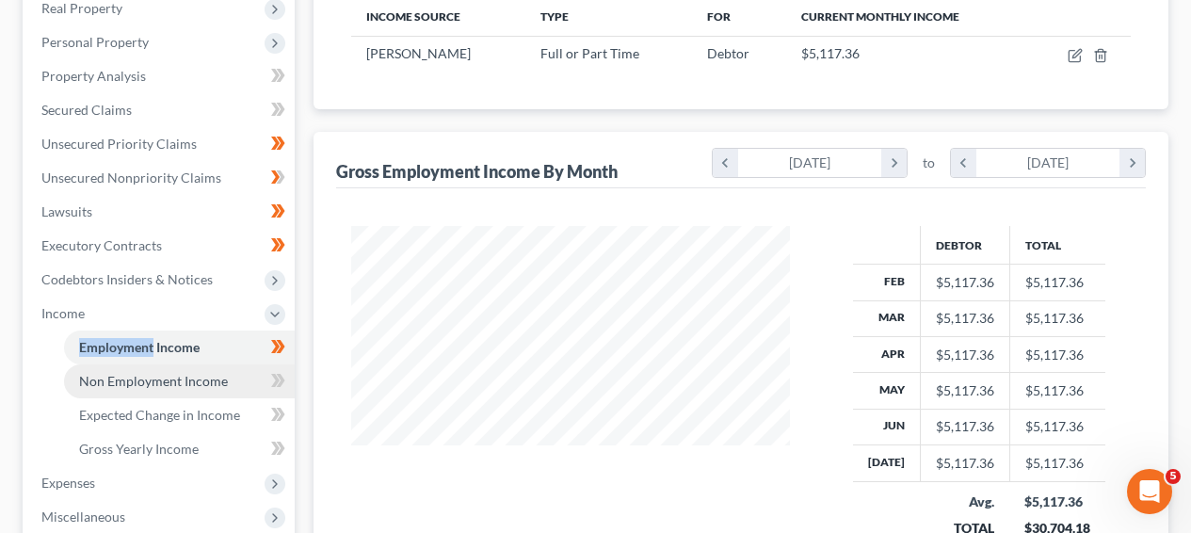
click at [220, 365] on link "Non Employment Income" at bounding box center [179, 382] width 231 height 34
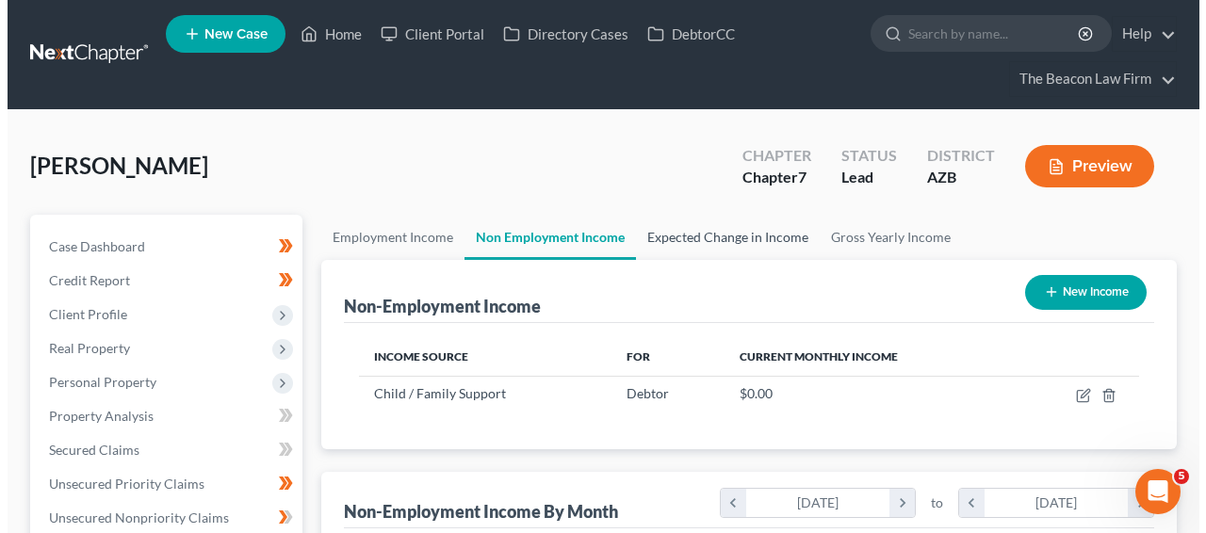
scroll to position [337, 477]
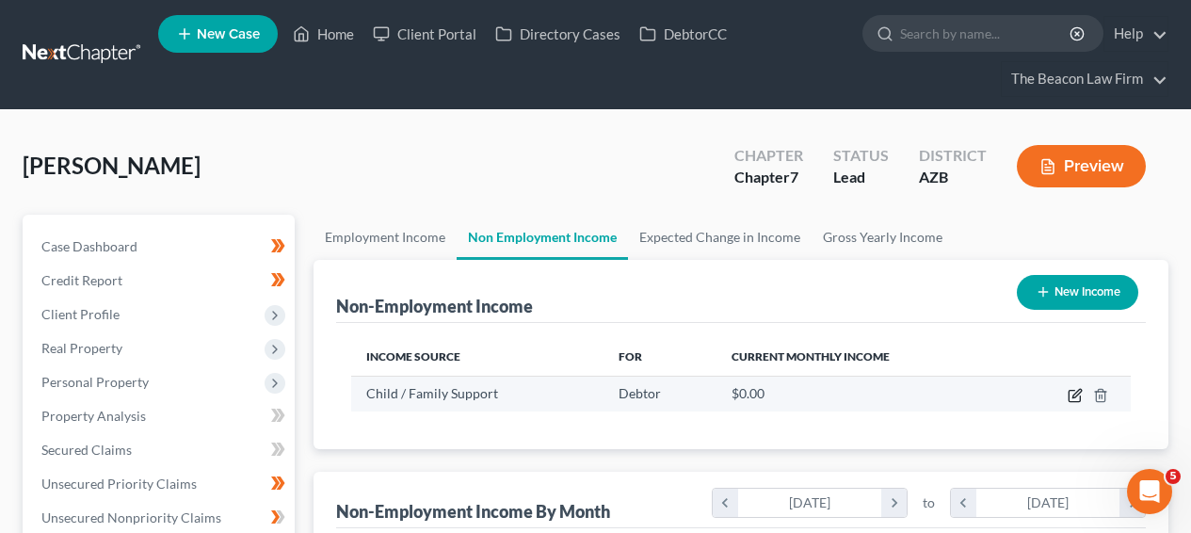
click at [1070, 398] on icon "button" at bounding box center [1075, 395] width 15 height 15
select select "7"
select select "0"
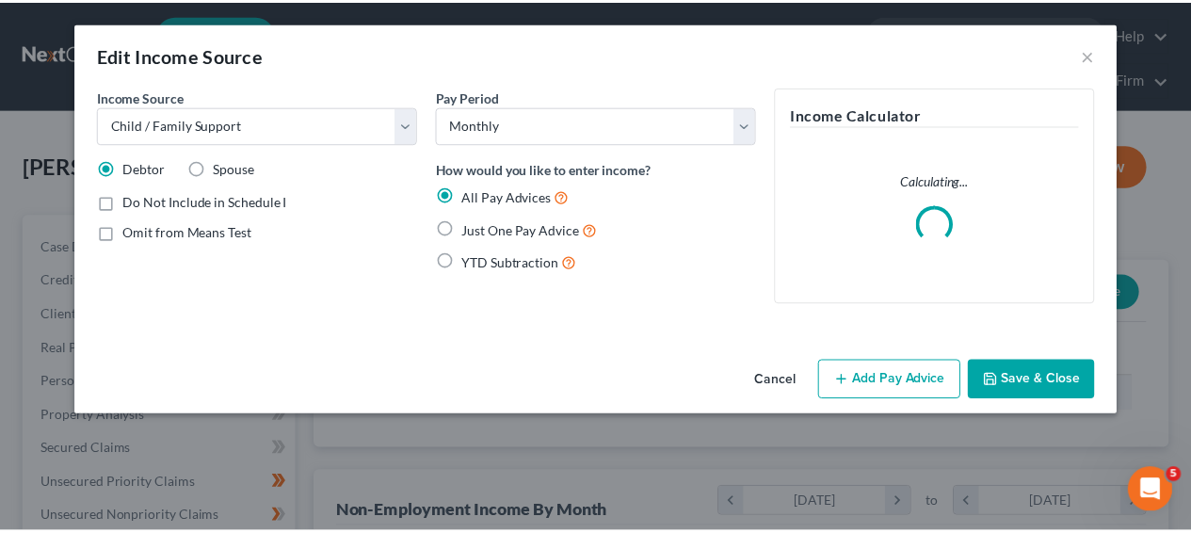
scroll to position [337, 482]
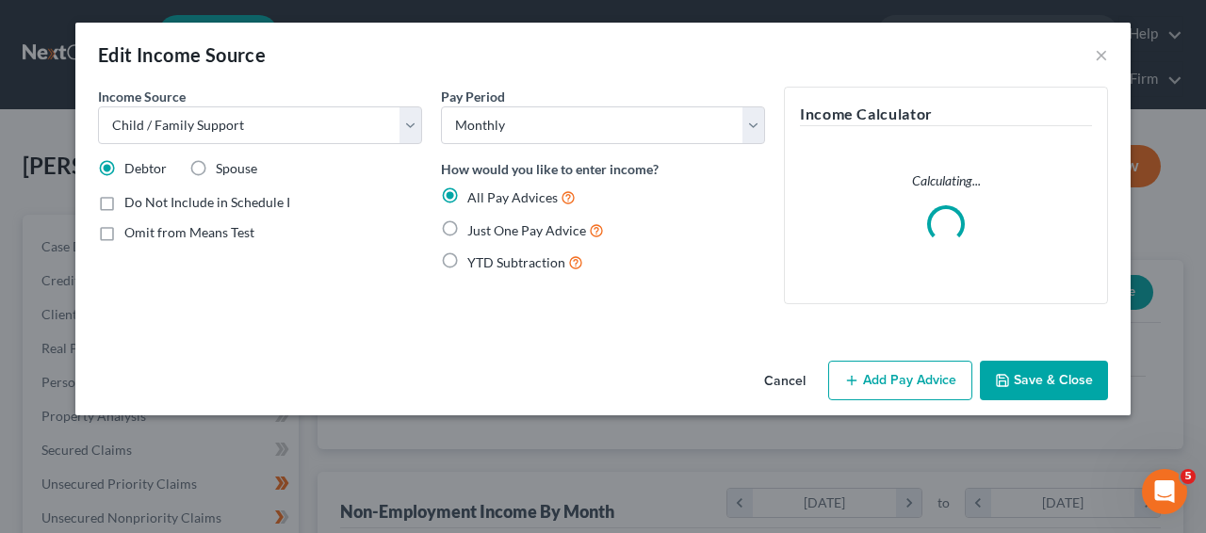
click at [812, 369] on button "Cancel" at bounding box center [785, 382] width 72 height 38
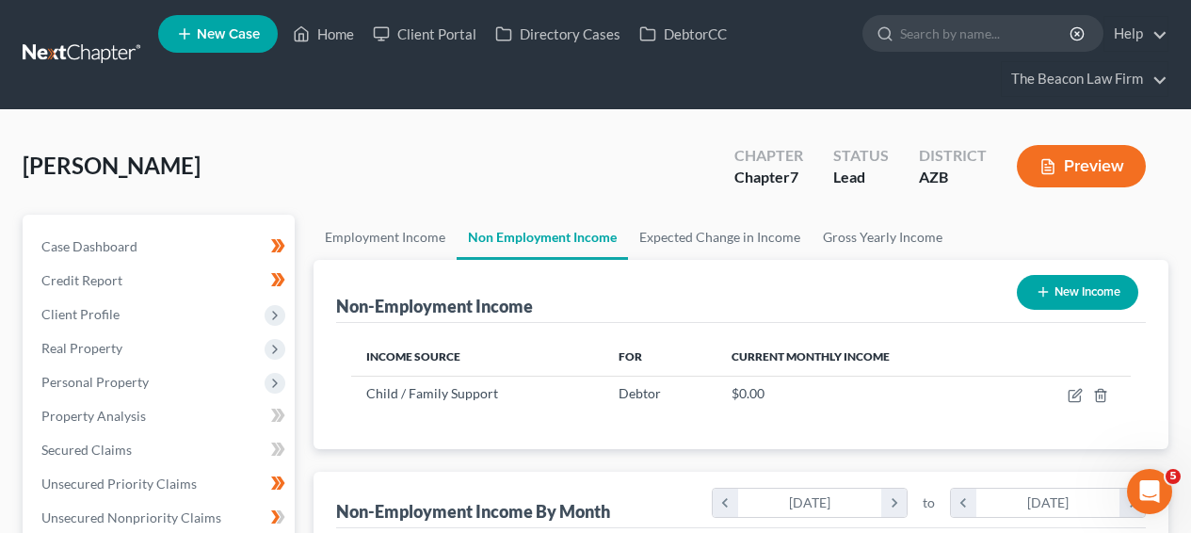
scroll to position [941553, 941414]
click at [706, 255] on link "Expected Change in Income" at bounding box center [720, 237] width 184 height 45
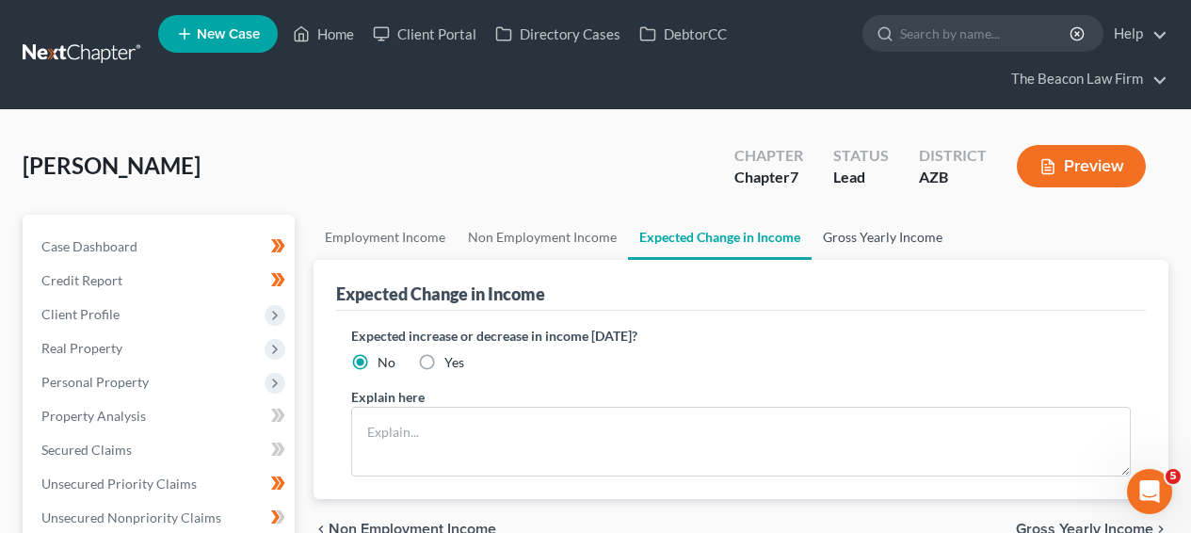
click at [921, 247] on link "Gross Yearly Income" at bounding box center [883, 237] width 142 height 45
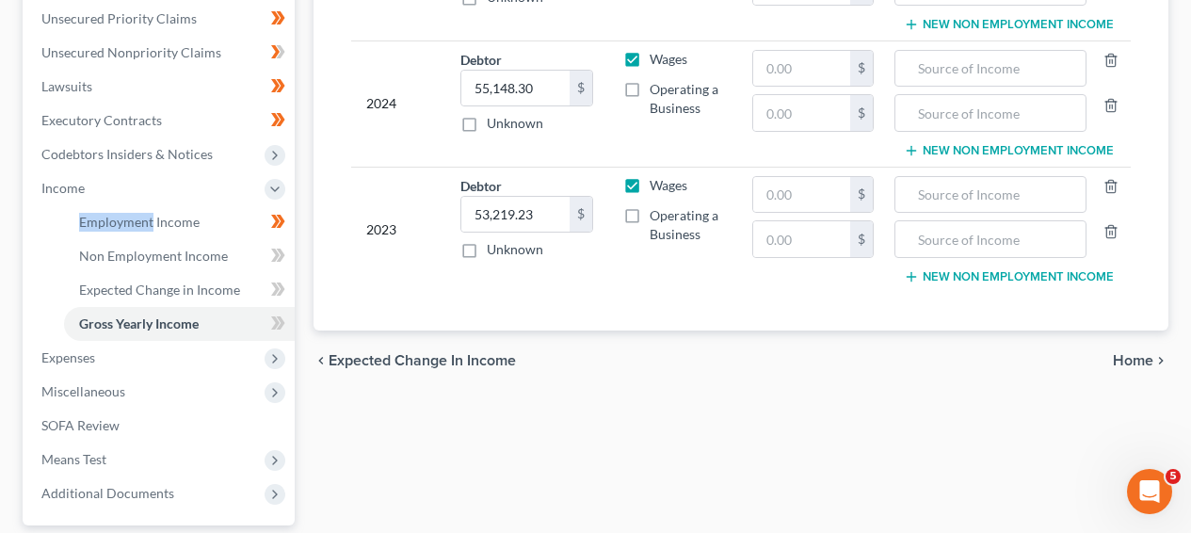
scroll to position [391, 0]
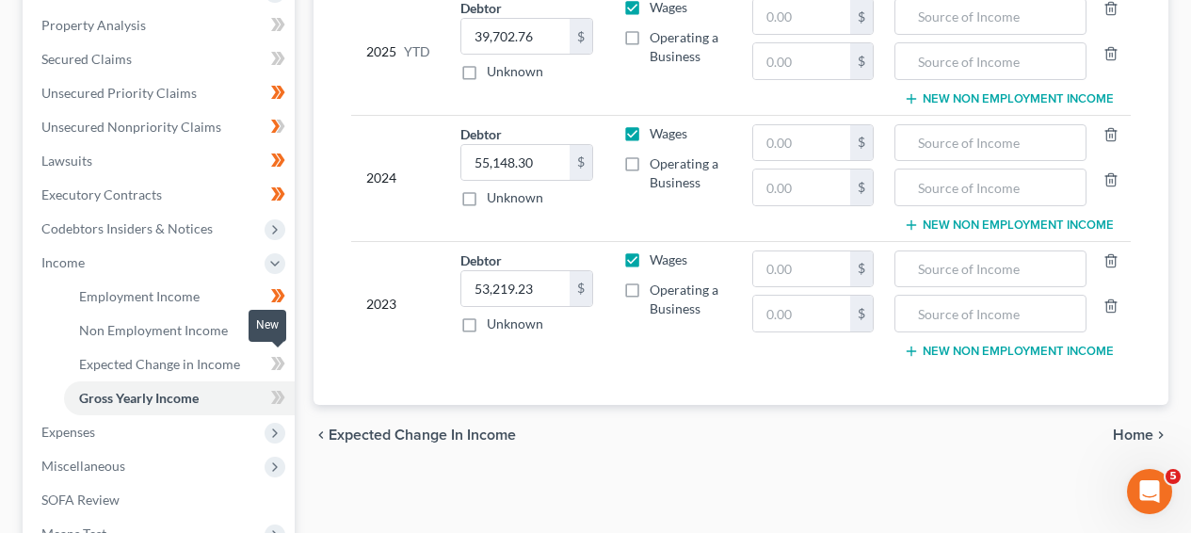
click at [267, 365] on span at bounding box center [278, 366] width 33 height 28
click at [252, 386] on link "Gross Yearly Income" at bounding box center [179, 398] width 231 height 34
click at [273, 397] on icon at bounding box center [278, 398] width 14 height 24
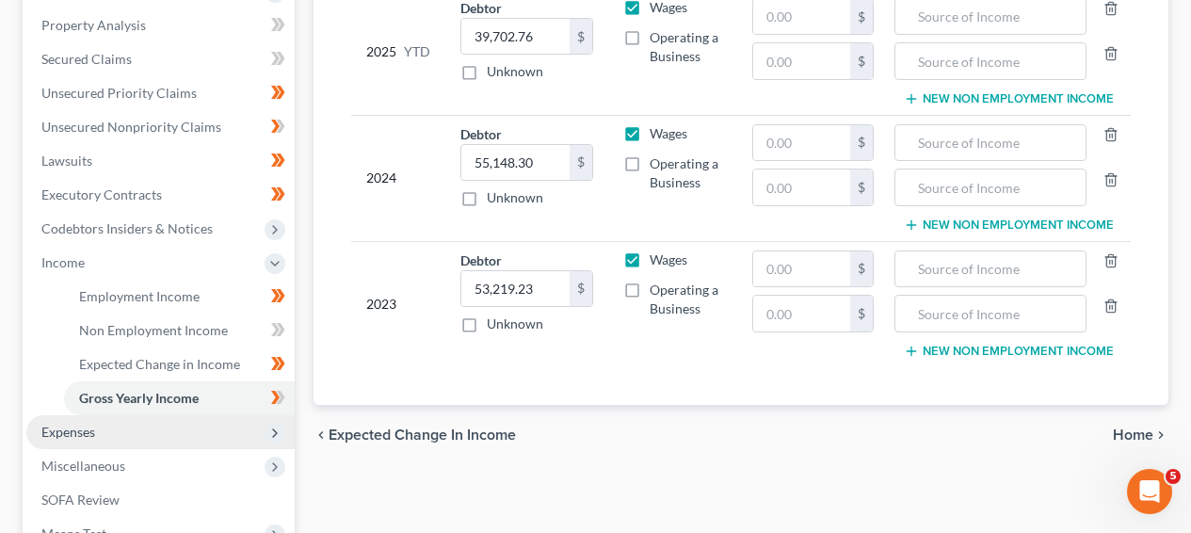
click at [238, 423] on span "Expenses" at bounding box center [160, 432] width 268 height 34
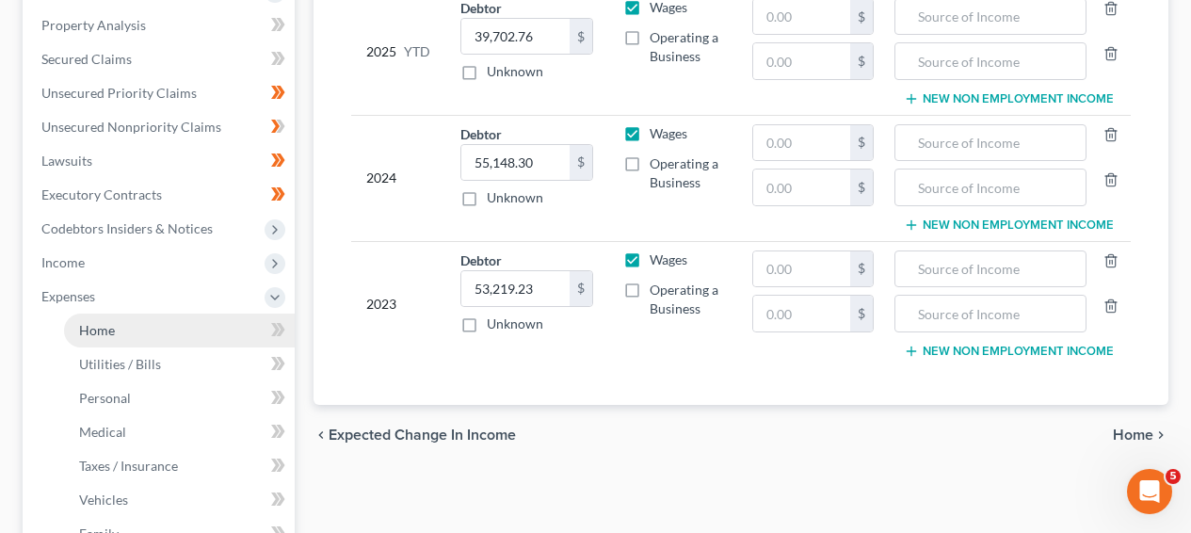
click at [250, 331] on link "Home" at bounding box center [179, 331] width 231 height 34
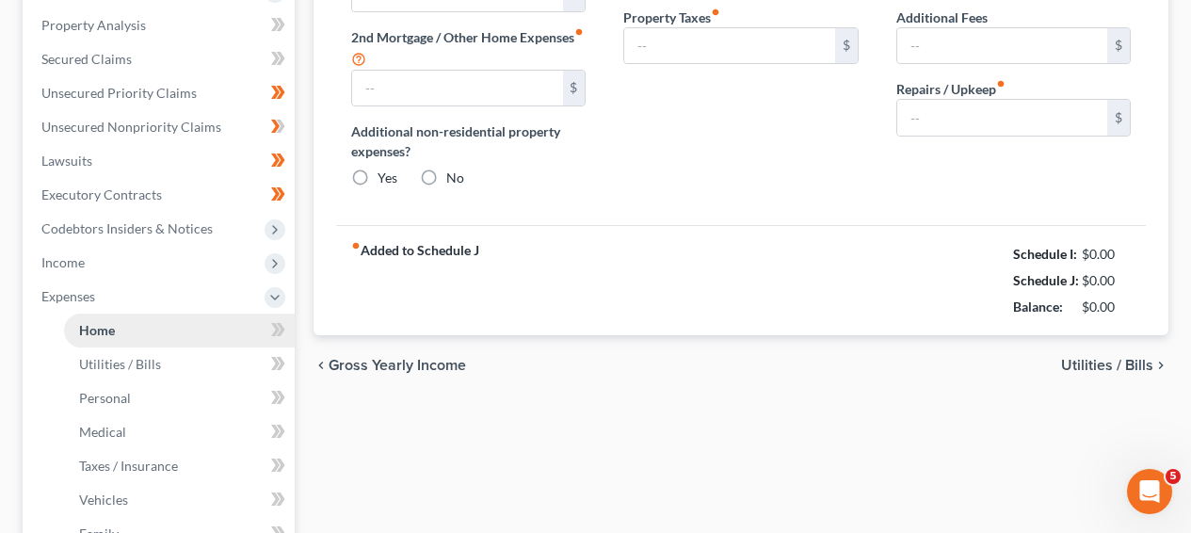
type input "541.65"
type input "0.00"
radio input "true"
type input "848.00"
type input "620.97"
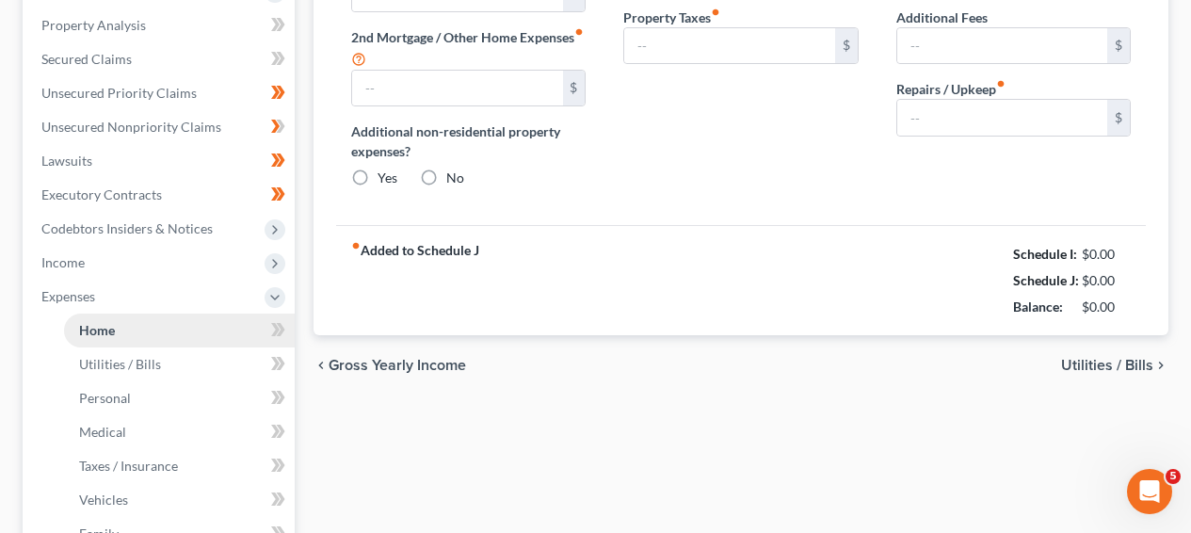
type input "328.00"
type input "0.00"
type input "100.00"
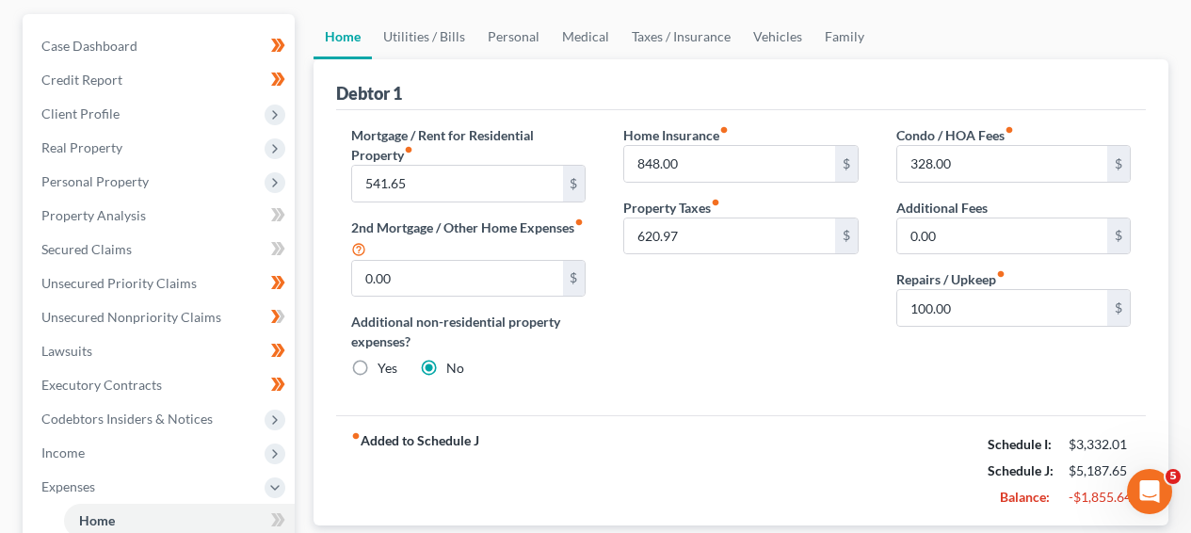
scroll to position [134, 0]
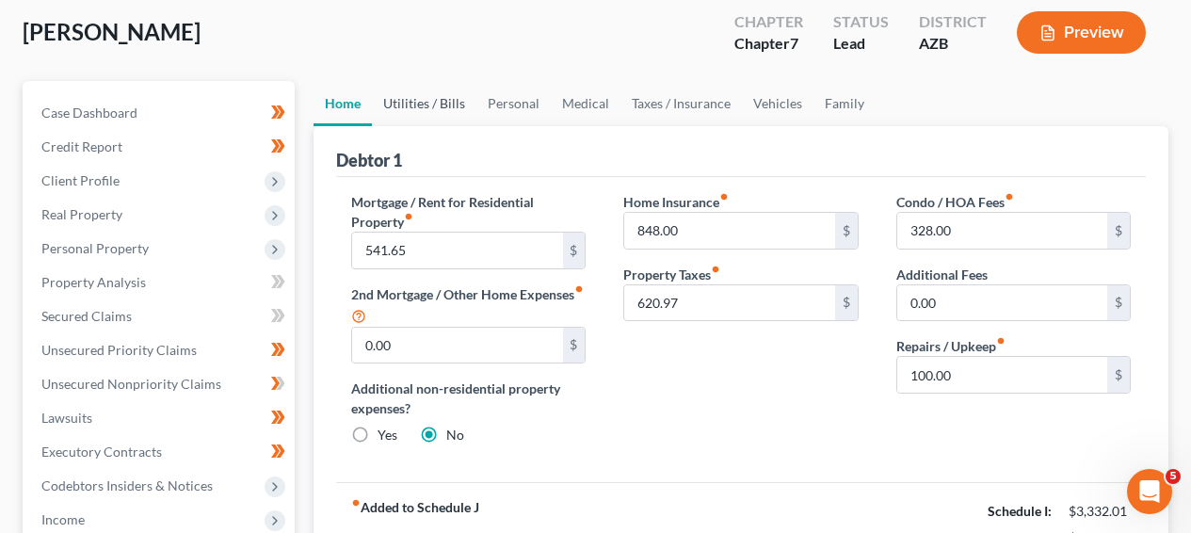
click at [426, 122] on link "Utilities / Bills" at bounding box center [424, 103] width 105 height 45
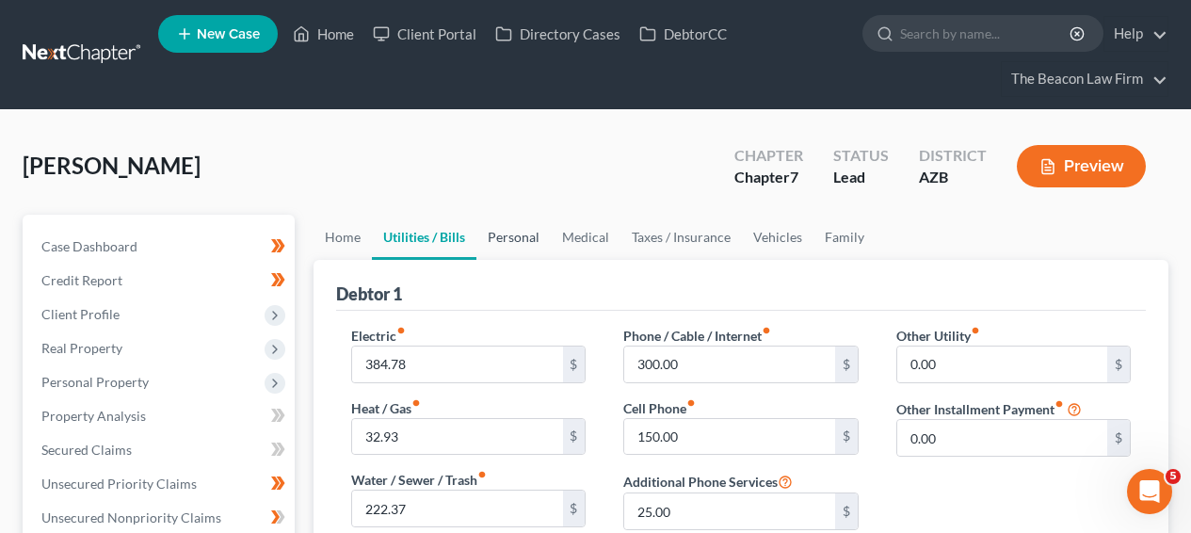
click at [497, 247] on link "Personal" at bounding box center [514, 237] width 74 height 45
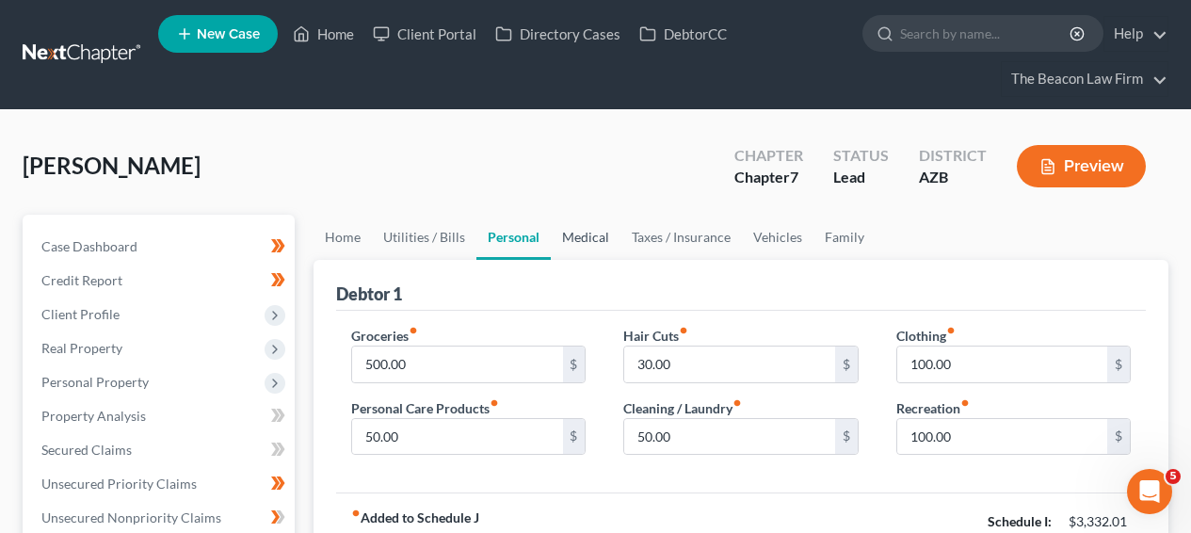
click at [575, 246] on link "Medical" at bounding box center [586, 237] width 70 height 45
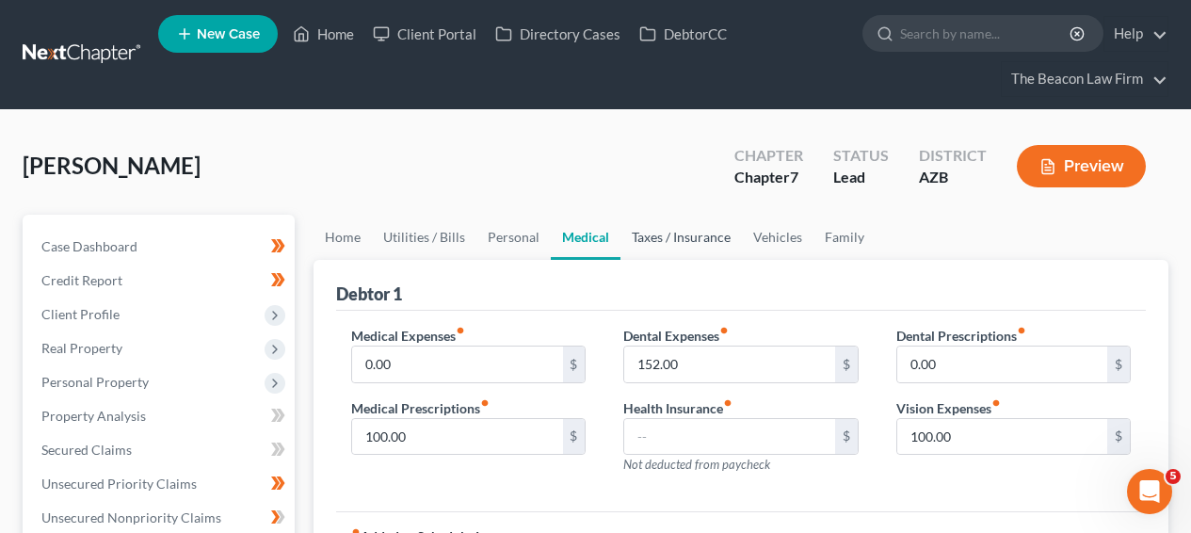
click at [652, 241] on link "Taxes / Insurance" at bounding box center [682, 237] width 122 height 45
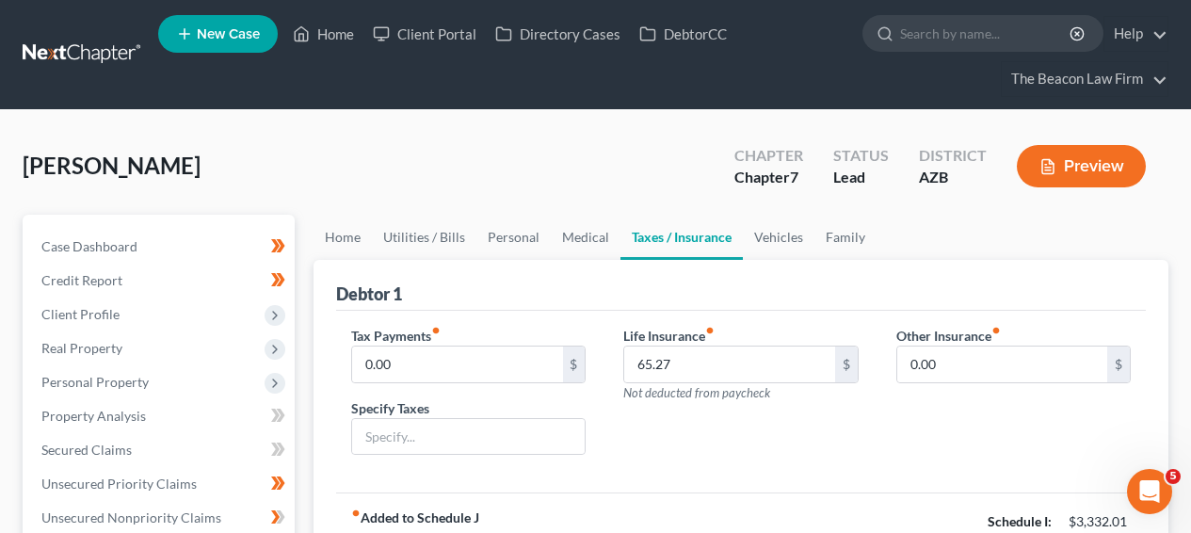
click at [736, 241] on link "Taxes / Insurance" at bounding box center [682, 237] width 122 height 45
click at [757, 240] on link "Vehicles" at bounding box center [779, 237] width 72 height 45
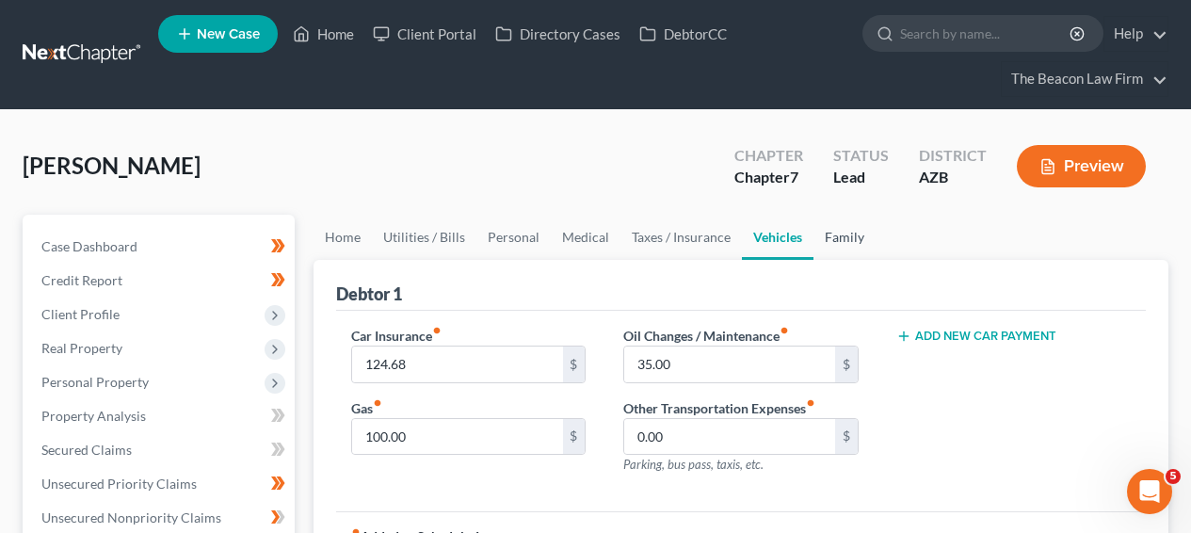
click at [839, 228] on link "Family" at bounding box center [845, 237] width 62 height 45
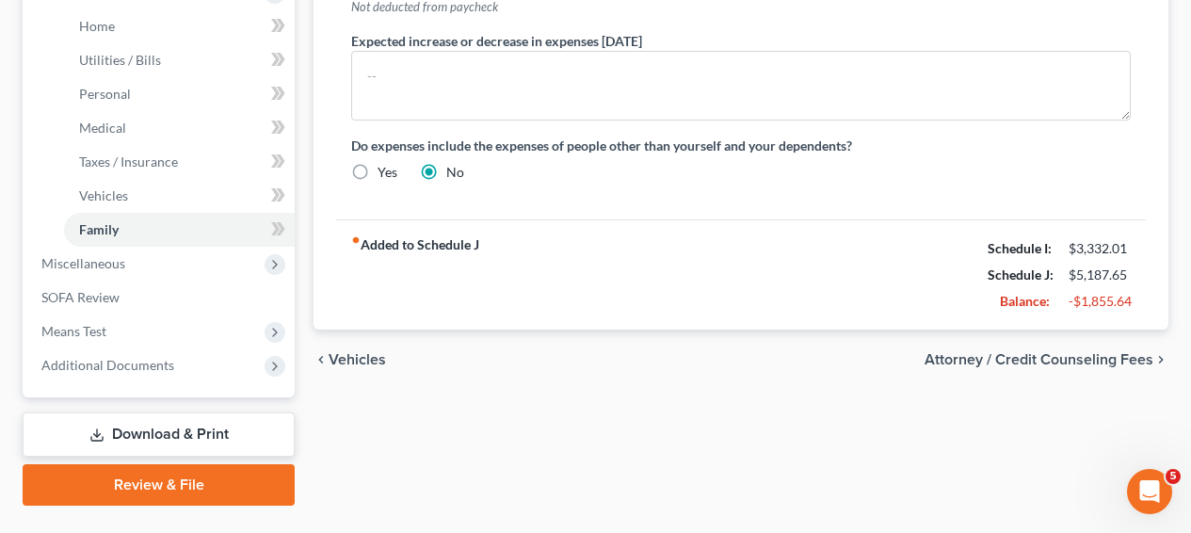
scroll to position [738, 0]
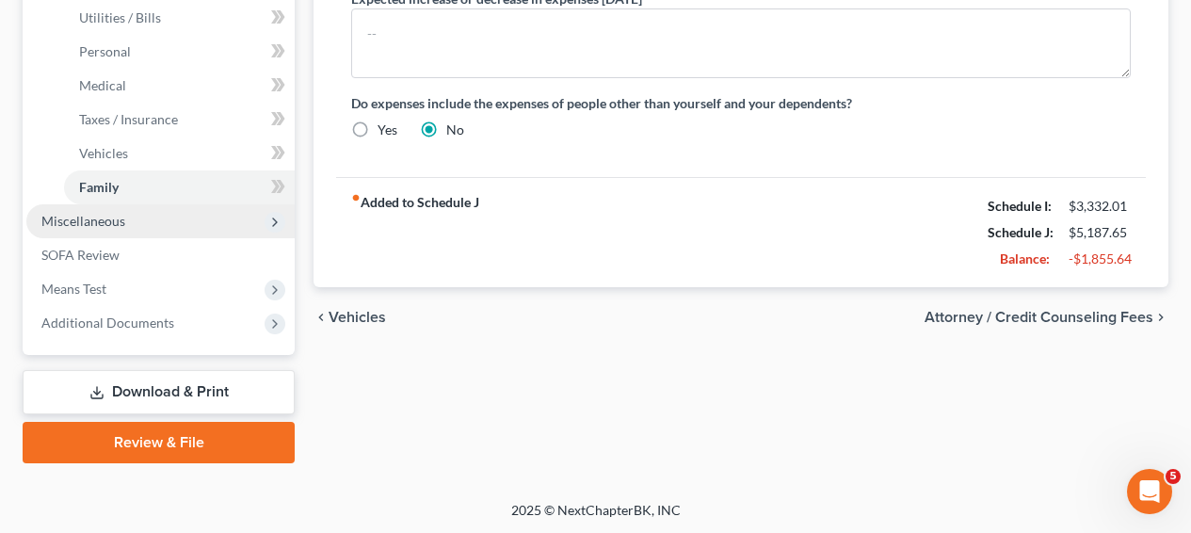
click at [217, 223] on span "Miscellaneous" at bounding box center [160, 221] width 268 height 34
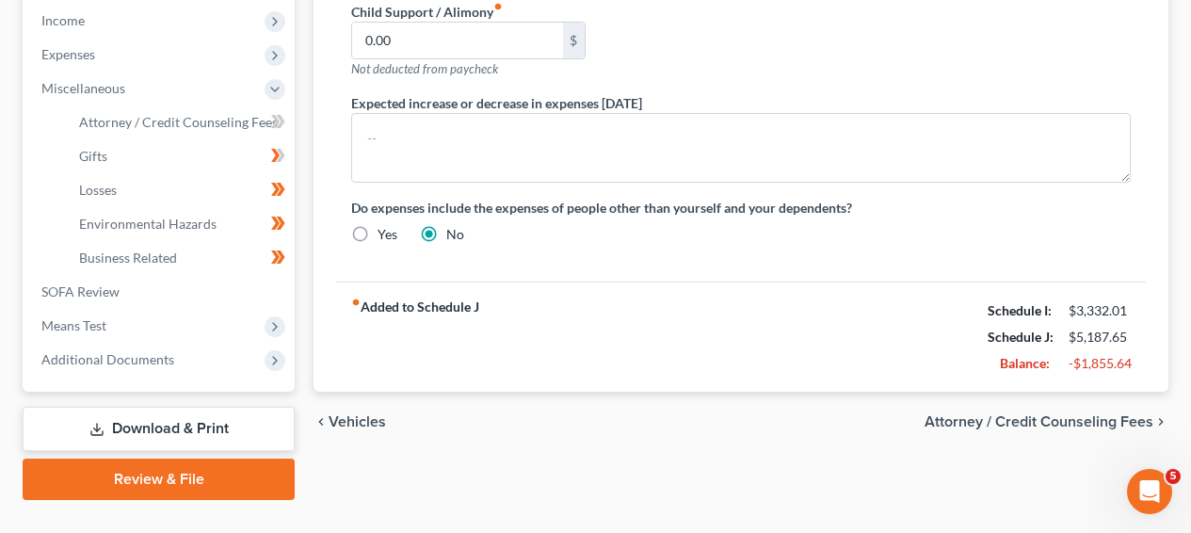
scroll to position [155, 0]
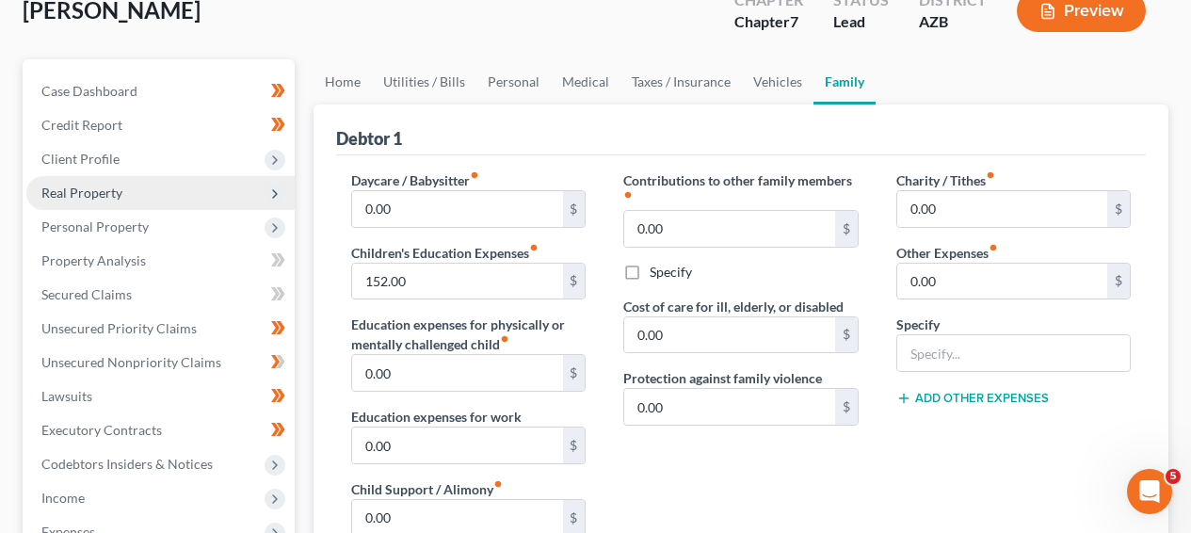
click at [159, 190] on span "Real Property" at bounding box center [160, 193] width 268 height 34
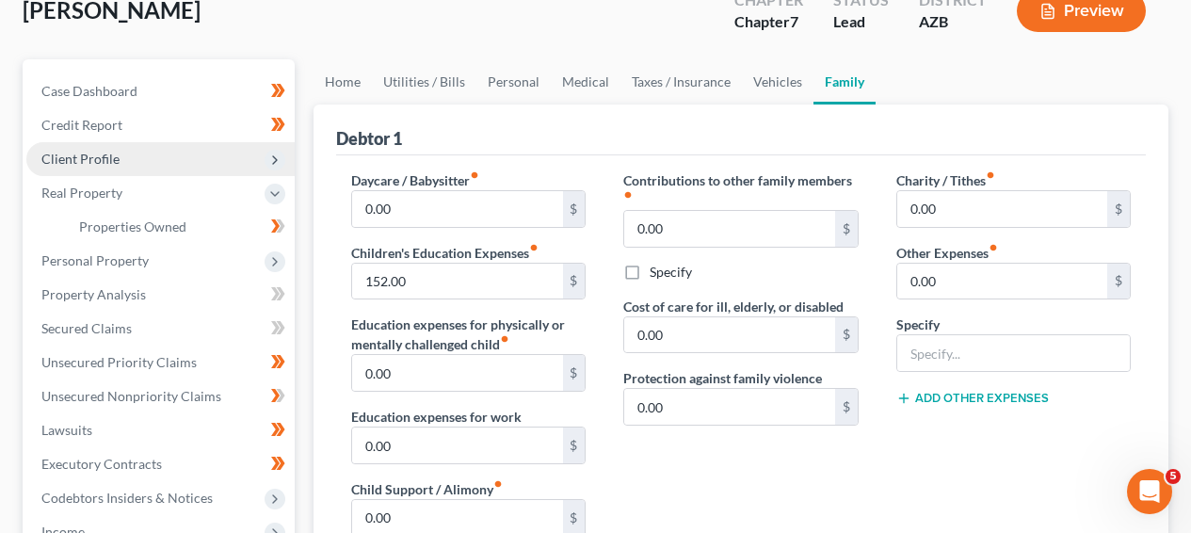
click at [167, 168] on span "Client Profile" at bounding box center [160, 159] width 268 height 34
